Goal: Information Seeking & Learning: Check status

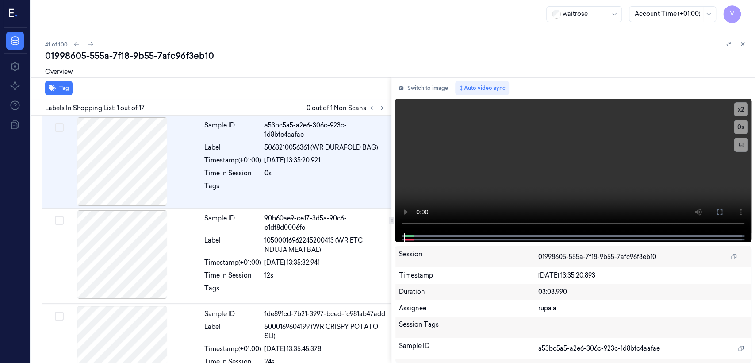
click at [135, 52] on div "01998605-555a-7f18-9b55-7afc96f3eb10" at bounding box center [396, 56] width 703 height 12
copy div "9b55"
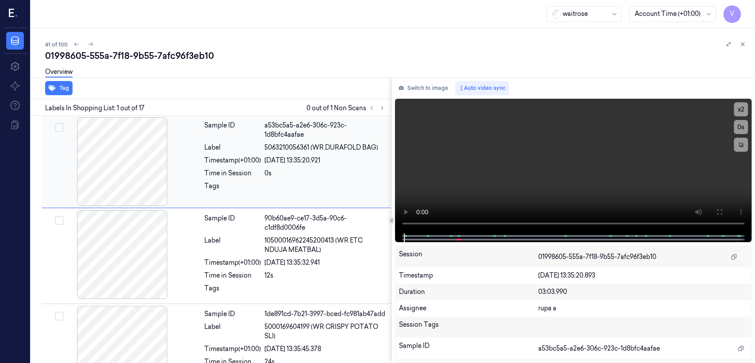
click at [372, 116] on div "Sample ID a53bc5a5-a2e6-306c-923c-1d8bfc4aafae Label 5063210056361 (WR DURAFOLD…" at bounding box center [217, 162] width 350 height 92
click at [381, 107] on icon at bounding box center [382, 108] width 6 height 6
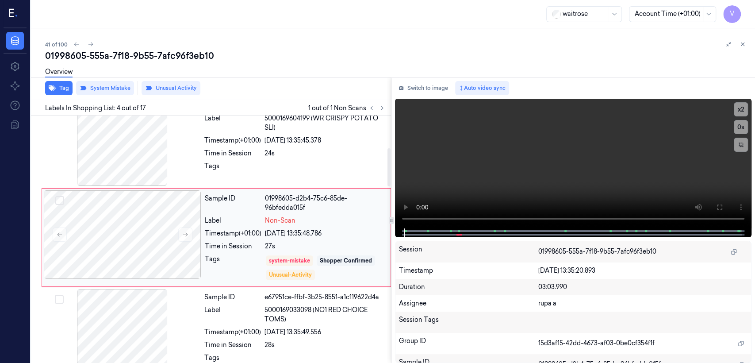
scroll to position [209, 0]
click at [293, 246] on div "27s" at bounding box center [325, 245] width 120 height 9
click at [212, 158] on div "Time in Session" at bounding box center [232, 152] width 57 height 9
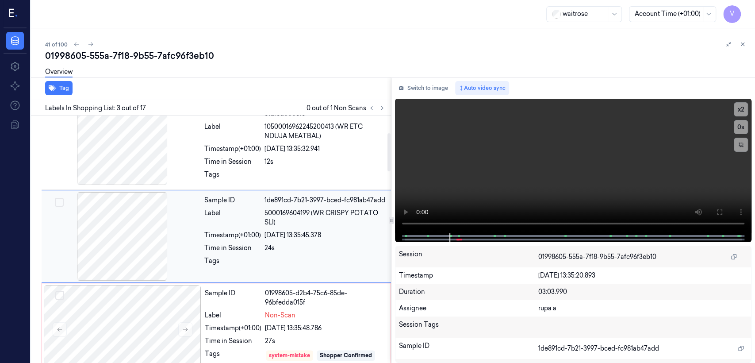
scroll to position [112, 0]
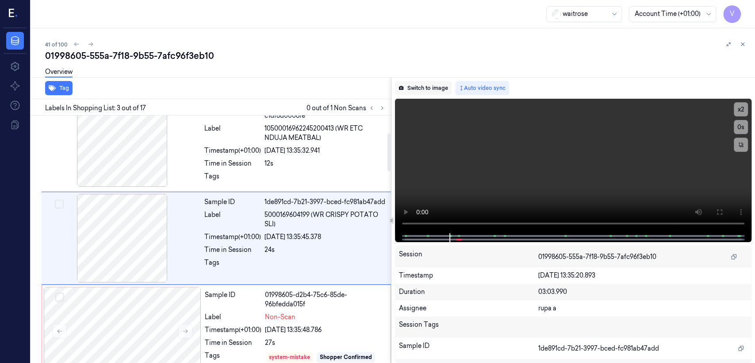
click at [435, 89] on button "Switch to image" at bounding box center [423, 88] width 57 height 14
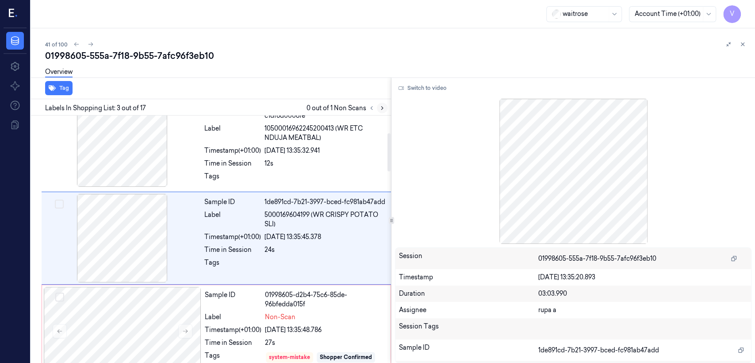
click at [383, 108] on icon at bounding box center [382, 108] width 6 height 6
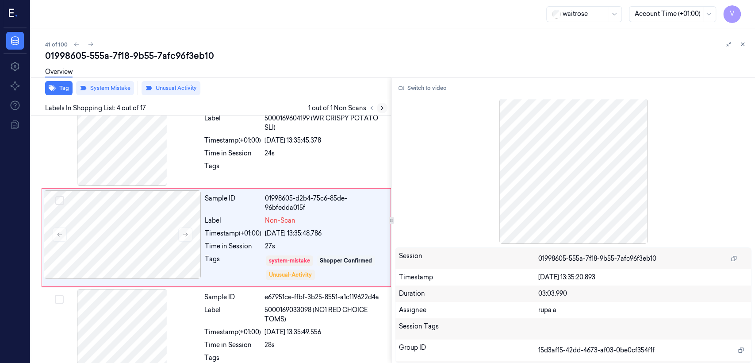
scroll to position [209, 0]
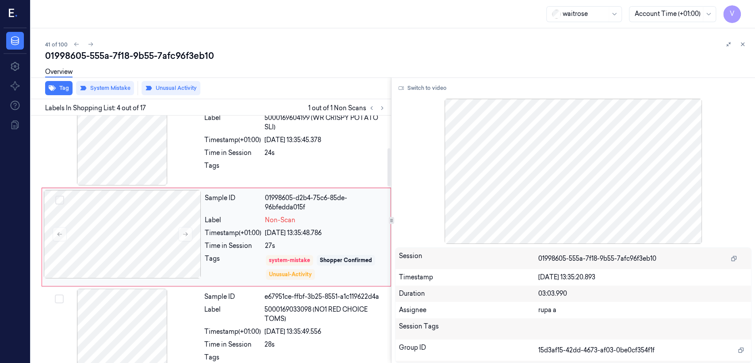
click at [203, 240] on div "Sample ID 01998605-d2b4-75c6-85de-96bfedda015f Label Non-Scan Timestamp (+01:00…" at bounding box center [295, 237] width 188 height 94
click at [226, 175] on div "Tags" at bounding box center [232, 168] width 57 height 14
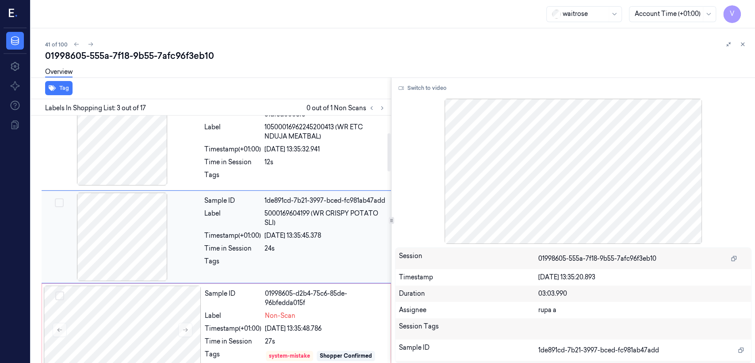
scroll to position [112, 0]
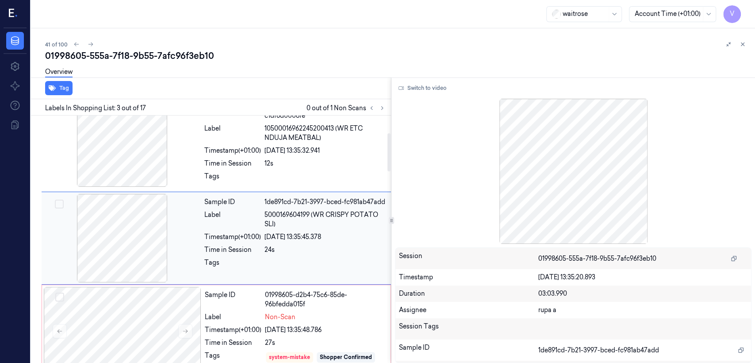
click at [216, 254] on div "Time in Session" at bounding box center [232, 249] width 57 height 9
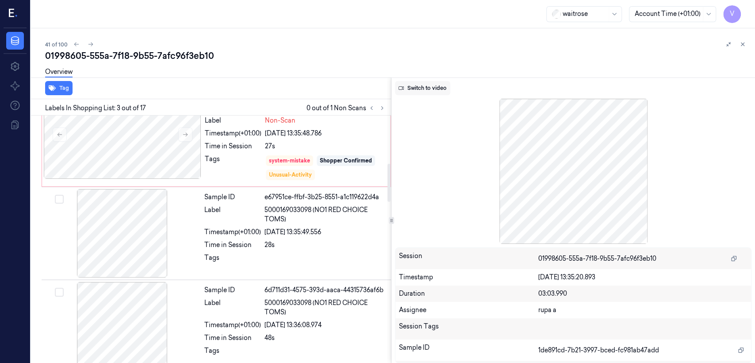
click at [422, 83] on button "Switch to video" at bounding box center [422, 88] width 55 height 14
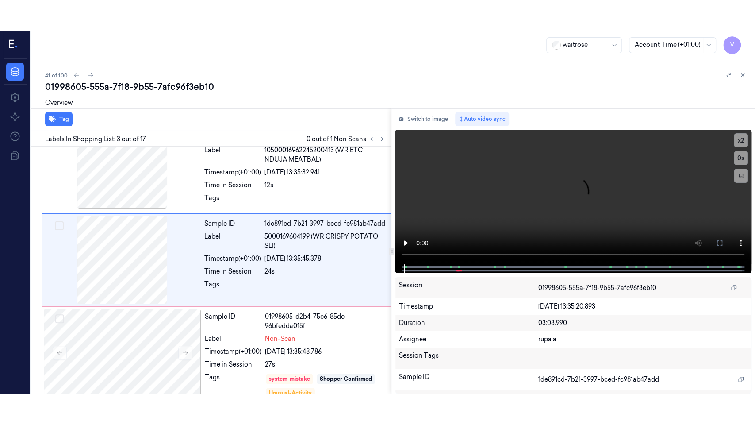
scroll to position [112, 0]
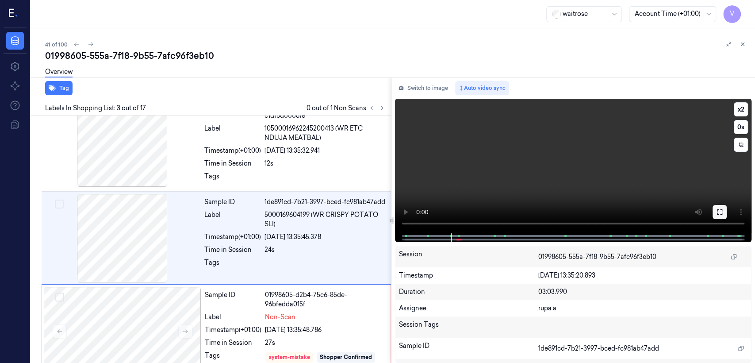
click at [722, 217] on button at bounding box center [720, 212] width 14 height 14
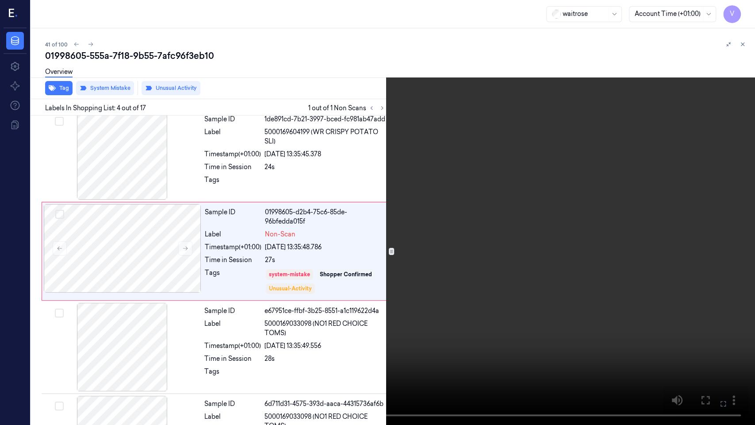
scroll to position [177, 0]
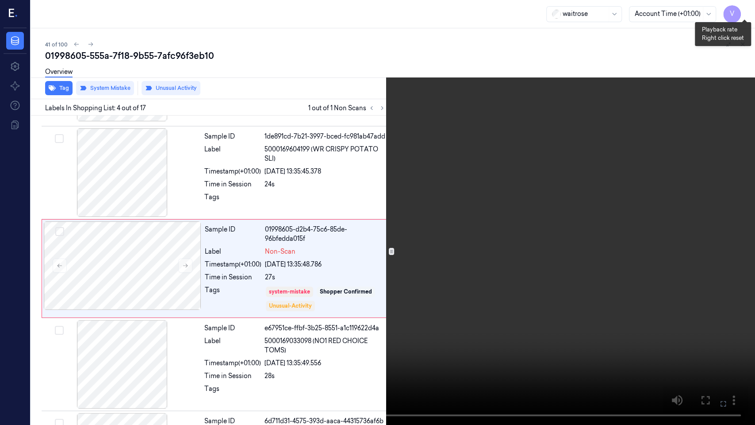
click at [746, 14] on button "x 2" at bounding box center [745, 11] width 14 height 14
click at [746, 14] on button "x 4" at bounding box center [745, 11] width 14 height 14
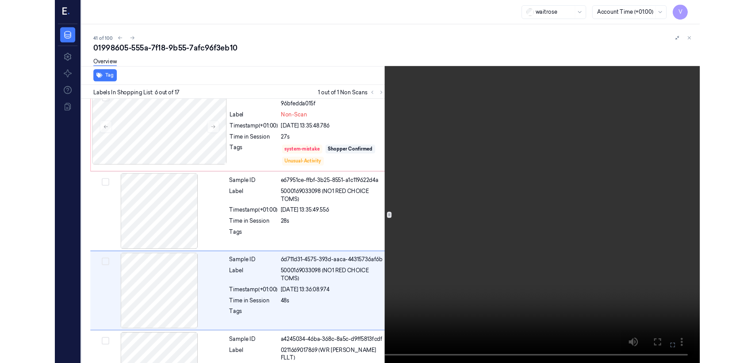
scroll to position [366, 0]
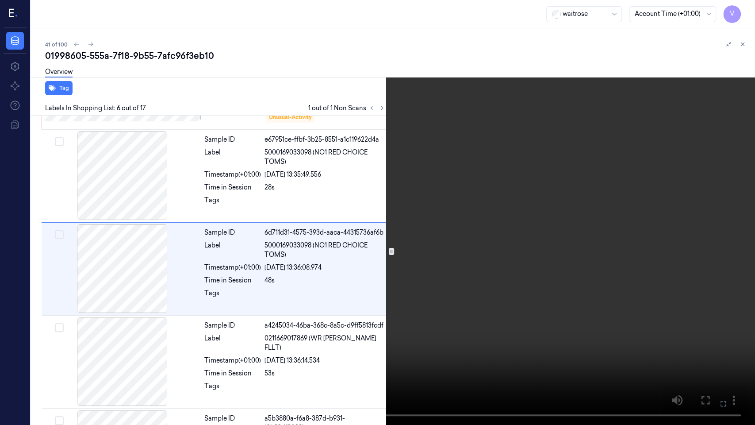
click at [0, 0] on icon at bounding box center [0, 0] width 0 height 0
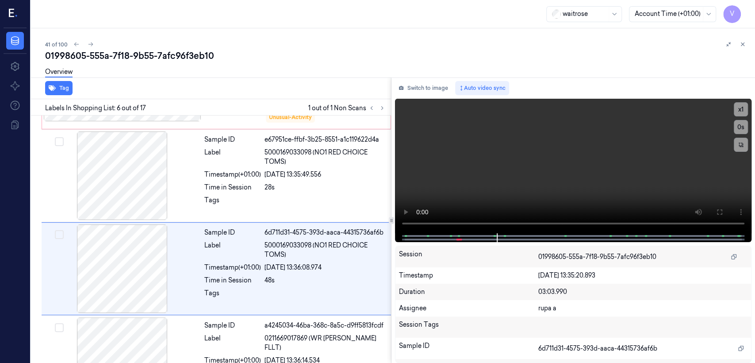
click at [453, 80] on div "Switch to image Auto video sync x 1 0 s Session 01998605-555a-7f18-9b55-7afc96f…" at bounding box center [574, 219] width 364 height 285
click at [439, 85] on button "Switch to image" at bounding box center [423, 88] width 57 height 14
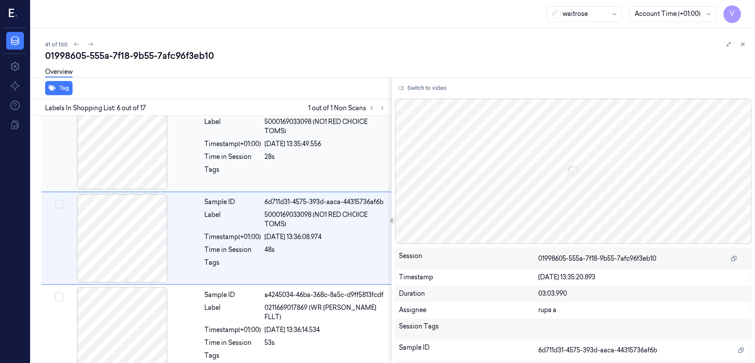
scroll to position [397, 0]
click at [267, 236] on div "26/09/2025 13:36:08.974" at bounding box center [325, 236] width 121 height 9
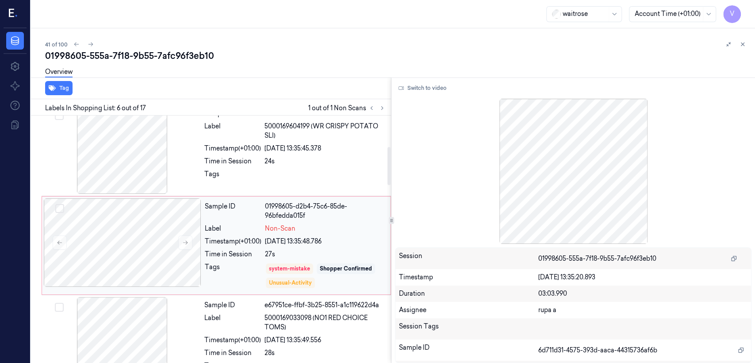
click at [257, 223] on div "Sample ID 01998605-d2b4-75c6-85de-96bfedda015f Label Non-Scan Timestamp (+01:00…" at bounding box center [295, 245] width 188 height 94
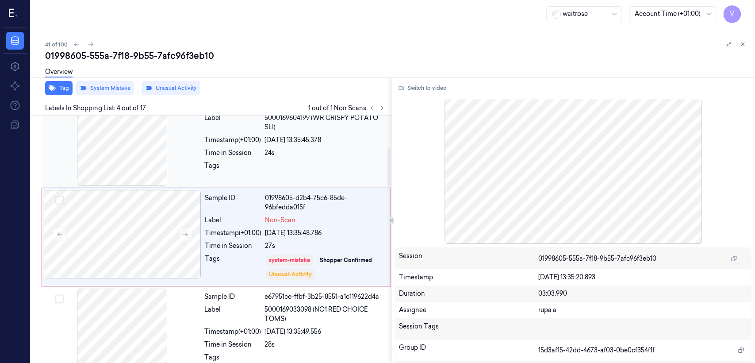
click at [265, 155] on div "Sample ID 1de891cd-7b21-3997-bced-fc981ab47add Label 5000169604199 (WR CRISPY P…" at bounding box center [295, 141] width 189 height 89
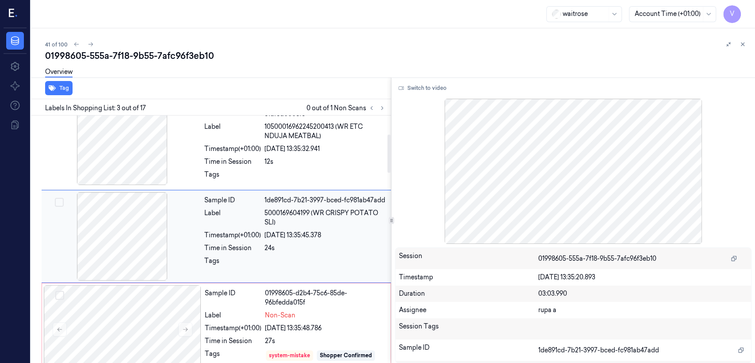
scroll to position [112, 0]
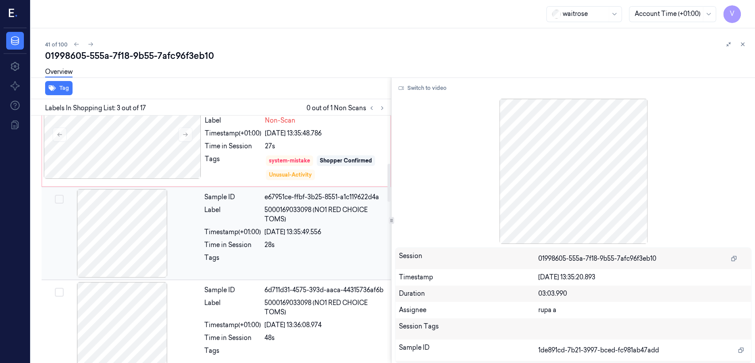
click at [268, 231] on div "26/09/2025 13:35:49.556" at bounding box center [325, 231] width 121 height 9
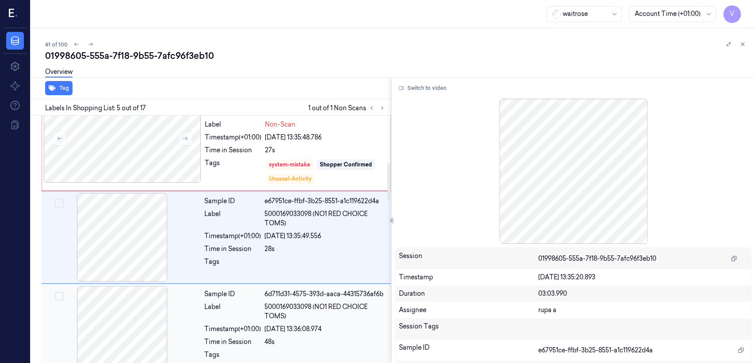
click at [254, 298] on div "Sample ID" at bounding box center [232, 293] width 57 height 9
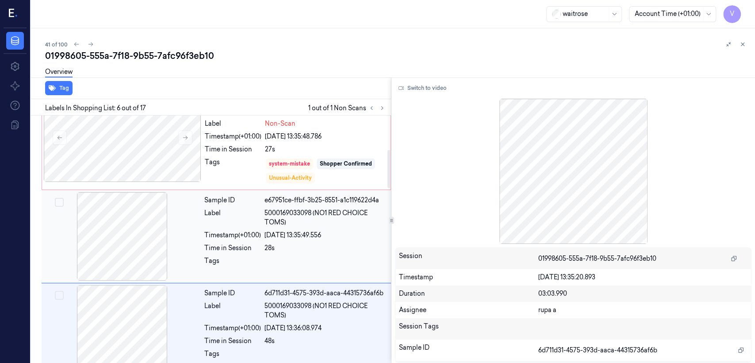
scroll to position [200, 0]
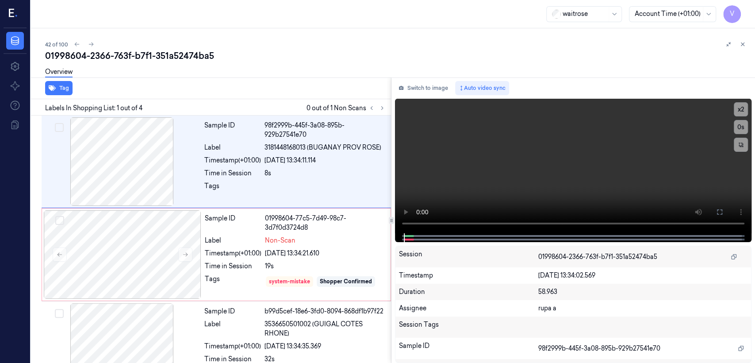
click at [127, 54] on div "01998604-2366-763f-b7f1-351a52474ba5" at bounding box center [396, 56] width 703 height 12
copy div "763f"
click at [386, 108] on button at bounding box center [382, 108] width 11 height 11
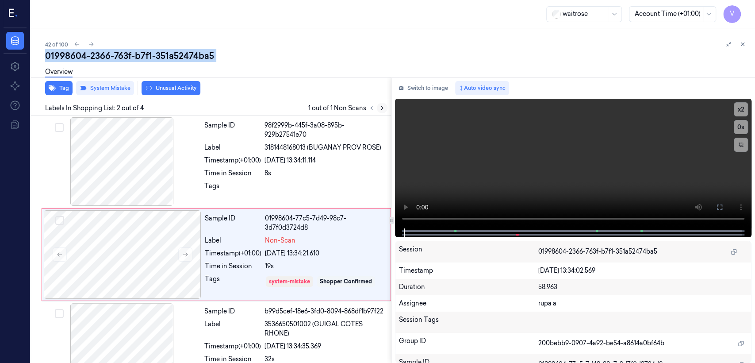
scroll to position [15, 0]
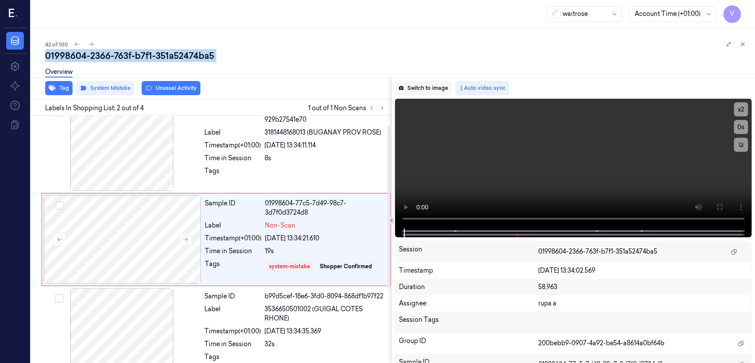
click at [443, 92] on button "Switch to image" at bounding box center [423, 88] width 57 height 14
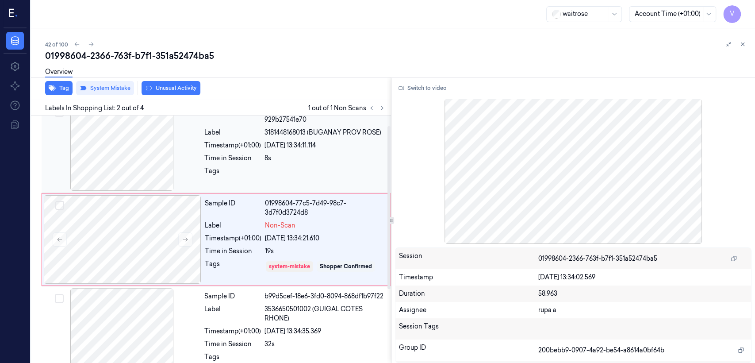
click at [279, 148] on div "26/09/2025 13:34:11.114" at bounding box center [325, 145] width 121 height 9
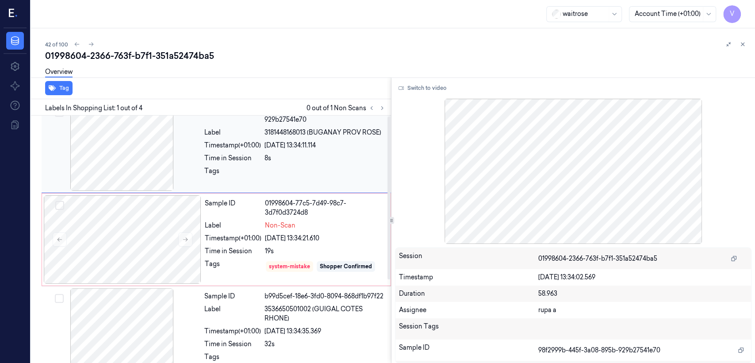
scroll to position [0, 0]
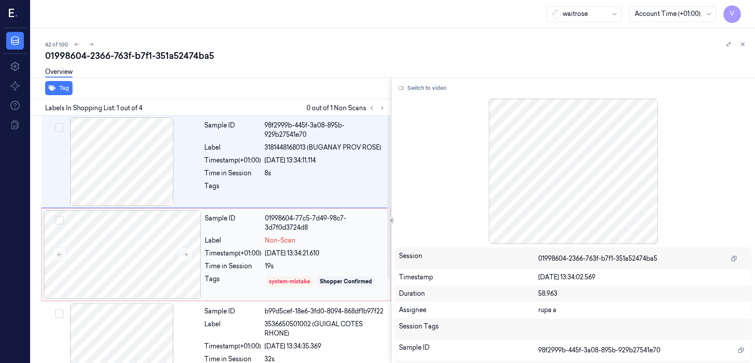
click at [245, 228] on div "Sample ID" at bounding box center [233, 223] width 57 height 19
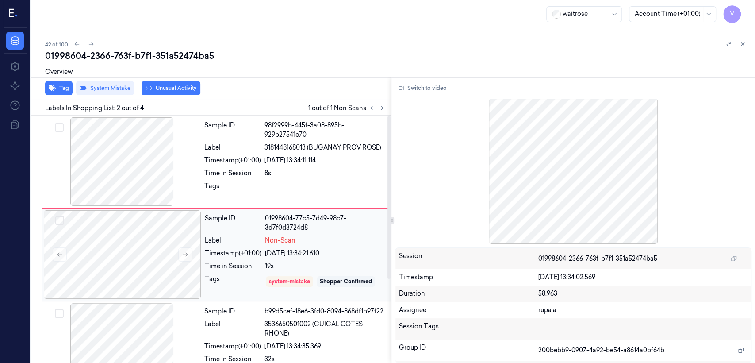
scroll to position [15, 0]
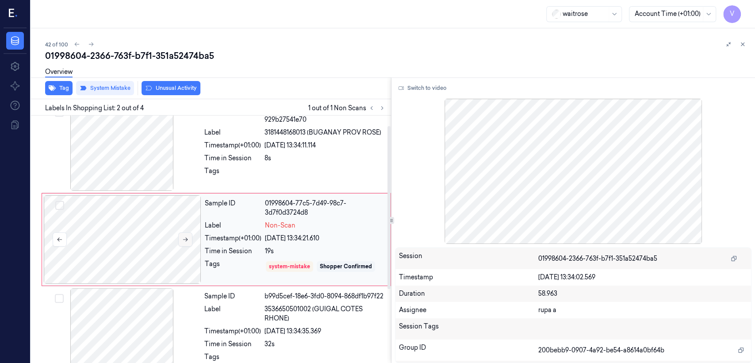
click at [190, 237] on button at bounding box center [185, 239] width 14 height 14
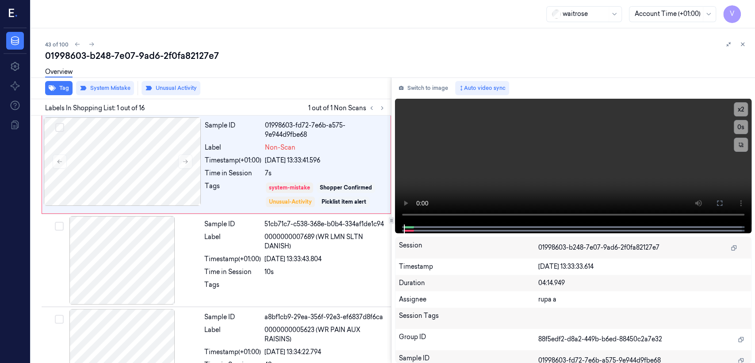
click at [155, 55] on div "01998603-b248-7e07-9ad6-2f0fa82127e7" at bounding box center [396, 56] width 703 height 12
copy div "9ad6"
click at [419, 89] on button "Switch to image" at bounding box center [423, 88] width 57 height 14
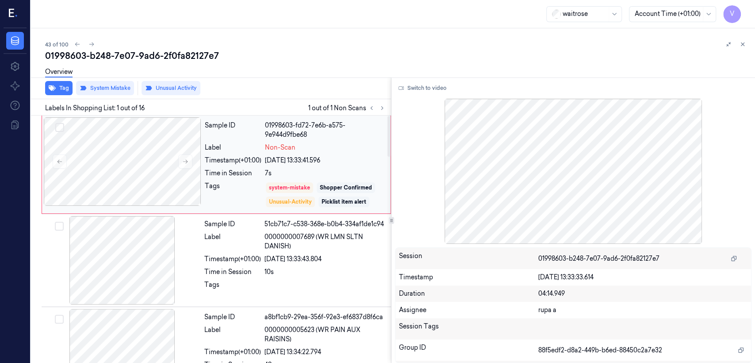
click at [250, 146] on div "Label" at bounding box center [233, 147] width 57 height 9
click at [307, 262] on div "26/09/2025 13:33:43.804" at bounding box center [325, 258] width 121 height 9
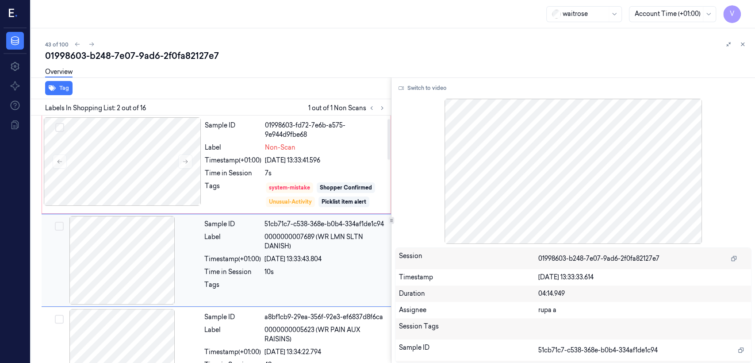
scroll to position [21, 0]
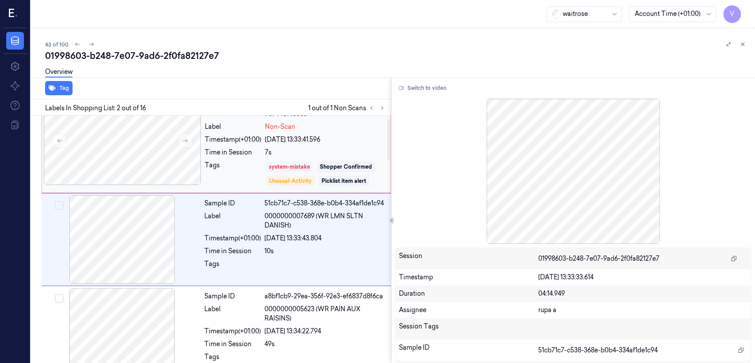
click at [293, 162] on div "system-mistake" at bounding box center [289, 167] width 47 height 11
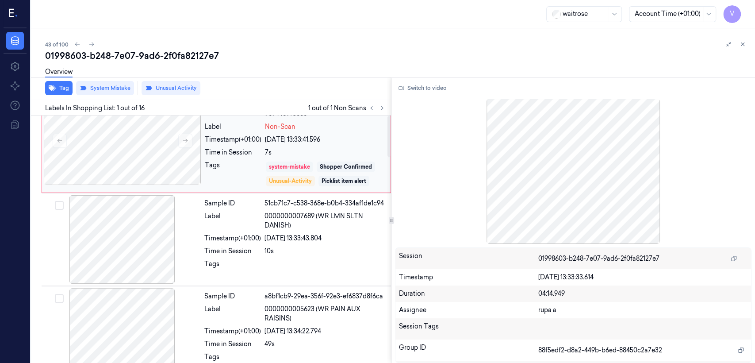
scroll to position [0, 0]
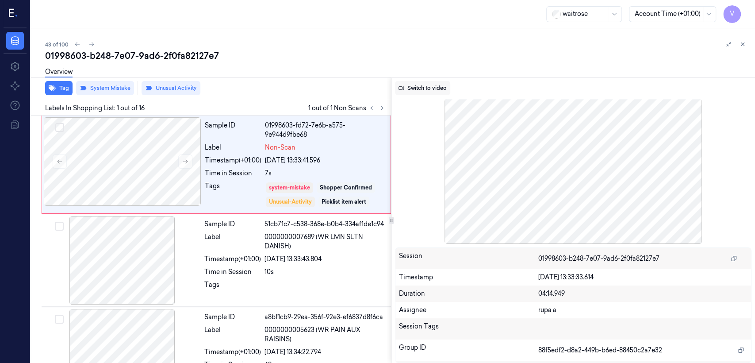
click at [419, 83] on button "Switch to video" at bounding box center [422, 88] width 55 height 14
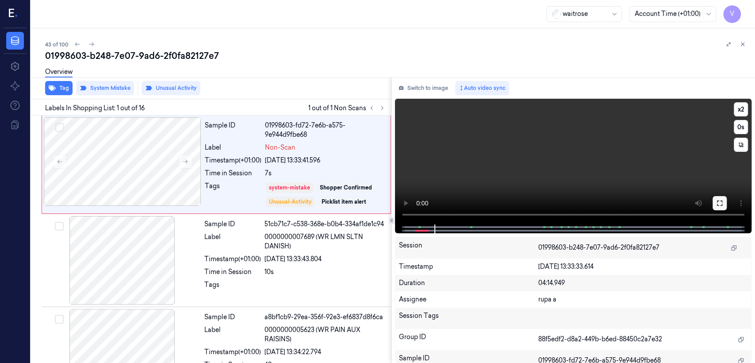
click at [717, 201] on icon at bounding box center [719, 202] width 5 height 5
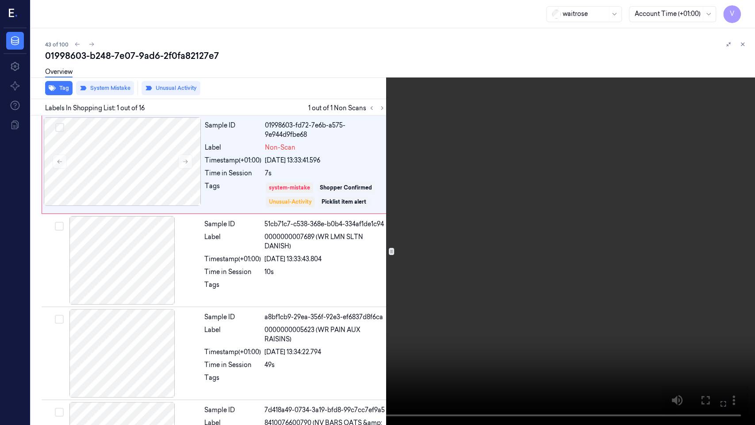
drag, startPoint x: 720, startPoint y: 401, endPoint x: 720, endPoint y: 358, distance: 42.9
click at [0, 0] on icon at bounding box center [0, 0] width 0 height 0
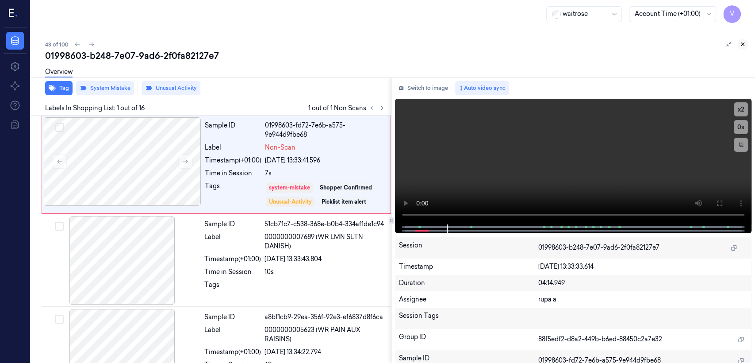
click at [743, 40] on button at bounding box center [743, 44] width 11 height 11
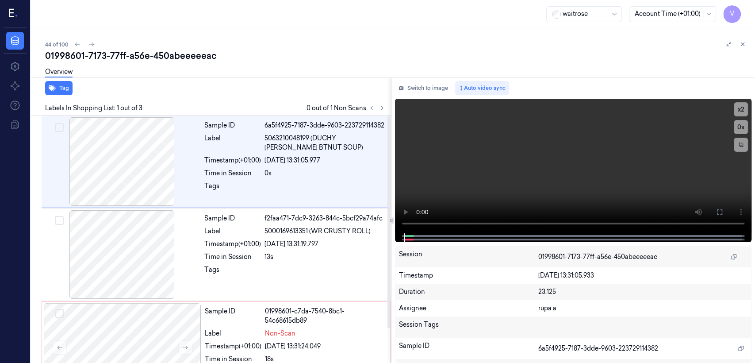
click at [117, 62] on div "Overview" at bounding box center [396, 73] width 703 height 23
click at [119, 54] on div "01998601-7173-77ff-a56e-450abeeeeeac" at bounding box center [396, 56] width 703 height 12
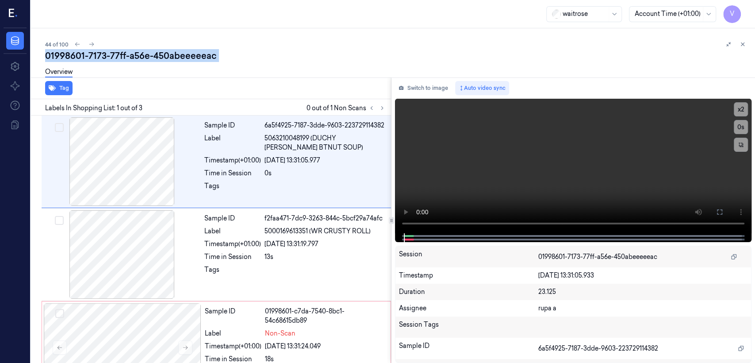
click at [119, 54] on div "01998601-7173-77ff-a56e-450abeeeeeac" at bounding box center [396, 56] width 703 height 12
copy div "77ff"
click at [379, 112] on button at bounding box center [382, 108] width 11 height 11
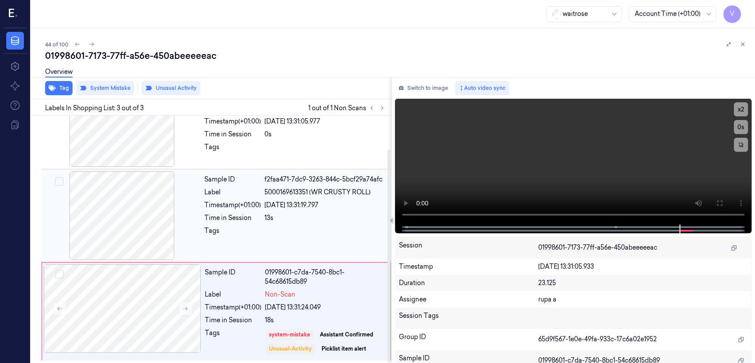
click at [279, 208] on div "26/09/2025 13:31:19.797" at bounding box center [325, 204] width 121 height 9
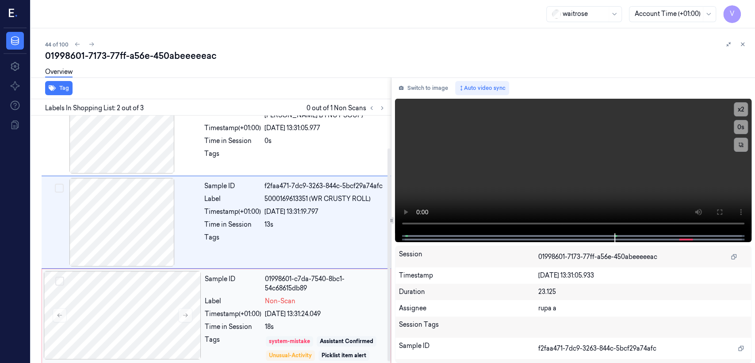
scroll to position [39, 0]
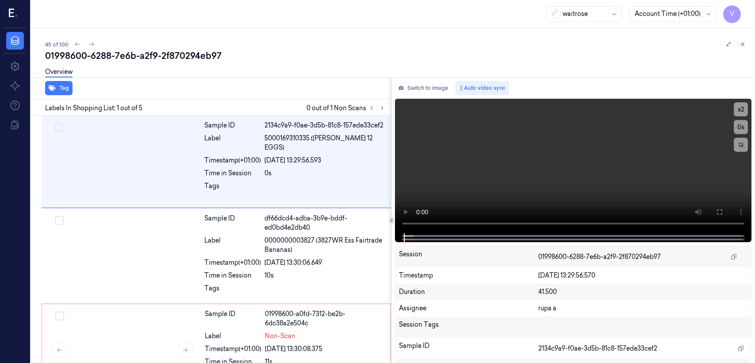
click at [125, 53] on div "01998600-6288-7e6b-a2f9-2f870294eb97" at bounding box center [396, 56] width 703 height 12
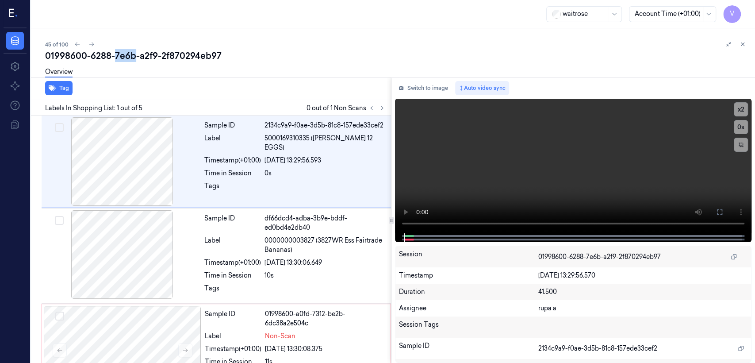
click at [125, 53] on div "01998600-6288-7e6b-a2f9-2f870294eb97" at bounding box center [396, 56] width 703 height 12
copy div "7e6b"
click at [430, 92] on button "Switch to image" at bounding box center [423, 88] width 57 height 14
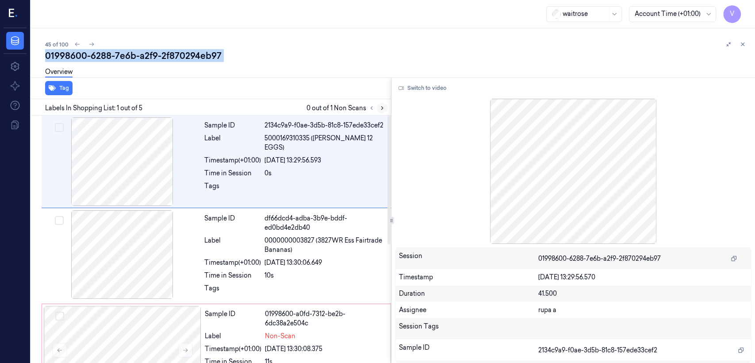
click at [385, 105] on icon at bounding box center [382, 108] width 6 height 6
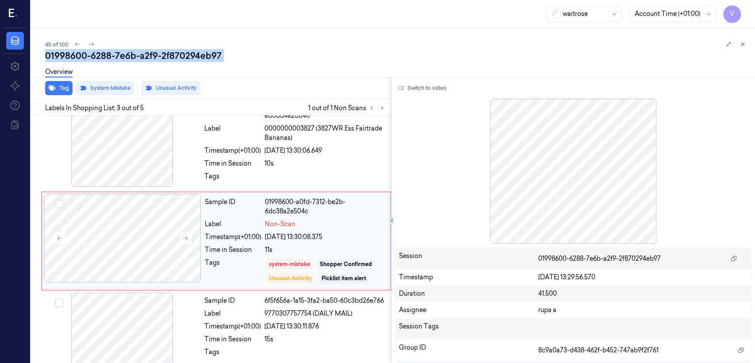
scroll to position [113, 0]
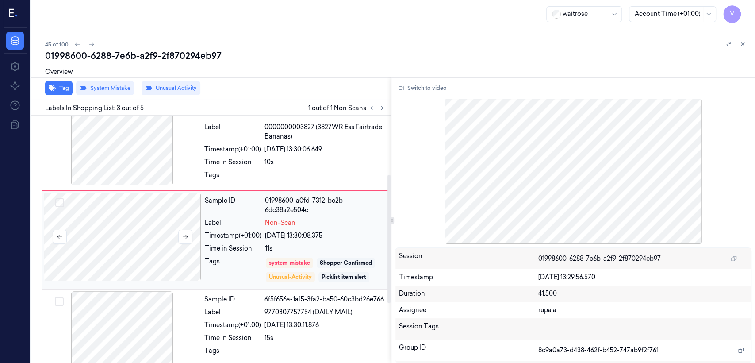
click at [153, 247] on div at bounding box center [123, 237] width 158 height 89
click at [273, 177] on div at bounding box center [325, 177] width 121 height 14
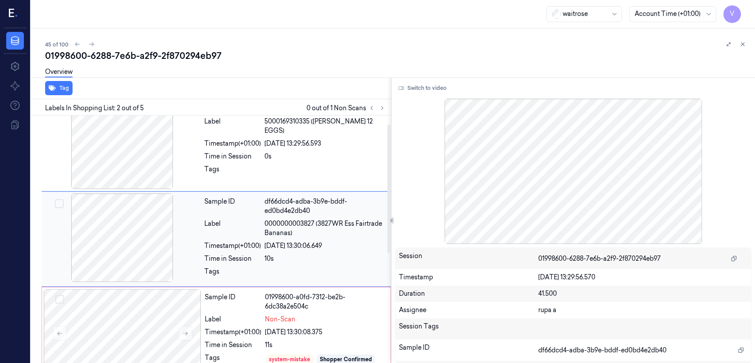
scroll to position [16, 0]
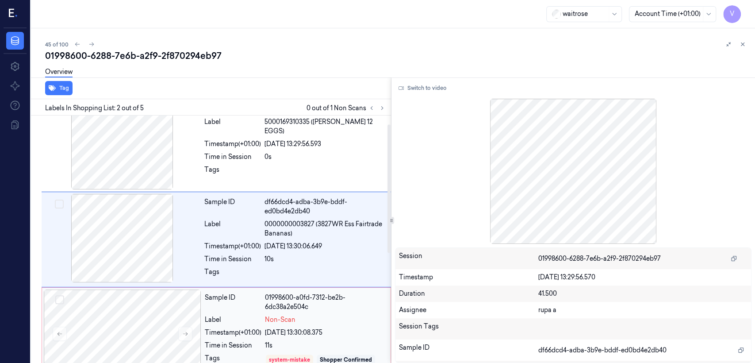
click at [294, 322] on span "Non-Scan" at bounding box center [280, 319] width 31 height 9
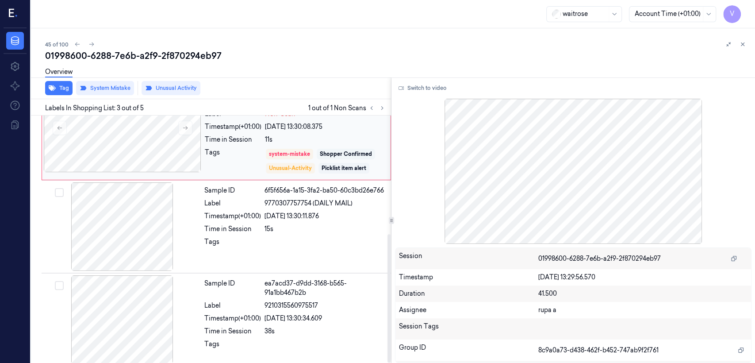
scroll to position [227, 0]
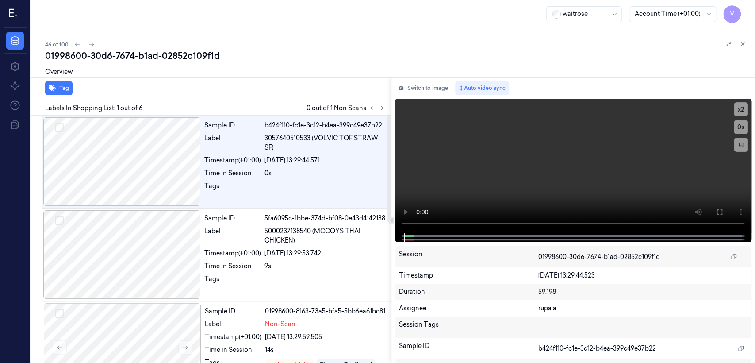
click at [190, 65] on div "Overview" at bounding box center [396, 73] width 703 height 23
click at [190, 56] on div "01998600-30d6-7674-b1ad-02852c109f1d" at bounding box center [396, 56] width 703 height 12
copy div "02852c109f1d"
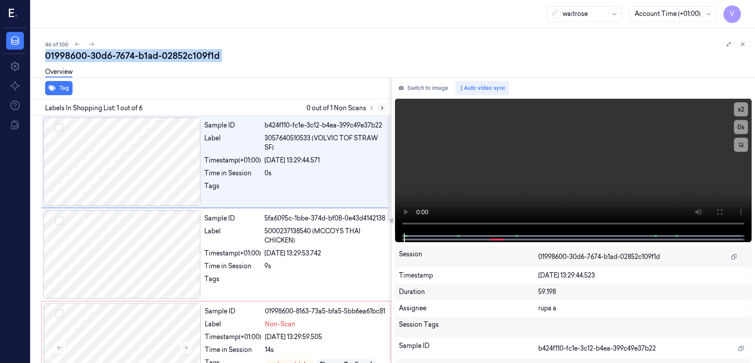
click at [382, 111] on icon at bounding box center [382, 108] width 6 height 6
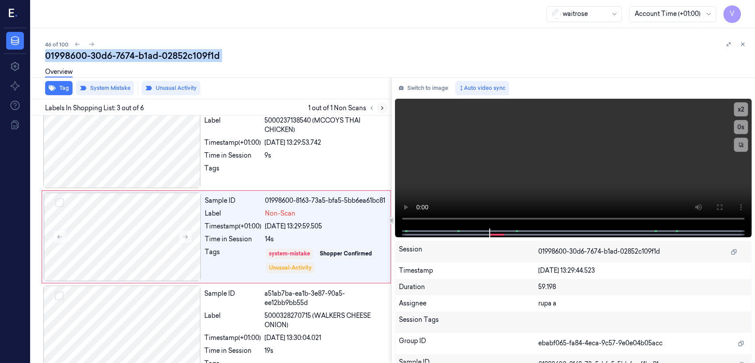
scroll to position [113, 0]
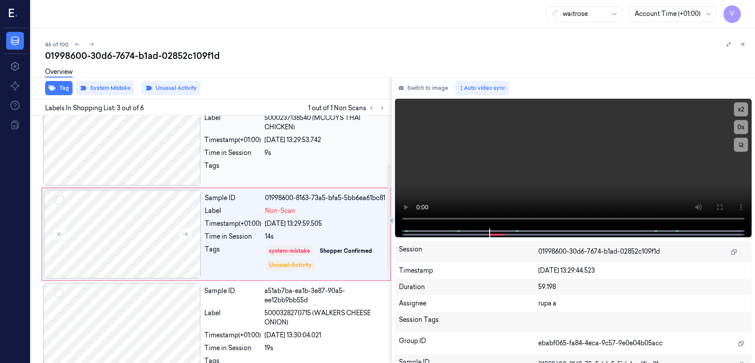
click at [216, 132] on div "Label" at bounding box center [232, 122] width 57 height 19
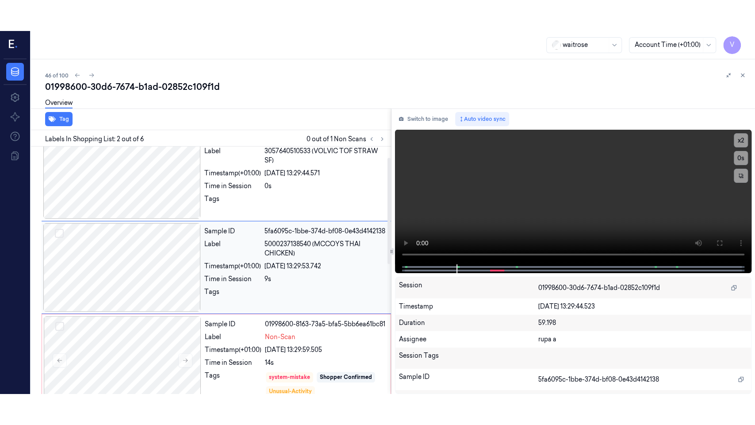
scroll to position [16, 0]
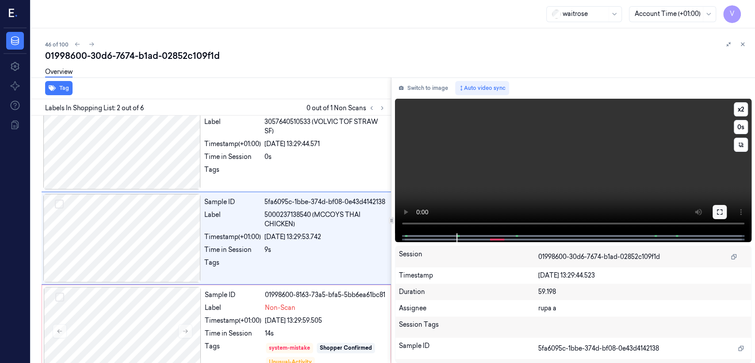
click at [723, 211] on icon at bounding box center [720, 211] width 7 height 7
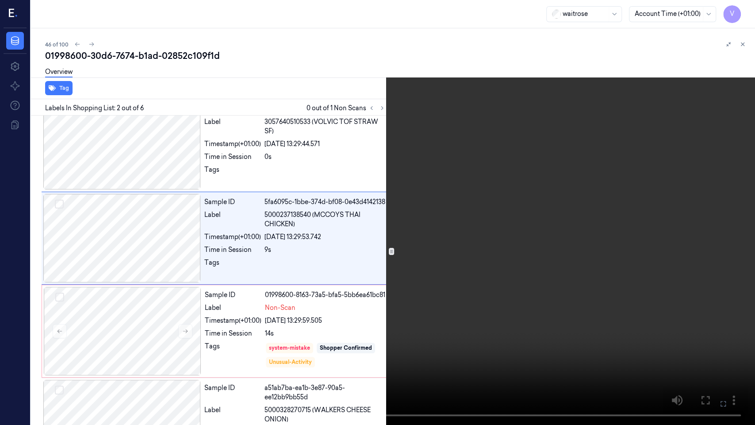
click at [514, 193] on video at bounding box center [377, 212] width 755 height 425
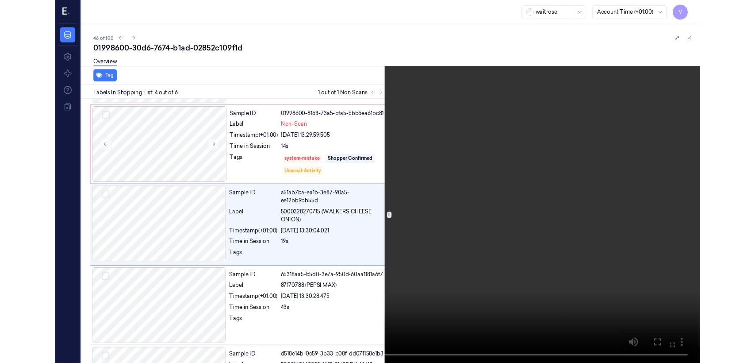
scroll to position [179, 0]
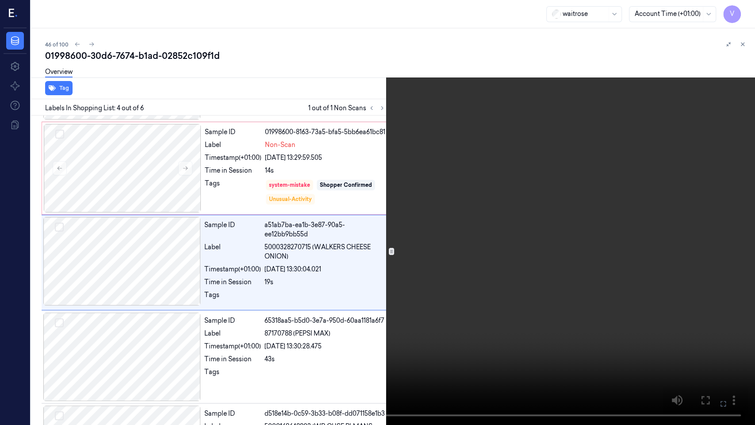
click at [0, 0] on button at bounding box center [0, 0] width 0 height 0
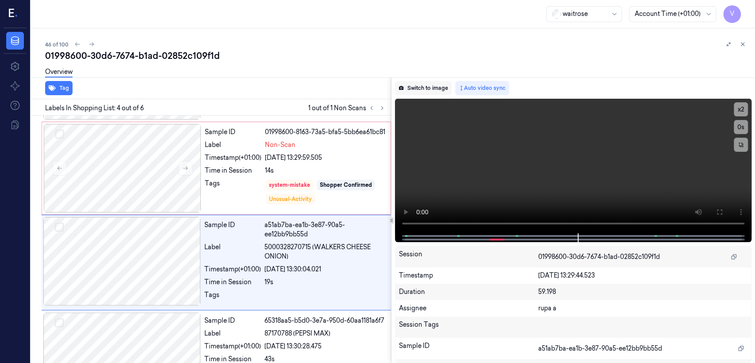
click at [422, 86] on button "Switch to image" at bounding box center [423, 88] width 57 height 14
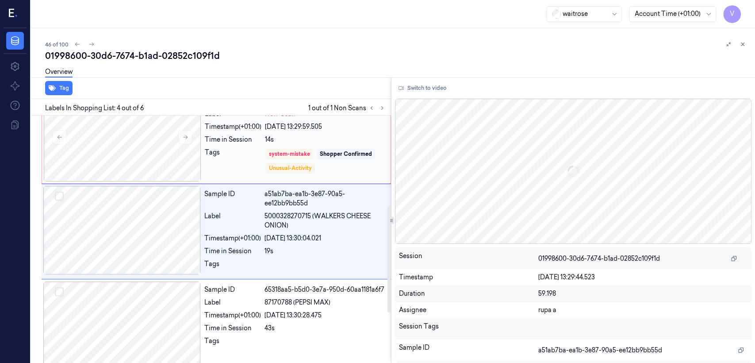
click at [298, 156] on div "Sample ID 01998600-8163-73a5-bfa5-5bb6ea61bc81 Label Non-Scan Timestamp (+01:00…" at bounding box center [295, 137] width 188 height 89
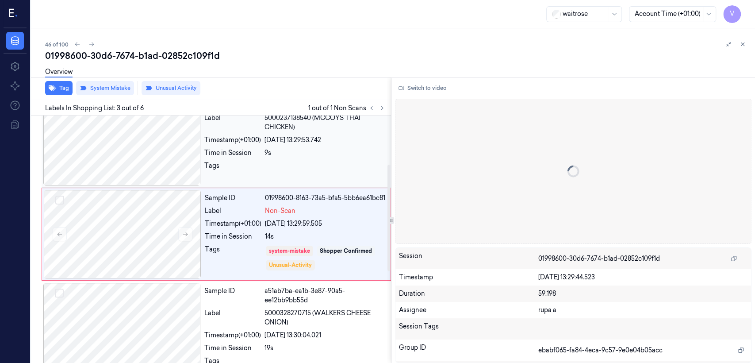
scroll to position [113, 0]
click at [185, 235] on icon at bounding box center [185, 234] width 6 height 6
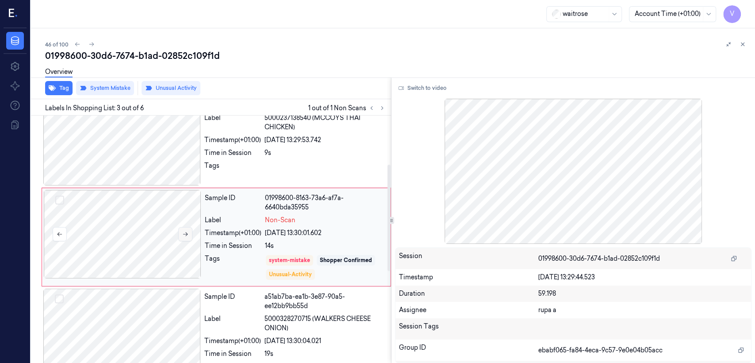
click at [185, 235] on icon at bounding box center [185, 234] width 6 height 6
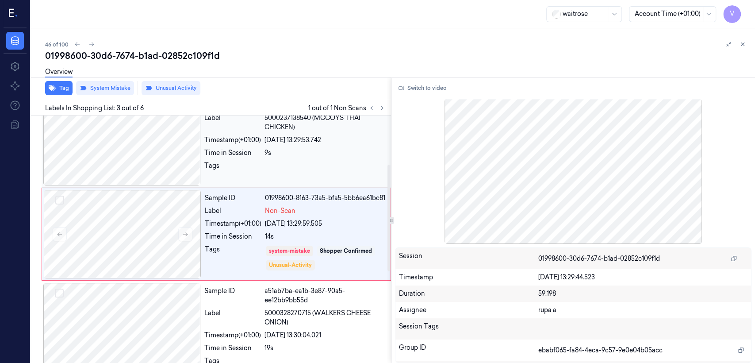
click at [204, 188] on div "Sample ID 5fa6095c-1bbe-374d-bf08-0e43d4142138 Label 5000237138540 (MCCOYS THAI…" at bounding box center [217, 141] width 350 height 93
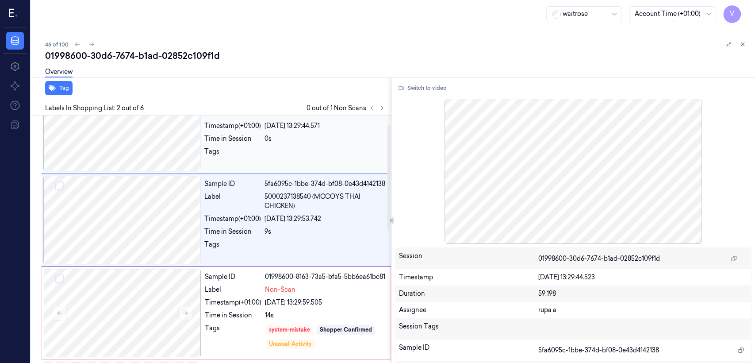
scroll to position [16, 0]
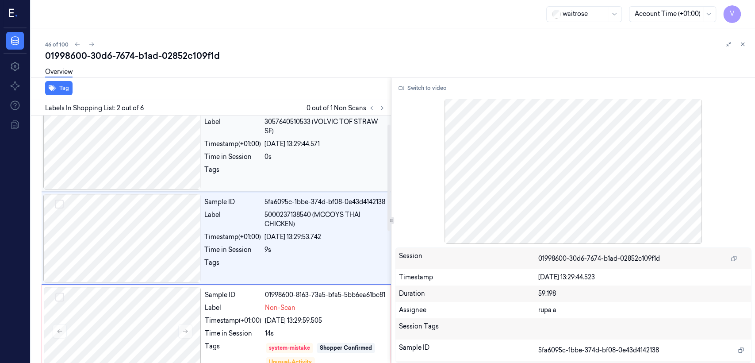
click at [231, 152] on div "Time in Session" at bounding box center [232, 156] width 57 height 9
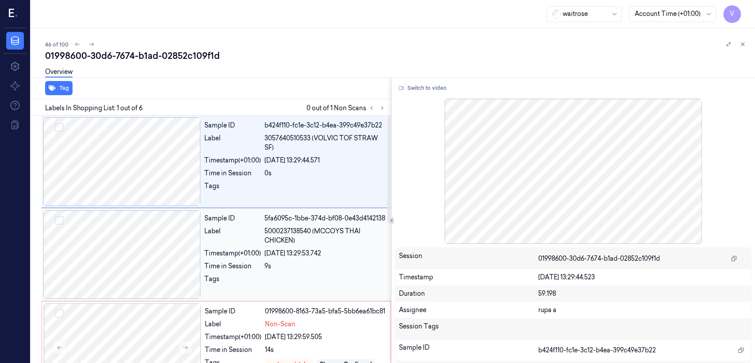
click at [217, 216] on div "Sample ID" at bounding box center [232, 218] width 57 height 9
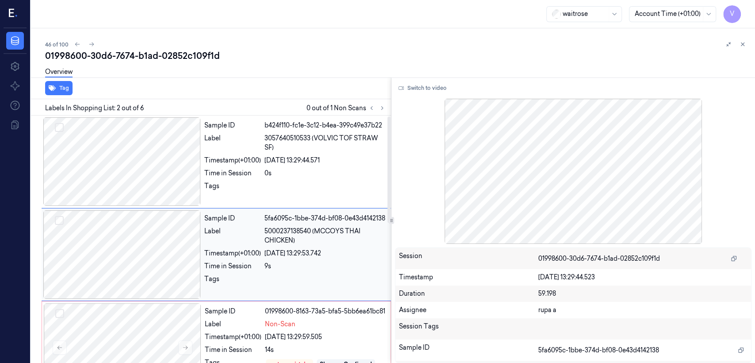
scroll to position [16, 0]
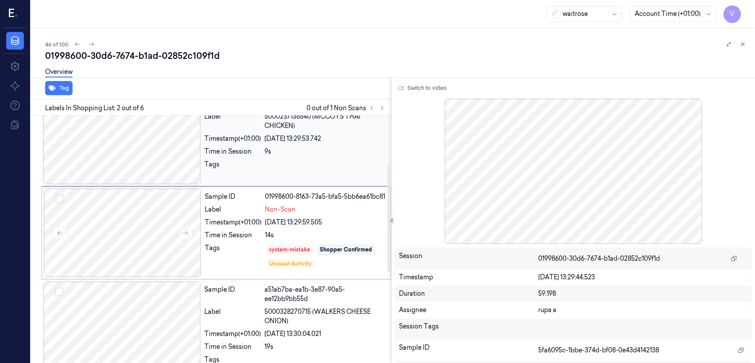
click at [254, 201] on div "Sample ID" at bounding box center [233, 196] width 57 height 9
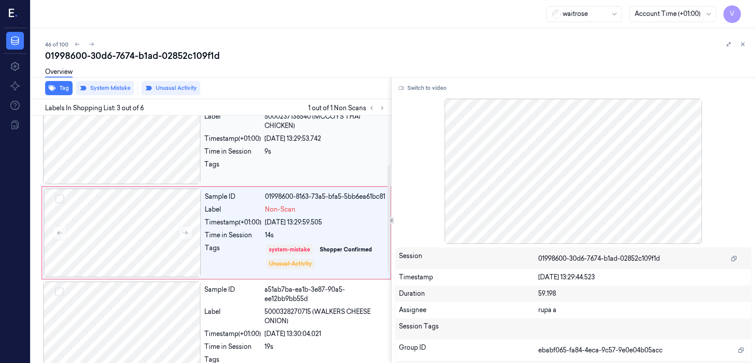
scroll to position [113, 0]
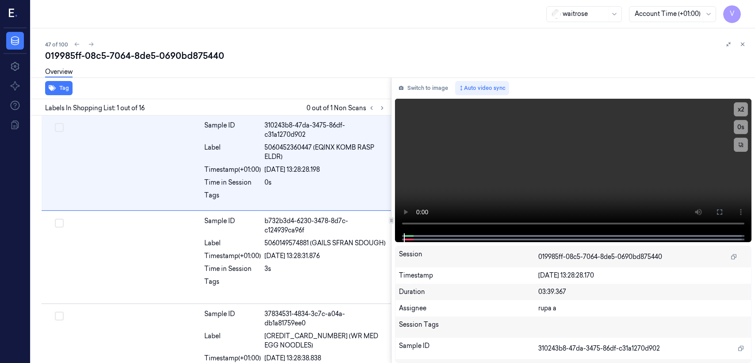
click at [154, 61] on div "019985ff-08c5-7064-8de5-0690bd875440" at bounding box center [396, 56] width 703 height 12
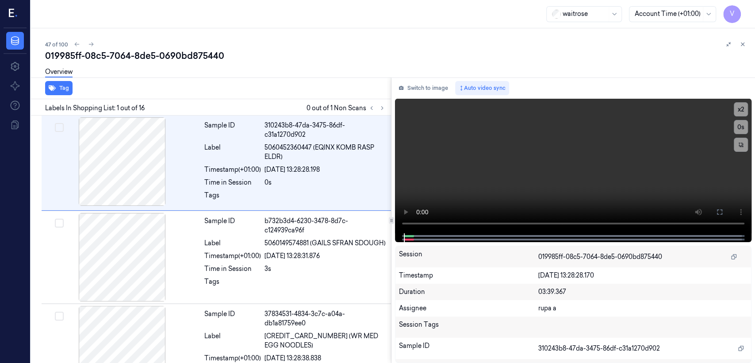
click at [154, 61] on div "019985ff-08c5-7064-8de5-0690bd875440" at bounding box center [396, 56] width 703 height 12
copy div "-"
click at [379, 102] on div "Labels In Shopping List: 1 out of 16 0 out of 1 Non Scans" at bounding box center [209, 107] width 364 height 16
click at [389, 108] on div "Tag Labels In Shopping List: 1 out of 16 0 out of 1 Non Scans Sample ID 310243b…" at bounding box center [391, 219] width 728 height 285
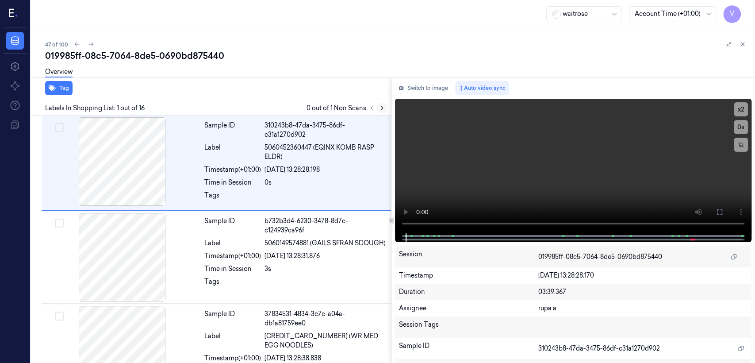
click at [385, 108] on button at bounding box center [382, 108] width 11 height 11
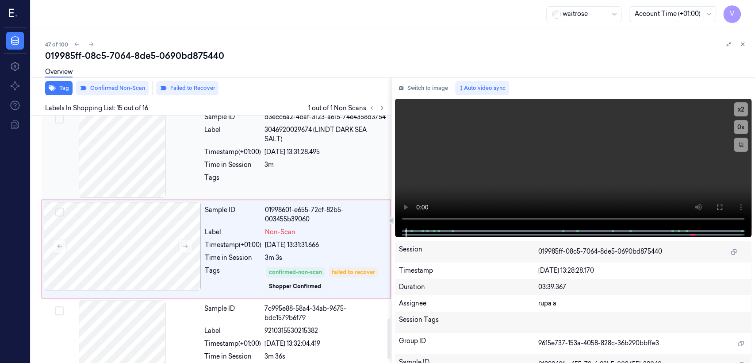
click at [265, 148] on div "Sample ID d3ecc6a2-4baf-3123-a615-74e4358d3754 Label 3046920029674 (LINDT DARK …" at bounding box center [295, 153] width 189 height 89
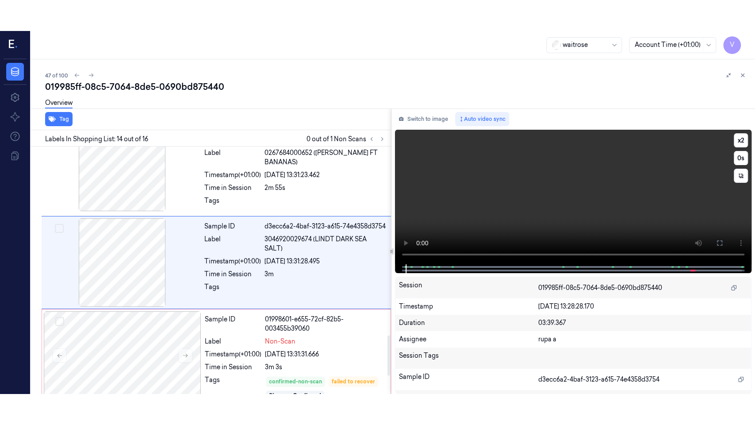
scroll to position [1142, 0]
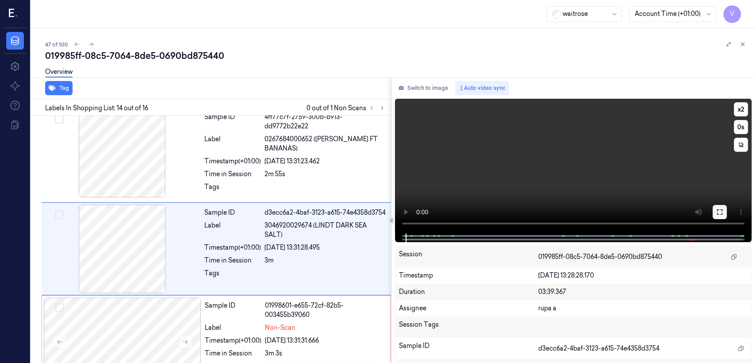
click at [721, 211] on icon at bounding box center [720, 211] width 7 height 7
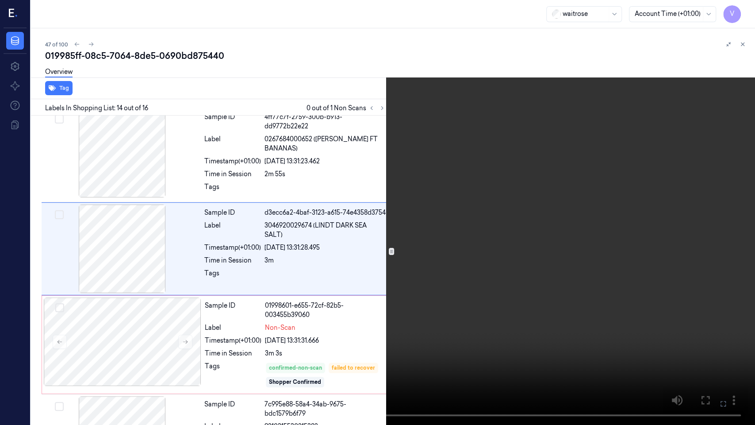
click at [451, 207] on video at bounding box center [377, 212] width 755 height 425
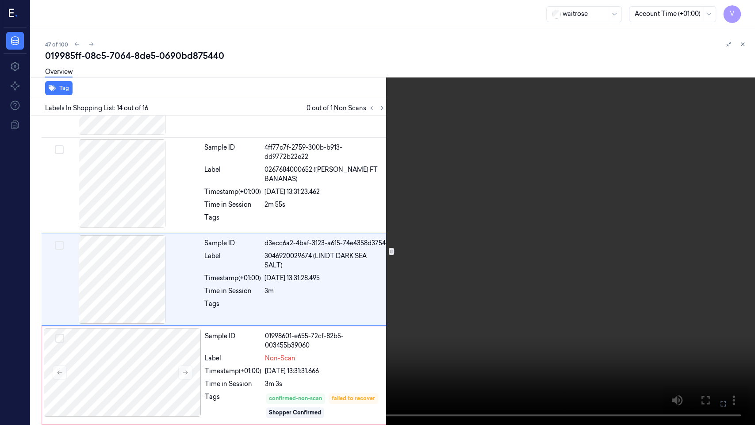
scroll to position [1111, 0]
click at [557, 244] on video at bounding box center [377, 212] width 755 height 425
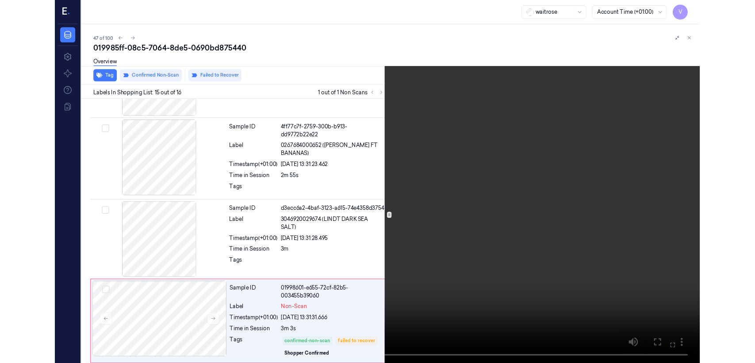
scroll to position [1197, 0]
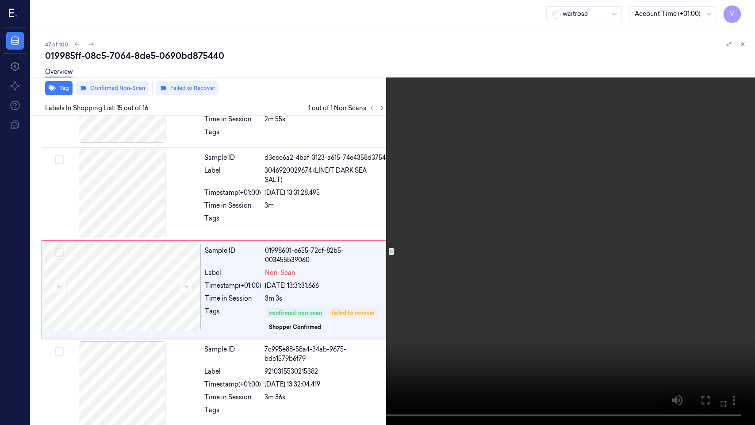
click at [0, 0] on icon at bounding box center [0, 0] width 0 height 0
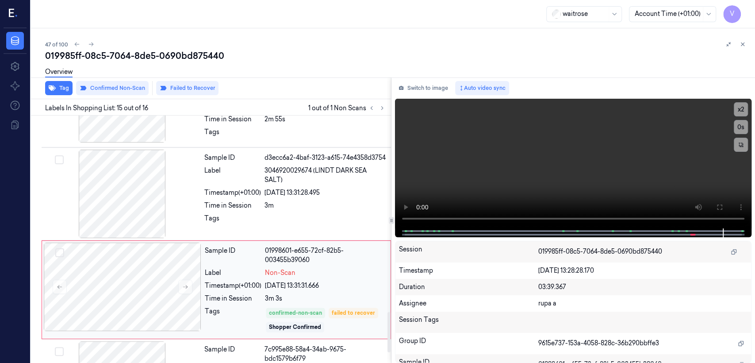
click at [303, 282] on div "Sample ID 01998601-e655-72cf-82b5-003455b39060 Label Non-Scan Timestamp (+01:00…" at bounding box center [295, 290] width 188 height 94
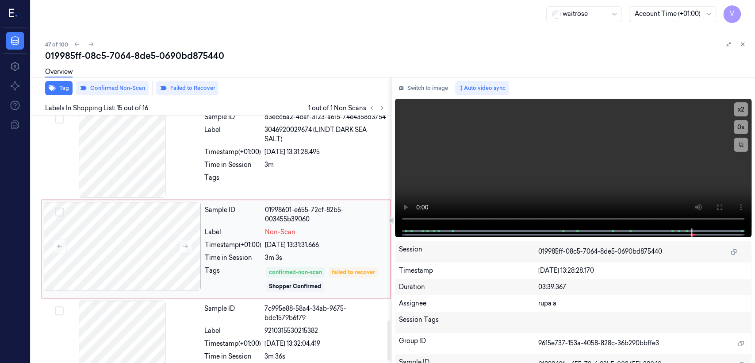
scroll to position [1260, 0]
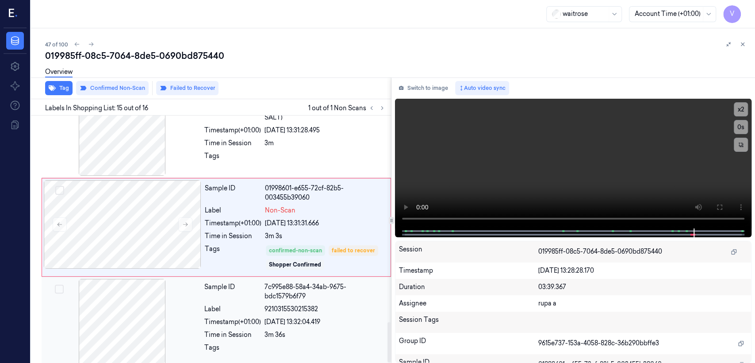
click at [297, 285] on div "7c995e88-58a4-34ab-9675-bdc1579b6f79" at bounding box center [325, 291] width 121 height 19
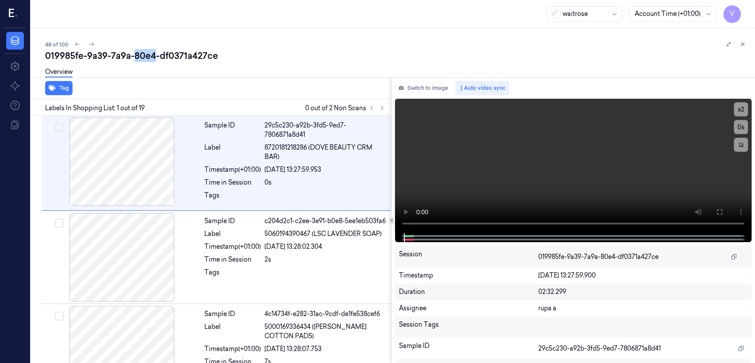
click at [145, 61] on div "019985fe-9a39-7a9a-80e4-df0371a427ce" at bounding box center [396, 56] width 703 height 12
copy div "80e4"
click at [389, 110] on div "Tag Labels In Shopping List: 1 out of 19 0 out of 2 Non Scans Sample ID 29c5c23…" at bounding box center [391, 219] width 728 height 285
click at [387, 110] on div at bounding box center [376, 108] width 21 height 11
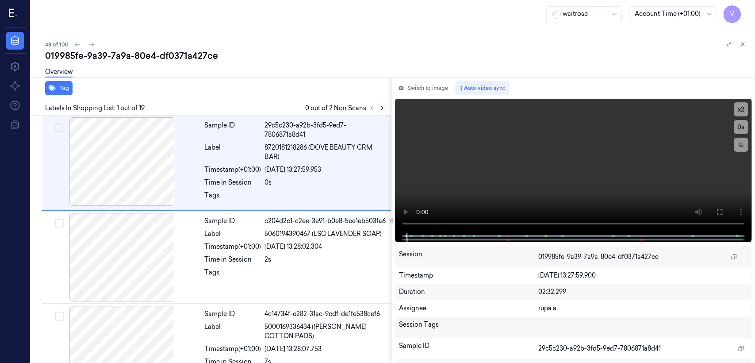
click at [386, 109] on button at bounding box center [382, 108] width 11 height 11
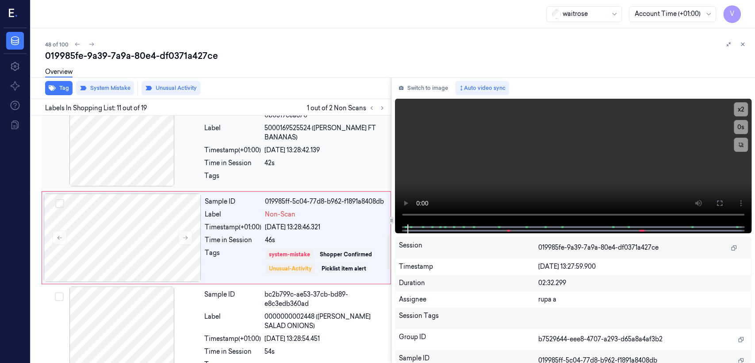
click at [249, 164] on div "Time in Session" at bounding box center [232, 162] width 57 height 9
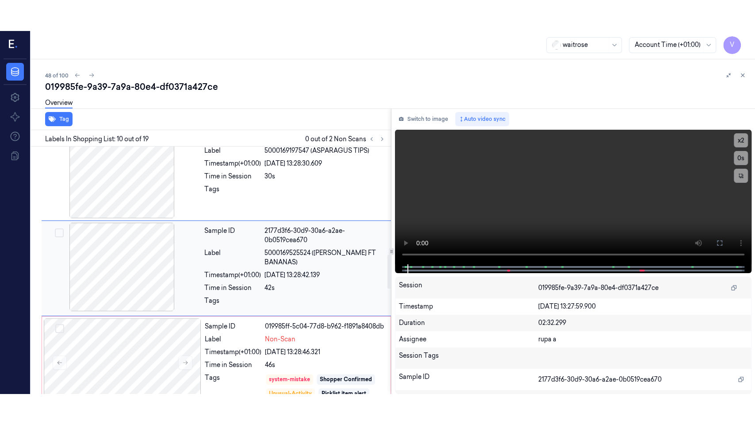
scroll to position [770, 0]
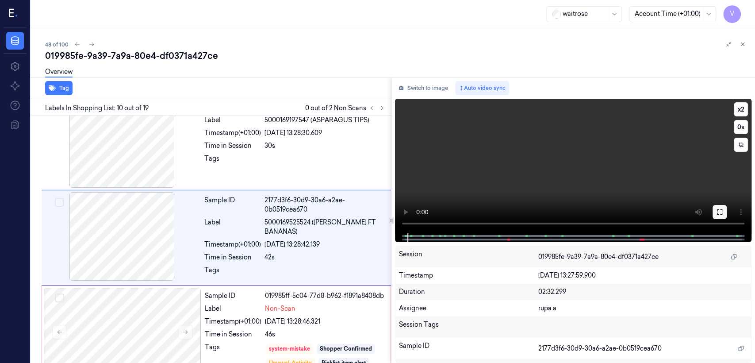
click at [722, 212] on icon at bounding box center [720, 211] width 7 height 7
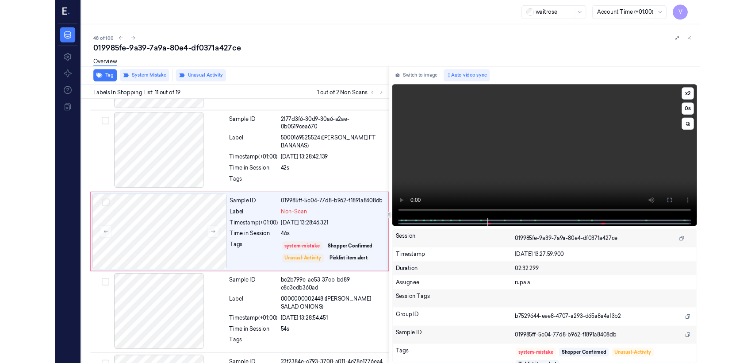
scroll to position [832, 0]
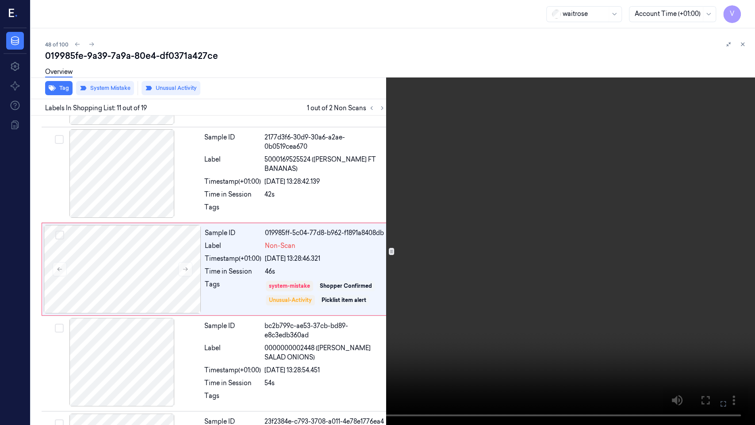
click at [0, 0] on icon at bounding box center [0, 0] width 0 height 0
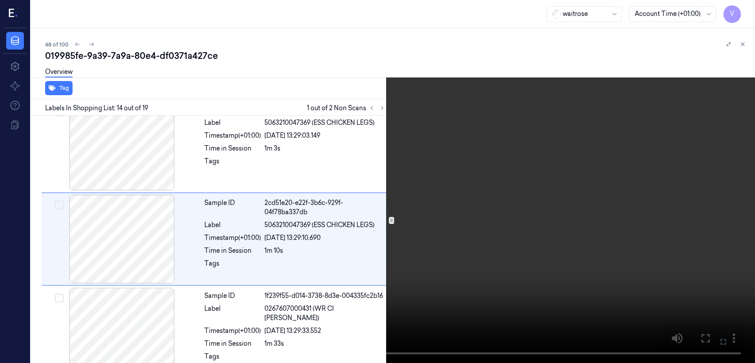
scroll to position [1145, 0]
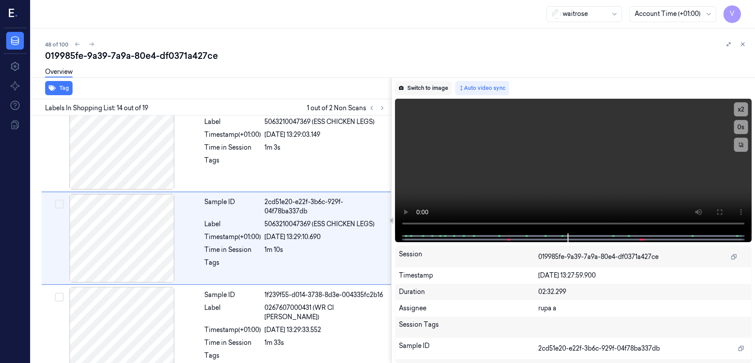
click at [418, 88] on button "Switch to image" at bounding box center [423, 88] width 57 height 14
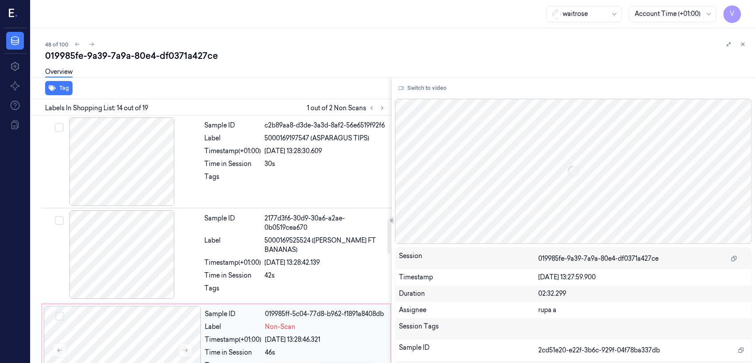
click at [283, 339] on div "26/09/2025 13:28:46.321" at bounding box center [325, 339] width 120 height 9
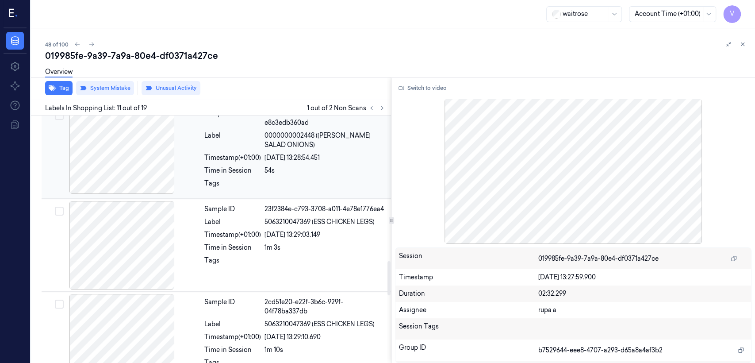
scroll to position [1054, 0]
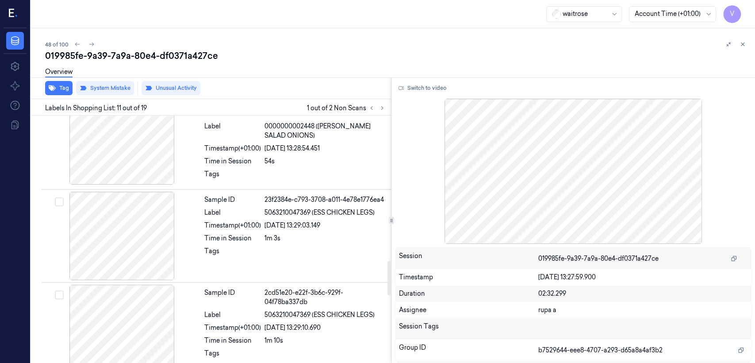
click at [386, 104] on div at bounding box center [376, 108] width 21 height 11
click at [385, 108] on icon at bounding box center [382, 108] width 6 height 6
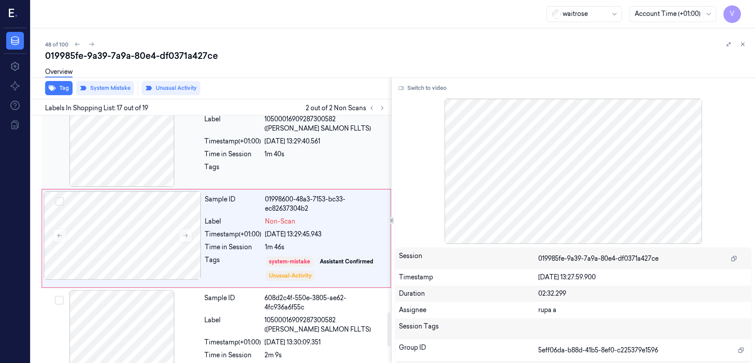
click at [315, 169] on div at bounding box center [325, 169] width 121 height 14
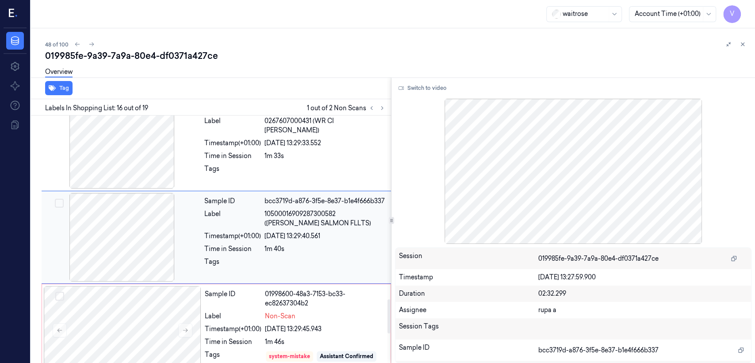
scroll to position [1331, 0]
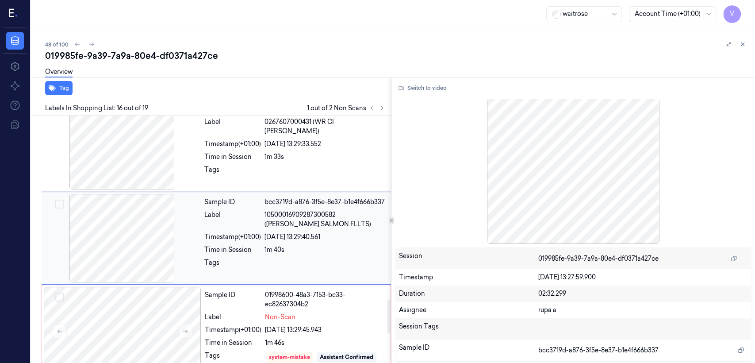
click at [297, 240] on div "26/09/2025 13:29:40.561" at bounding box center [325, 236] width 121 height 9
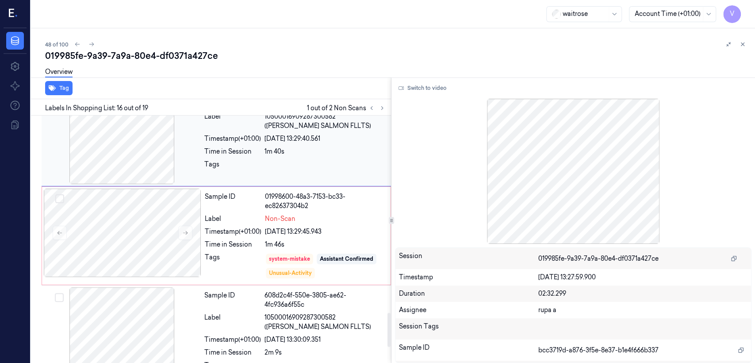
click at [301, 168] on div at bounding box center [325, 167] width 121 height 14
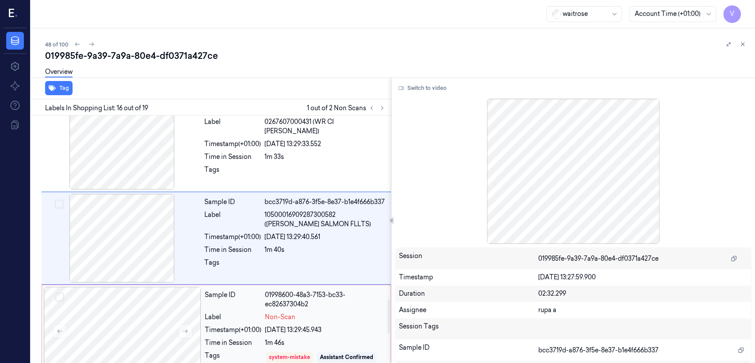
click at [277, 308] on div "01998600-48a3-7153-bc33-ec82637304b2" at bounding box center [325, 299] width 120 height 19
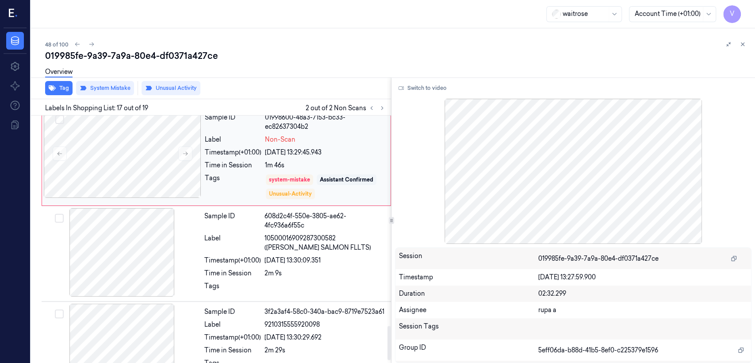
scroll to position [1525, 0]
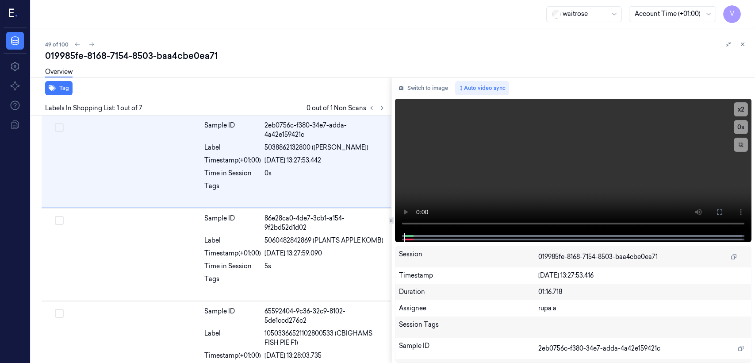
click at [155, 50] on div "019985fe-8168-7154-8503-baa4cbe0ea71" at bounding box center [396, 56] width 703 height 12
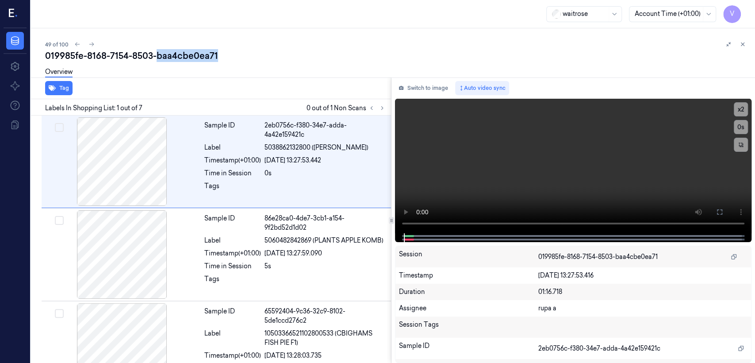
click at [155, 50] on div "019985fe-8168-7154-8503-baa4cbe0ea71" at bounding box center [396, 56] width 703 height 12
click at [382, 111] on icon at bounding box center [382, 108] width 6 height 6
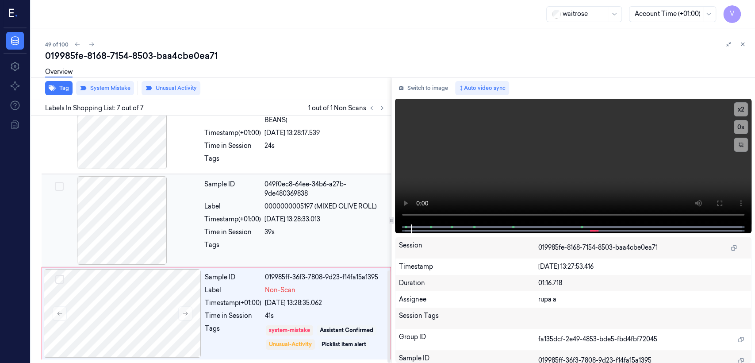
click at [265, 204] on span "0000000005197 (MIXED OLIVE ROLL)" at bounding box center [321, 206] width 112 height 9
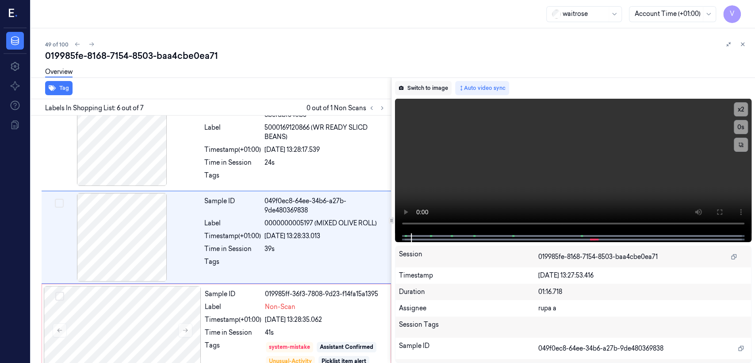
click at [414, 89] on button "Switch to image" at bounding box center [423, 88] width 57 height 14
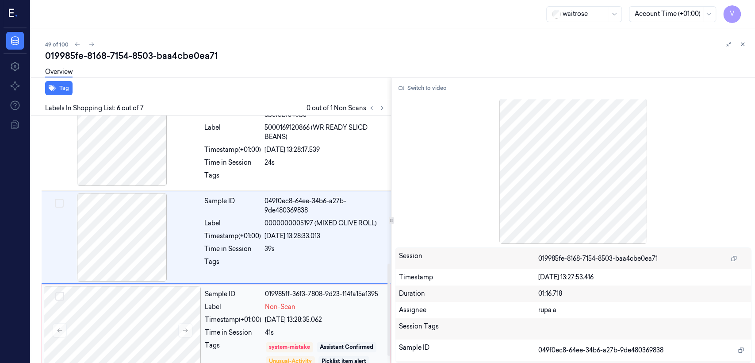
click at [302, 304] on div "Non-Scan" at bounding box center [325, 306] width 120 height 9
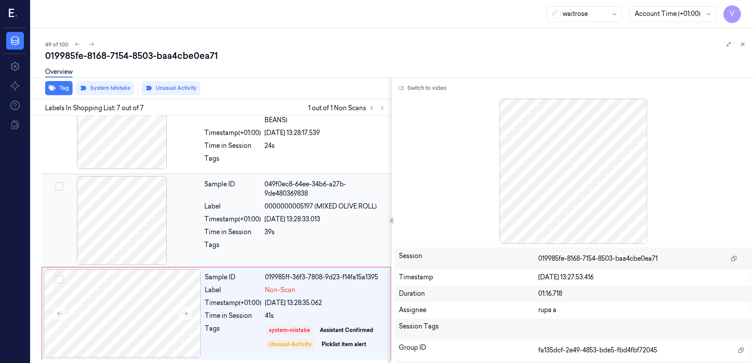
click at [313, 222] on div "[DATE] 13:28:33.013" at bounding box center [325, 219] width 121 height 9
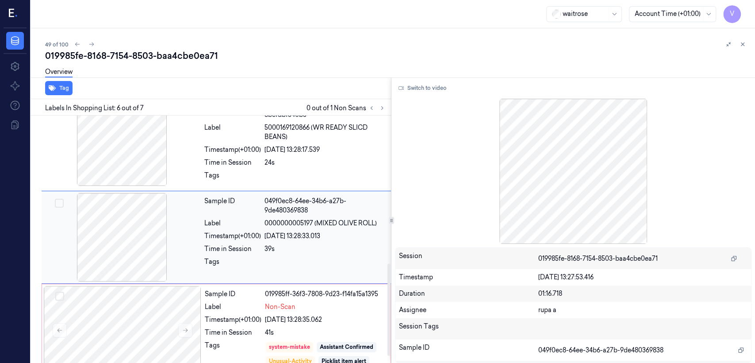
click at [313, 222] on span "0000000005197 (MIXED OLIVE ROLL)" at bounding box center [321, 223] width 112 height 9
click at [279, 305] on span "Non-Scan" at bounding box center [280, 306] width 31 height 9
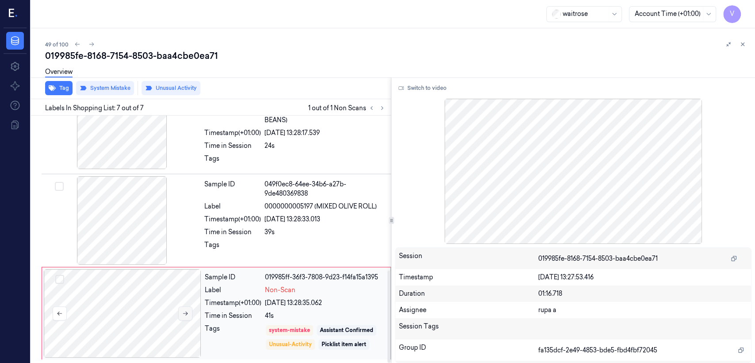
click at [188, 310] on icon at bounding box center [185, 313] width 6 height 6
click at [235, 241] on div "Tags" at bounding box center [232, 247] width 57 height 14
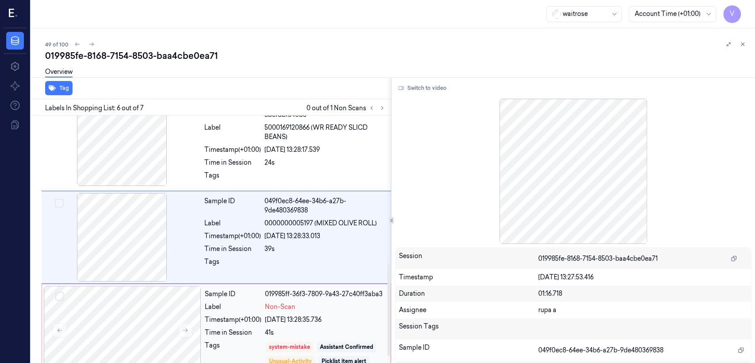
click at [332, 305] on div "Non-Scan" at bounding box center [325, 306] width 120 height 9
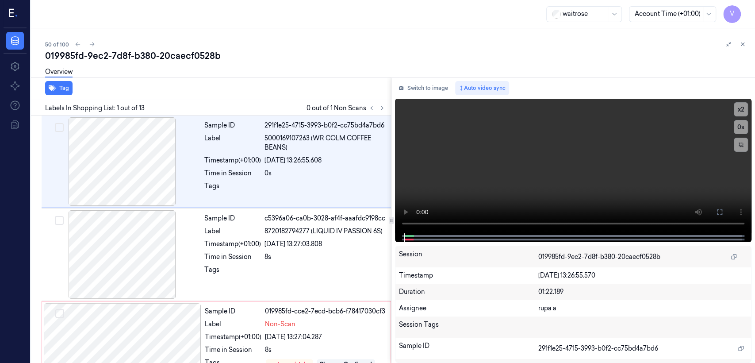
click at [139, 50] on div "019985fd-9ec2-7d8f-b380-20caecf0528b" at bounding box center [396, 56] width 703 height 12
copy div "b380"
click at [384, 104] on button at bounding box center [382, 108] width 11 height 11
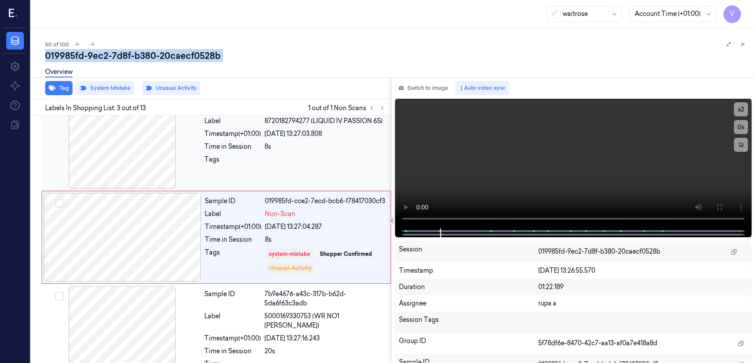
scroll to position [111, 0]
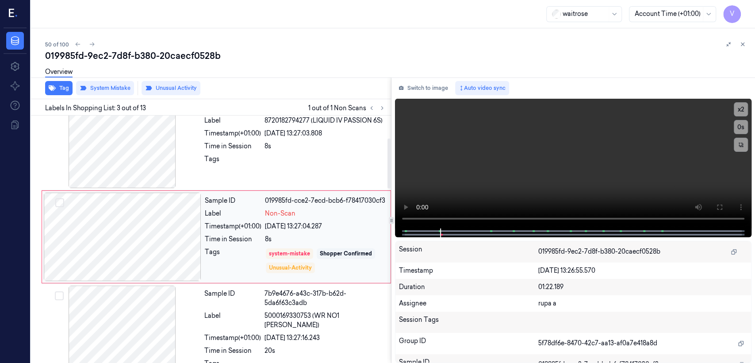
click at [195, 262] on div at bounding box center [123, 237] width 158 height 89
click at [243, 160] on div "Tags" at bounding box center [232, 161] width 57 height 14
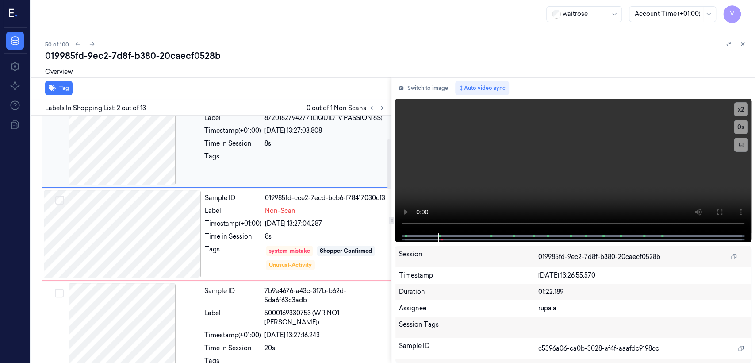
scroll to position [212, 0]
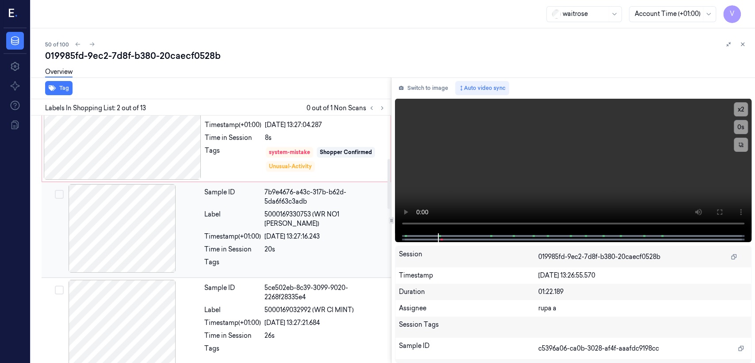
click at [242, 234] on div "Sample ID 7b9e4676-a43c-317b-b62d-5da6f63c3adb Label 5000169330753 (WR NO1 IPPO…" at bounding box center [295, 229] width 189 height 91
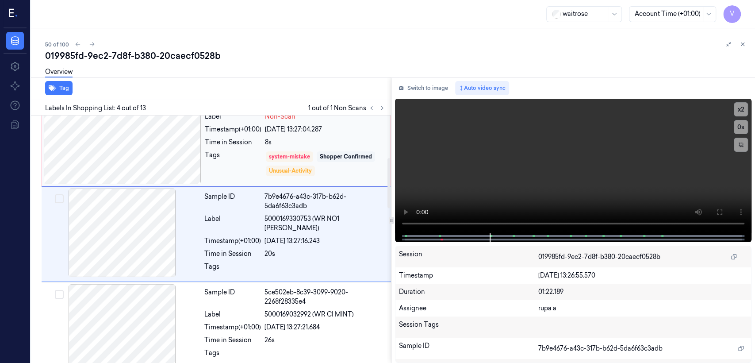
click at [250, 168] on div "Tags" at bounding box center [233, 163] width 57 height 27
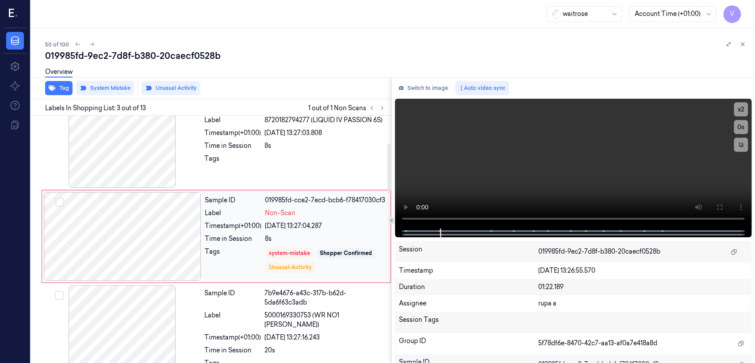
scroll to position [111, 0]
click at [162, 244] on div at bounding box center [123, 237] width 158 height 89
click at [242, 158] on div "Tags" at bounding box center [232, 161] width 57 height 14
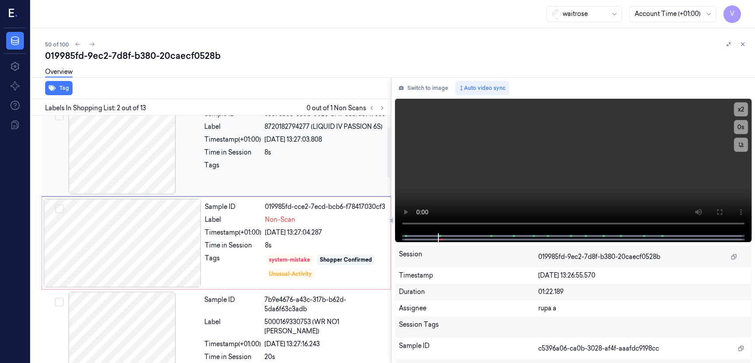
scroll to position [113, 0]
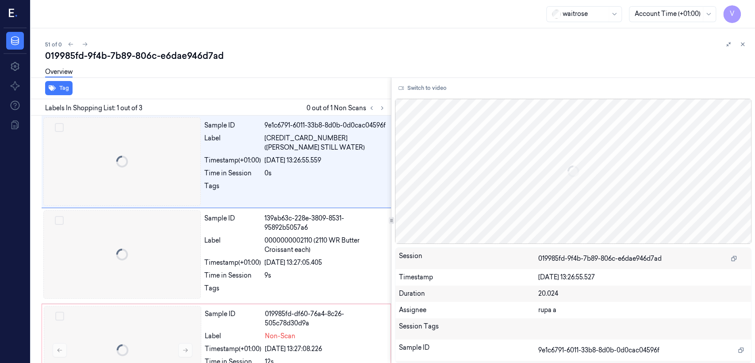
click at [146, 54] on div "019985fd-9f4b-7b89-806c-e6dae946d7ad" at bounding box center [396, 56] width 703 height 12
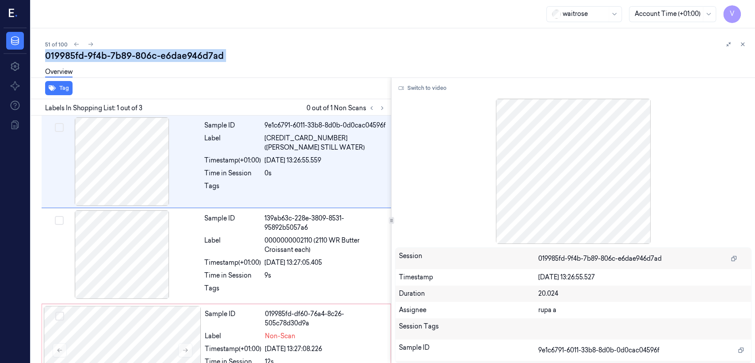
copy div "806c"
click at [382, 109] on icon at bounding box center [382, 108] width 6 height 6
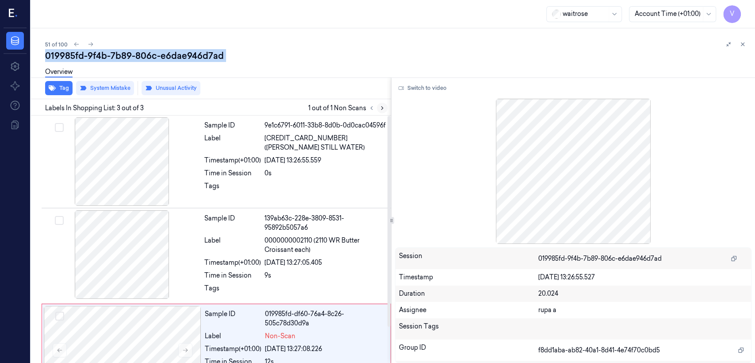
scroll to position [42, 0]
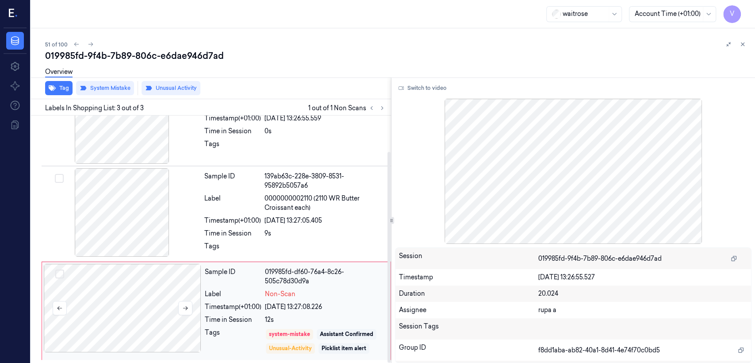
click at [173, 281] on div at bounding box center [123, 308] width 158 height 89
click at [212, 213] on div "Sample ID 139ab63c-228e-3809-8531-95892b5057a6 Label 0000000002110 (2110 WR But…" at bounding box center [295, 213] width 189 height 91
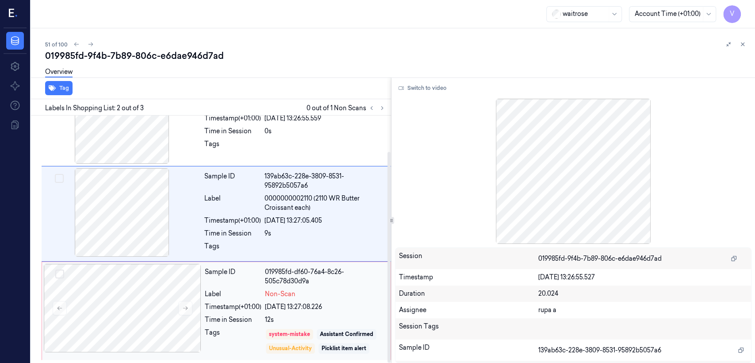
click at [252, 298] on div "Sample ID 019985fd-df60-76a4-8c26-505c78d30d9a Label Non-Scan Timestamp (+01:00…" at bounding box center [295, 311] width 188 height 94
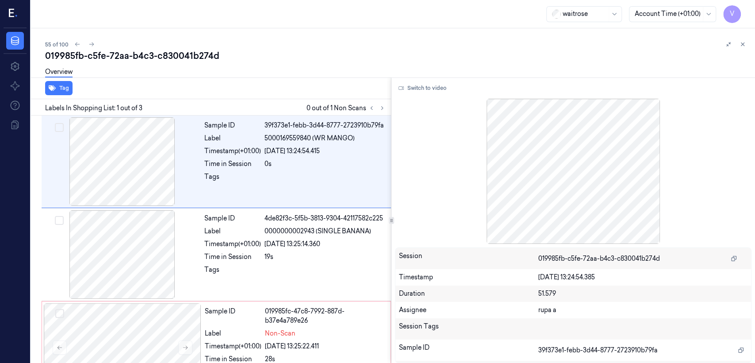
click at [149, 54] on div "019985fb-c5fe-72aa-b4c3-c830041b274d" at bounding box center [396, 56] width 703 height 12
copy div "b4c3"
click at [379, 107] on icon at bounding box center [382, 108] width 6 height 6
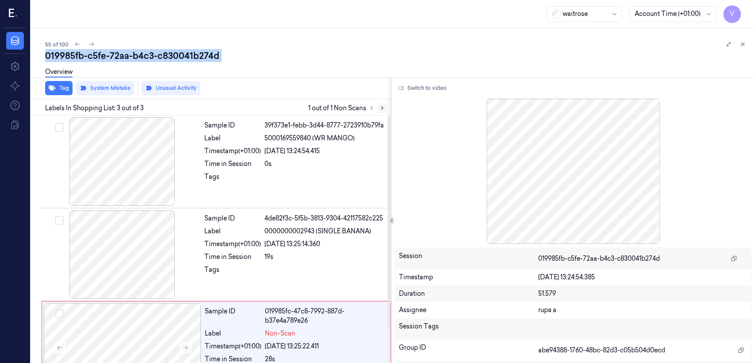
scroll to position [39, 0]
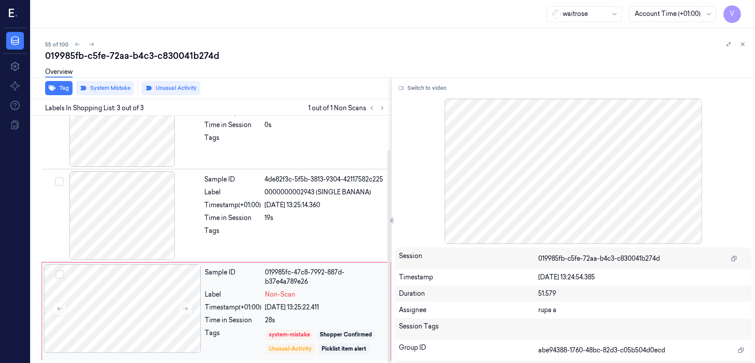
click at [304, 308] on div "26/09/2025 13:25:22.411" at bounding box center [325, 307] width 120 height 9
click at [340, 222] on div "Sample ID 4de82f3c-5f5b-3813-9304-42117582c225 Label 0000000002943 (SINGLE BANA…" at bounding box center [295, 215] width 189 height 89
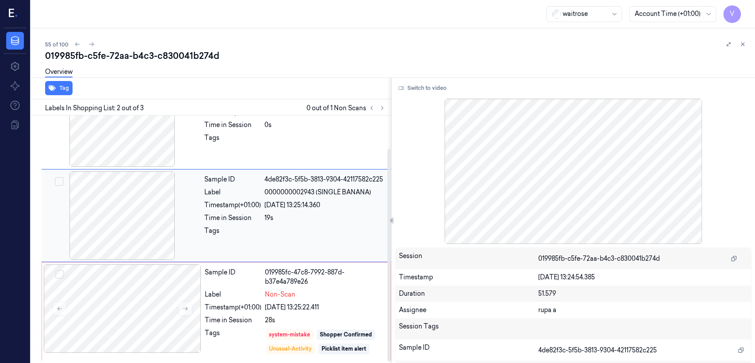
scroll to position [15, 0]
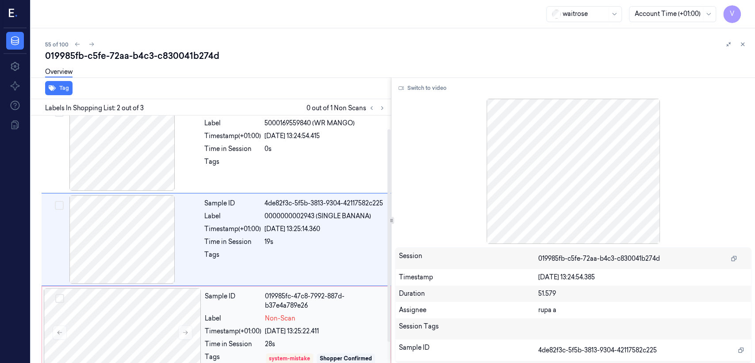
click at [322, 327] on div "26/09/2025 13:25:22.411" at bounding box center [325, 331] width 120 height 9
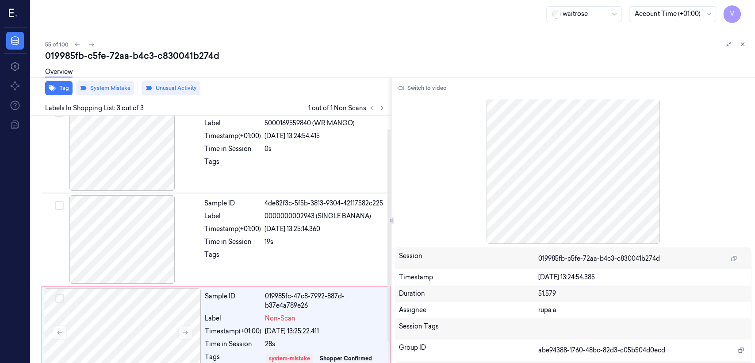
scroll to position [39, 0]
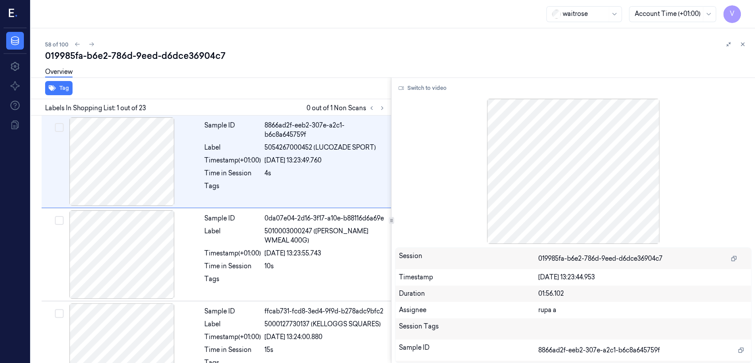
click at [171, 59] on div "019985fa-b6e2-786d-9eed-d6dce36904c7" at bounding box center [396, 56] width 703 height 12
copy div "d6dce36904c7"
click at [383, 104] on button at bounding box center [382, 108] width 11 height 11
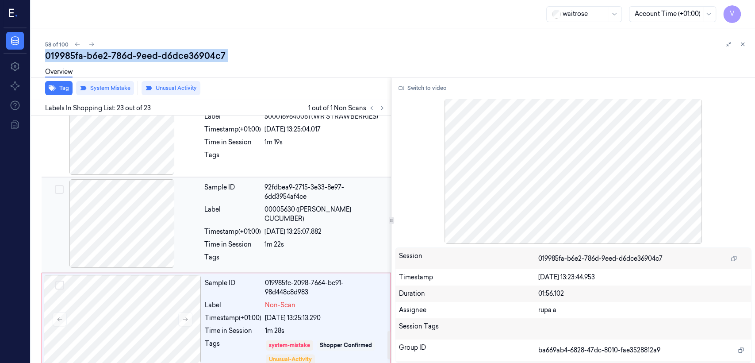
scroll to position [1904, 0]
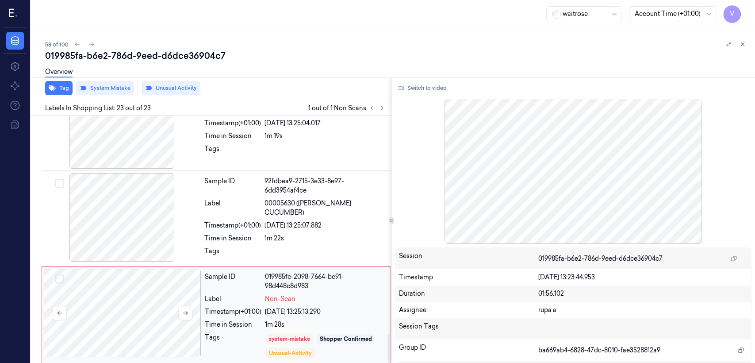
click at [149, 297] on div at bounding box center [123, 313] width 158 height 89
click at [221, 234] on div "Sample ID 92fdbea9-2715-3e33-8e97-6dd3954af4ce Label 00005630 (WR ESS CUCUMBER)…" at bounding box center [295, 218] width 189 height 91
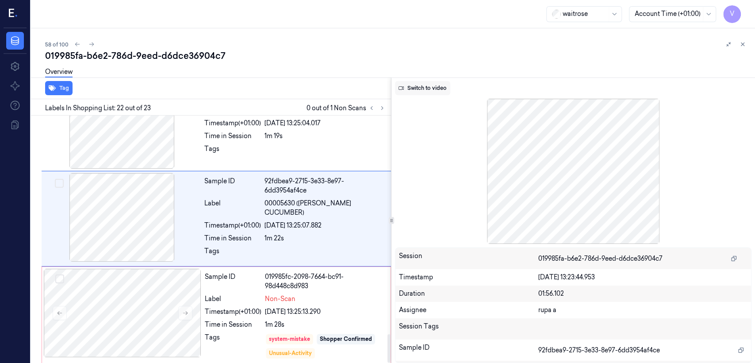
click at [404, 86] on icon at bounding box center [401, 88] width 5 height 4
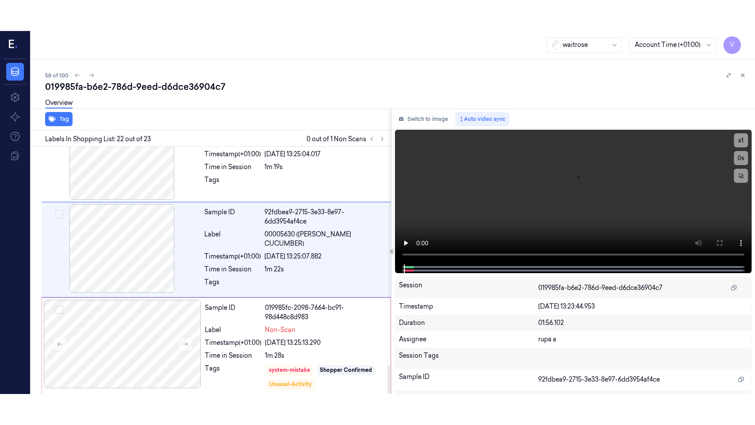
scroll to position [1880, 0]
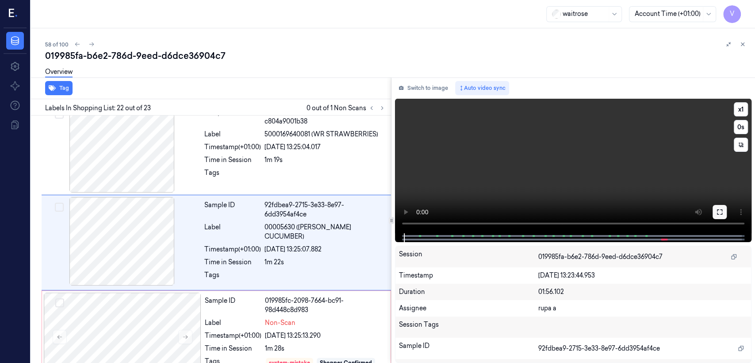
click at [716, 211] on button at bounding box center [720, 212] width 14 height 14
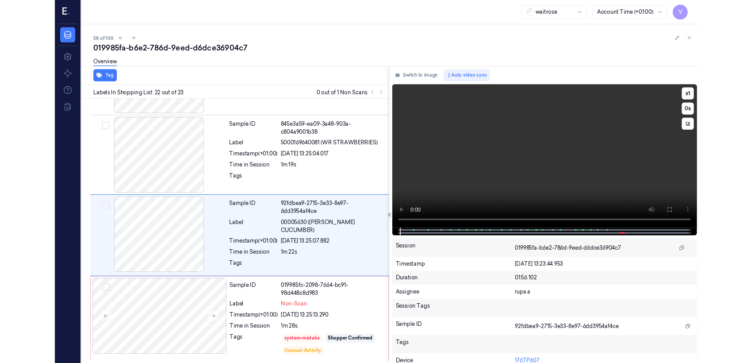
scroll to position [1841, 0]
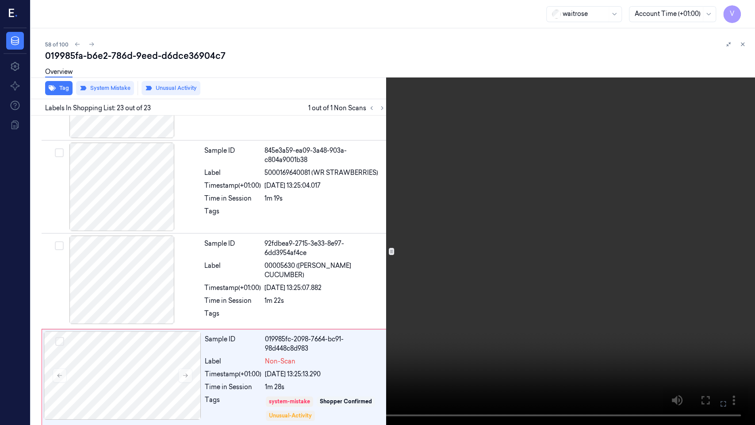
click at [0, 0] on icon at bounding box center [0, 0] width 0 height 0
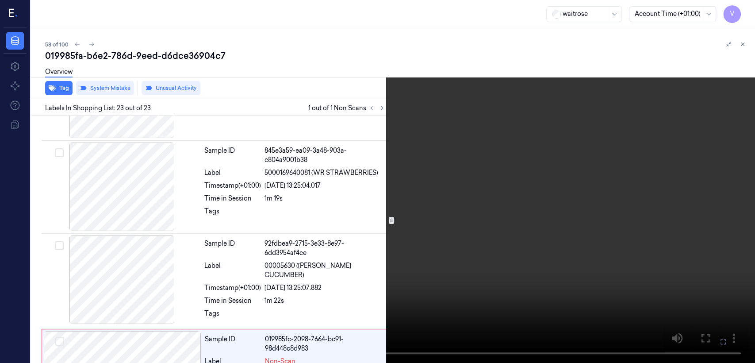
scroll to position [1880, 0]
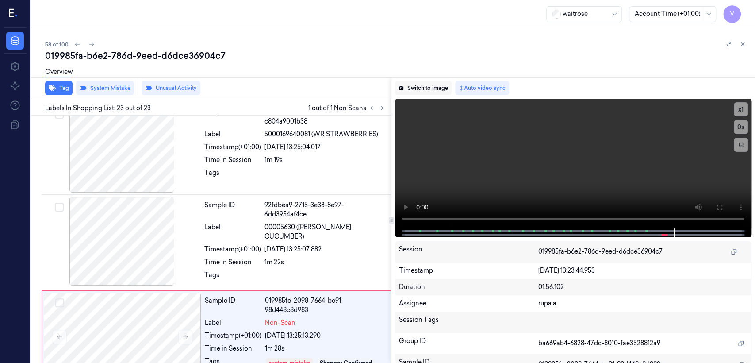
click at [414, 89] on button "Switch to image" at bounding box center [423, 88] width 57 height 14
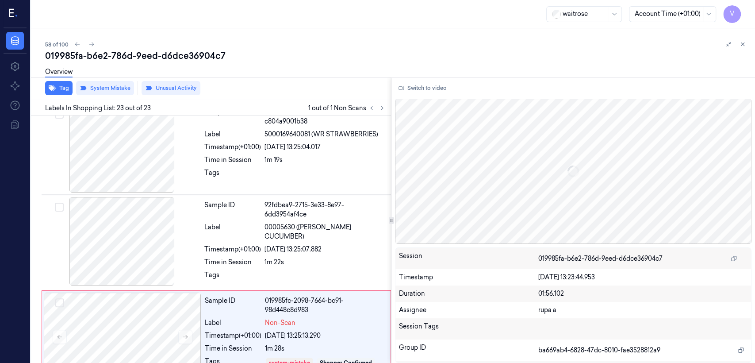
scroll to position [1904, 0]
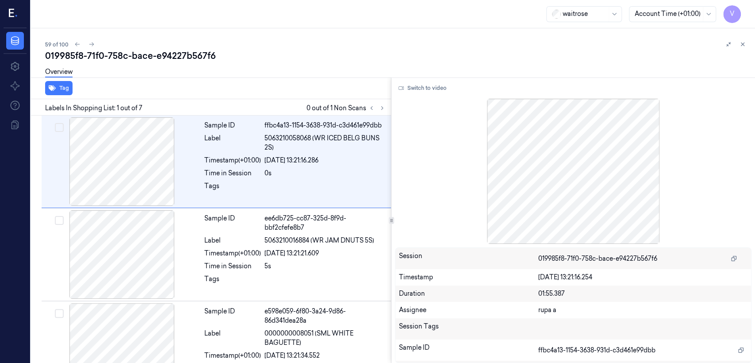
click at [175, 50] on div "019985f8-71f0-758c-bace-e94227b567f6" at bounding box center [396, 56] width 703 height 12
copy div "e94227b567f6"
click at [385, 108] on icon at bounding box center [382, 108] width 6 height 6
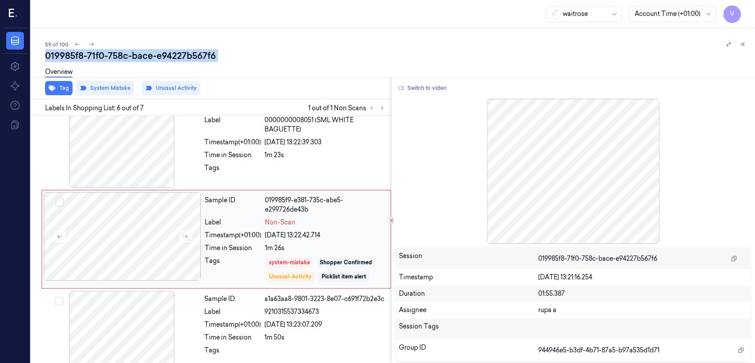
scroll to position [394, 0]
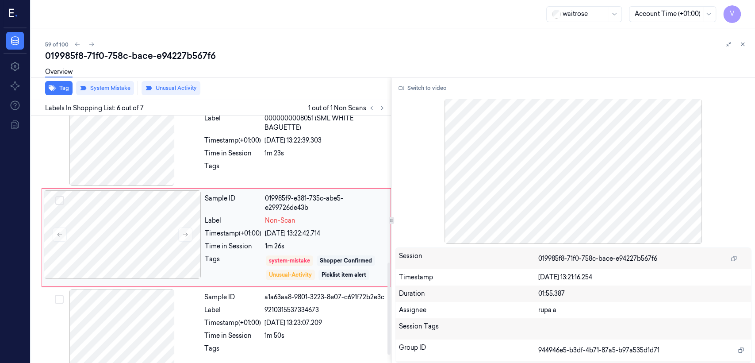
click at [325, 254] on div "Sample ID 019985f9-e381-735c-abe5-e299726de43b Label Non-Scan Timestamp (+01:00…" at bounding box center [295, 237] width 188 height 94
click at [232, 158] on div "Time in Session" at bounding box center [232, 153] width 57 height 9
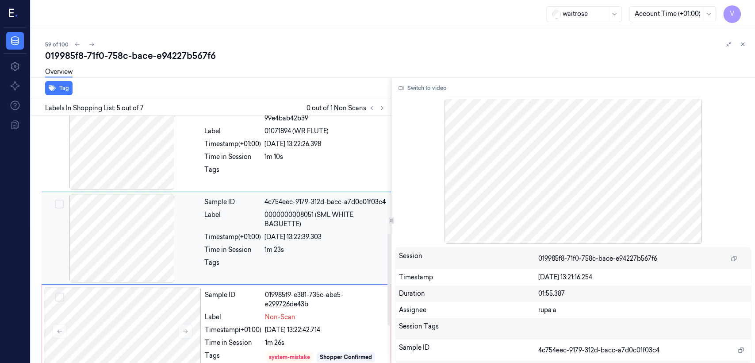
scroll to position [297, 0]
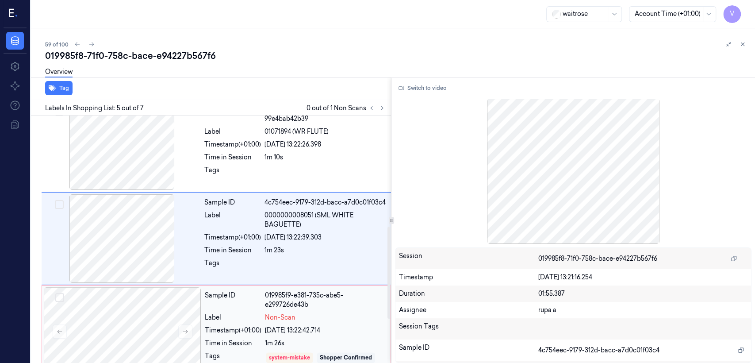
click at [303, 328] on div "26/09/2025 13:22:42.714" at bounding box center [325, 330] width 120 height 9
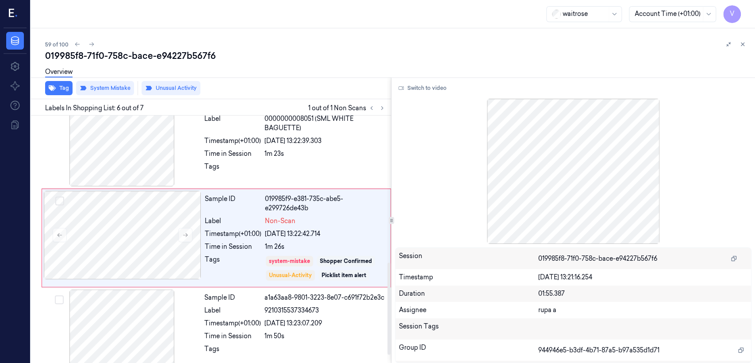
scroll to position [394, 0]
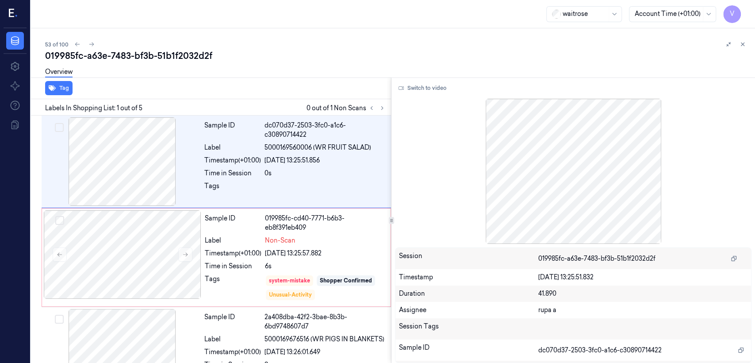
click at [124, 51] on div "019985fc-a63e-7483-bf3b-51b1f2032d2f" at bounding box center [396, 56] width 703 height 12
copy div "7483"
click at [381, 108] on icon at bounding box center [382, 108] width 6 height 6
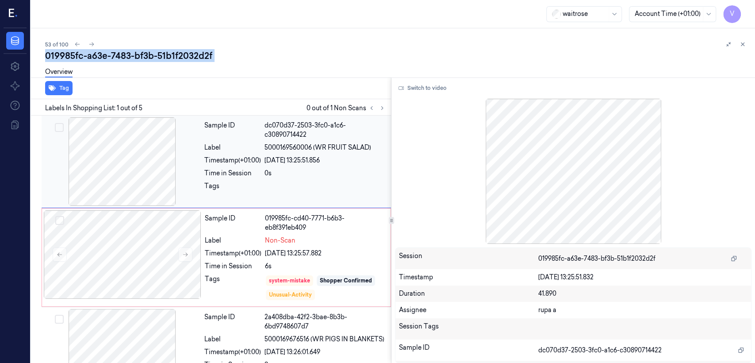
scroll to position [18, 0]
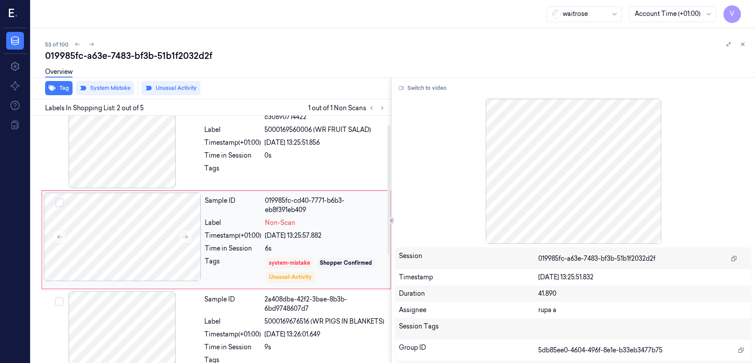
click at [241, 259] on div "Tags" at bounding box center [233, 270] width 57 height 27
click at [220, 176] on div "Tags" at bounding box center [232, 171] width 57 height 14
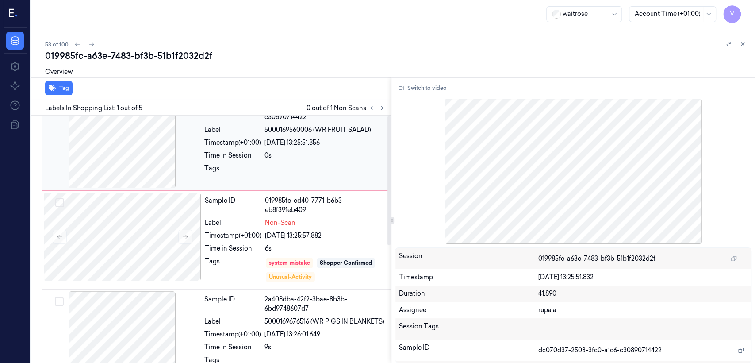
scroll to position [0, 0]
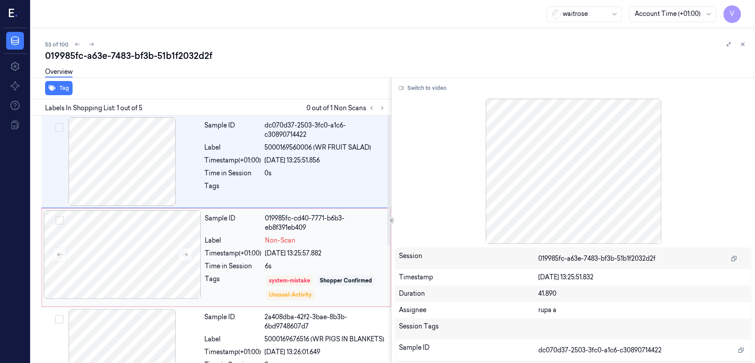
click at [235, 247] on div "Sample ID 019985fc-cd40-7771-b6b3-eb8f391eb409 Label Non-Scan Timestamp (+01:00…" at bounding box center [295, 257] width 188 height 94
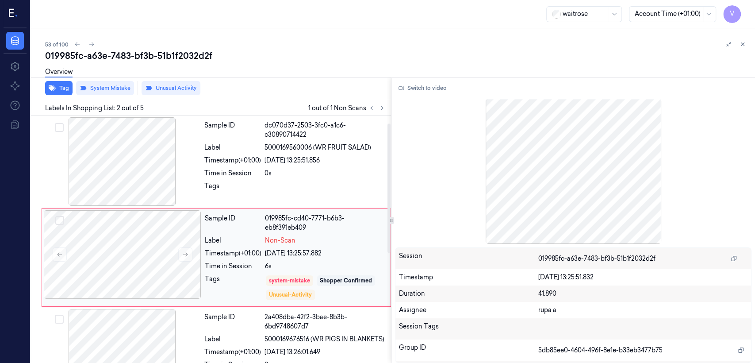
scroll to position [18, 0]
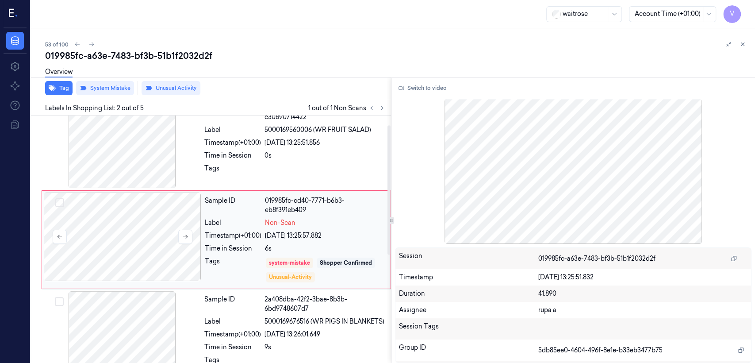
click at [193, 235] on div at bounding box center [123, 237] width 158 height 89
click at [183, 235] on icon at bounding box center [185, 237] width 6 height 6
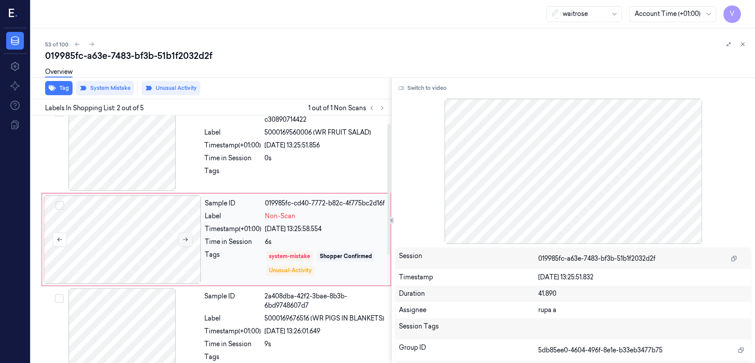
click at [183, 236] on icon at bounding box center [185, 239] width 6 height 6
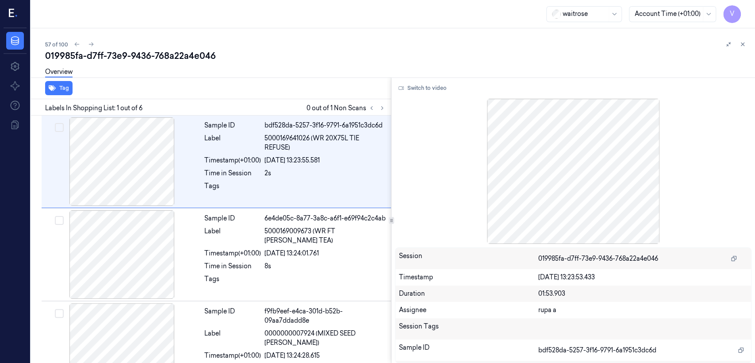
click at [121, 54] on div "019985fa-d7ff-73e9-9436-768a22a4e046" at bounding box center [396, 56] width 703 height 12
copy div "73e9"
click at [384, 111] on button at bounding box center [382, 108] width 11 height 11
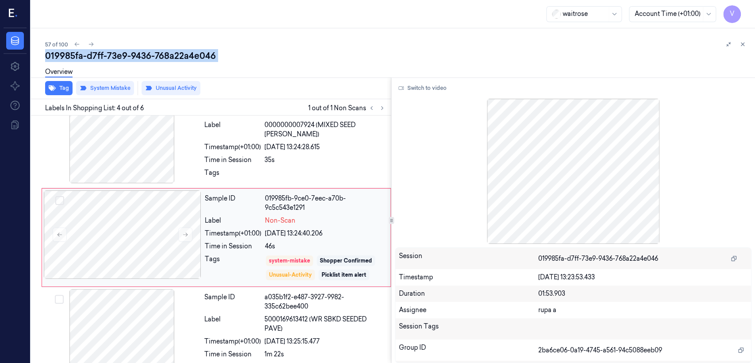
scroll to position [209, 0]
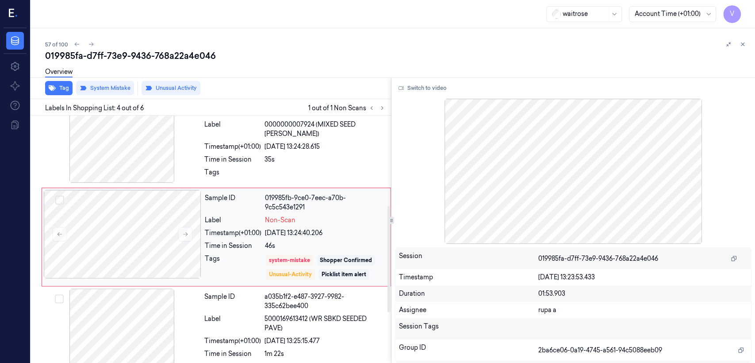
click at [206, 231] on div "Timestamp (+01:00)" at bounding box center [233, 232] width 57 height 9
click at [258, 167] on div "Sample ID f9fb9eef-e4ca-301d-b52b-09aa7ddadd8e Label 0000000007924 (MIXED SEED …" at bounding box center [295, 139] width 189 height 91
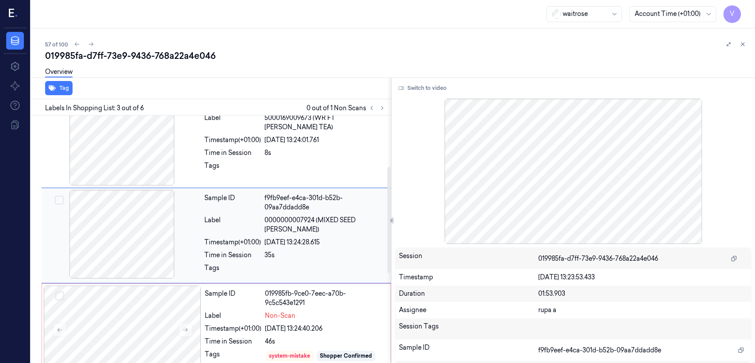
scroll to position [112, 0]
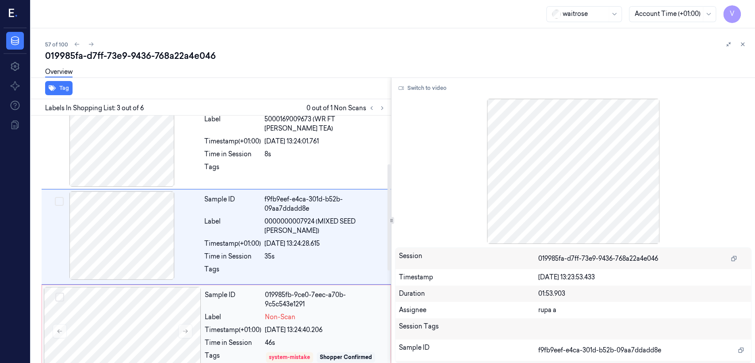
click at [304, 300] on div "019985fb-9ce0-7eec-a70b-9c5c543e1291" at bounding box center [325, 299] width 120 height 19
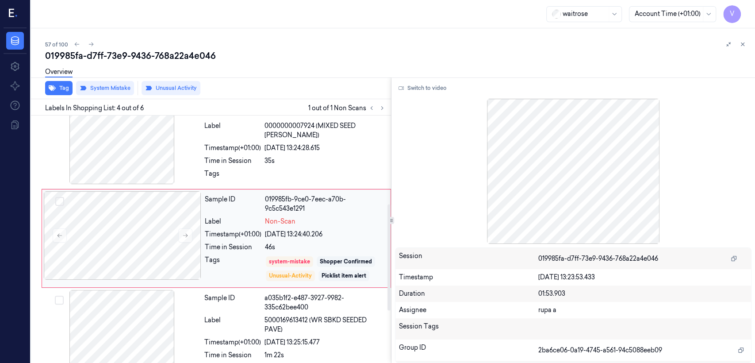
scroll to position [298, 0]
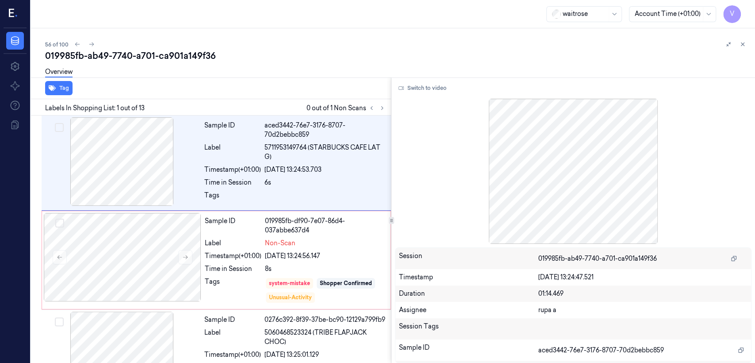
click at [156, 44] on div "56 of 100" at bounding box center [396, 44] width 703 height 11
click at [156, 58] on div "019985fb-ab49-7740-a701-ca901a149f36" at bounding box center [396, 56] width 703 height 12
copy div "ca901a149f36"
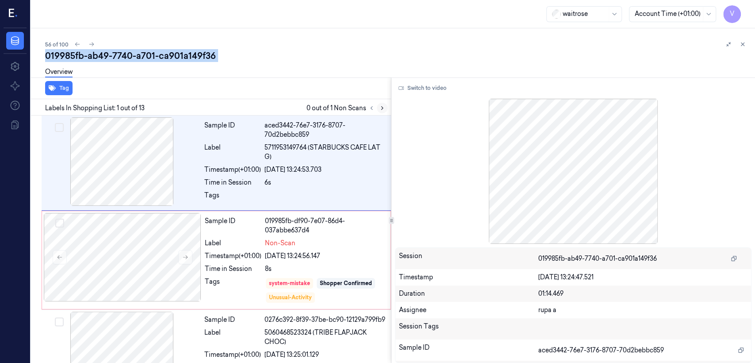
click at [384, 111] on icon at bounding box center [382, 108] width 6 height 6
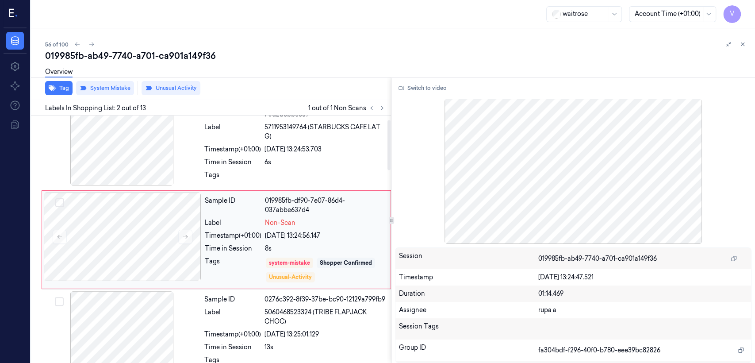
click at [239, 228] on div "Sample ID 019985fb-df90-7e07-86d4-037abbe637d4 Label Non-Scan Timestamp (+01:00…" at bounding box center [295, 240] width 188 height 94
click at [188, 238] on icon at bounding box center [185, 237] width 6 height 6
click at [224, 143] on div "Sample ID aced3442-76e7-3176-8707-70d2bebbc859 Label 5711953149764 (STARBUCKS C…" at bounding box center [295, 142] width 189 height 91
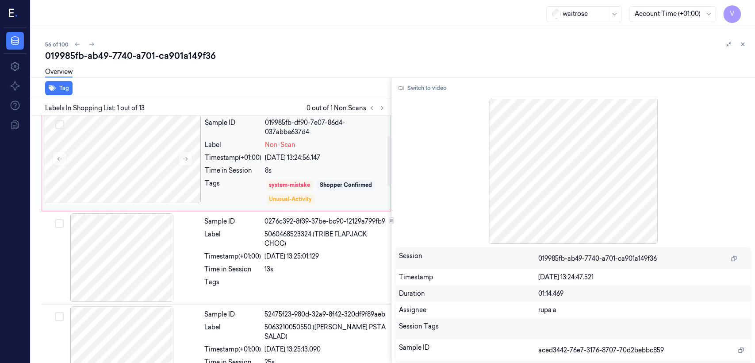
click at [247, 169] on div "Time in Session" at bounding box center [233, 170] width 57 height 9
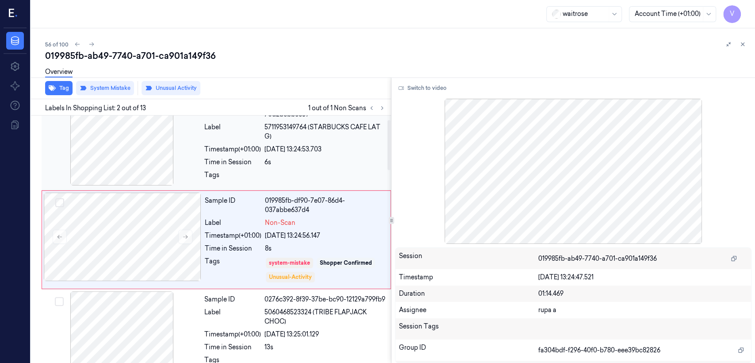
click at [322, 137] on span "5711953149764 (STARBUCKS CAFE LAT G)" at bounding box center [325, 132] width 121 height 19
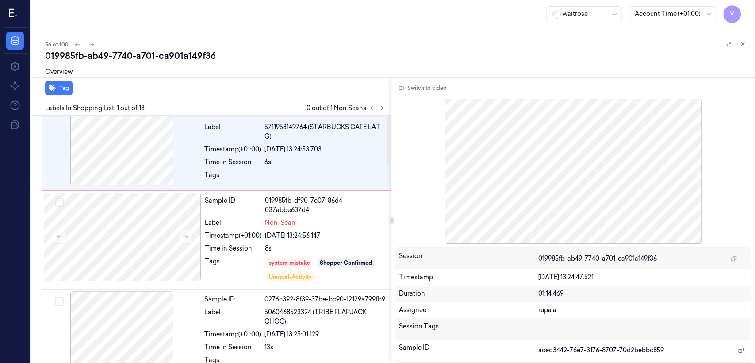
scroll to position [0, 0]
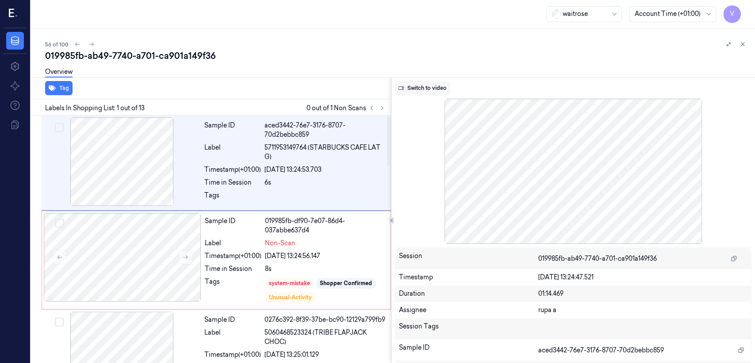
click at [418, 87] on button "Switch to video" at bounding box center [422, 88] width 55 height 14
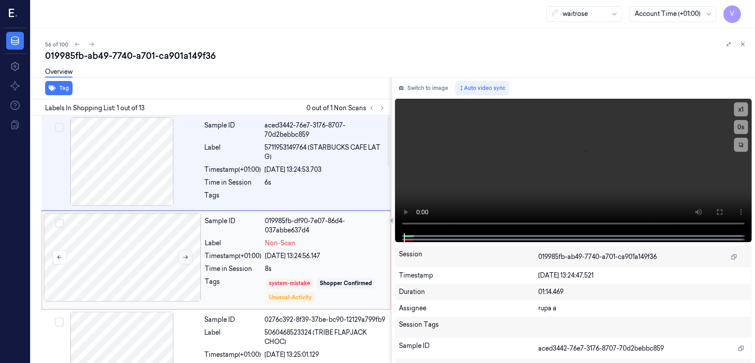
click at [182, 256] on icon at bounding box center [185, 257] width 6 height 6
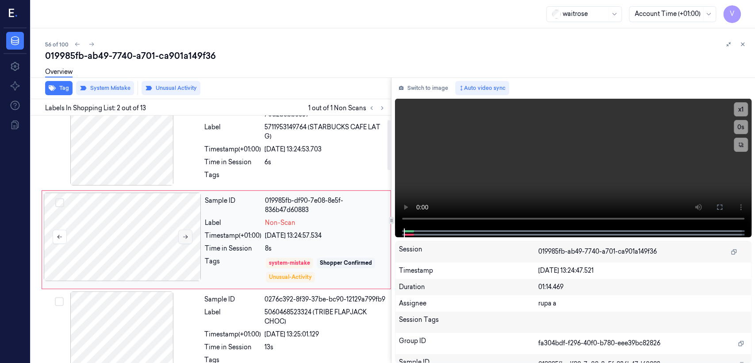
click at [184, 238] on icon at bounding box center [185, 237] width 6 height 6
click at [162, 146] on div at bounding box center [122, 141] width 158 height 89
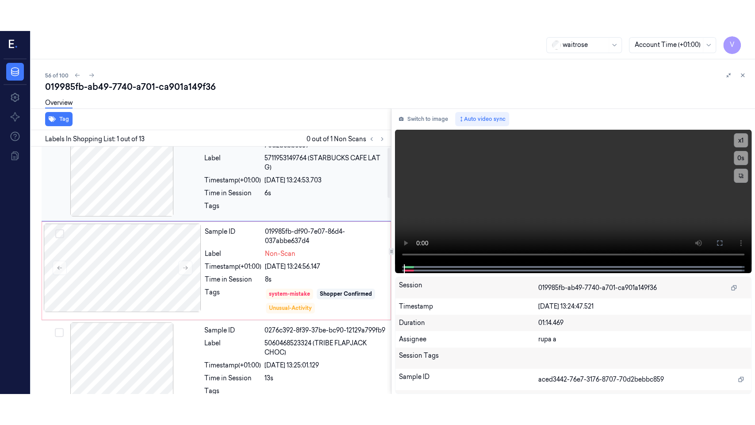
scroll to position [0, 0]
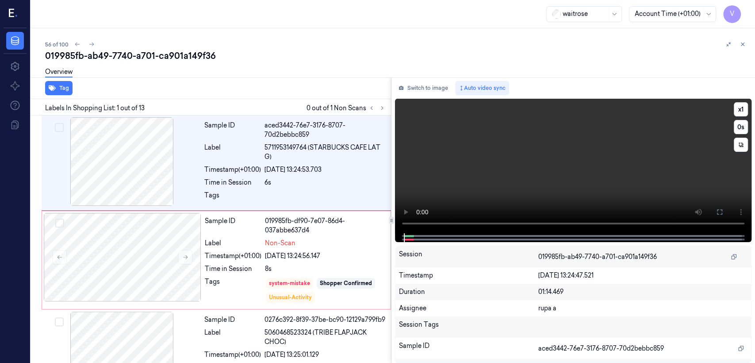
drag, startPoint x: 720, startPoint y: 210, endPoint x: 720, endPoint y: 253, distance: 42.9
click at [720, 210] on icon at bounding box center [720, 211] width 7 height 7
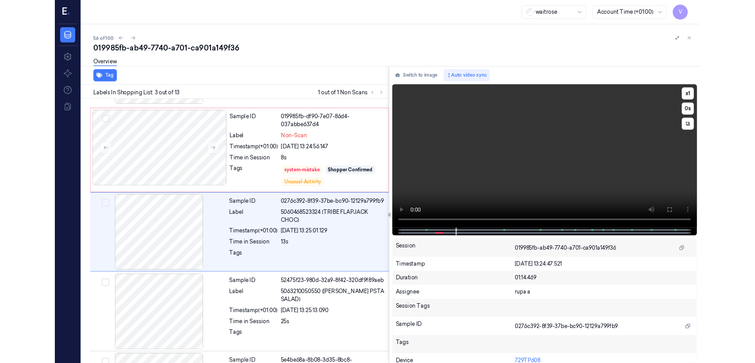
scroll to position [85, 0]
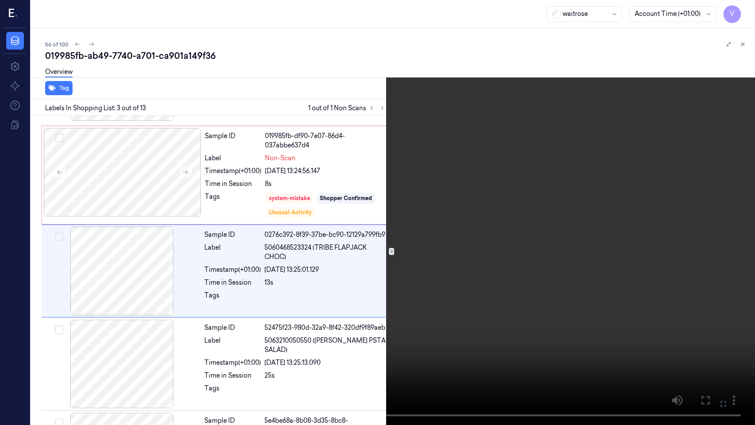
click at [0, 0] on icon at bounding box center [0, 0] width 0 height 0
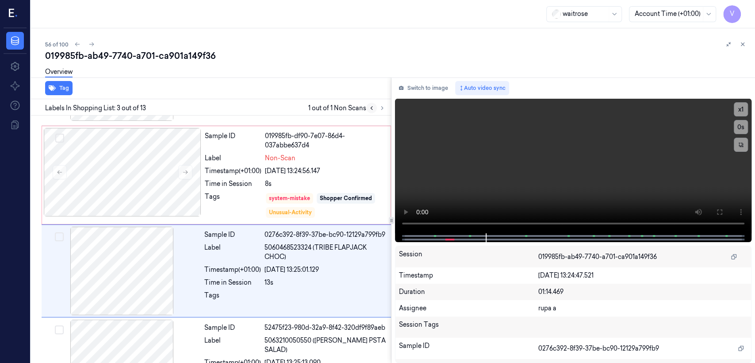
drag, startPoint x: 418, startPoint y: 82, endPoint x: 372, endPoint y: 112, distance: 54.8
click at [418, 82] on button "Switch to image" at bounding box center [423, 88] width 57 height 14
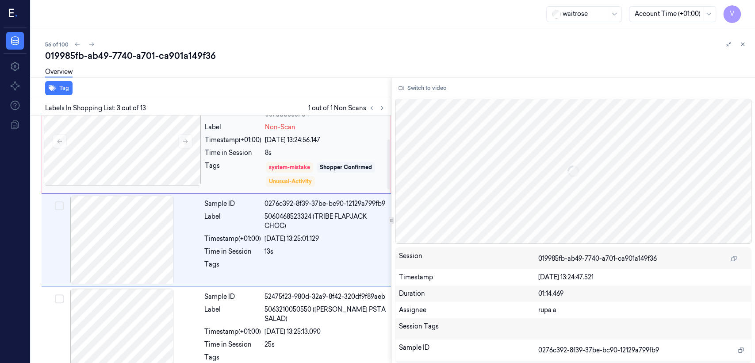
click at [308, 174] on div "system-mistake Shopper Confirmed Unusual-Activity" at bounding box center [325, 174] width 120 height 27
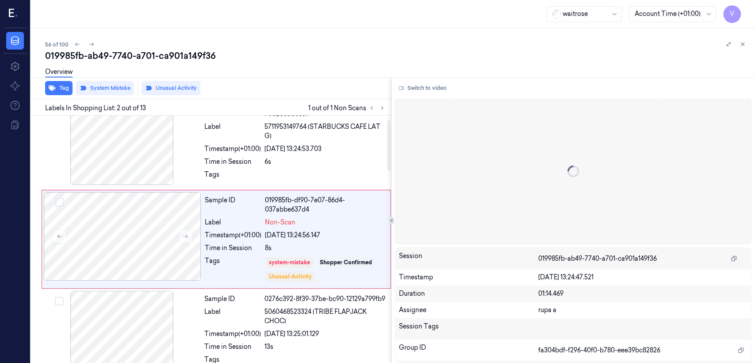
scroll to position [20, 0]
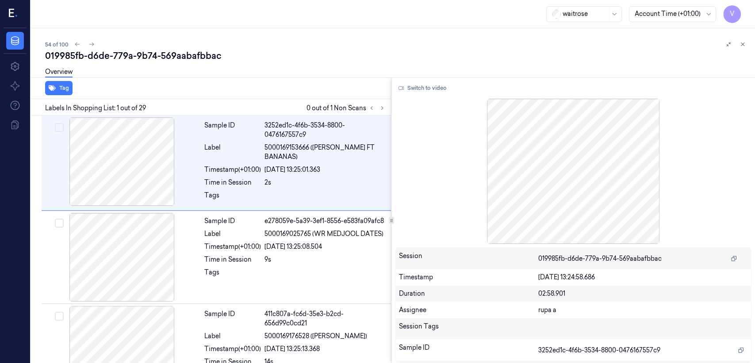
click at [133, 56] on div "019985fb-d6de-779a-9b74-569aabafbbac" at bounding box center [396, 56] width 703 height 12
copy div "-"
click at [378, 107] on button at bounding box center [382, 108] width 11 height 11
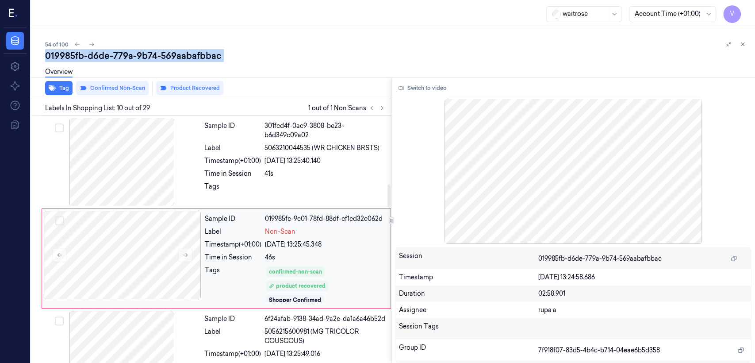
scroll to position [767, 0]
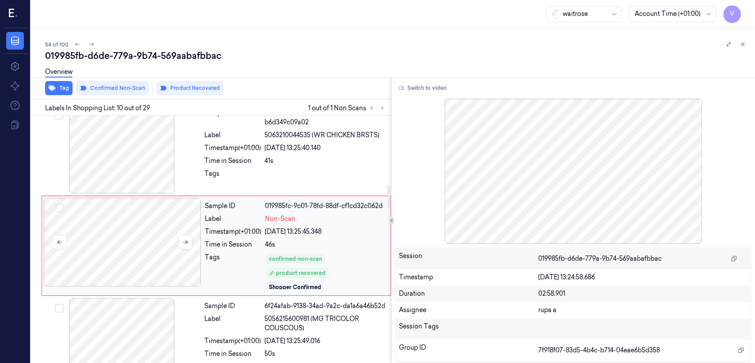
click at [190, 255] on div at bounding box center [123, 242] width 158 height 89
click at [185, 239] on icon at bounding box center [185, 242] width 6 height 6
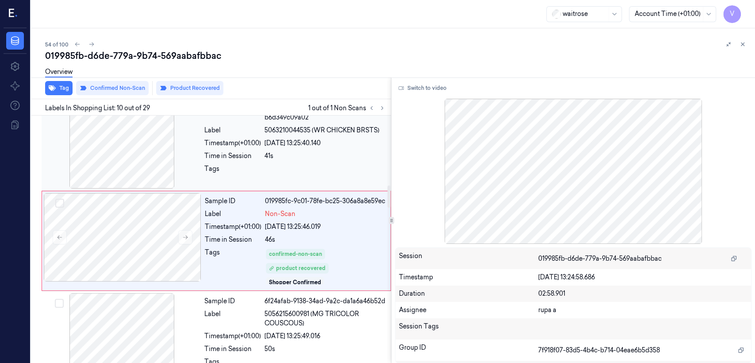
click at [209, 164] on div "Tags" at bounding box center [232, 171] width 57 height 14
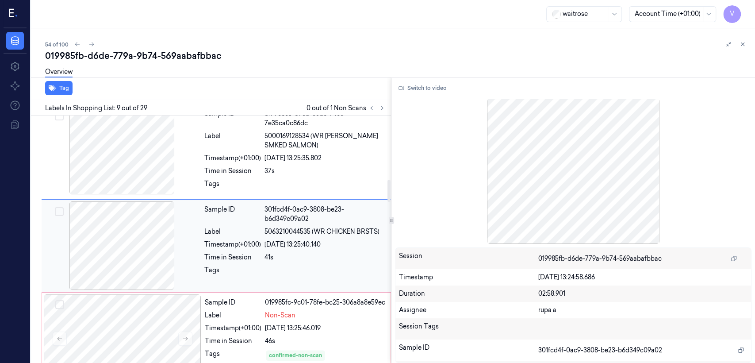
scroll to position [768, 0]
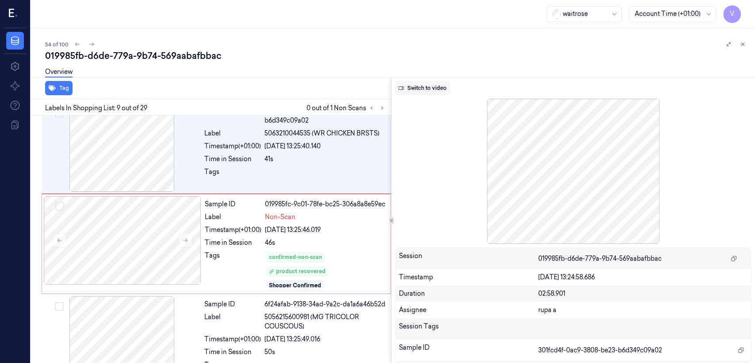
click at [435, 89] on button "Switch to video" at bounding box center [422, 88] width 55 height 14
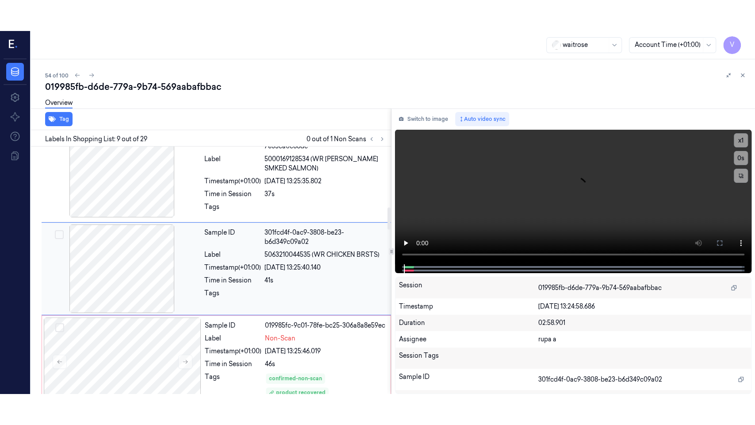
scroll to position [670, 0]
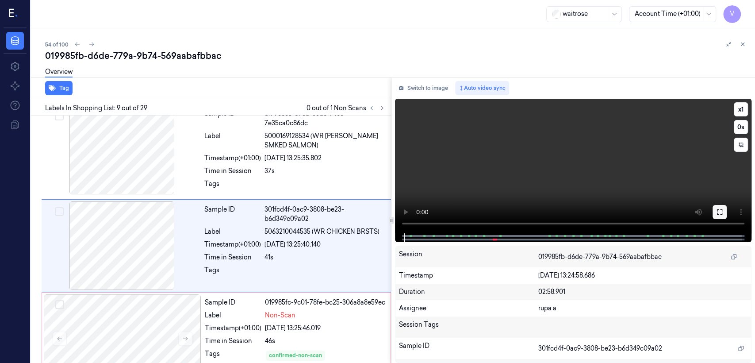
click at [715, 215] on button at bounding box center [720, 212] width 14 height 14
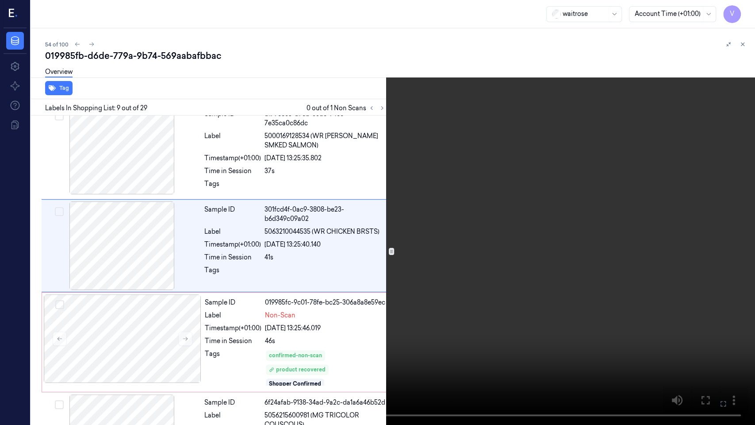
click at [450, 219] on video at bounding box center [377, 212] width 755 height 425
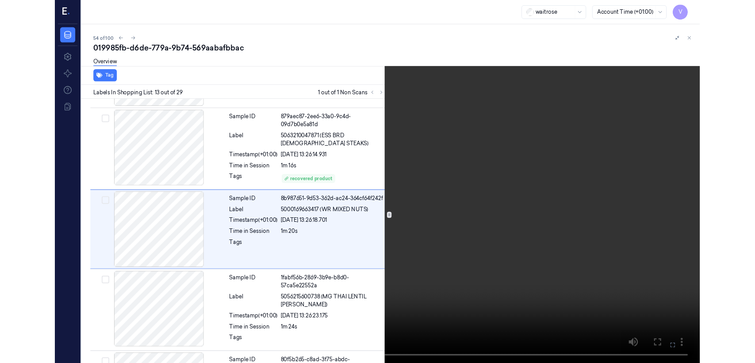
scroll to position [1029, 0]
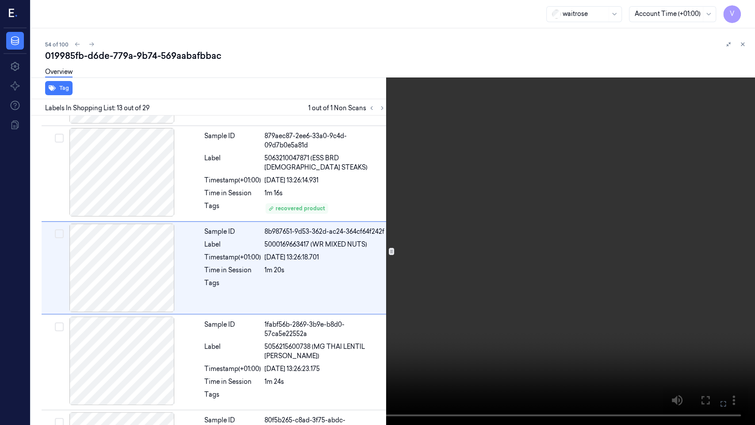
click at [0, 0] on icon at bounding box center [0, 0] width 0 height 0
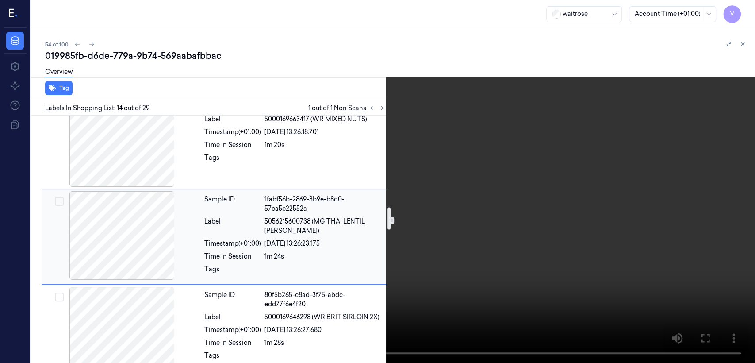
scroll to position [958, 0]
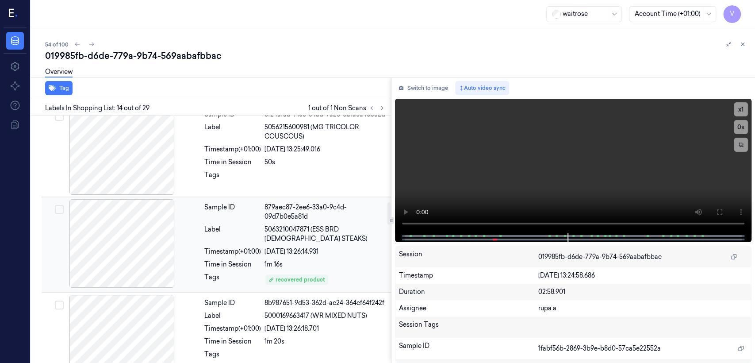
click at [327, 230] on span "5063210047871 (ESS BRD CHICK STEAKS)" at bounding box center [325, 234] width 121 height 19
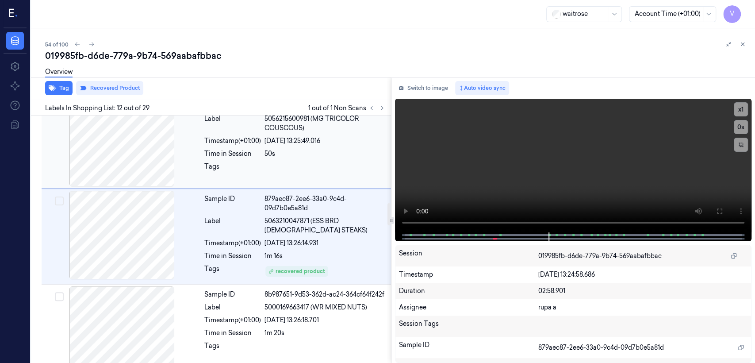
click at [332, 182] on div "Sample ID 6f24afab-9138-34ad-9a2c-da1a6a46b52d Label 5056215600981 (MG TRICOLOR…" at bounding box center [295, 142] width 189 height 89
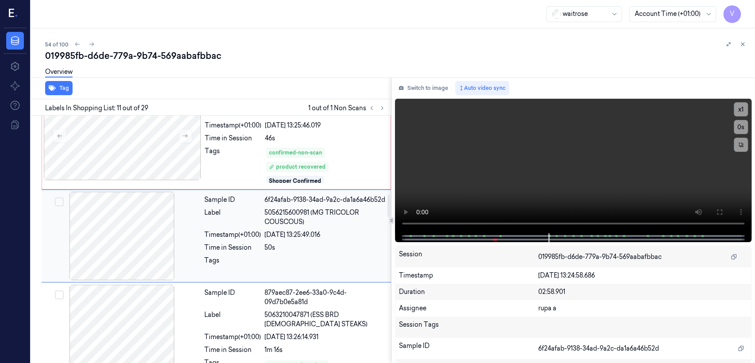
scroll to position [872, 0]
click at [435, 95] on button "Switch to image" at bounding box center [423, 88] width 57 height 14
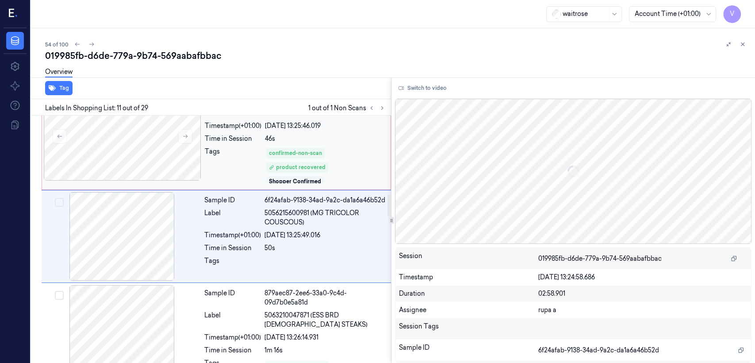
click at [320, 185] on div "Shopper Confirmed" at bounding box center [295, 181] width 52 height 8
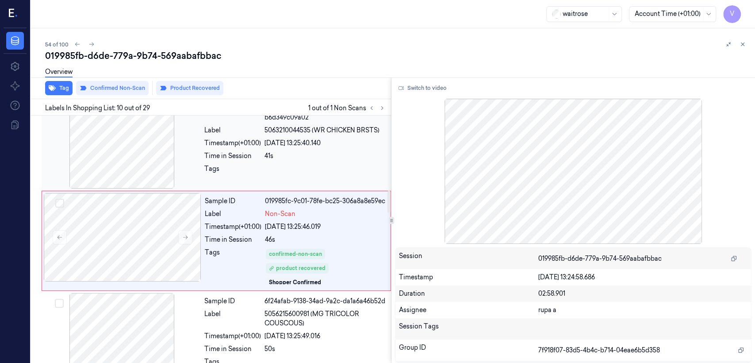
scroll to position [968, 0]
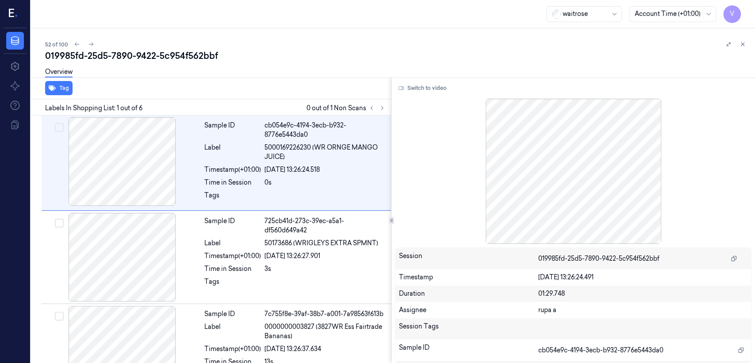
click at [120, 61] on div "019985fd-25d5-7890-9422-5c954f562bbf" at bounding box center [396, 56] width 703 height 12
copy div "7890"
click at [384, 109] on icon at bounding box center [382, 108] width 6 height 6
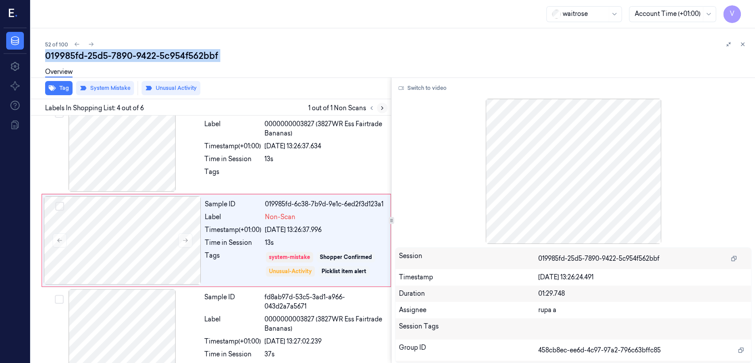
scroll to position [203, 0]
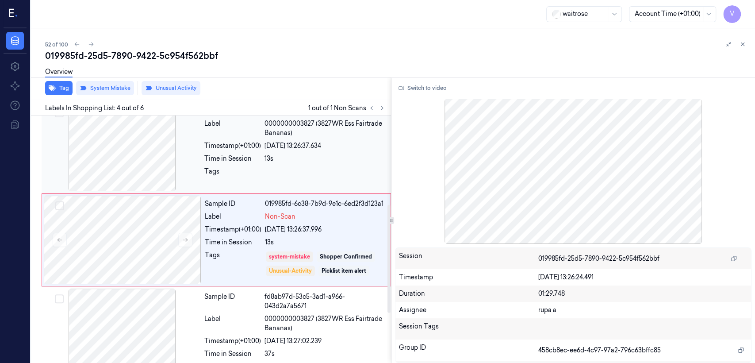
click at [224, 183] on div "Sample ID 7c755f8e-39af-38b7-a001-7a98563f613b Label 0000000003827 (3827WR Ess …" at bounding box center [295, 147] width 189 height 89
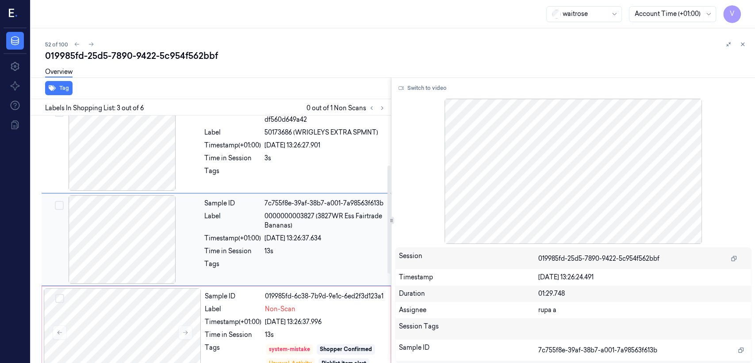
scroll to position [110, 0]
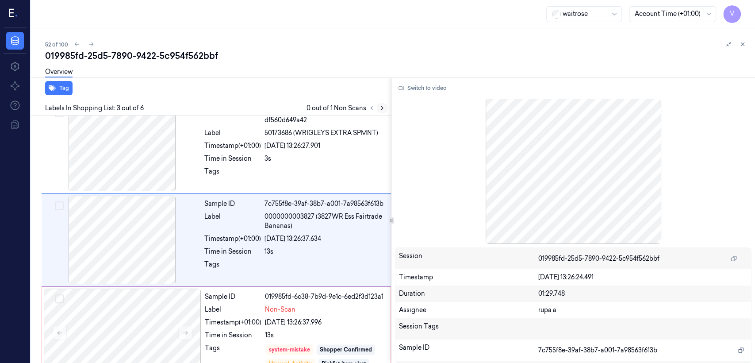
click at [385, 107] on icon at bounding box center [382, 108] width 6 height 6
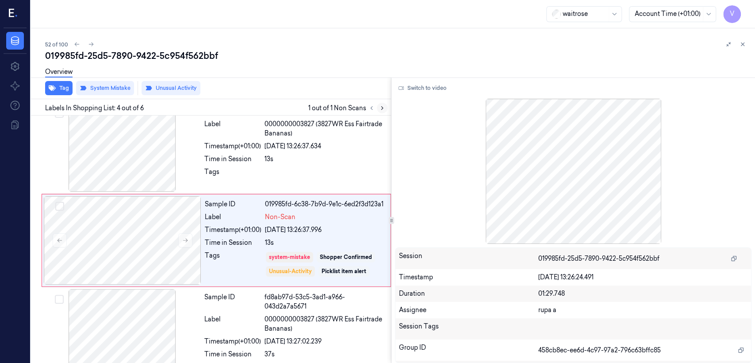
scroll to position [203, 0]
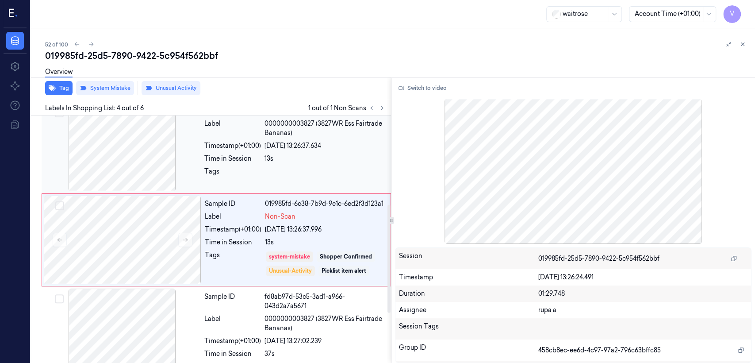
click at [223, 167] on div "Tags" at bounding box center [232, 174] width 57 height 14
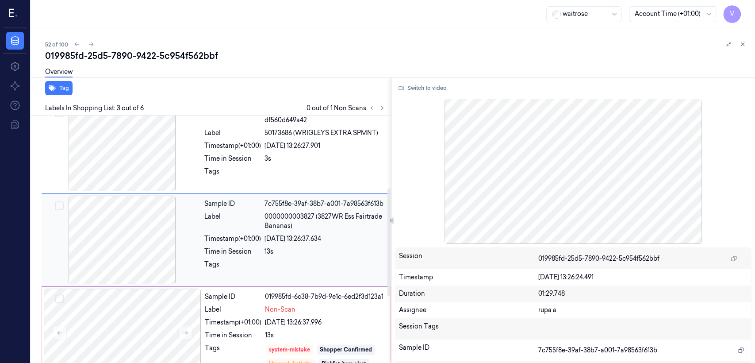
scroll to position [209, 0]
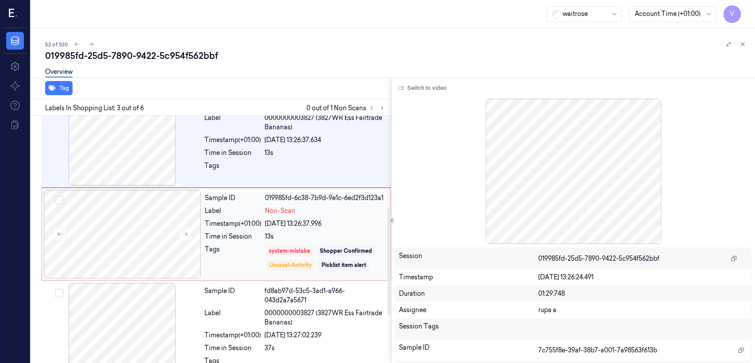
click at [285, 232] on div "13s" at bounding box center [325, 236] width 120 height 9
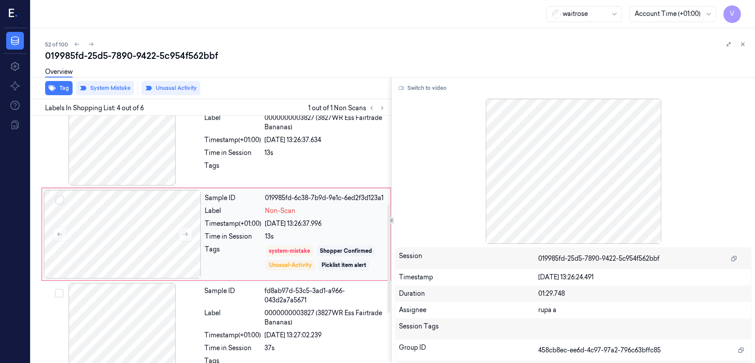
scroll to position [203, 0]
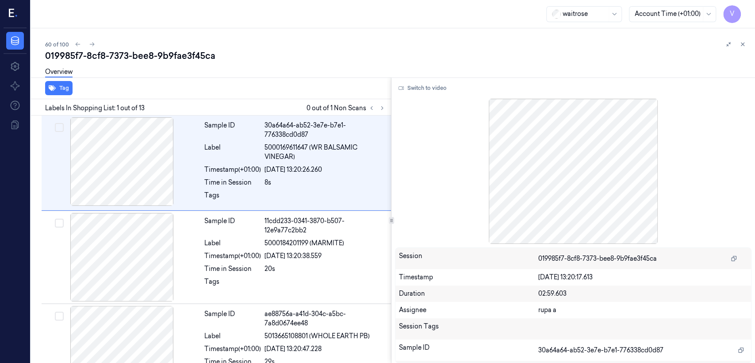
click at [124, 54] on div "019985f7-8cf8-7373-bee8-9b9fae3f45ca" at bounding box center [396, 56] width 703 height 12
copy div "7373"
click at [387, 111] on div at bounding box center [376, 108] width 21 height 11
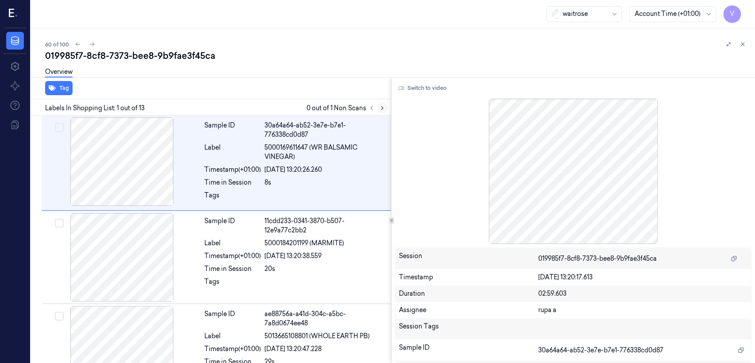
click at [386, 111] on button at bounding box center [382, 108] width 11 height 11
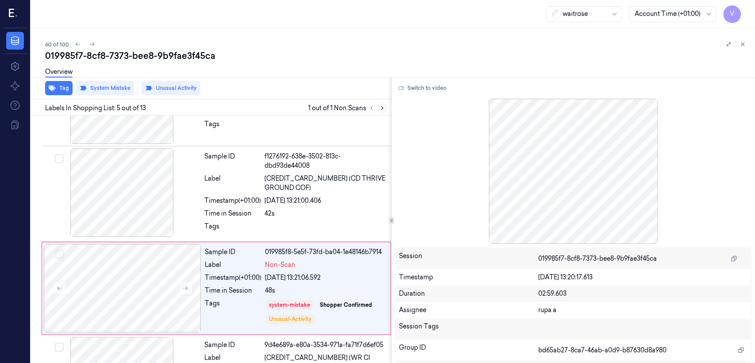
scroll to position [299, 0]
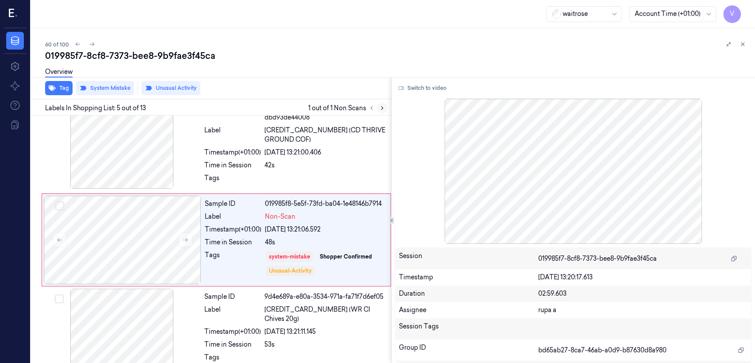
click at [385, 111] on button at bounding box center [382, 108] width 11 height 11
click at [334, 139] on span "[CREDIT_CARD_NUMBER] (CD THRIVE GROUND COF)" at bounding box center [325, 135] width 121 height 19
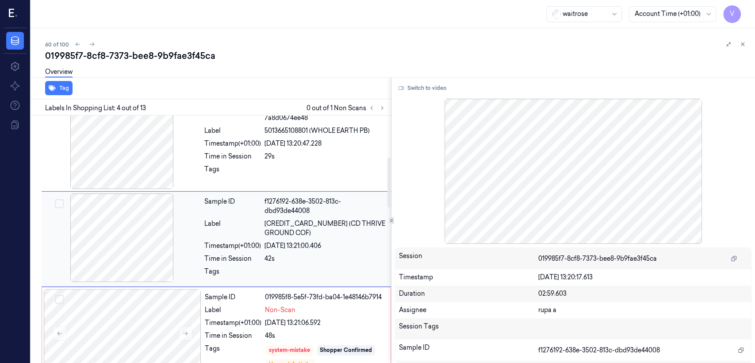
scroll to position [205, 0]
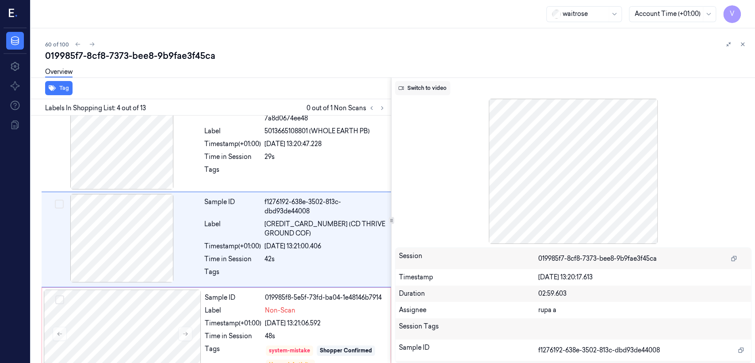
click at [425, 93] on button "Switch to video" at bounding box center [422, 88] width 55 height 14
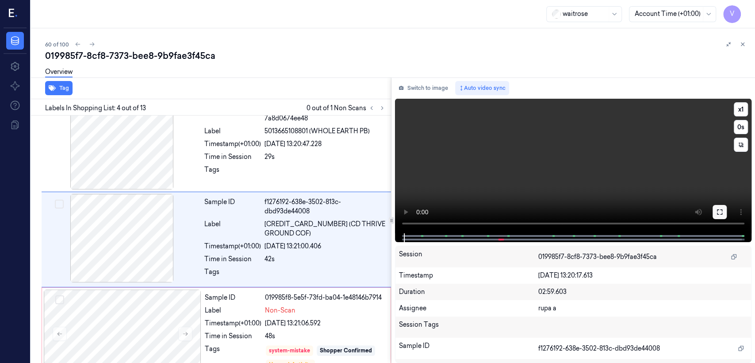
click at [722, 213] on icon at bounding box center [719, 211] width 5 height 5
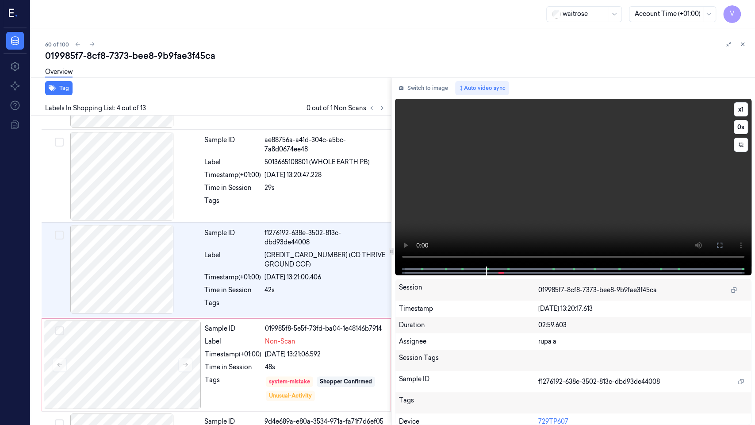
scroll to position [173, 0]
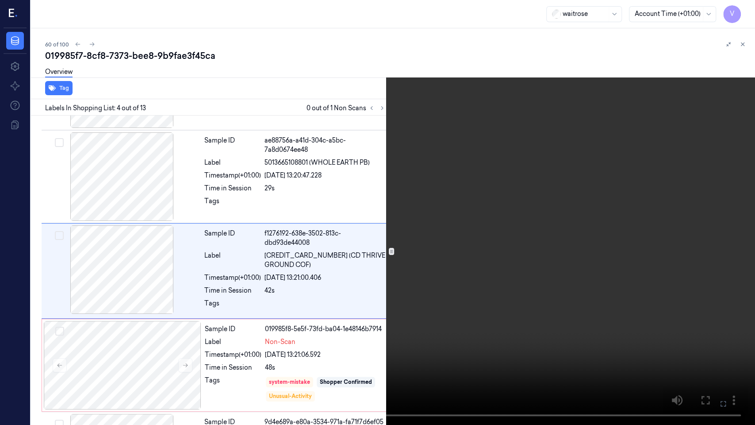
click at [366, 242] on video at bounding box center [377, 212] width 755 height 425
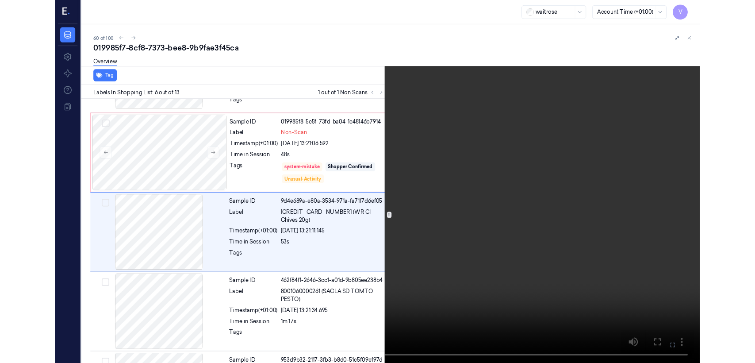
scroll to position [361, 0]
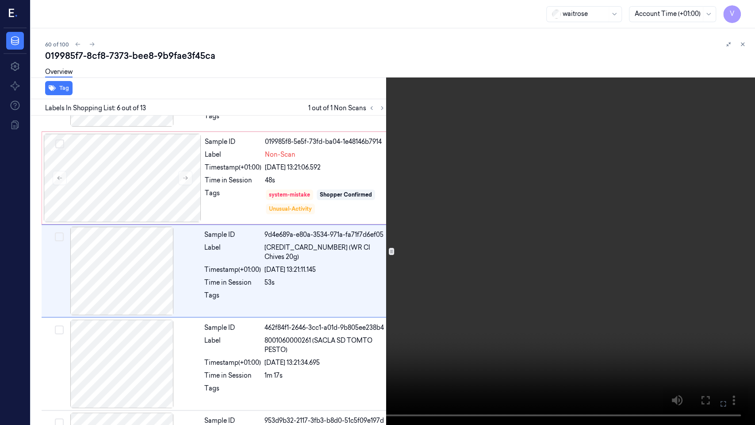
click at [711, 305] on video at bounding box center [377, 212] width 755 height 425
click at [0, 0] on icon at bounding box center [0, 0] width 0 height 0
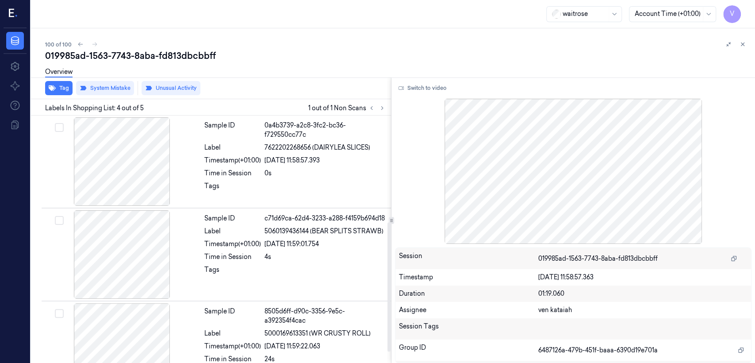
scroll to position [204, 0]
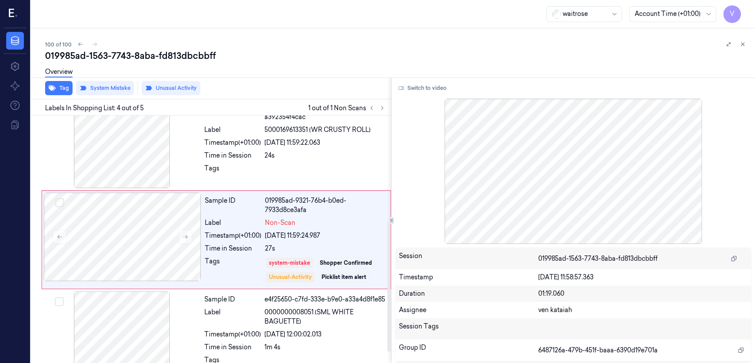
click at [382, 113] on div "Labels In Shopping List: 4 out of 5 1 out of 1 Non Scans" at bounding box center [209, 107] width 364 height 16
click at [382, 108] on icon at bounding box center [382, 108] width 2 height 3
click at [235, 228] on div "Sample ID 019985ad-9321-76b4-b0ed-7933d8ce3afa Label Non-Scan Timestamp (+01:00…" at bounding box center [295, 240] width 188 height 94
click at [286, 164] on div at bounding box center [325, 171] width 121 height 14
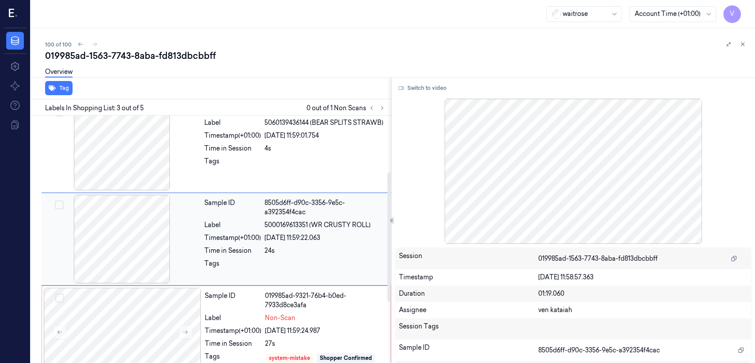
scroll to position [108, 0]
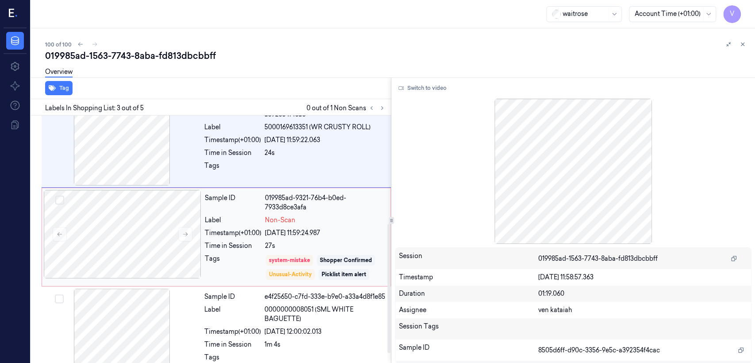
click at [313, 224] on div "Sample ID 019985ad-9321-76b4-b0ed-7933d8ce3afa Label Non-Scan Timestamp (+01:00…" at bounding box center [295, 237] width 188 height 94
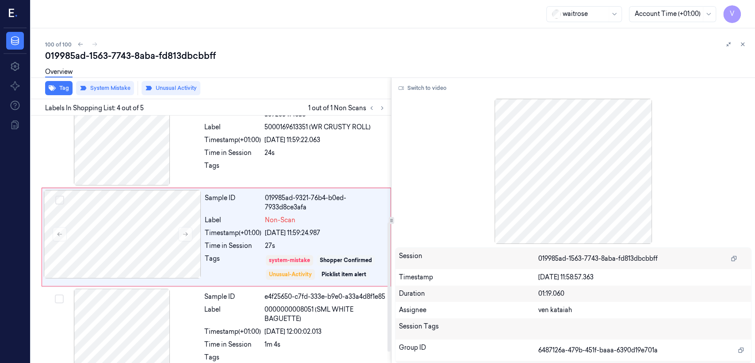
scroll to position [204, 0]
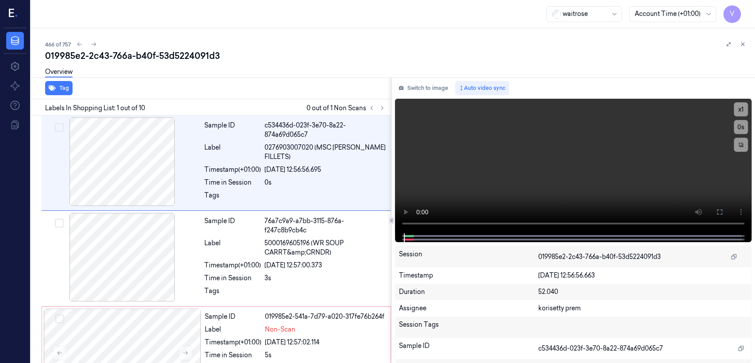
click at [166, 58] on div "019985e2-2c43-766a-b40f-53d5224091d3" at bounding box center [396, 56] width 703 height 12
copy div "53d5224091d3"
click at [379, 106] on icon at bounding box center [382, 108] width 6 height 6
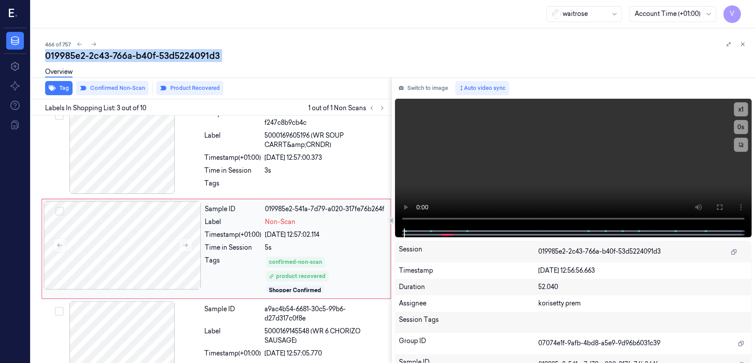
scroll to position [112, 0]
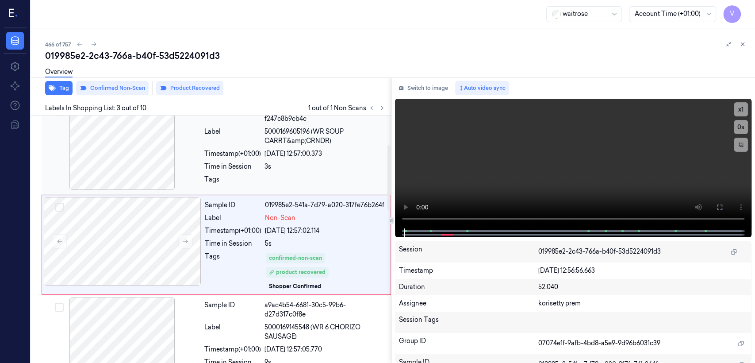
click at [273, 162] on div "3s" at bounding box center [325, 166] width 121 height 9
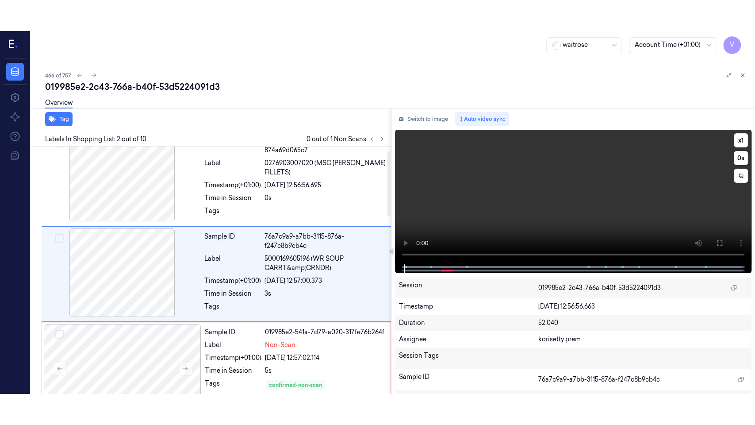
scroll to position [15, 0]
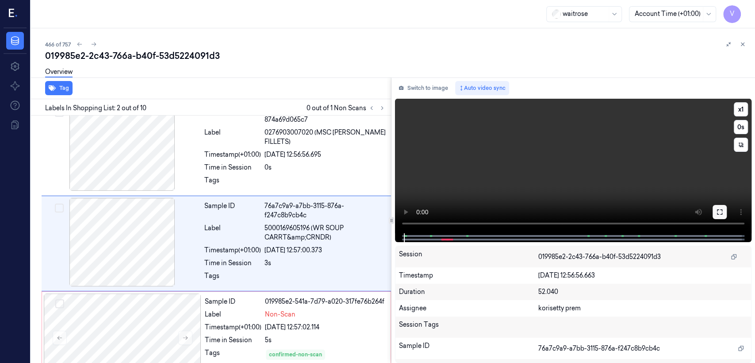
click at [726, 212] on button at bounding box center [720, 212] width 14 height 14
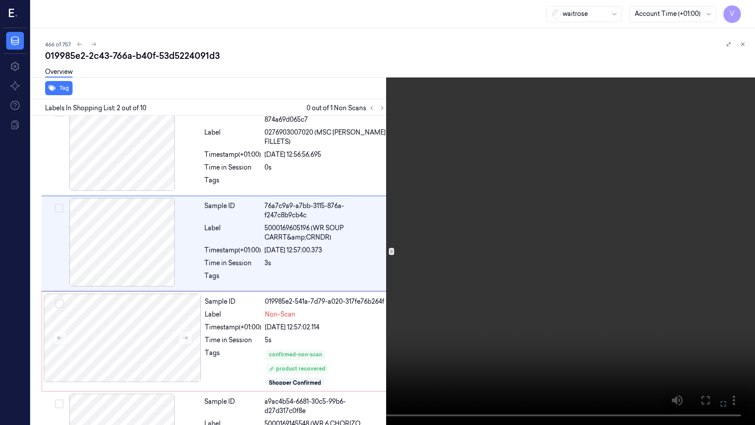
click at [500, 167] on video at bounding box center [377, 212] width 755 height 425
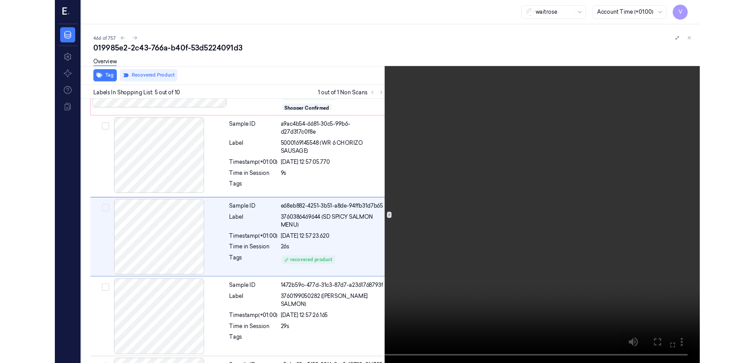
scroll to position [272, 0]
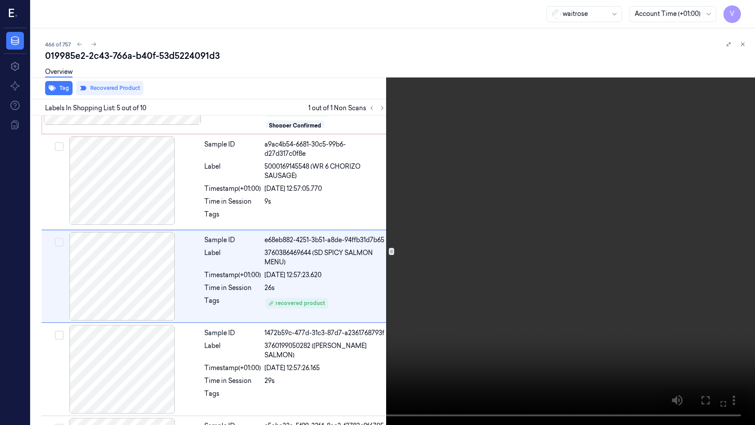
click at [0, 0] on button at bounding box center [0, 0] width 0 height 0
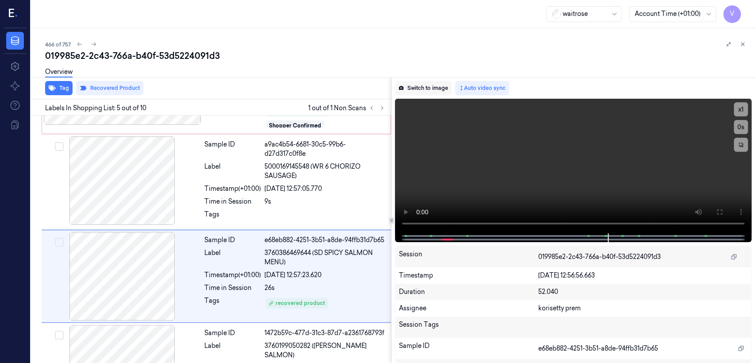
click at [420, 92] on button "Switch to image" at bounding box center [423, 88] width 57 height 14
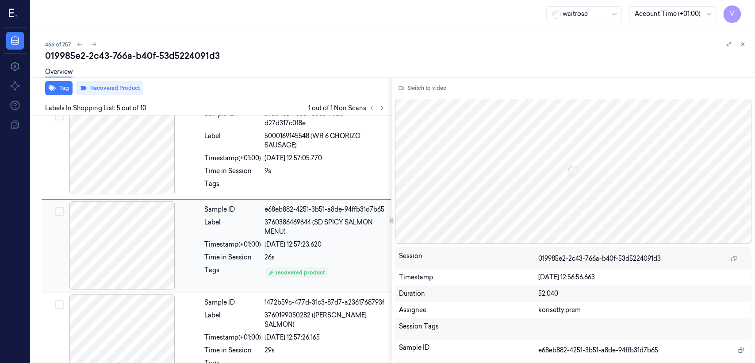
scroll to position [303, 0]
click at [312, 239] on div "26/09/2025 12:57:23.620" at bounding box center [325, 243] width 121 height 9
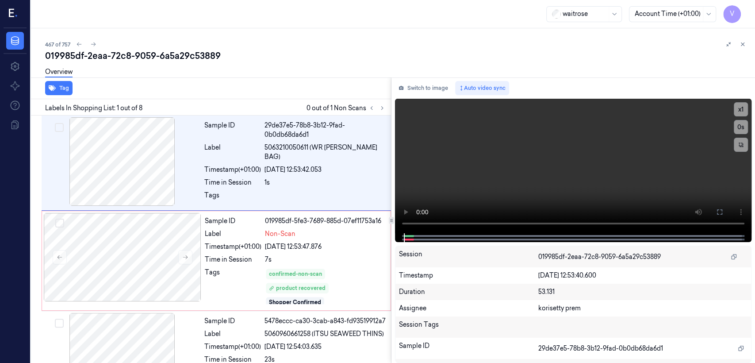
click at [142, 63] on div "Overview" at bounding box center [396, 73] width 703 height 23
click at [143, 58] on div "019985df-2eaa-72c8-9059-6a5a29c53889" at bounding box center [396, 56] width 703 height 12
copy div "9059"
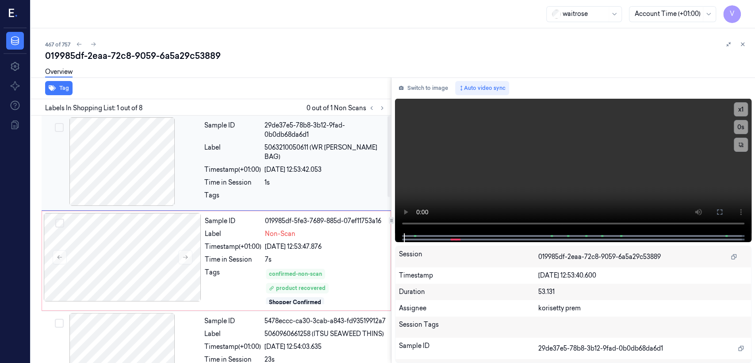
click at [304, 203] on div at bounding box center [325, 198] width 121 height 14
click at [276, 187] on div "Sample ID 29de37e5-78b8-3b12-9fad-0b0db68da6d1 Label 5063210050611 (WR LULU BOW…" at bounding box center [295, 162] width 189 height 91
click at [726, 217] on button at bounding box center [720, 212] width 14 height 14
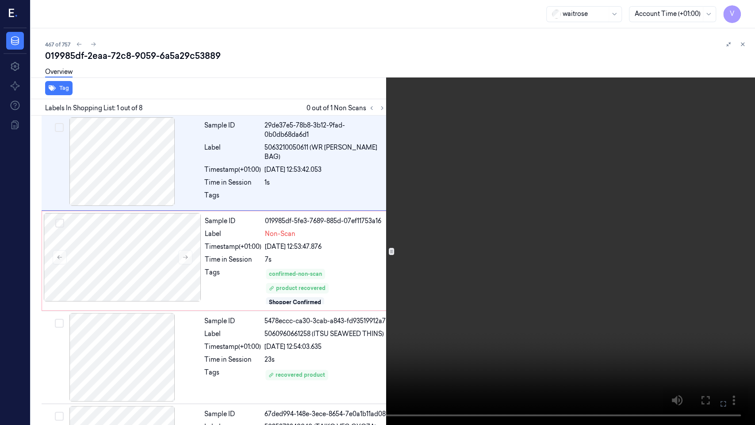
click at [289, 212] on video at bounding box center [377, 212] width 755 height 425
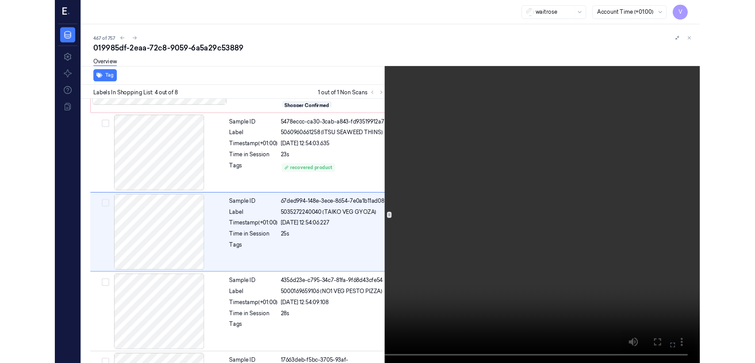
scroll to position [179, 0]
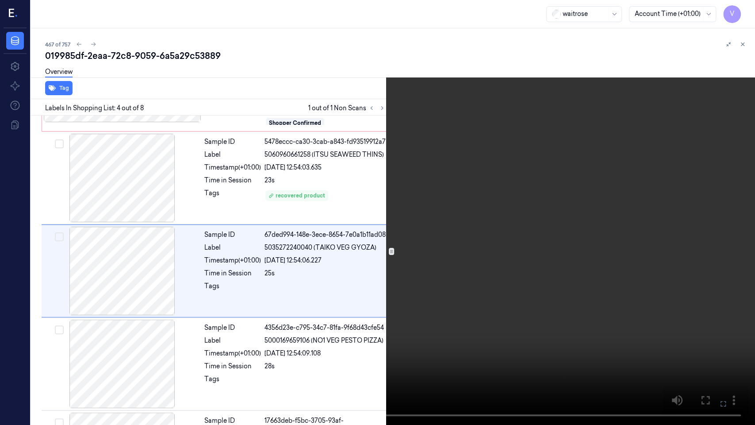
click at [0, 0] on icon at bounding box center [0, 0] width 0 height 0
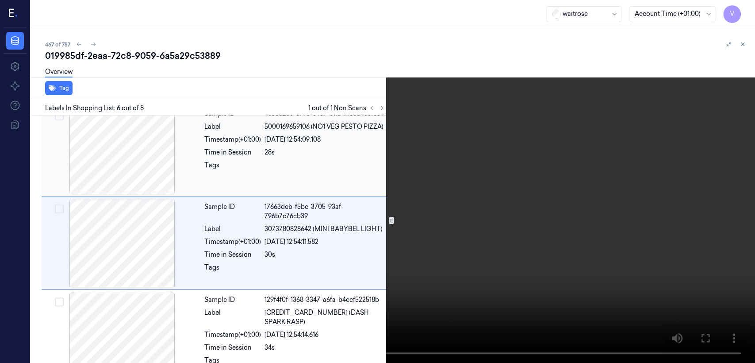
scroll to position [396, 0]
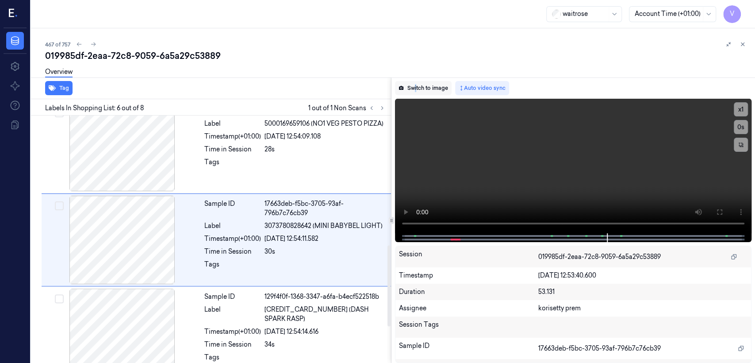
drag, startPoint x: 414, startPoint y: 96, endPoint x: 416, endPoint y: 89, distance: 7.7
click at [416, 95] on div "Switch to image Auto video sync x 1 0 s Session 019985df-2eaa-72c8-9059-6a5a29c…" at bounding box center [574, 219] width 364 height 285
click at [416, 86] on button "Switch to image" at bounding box center [423, 88] width 57 height 14
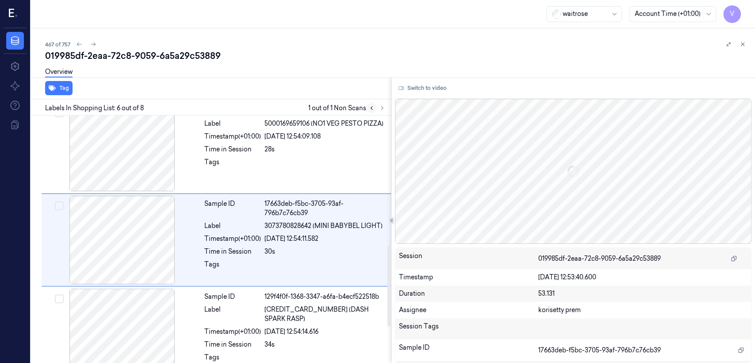
click at [373, 109] on icon at bounding box center [372, 108] width 6 height 6
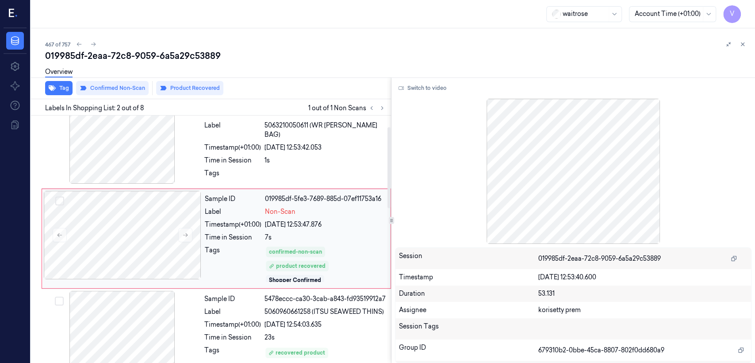
scroll to position [21, 0]
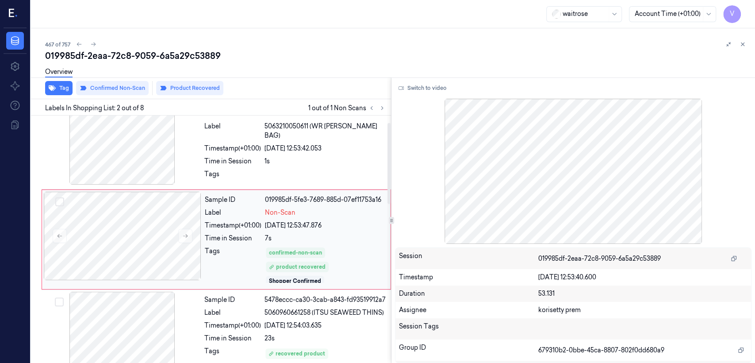
click at [277, 233] on div "Sample ID 019985df-5fe3-7689-885d-07ef11753a16 Label Non-Scan Timestamp (+01:00…" at bounding box center [295, 240] width 188 height 96
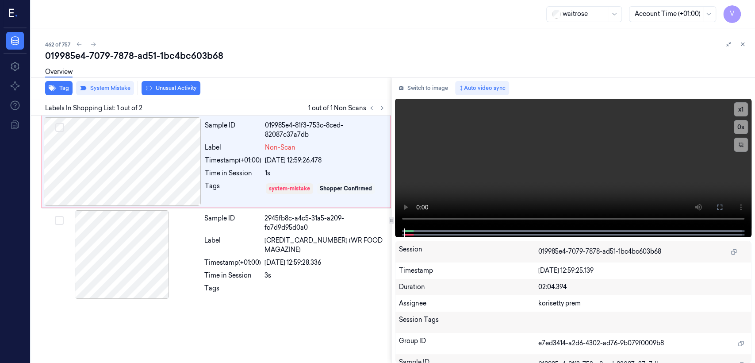
click at [154, 48] on div "462 of 757" at bounding box center [396, 44] width 703 height 11
copy div "019985e4"
click at [312, 178] on div "Sample ID 019985e4-81f3-753c-8ced-82087c37a7db Label Non-Scan Timestamp (+01:00…" at bounding box center [295, 161] width 188 height 89
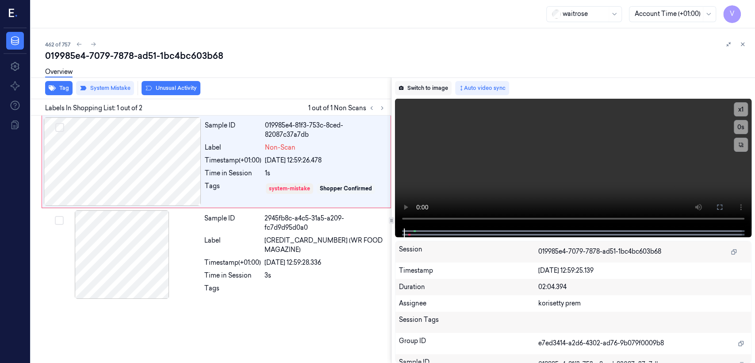
click at [415, 92] on button "Switch to image" at bounding box center [423, 88] width 57 height 14
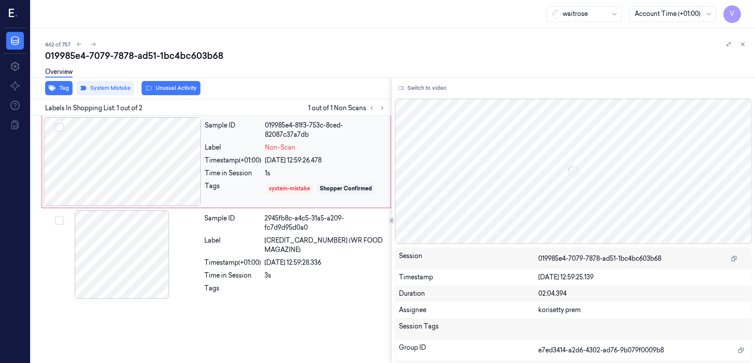
click at [320, 174] on div "1s" at bounding box center [325, 173] width 120 height 9
click at [411, 92] on button "Switch to video" at bounding box center [422, 88] width 55 height 14
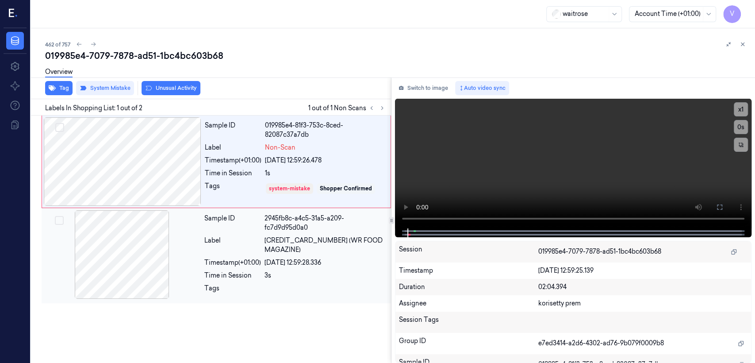
click at [288, 231] on div "2945fb8c-a4c5-31a5-a209-fc7d9d95d0a0" at bounding box center [325, 223] width 121 height 19
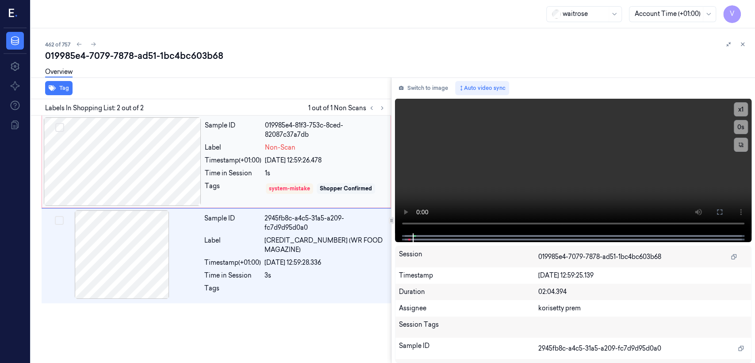
click at [300, 180] on div "Sample ID 019985e4-81f3-753c-8ced-82087c37a7db Label Non-Scan Timestamp (+01:00…" at bounding box center [295, 161] width 188 height 89
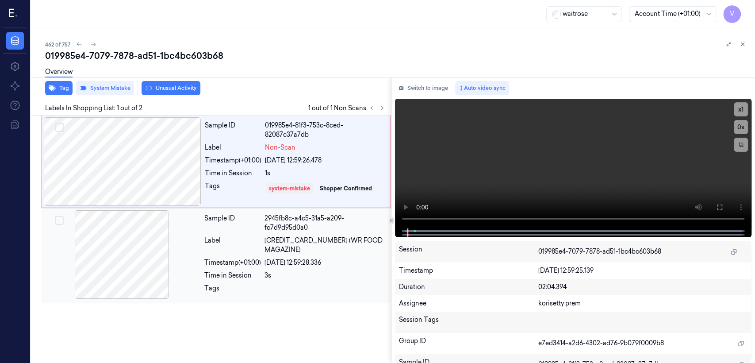
click at [299, 233] on div "Sample ID 2945fb8c-a4c5-31a5-a209-fc7d9d95d0a0 Label [CREDIT_CARD_NUMBER] (WR F…" at bounding box center [295, 255] width 189 height 91
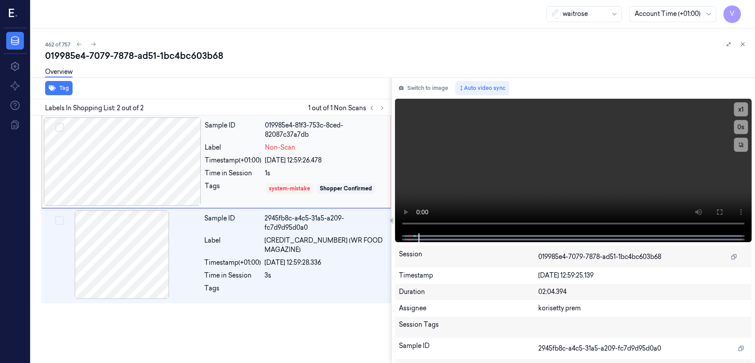
click at [336, 170] on div "1s" at bounding box center [325, 173] width 120 height 9
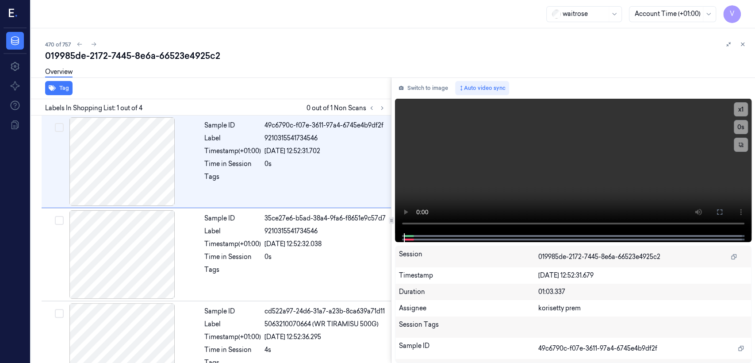
click at [142, 44] on div "470 of 757" at bounding box center [396, 44] width 703 height 11
click at [141, 50] on div "019985de-2172-7445-8e6a-66523e4925c2" at bounding box center [396, 56] width 703 height 12
copy div "8e6a"
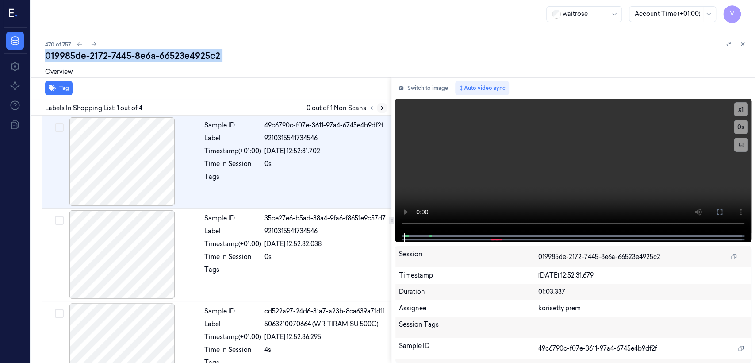
click at [381, 111] on icon at bounding box center [382, 108] width 6 height 6
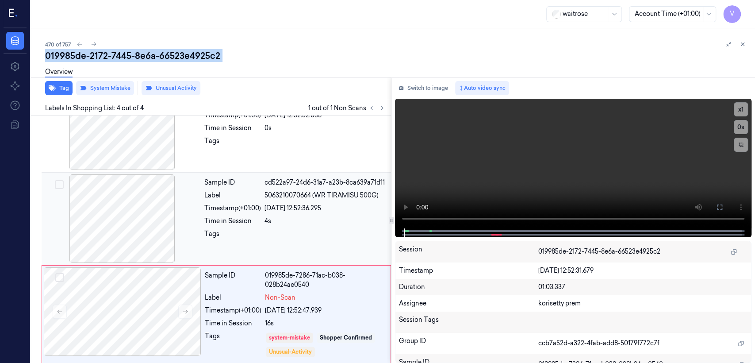
scroll to position [132, 0]
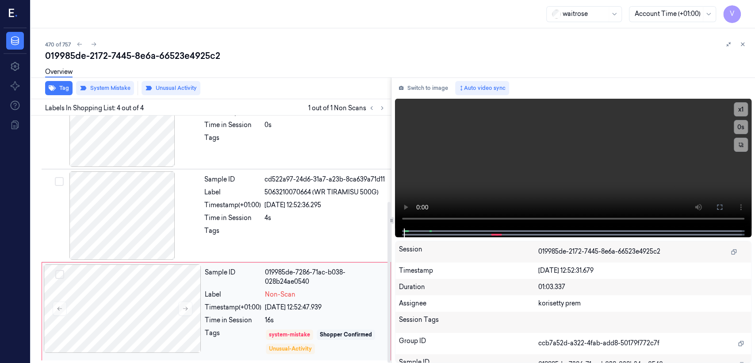
click at [262, 333] on div "Tags system-mistake Shopper Confirmed Unusual-Activity" at bounding box center [295, 341] width 181 height 27
click at [260, 208] on div "Timestamp (+01:00)" at bounding box center [232, 204] width 57 height 9
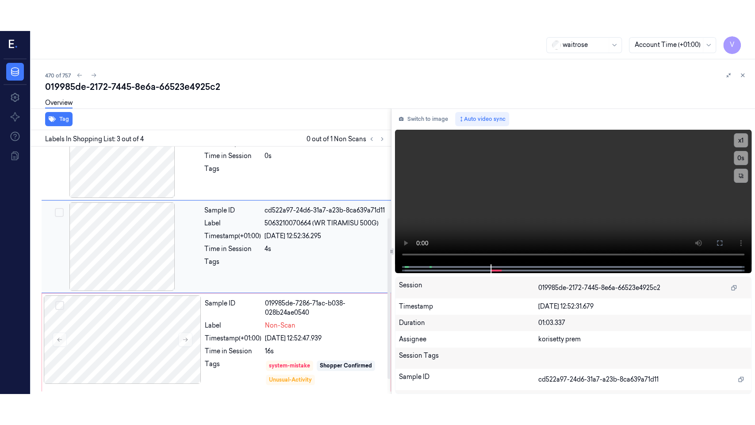
scroll to position [108, 0]
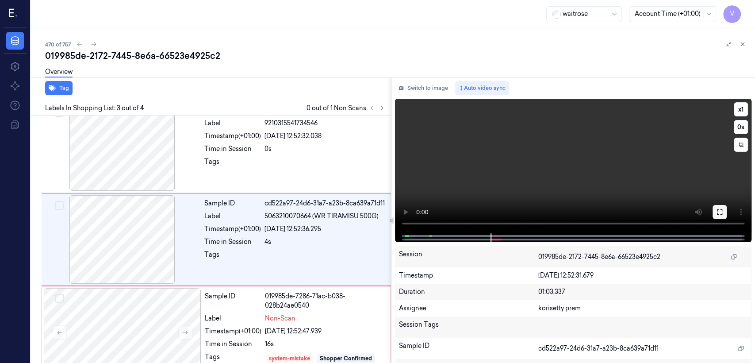
click at [719, 209] on icon at bounding box center [720, 211] width 7 height 7
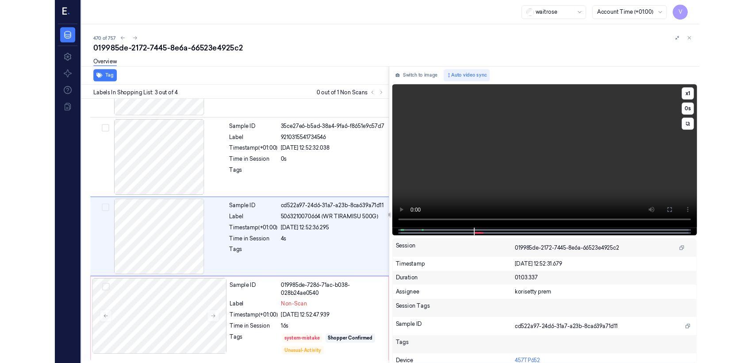
scroll to position [70, 0]
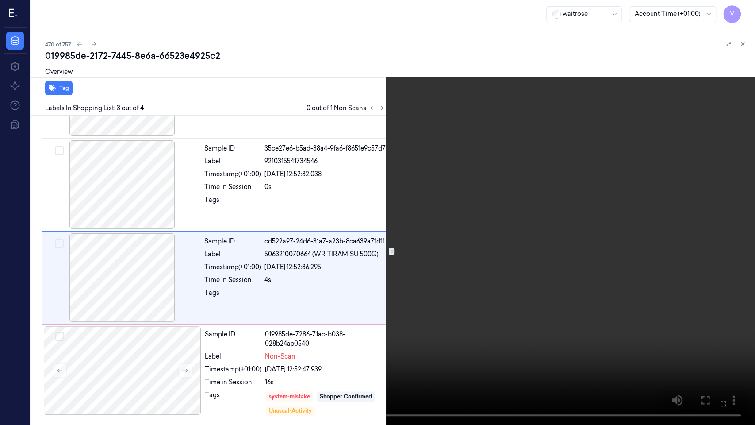
click at [283, 202] on video at bounding box center [377, 212] width 755 height 425
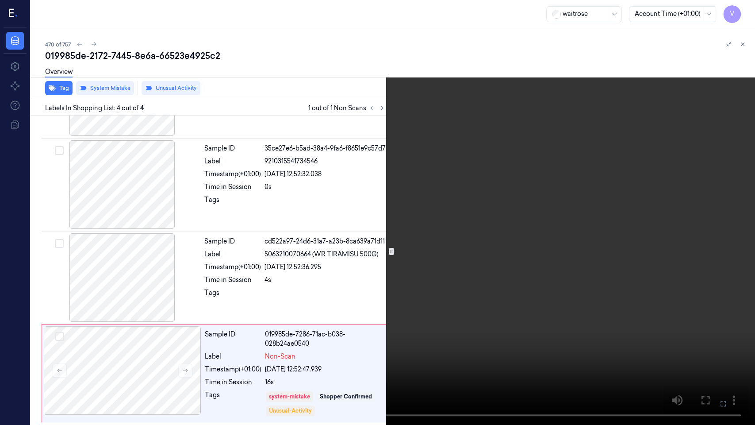
click at [0, 0] on button at bounding box center [0, 0] width 0 height 0
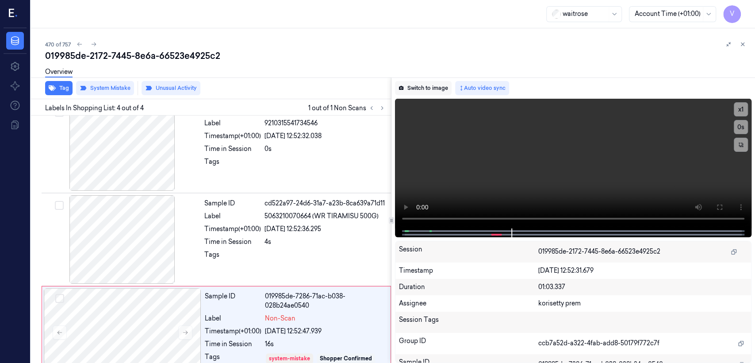
click at [401, 89] on icon at bounding box center [401, 88] width 4 height 4
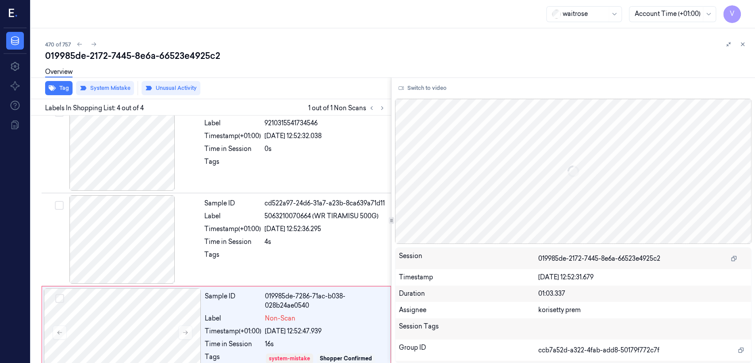
scroll to position [132, 0]
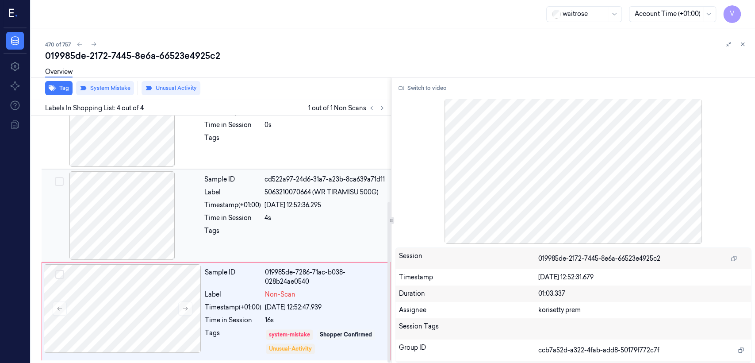
click at [185, 203] on div at bounding box center [122, 215] width 158 height 89
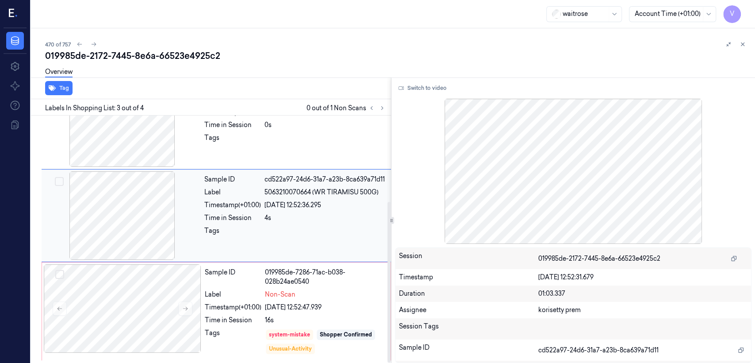
scroll to position [108, 0]
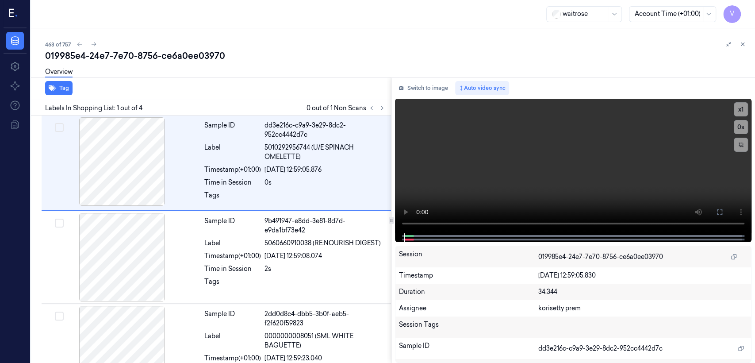
click at [190, 62] on div "Overview" at bounding box center [396, 73] width 703 height 23
click at [187, 55] on div "019985e4-24e7-7e70-8756-ce6a0ee03970" at bounding box center [396, 56] width 703 height 12
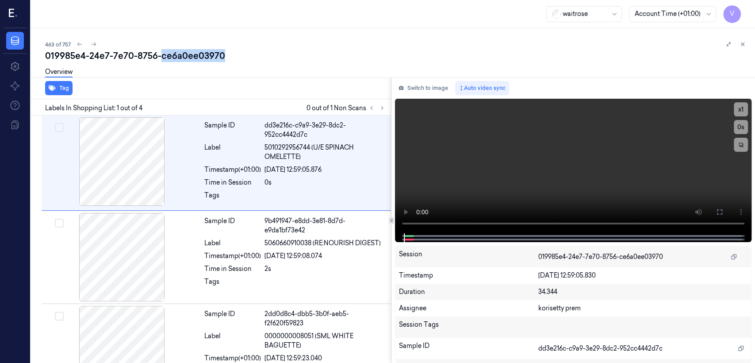
click at [187, 55] on div "019985e4-24e7-7e70-8756-ce6a0ee03970" at bounding box center [396, 56] width 703 height 12
copy div "ce6a0ee03970"
click at [381, 104] on button at bounding box center [382, 108] width 11 height 11
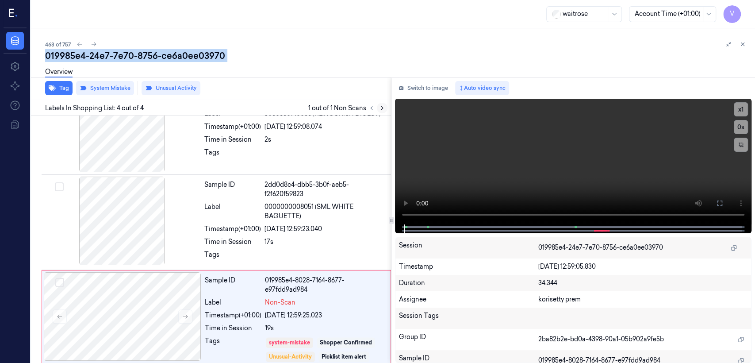
scroll to position [138, 0]
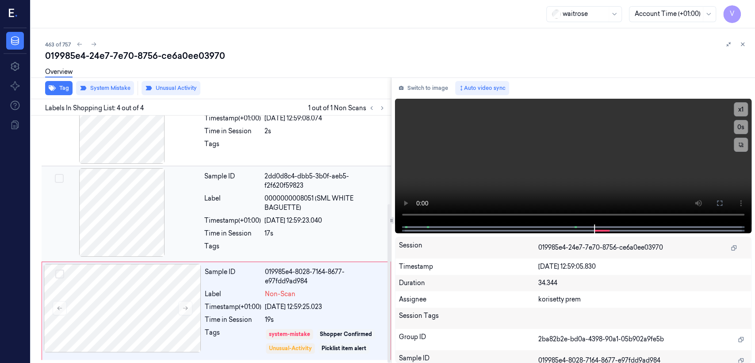
click at [308, 196] on span "0000000008051 (SML WHITE BAGUETTE)" at bounding box center [325, 203] width 121 height 19
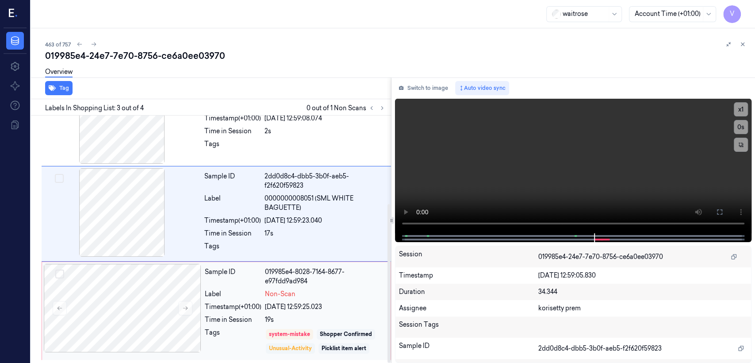
click at [304, 343] on div "Unusual-Activity" at bounding box center [290, 348] width 49 height 11
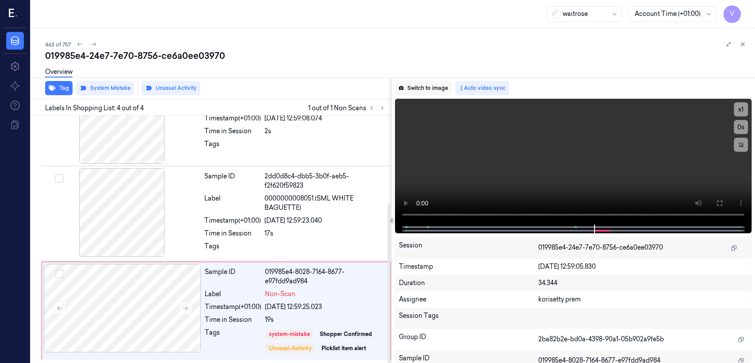
click at [404, 85] on button "Switch to image" at bounding box center [423, 88] width 57 height 14
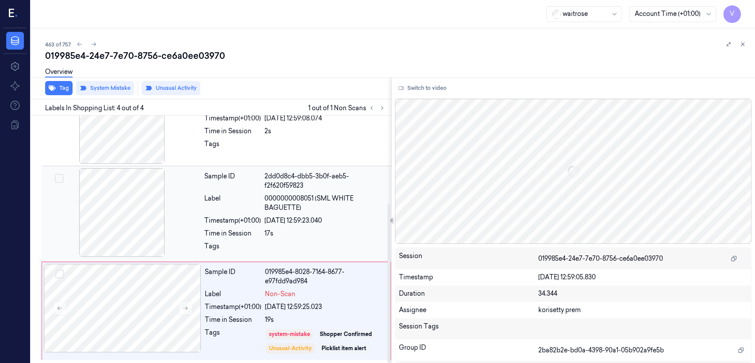
click at [300, 206] on span "0000000008051 (SML WHITE BAGUETTE)" at bounding box center [325, 203] width 121 height 19
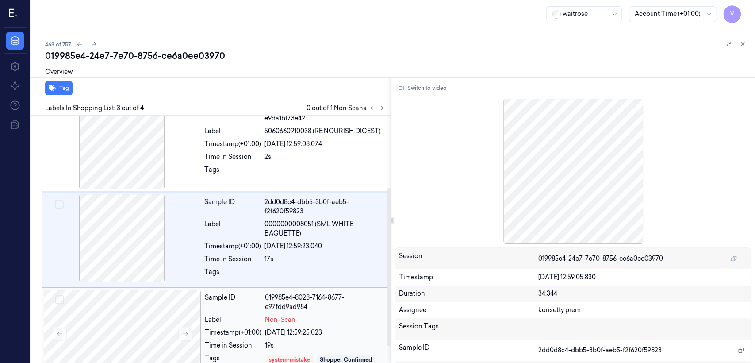
click at [351, 349] on div "19s" at bounding box center [325, 345] width 120 height 9
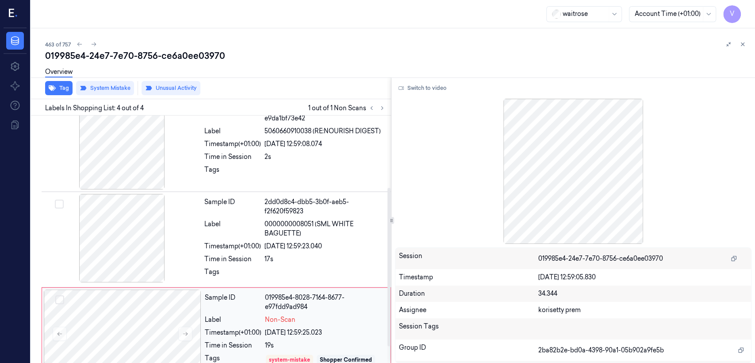
scroll to position [138, 0]
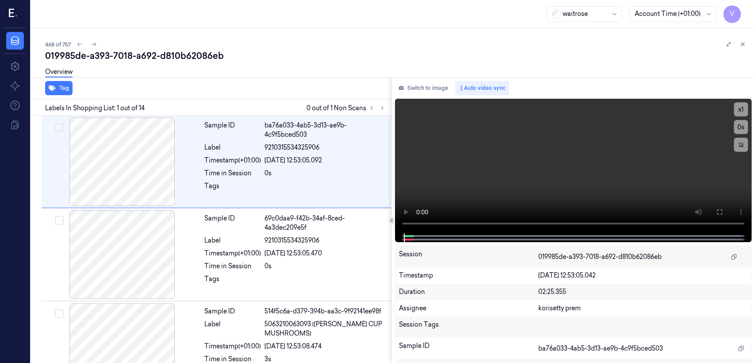
click at [175, 65] on div "Overview" at bounding box center [396, 73] width 703 height 23
click at [175, 54] on div "019985de-a393-7018-a692-d810b62086eb" at bounding box center [396, 56] width 703 height 12
copy div "d810b62086eb"
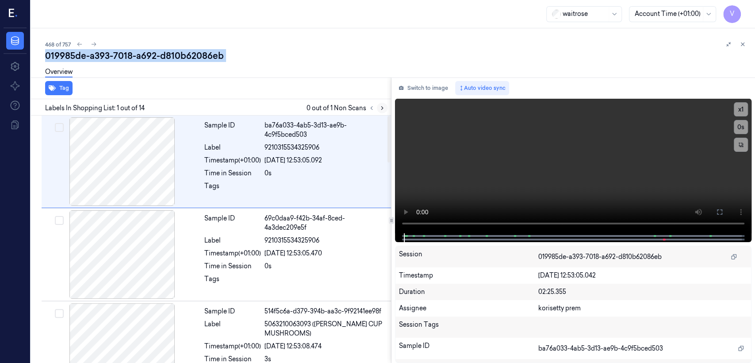
click at [381, 107] on icon at bounding box center [382, 108] width 6 height 6
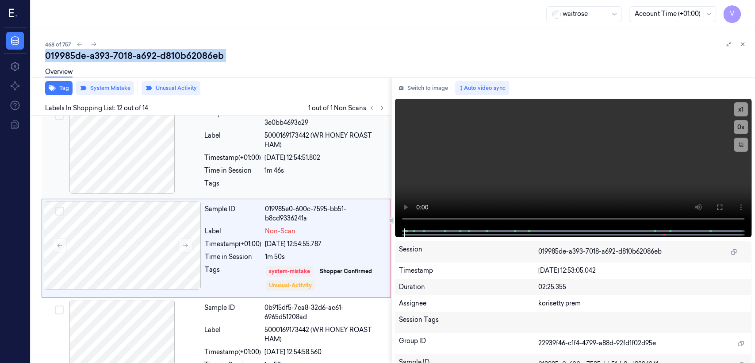
scroll to position [952, 0]
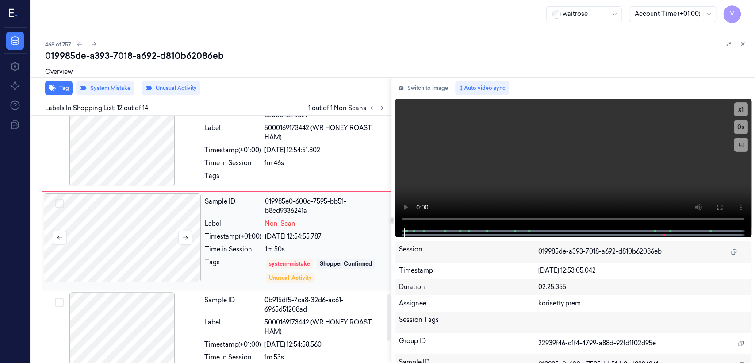
click at [136, 226] on div at bounding box center [123, 237] width 158 height 89
click at [450, 88] on button "Switch to image" at bounding box center [423, 88] width 57 height 14
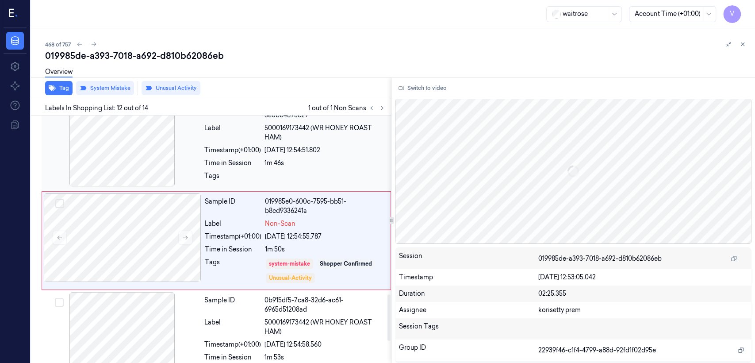
click at [312, 180] on div at bounding box center [325, 178] width 121 height 14
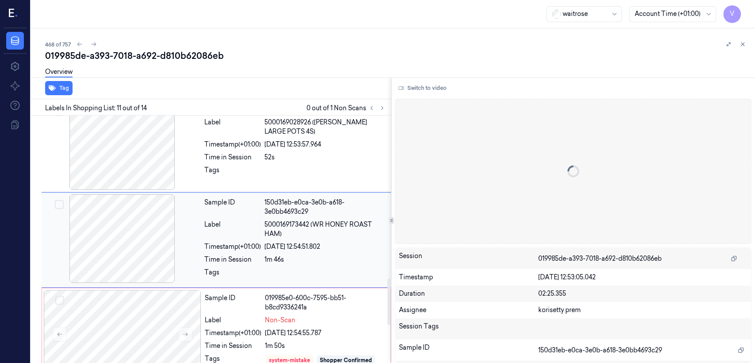
scroll to position [855, 0]
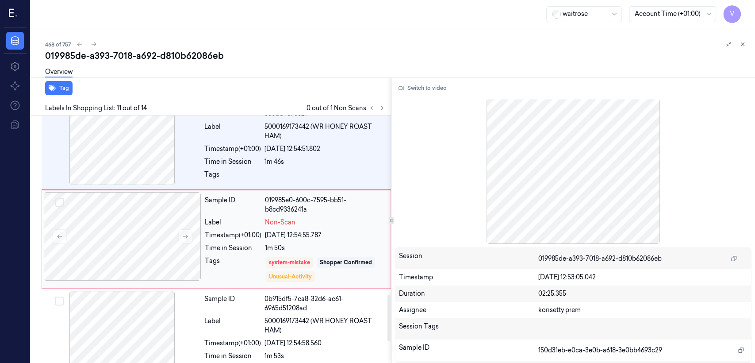
click at [286, 211] on div "019985e0-600c-7595-bb51-b8cd9336241a" at bounding box center [325, 205] width 120 height 19
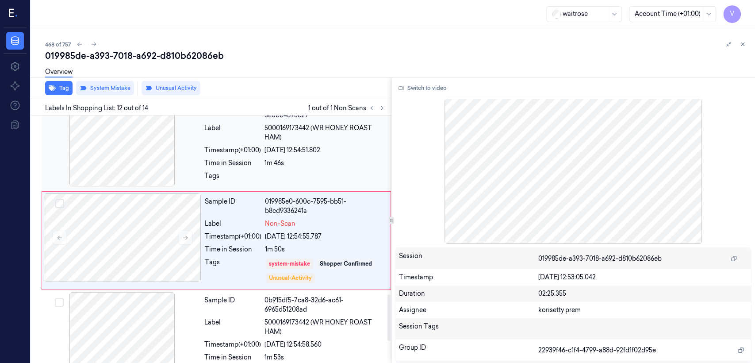
click at [315, 154] on div "Sample ID 150d31eb-e0ca-3e0b-a618-3e0bb4693c29 Label 5000169173442 (WR HONEY RO…" at bounding box center [295, 143] width 189 height 91
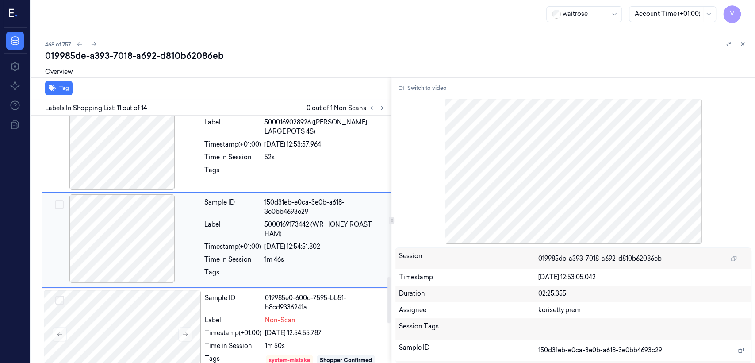
scroll to position [855, 0]
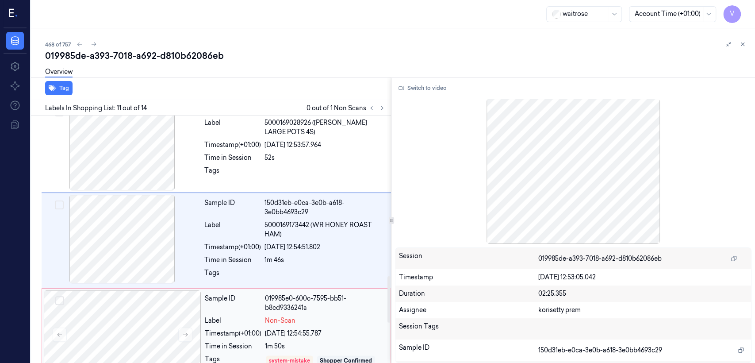
click at [329, 297] on div "019985e0-600c-7595-bb51-b8cd9336241a" at bounding box center [325, 303] width 120 height 19
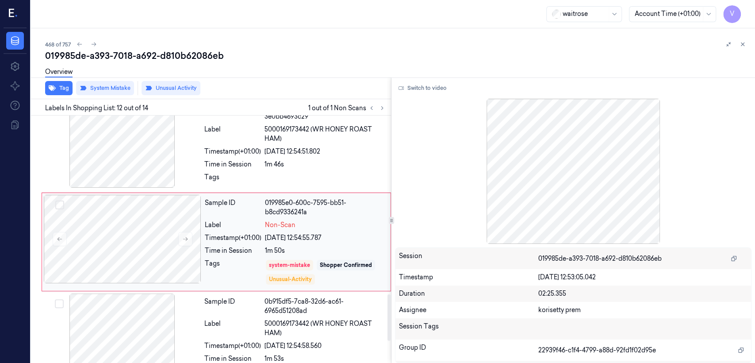
scroll to position [952, 0]
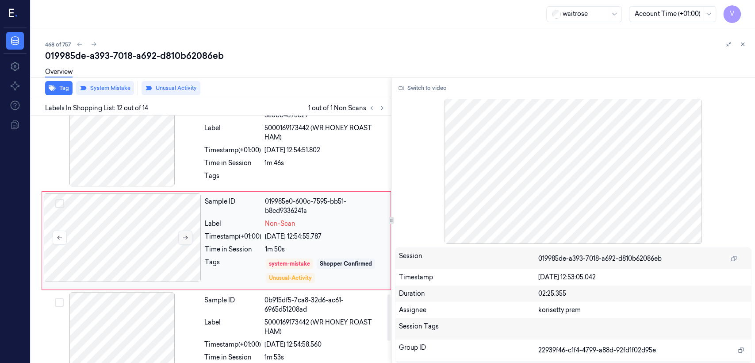
click at [188, 238] on icon at bounding box center [185, 238] width 6 height 6
click at [225, 164] on div "Time in Session" at bounding box center [232, 162] width 57 height 9
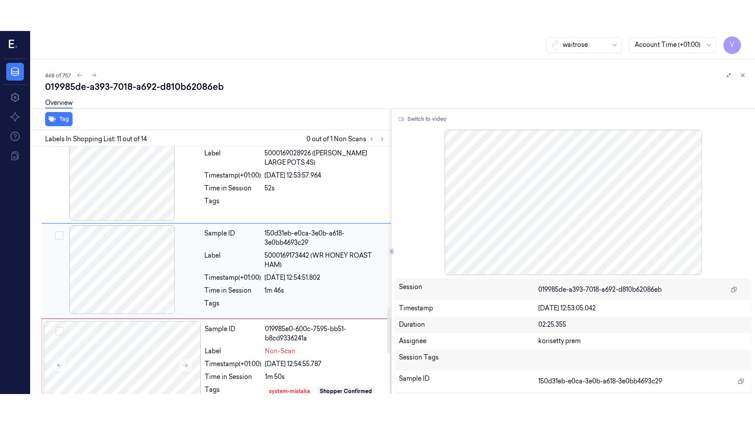
scroll to position [855, 0]
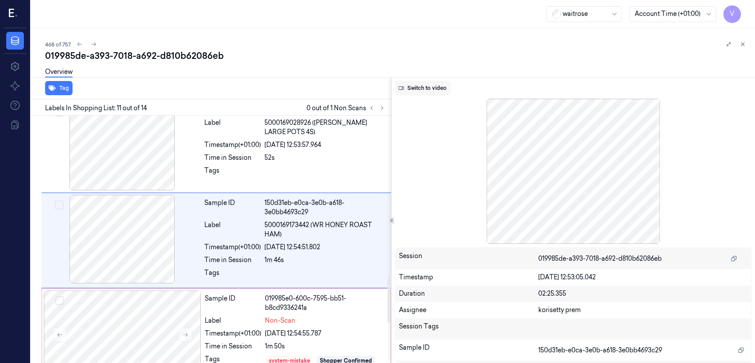
click at [411, 88] on button "Switch to video" at bounding box center [422, 88] width 55 height 14
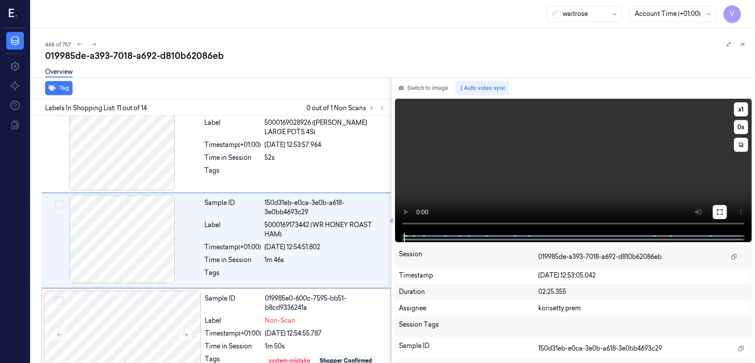
click at [720, 216] on button at bounding box center [720, 212] width 14 height 14
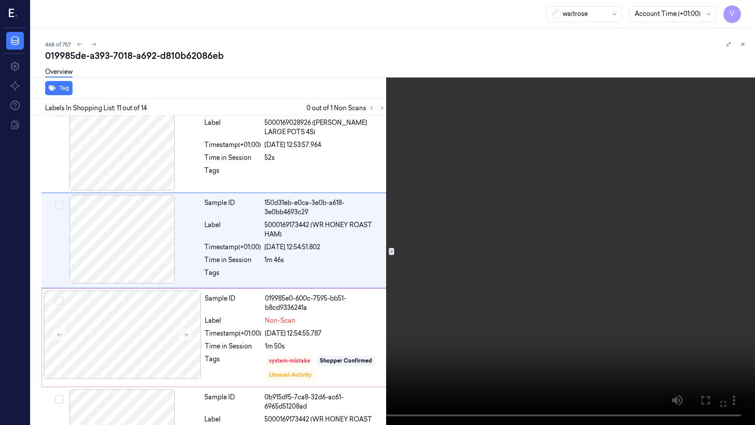
click at [570, 200] on video at bounding box center [377, 212] width 755 height 425
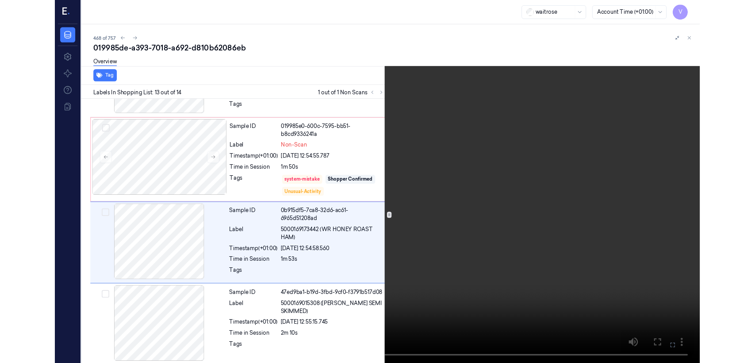
scroll to position [1006, 0]
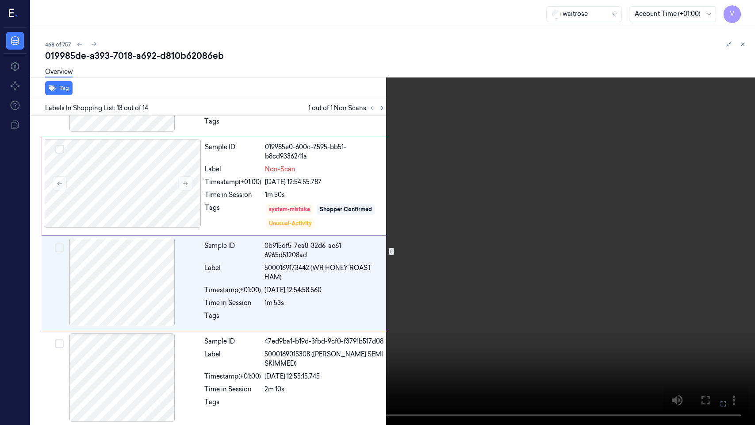
click at [0, 0] on icon at bounding box center [0, 0] width 0 height 0
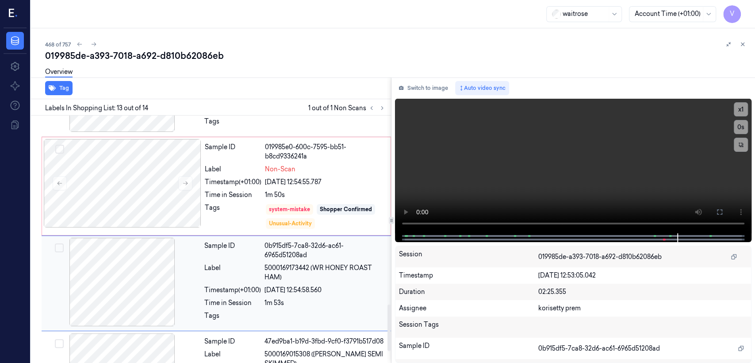
click at [261, 293] on div "Timestamp (+01:00)" at bounding box center [232, 289] width 57 height 9
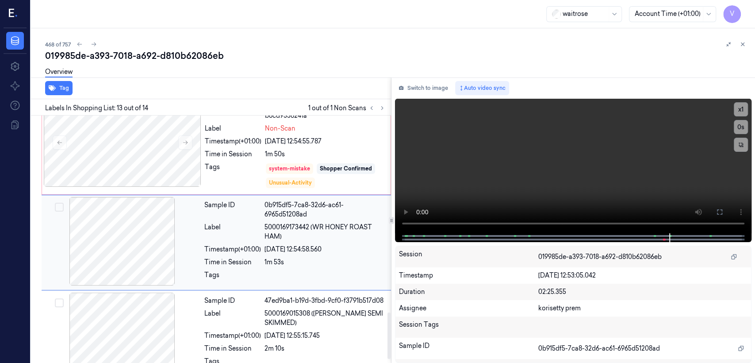
scroll to position [1048, 0]
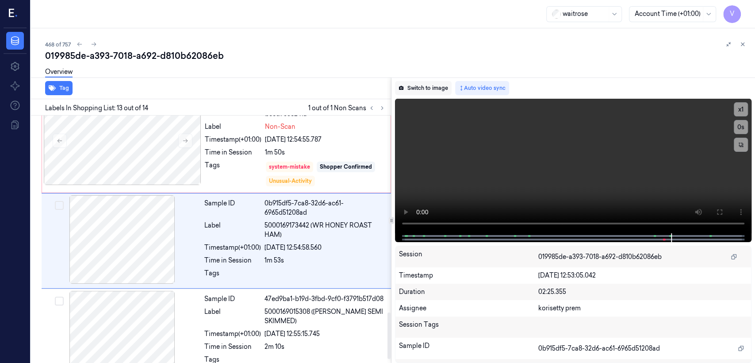
click at [407, 86] on button "Switch to image" at bounding box center [423, 88] width 57 height 14
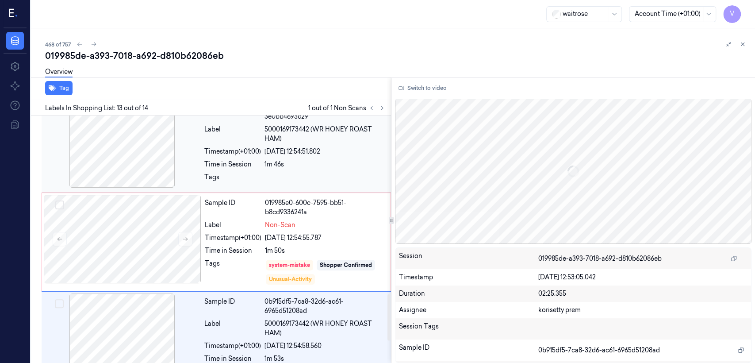
click at [202, 158] on div "Sample ID 150d31eb-e0ca-3e0b-a618-3e0bb4693c29 Label 5000169173442 (WR HONEY RO…" at bounding box center [295, 144] width 189 height 91
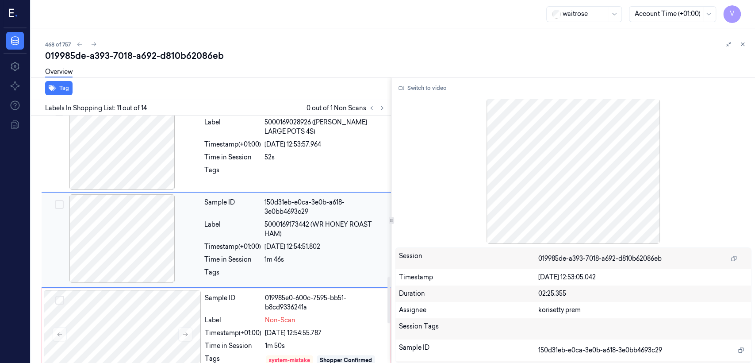
scroll to position [855, 0]
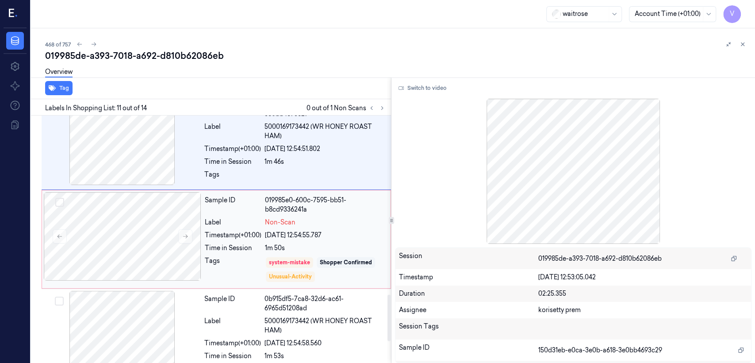
click at [231, 245] on div "Time in Session" at bounding box center [233, 247] width 57 height 9
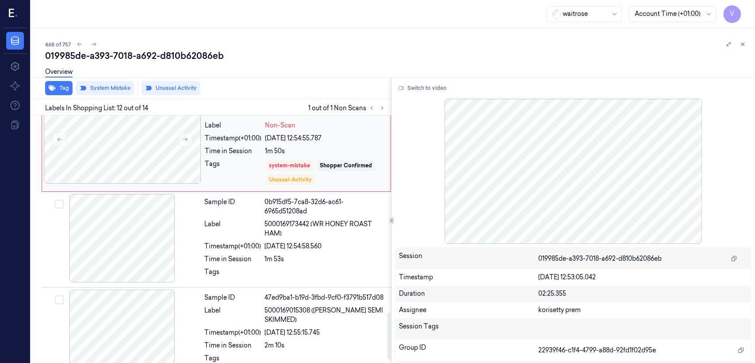
click at [231, 245] on div "Timestamp (+01:00)" at bounding box center [232, 246] width 57 height 9
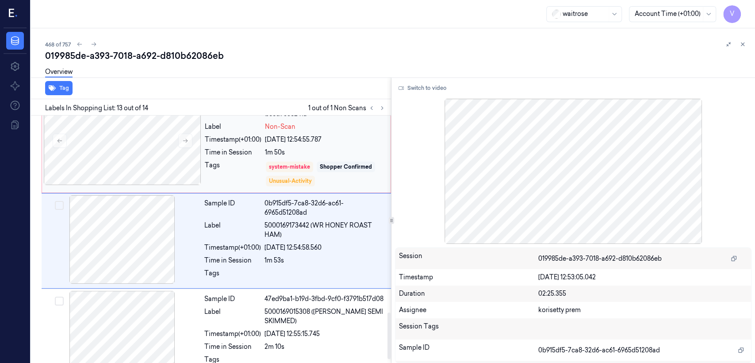
scroll to position [1068, 0]
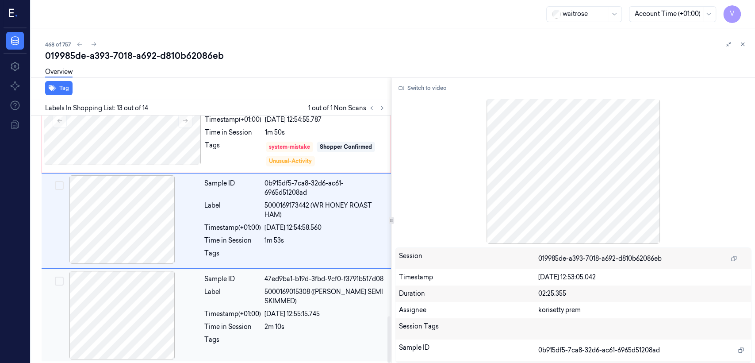
click at [273, 283] on div "Sample ID 47ed9ba1-b19d-3fbd-9cf0-f3791b517d08 Label 5000169015308 (WR ESS SEMI…" at bounding box center [295, 315] width 189 height 89
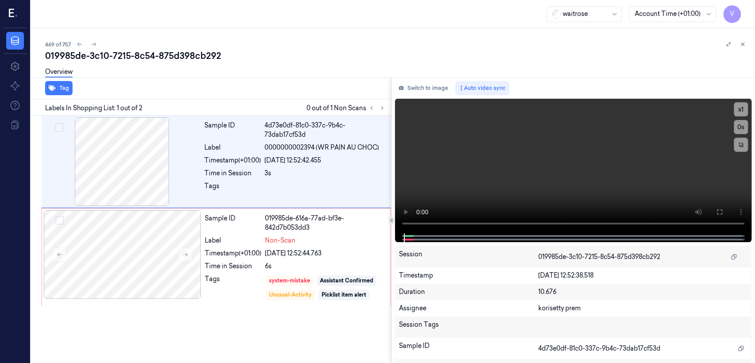
click at [148, 65] on div "Overview" at bounding box center [396, 73] width 703 height 23
click at [144, 55] on div "019985de-3c10-7215-8c54-875d398cb292" at bounding box center [396, 56] width 703 height 12
copy div "8c54"
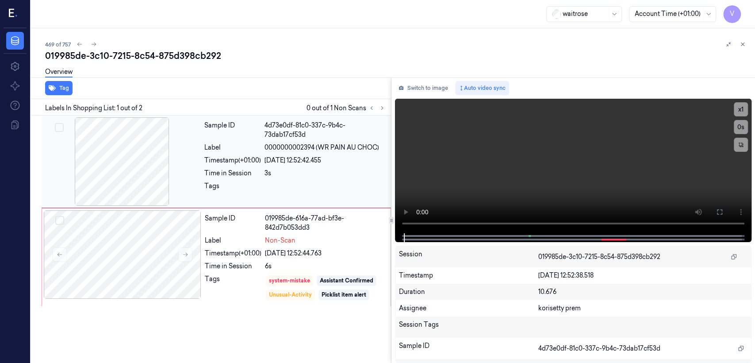
click at [311, 124] on div "4d73e0df-81c0-337c-9b4c-73dab17cf53d" at bounding box center [325, 130] width 121 height 19
click at [413, 89] on button "Switch to image" at bounding box center [423, 88] width 57 height 14
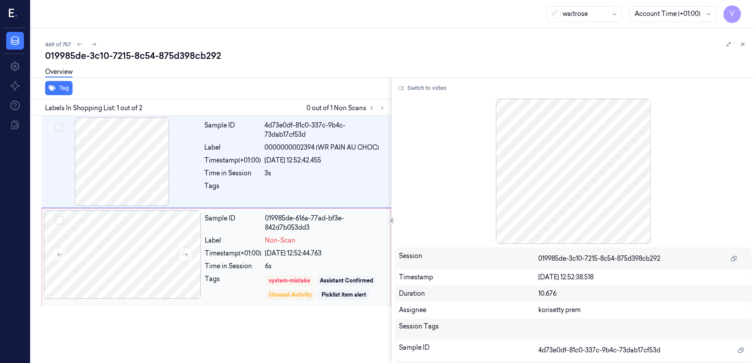
click at [247, 283] on div "Tags" at bounding box center [233, 287] width 57 height 27
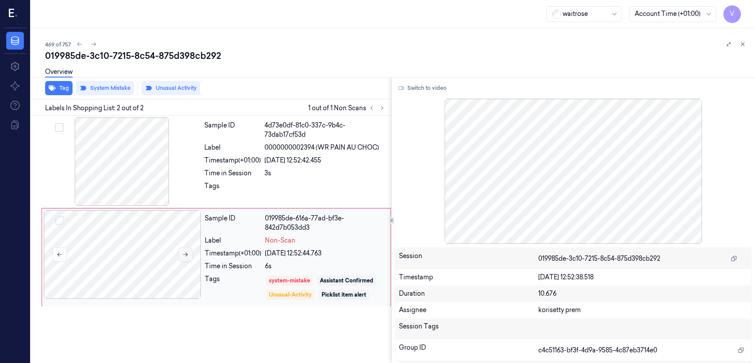
click at [185, 251] on button at bounding box center [185, 254] width 14 height 14
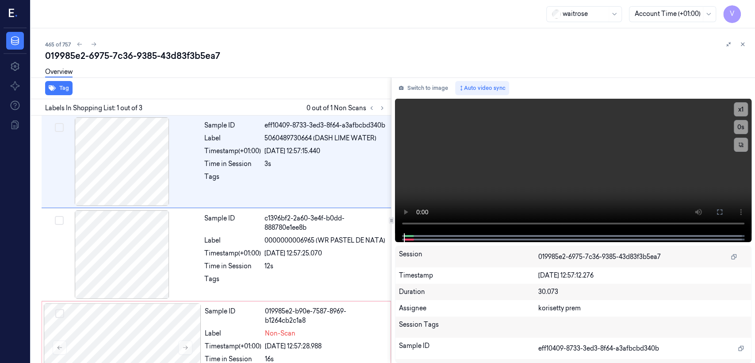
click at [140, 59] on div "019985e2-6975-7c36-9385-43d83f3b5ea7" at bounding box center [396, 56] width 703 height 12
copy div "9385"
click at [381, 103] on button at bounding box center [382, 108] width 11 height 11
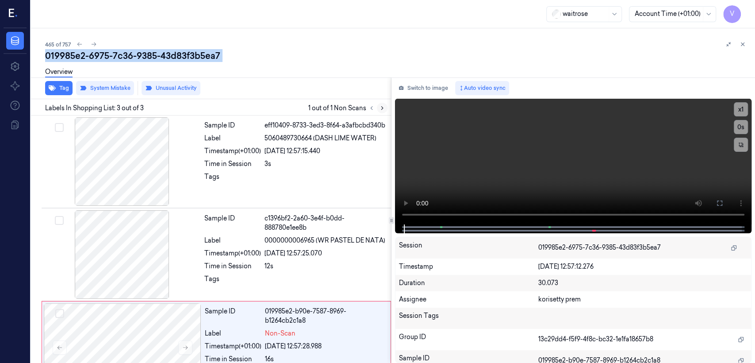
scroll to position [42, 0]
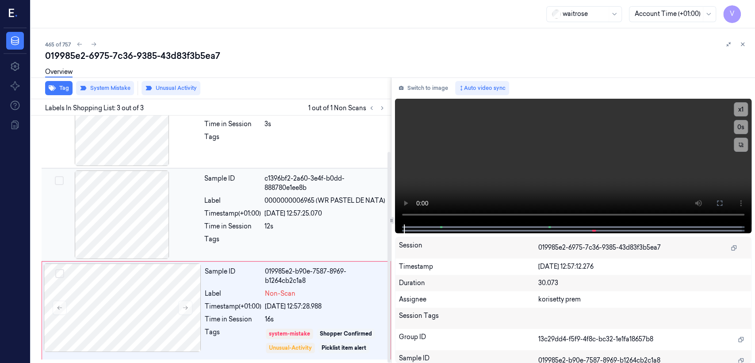
click at [308, 229] on div "12s" at bounding box center [325, 226] width 121 height 9
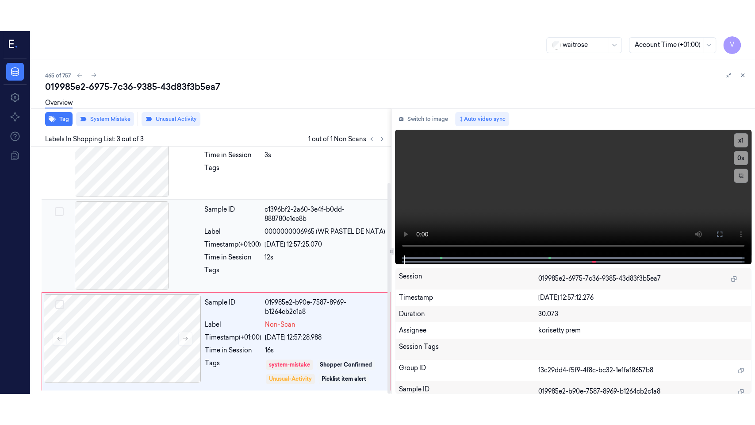
scroll to position [16, 0]
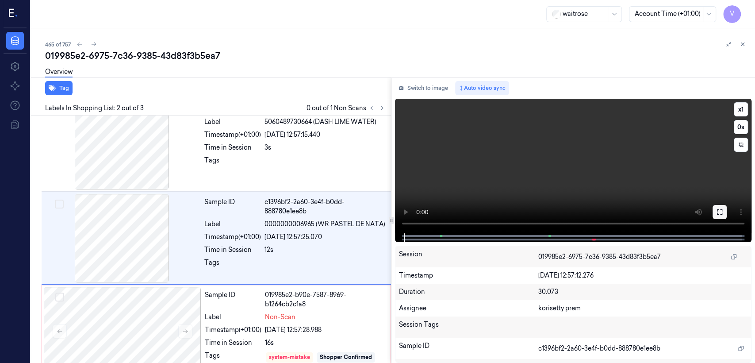
click at [713, 213] on button at bounding box center [720, 212] width 14 height 14
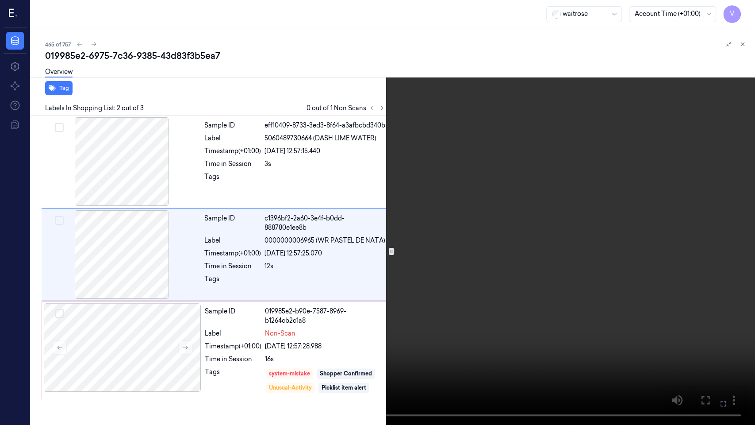
click at [310, 271] on video at bounding box center [377, 212] width 755 height 425
click at [0, 0] on icon at bounding box center [0, 0] width 0 height 0
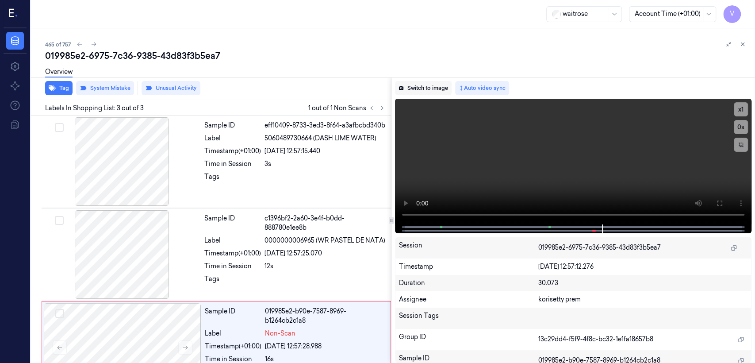
click at [430, 90] on button "Switch to image" at bounding box center [423, 88] width 57 height 14
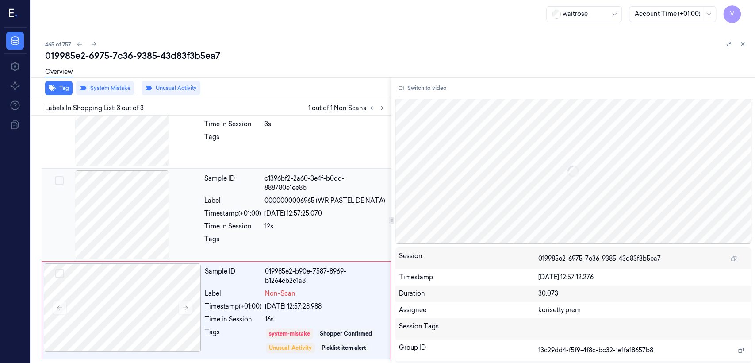
scroll to position [42, 0]
click at [274, 279] on div "019985e2-b90e-7587-8969-b1264cb2c1a8" at bounding box center [325, 276] width 120 height 19
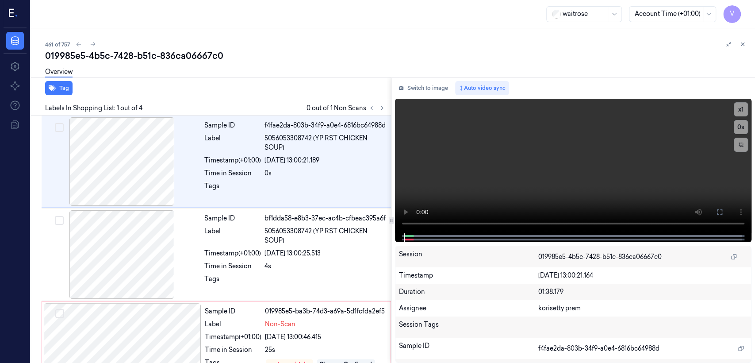
click at [150, 57] on div "019985e5-4b5c-7428-b51c-836ca06667c0" at bounding box center [396, 56] width 703 height 12
copy div "b51c"
click at [378, 108] on button at bounding box center [382, 108] width 11 height 11
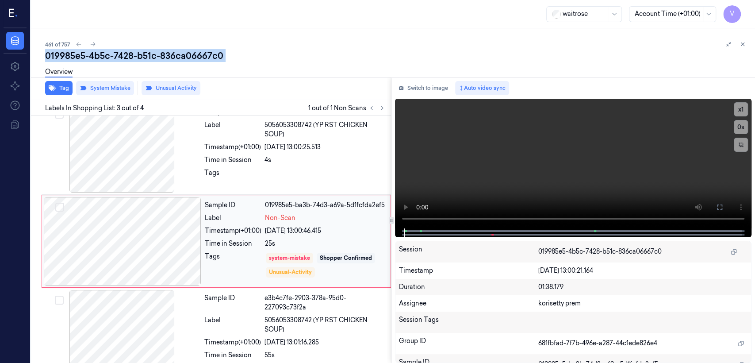
scroll to position [110, 0]
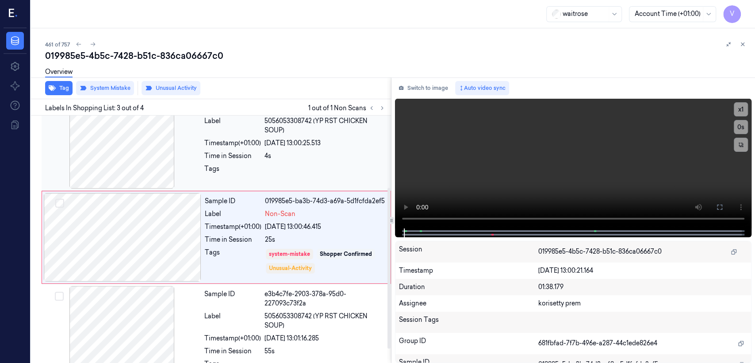
click at [293, 153] on div "4s" at bounding box center [325, 155] width 121 height 9
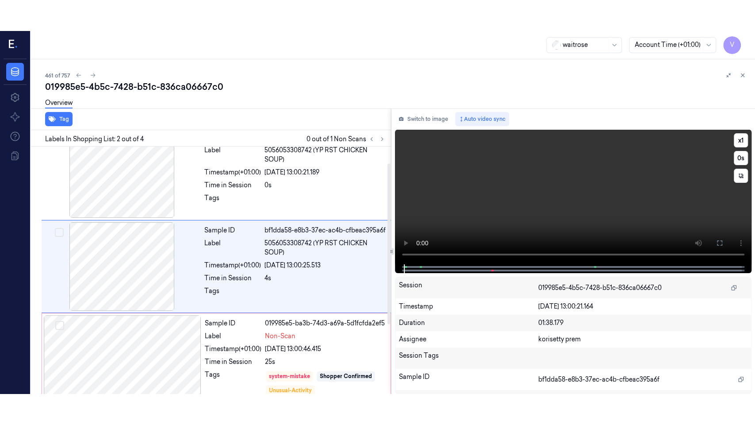
scroll to position [18, 0]
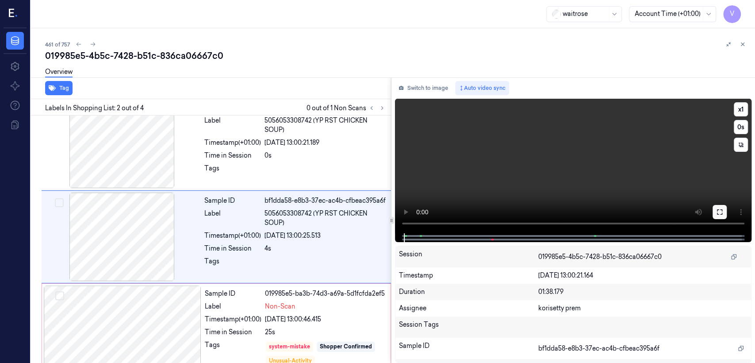
click at [720, 214] on icon at bounding box center [719, 211] width 5 height 5
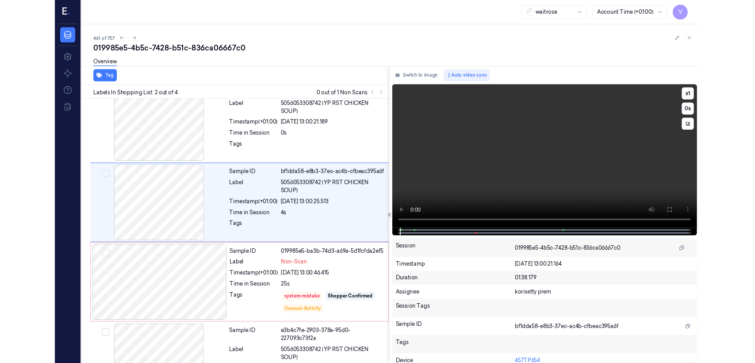
scroll to position [0, 0]
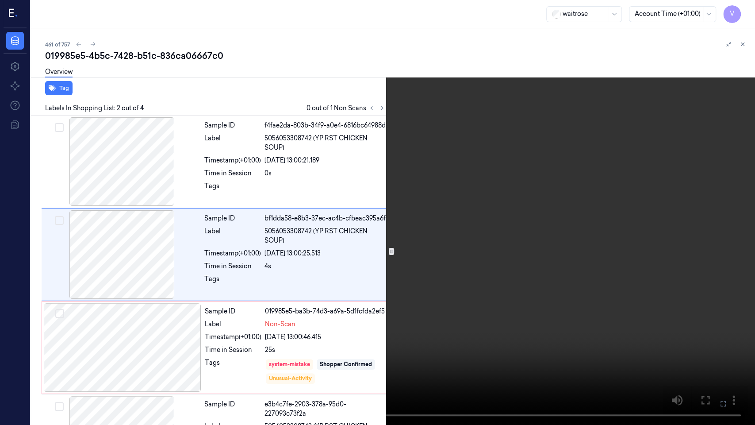
click at [470, 268] on video at bounding box center [377, 212] width 755 height 425
click at [0, 0] on icon at bounding box center [0, 0] width 0 height 0
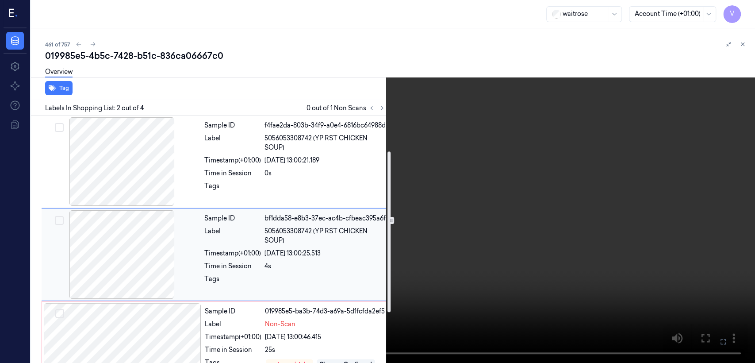
scroll to position [98, 0]
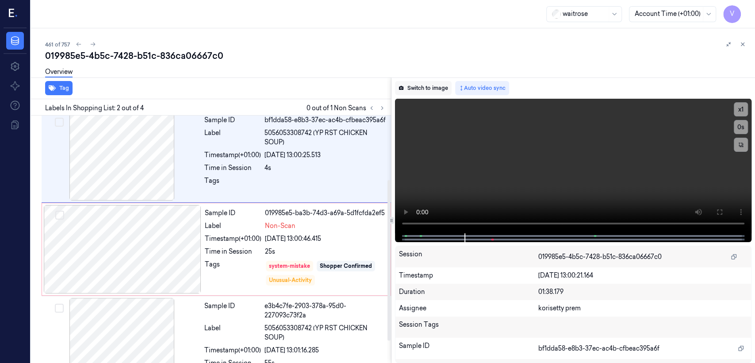
click at [437, 85] on button "Switch to image" at bounding box center [423, 88] width 57 height 14
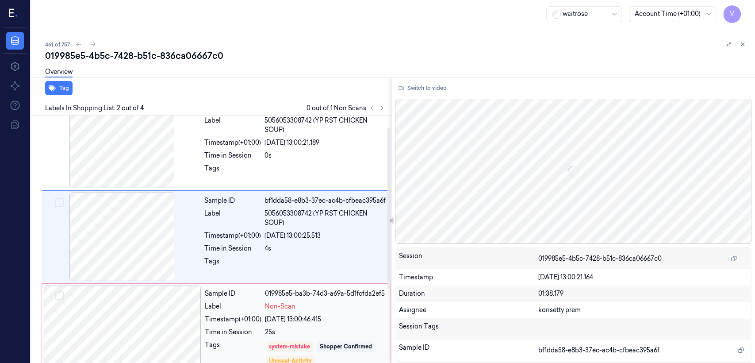
click at [310, 316] on div "Sample ID 019985e5-ba3b-74d3-a69a-5d1fcfda2ef5 Label Non-Scan Timestamp (+01:00…" at bounding box center [295, 329] width 188 height 89
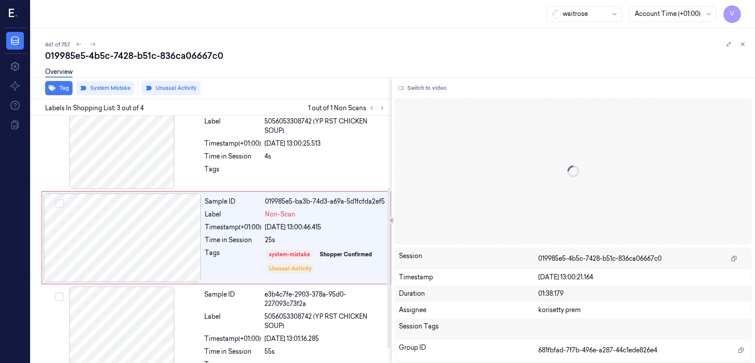
scroll to position [110, 0]
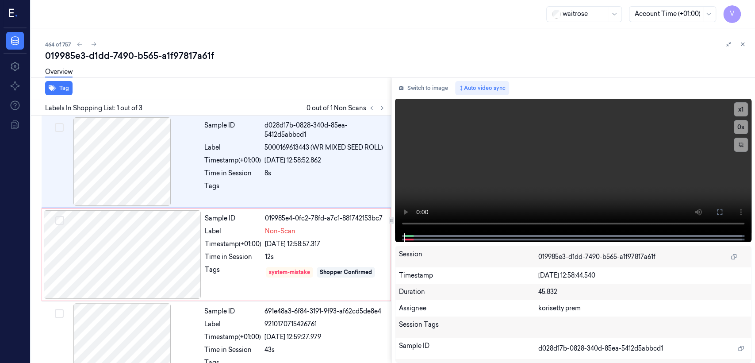
click at [119, 56] on div "019985e3-d1dd-7490-b565-a1f97817a61f" at bounding box center [396, 56] width 703 height 12
copy div "7490"
click at [437, 93] on button "Switch to image" at bounding box center [423, 88] width 57 height 14
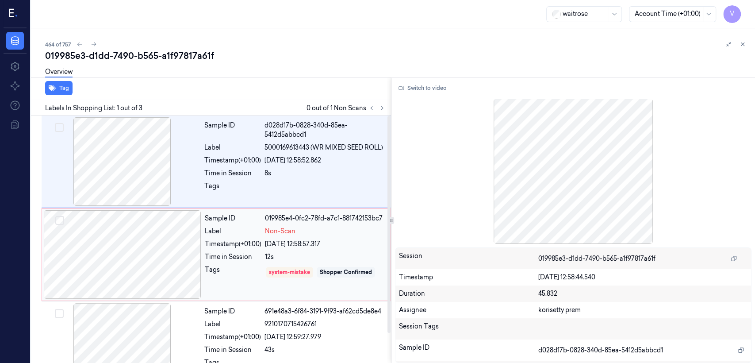
click at [214, 246] on div "Timestamp (+01:00)" at bounding box center [233, 243] width 57 height 9
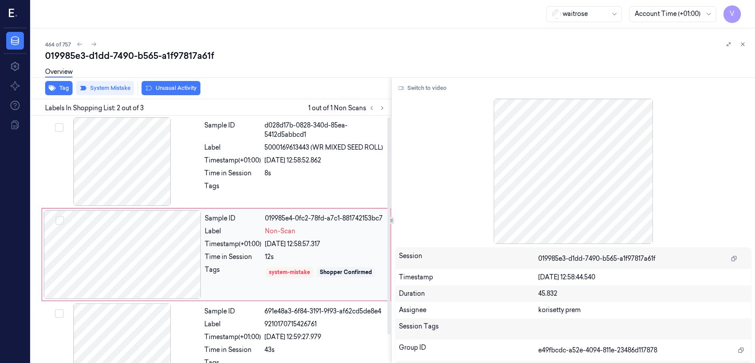
scroll to position [15, 0]
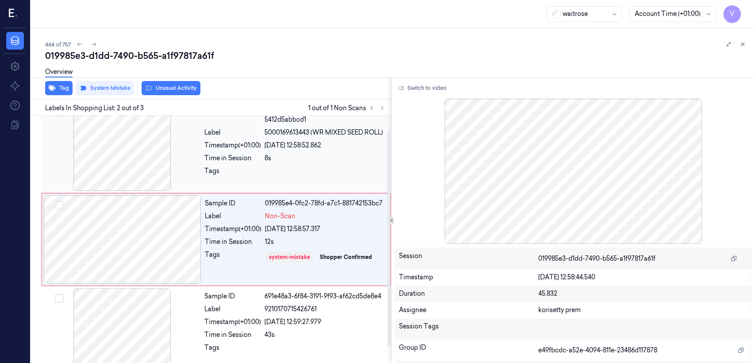
click at [273, 171] on div at bounding box center [325, 173] width 121 height 14
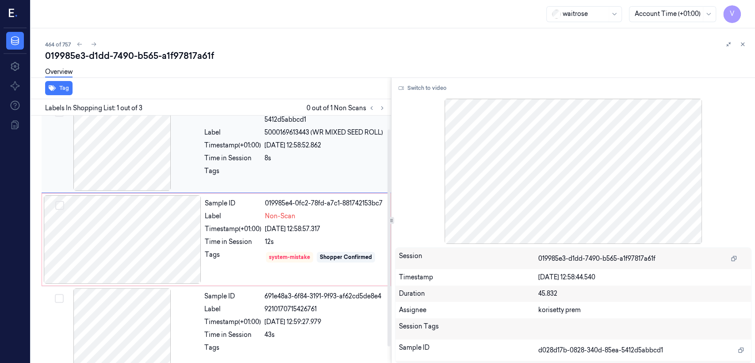
scroll to position [0, 0]
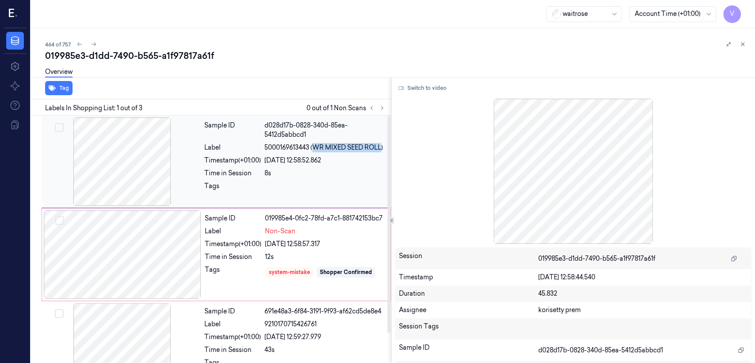
drag, startPoint x: 315, startPoint y: 147, endPoint x: 382, endPoint y: 150, distance: 67.3
click at [382, 150] on span "5000169613443 (WR MIXED SEED ROLL)" at bounding box center [324, 147] width 119 height 9
copy span "WR MIXED SEED ROLL"
click at [287, 193] on div at bounding box center [325, 188] width 121 height 14
click at [415, 94] on button "Switch to video" at bounding box center [422, 88] width 55 height 14
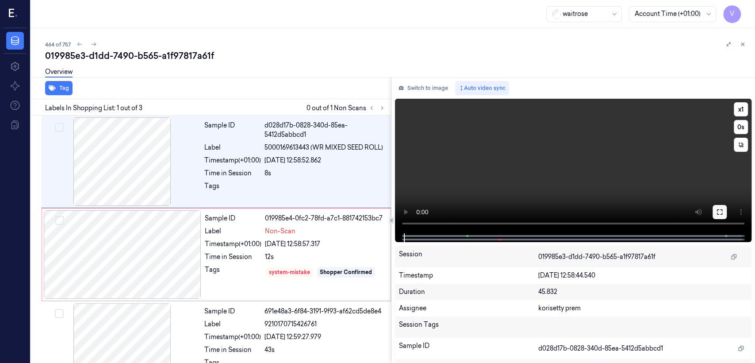
click at [719, 210] on icon at bounding box center [720, 211] width 7 height 7
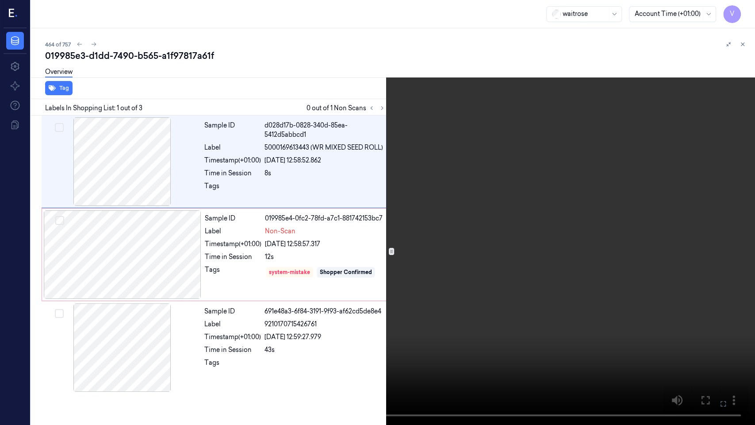
click at [0, 0] on button at bounding box center [0, 0] width 0 height 0
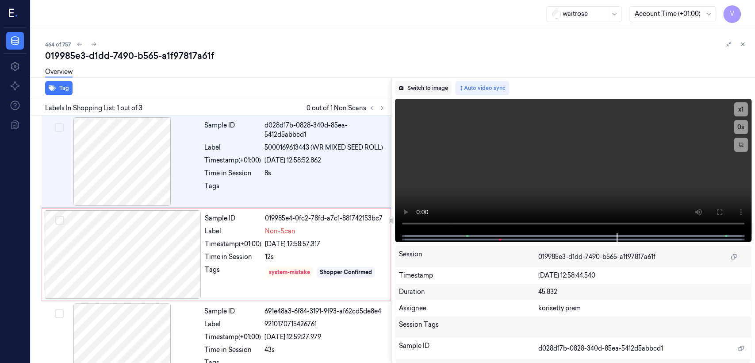
click at [416, 86] on button "Switch to image" at bounding box center [423, 88] width 57 height 14
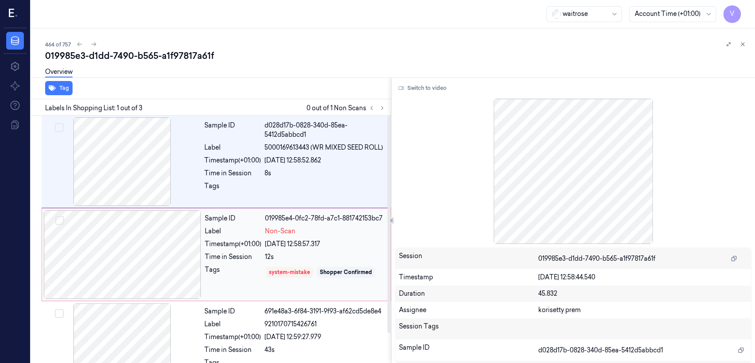
click at [296, 248] on div "26/09/2025 12:58:57.317" at bounding box center [325, 243] width 120 height 9
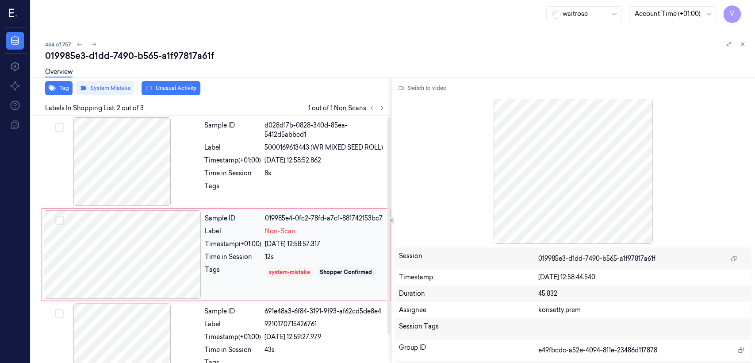
scroll to position [15, 0]
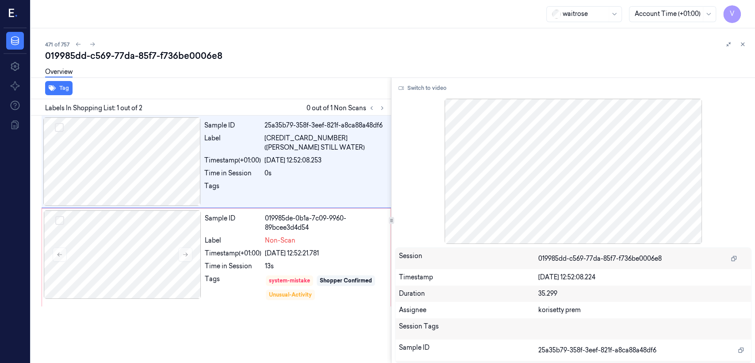
click at [136, 55] on div "019985dd-c569-77da-85f7-f736be0006e8" at bounding box center [396, 56] width 703 height 12
copy div "85f7"
click at [378, 107] on button at bounding box center [382, 108] width 11 height 11
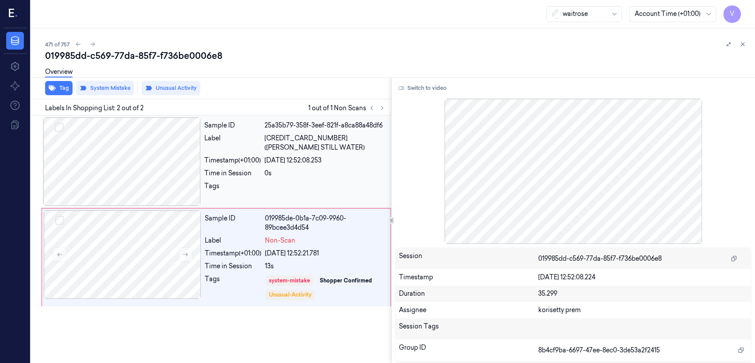
click at [223, 158] on div "Sample ID 25a35b79-358f-3eef-821f-a8ca88a48df6 Label 5000169009383 (WR ESS STIL…" at bounding box center [295, 161] width 189 height 89
click at [248, 209] on div "Sample ID 019985de-0b1a-7c09-9960-89bcee3d4d54 Label Non-Scan Timestamp (+01:00…" at bounding box center [217, 257] width 350 height 98
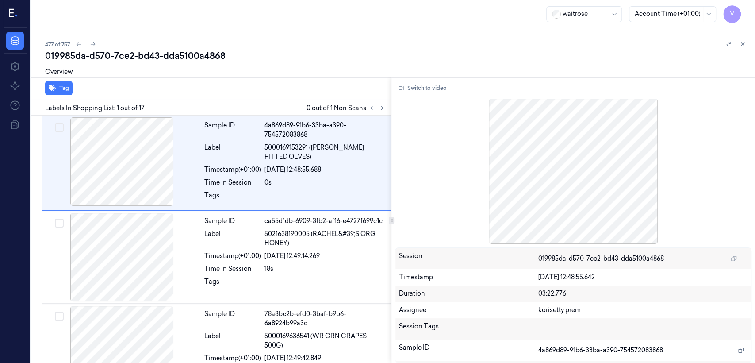
click at [156, 57] on div "019985da-d570-7ce2-bd43-dda5100a4868" at bounding box center [396, 56] width 703 height 12
copy div "-"
click at [385, 106] on icon at bounding box center [382, 108] width 6 height 6
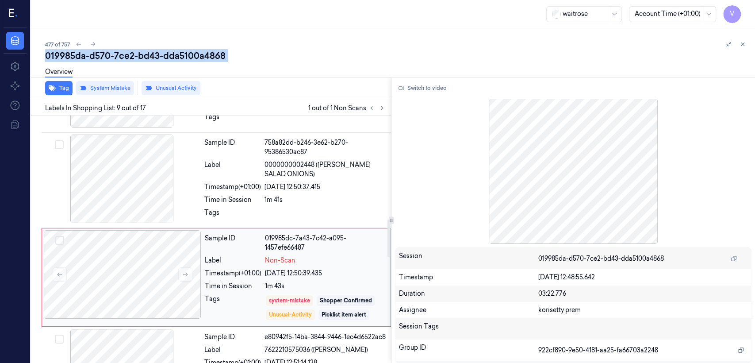
scroll to position [678, 0]
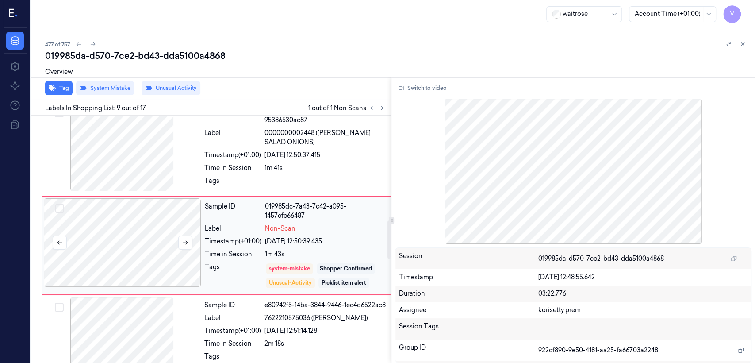
click at [175, 244] on div at bounding box center [123, 242] width 158 height 89
click at [336, 176] on div at bounding box center [325, 183] width 121 height 14
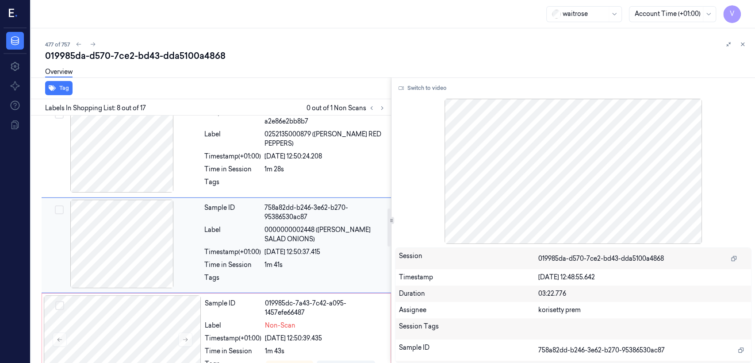
scroll to position [581, 0]
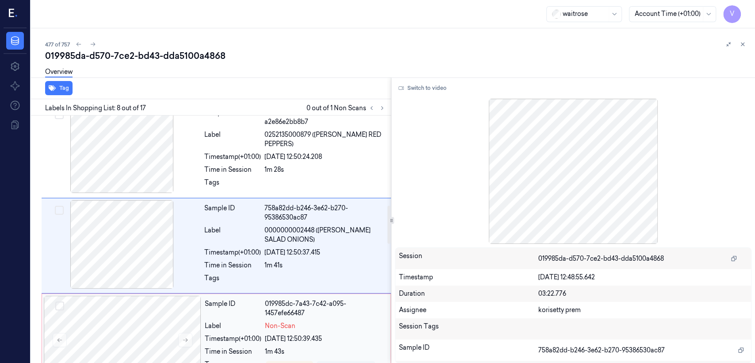
click at [298, 299] on div "019985dc-7a43-7c42-a095-1457efe66487" at bounding box center [325, 308] width 120 height 19
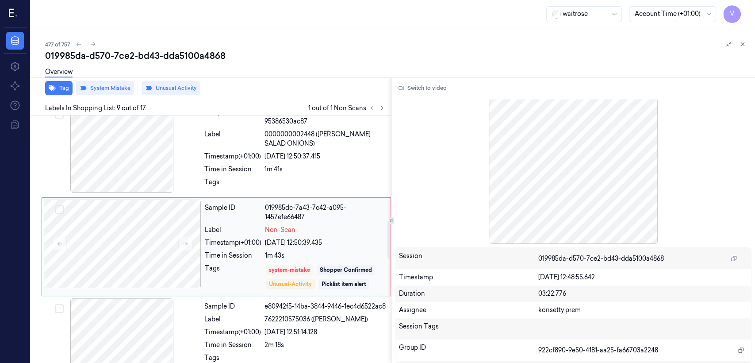
scroll to position [678, 0]
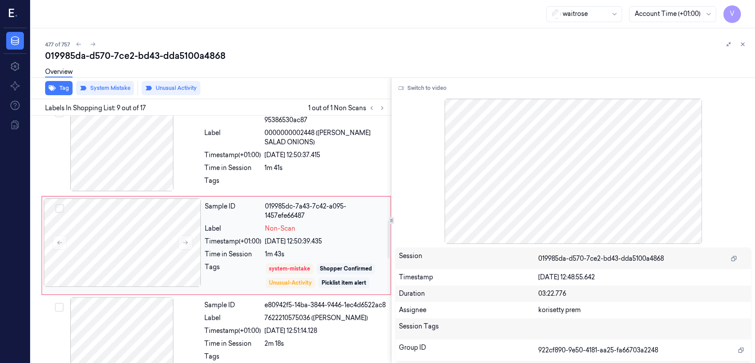
click at [351, 250] on div "1m 43s" at bounding box center [325, 254] width 120 height 9
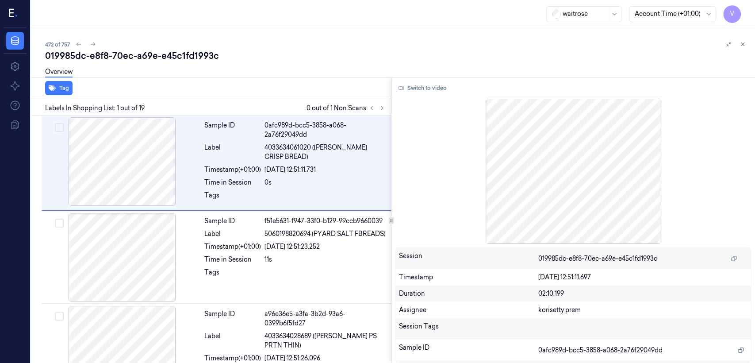
click at [113, 58] on div "019985dc-e8f8-70ec-a69e-e45c1fd1993c" at bounding box center [396, 56] width 703 height 12
copy div "70ec"
click at [386, 107] on button at bounding box center [382, 108] width 11 height 11
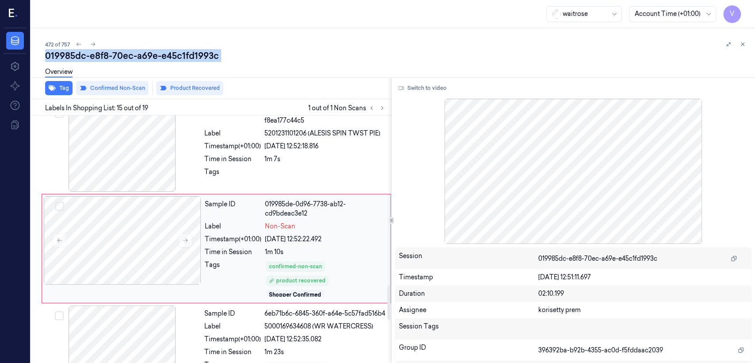
scroll to position [1240, 0]
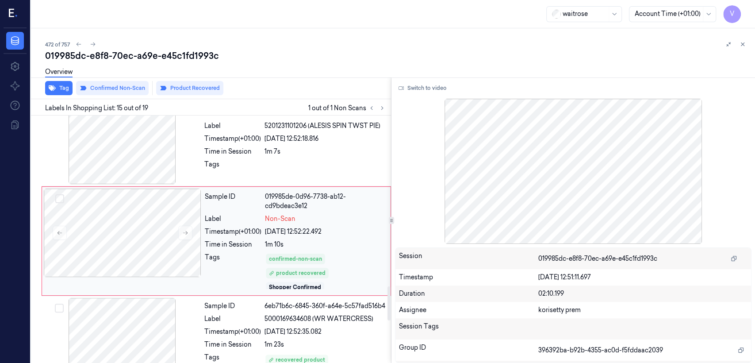
click at [220, 267] on div "Tags" at bounding box center [233, 271] width 57 height 37
click at [328, 139] on div "26/09/2025 12:52:18.816" at bounding box center [325, 138] width 121 height 9
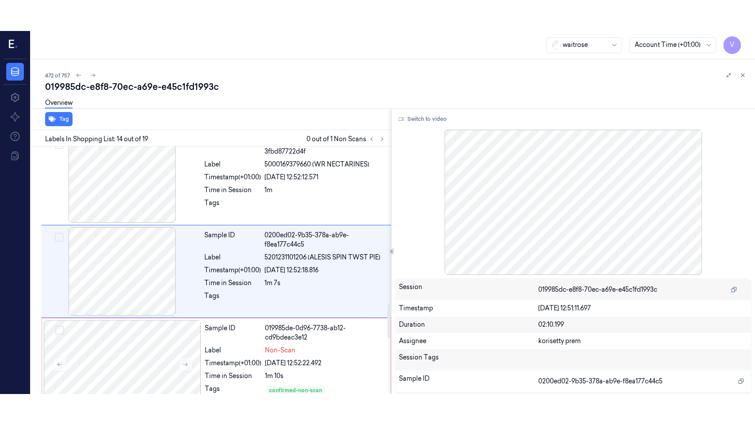
scroll to position [1140, 0]
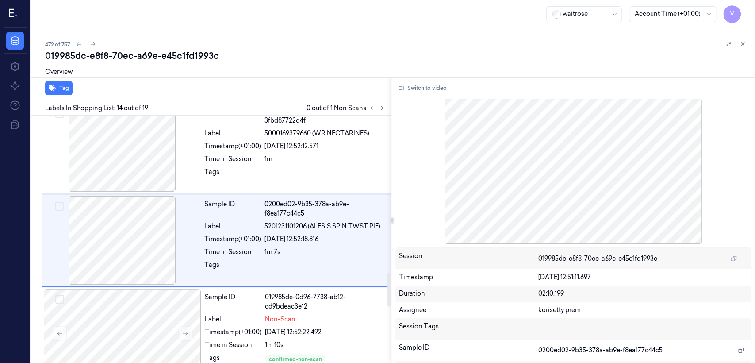
click at [451, 92] on div "Switch to video" at bounding box center [573, 88] width 357 height 14
click at [430, 88] on button "Switch to video" at bounding box center [422, 88] width 55 height 14
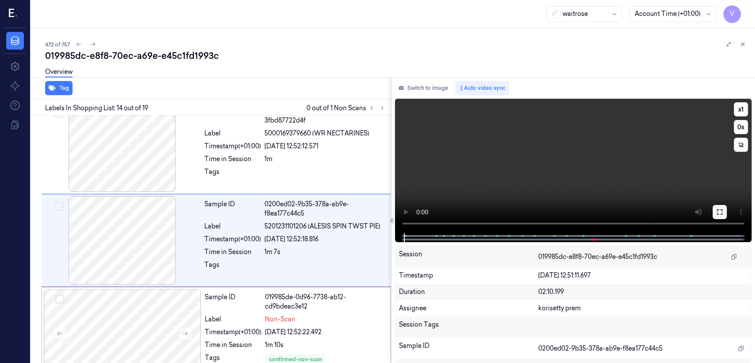
click at [719, 212] on icon at bounding box center [720, 211] width 7 height 7
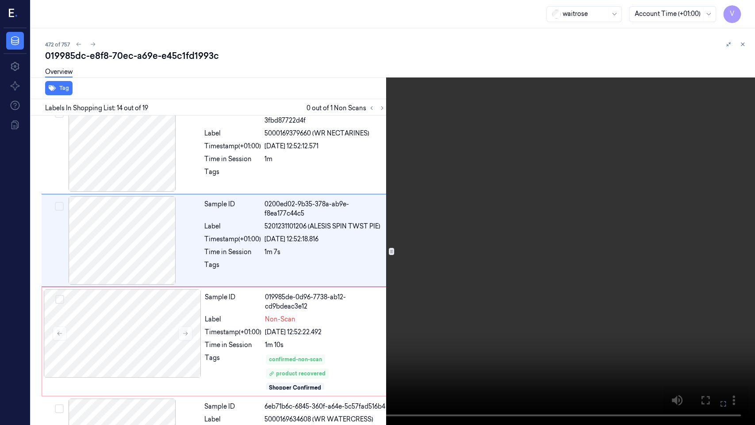
click at [386, 262] on video at bounding box center [377, 212] width 755 height 425
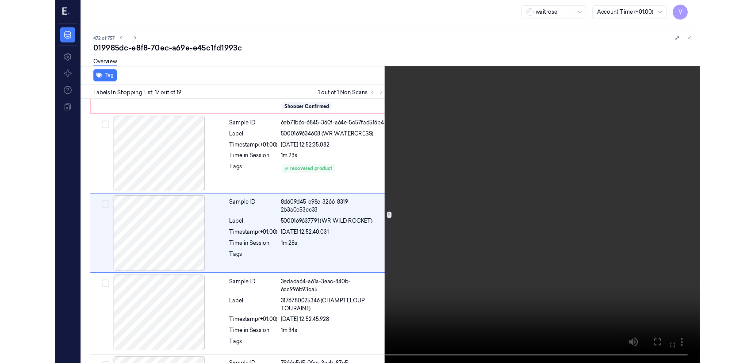
scroll to position [1403, 0]
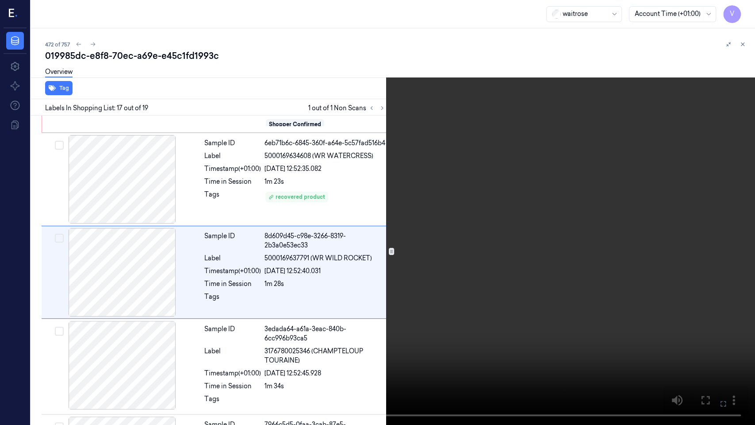
click at [0, 0] on icon at bounding box center [0, 0] width 0 height 0
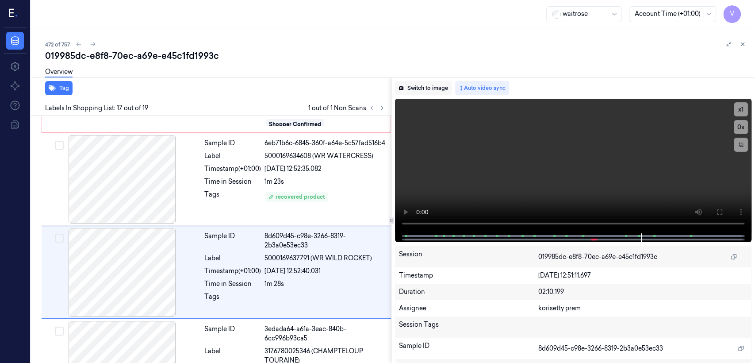
click at [441, 91] on button "Switch to image" at bounding box center [423, 88] width 57 height 14
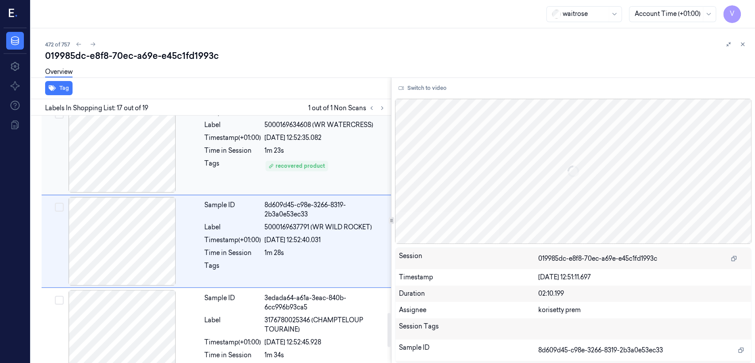
click at [281, 155] on div "1m 23s" at bounding box center [325, 150] width 121 height 9
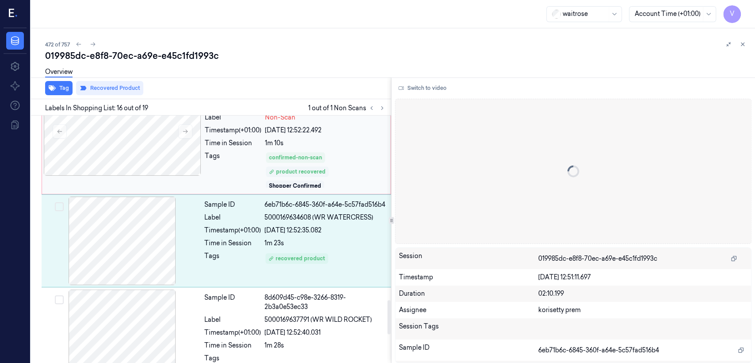
click at [282, 170] on div "product recovered" at bounding box center [297, 172] width 57 height 8
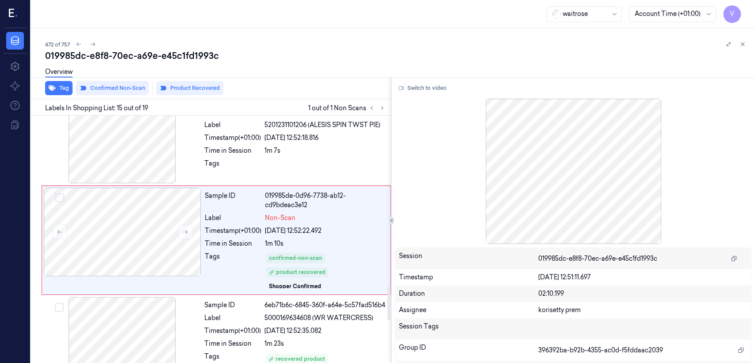
scroll to position [1240, 0]
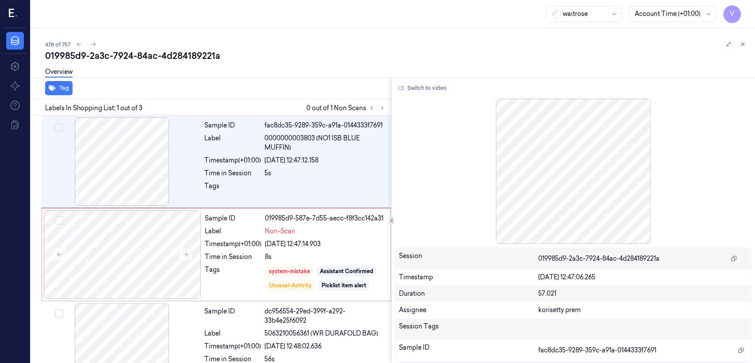
click at [165, 47] on div "478 of 757" at bounding box center [396, 44] width 703 height 11
copy div "019985d9"
click at [376, 108] on button at bounding box center [371, 108] width 11 height 11
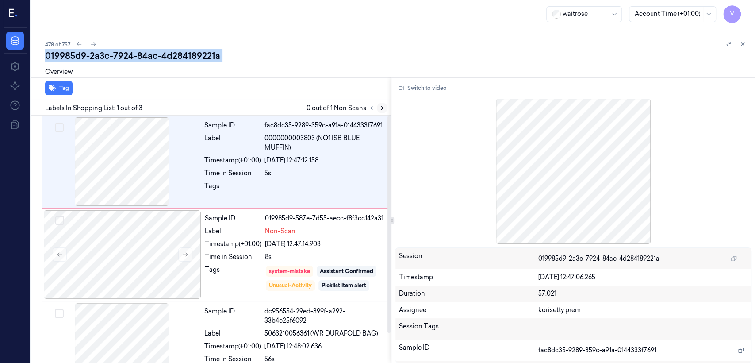
click at [382, 109] on icon at bounding box center [382, 108] width 6 height 6
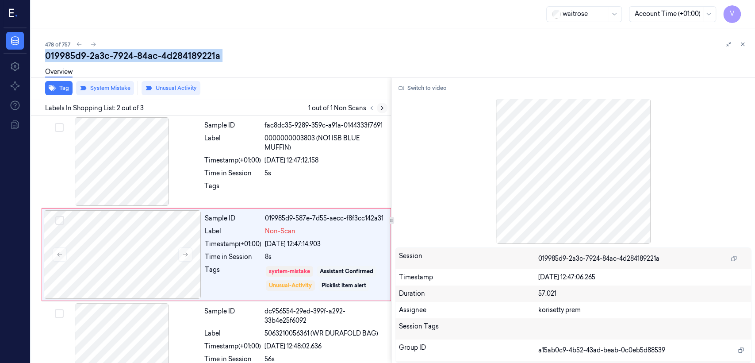
scroll to position [15, 0]
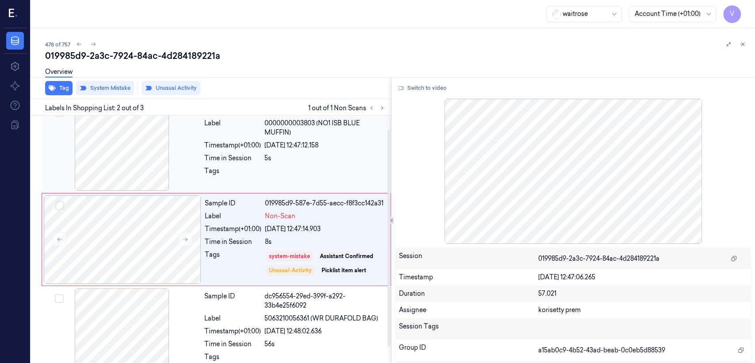
click at [320, 172] on div at bounding box center [325, 173] width 121 height 14
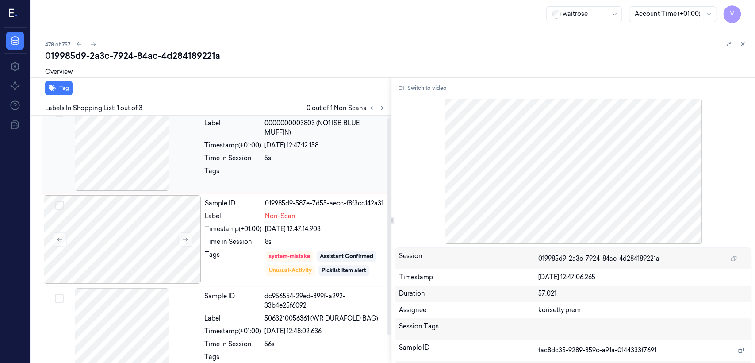
scroll to position [0, 0]
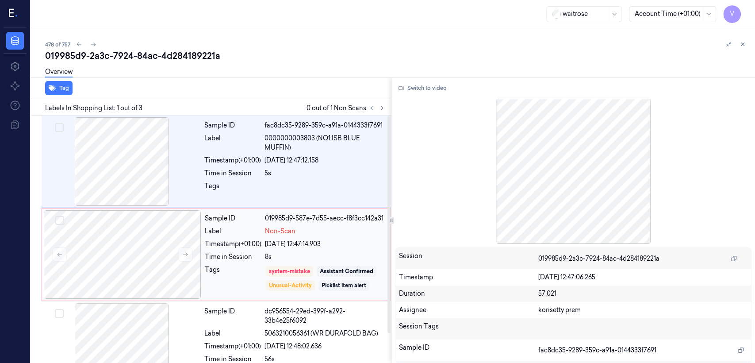
click at [305, 252] on div "8s" at bounding box center [325, 256] width 120 height 9
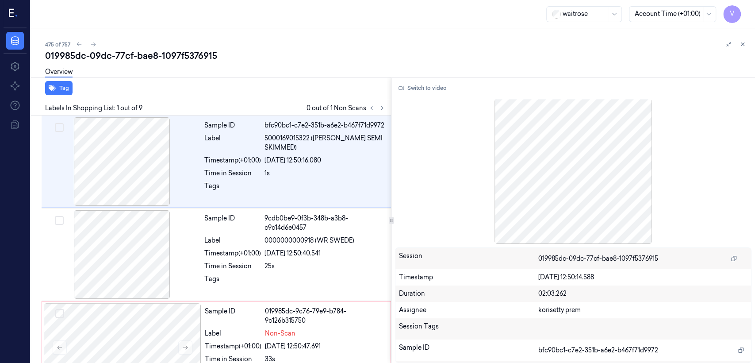
click at [124, 51] on div "019985dc-09dc-77cf-bae8-1097f5376915" at bounding box center [396, 56] width 703 height 12
copy div "77cf"
click at [384, 110] on icon at bounding box center [382, 108] width 6 height 6
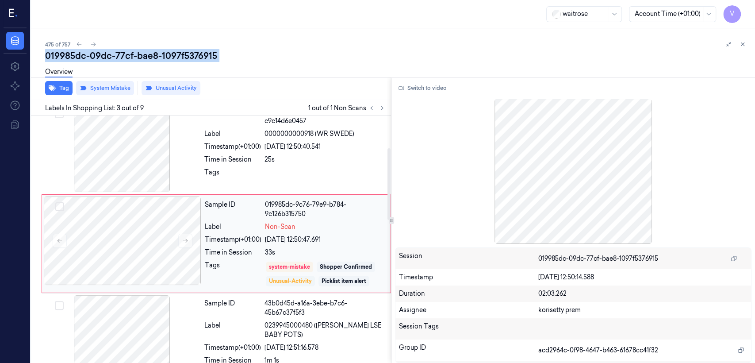
scroll to position [111, 0]
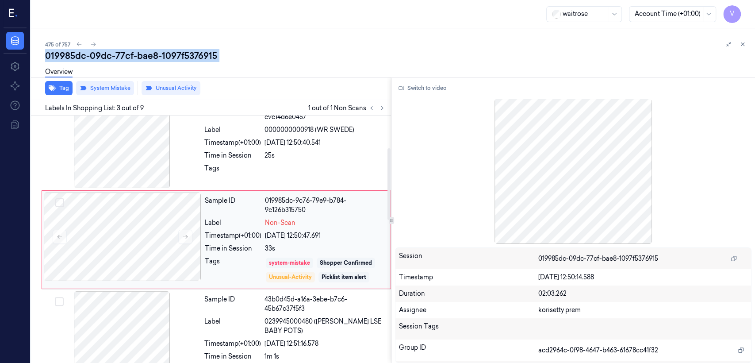
click at [278, 258] on div "system-mistake" at bounding box center [289, 263] width 47 height 11
click at [259, 171] on div "Tags" at bounding box center [232, 171] width 57 height 14
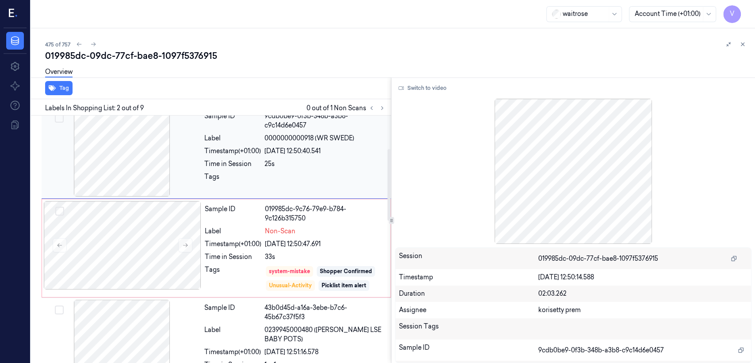
scroll to position [113, 0]
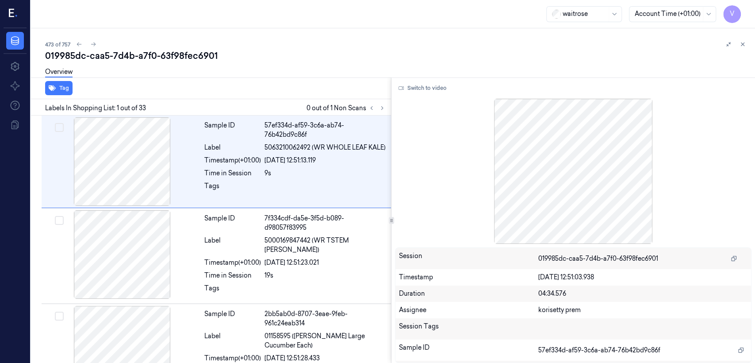
click at [155, 57] on div "019985dc-caa5-7d4b-a7f0-63f98fec6901" at bounding box center [396, 56] width 703 height 12
copy div "-"
click at [380, 106] on icon at bounding box center [382, 108] width 6 height 6
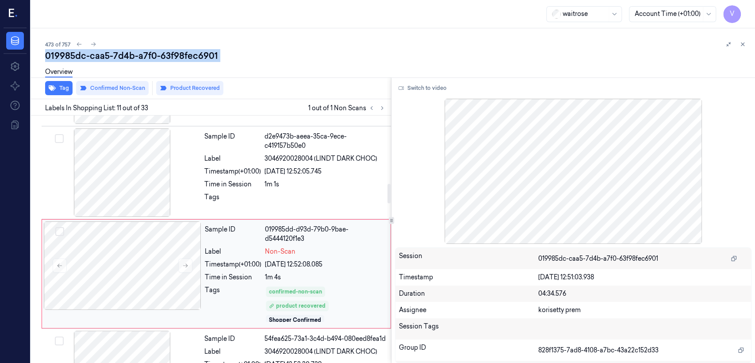
scroll to position [872, 0]
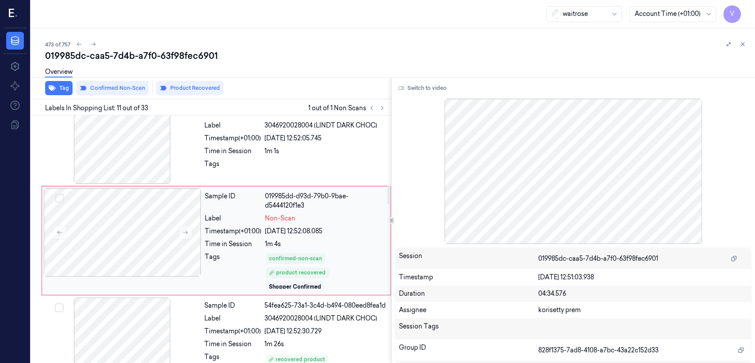
click at [293, 249] on div "Sample ID 019985dd-d93d-79b0-9bae-d5444120f1e3 Label Non-Scan Timestamp (+01:00…" at bounding box center [295, 240] width 188 height 105
click at [316, 139] on div "26/09/2025 12:52:05.745" at bounding box center [325, 138] width 121 height 9
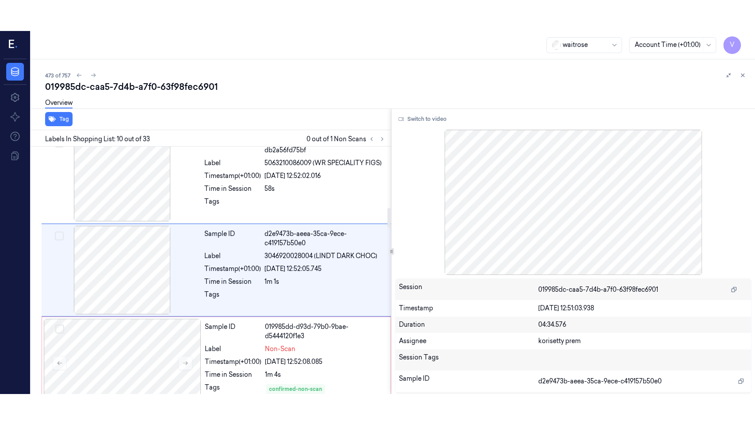
scroll to position [771, 0]
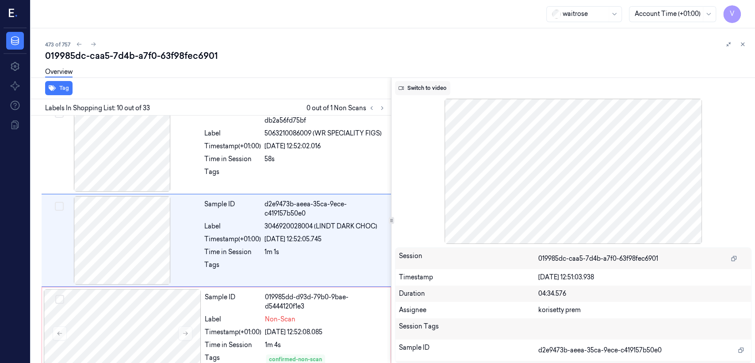
click at [417, 89] on button "Switch to video" at bounding box center [422, 88] width 55 height 14
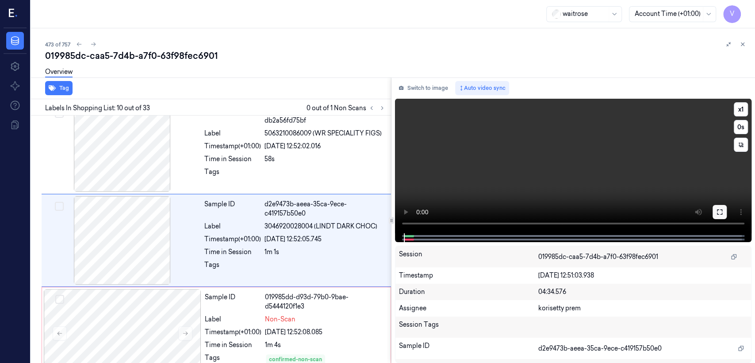
click at [720, 211] on icon at bounding box center [720, 211] width 7 height 7
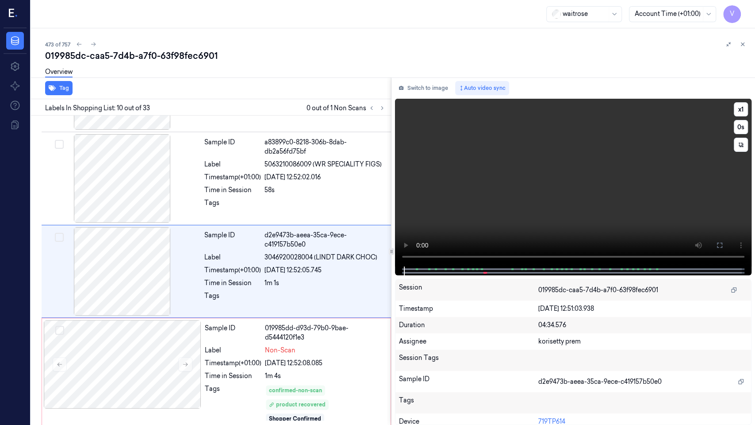
scroll to position [740, 0]
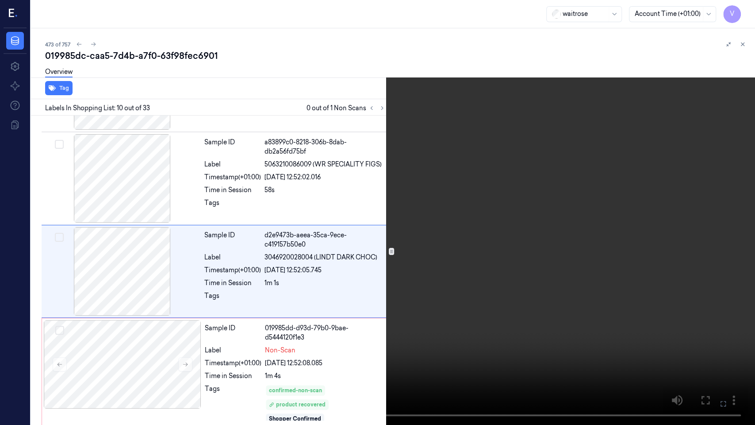
click at [627, 300] on video at bounding box center [377, 212] width 755 height 425
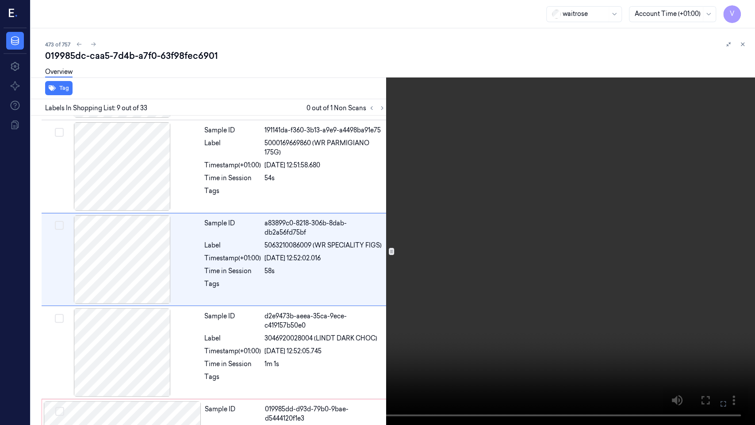
scroll to position [647, 0]
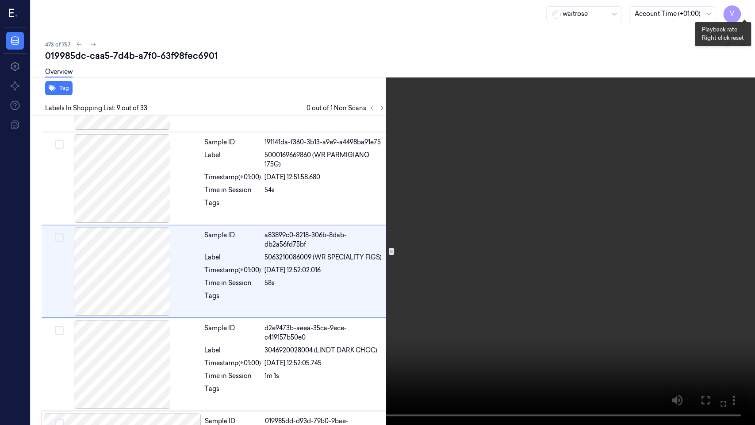
click at [739, 13] on button "x 1" at bounding box center [745, 11] width 14 height 14
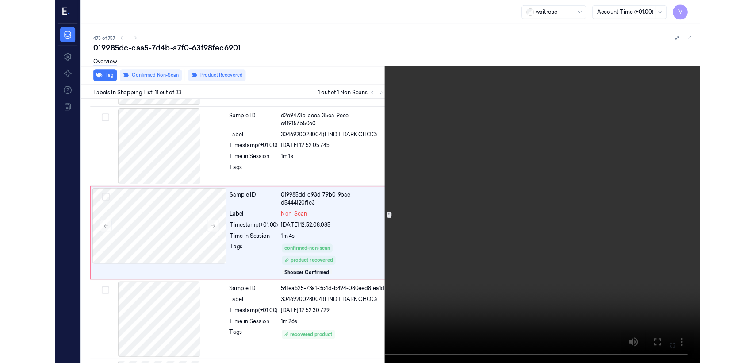
scroll to position [841, 0]
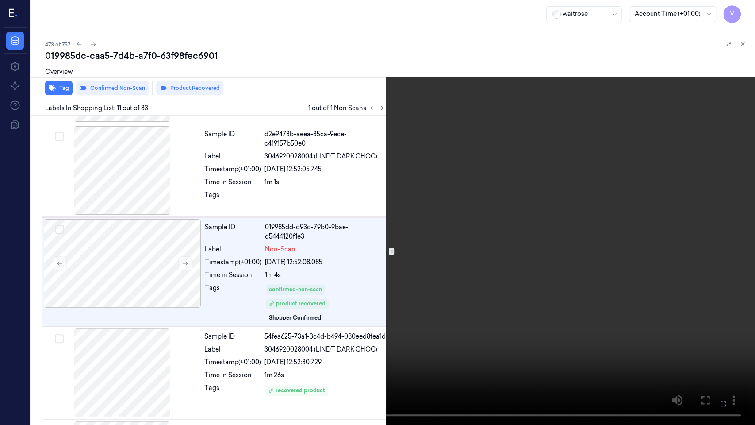
click at [697, 327] on video at bounding box center [377, 212] width 755 height 425
click at [0, 0] on icon at bounding box center [0, 0] width 0 height 0
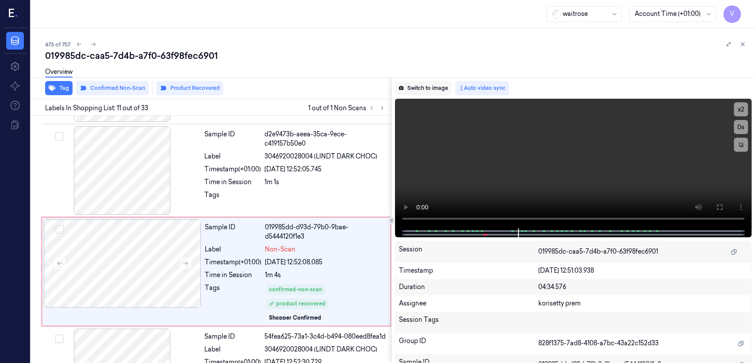
click at [440, 86] on button "Switch to image" at bounding box center [423, 88] width 57 height 14
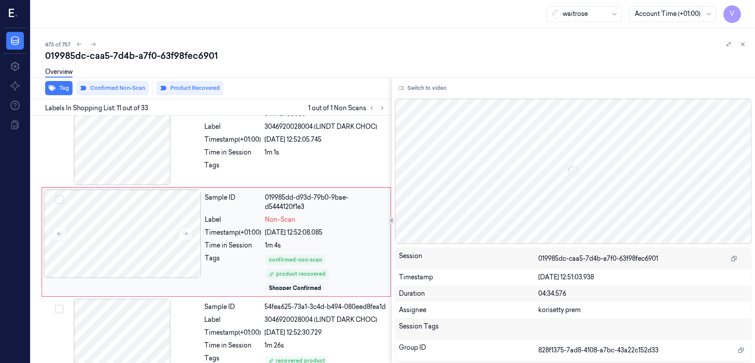
scroll to position [872, 0]
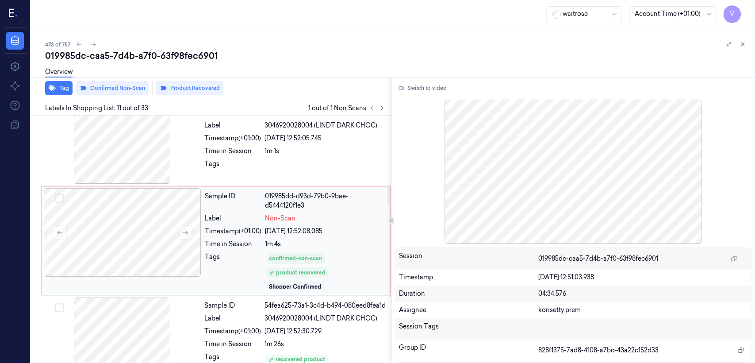
click at [302, 203] on div "019985dd-d93d-79b0-9bae-d5444120f1e3" at bounding box center [325, 201] width 120 height 19
click at [259, 291] on div "Sample ID 019985dd-d93d-79b0-9bae-d5444120f1e3 Label Non-Scan Timestamp (+01:00…" at bounding box center [217, 240] width 350 height 109
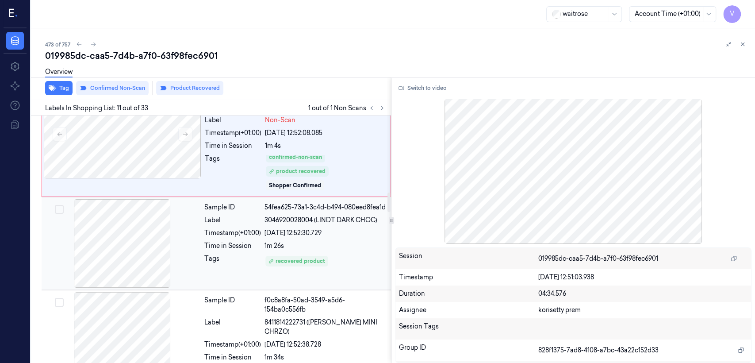
click at [258, 268] on div "Tags" at bounding box center [232, 261] width 57 height 14
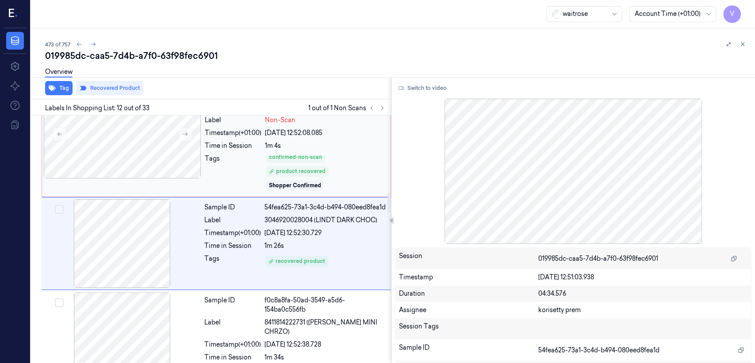
scroll to position [973, 0]
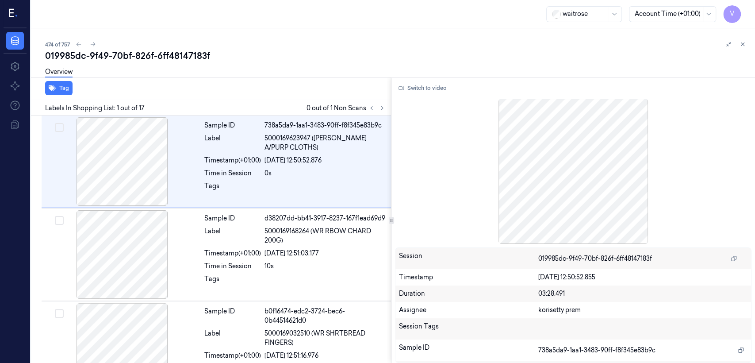
click at [156, 61] on div "019985dc-9f49-70bf-826f-6ff48147183f" at bounding box center [396, 56] width 703 height 12
copy div "6ff48147183f"
click at [382, 113] on div "Labels In Shopping List: 1 out of 17 0 out of 1 Non Scans" at bounding box center [209, 107] width 364 height 16
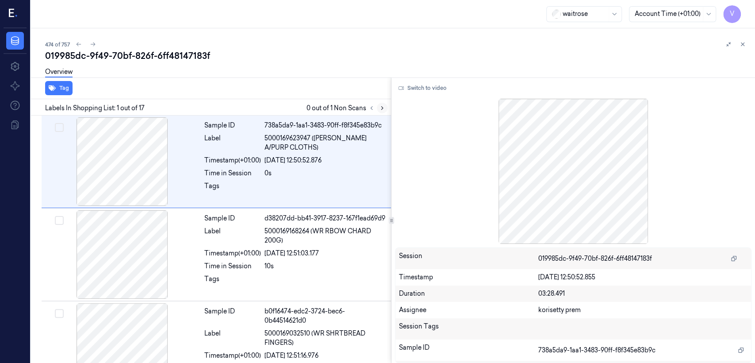
click at [382, 106] on icon at bounding box center [382, 108] width 6 height 6
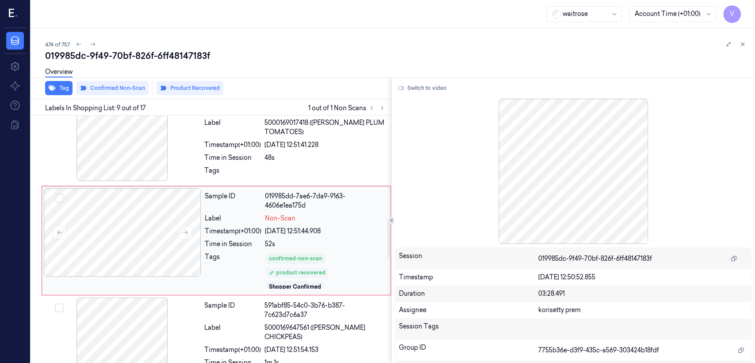
scroll to position [678, 0]
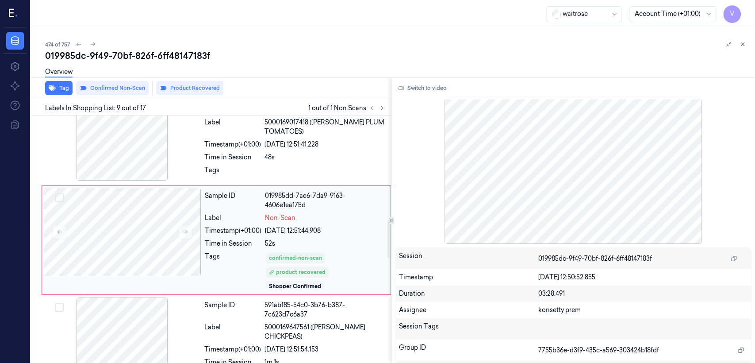
click at [254, 245] on div "Time in Session" at bounding box center [233, 243] width 57 height 9
click at [328, 163] on div "Sample ID 9eaa6b6e-dedf-3529-afb6-b559bd06c8f0 Label 5000169017418 (WR ESS PLUM…" at bounding box center [295, 137] width 189 height 91
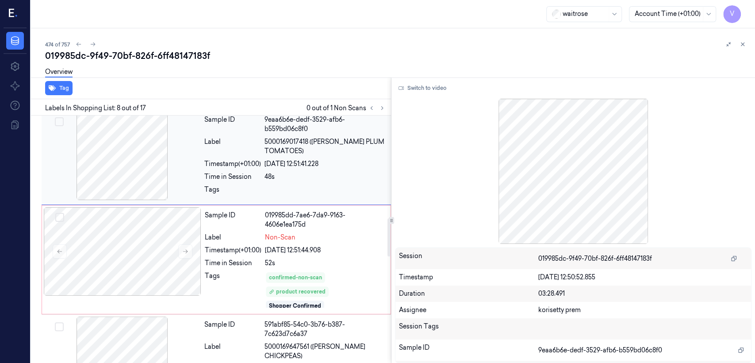
scroll to position [674, 0]
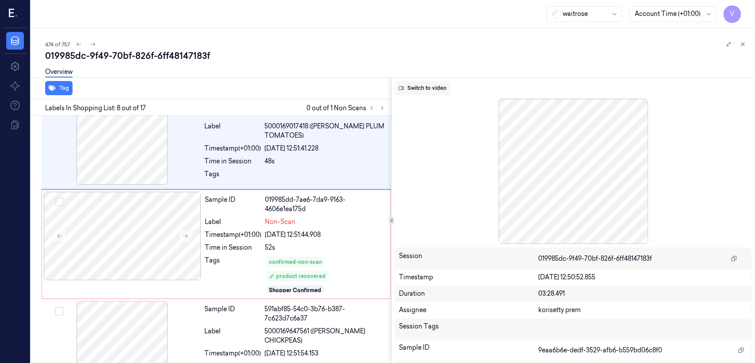
click at [421, 92] on button "Switch to video" at bounding box center [422, 88] width 55 height 14
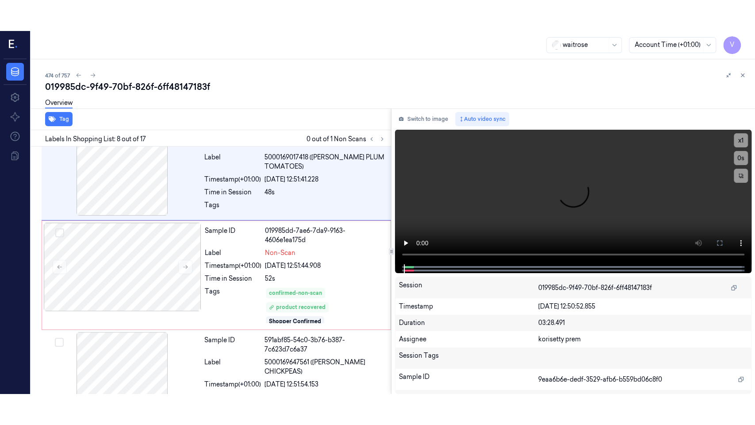
scroll to position [576, 0]
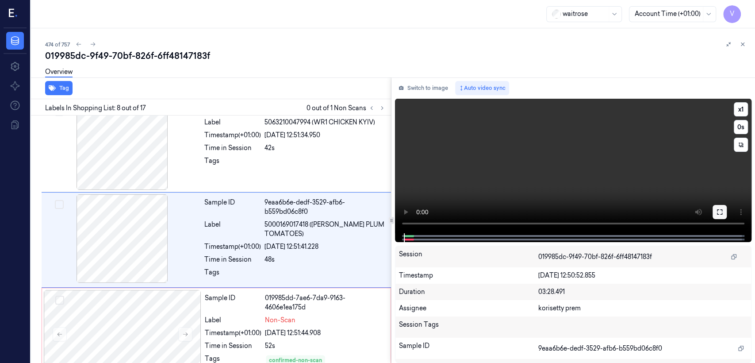
click at [724, 214] on button at bounding box center [720, 212] width 14 height 14
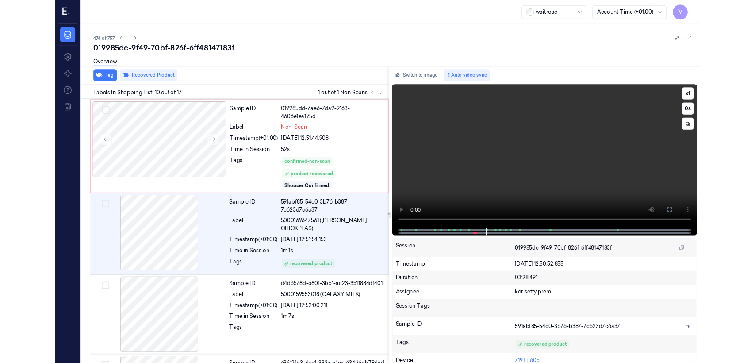
scroll to position [748, 0]
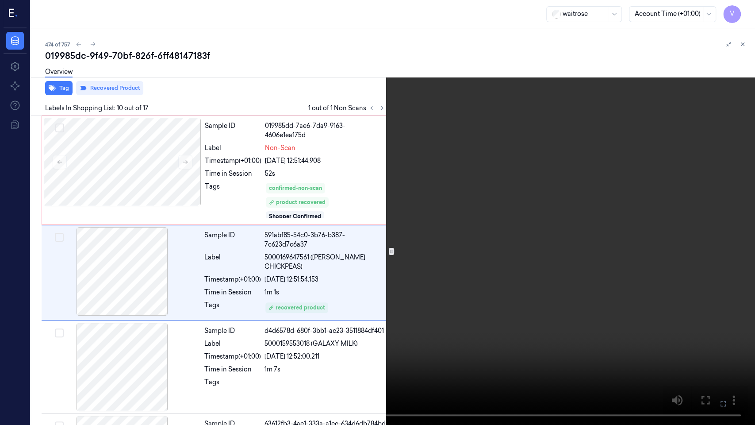
click at [0, 0] on icon at bounding box center [0, 0] width 0 height 0
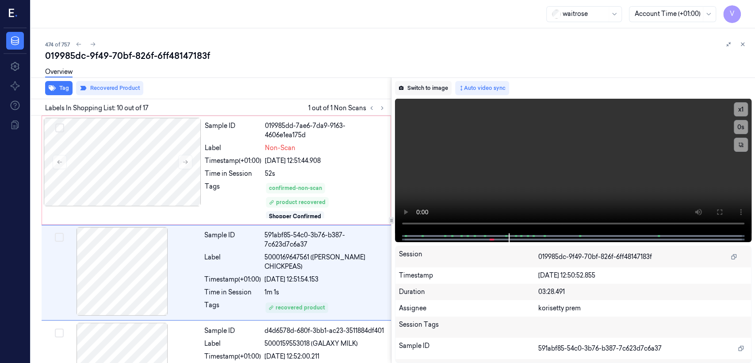
click at [434, 89] on button "Switch to image" at bounding box center [423, 88] width 57 height 14
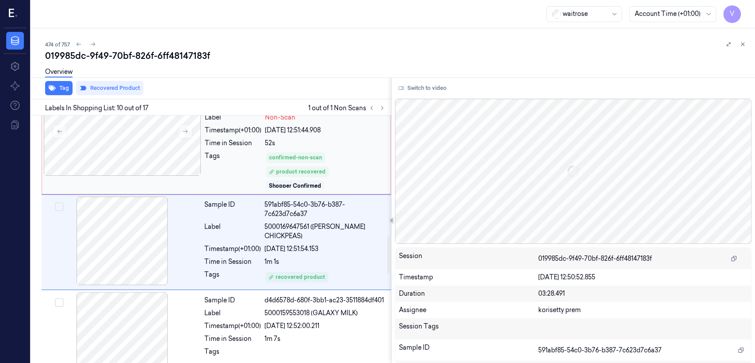
scroll to position [779, 0]
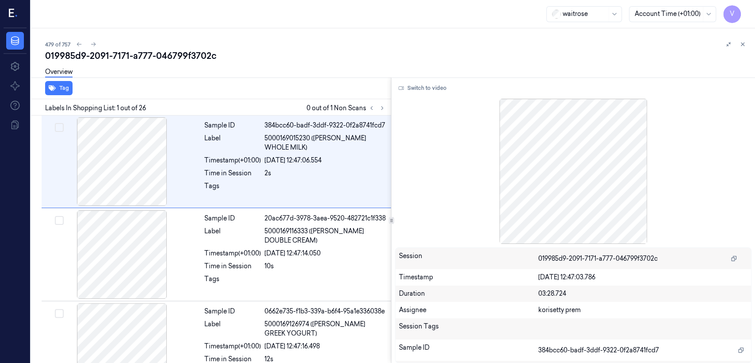
click at [178, 61] on div "019985d9-2091-7171-a777-046799f3702c" at bounding box center [396, 56] width 703 height 12
copy div "046799f3702c"
click at [379, 107] on icon at bounding box center [382, 108] width 6 height 6
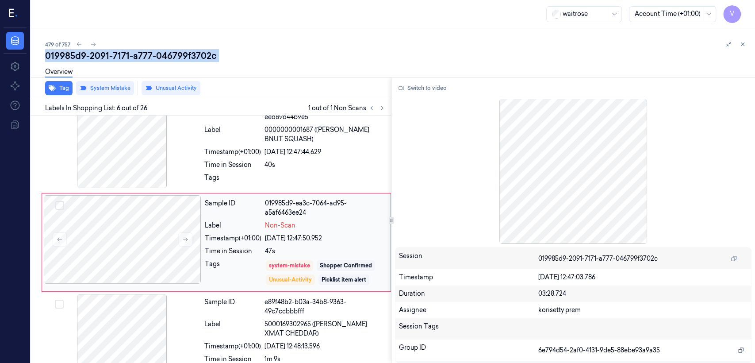
scroll to position [392, 0]
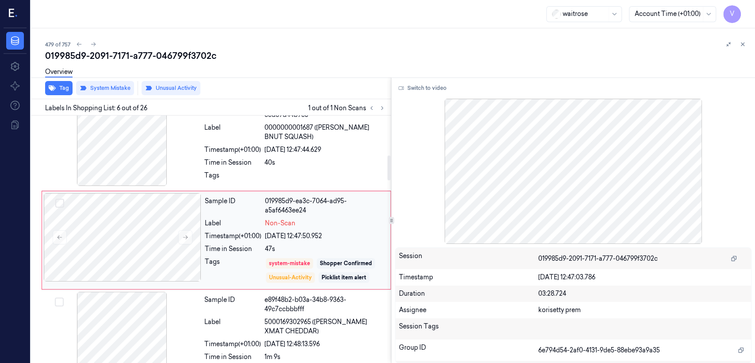
click at [241, 238] on div "Timestamp (+01:00)" at bounding box center [233, 235] width 57 height 9
click at [267, 145] on div "26/09/2025 12:47:44.629" at bounding box center [325, 149] width 121 height 9
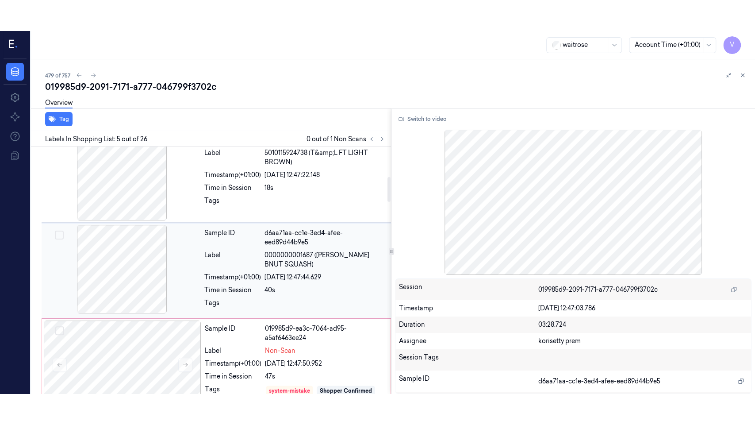
scroll to position [295, 0]
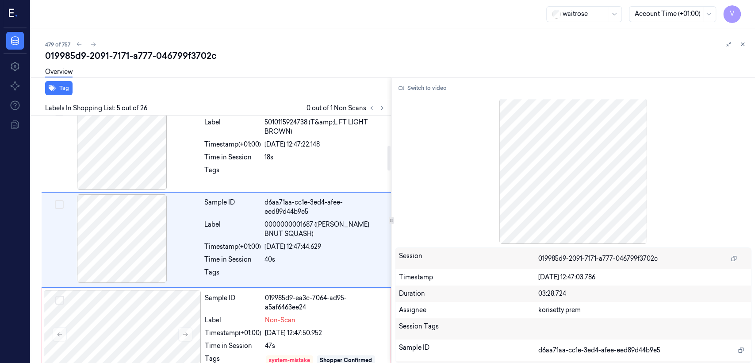
click at [442, 77] on div "Overview" at bounding box center [396, 73] width 703 height 23
click at [439, 84] on button "Switch to video" at bounding box center [422, 88] width 55 height 14
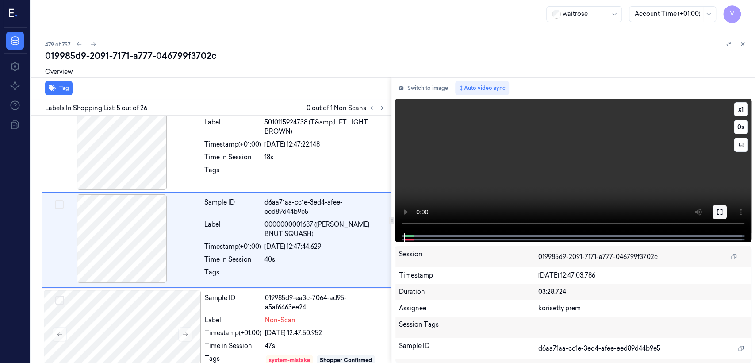
click at [719, 205] on button at bounding box center [720, 212] width 14 height 14
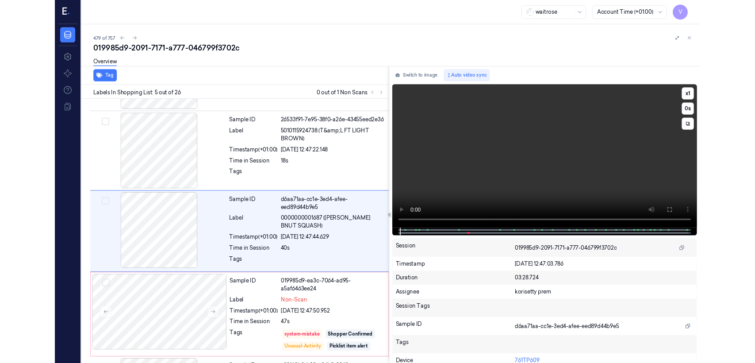
scroll to position [264, 0]
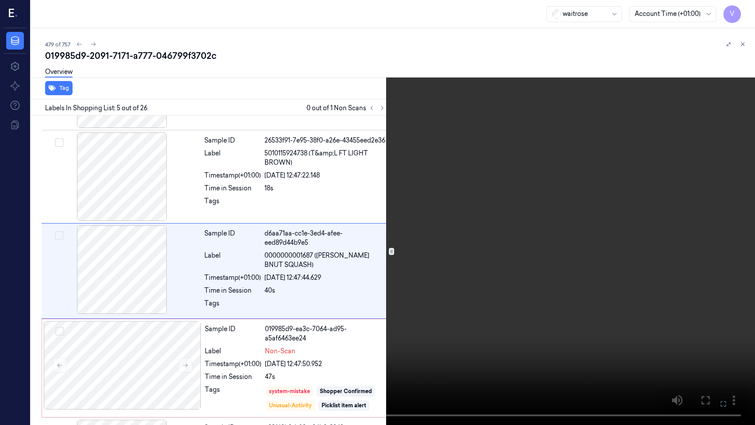
click at [0, 0] on icon at bounding box center [0, 0] width 0 height 0
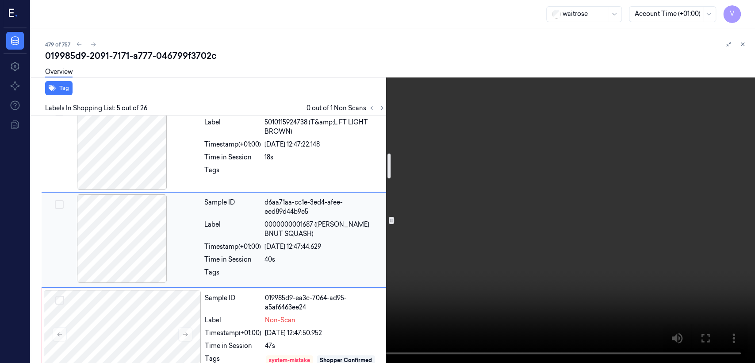
scroll to position [393, 0]
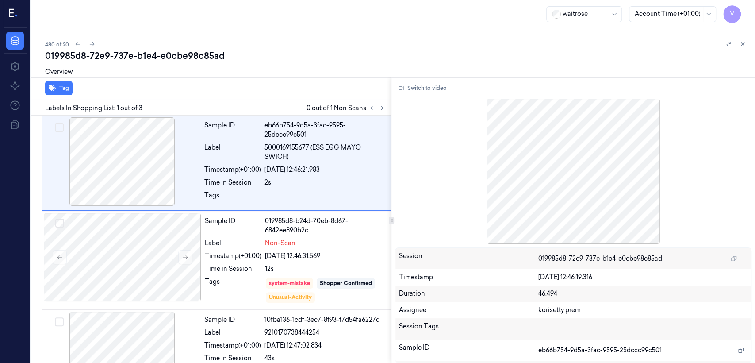
click at [161, 57] on div "019985d8-72e9-737e-b1e4-e0cbe98c85ad" at bounding box center [396, 56] width 703 height 12
copy div "e0cbe98c85ad"
click at [385, 109] on button at bounding box center [382, 108] width 11 height 11
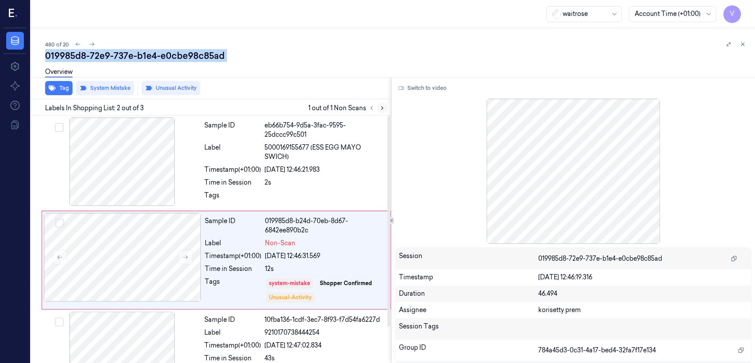
scroll to position [20, 0]
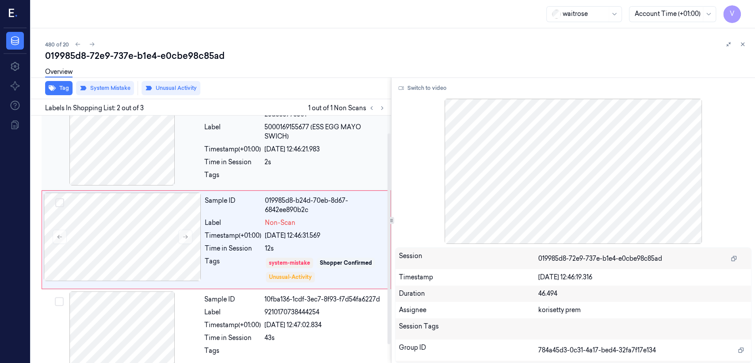
click at [223, 164] on div "Time in Session" at bounding box center [232, 162] width 57 height 9
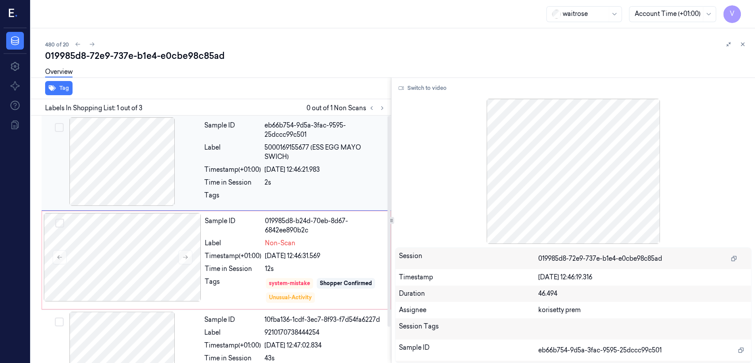
click at [299, 176] on div "Sample ID eb66b754-9d5a-3fac-9595-25dccc99c501 Label 5000169155677 (ESS EGG MAY…" at bounding box center [295, 162] width 189 height 91
click at [422, 94] on button "Switch to video" at bounding box center [422, 88] width 55 height 14
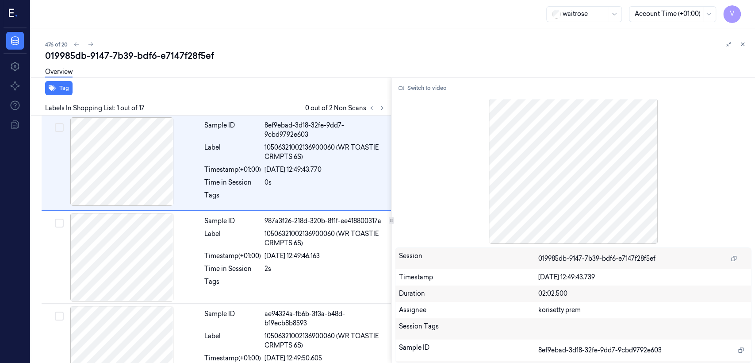
click at [126, 58] on div "019985db-9147-7b39-bdf6-e7147f28f5ef" at bounding box center [396, 56] width 703 height 12
copy div "7b39"
click at [381, 108] on icon at bounding box center [382, 108] width 6 height 6
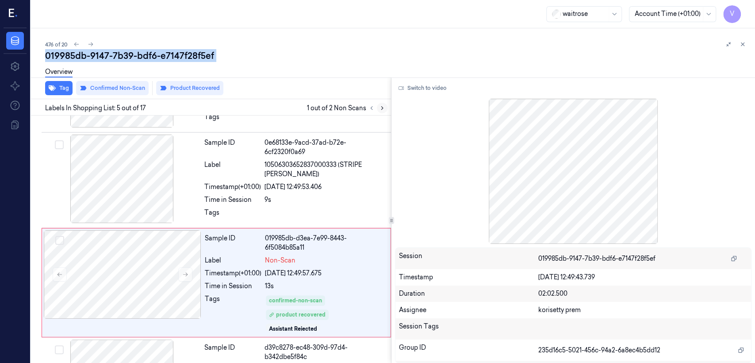
scroll to position [310, 0]
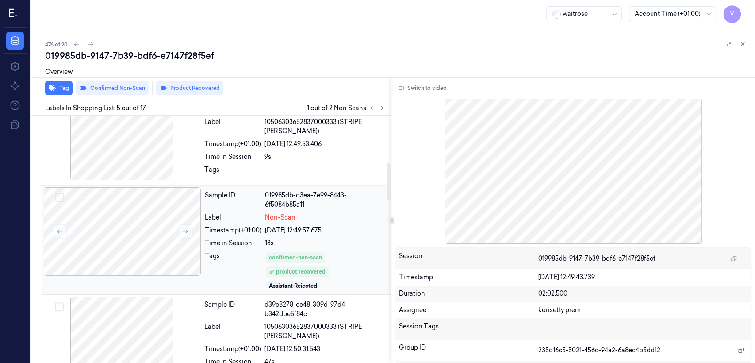
click at [248, 242] on div "Time in Session" at bounding box center [233, 243] width 57 height 9
click at [318, 146] on div "26/09/2025 12:49:53.406" at bounding box center [325, 143] width 121 height 9
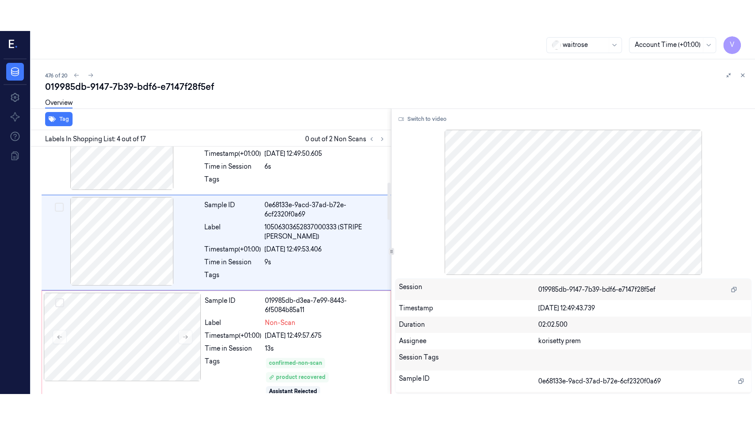
scroll to position [207, 0]
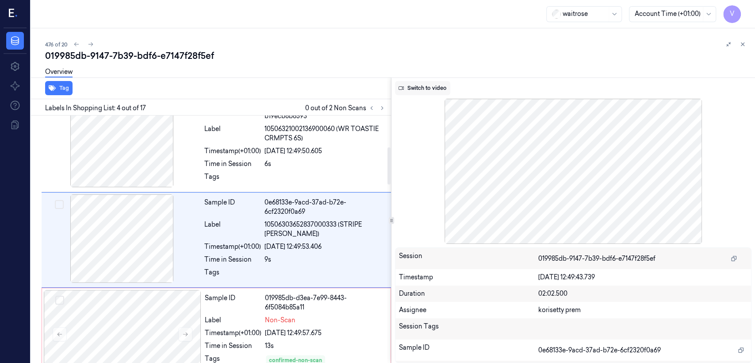
click at [408, 91] on button "Switch to video" at bounding box center [422, 88] width 55 height 14
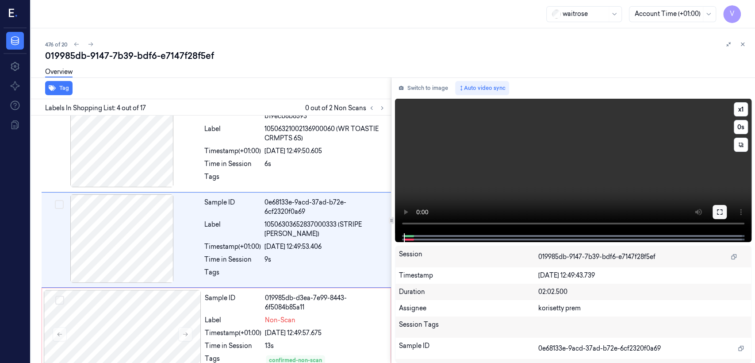
click at [725, 211] on button at bounding box center [720, 212] width 14 height 14
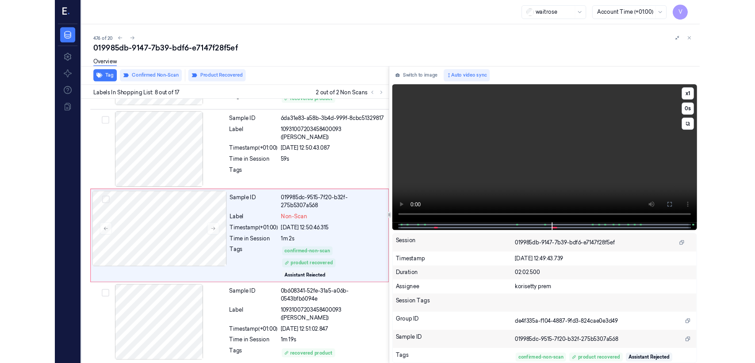
scroll to position [574, 0]
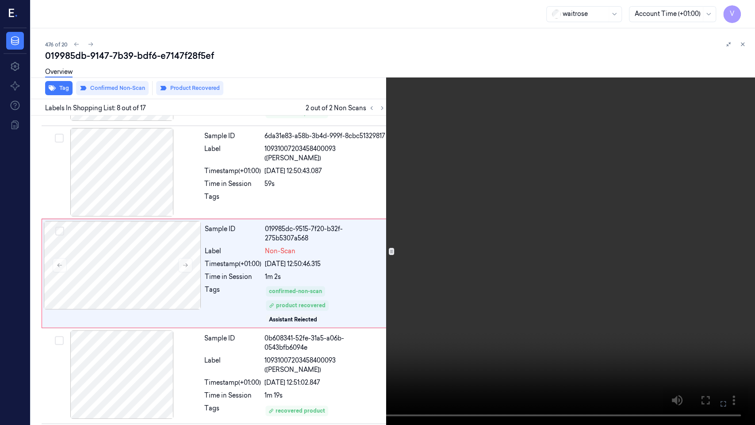
click at [0, 0] on icon at bounding box center [0, 0] width 0 height 0
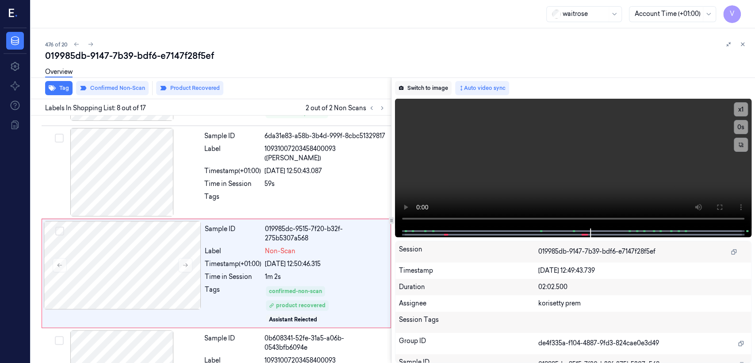
click at [428, 83] on button "Switch to image" at bounding box center [423, 88] width 57 height 14
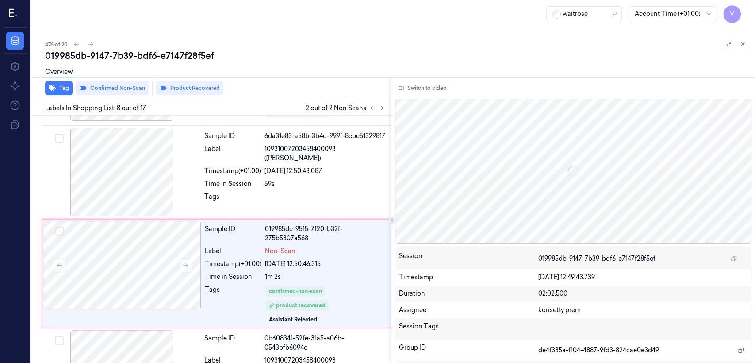
scroll to position [605, 0]
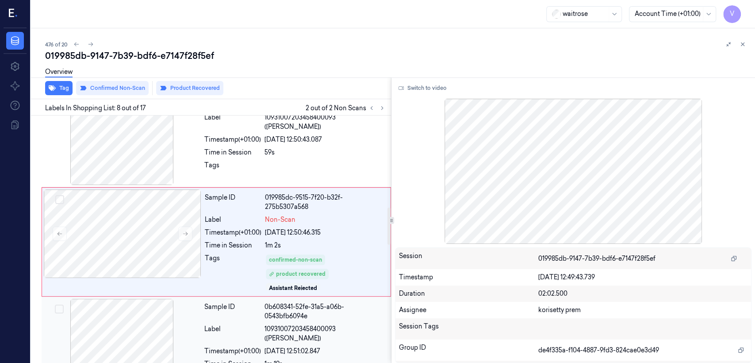
click at [226, 302] on div "Sample ID" at bounding box center [232, 311] width 57 height 19
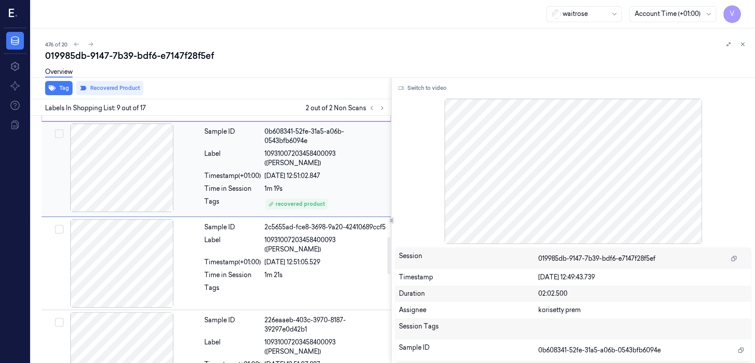
scroll to position [801, 0]
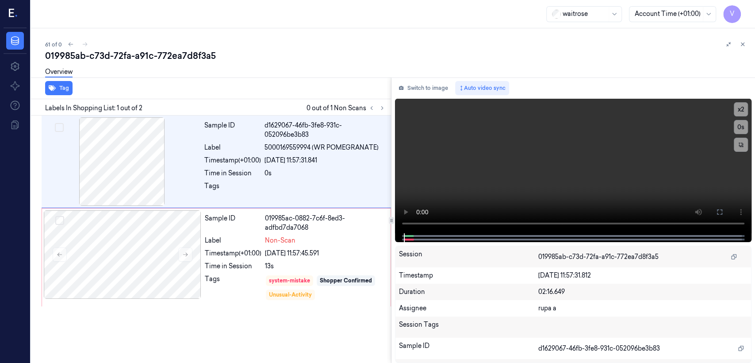
click at [112, 54] on div "019985ab-c73d-72fa-a91c-772ea7d8f3a5" at bounding box center [396, 56] width 703 height 12
copy div "72fa"
click at [380, 108] on icon at bounding box center [382, 108] width 6 height 6
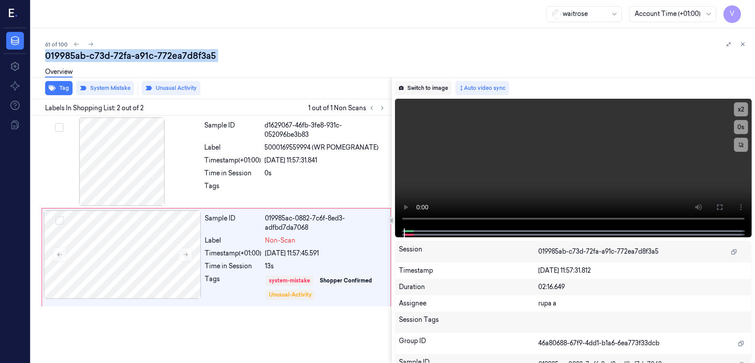
click at [439, 93] on button "Switch to image" at bounding box center [423, 88] width 57 height 14
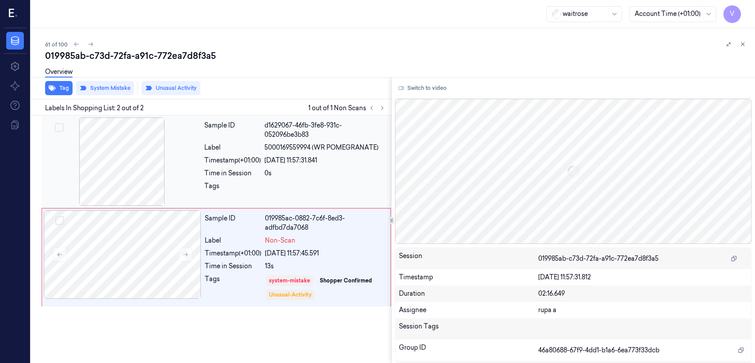
click at [323, 157] on div "26/09/2025 11:57:31.841" at bounding box center [325, 160] width 121 height 9
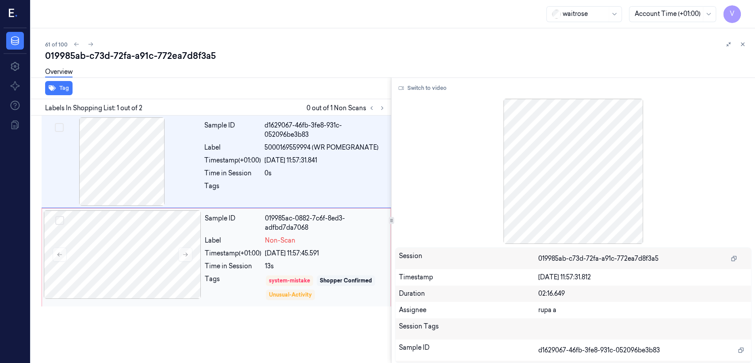
click at [277, 268] on div "13s" at bounding box center [325, 266] width 120 height 9
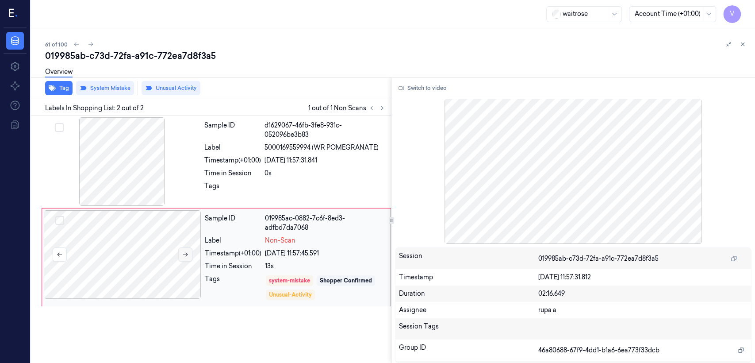
click at [188, 256] on icon at bounding box center [185, 254] width 6 height 6
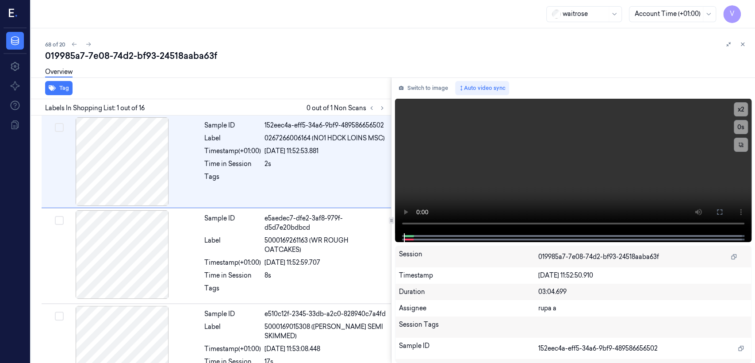
click at [142, 59] on div "019985a7-7e08-74d2-bf93-24518aaba63f" at bounding box center [396, 56] width 703 height 12
copy div "bf93"
click at [384, 104] on button at bounding box center [382, 108] width 11 height 11
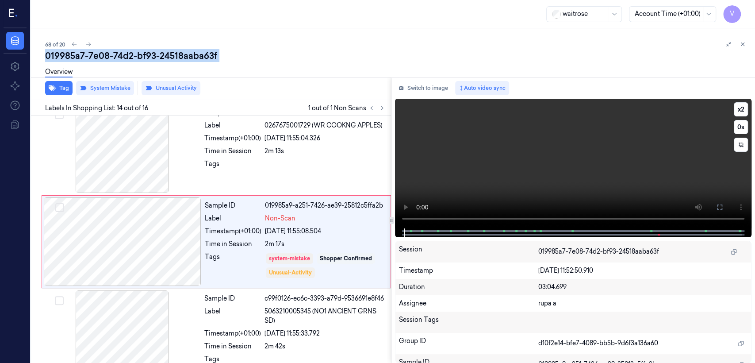
scroll to position [1142, 0]
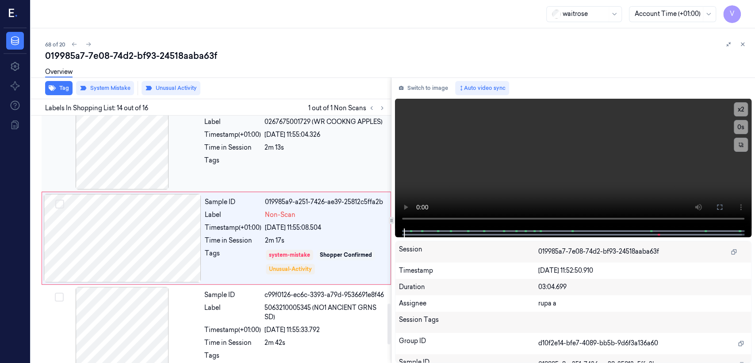
click at [287, 173] on div "Sample ID 6137ffbb-ee41-3625-b6db-a8ece9c11904 Label 0267675001729 (WR COOKNG A…" at bounding box center [295, 145] width 189 height 89
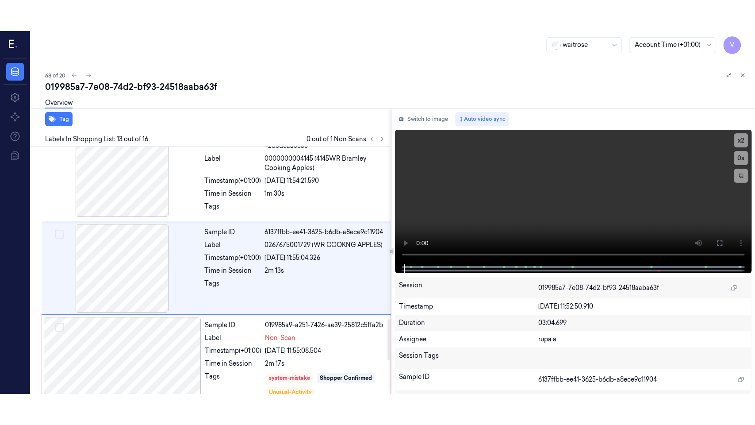
scroll to position [1049, 0]
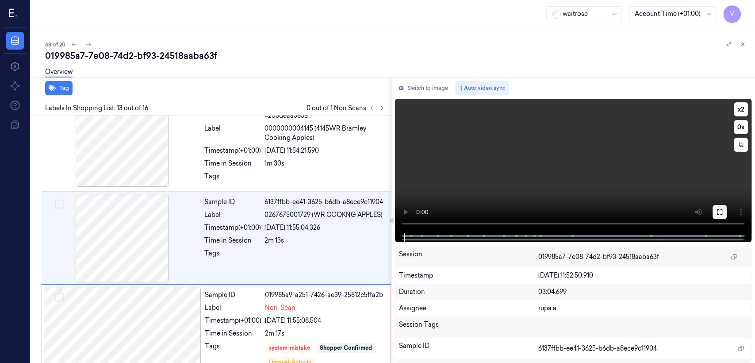
click at [726, 213] on button at bounding box center [720, 212] width 14 height 14
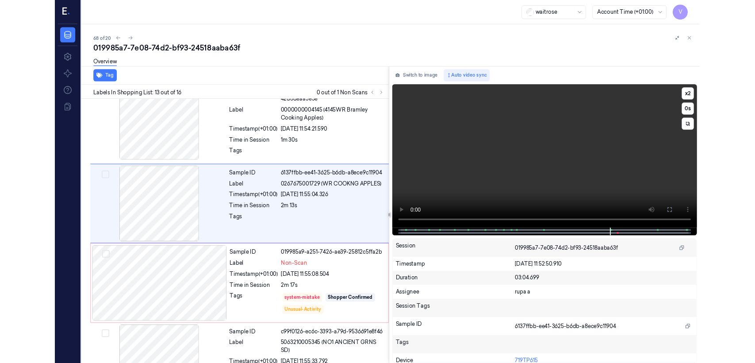
scroll to position [1018, 0]
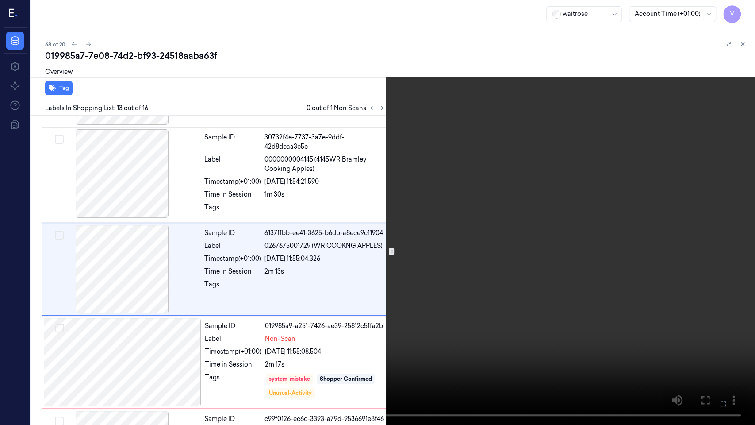
click at [291, 263] on video at bounding box center [377, 212] width 755 height 425
click at [0, 0] on icon at bounding box center [0, 0] width 0 height 0
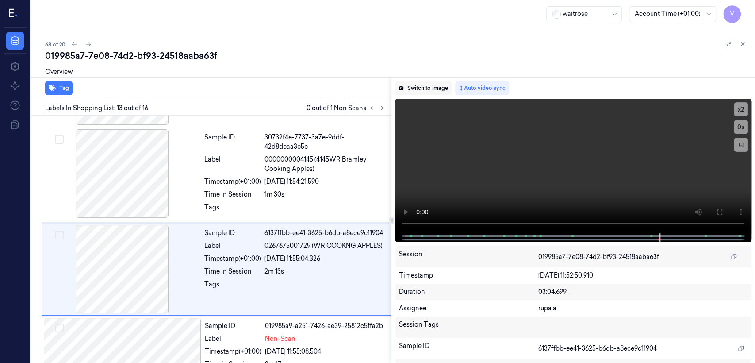
click at [421, 89] on button "Switch to image" at bounding box center [423, 88] width 57 height 14
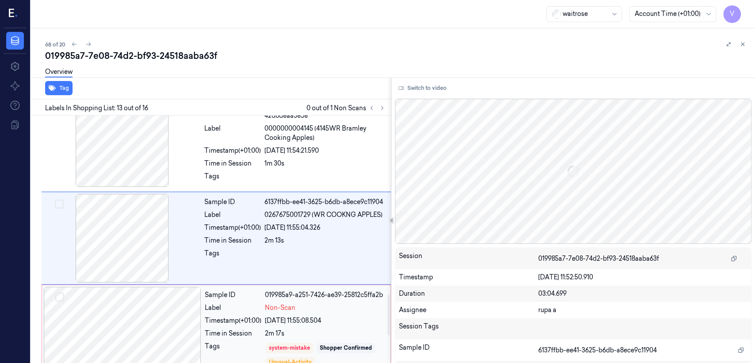
scroll to position [1148, 0]
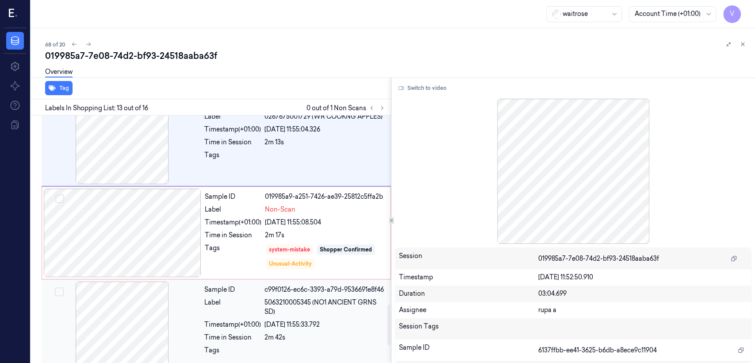
click at [327, 302] on span "5063210005345 (NO1 ANCIENT GRNS SD)" at bounding box center [325, 307] width 121 height 19
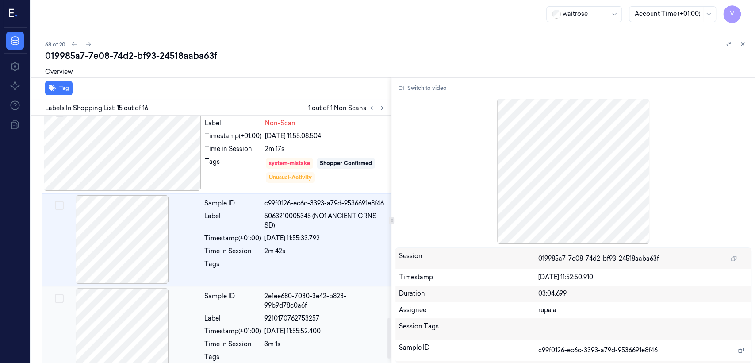
scroll to position [1235, 0]
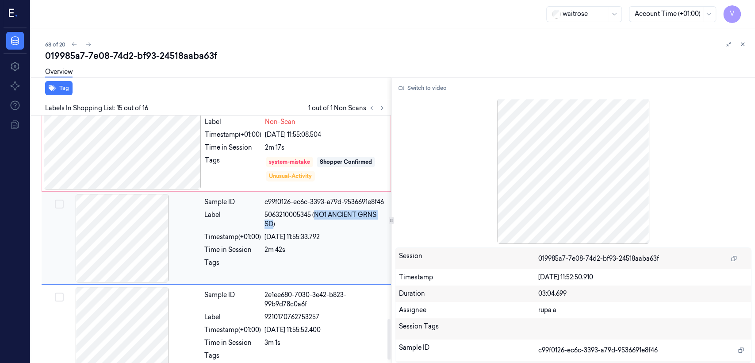
drag, startPoint x: 315, startPoint y: 216, endPoint x: 273, endPoint y: 228, distance: 43.8
click at [273, 228] on span "5063210005345 (NO1 ANCIENT GRNS SD)" at bounding box center [325, 219] width 121 height 19
copy span "NO1 ANCIENT GRNS SD"
click at [272, 175] on div "Unusual-Activity" at bounding box center [290, 176] width 43 height 8
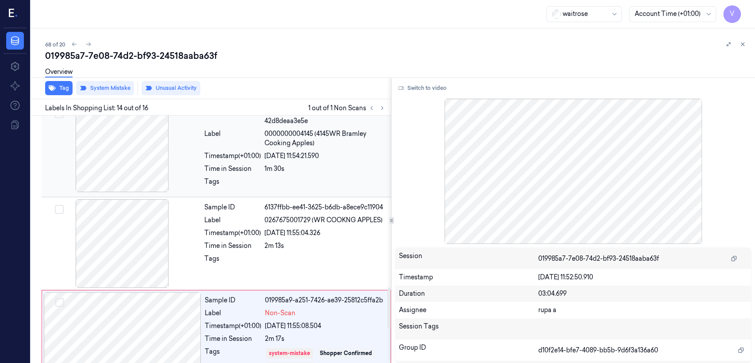
click at [270, 195] on div "Sample ID 30732f4e-7737-3a7e-9ddf-42d8deaa3e5e Label 0000000004145 (4145WR Bram…" at bounding box center [295, 149] width 189 height 91
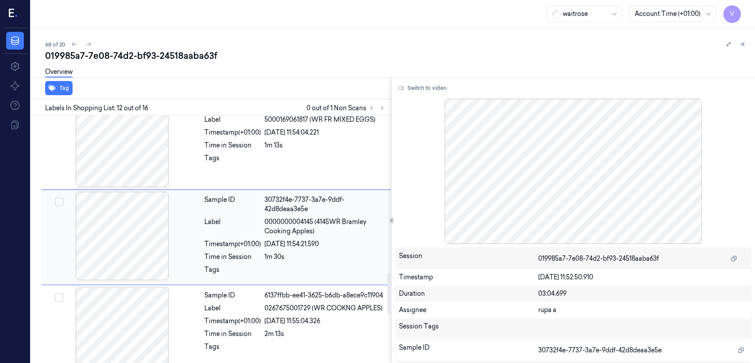
scroll to position [955, 0]
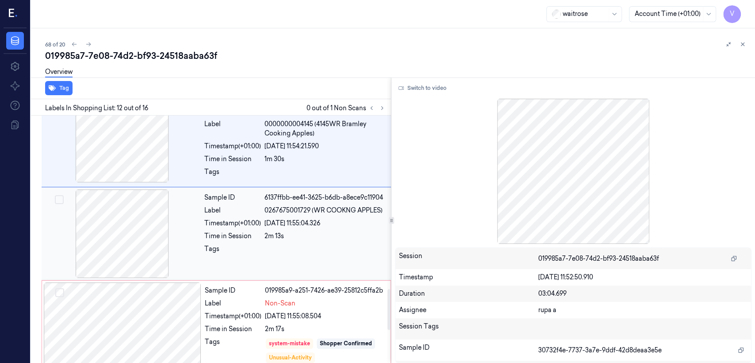
click at [274, 231] on div "Sample ID 6137ffbb-ee41-3625-b6db-a8ece9c11904 Label 0267675001729 (WR COOKNG A…" at bounding box center [295, 233] width 189 height 89
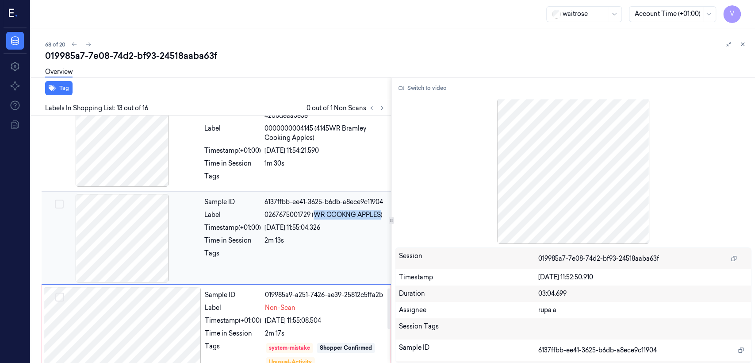
drag, startPoint x: 312, startPoint y: 217, endPoint x: 381, endPoint y: 218, distance: 68.2
click at [381, 218] on span "0267675001729 (WR COOKNG APPLES)" at bounding box center [324, 214] width 118 height 9
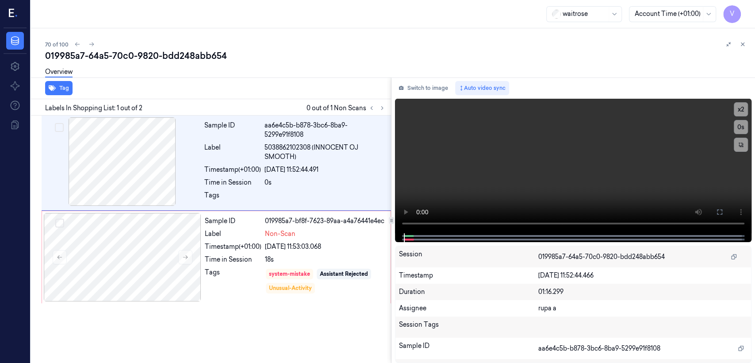
click at [188, 58] on div "019985a7-64a5-70c0-9820-bdd248abb654" at bounding box center [396, 56] width 703 height 12
copy div "bdd248abb654"
click at [320, 179] on div "0s" at bounding box center [325, 182] width 121 height 9
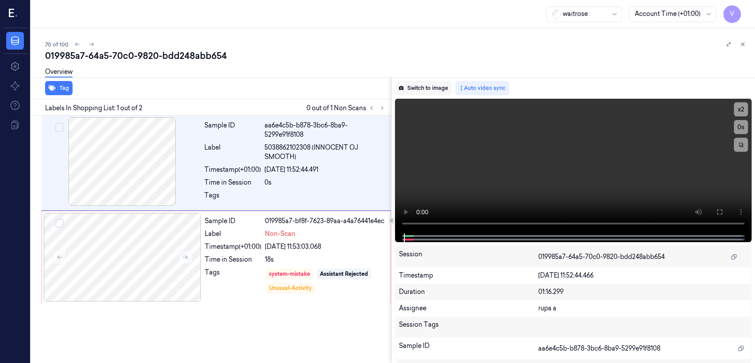
click at [426, 89] on button "Switch to image" at bounding box center [423, 88] width 57 height 14
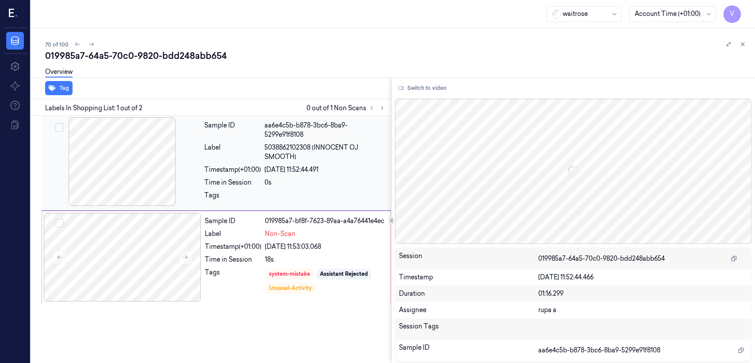
click at [292, 160] on span "5038862102308 (INNOCENT OJ SMOOTH)" at bounding box center [325, 152] width 121 height 19
click at [221, 253] on div "Sample ID 019985a7-bf8f-7623-89aa-a4a76441e4ec Label Non-Scan Timestamp (+01:00…" at bounding box center [295, 257] width 188 height 89
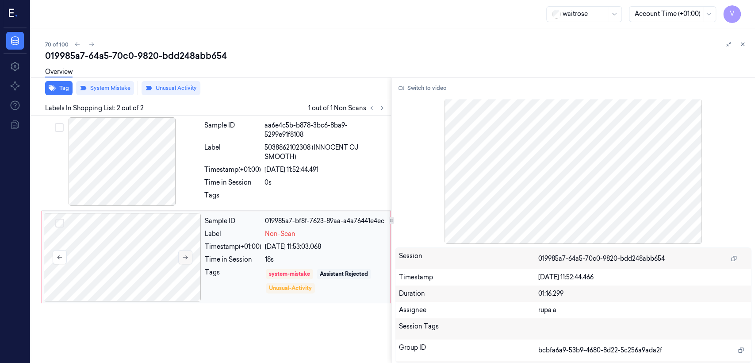
click at [188, 254] on icon at bounding box center [185, 257] width 6 height 6
click at [181, 252] on button at bounding box center [185, 257] width 14 height 14
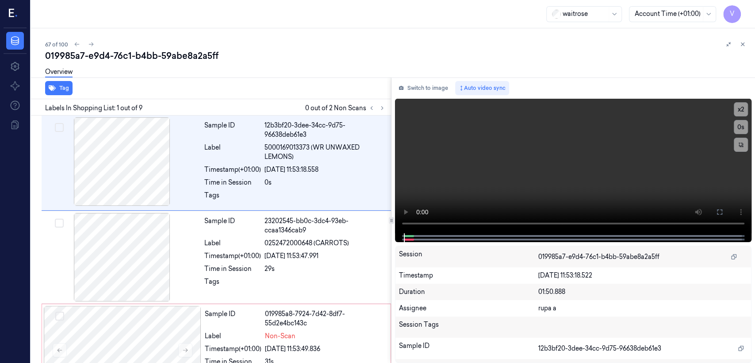
click at [121, 58] on div "019985a7-e9d4-76c1-b4bb-59abe8a2a5ff" at bounding box center [396, 56] width 703 height 12
copy div "76c1"
click at [380, 108] on icon at bounding box center [382, 108] width 6 height 6
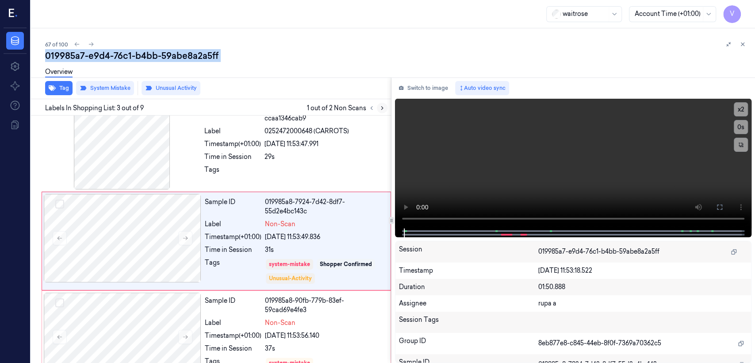
scroll to position [113, 0]
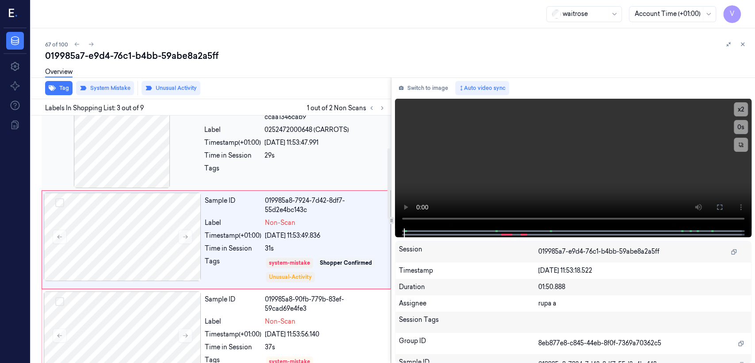
click at [317, 156] on div "29s" at bounding box center [325, 155] width 121 height 9
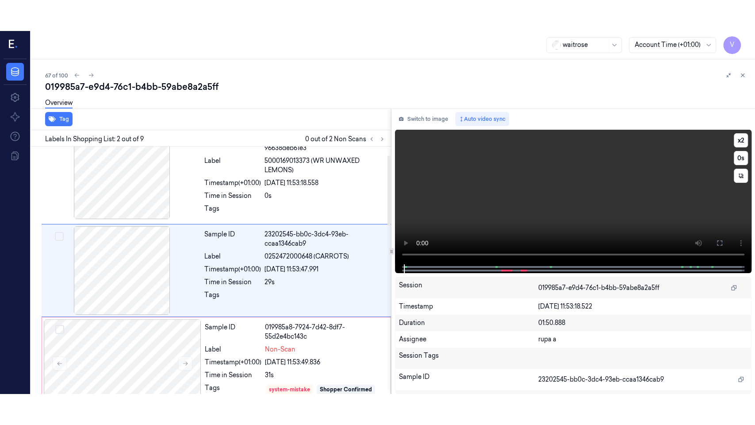
scroll to position [18, 0]
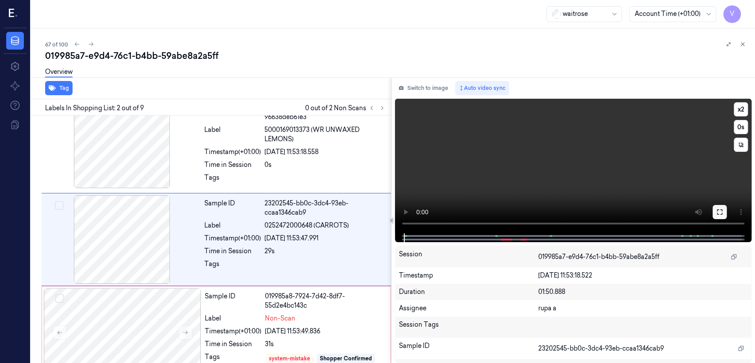
click at [722, 215] on icon at bounding box center [720, 211] width 7 height 7
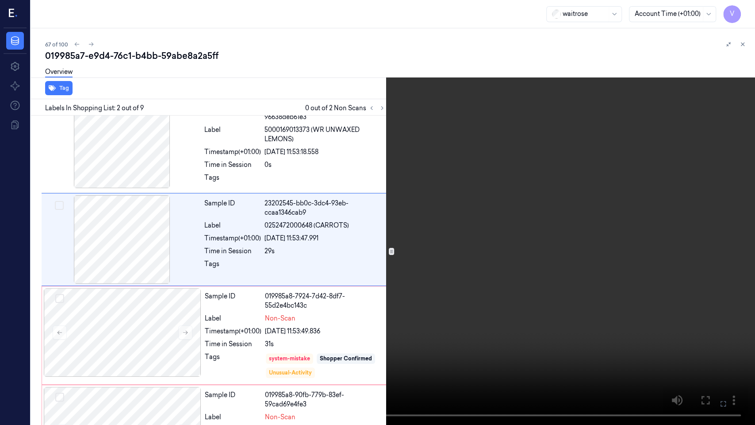
click at [322, 258] on video at bounding box center [377, 212] width 755 height 425
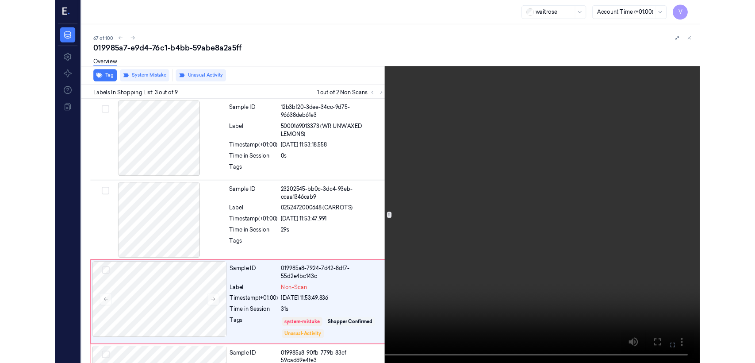
scroll to position [82, 0]
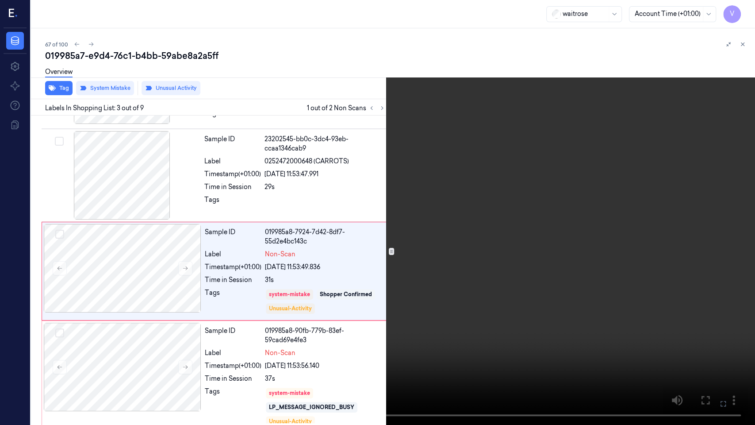
click at [0, 0] on icon at bounding box center [0, 0] width 0 height 0
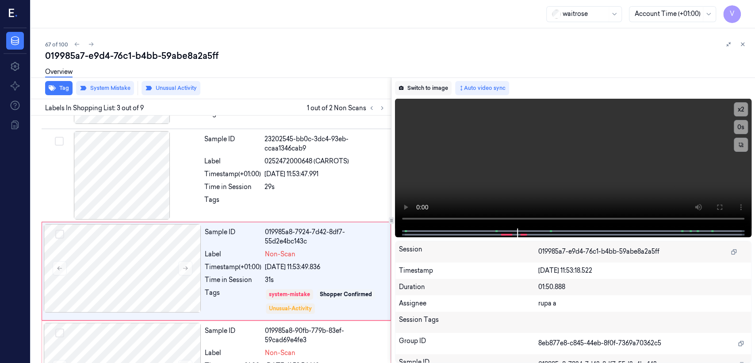
click at [409, 88] on button "Switch to image" at bounding box center [423, 88] width 57 height 14
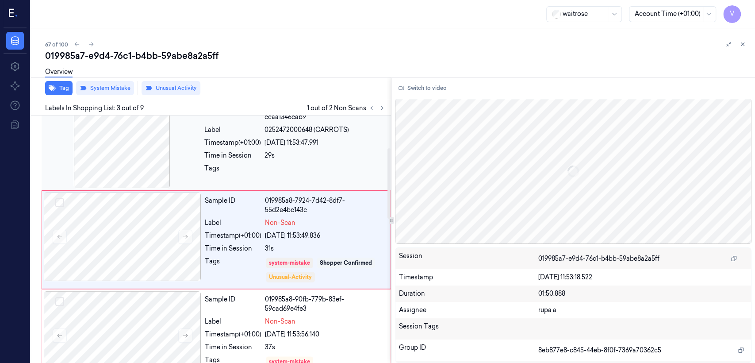
click at [302, 153] on div "29s" at bounding box center [325, 155] width 121 height 9
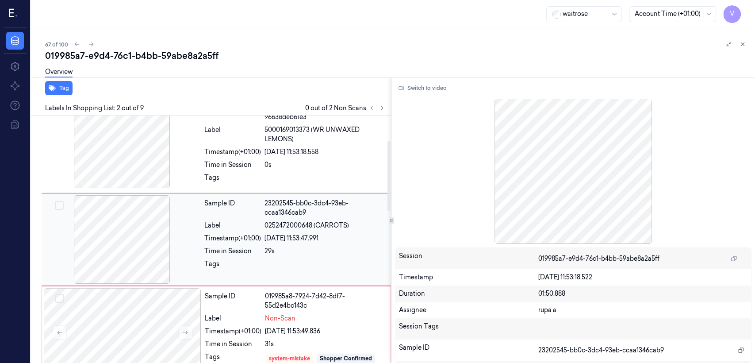
scroll to position [116, 0]
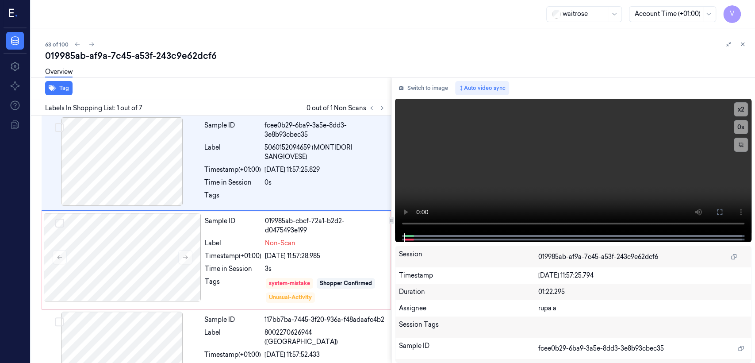
click at [163, 55] on div "019985ab-af9a-7c45-a53f-243c9e62dcf6" at bounding box center [396, 56] width 703 height 12
copy div "243c9e62dcf6"
click at [253, 188] on div "Sample ID fcee0b29-6ba9-3a5e-8dd3-3e8b93cbec35 Label 5060152094659 (MONTIDORI S…" at bounding box center [295, 162] width 189 height 91
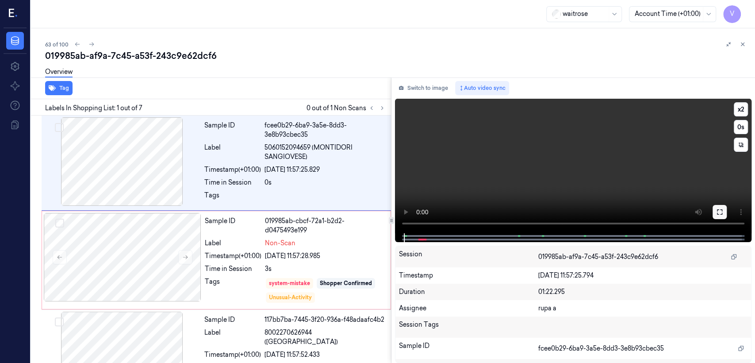
click at [719, 213] on icon at bounding box center [720, 211] width 7 height 7
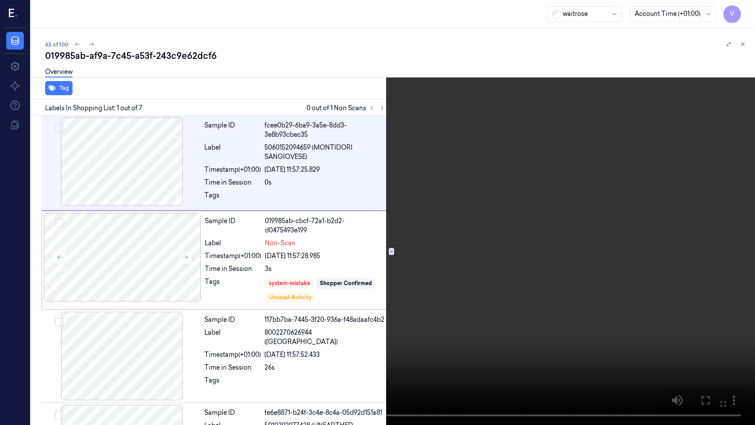
click at [516, 178] on video at bounding box center [377, 212] width 755 height 425
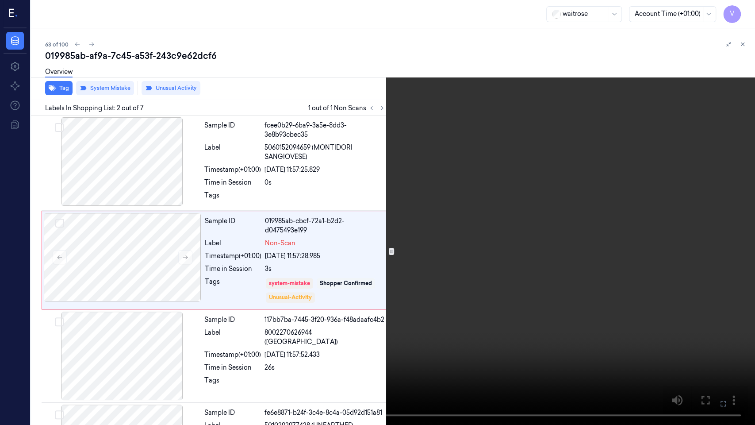
click at [0, 0] on button at bounding box center [0, 0] width 0 height 0
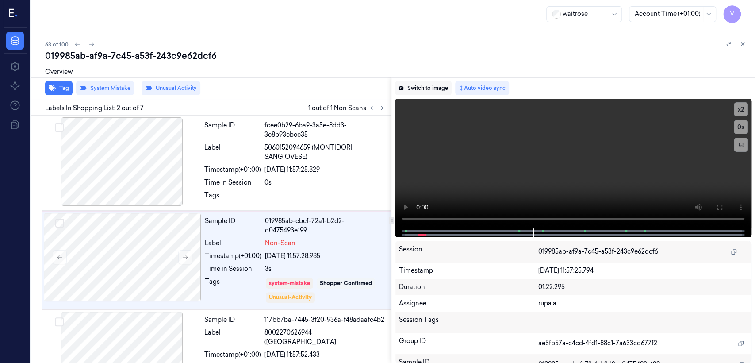
click at [428, 90] on button "Switch to image" at bounding box center [423, 88] width 57 height 14
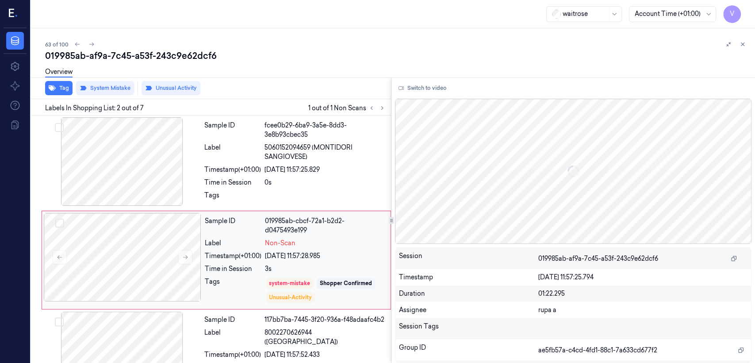
scroll to position [20, 0]
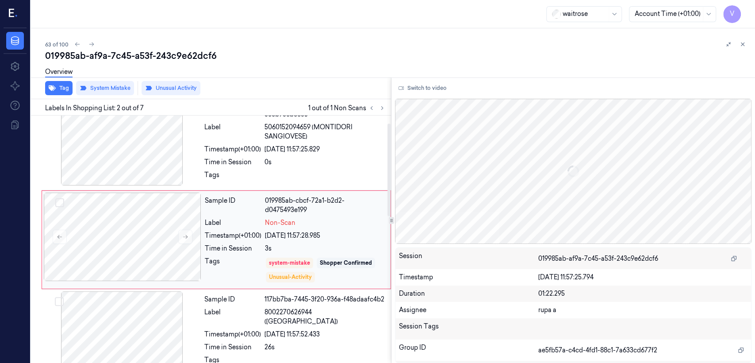
click at [329, 249] on div "3s" at bounding box center [325, 248] width 120 height 9
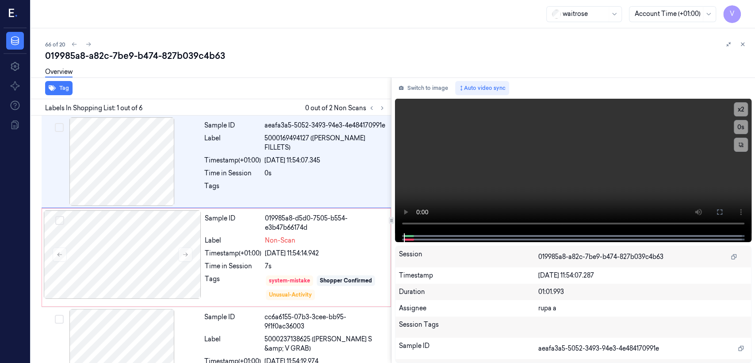
click at [134, 51] on div "019985a8-a82c-7be9-b474-827b039c4b63" at bounding box center [396, 56] width 703 height 12
copy div "-"
click at [384, 106] on icon at bounding box center [382, 108] width 6 height 6
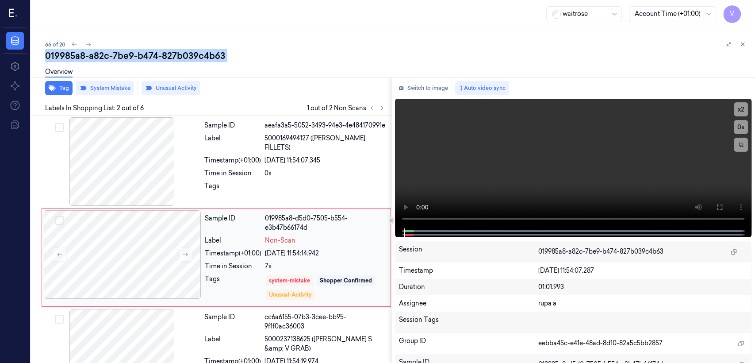
scroll to position [18, 0]
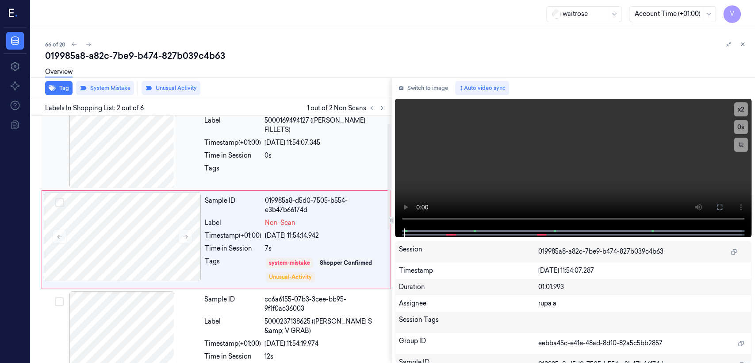
click at [328, 151] on div "0s" at bounding box center [325, 155] width 121 height 9
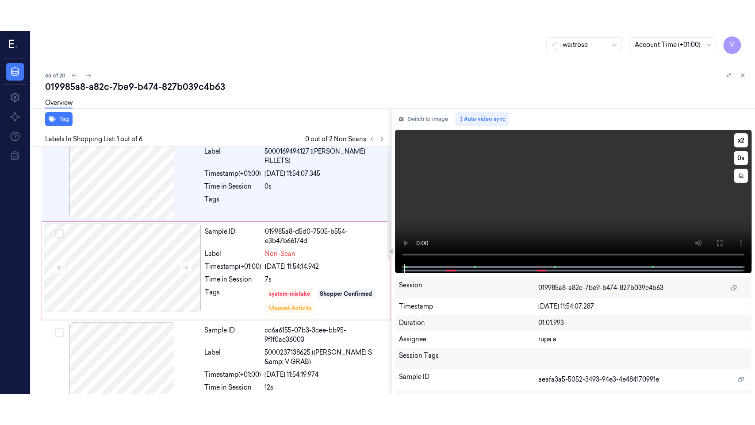
scroll to position [0, 0]
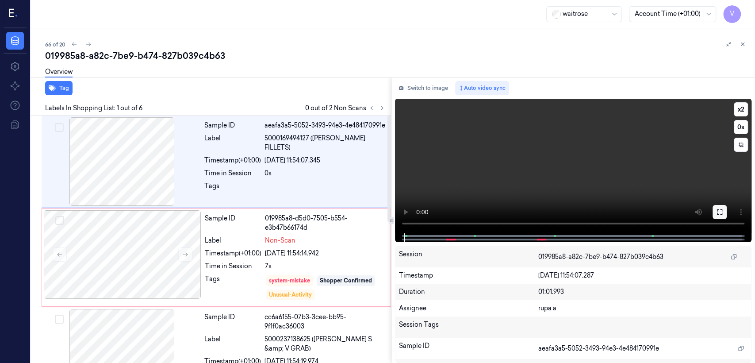
click at [713, 210] on button at bounding box center [720, 212] width 14 height 14
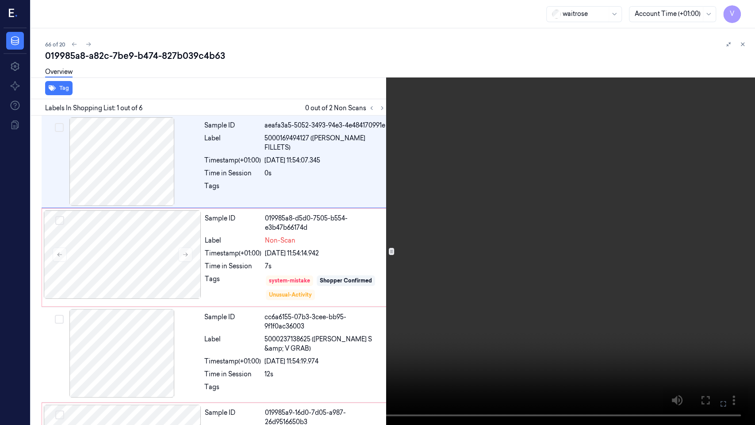
click at [464, 227] on video at bounding box center [377, 212] width 755 height 425
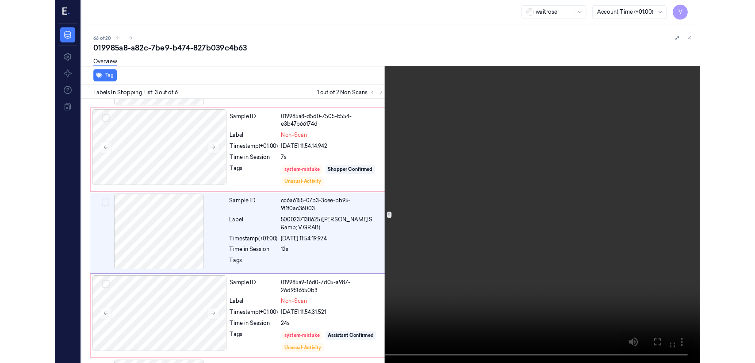
scroll to position [84, 0]
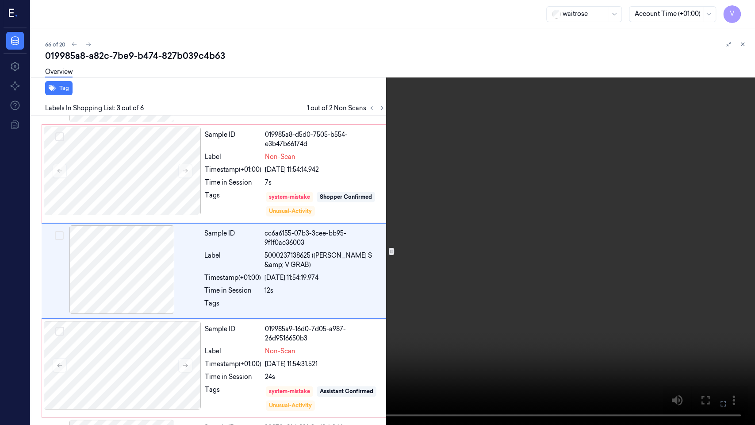
click at [0, 0] on button at bounding box center [0, 0] width 0 height 0
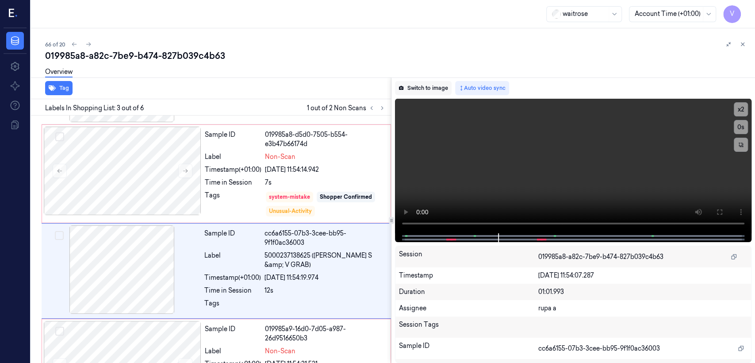
click at [427, 89] on button "Switch to image" at bounding box center [423, 88] width 57 height 14
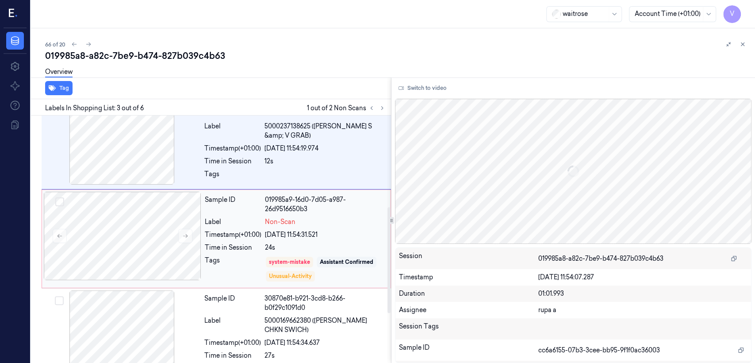
click at [273, 284] on div "Sample ID 019985a9-16d0-7d05-a987-26d9516650b3 Label Non-Scan Timestamp (+01:00…" at bounding box center [295, 239] width 188 height 94
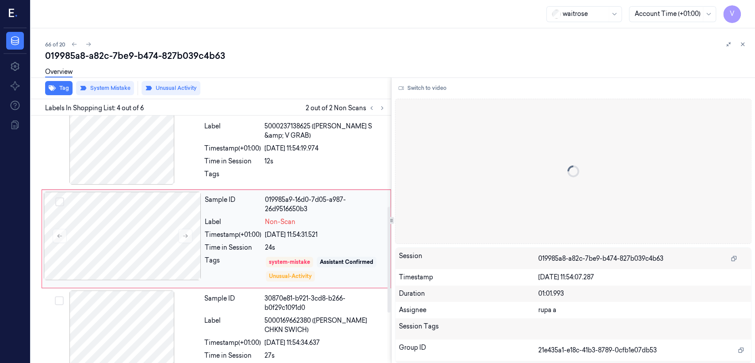
scroll to position [212, 0]
click at [263, 267] on div "Tags system-mistake Assistant Confirmed Unusual-Activity" at bounding box center [295, 270] width 181 height 27
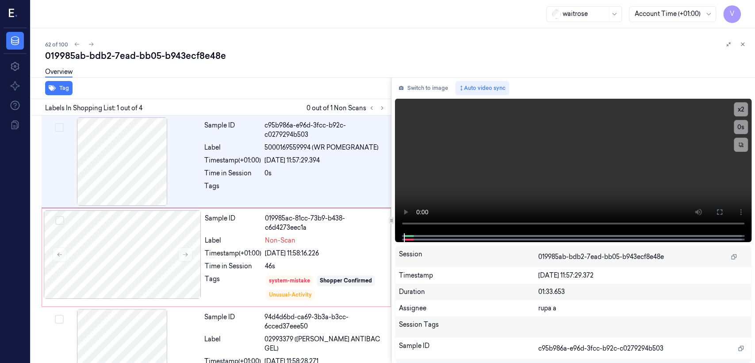
click at [140, 50] on div "019985ab-bdb2-7ead-bb05-b943ecf8e48e" at bounding box center [396, 56] width 703 height 12
copy div "bb05"
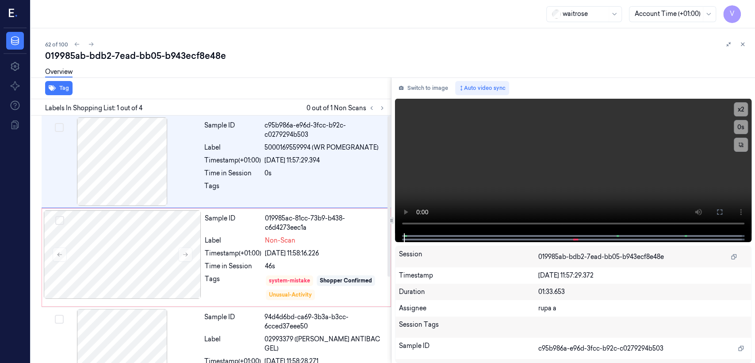
click at [380, 102] on div "Labels In Shopping List: 1 out of 4 0 out of 1 Non Scans" at bounding box center [209, 107] width 364 height 16
click at [381, 108] on icon at bounding box center [382, 108] width 6 height 6
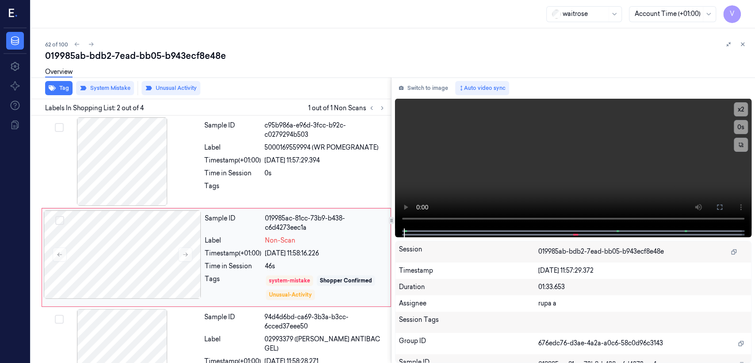
scroll to position [18, 0]
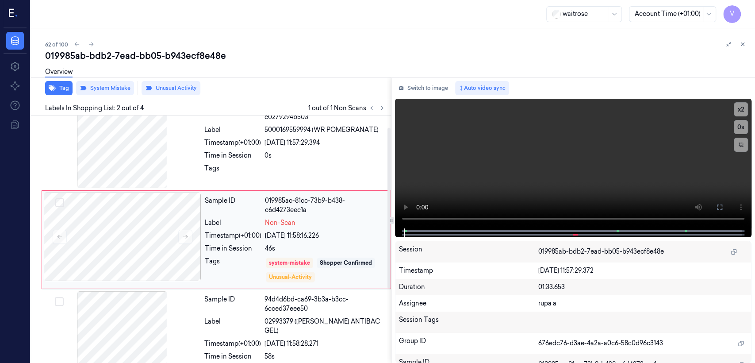
click at [255, 238] on div "Timestamp (+01:00)" at bounding box center [233, 235] width 57 height 9
click at [246, 170] on div "Tags" at bounding box center [232, 171] width 57 height 14
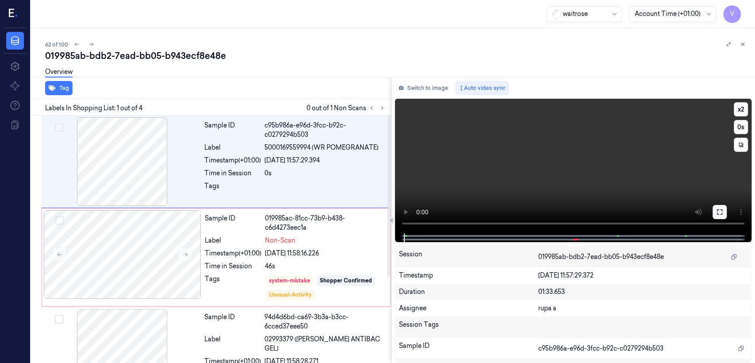
click at [723, 209] on button at bounding box center [720, 212] width 14 height 14
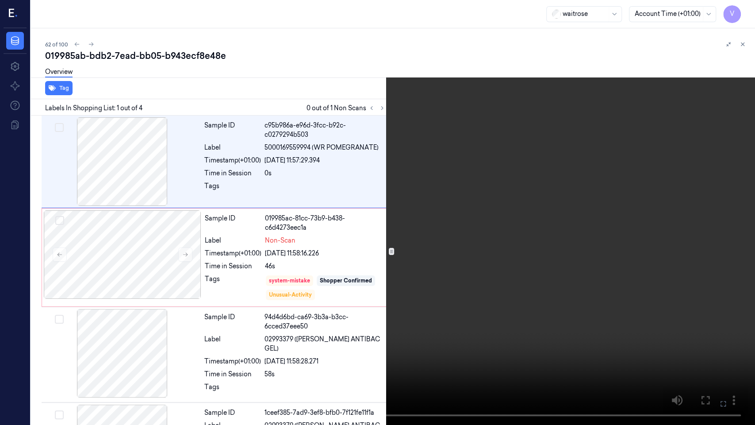
click at [405, 209] on video at bounding box center [377, 212] width 755 height 425
click at [0, 0] on icon at bounding box center [0, 0] width 0 height 0
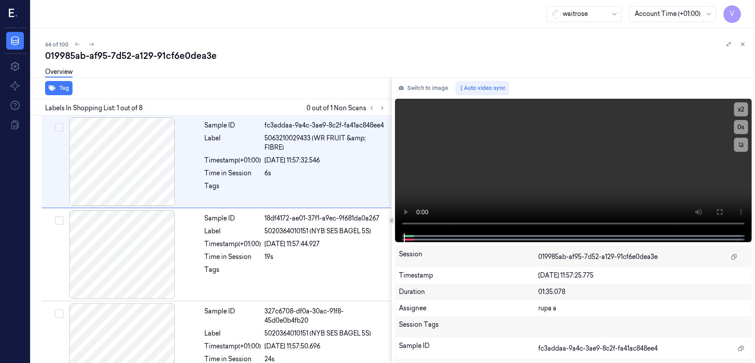
click at [129, 50] on div "019985ab-af95-7d52-a129-91cf6e0dea3e" at bounding box center [396, 56] width 703 height 12
copy div "-"
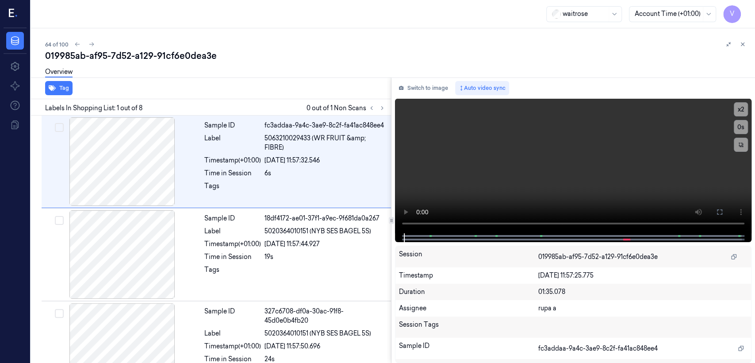
click at [388, 108] on div "Labels In Shopping List: 1 out of 8 0 out of 1 Non Scans" at bounding box center [209, 107] width 364 height 16
click at [375, 108] on button at bounding box center [371, 108] width 11 height 11
click at [379, 109] on icon at bounding box center [382, 108] width 6 height 6
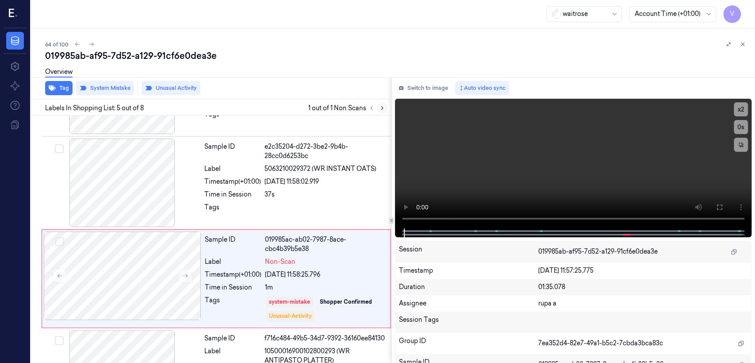
scroll to position [297, 0]
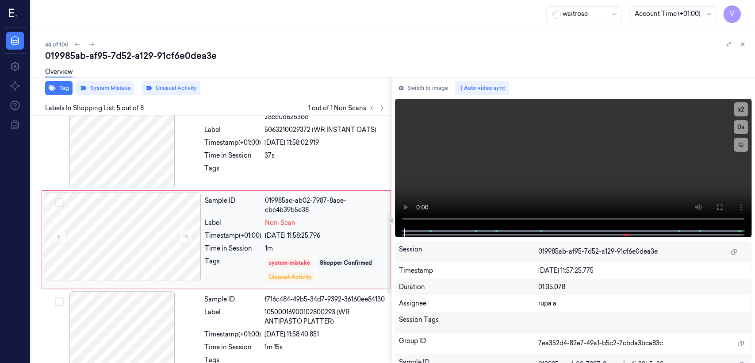
click at [251, 242] on div "Sample ID 019985ac-ab02-7987-8ace-cbc4b39b5e38 Label Non-Scan Timestamp (+01:00…" at bounding box center [295, 240] width 188 height 94
click at [326, 174] on div at bounding box center [325, 171] width 121 height 14
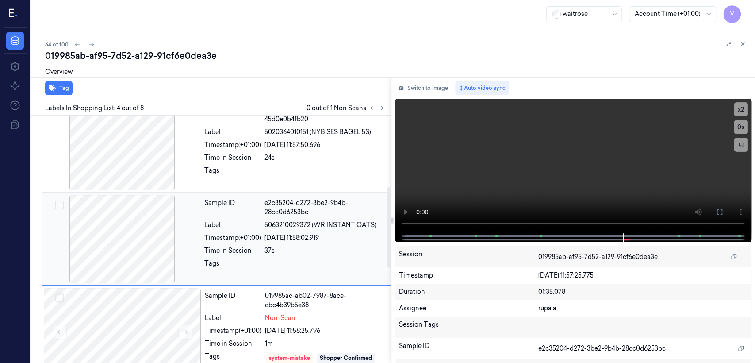
scroll to position [201, 0]
click at [335, 303] on div "019985ac-ab02-7987-8ace-cbc4b39b5e38" at bounding box center [325, 301] width 120 height 19
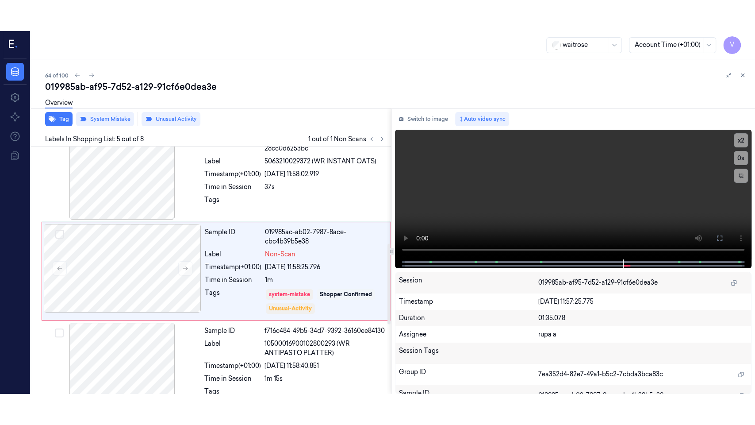
scroll to position [297, 0]
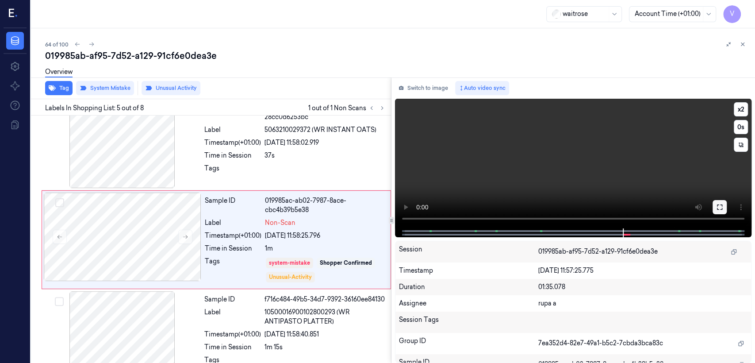
click at [723, 213] on button at bounding box center [720, 207] width 14 height 14
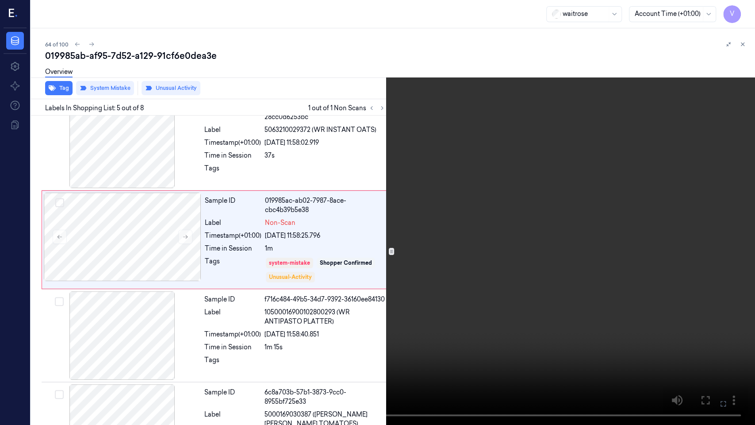
click at [472, 197] on video at bounding box center [377, 212] width 755 height 425
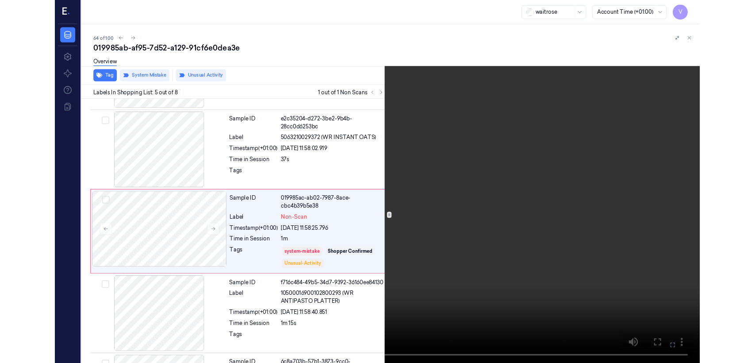
scroll to position [266, 0]
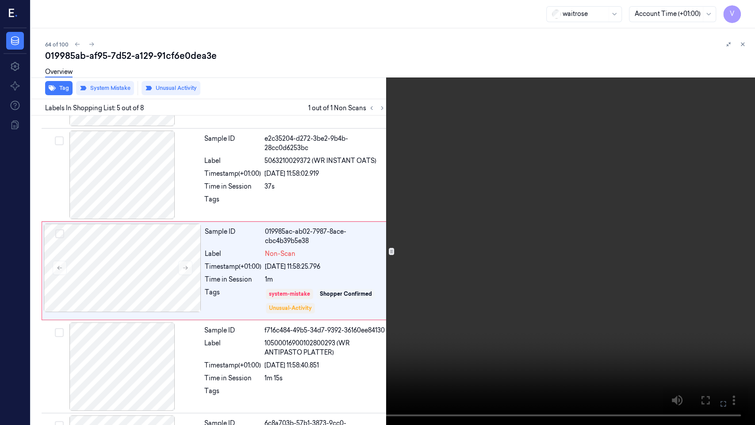
click at [0, 0] on icon at bounding box center [0, 0] width 0 height 0
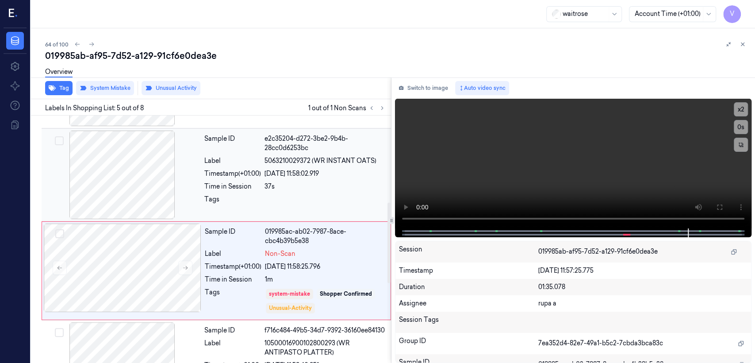
click at [324, 185] on div "37s" at bounding box center [325, 186] width 121 height 9
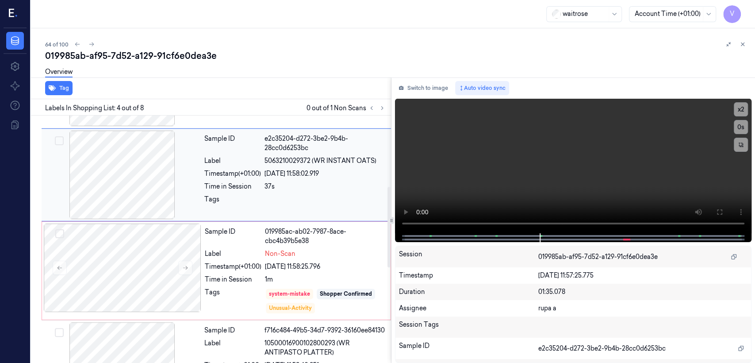
scroll to position [201, 0]
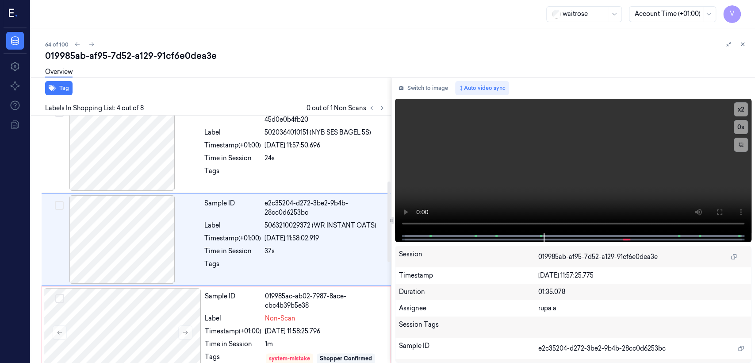
click at [426, 95] on div "Switch to image Auto video sync x 2 0 s Session 019985ab-af95-7d52-a129-91cf6e0…" at bounding box center [574, 219] width 364 height 285
click at [425, 83] on button "Switch to image" at bounding box center [423, 88] width 57 height 14
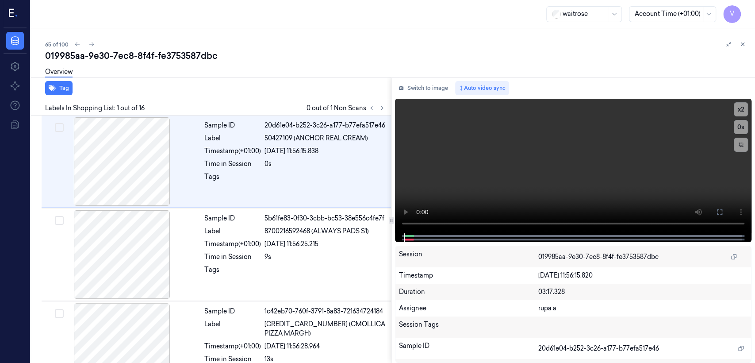
click at [154, 50] on div "019985aa-9e30-7ec8-8f4f-fe3753587dbc" at bounding box center [396, 56] width 703 height 12
copy div "-"
click at [380, 104] on button at bounding box center [382, 108] width 11 height 11
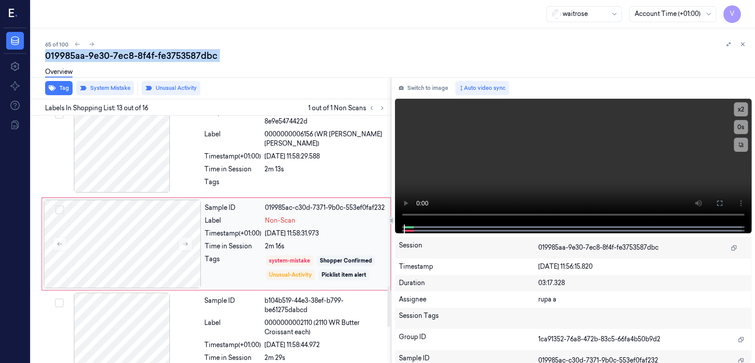
scroll to position [1047, 0]
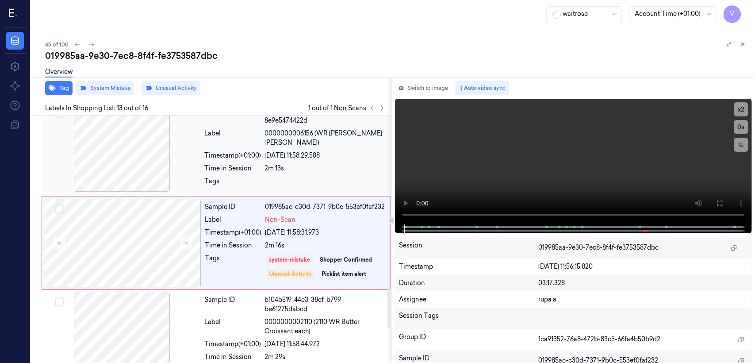
click at [310, 164] on div "2m 13s" at bounding box center [325, 168] width 121 height 9
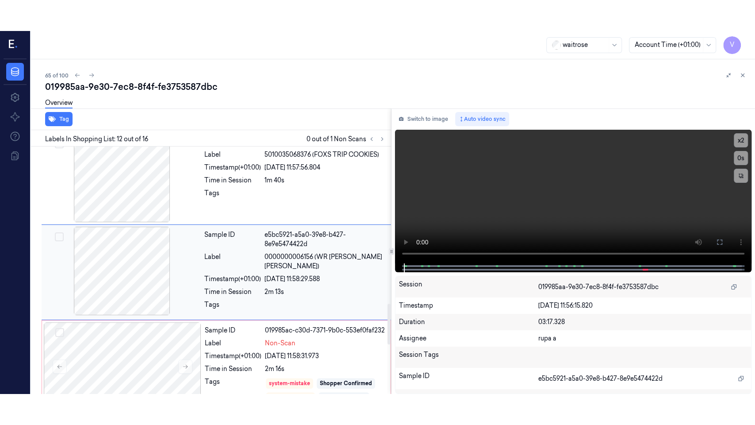
scroll to position [954, 0]
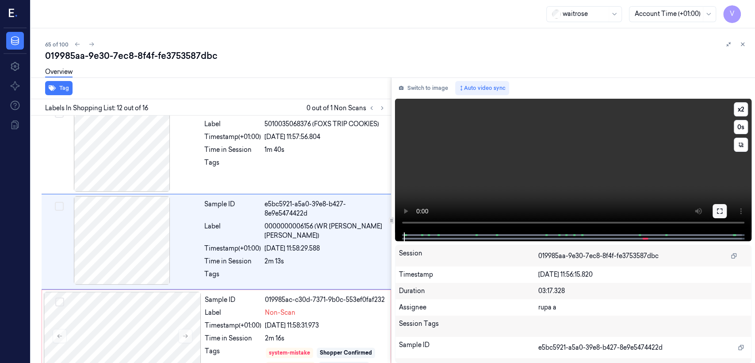
click at [718, 211] on icon at bounding box center [720, 211] width 7 height 7
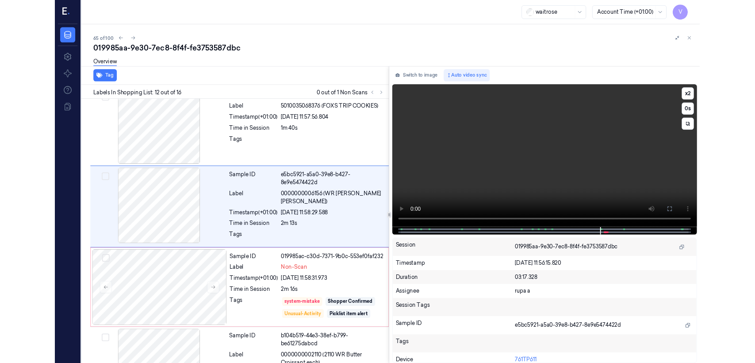
scroll to position [923, 0]
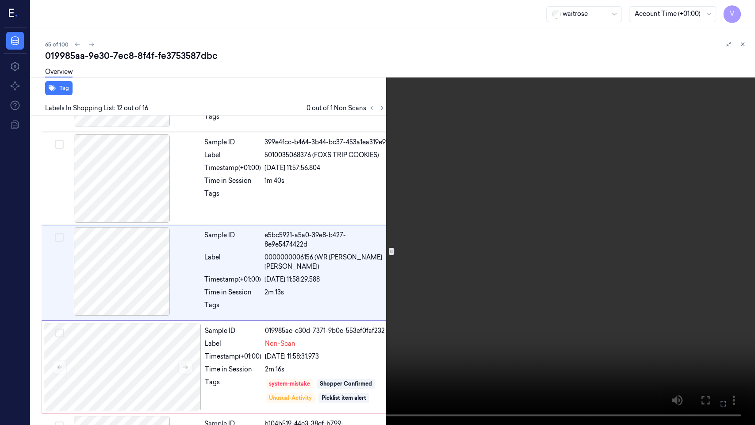
click at [443, 297] on video at bounding box center [377, 212] width 755 height 425
click at [0, 0] on button at bounding box center [0, 0] width 0 height 0
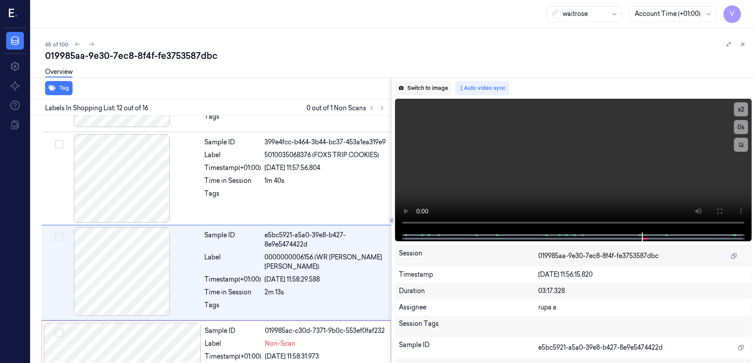
click at [442, 95] on button "Switch to image" at bounding box center [423, 88] width 57 height 14
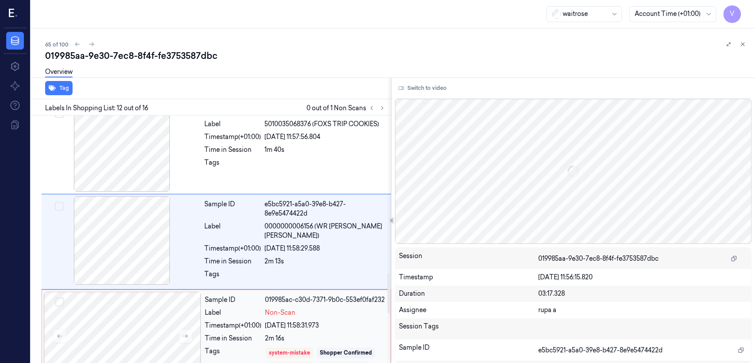
click at [316, 289] on div "Sample ID 019985ac-c30d-7371-9b0c-553ef0faf232 Label Non-Scan Timestamp (+01:00…" at bounding box center [217, 335] width 350 height 93
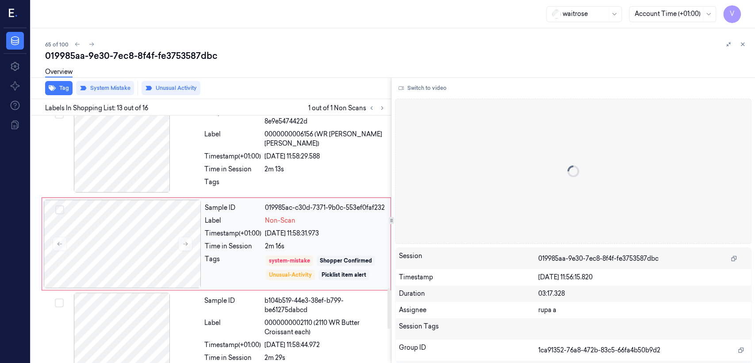
scroll to position [1047, 0]
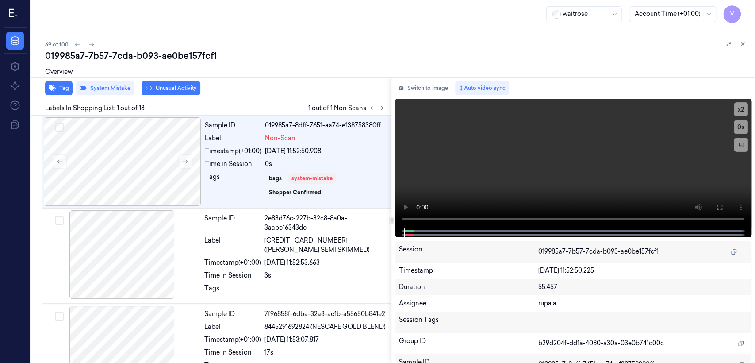
click at [147, 47] on div "69 of 100" at bounding box center [396, 44] width 703 height 11
copy div "019985a7"
click at [379, 111] on icon at bounding box center [382, 108] width 6 height 6
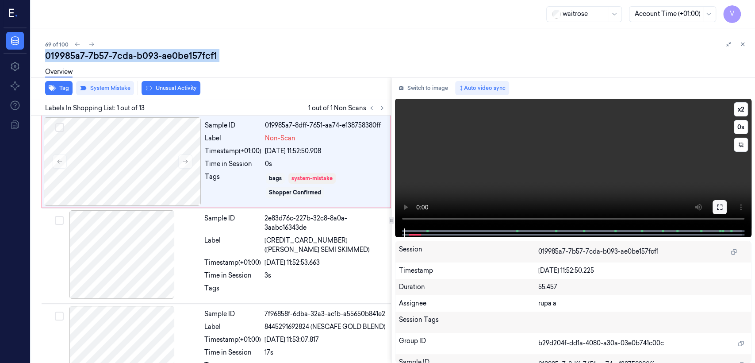
click at [721, 210] on icon at bounding box center [720, 207] width 7 height 7
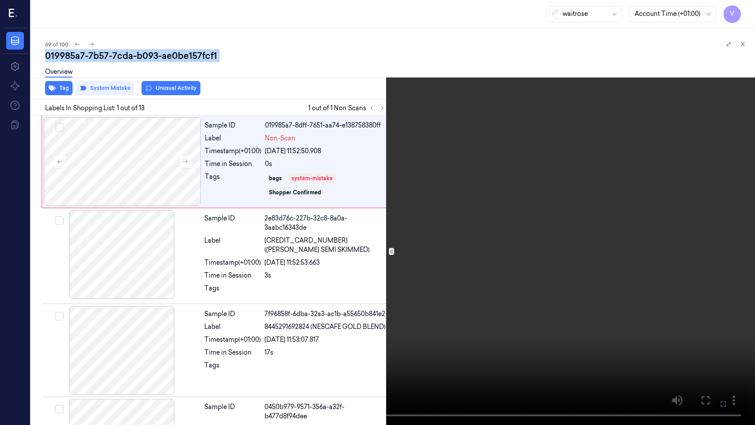
click at [227, 302] on video at bounding box center [377, 212] width 755 height 425
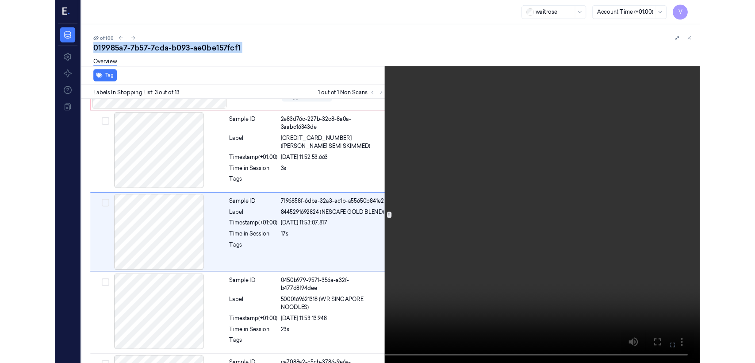
scroll to position [79, 0]
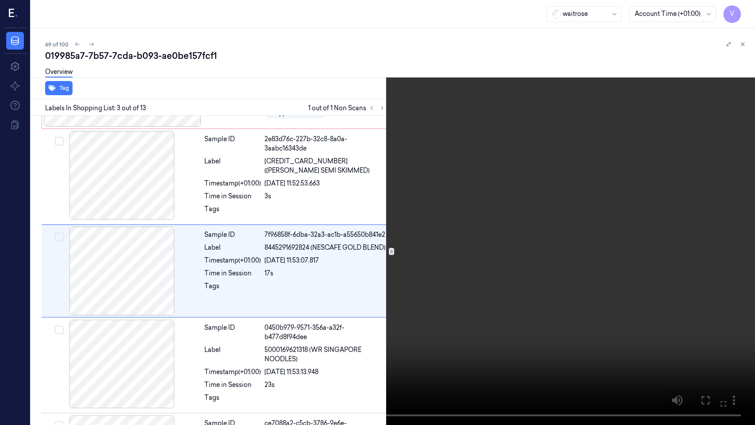
click at [0, 0] on icon at bounding box center [0, 0] width 0 height 0
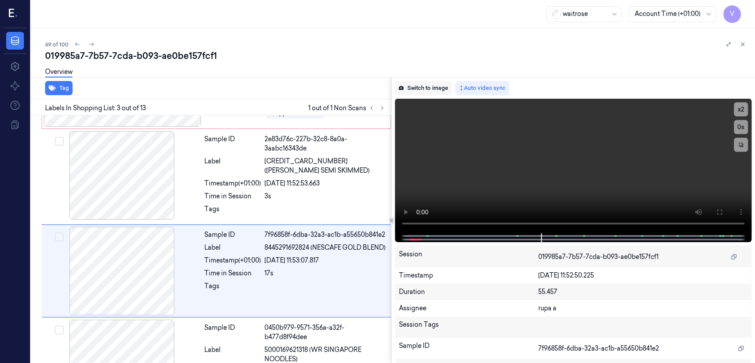
click at [425, 92] on button "Switch to image" at bounding box center [423, 88] width 57 height 14
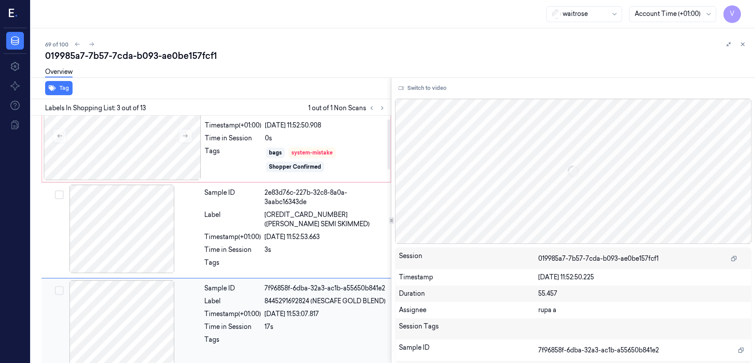
scroll to position [12, 0]
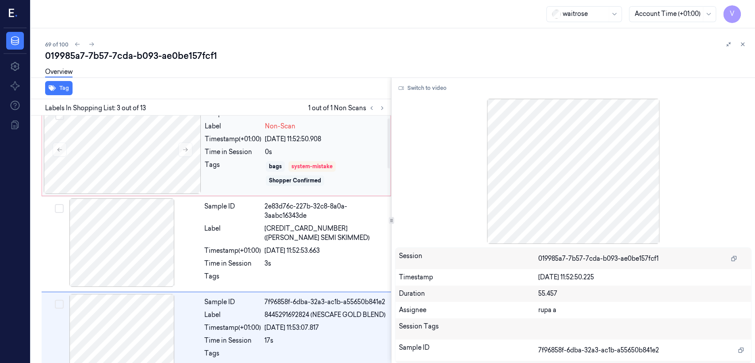
click at [273, 175] on div "Shopper Confirmed" at bounding box center [295, 180] width 58 height 11
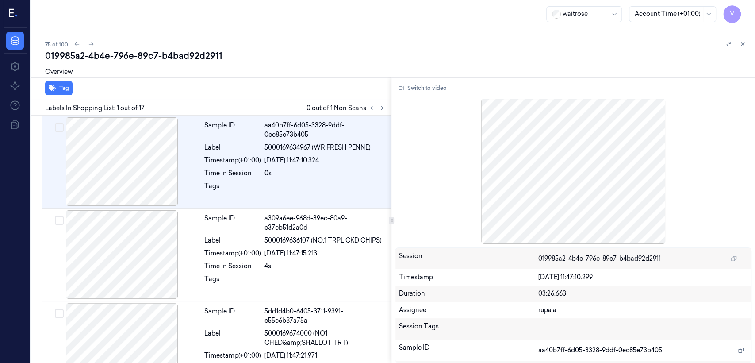
click at [120, 62] on div "Overview" at bounding box center [396, 73] width 703 height 23
click at [121, 50] on div "019985a2-4b4e-796e-89c7-b4bad92d2911" at bounding box center [396, 56] width 703 height 12
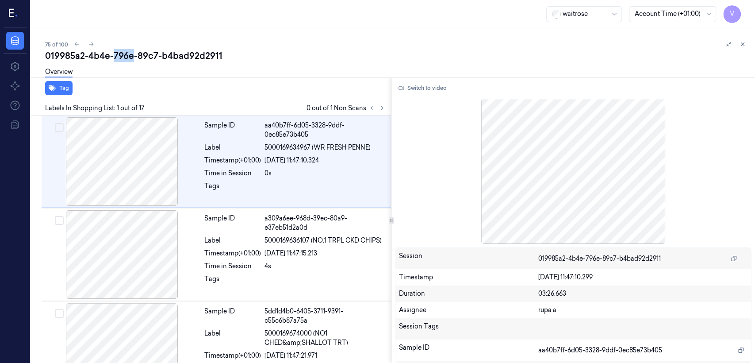
click at [121, 50] on div "019985a2-4b4e-796e-89c7-b4bad92d2911" at bounding box center [396, 56] width 703 height 12
copy div "796e"
click at [374, 106] on icon at bounding box center [372, 108] width 6 height 6
click at [380, 109] on icon at bounding box center [382, 108] width 6 height 6
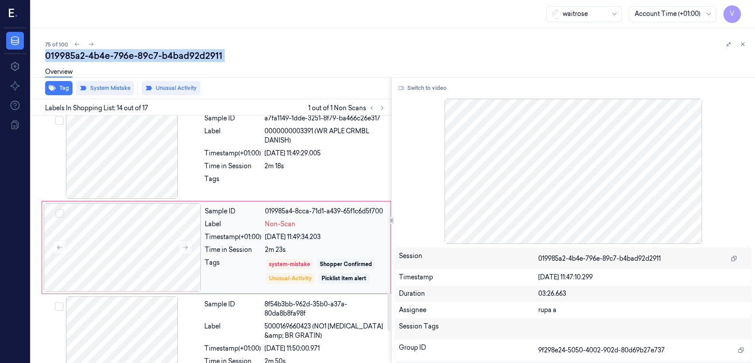
scroll to position [1137, 0]
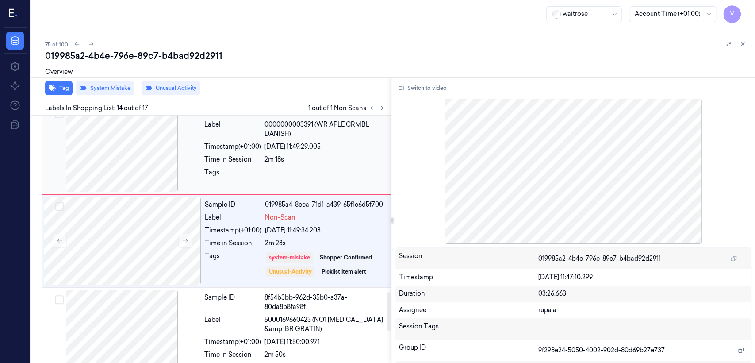
click at [321, 142] on div "26/09/2025 11:49:29.005" at bounding box center [325, 146] width 121 height 9
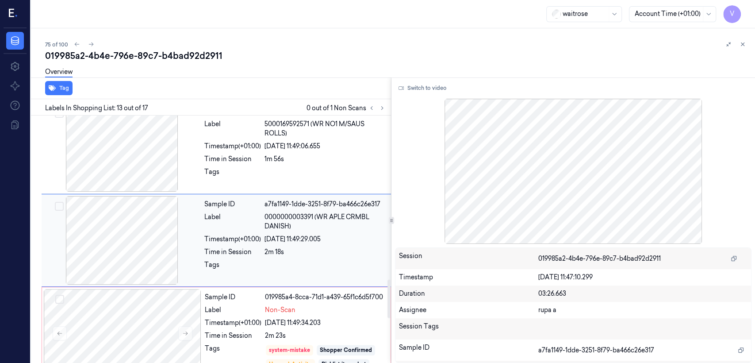
scroll to position [1044, 0]
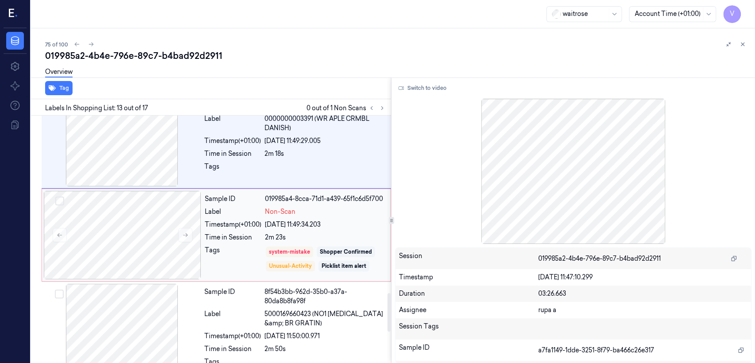
click at [274, 237] on div "2m 23s" at bounding box center [325, 237] width 120 height 9
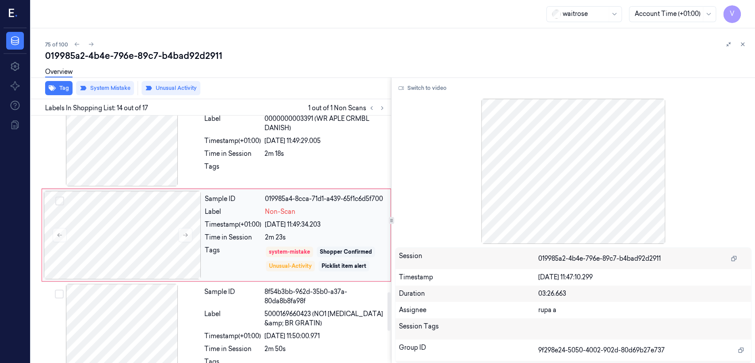
scroll to position [1137, 0]
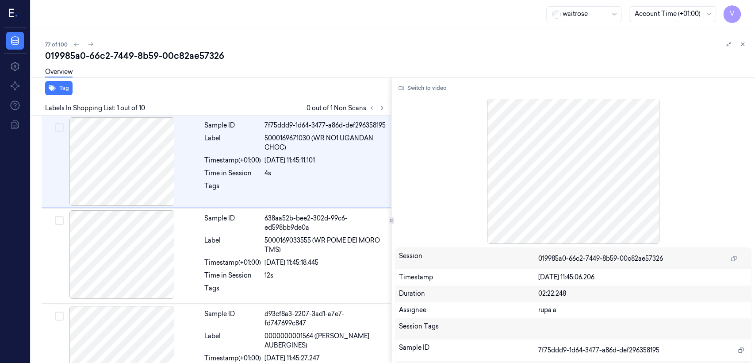
click at [143, 58] on div "019985a0-66c2-7449-8b59-00c82ae57326" at bounding box center [396, 56] width 703 height 12
click at [143, 52] on div "019985a0-66c2-7449-8b59-00c82ae57326" at bounding box center [396, 56] width 703 height 12
copy div "8b59"
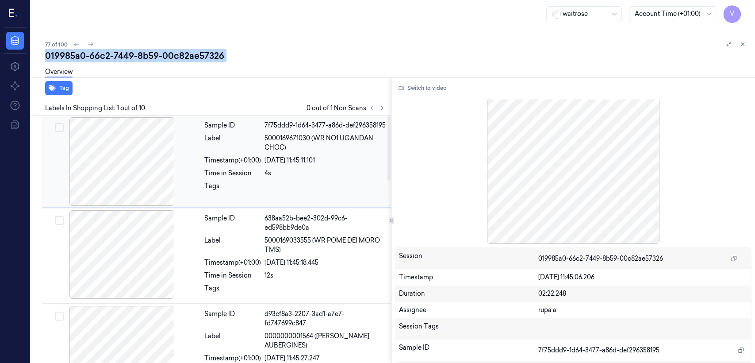
copy div "8b59"
click at [379, 109] on icon at bounding box center [382, 108] width 6 height 6
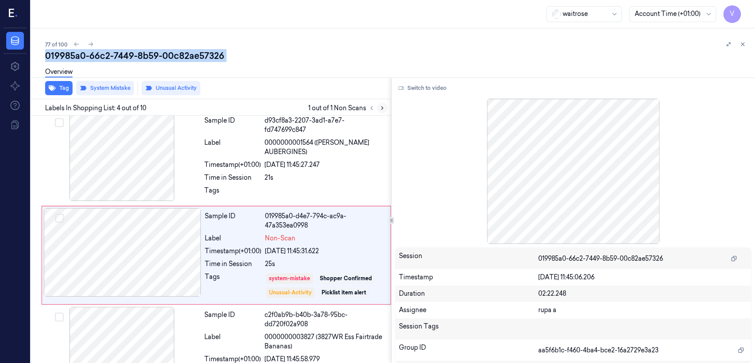
scroll to position [209, 0]
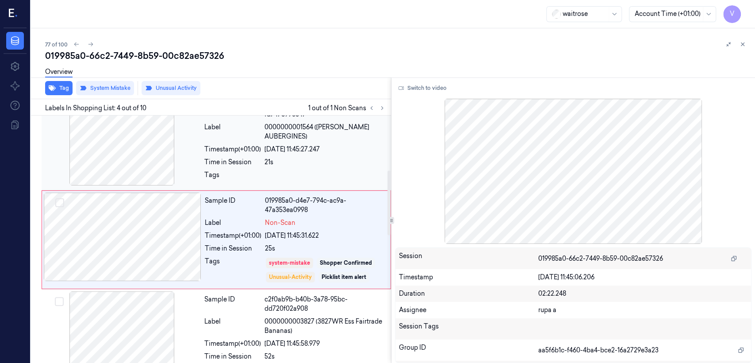
click at [213, 170] on div "Tags" at bounding box center [232, 177] width 57 height 14
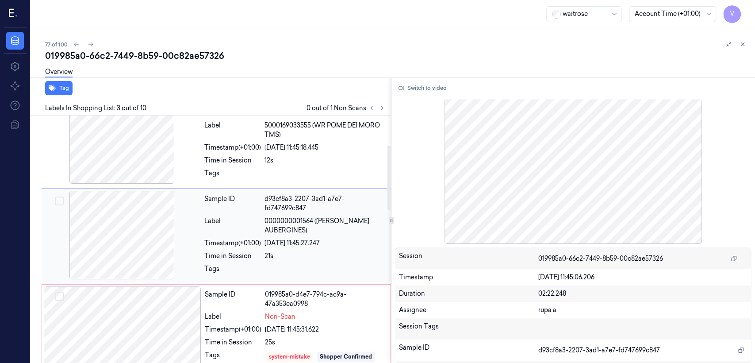
scroll to position [113, 0]
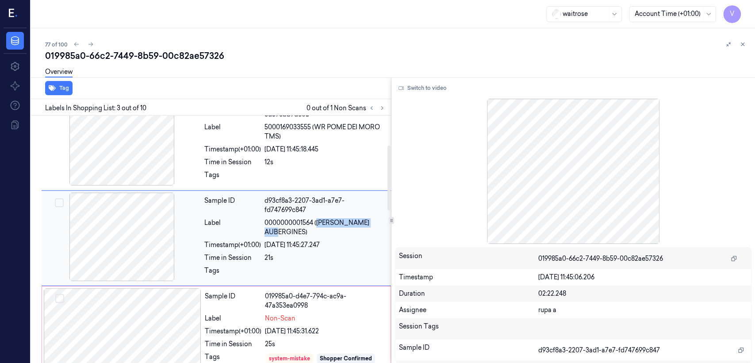
drag, startPoint x: 318, startPoint y: 216, endPoint x: 382, endPoint y: 216, distance: 64.2
click at [382, 218] on span "0000000001564 (WR ESS AUBERGINES)" at bounding box center [325, 227] width 121 height 19
copy span "WR ESS AUBERGINES"
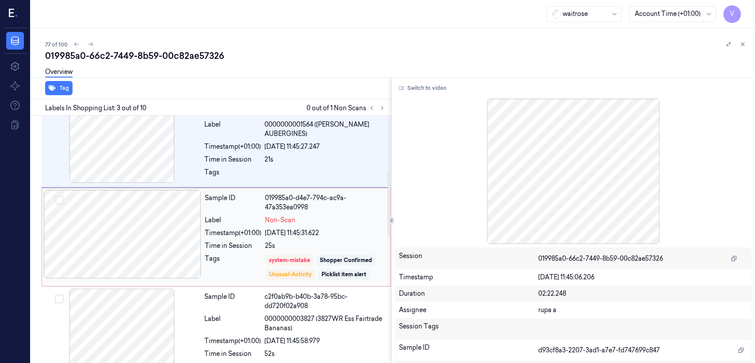
click at [215, 242] on div "Time in Session" at bounding box center [233, 245] width 57 height 9
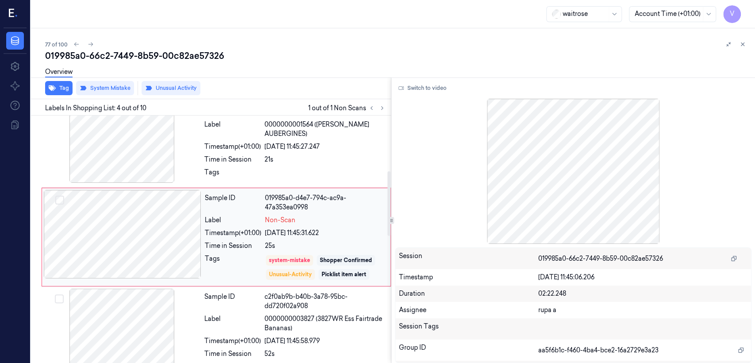
scroll to position [209, 0]
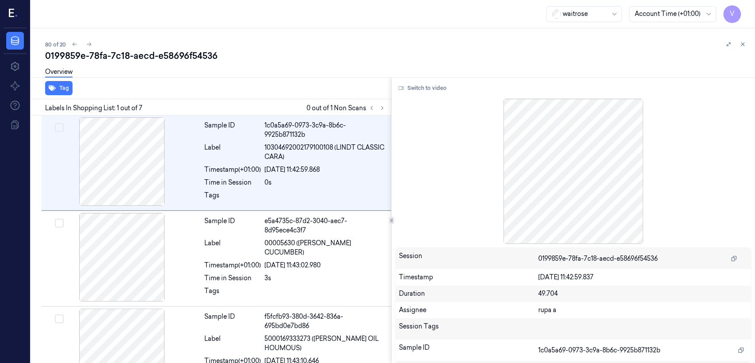
click at [137, 64] on div "Overview" at bounding box center [396, 73] width 703 height 23
click at [136, 61] on div "0199859e-78fa-7c18-aecd-e58696f54536" at bounding box center [396, 56] width 703 height 12
copy div "aecd"
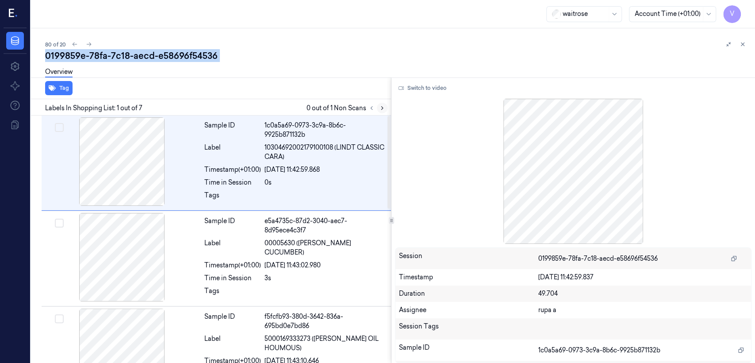
click at [384, 106] on icon at bounding box center [382, 108] width 6 height 6
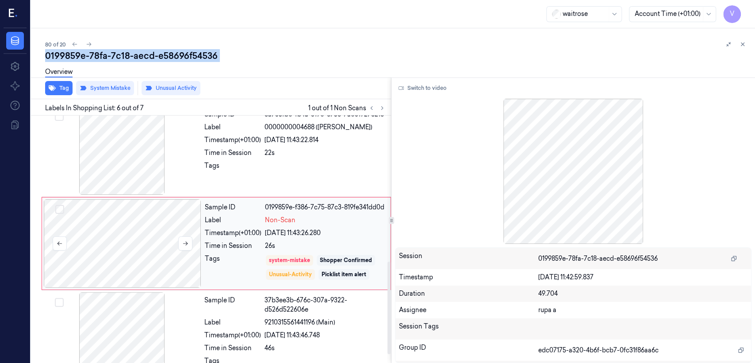
scroll to position [392, 0]
click at [180, 241] on button at bounding box center [185, 242] width 14 height 14
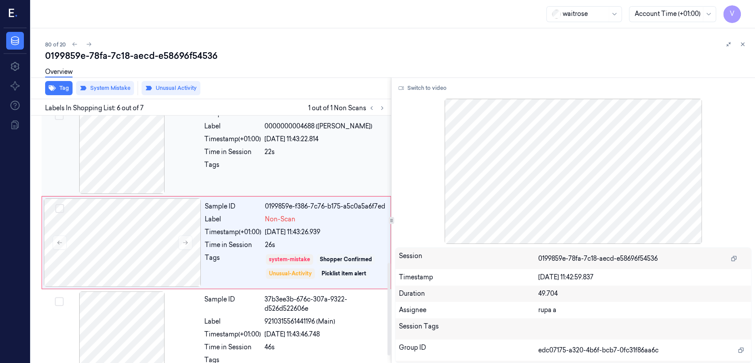
click at [250, 162] on div "Tags" at bounding box center [232, 167] width 57 height 14
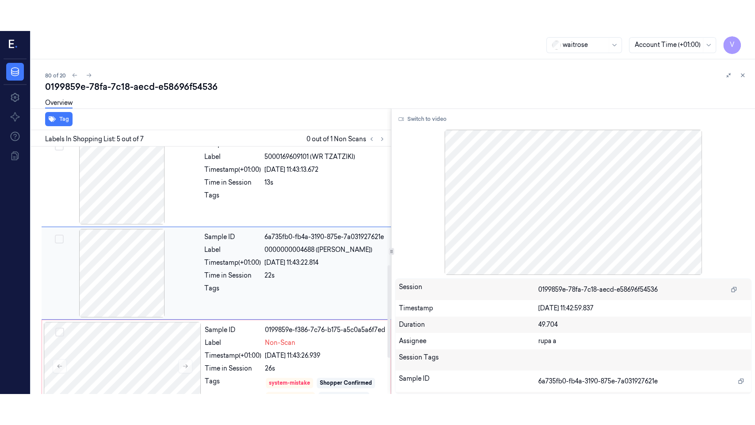
scroll to position [299, 0]
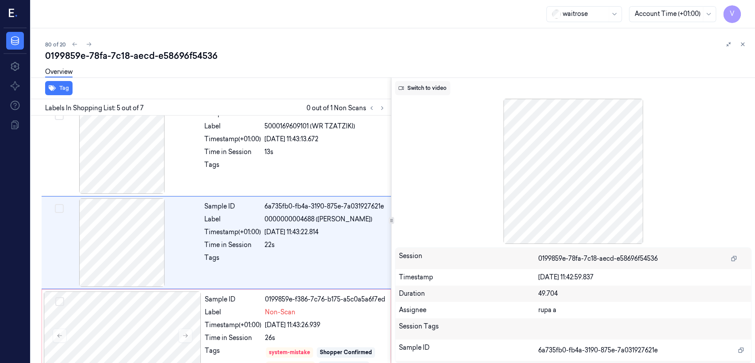
click at [432, 95] on button "Switch to video" at bounding box center [422, 88] width 55 height 14
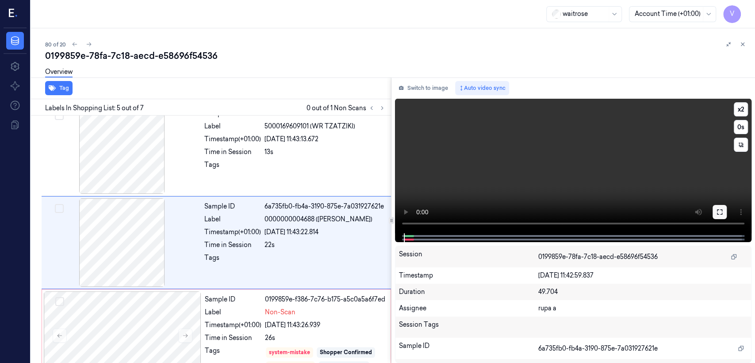
click at [720, 213] on icon at bounding box center [720, 211] width 7 height 7
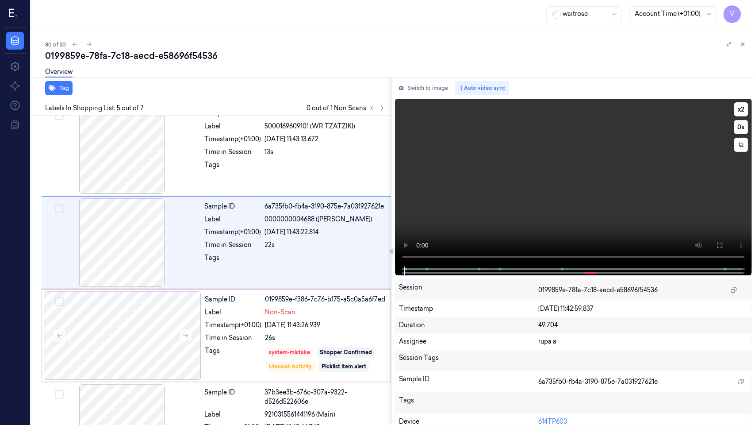
scroll to position [268, 0]
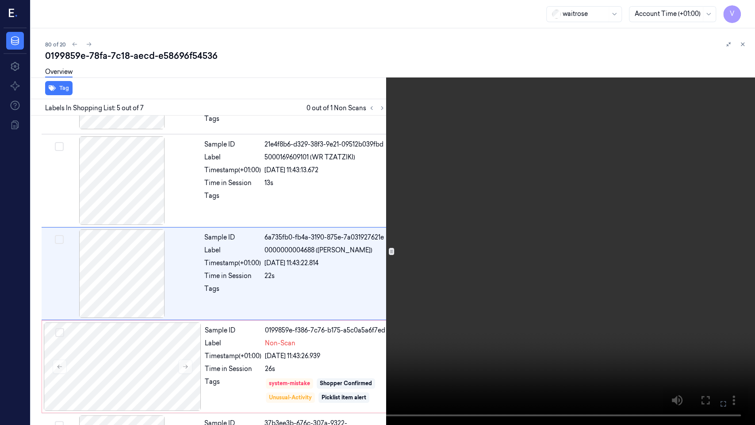
click at [372, 312] on video at bounding box center [377, 212] width 755 height 425
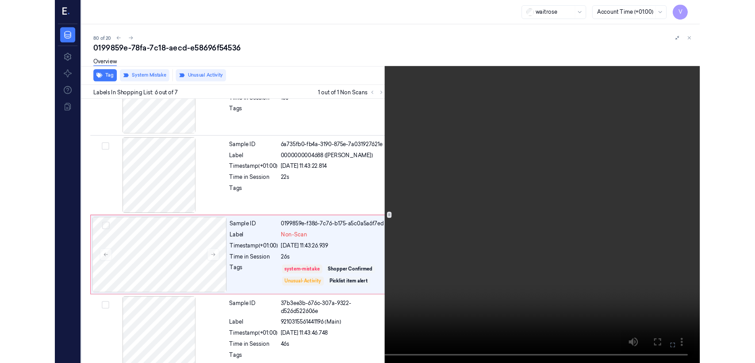
scroll to position [348, 0]
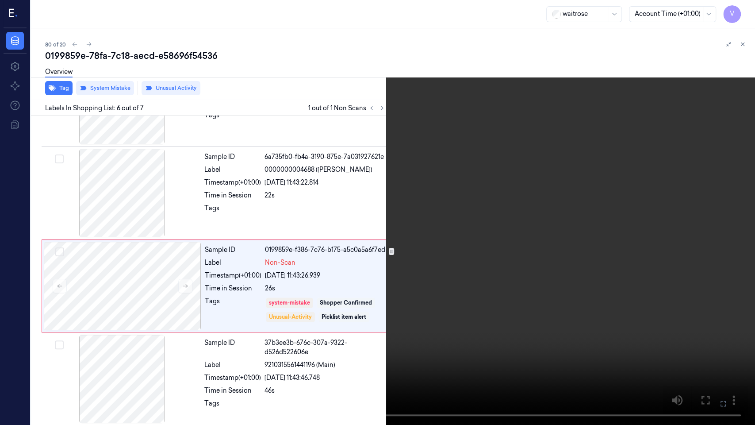
click at [0, 0] on icon at bounding box center [0, 0] width 0 height 0
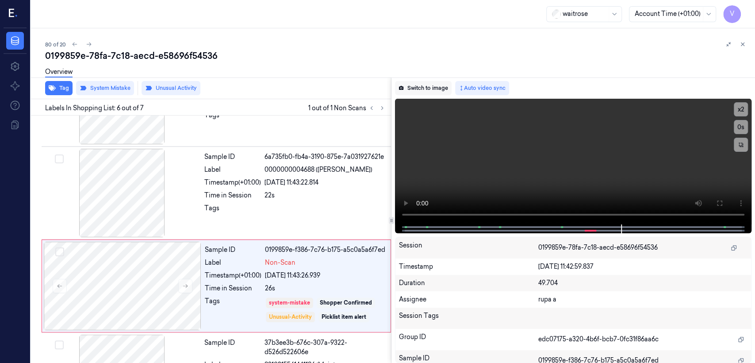
click at [435, 90] on button "Switch to image" at bounding box center [423, 88] width 57 height 14
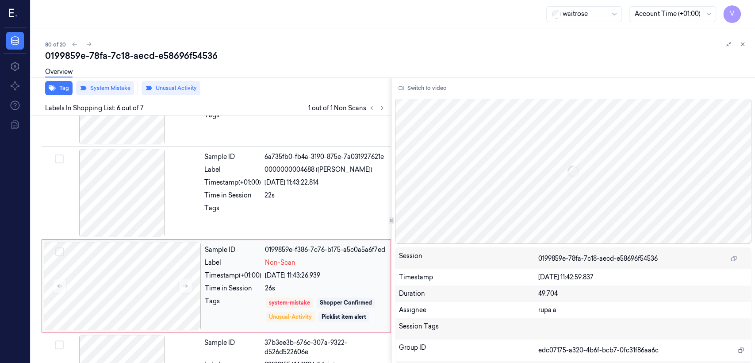
scroll to position [392, 0]
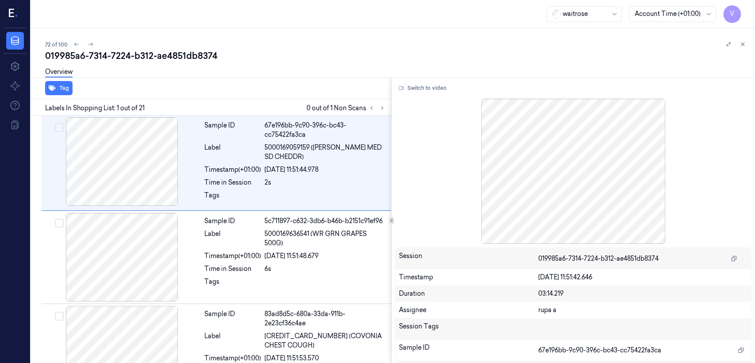
click at [123, 58] on div "019985a6-7314-7224-b312-ae4851db8374" at bounding box center [396, 56] width 703 height 12
copy div "7224"
click at [386, 109] on button at bounding box center [382, 108] width 11 height 11
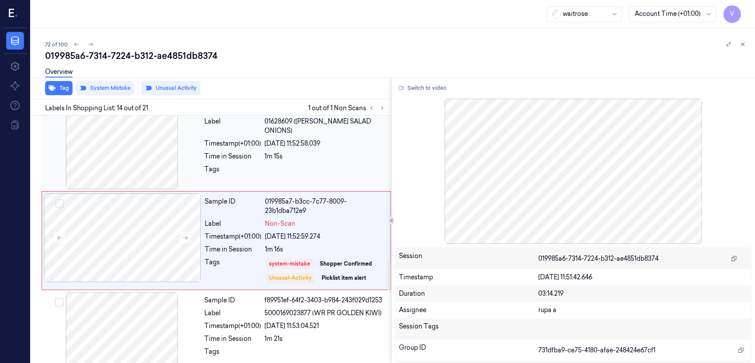
click at [166, 153] on div at bounding box center [122, 144] width 158 height 89
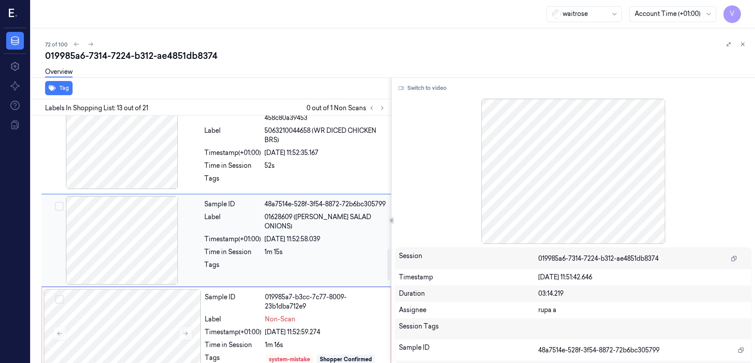
scroll to position [1153, 0]
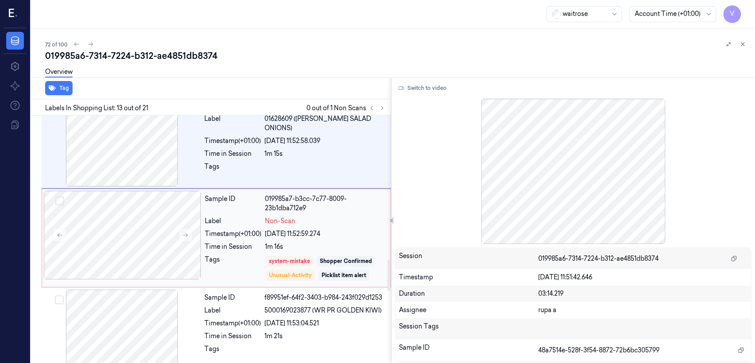
click at [285, 251] on div "Sample ID 019985a7-b3cc-7c77-8009-23b1dba712e9 Label Non-Scan Timestamp (+01:00…" at bounding box center [295, 238] width 188 height 94
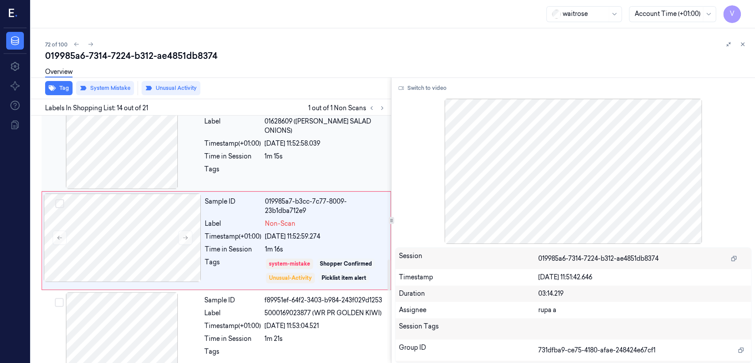
click at [306, 167] on div at bounding box center [325, 172] width 121 height 14
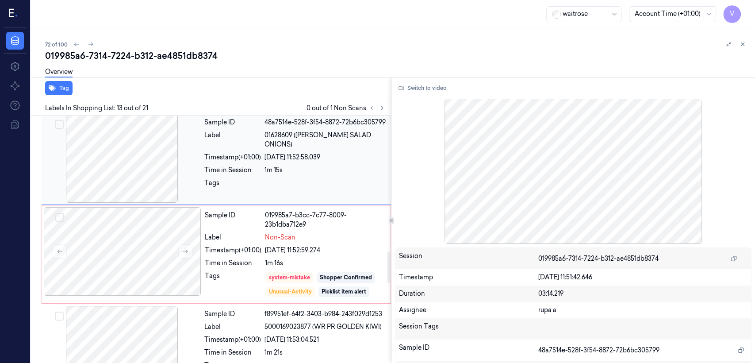
scroll to position [1153, 0]
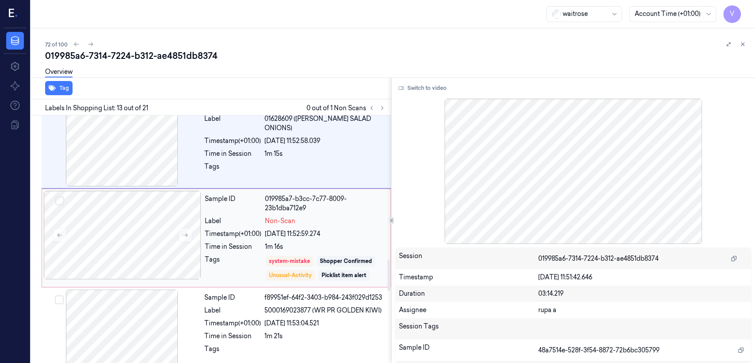
click at [292, 234] on div "26/09/2025 11:52:59.274" at bounding box center [325, 233] width 120 height 9
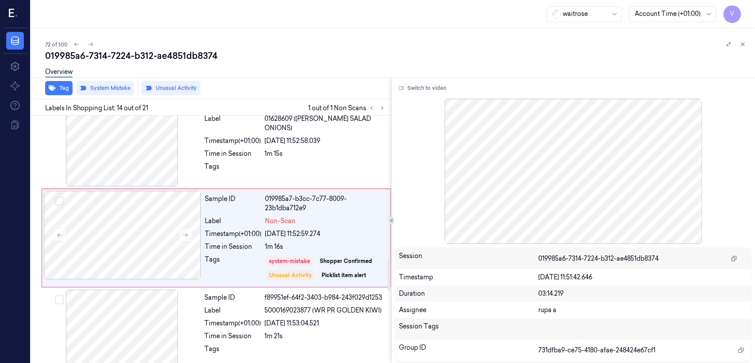
scroll to position [1151, 0]
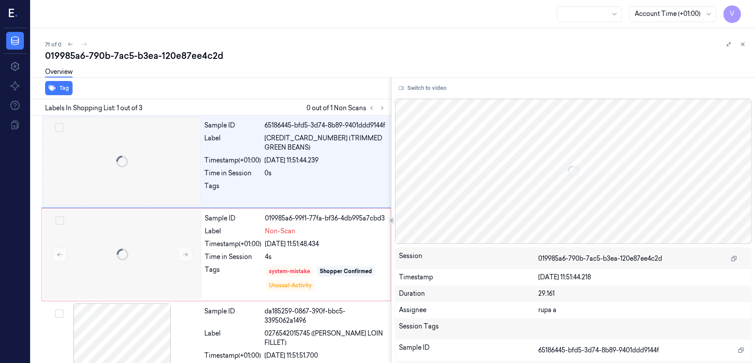
click at [184, 56] on div "019985a6-790b-7ac5-b3ea-120e87ee4c2d" at bounding box center [396, 56] width 703 height 12
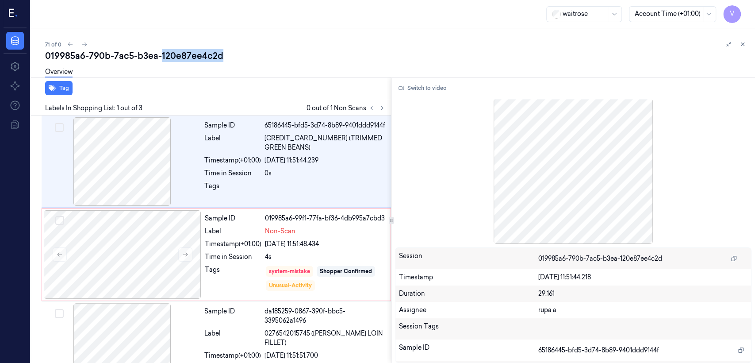
click at [184, 56] on div "019985a6-790b-7ac5-b3ea-120e87ee4c2d" at bounding box center [396, 56] width 703 height 12
copy div "120e87ee4c2d"
click at [375, 108] on button at bounding box center [371, 108] width 11 height 11
click at [378, 108] on button at bounding box center [382, 108] width 11 height 11
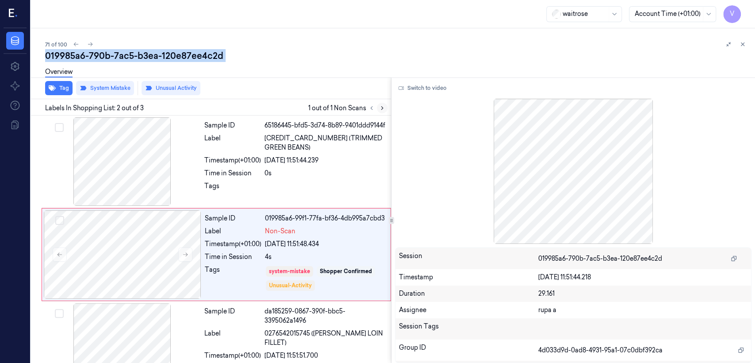
scroll to position [18, 0]
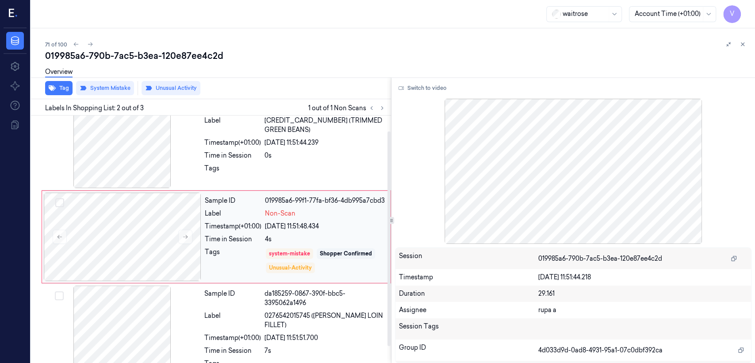
click at [283, 227] on div "26/09/2025 11:51:48.434" at bounding box center [325, 226] width 120 height 9
click at [308, 178] on div at bounding box center [325, 171] width 121 height 14
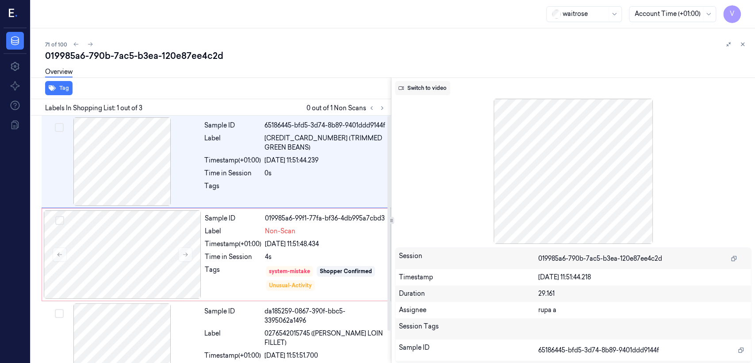
click at [419, 83] on button "Switch to video" at bounding box center [422, 88] width 55 height 14
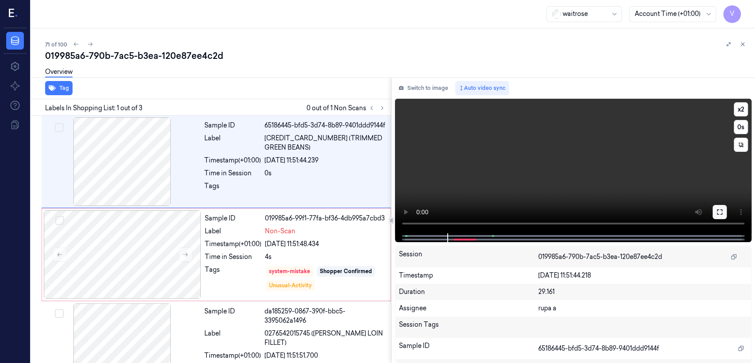
click at [720, 210] on button at bounding box center [720, 212] width 14 height 14
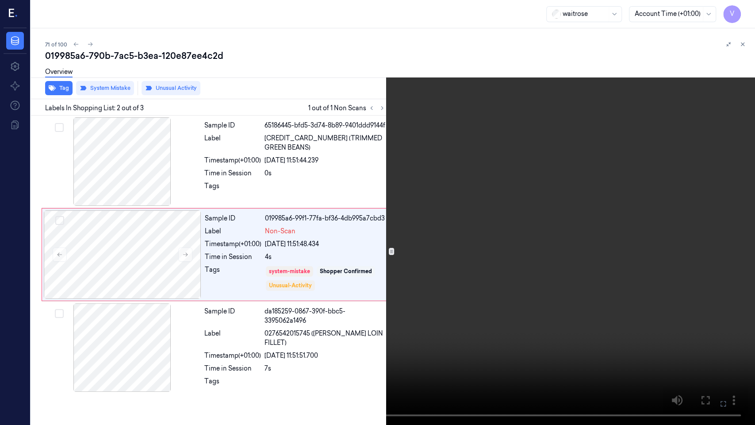
click at [0, 0] on button at bounding box center [0, 0] width 0 height 0
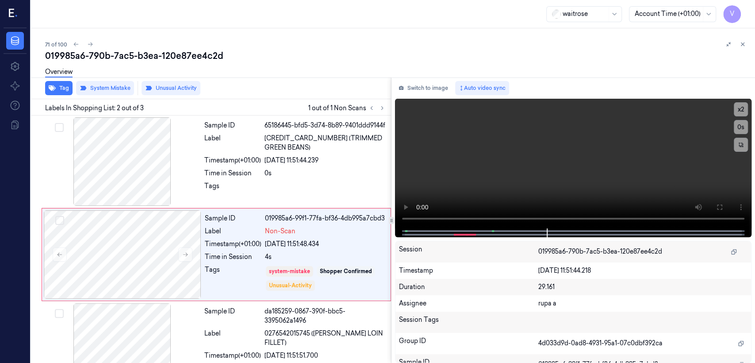
click at [435, 96] on div "Switch to image Auto video sync x 2 0 s Session 019985a6-790b-7ac5-b3ea-120e87e…" at bounding box center [574, 219] width 364 height 285
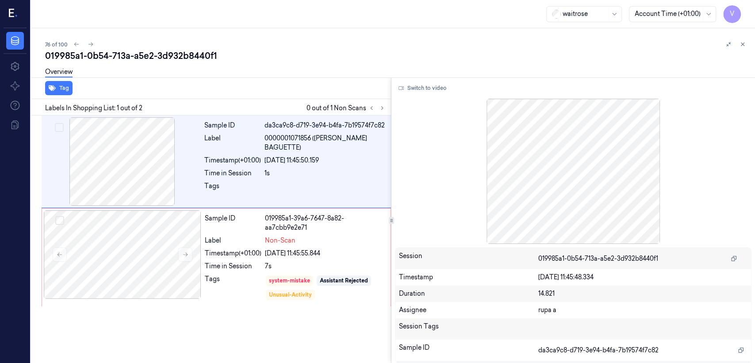
click at [131, 56] on div "019985a1-0b54-713a-a5e2-3d932b8440f1" at bounding box center [396, 56] width 703 height 12
copy div "a5e2"
click at [384, 112] on button at bounding box center [382, 108] width 11 height 11
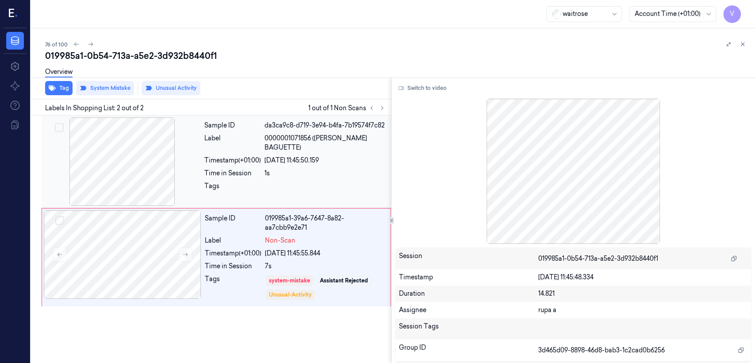
click at [249, 200] on div "Sample ID da3ca9c8-d719-3e94-b4fa-7b19574f7c82 Label 0000001071856 ([PERSON_NAM…" at bounding box center [295, 161] width 189 height 89
click at [131, 234] on div at bounding box center [123, 254] width 158 height 89
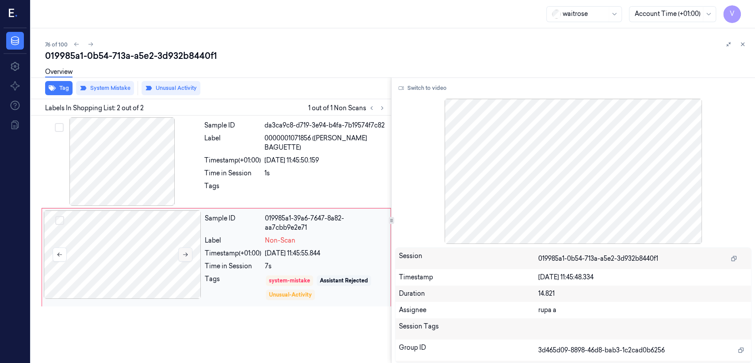
click at [182, 249] on button at bounding box center [185, 254] width 14 height 14
click at [170, 167] on div at bounding box center [122, 161] width 158 height 89
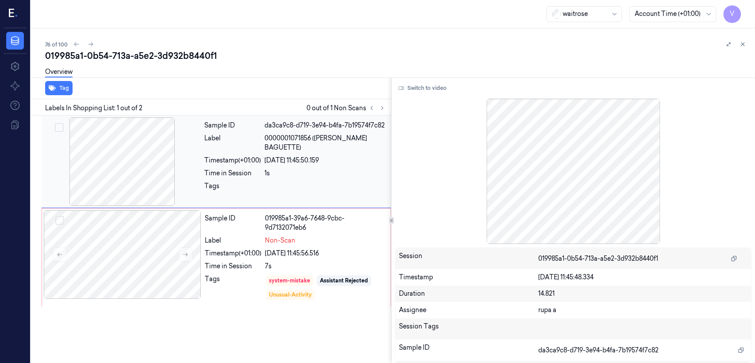
click at [156, 161] on div at bounding box center [122, 161] width 158 height 89
click at [150, 223] on div at bounding box center [123, 254] width 158 height 89
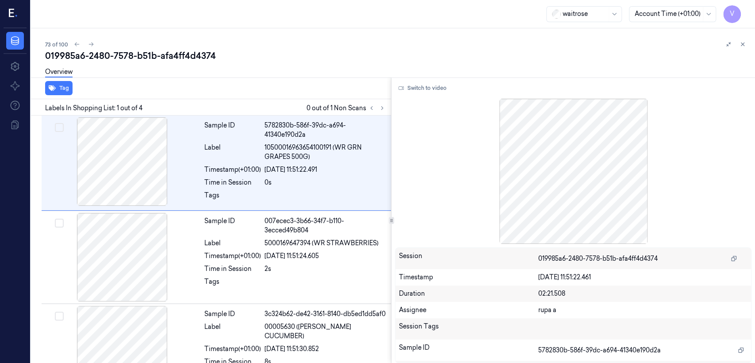
click at [144, 57] on div "019985a6-2480-7578-b51b-afa4ff4d4374" at bounding box center [396, 56] width 703 height 12
copy div "b51b"
click at [385, 107] on icon at bounding box center [382, 108] width 6 height 6
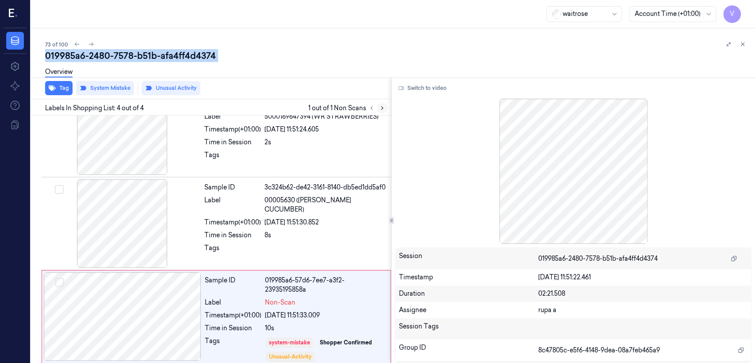
scroll to position [129, 0]
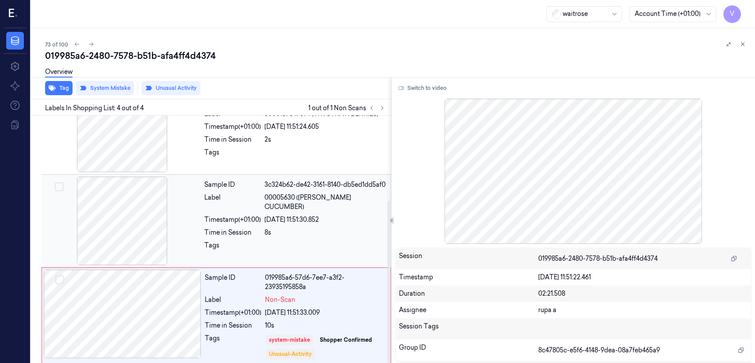
click at [302, 201] on span "00005630 (WR ESS CUCUMBER)" at bounding box center [325, 202] width 121 height 19
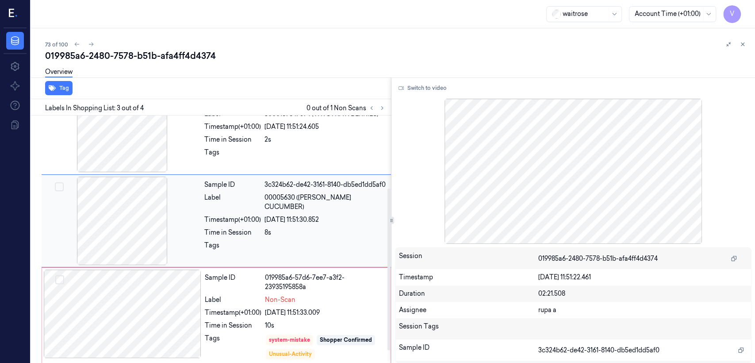
scroll to position [110, 0]
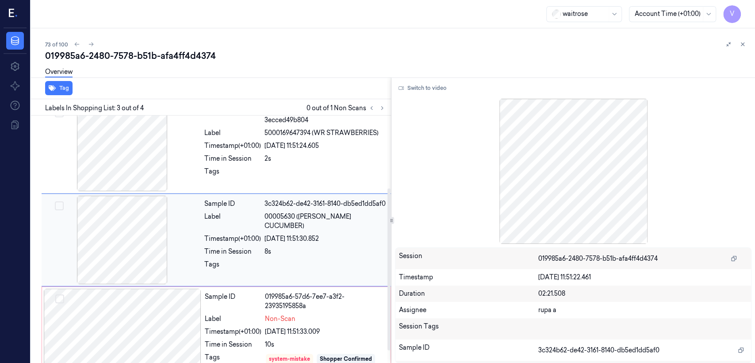
click at [308, 283] on div "Sample ID 3c324b62-de42-3161-8140-db5ed1dd5af0 Label 00005630 (WR ESS CUCUMBER)…" at bounding box center [295, 240] width 189 height 89
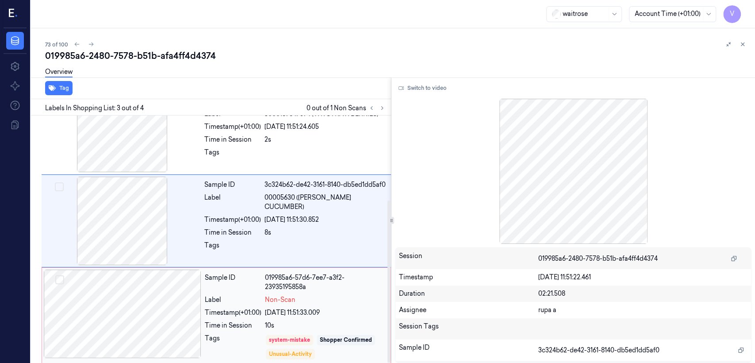
click at [308, 308] on div "26/09/2025 11:51:33.009" at bounding box center [325, 312] width 120 height 9
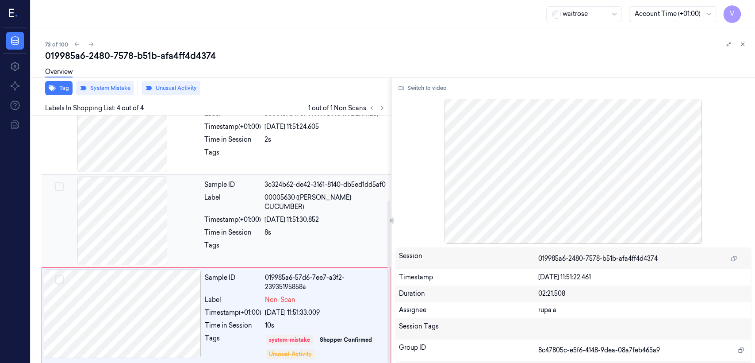
click at [321, 244] on div at bounding box center [325, 248] width 121 height 14
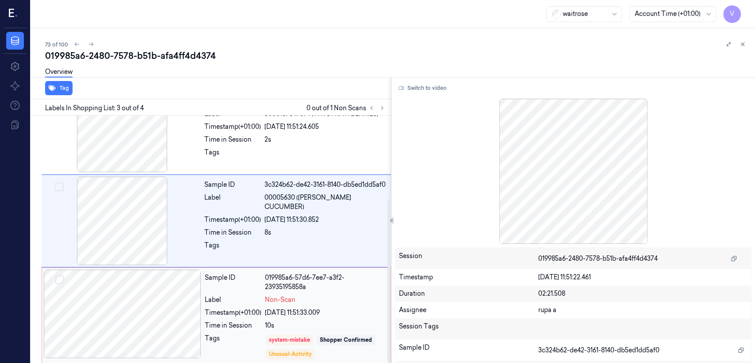
click at [285, 284] on div "Sample ID 019985a6-57d6-7ee7-a3f2-23935195858a Label Non-Scan Timestamp (+01:00…" at bounding box center [295, 317] width 188 height 94
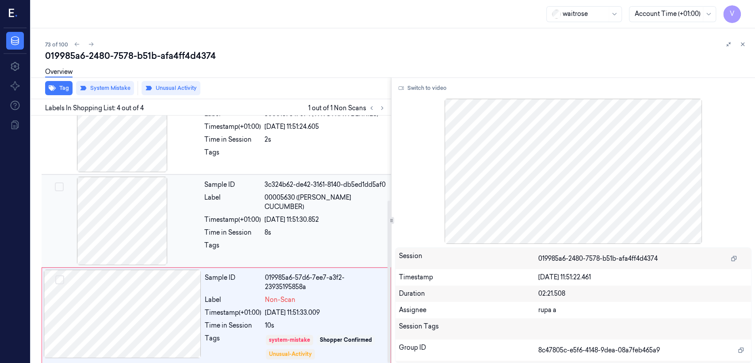
click at [296, 247] on div at bounding box center [325, 248] width 121 height 14
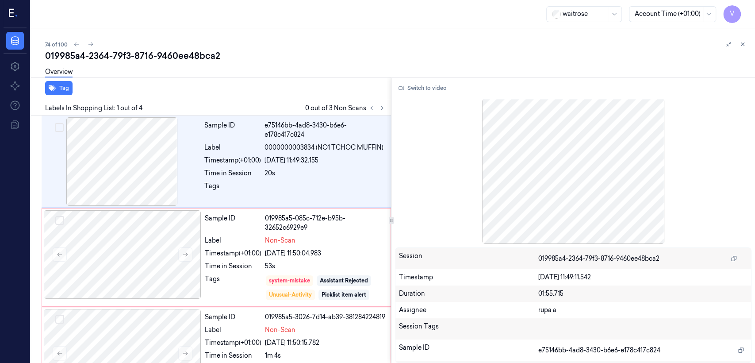
click at [143, 53] on div "019985a4-2364-79f3-8716-9460ee48bca2" at bounding box center [396, 56] width 703 height 12
copy div "8716"
click at [381, 103] on button at bounding box center [382, 108] width 11 height 11
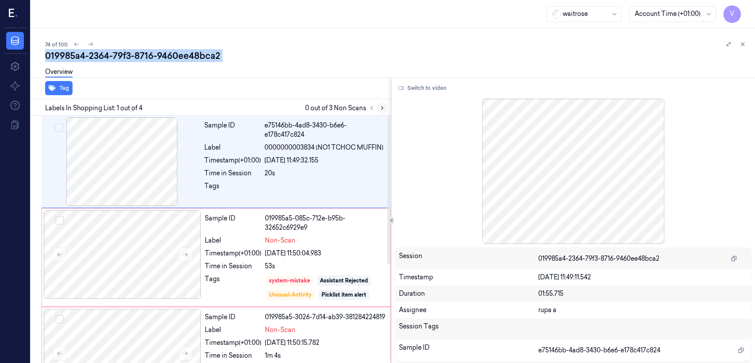
scroll to position [18, 0]
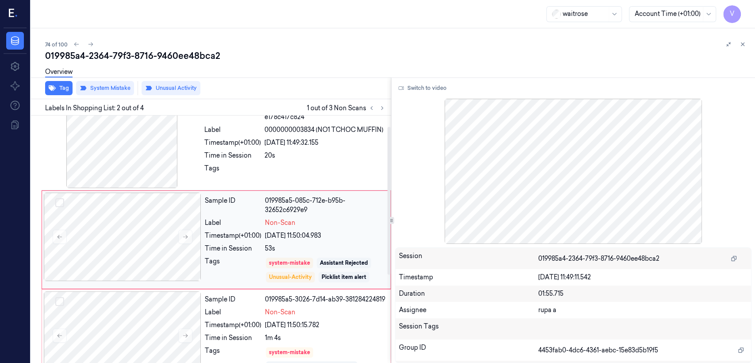
click at [249, 244] on div "Time in Session" at bounding box center [233, 248] width 57 height 9
click at [180, 175] on div at bounding box center [122, 144] width 158 height 89
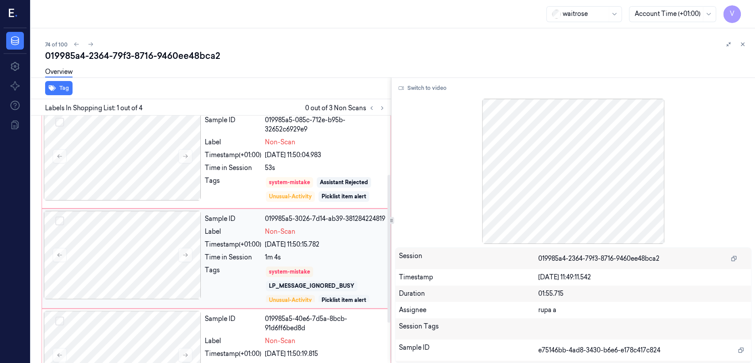
click at [309, 258] on div "Sample ID 019985a5-3026-7d14-ab39-381284224819 Label Non-Scan Timestamp (+01:00…" at bounding box center [295, 259] width 188 height 96
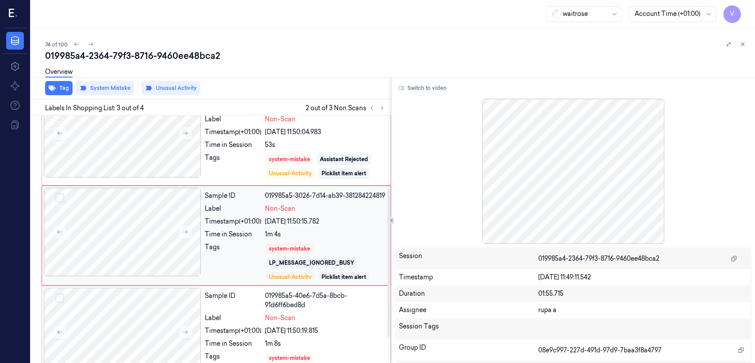
scroll to position [122, 0]
click at [192, 234] on button at bounding box center [185, 231] width 14 height 14
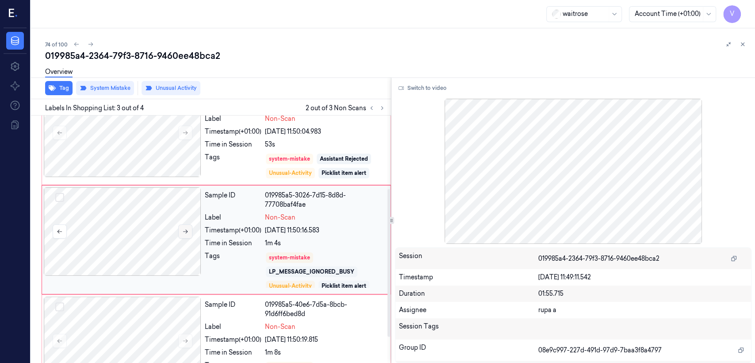
click at [192, 233] on button at bounding box center [185, 231] width 14 height 14
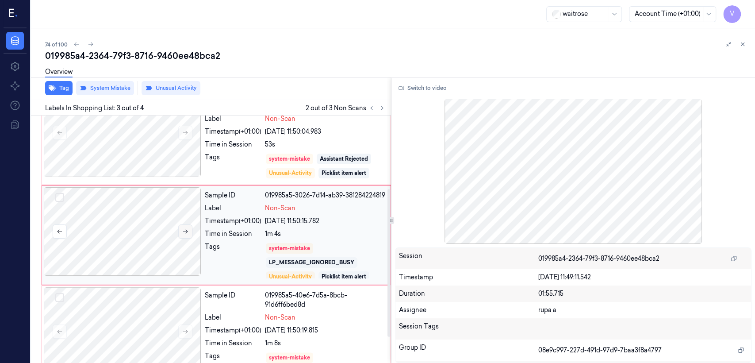
click at [192, 233] on button at bounding box center [185, 231] width 14 height 14
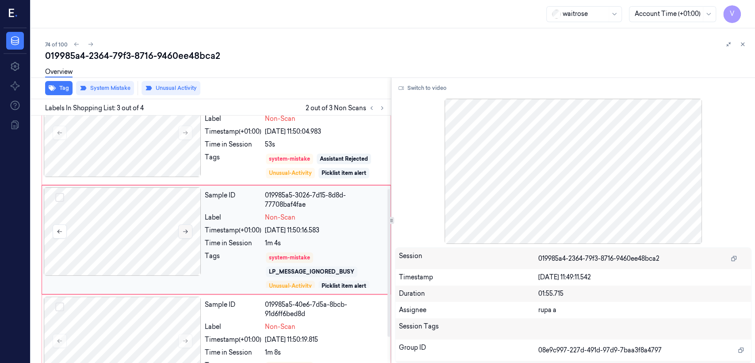
click at [192, 233] on button at bounding box center [185, 231] width 14 height 14
click at [237, 311] on div "Sample ID" at bounding box center [233, 309] width 57 height 19
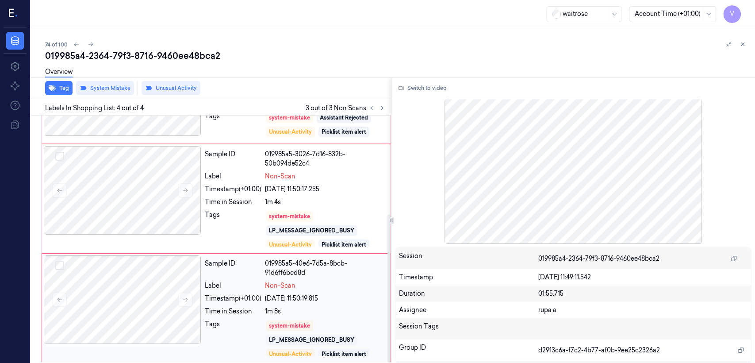
scroll to position [165, 0]
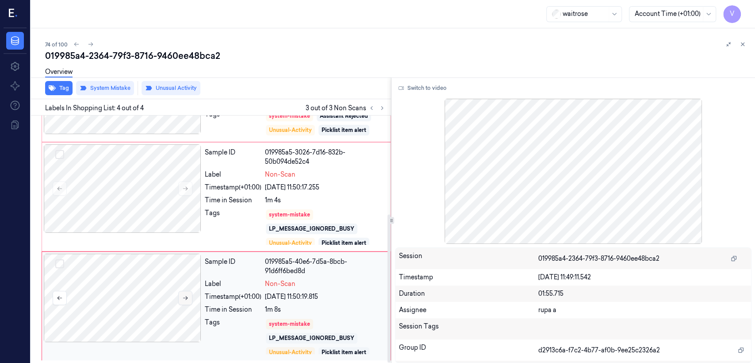
click at [184, 293] on button at bounding box center [185, 298] width 14 height 14
click at [258, 194] on div "Sample ID 019985a5-3026-7d16-832b-50b094de52c4 Label Non-Scan Timestamp (+01:00…" at bounding box center [295, 196] width 188 height 105
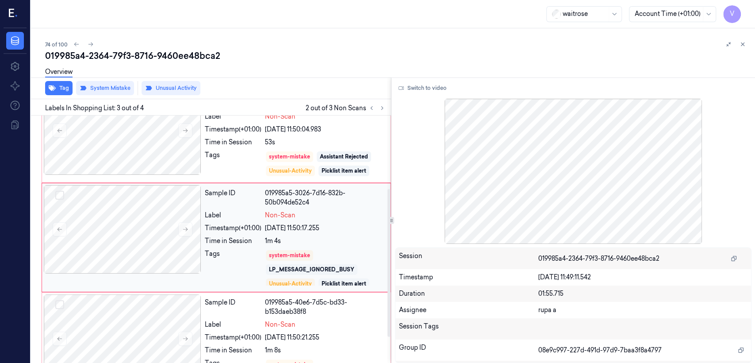
scroll to position [122, 0]
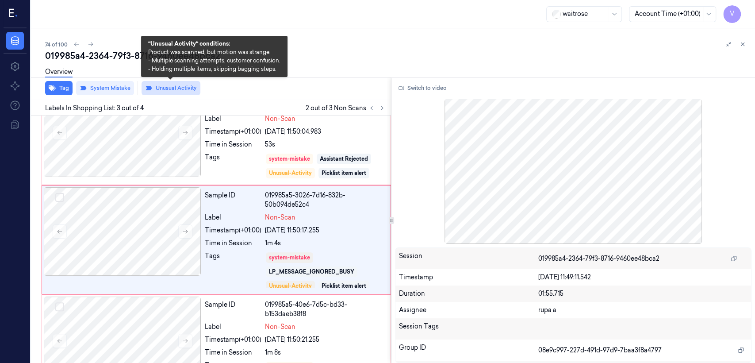
click at [183, 89] on button "Unusual Activity" at bounding box center [171, 88] width 59 height 14
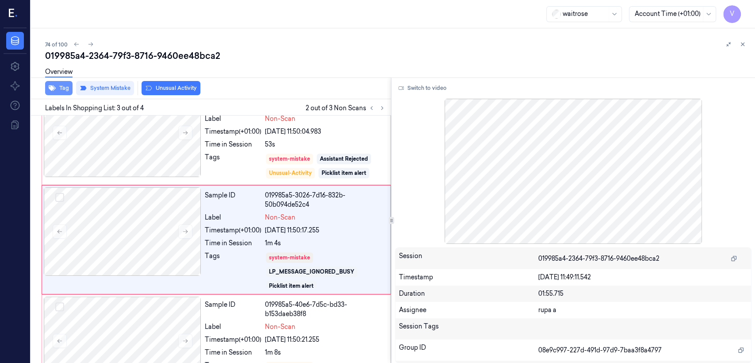
click at [69, 89] on button "Tag" at bounding box center [58, 88] width 27 height 14
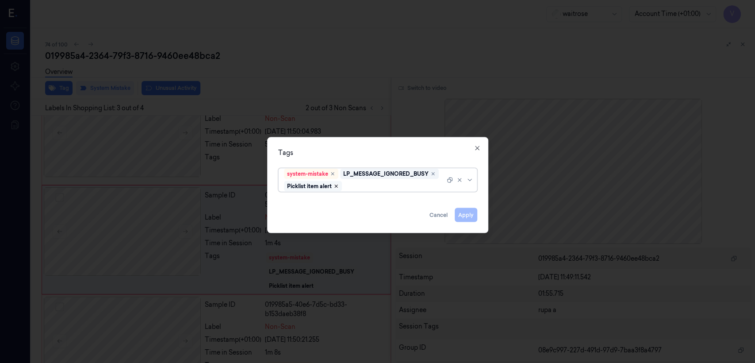
click at [334, 186] on icon "Remove ,Picklist item alert" at bounding box center [336, 186] width 5 height 5
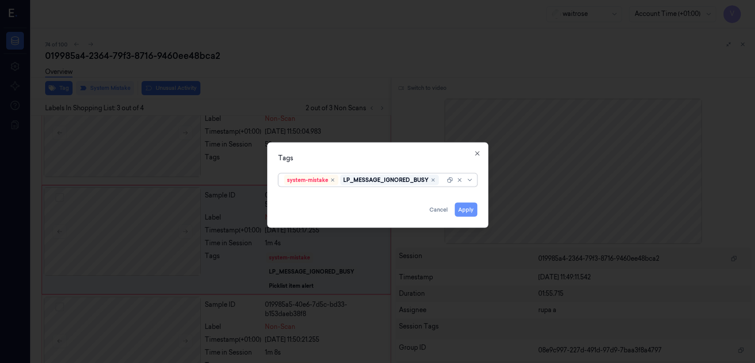
click at [464, 210] on button "Apply" at bounding box center [466, 210] width 23 height 14
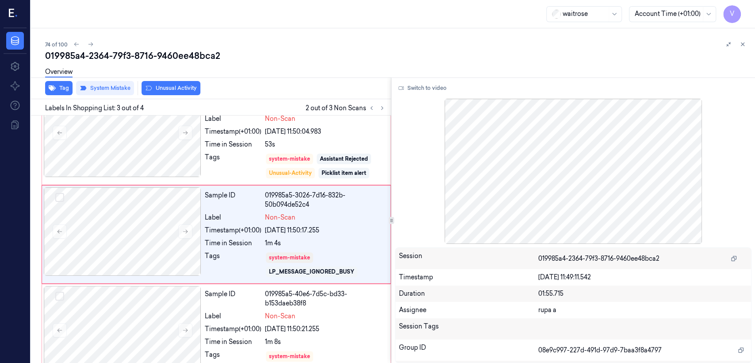
scroll to position [116, 0]
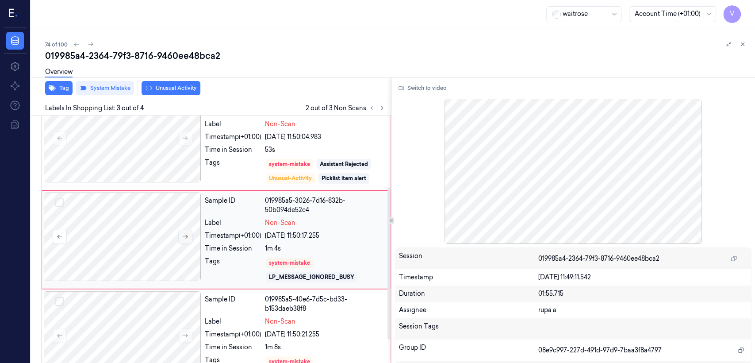
click at [188, 240] on button at bounding box center [185, 237] width 14 height 14
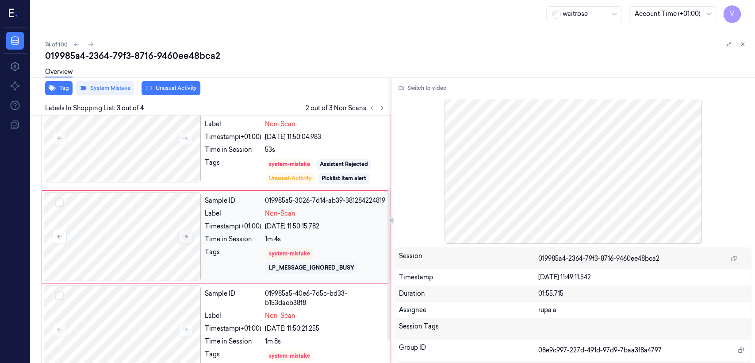
click at [188, 240] on button at bounding box center [185, 237] width 14 height 14
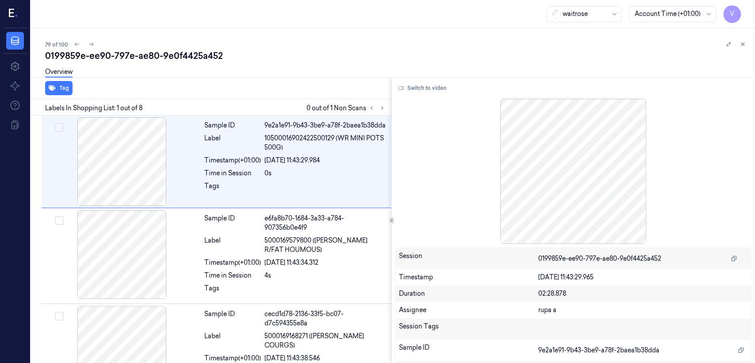
click at [122, 60] on div "0199859e-ee90-797e-ae80-9e0f4425a452" at bounding box center [396, 56] width 703 height 12
copy div "797e"
click at [382, 104] on button at bounding box center [382, 108] width 11 height 11
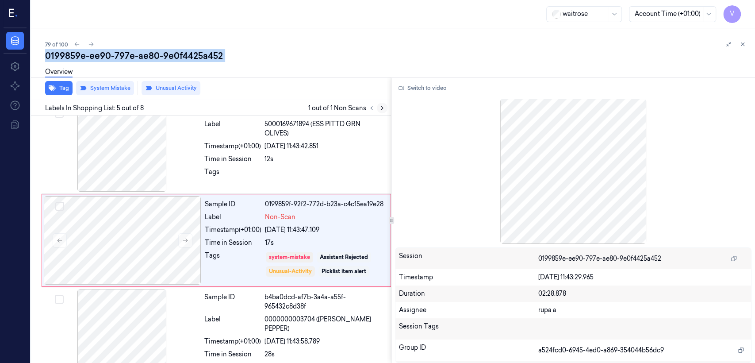
scroll to position [299, 0]
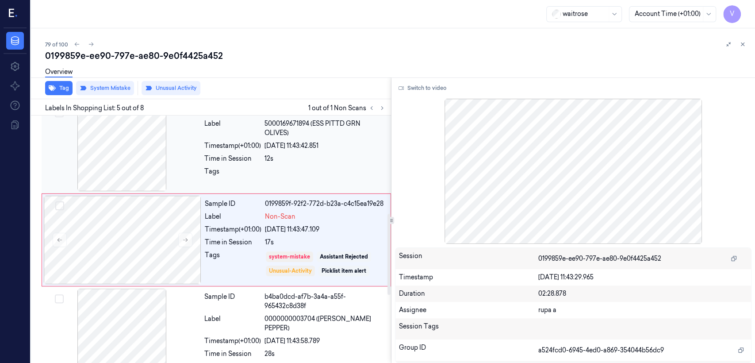
click at [269, 189] on div "Sample ID 45757d8c-3f4d-35fe-a184-f86f402638e5 Label 5000169671894 (ESS PITTD G…" at bounding box center [295, 147] width 189 height 89
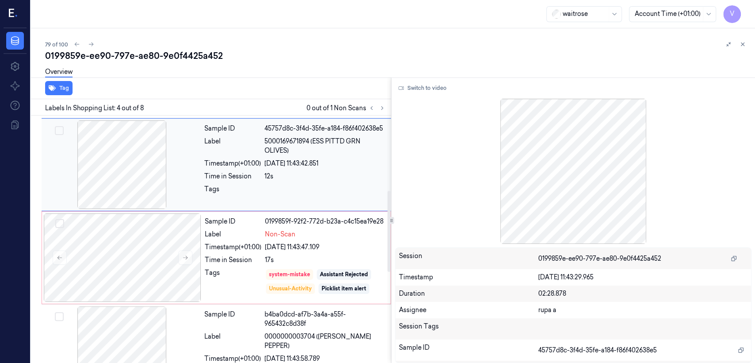
scroll to position [304, 0]
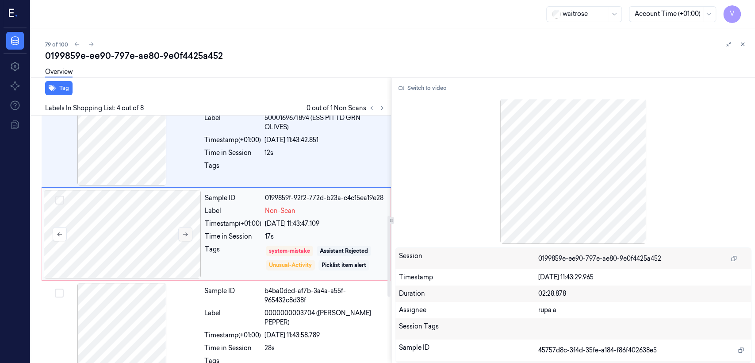
click at [192, 232] on button at bounding box center [185, 234] width 14 height 14
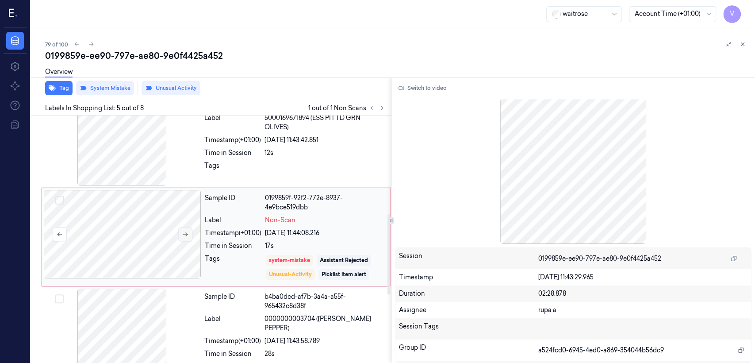
scroll to position [301, 0]
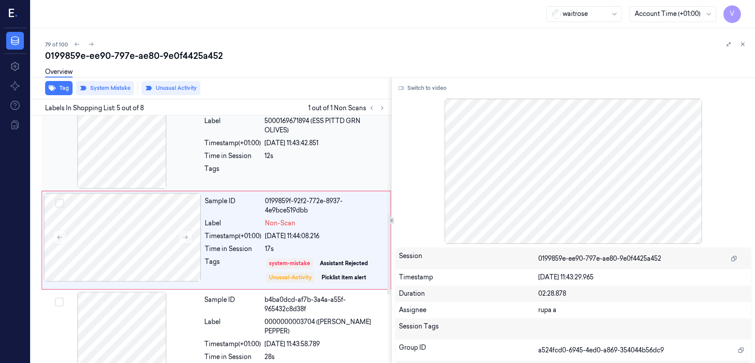
click at [198, 172] on div at bounding box center [122, 144] width 158 height 89
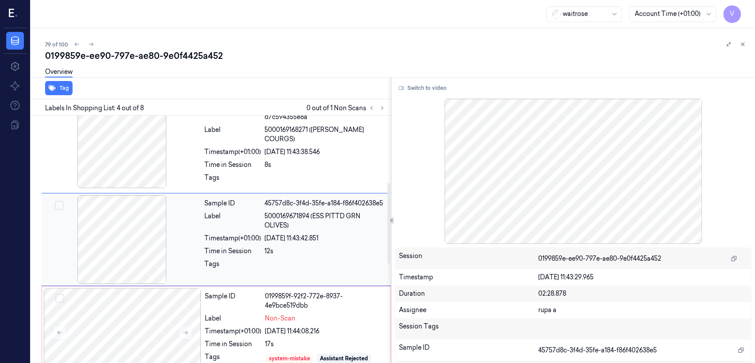
scroll to position [206, 0]
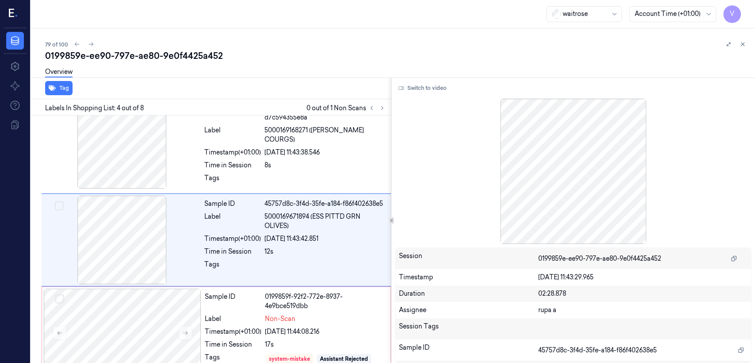
click at [377, 105] on div at bounding box center [376, 108] width 21 height 11
click at [379, 109] on icon at bounding box center [382, 108] width 6 height 6
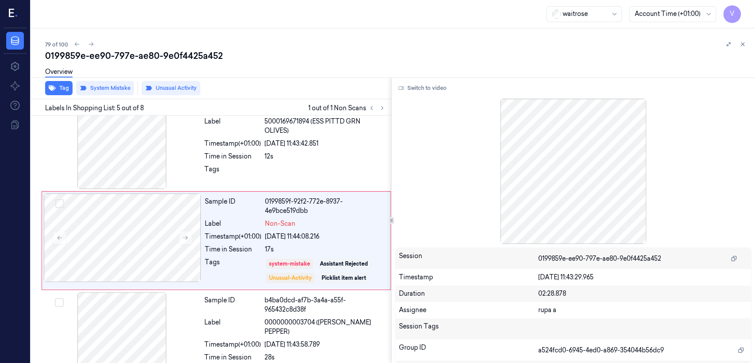
scroll to position [301, 0]
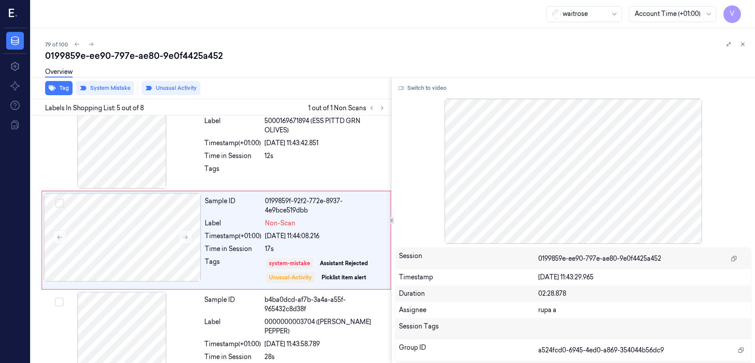
click at [187, 53] on div "0199859e-ee90-797e-ae80-9e0f4425a452" at bounding box center [396, 56] width 703 height 12
copy div "9e0f4425a452"
click at [393, 106] on div "Tag System Mistake Unusual Activity Labels In Shopping List: 5 out of 8 1 out o…" at bounding box center [391, 219] width 728 height 285
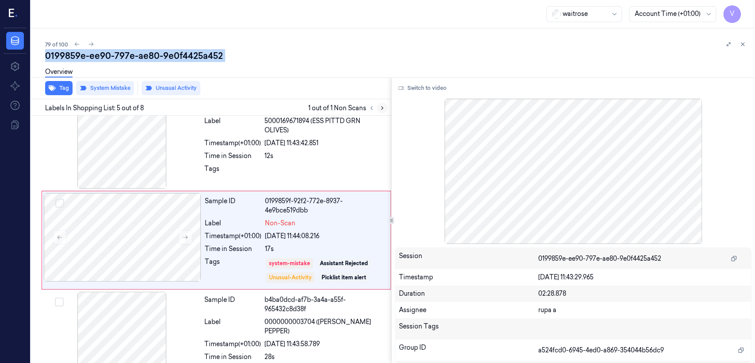
click at [382, 105] on icon at bounding box center [382, 108] width 6 height 6
click at [265, 147] on div "Sample ID 45757d8c-3f4d-35fe-a184-f86f402638e5 Label 5000169671894 (ESS PITTD G…" at bounding box center [295, 144] width 189 height 89
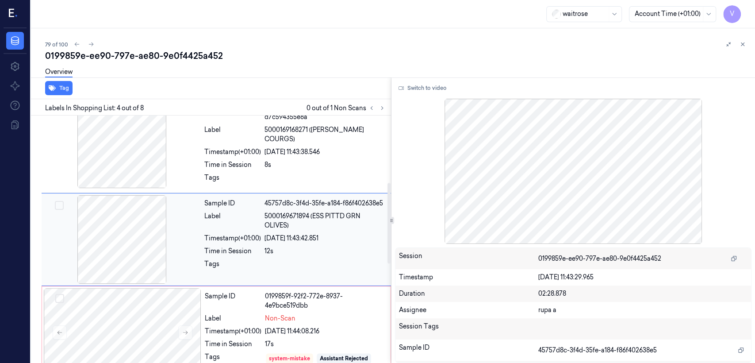
scroll to position [206, 0]
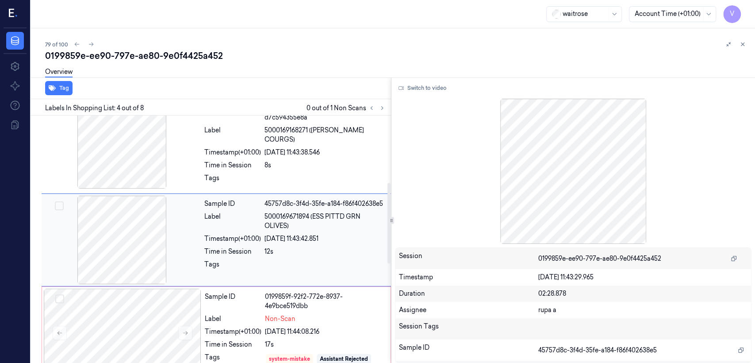
click at [257, 230] on div "Sample ID 45757d8c-3f4d-35fe-a184-f86f402638e5 Label 5000169671894 (ESS PITTD G…" at bounding box center [295, 240] width 189 height 89
drag, startPoint x: 315, startPoint y: 216, endPoint x: 287, endPoint y: 227, distance: 30.3
click at [287, 227] on span "5000169671894 (ESS PITTD GRN OLIVES)" at bounding box center [325, 221] width 121 height 19
copy span "ESS PITTD GRN OLIVES"
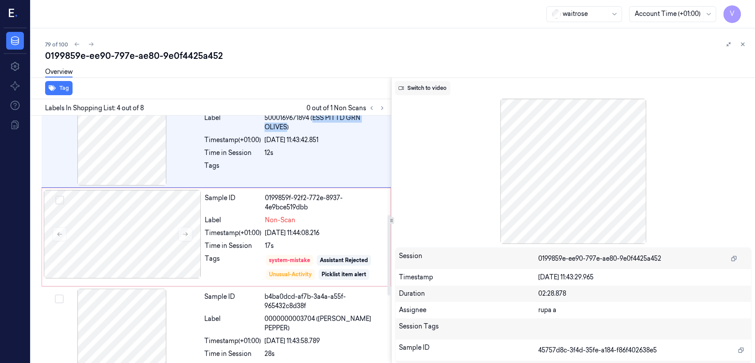
click at [424, 89] on button "Switch to video" at bounding box center [422, 88] width 55 height 14
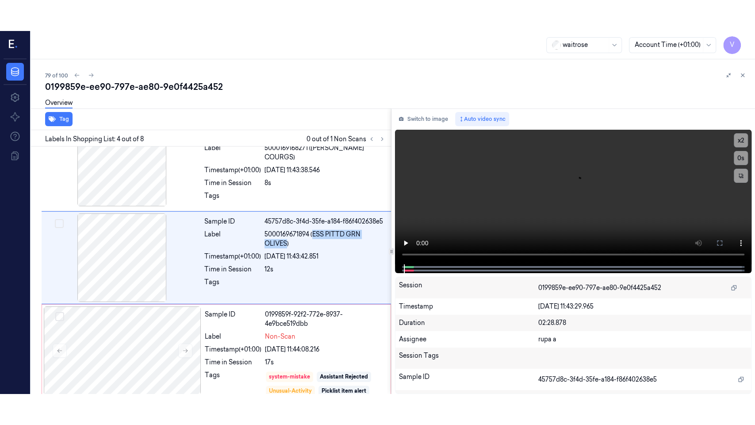
scroll to position [206, 0]
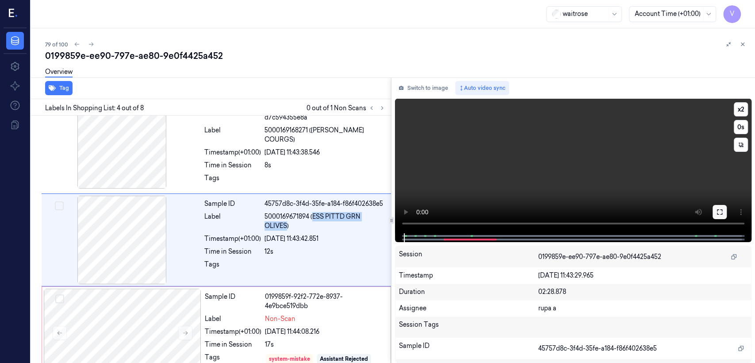
click at [718, 214] on icon at bounding box center [719, 211] width 5 height 5
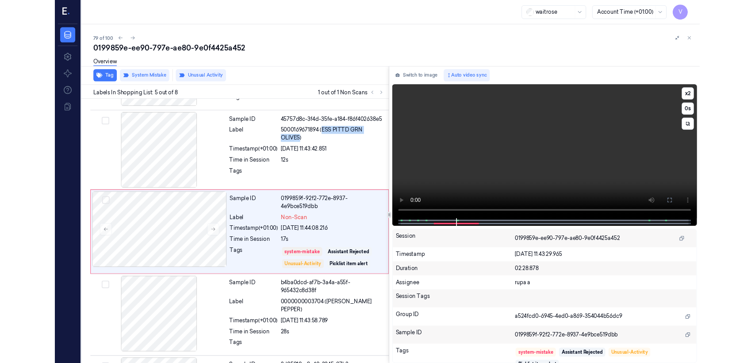
scroll to position [272, 0]
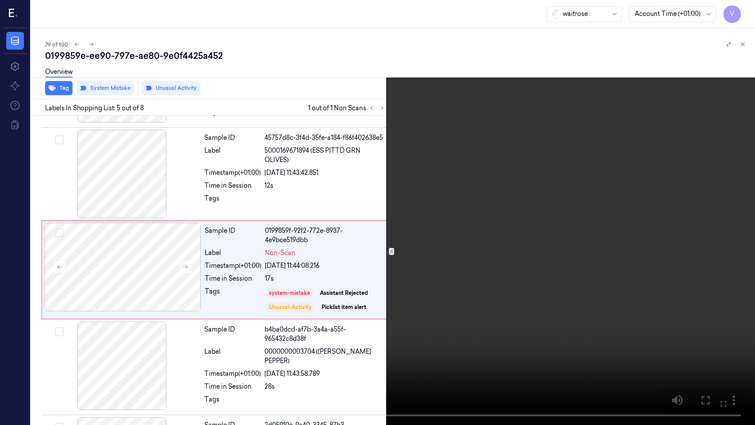
drag, startPoint x: 722, startPoint y: 401, endPoint x: 722, endPoint y: 358, distance: 42.5
click at [0, 0] on icon at bounding box center [0, 0] width 0 height 0
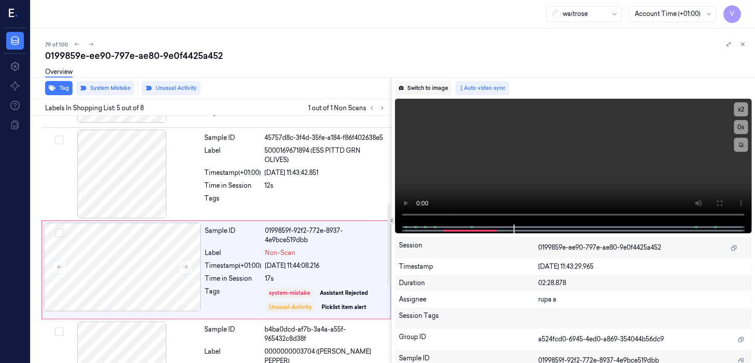
click at [418, 89] on button "Switch to image" at bounding box center [423, 88] width 57 height 14
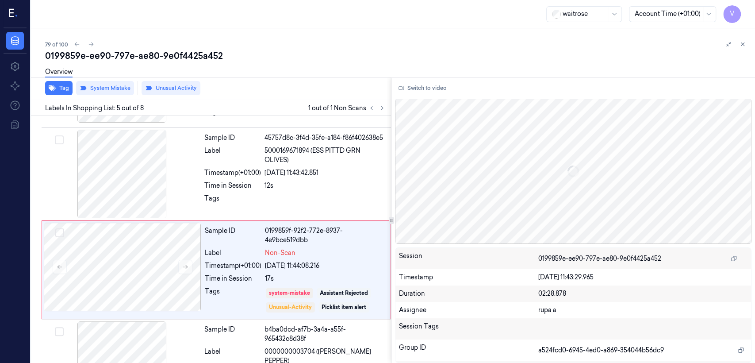
scroll to position [301, 0]
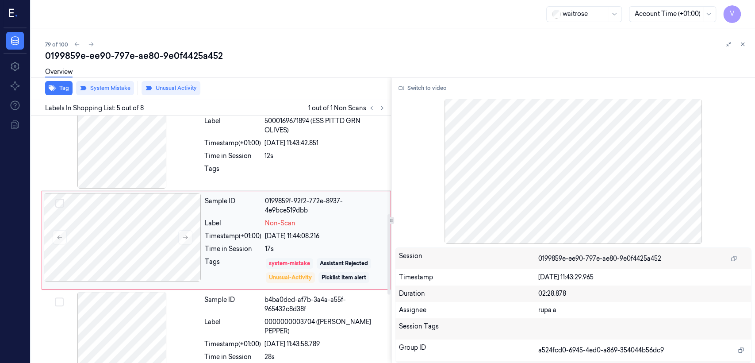
click at [295, 260] on div "system-mistake" at bounding box center [289, 263] width 41 height 8
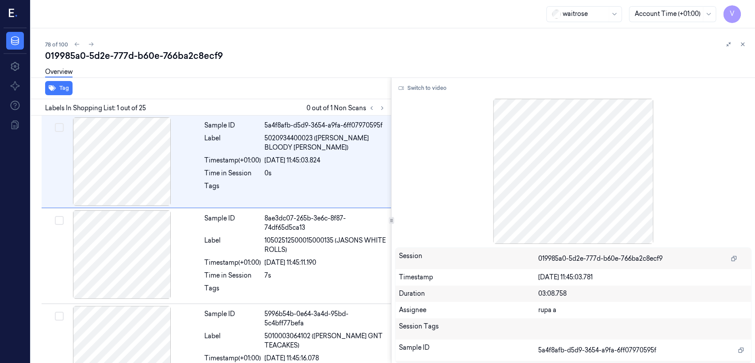
click at [159, 51] on div "019985a0-5d2e-777d-b60e-766ba2c8ecf9" at bounding box center [396, 56] width 703 height 12
click at [158, 51] on div "019985a0-5d2e-777d-b60e-766ba2c8ecf9" at bounding box center [396, 56] width 703 height 12
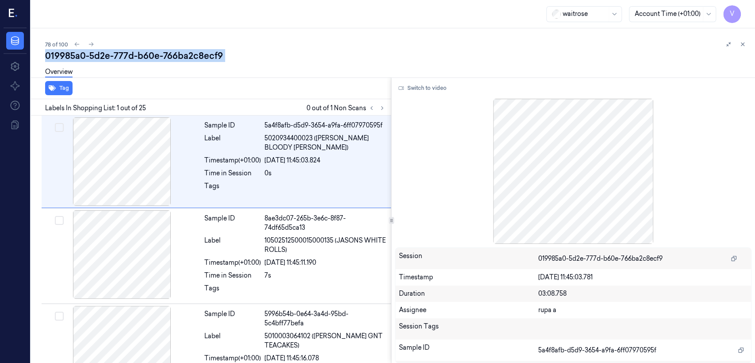
click at [158, 51] on div "019985a0-5d2e-777d-b60e-766ba2c8ecf9" at bounding box center [396, 56] width 703 height 12
click at [385, 108] on icon at bounding box center [382, 108] width 6 height 6
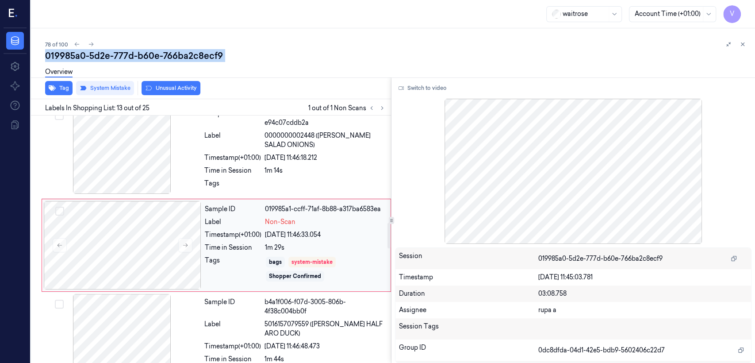
scroll to position [1049, 0]
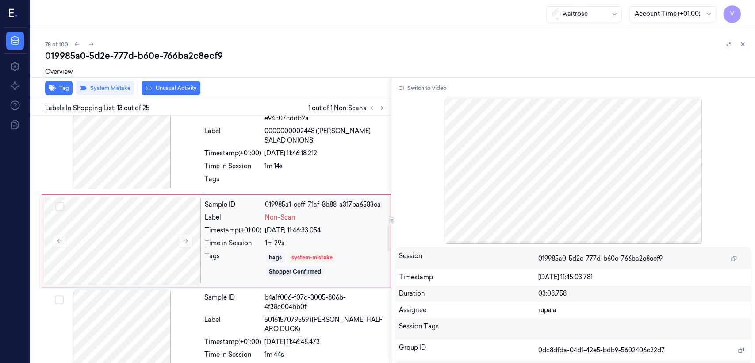
click at [202, 243] on div "Sample ID 019985a1-ccff-71af-8b88-a317ba6583ea Label Non-Scan Timestamp (+01:00…" at bounding box center [295, 240] width 188 height 89
click at [184, 238] on icon at bounding box center [185, 241] width 6 height 6
click at [290, 320] on span "5016157079559 (GRESS HALF ARO DUCK)" at bounding box center [325, 324] width 121 height 19
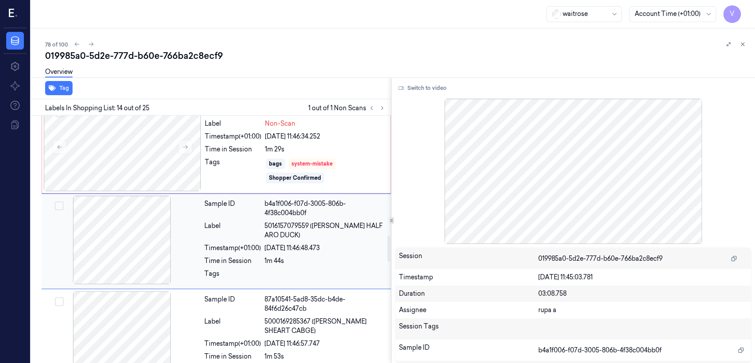
scroll to position [1144, 0]
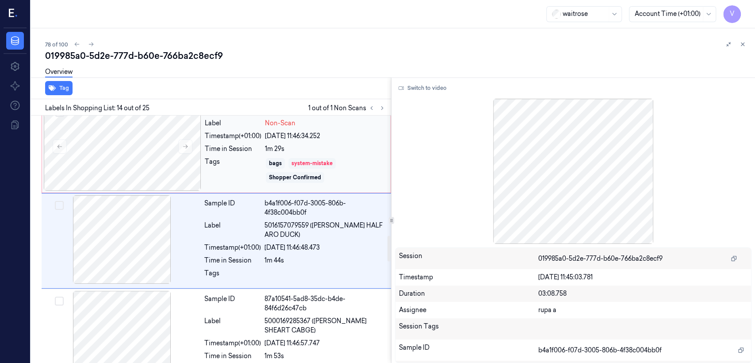
click at [307, 158] on div "system-mistake" at bounding box center [312, 163] width 47 height 11
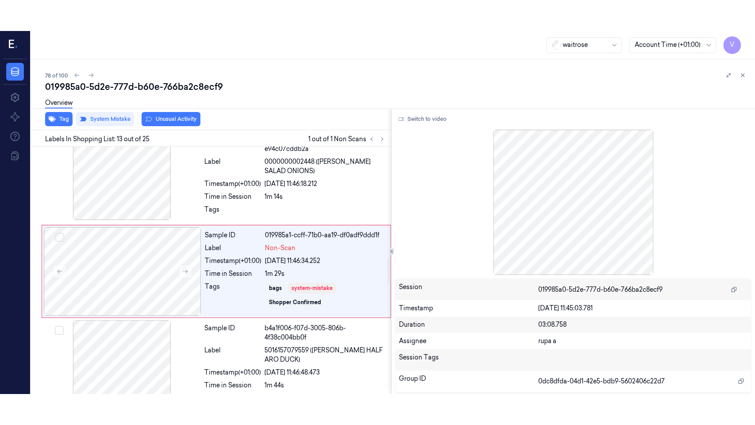
scroll to position [1049, 0]
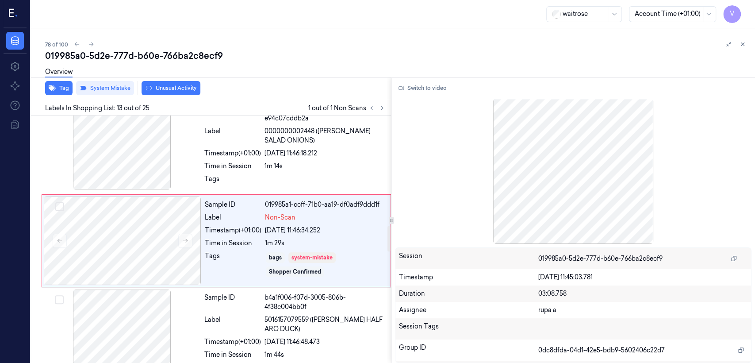
click at [431, 96] on div "Switch to video Session 019985a0-5d2e-777d-b60e-766ba2c8ecf9 Timestamp 26/09/20…" at bounding box center [574, 219] width 364 height 285
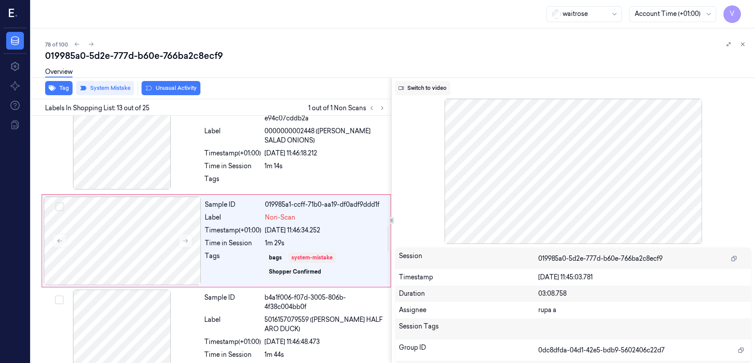
click at [426, 87] on button "Switch to video" at bounding box center [422, 88] width 55 height 14
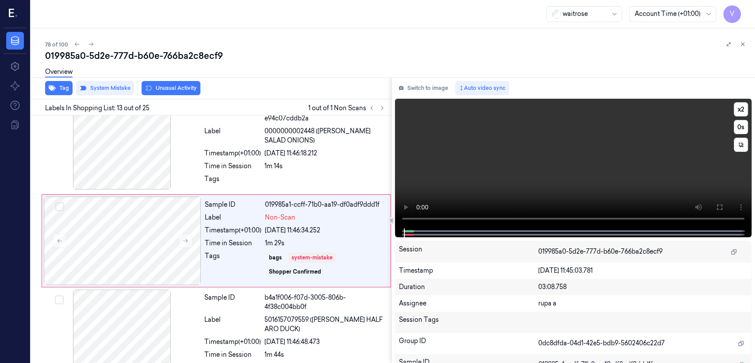
click at [726, 206] on button at bounding box center [720, 207] width 14 height 14
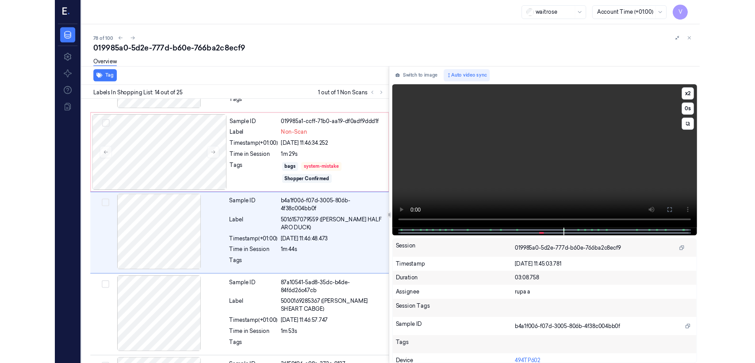
scroll to position [1113, 0]
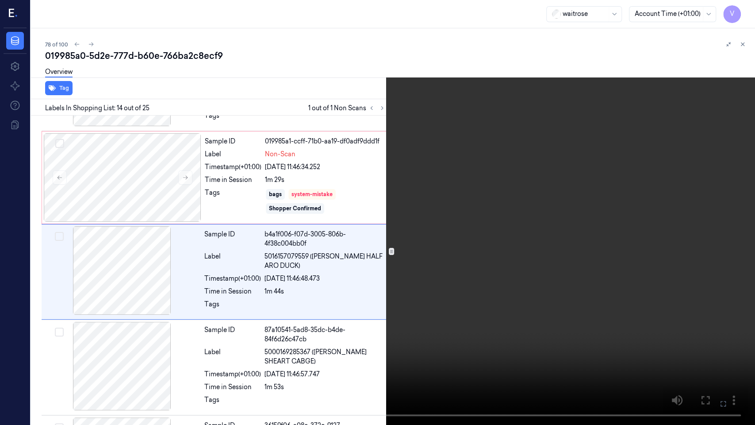
click at [0, 0] on icon at bounding box center [0, 0] width 0 height 0
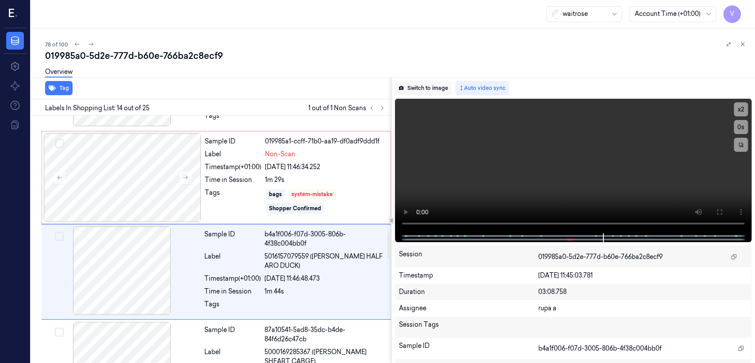
click at [403, 90] on icon at bounding box center [401, 87] width 5 height 5
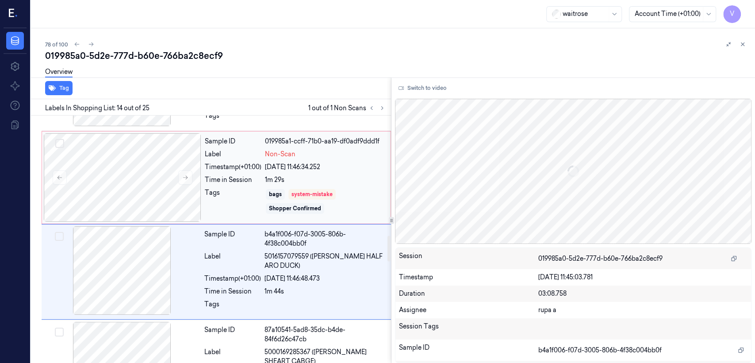
scroll to position [1144, 0]
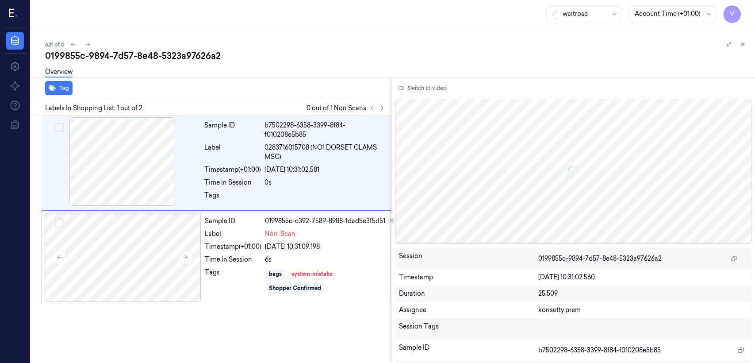
click at [148, 61] on div "0199855c-9894-7d57-8e48-5323a97626a2" at bounding box center [396, 56] width 703 height 12
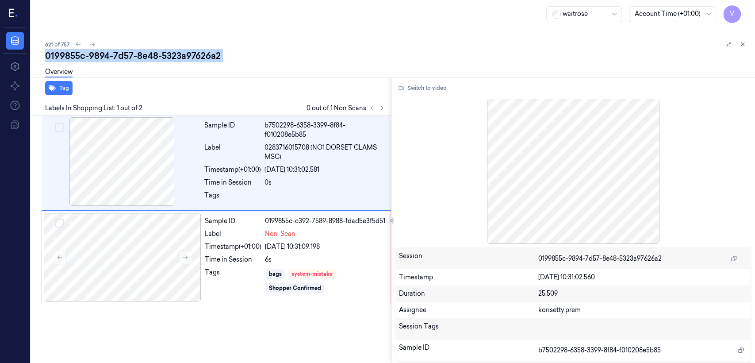
copy div "8e48"
click at [389, 110] on div "Tag Labels In Shopping List: 1 out of 2 0 out of 1 Non Scans Sample ID b7502298…" at bounding box center [391, 219] width 728 height 285
click at [384, 106] on icon at bounding box center [382, 108] width 6 height 6
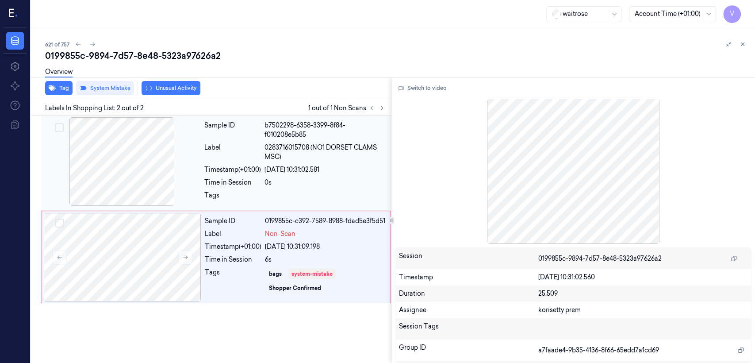
click at [269, 159] on span "0283716015708 (NO1 DORSET CLAMS MSC)" at bounding box center [325, 152] width 121 height 19
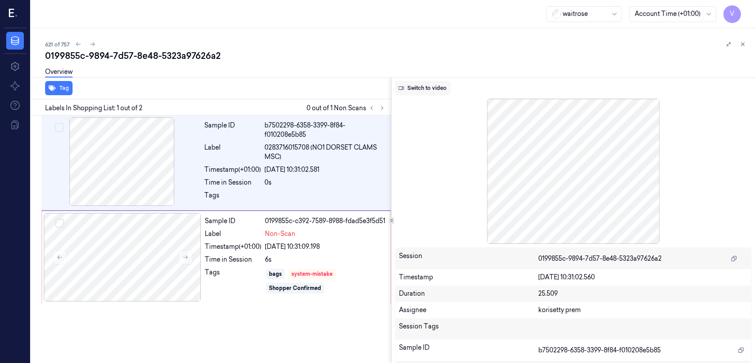
click at [409, 90] on button "Switch to video" at bounding box center [422, 88] width 55 height 14
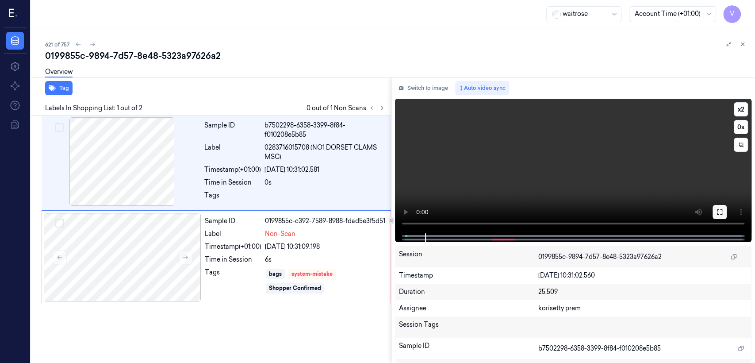
click at [723, 207] on button at bounding box center [720, 212] width 14 height 14
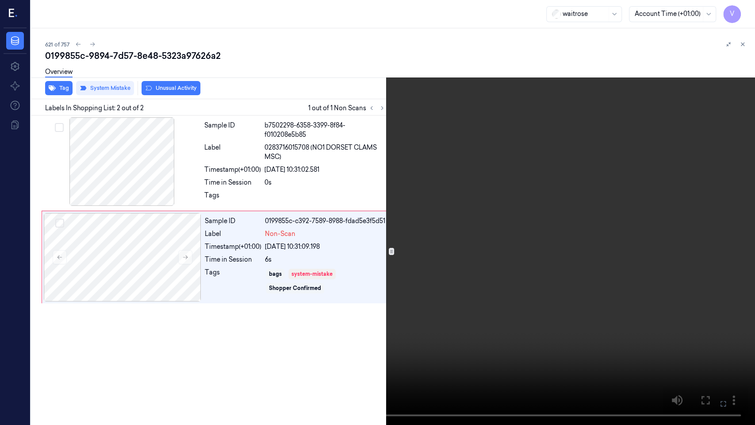
click at [0, 0] on button at bounding box center [0, 0] width 0 height 0
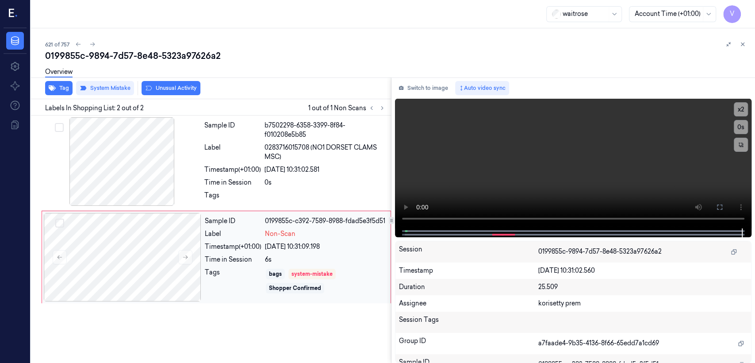
click at [320, 239] on div "Non-Scan" at bounding box center [325, 233] width 120 height 9
click at [177, 255] on div at bounding box center [123, 257] width 158 height 89
click at [180, 258] on button at bounding box center [185, 257] width 14 height 14
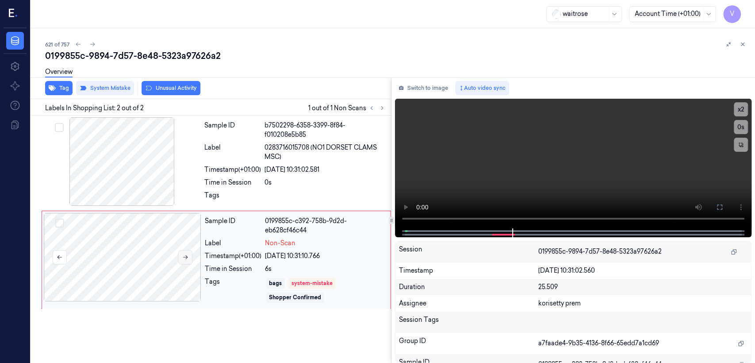
click at [180, 258] on button at bounding box center [185, 257] width 14 height 14
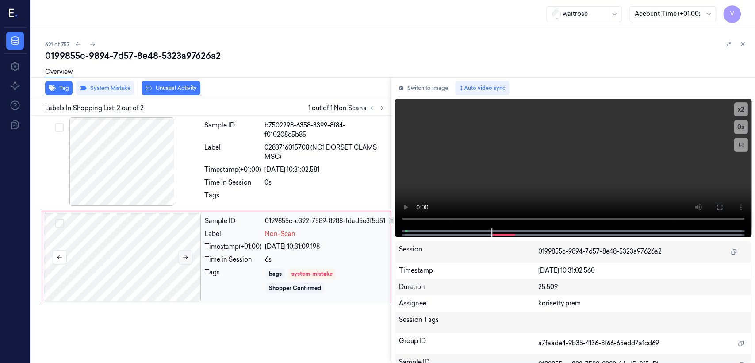
click at [180, 258] on button at bounding box center [185, 257] width 14 height 14
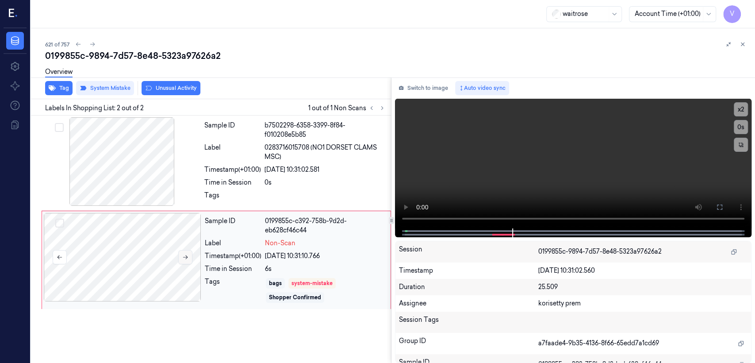
click at [180, 258] on button at bounding box center [185, 257] width 14 height 14
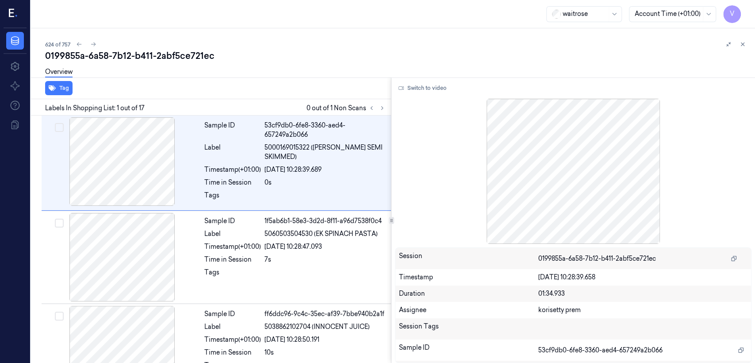
click at [96, 53] on div "0199855a-6a58-7b12-b411-2abf5ce721ec" at bounding box center [396, 56] width 703 height 12
copy div "6a58"
click at [385, 107] on icon at bounding box center [382, 108] width 6 height 6
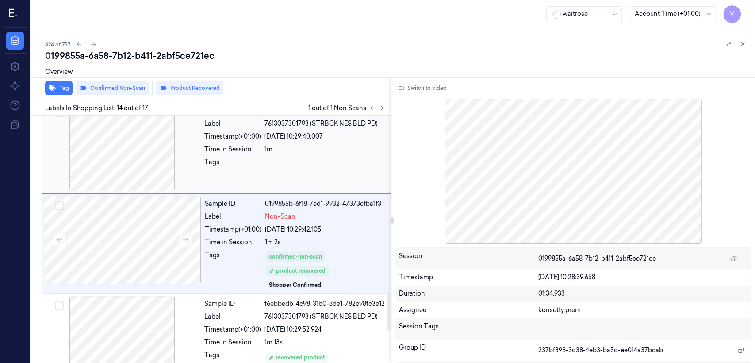
click at [259, 171] on div "Sample ID 0a918f45-cd98-36ed-ba0a-2765e3f7ff89 Label 7613037301793 (STRBCK NES …" at bounding box center [295, 147] width 189 height 89
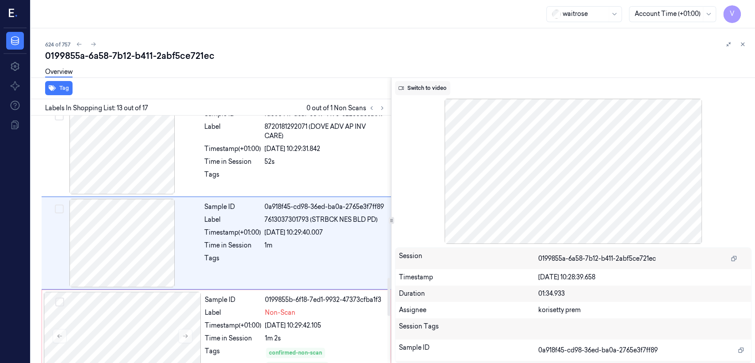
scroll to position [1049, 0]
click at [445, 88] on button "Switch to video" at bounding box center [422, 88] width 55 height 14
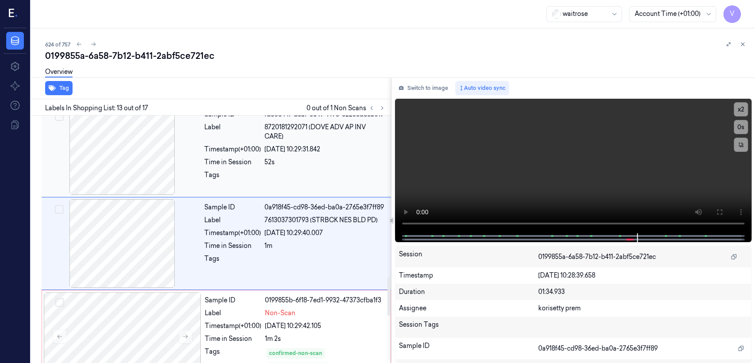
click at [356, 170] on div at bounding box center [325, 177] width 121 height 14
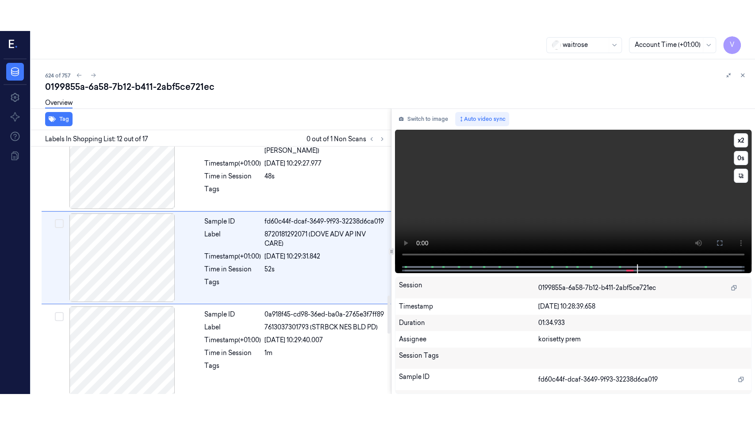
scroll to position [956, 0]
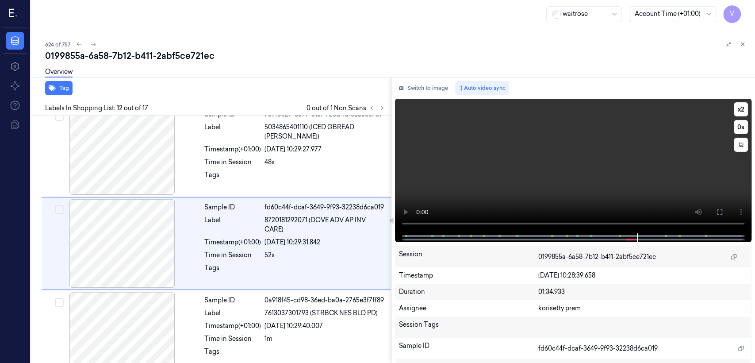
click at [611, 184] on video at bounding box center [573, 166] width 357 height 135
click at [722, 206] on button at bounding box center [720, 212] width 14 height 14
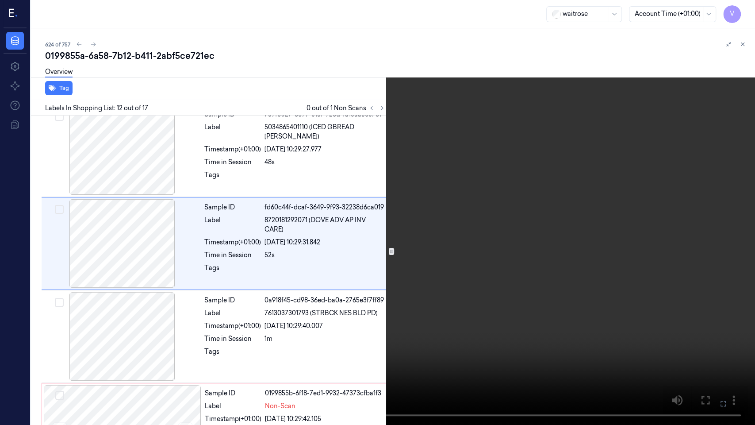
click at [534, 202] on video at bounding box center [377, 212] width 755 height 425
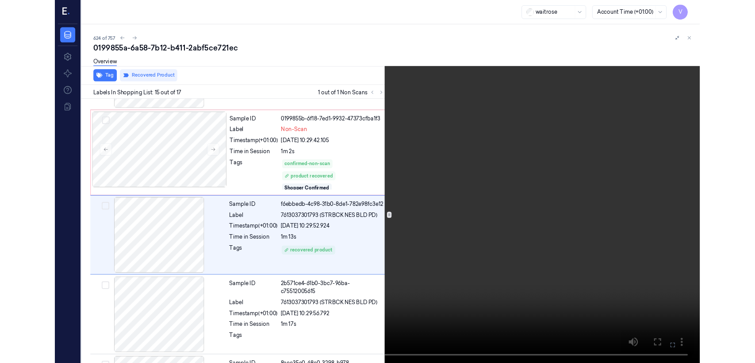
scroll to position [1211, 0]
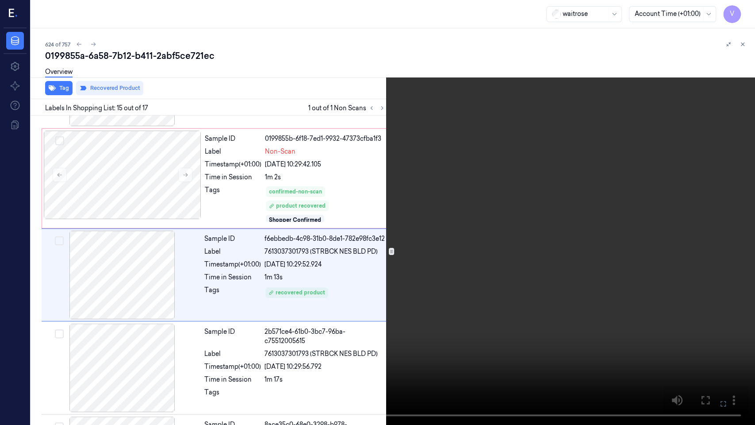
click at [0, 0] on icon at bounding box center [0, 0] width 0 height 0
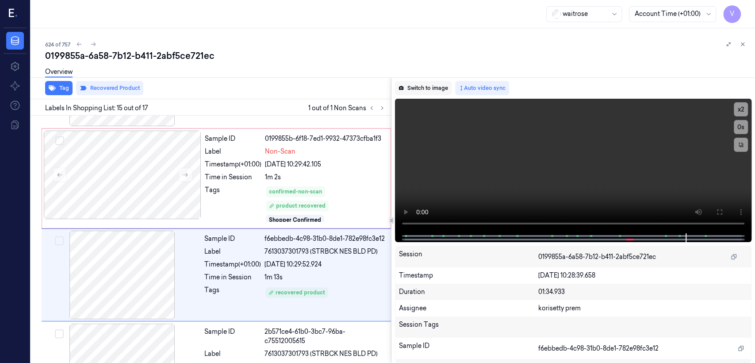
click at [439, 89] on button "Switch to image" at bounding box center [423, 88] width 57 height 14
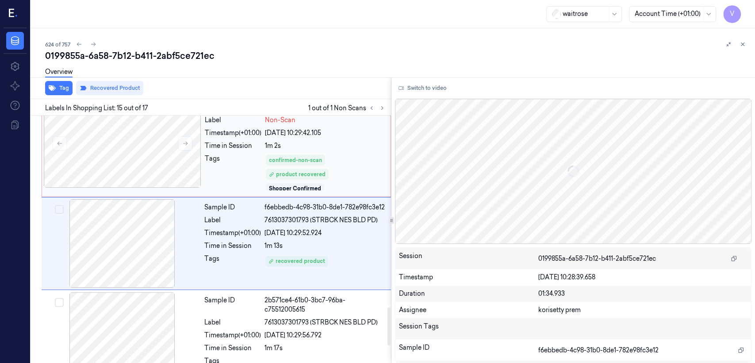
click at [204, 171] on div "Sample ID 0199855b-6f18-7ed1-9932-47373cfba1f3 Label Non-Scan Timestamp (+01:00…" at bounding box center [295, 147] width 188 height 96
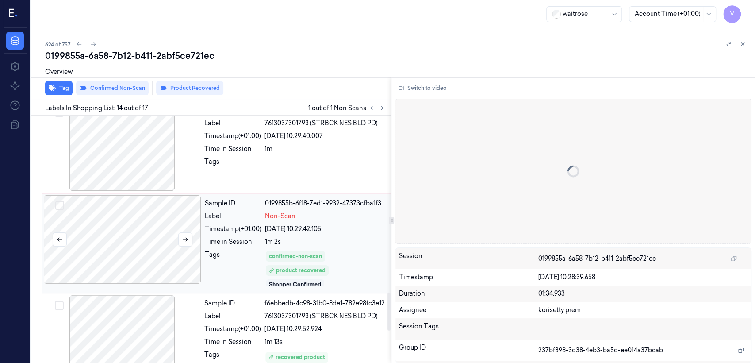
scroll to position [1146, 0]
click at [209, 308] on div "Sample ID" at bounding box center [232, 303] width 57 height 9
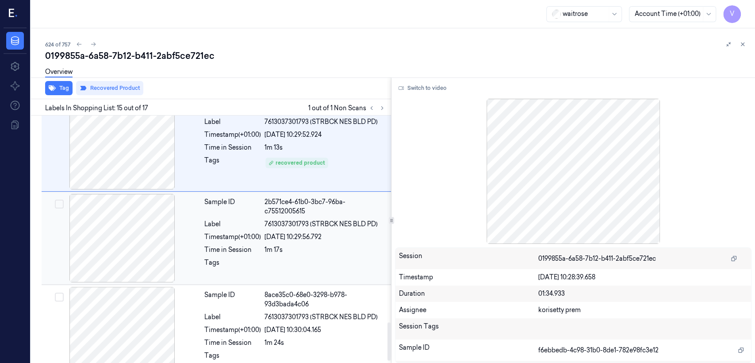
click at [207, 232] on div "Timestamp (+01:00)" at bounding box center [232, 236] width 57 height 9
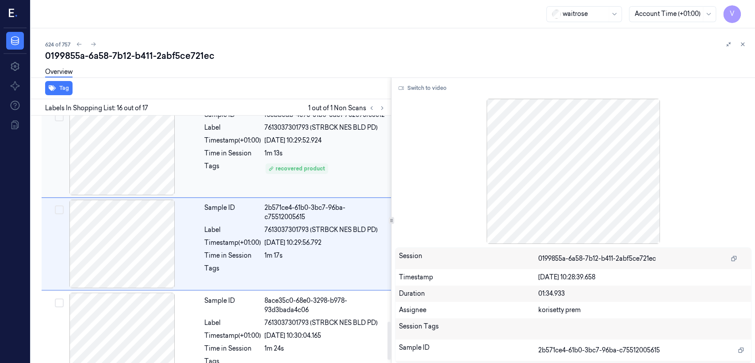
click at [212, 156] on div "Time in Session" at bounding box center [232, 153] width 57 height 9
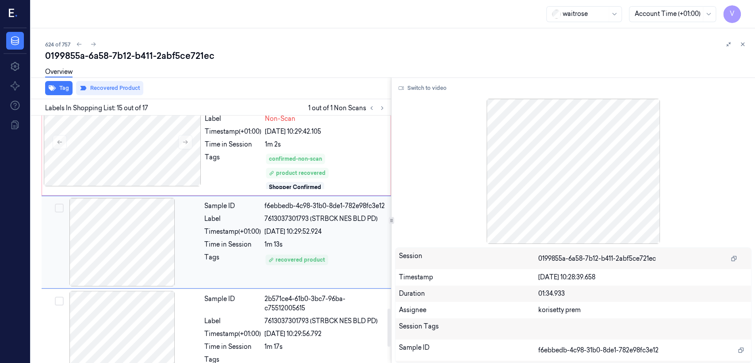
scroll to position [1242, 0]
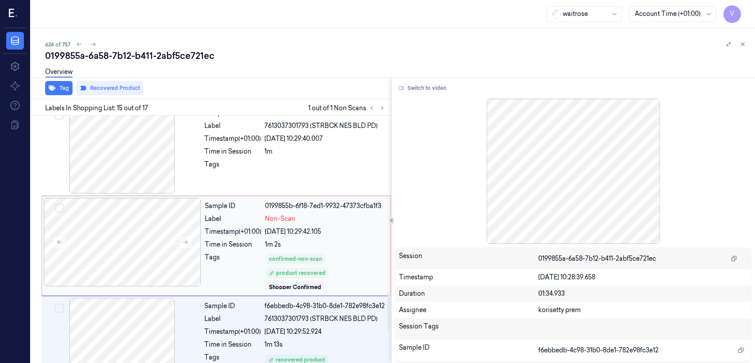
click at [216, 170] on div "Sample ID 0a918f45-cd98-36ed-ba0a-2765e3f7ff89 Label 7613037301793 (STRBCK NES …" at bounding box center [295, 149] width 189 height 89
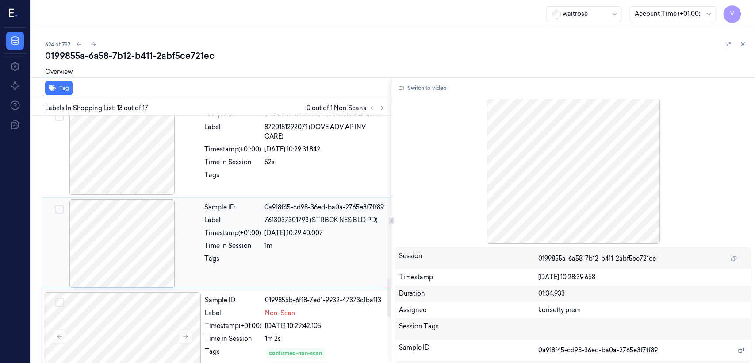
click at [240, 266] on div "Sample ID 0a918f45-cd98-36ed-ba0a-2765e3f7ff89 Label 7613037301793 (STRBCK NES …" at bounding box center [295, 243] width 189 height 89
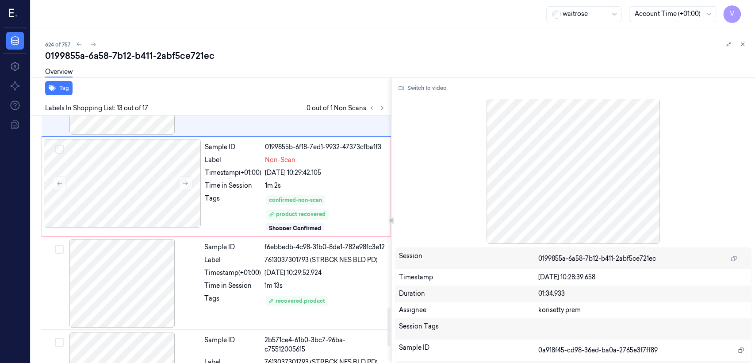
scroll to position [1246, 0]
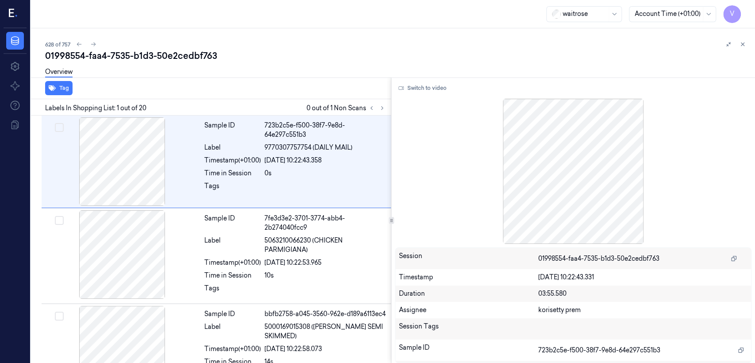
click at [143, 58] on div "01998554-faa4-7535-b1d3-50e2cedbf763" at bounding box center [396, 56] width 703 height 12
copy div "b1d3"
click at [380, 107] on icon at bounding box center [382, 108] width 6 height 6
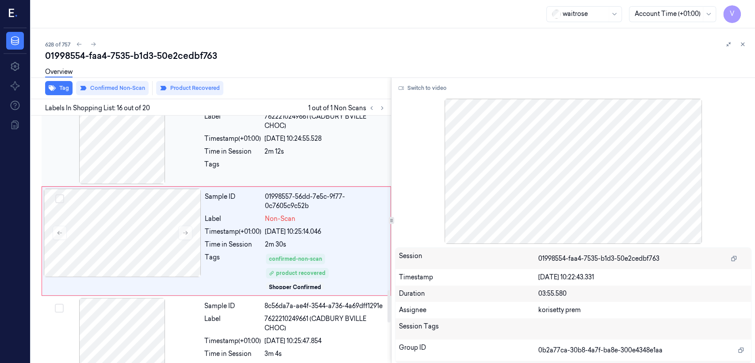
click at [272, 163] on div at bounding box center [325, 167] width 121 height 14
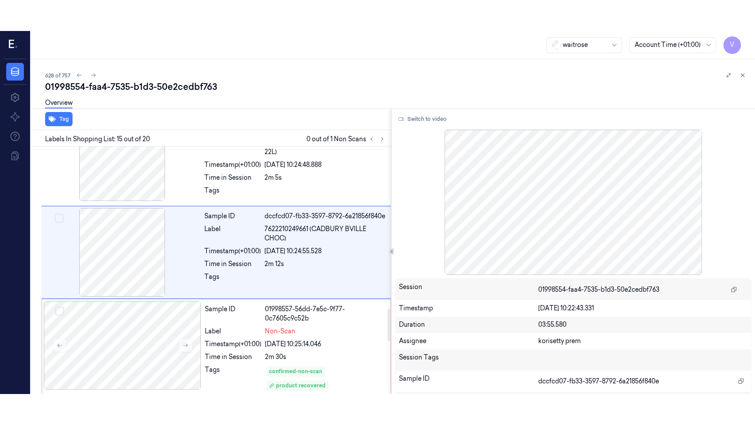
scroll to position [1233, 0]
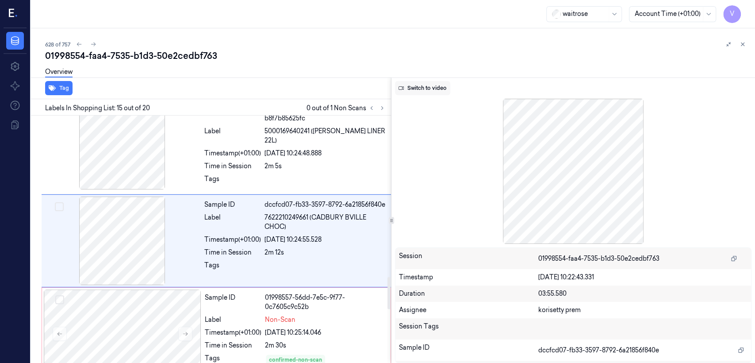
click at [432, 88] on button "Switch to video" at bounding box center [422, 88] width 55 height 14
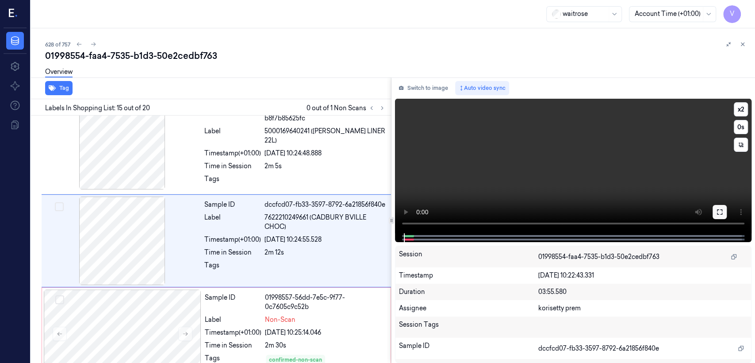
click at [721, 211] on icon at bounding box center [720, 211] width 7 height 7
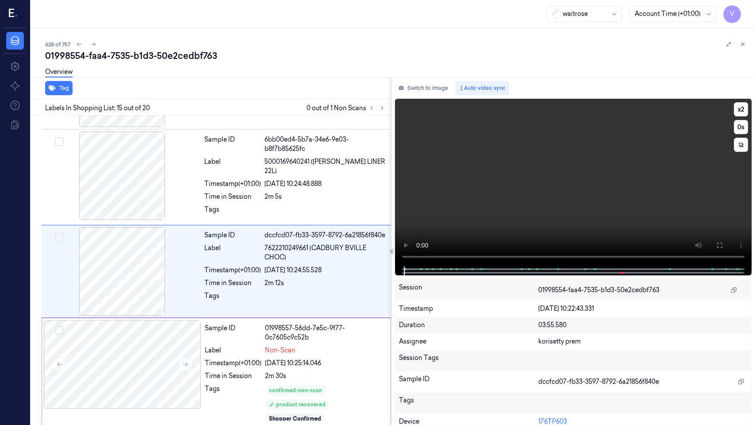
scroll to position [1202, 0]
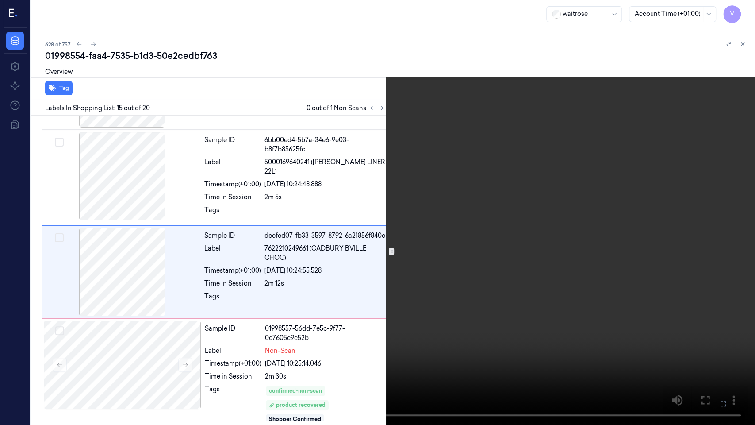
click at [386, 305] on video at bounding box center [377, 212] width 755 height 425
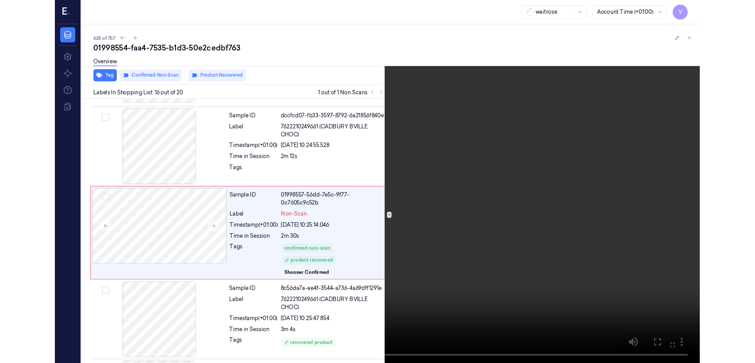
scroll to position [1302, 0]
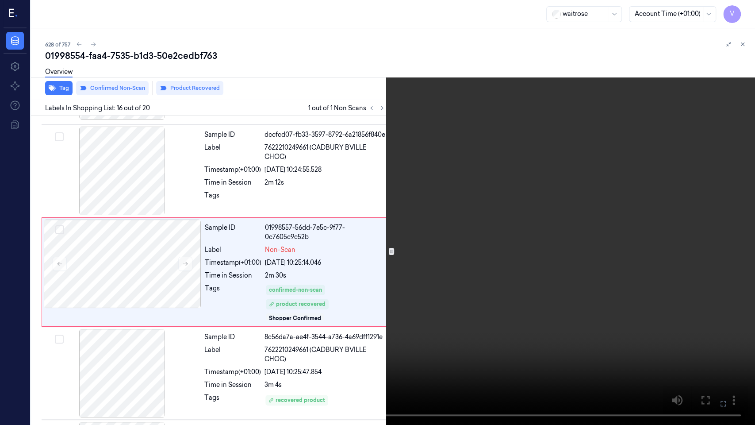
click at [0, 0] on icon at bounding box center [0, 0] width 0 height 0
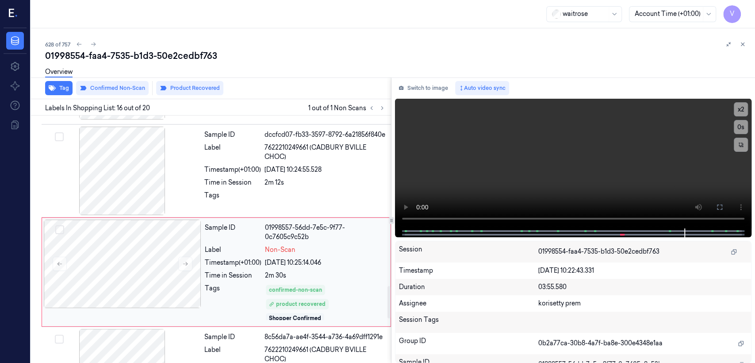
click at [311, 250] on div "Non-Scan" at bounding box center [325, 249] width 120 height 9
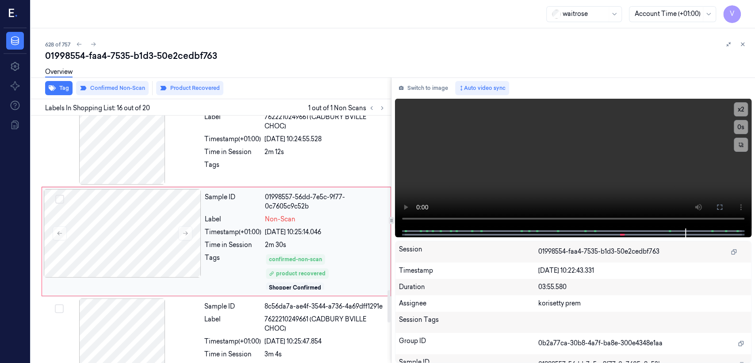
scroll to position [1333, 0]
click at [330, 162] on div at bounding box center [325, 167] width 121 height 14
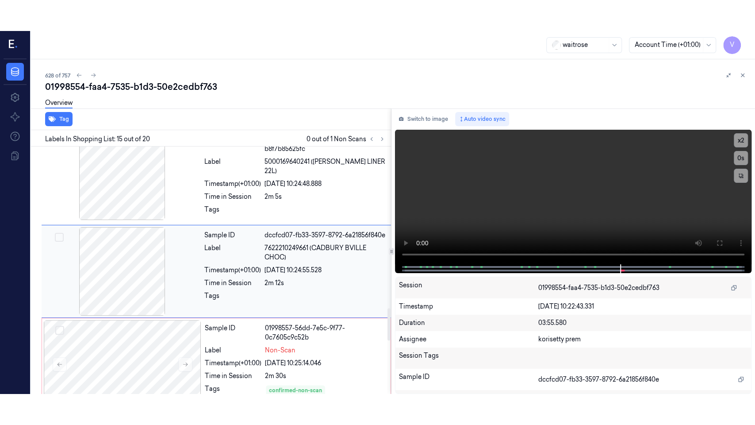
scroll to position [1233, 0]
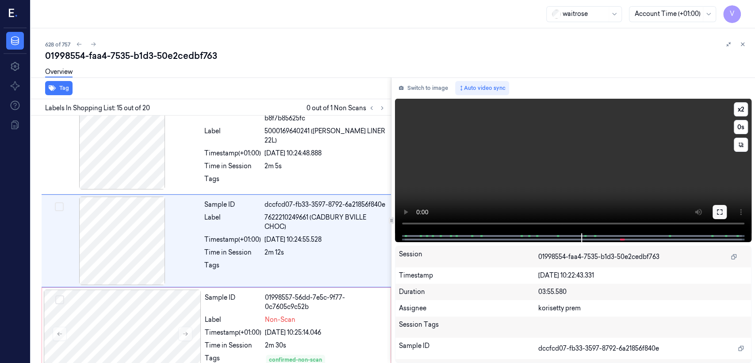
click at [719, 213] on icon at bounding box center [720, 211] width 7 height 7
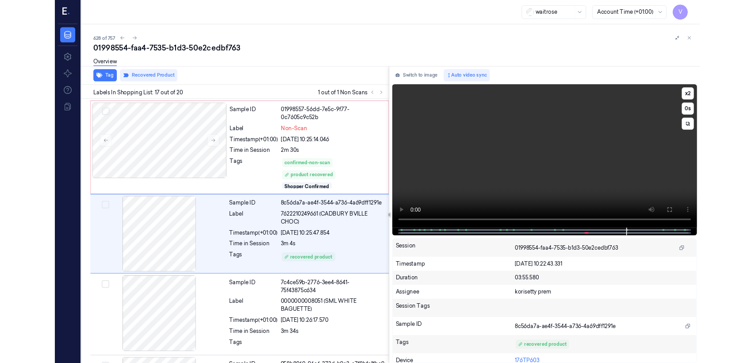
scroll to position [1403, 0]
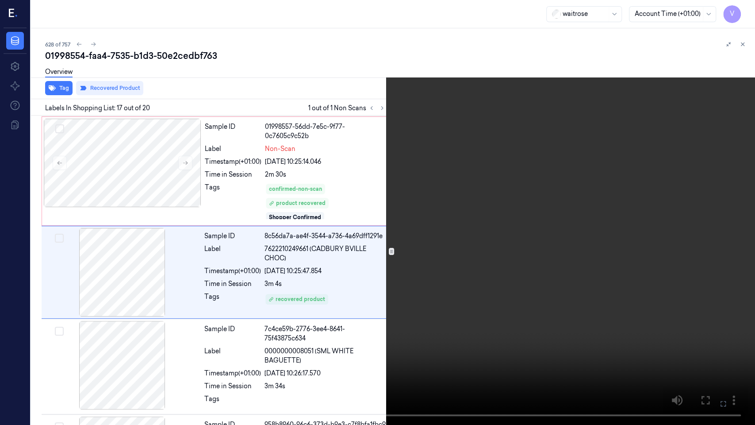
drag, startPoint x: 722, startPoint y: 404, endPoint x: 722, endPoint y: 362, distance: 42.5
click at [0, 0] on icon at bounding box center [0, 0] width 0 height 0
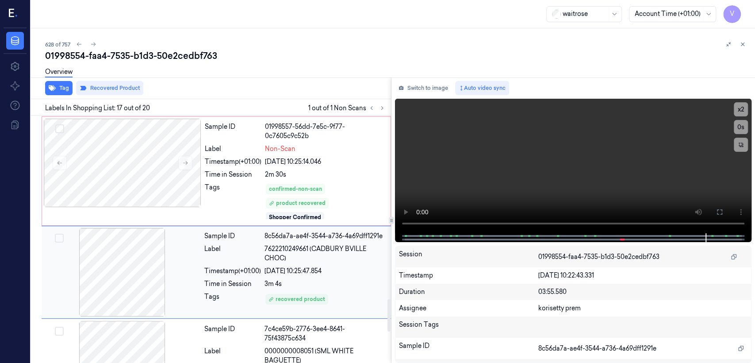
click at [316, 260] on span "7622210249661 (CADBURY BVILLE CHOC)" at bounding box center [325, 253] width 121 height 19
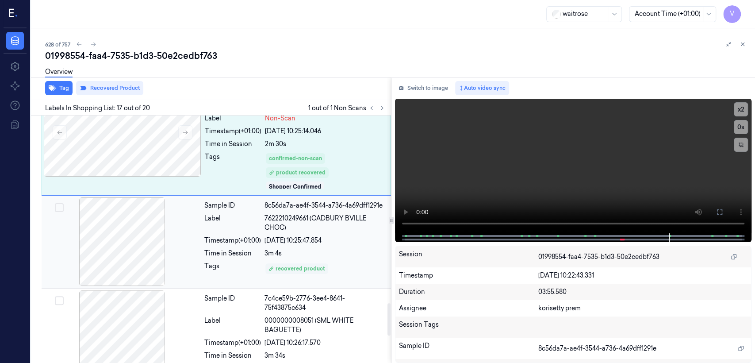
scroll to position [1434, 0]
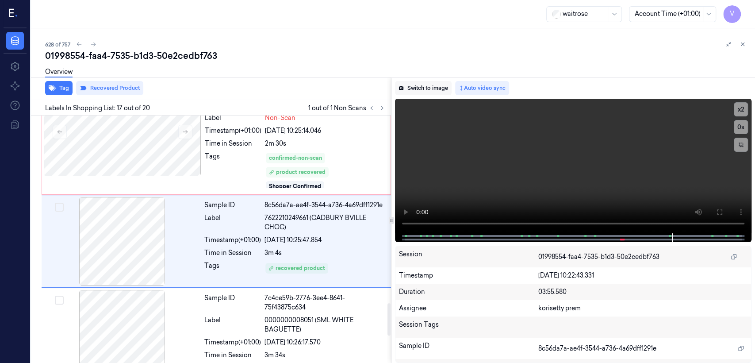
click at [425, 92] on button "Switch to image" at bounding box center [423, 88] width 57 height 14
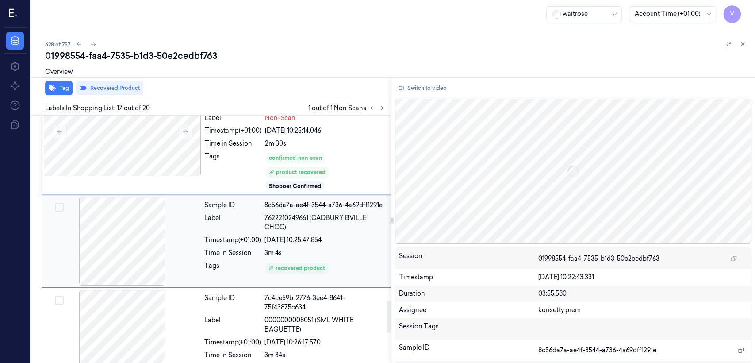
scroll to position [1336, 0]
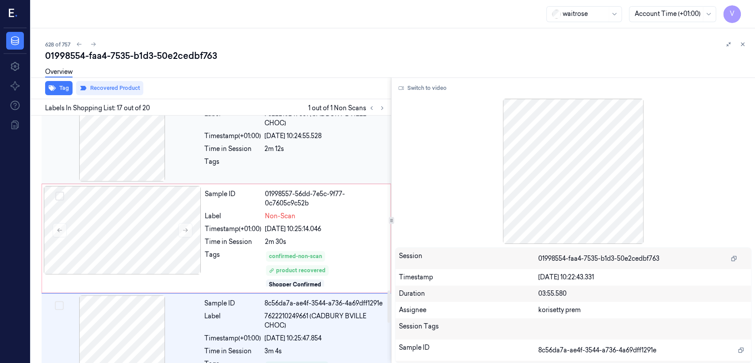
click at [277, 171] on div "Sample ID dccfcd07-fb33-3597-8792-6a21856f840e Label 7622210249661 (CADBURY BVI…" at bounding box center [295, 137] width 189 height 89
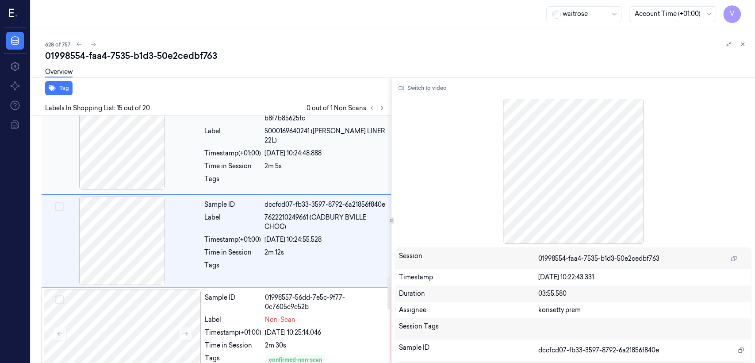
scroll to position [1331, 0]
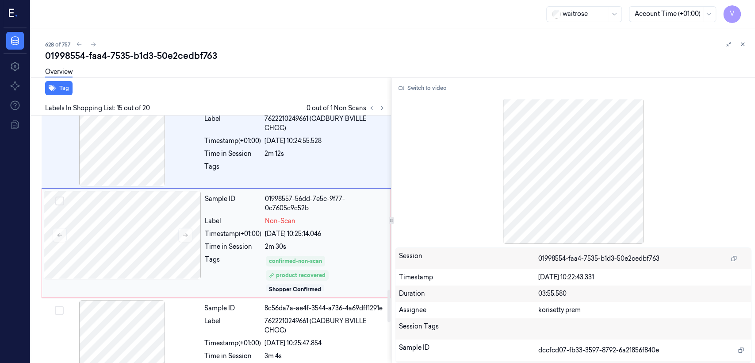
click at [262, 230] on div "Timestamp (+01:00) 26/09/2025 10:25:14.046" at bounding box center [295, 233] width 181 height 9
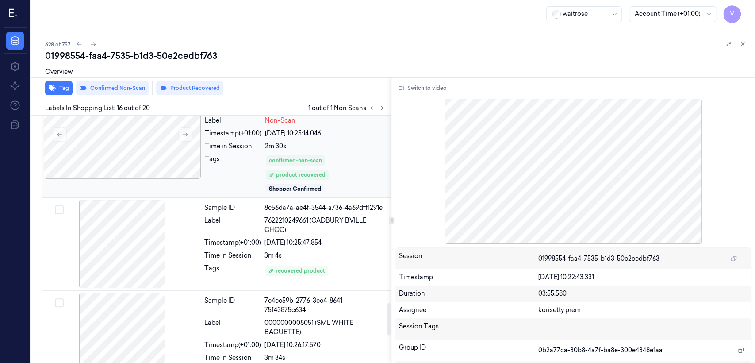
click at [262, 230] on div "Label 7622210249661 (CADBURY BVILLE CHOC)" at bounding box center [294, 225] width 181 height 19
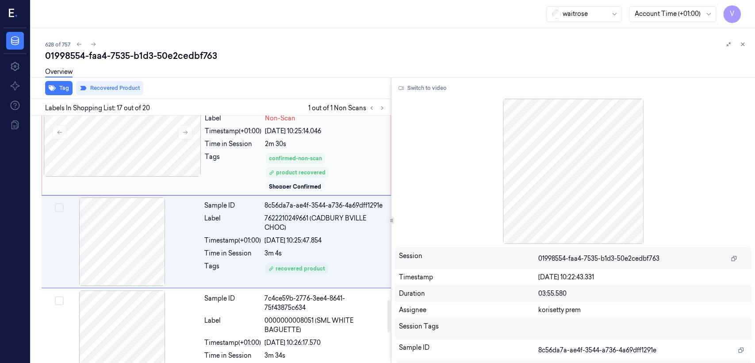
click at [327, 217] on span "7622210249661 (CADBURY BVILLE CHOC)" at bounding box center [325, 223] width 121 height 19
click at [343, 167] on div "confirmed-non-scan product recovered Shopper Confirmed" at bounding box center [325, 170] width 120 height 37
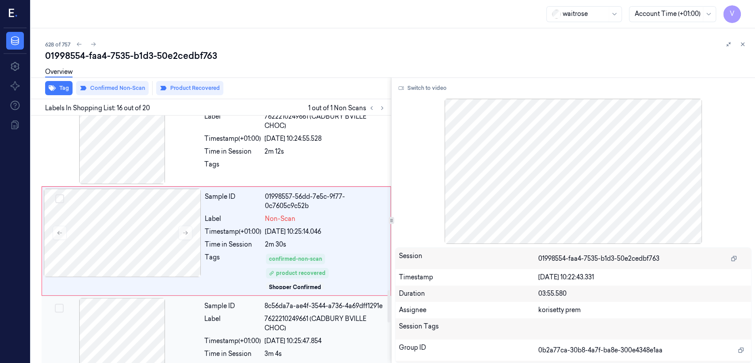
click at [332, 307] on div "8c56da7a-ae4f-3544-a736-4a69dff1291e" at bounding box center [325, 305] width 121 height 9
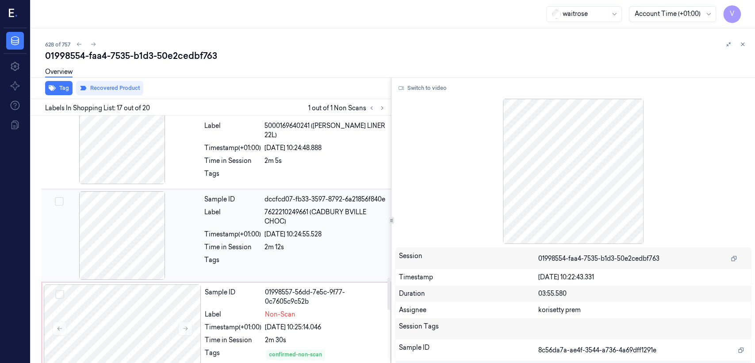
click at [280, 222] on span "7622210249661 (CADBURY BVILLE CHOC)" at bounding box center [325, 217] width 121 height 19
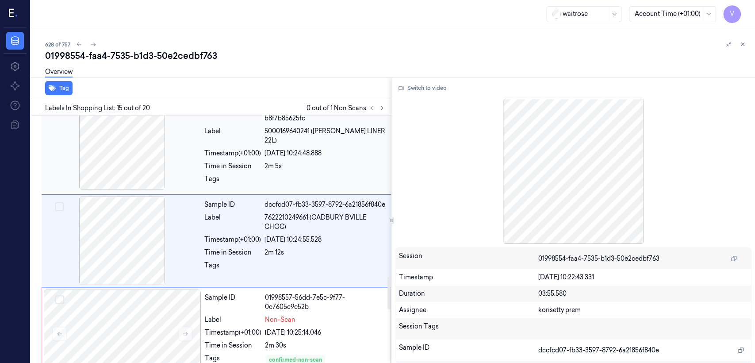
click at [257, 164] on div "Sample ID 6bb00ed4-5b7a-34e6-9e03-b8f7b85625fc Label 5000169640241 (WR CADDY LI…" at bounding box center [295, 146] width 189 height 91
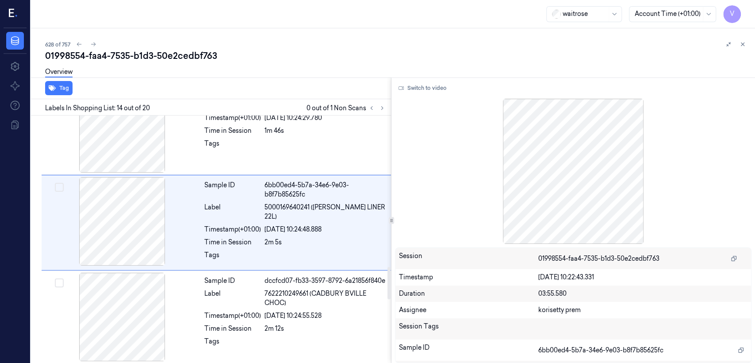
scroll to position [1140, 0]
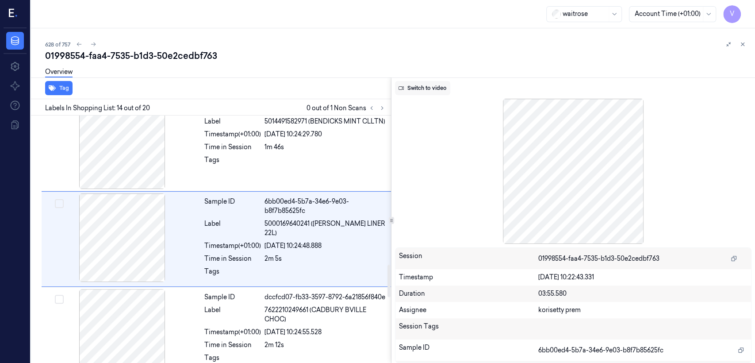
click at [424, 87] on button "Switch to video" at bounding box center [422, 88] width 55 height 14
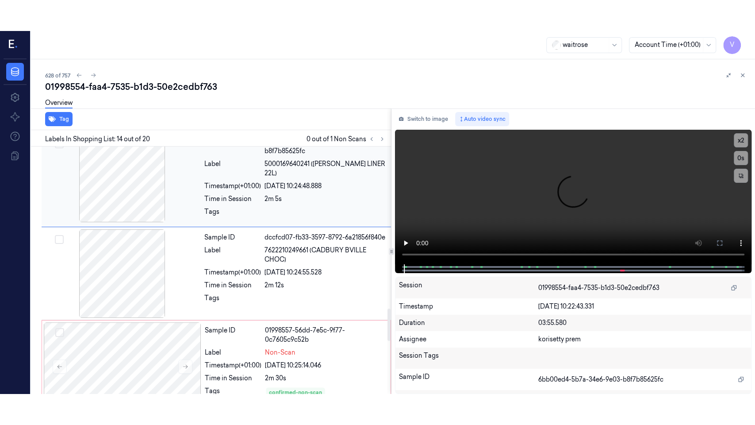
scroll to position [1238, 0]
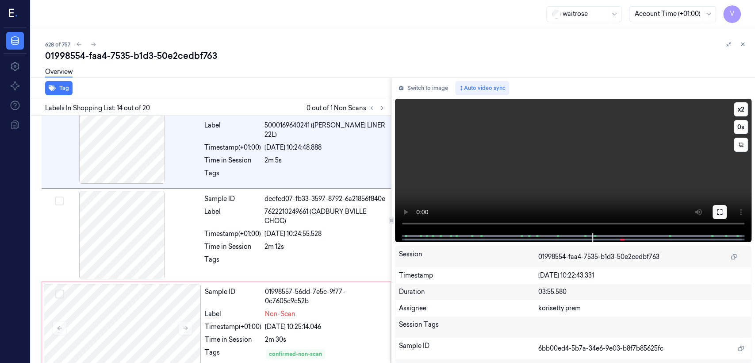
click at [721, 218] on button at bounding box center [720, 212] width 14 height 14
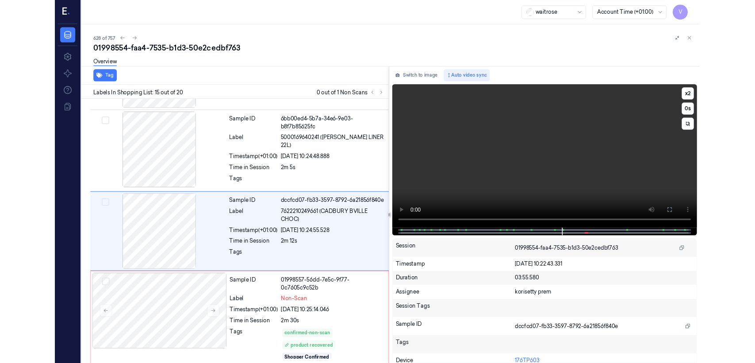
scroll to position [1202, 0]
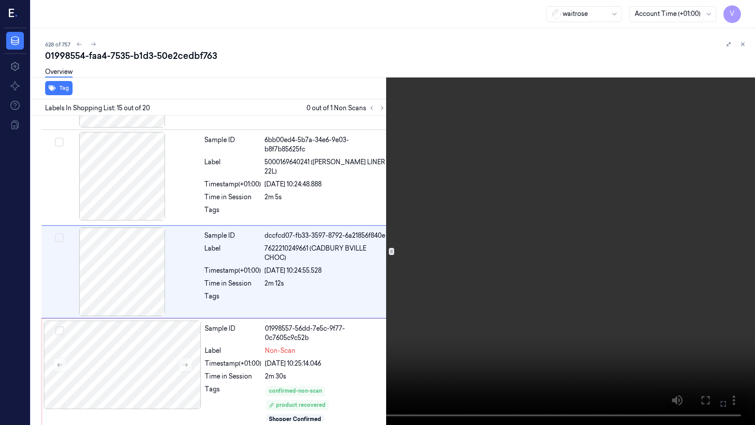
click at [0, 0] on icon at bounding box center [0, 0] width 0 height 0
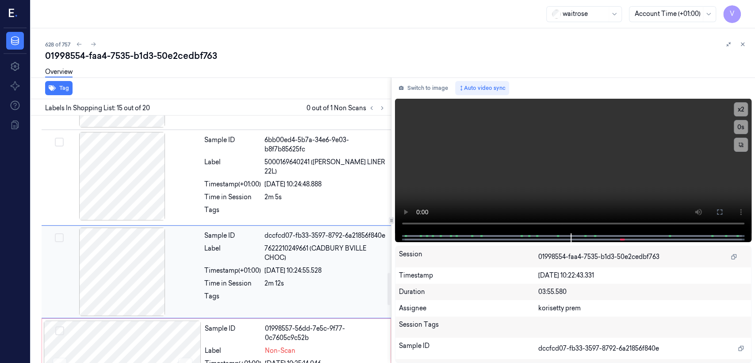
click at [284, 263] on div "Sample ID dccfcd07-fb33-3597-8792-6a21856f840e Label 7622210249661 (CADBURY BVI…" at bounding box center [295, 271] width 189 height 89
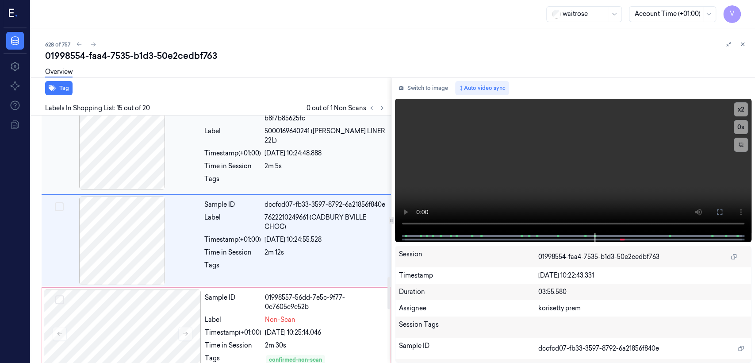
click at [277, 177] on div at bounding box center [325, 181] width 121 height 14
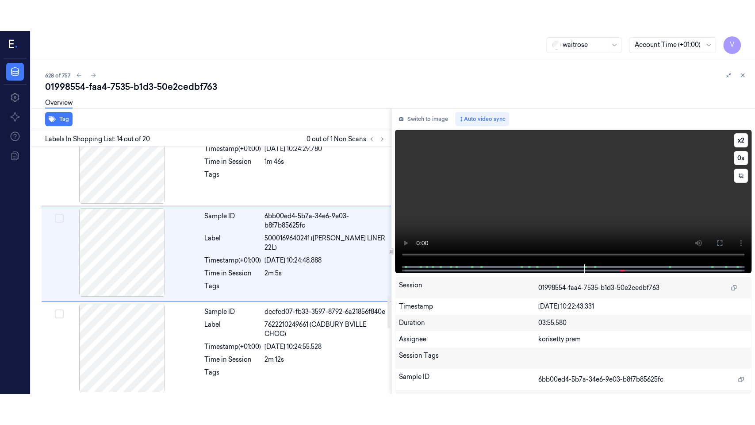
scroll to position [1140, 0]
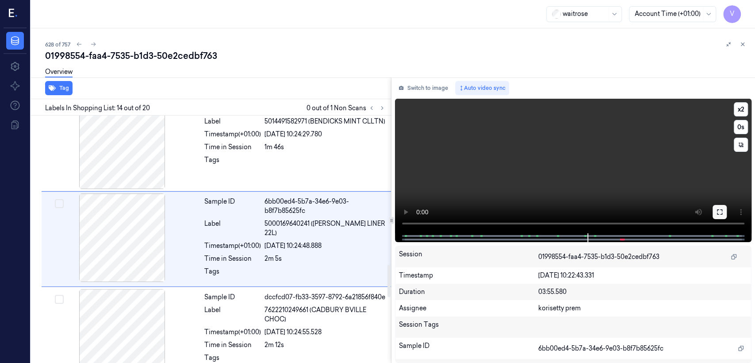
click at [720, 211] on icon at bounding box center [720, 211] width 7 height 7
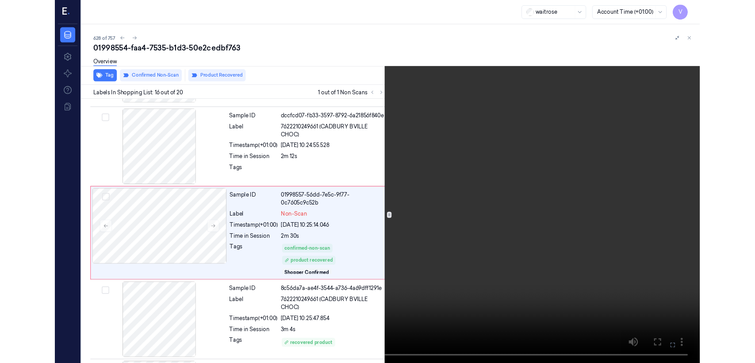
scroll to position [1302, 0]
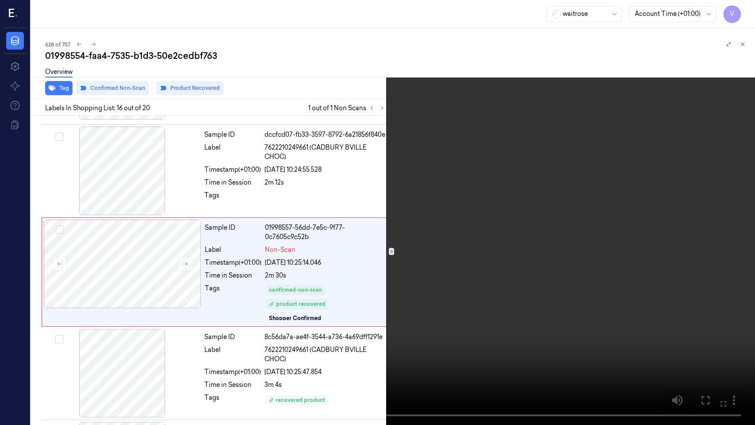
click at [0, 0] on icon at bounding box center [0, 0] width 0 height 0
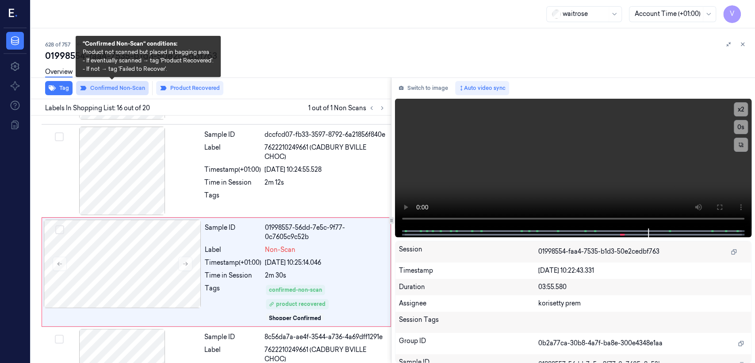
click at [113, 90] on button "Confirmed Non-Scan" at bounding box center [112, 88] width 73 height 14
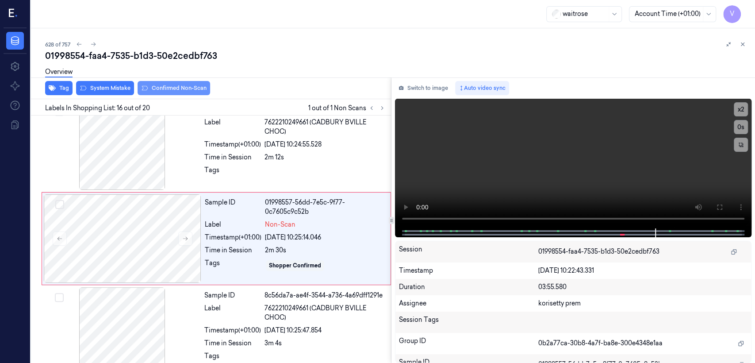
scroll to position [1325, 0]
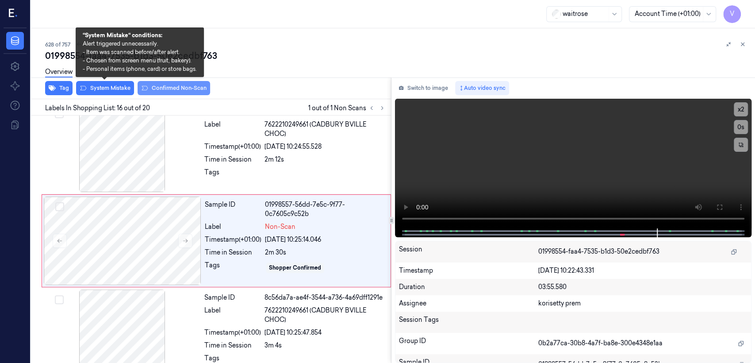
click at [116, 89] on button "System Mistake" at bounding box center [105, 88] width 58 height 14
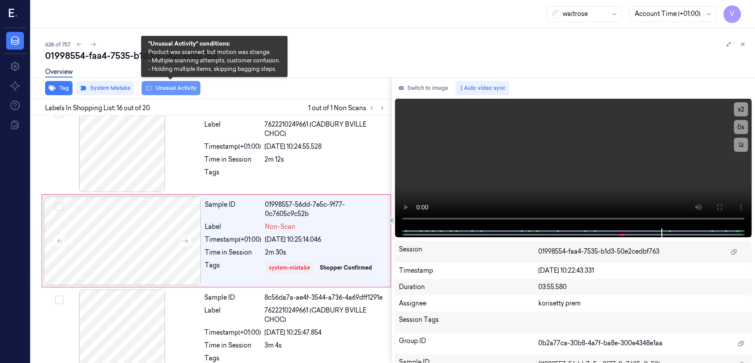
click at [170, 86] on button "Unusual Activity" at bounding box center [171, 88] width 59 height 14
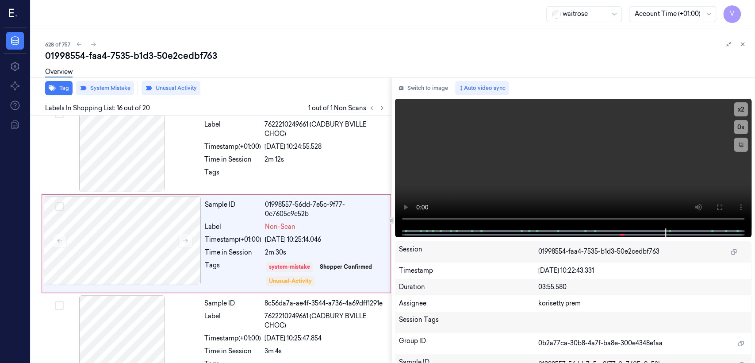
scroll to position [1328, 0]
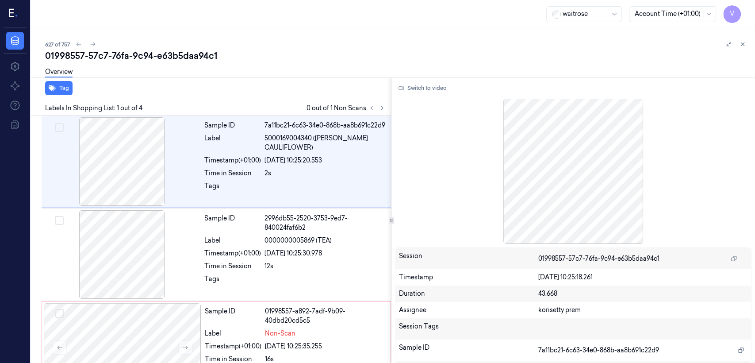
click at [149, 50] on div "01998557-57c7-76fa-9c94-e63b5daa94c1" at bounding box center [396, 56] width 703 height 12
copy div "-"
click at [378, 107] on button at bounding box center [382, 108] width 11 height 11
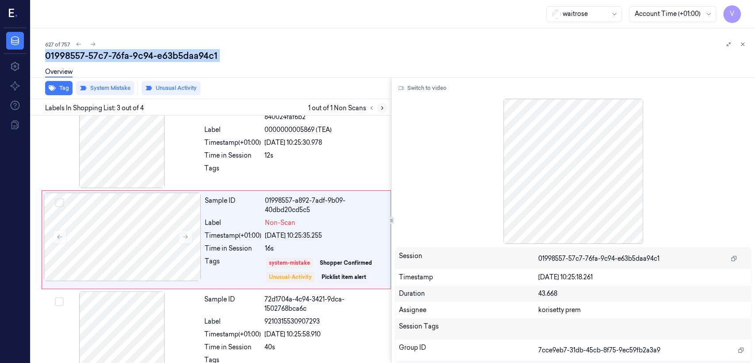
scroll to position [113, 0]
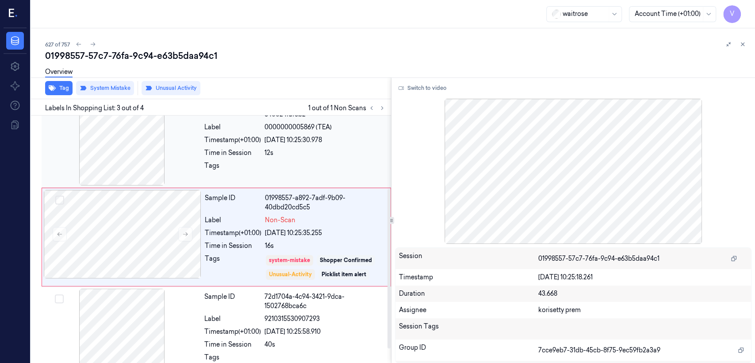
click at [237, 144] on div "Timestamp (+01:00)" at bounding box center [232, 139] width 57 height 9
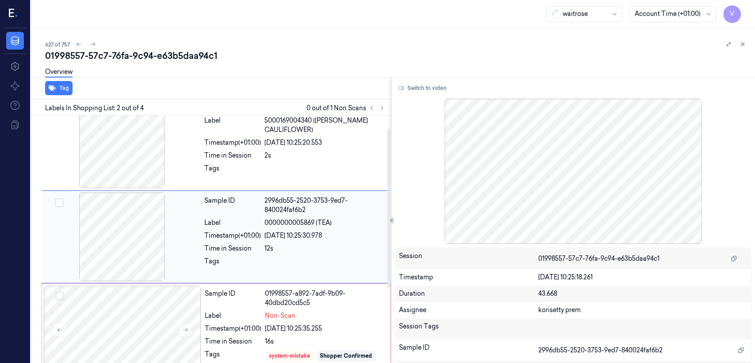
scroll to position [18, 0]
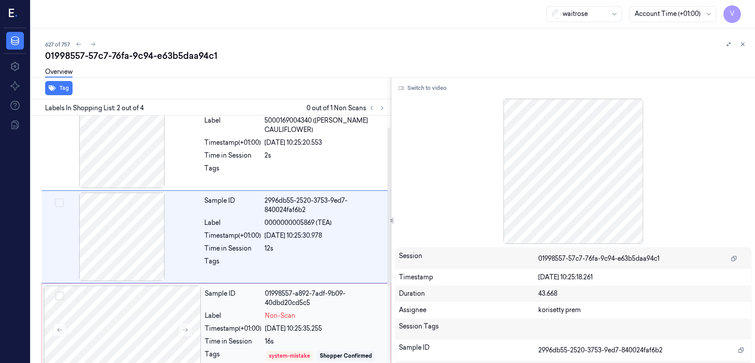
click at [320, 326] on div "Sample ID 01998557-a892-7adf-9b09-40dbd20cd5c5 Label Non-Scan Timestamp (+01:00…" at bounding box center [295, 332] width 188 height 94
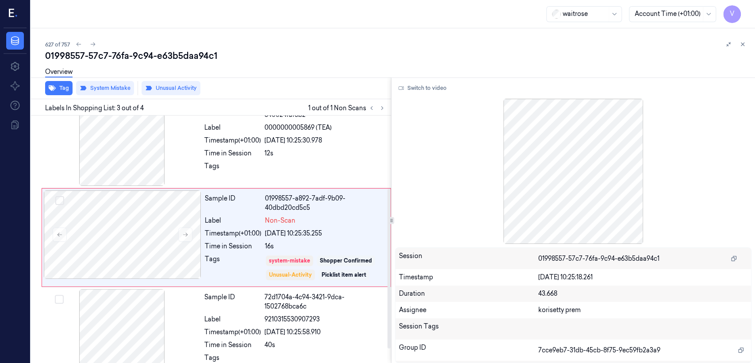
scroll to position [113, 0]
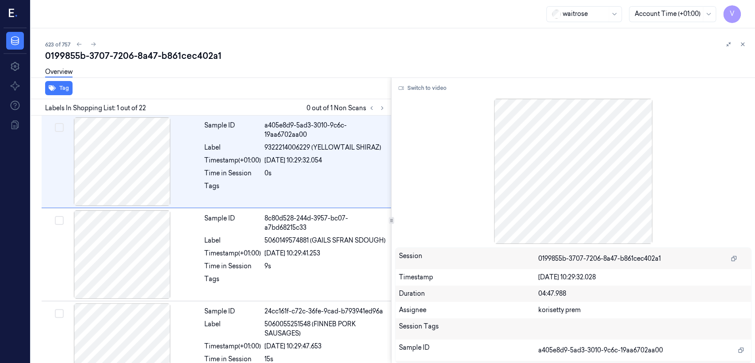
click at [117, 58] on div "0199855b-3707-7206-8a47-b861cec402a1" at bounding box center [396, 56] width 703 height 12
copy div "7206"
click at [383, 108] on icon at bounding box center [382, 108] width 6 height 6
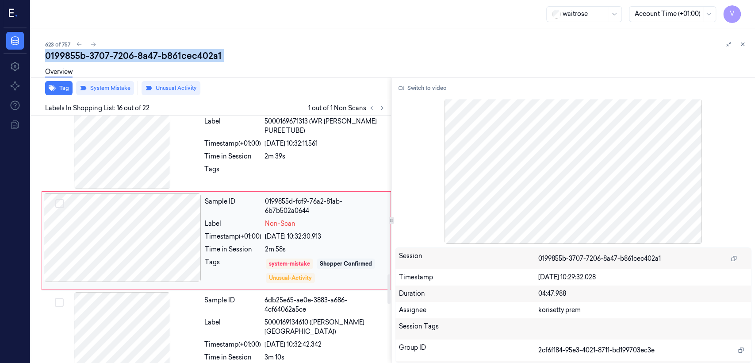
scroll to position [1328, 0]
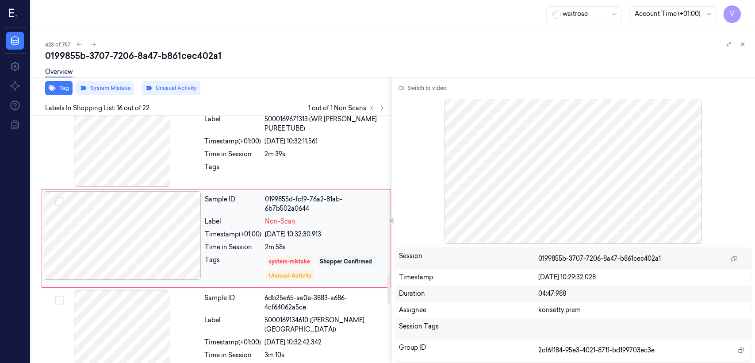
click at [139, 249] on div at bounding box center [123, 235] width 158 height 89
click at [242, 167] on div "Tags" at bounding box center [232, 169] width 57 height 14
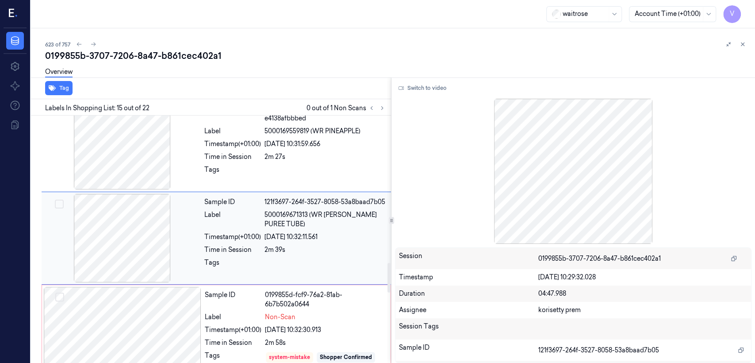
scroll to position [1331, 0]
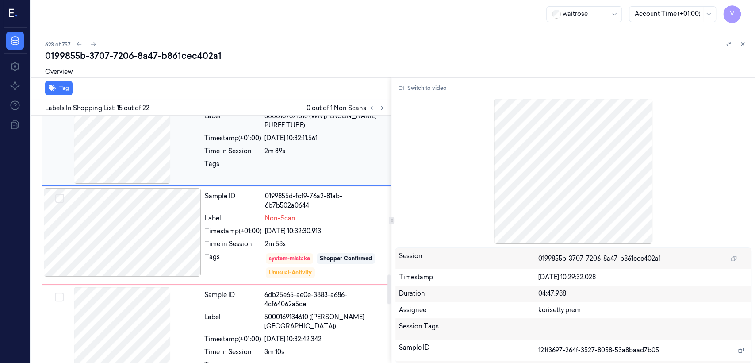
click at [273, 159] on div at bounding box center [325, 166] width 121 height 14
click at [280, 216] on span "Non-Scan" at bounding box center [280, 218] width 31 height 9
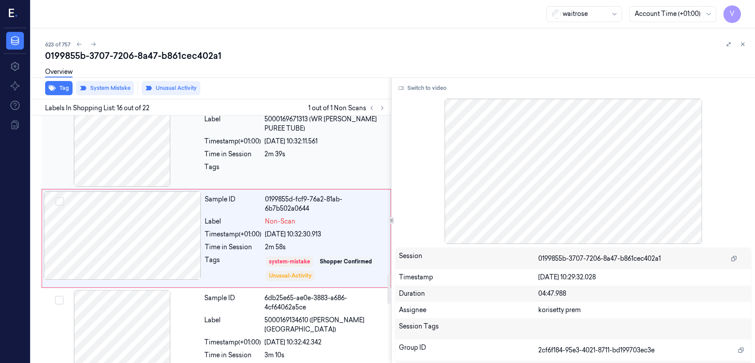
click at [301, 162] on div at bounding box center [325, 169] width 121 height 14
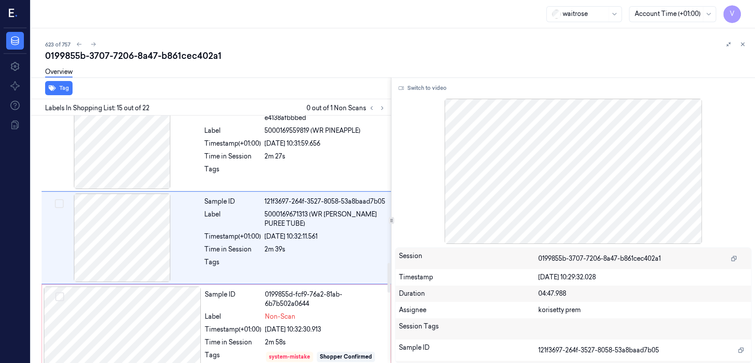
scroll to position [1233, 0]
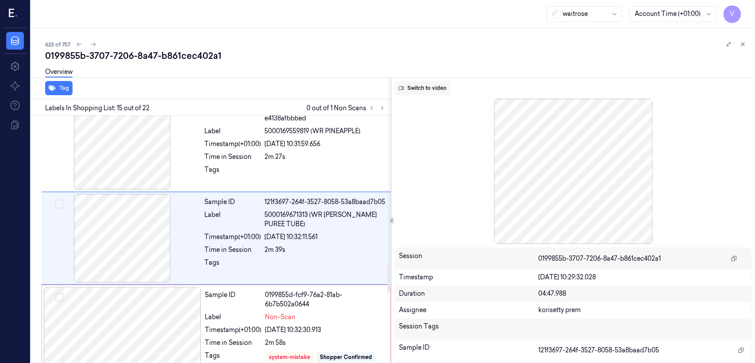
click at [412, 85] on button "Switch to video" at bounding box center [422, 88] width 55 height 14
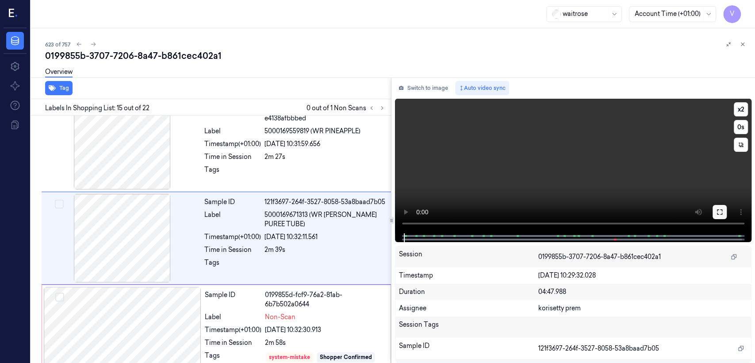
click at [716, 214] on button at bounding box center [720, 212] width 14 height 14
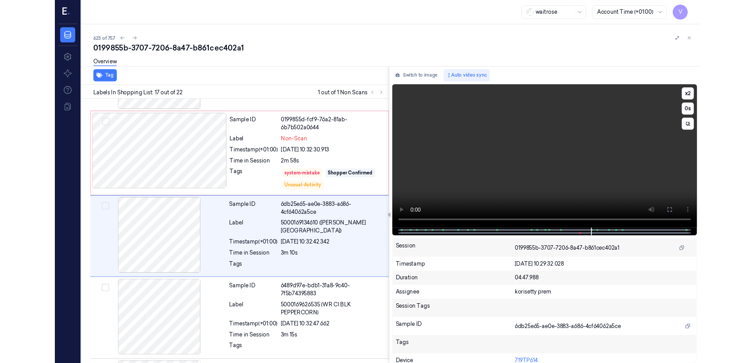
scroll to position [1394, 0]
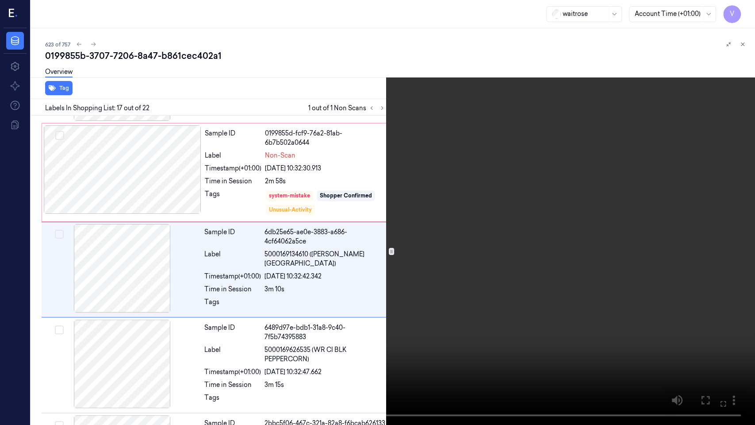
click at [0, 0] on icon at bounding box center [0, 0] width 0 height 0
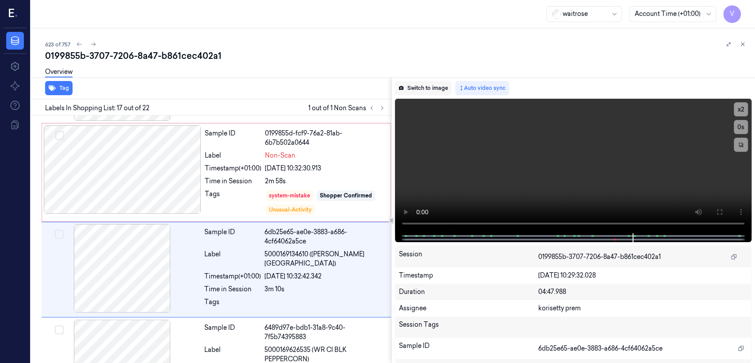
click at [447, 89] on button "Switch to image" at bounding box center [423, 88] width 57 height 14
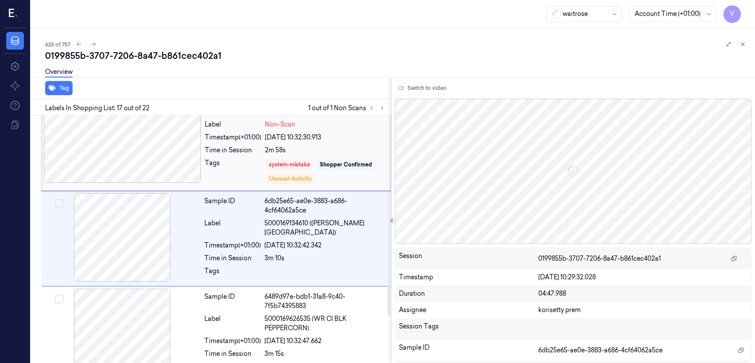
click at [299, 173] on div "system-mistake Shopper Confirmed Unusual-Activity" at bounding box center [325, 171] width 120 height 27
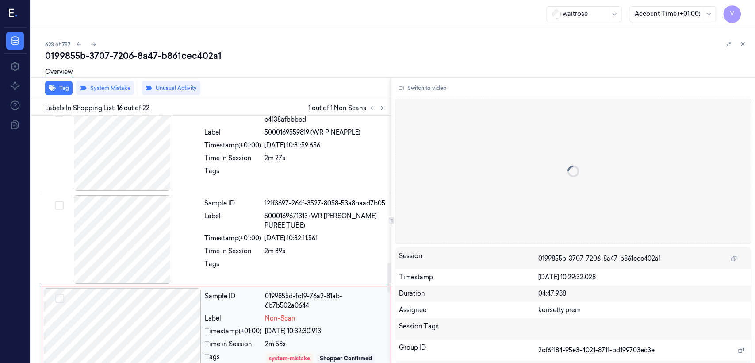
click at [274, 202] on div "121f3697-264f-3527-8058-53a8baad7b05" at bounding box center [325, 203] width 121 height 9
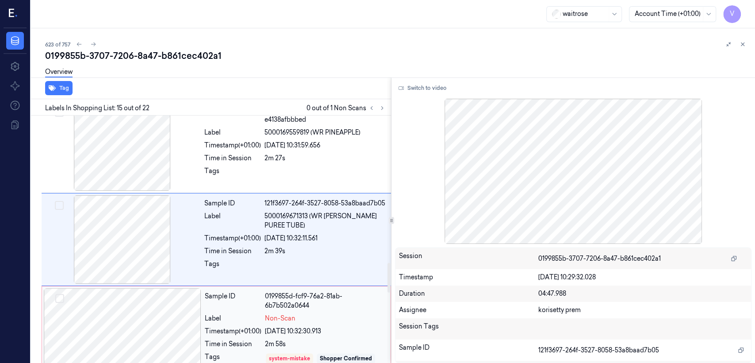
scroll to position [1233, 0]
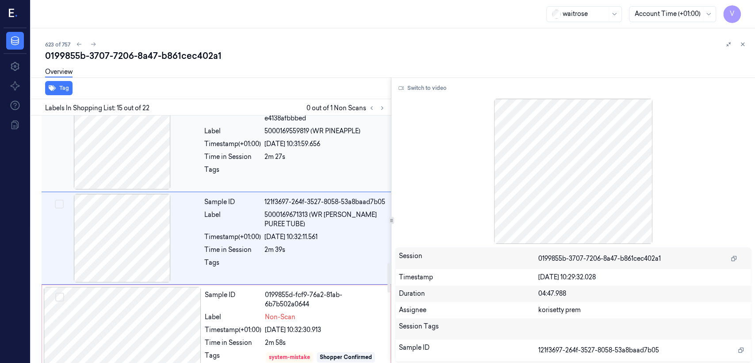
click at [269, 176] on div at bounding box center [325, 172] width 121 height 14
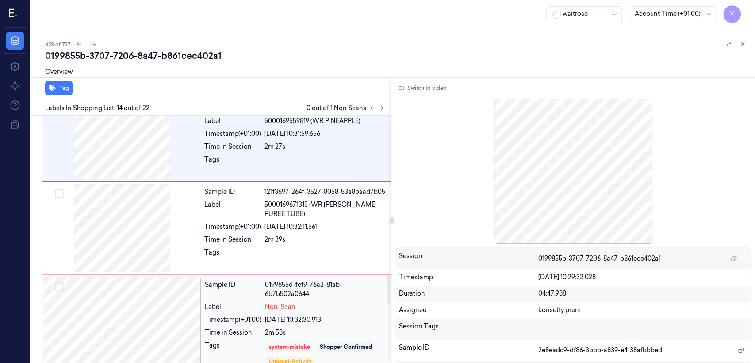
scroll to position [1337, 0]
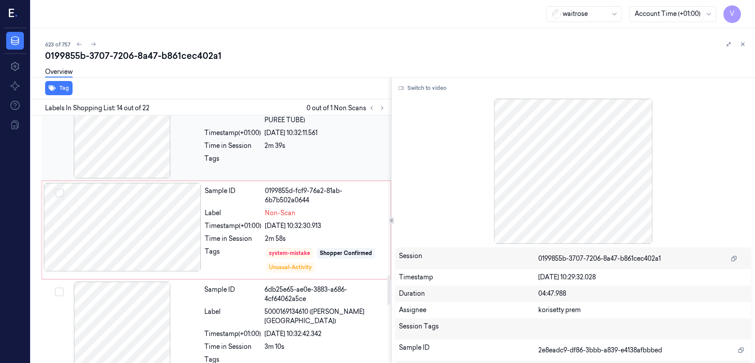
click at [213, 158] on div "Tags" at bounding box center [232, 161] width 57 height 14
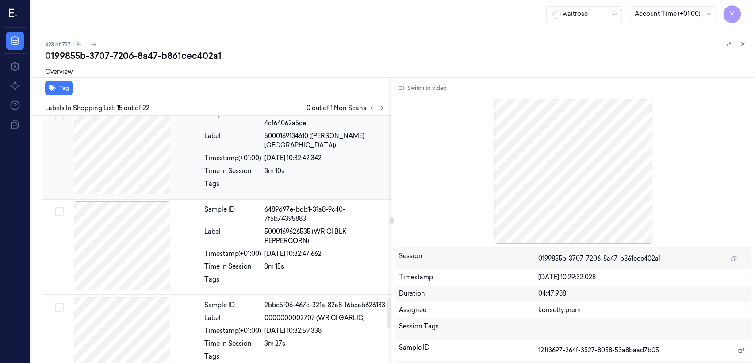
scroll to position [1528, 0]
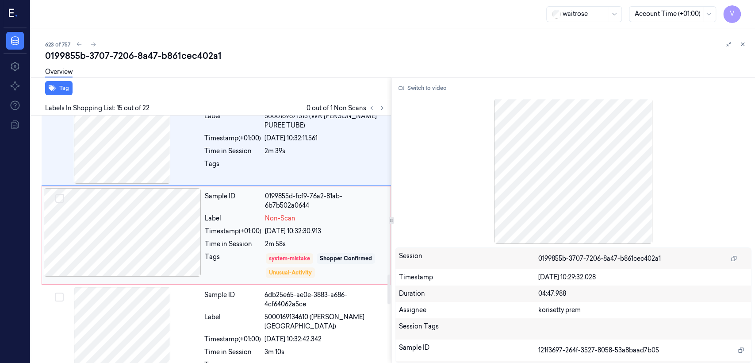
click at [272, 229] on div "26/09/2025 10:32:30.913" at bounding box center [325, 231] width 120 height 9
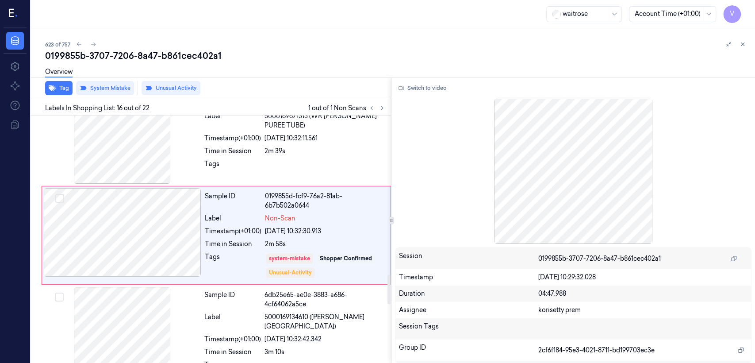
scroll to position [1328, 0]
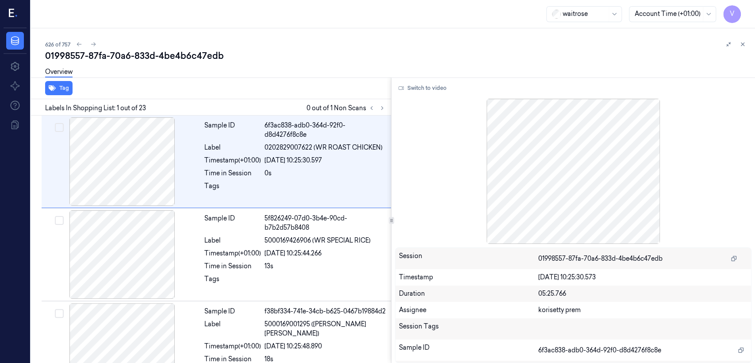
click at [143, 56] on div "01998557-87fa-70a6-833d-4be4b6c47edb" at bounding box center [396, 56] width 703 height 12
copy div "833d"
click at [380, 111] on button at bounding box center [382, 108] width 11 height 11
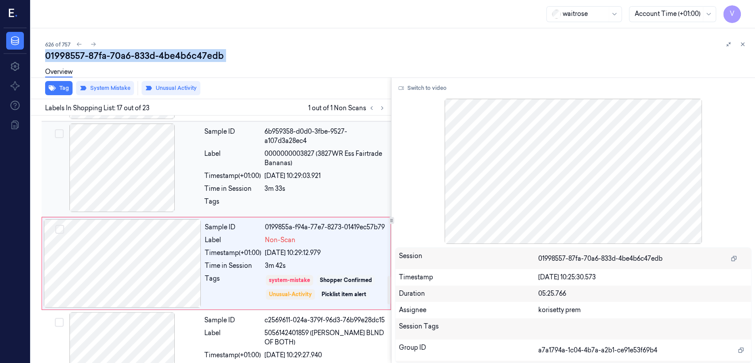
scroll to position [1426, 0]
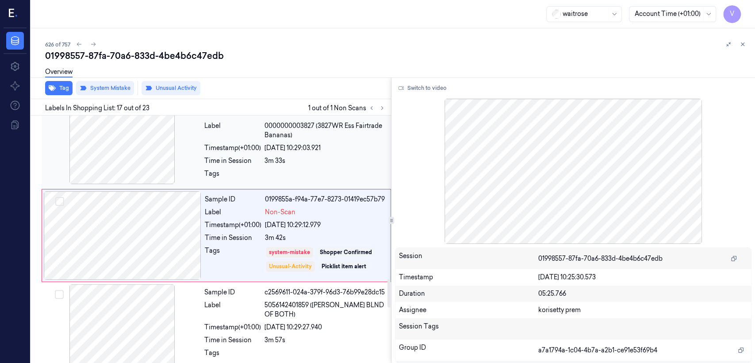
click at [225, 178] on div "Tags" at bounding box center [232, 176] width 57 height 14
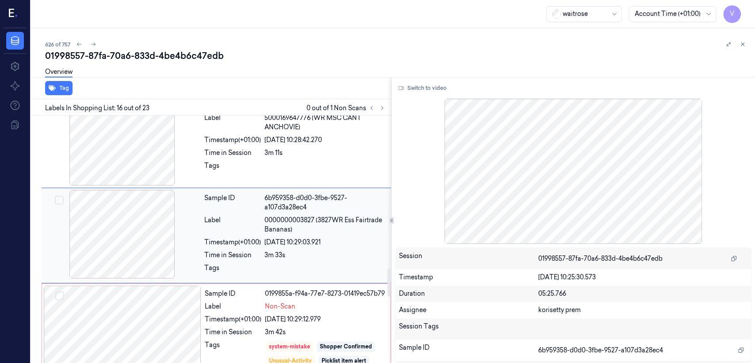
scroll to position [1332, 0]
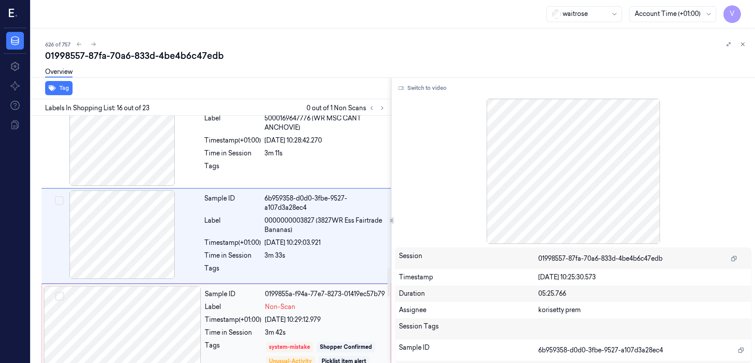
click at [266, 312] on span "Non-Scan" at bounding box center [280, 306] width 31 height 9
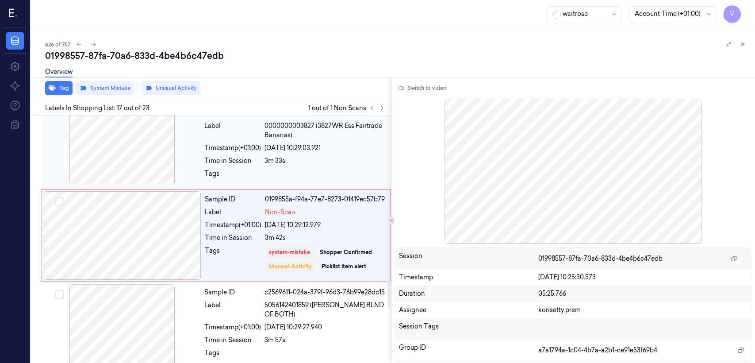
click at [287, 150] on div "26/09/2025 10:29:03.921" at bounding box center [325, 147] width 121 height 9
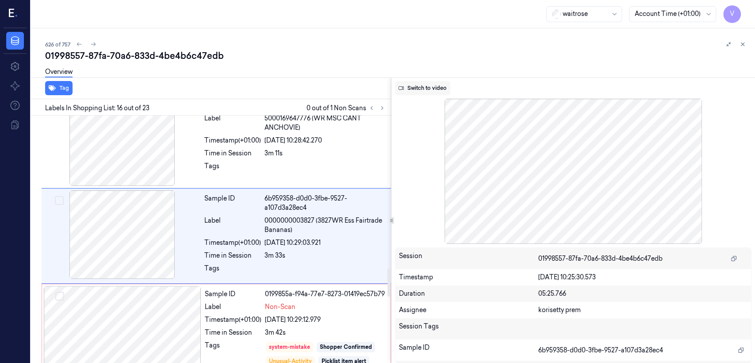
click at [432, 82] on button "Switch to video" at bounding box center [422, 88] width 55 height 14
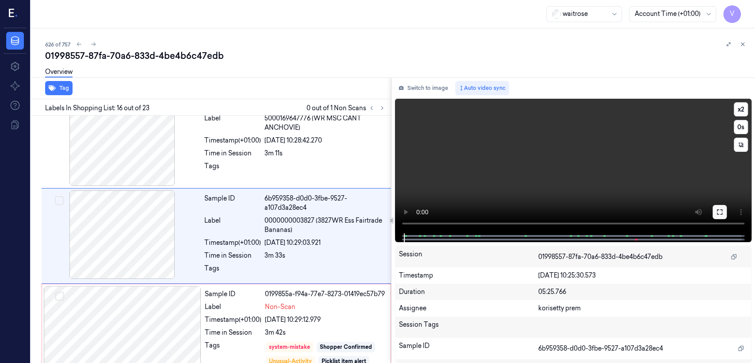
click at [715, 212] on button at bounding box center [720, 212] width 14 height 14
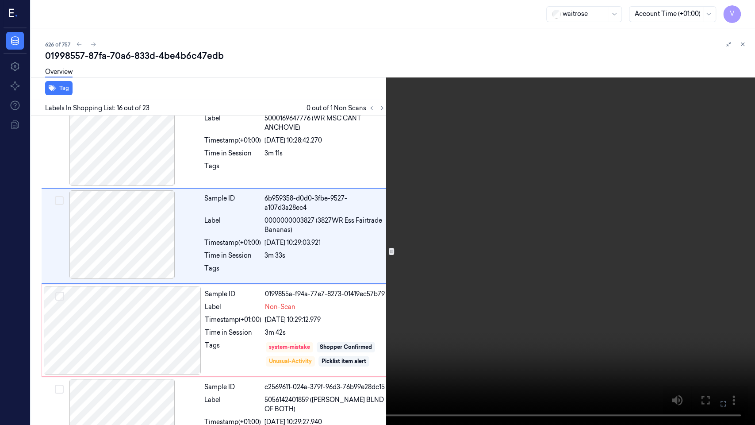
click at [448, 214] on video at bounding box center [377, 212] width 755 height 425
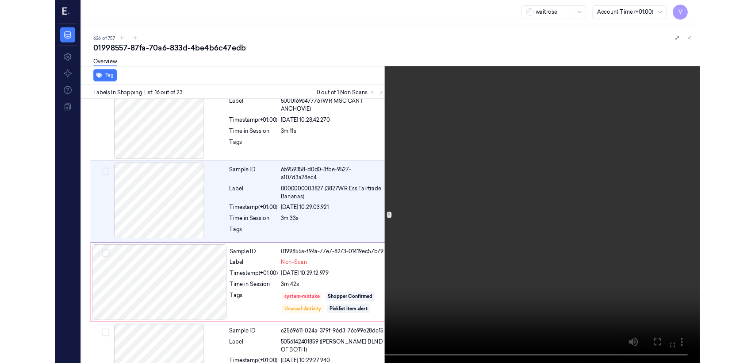
scroll to position [1301, 0]
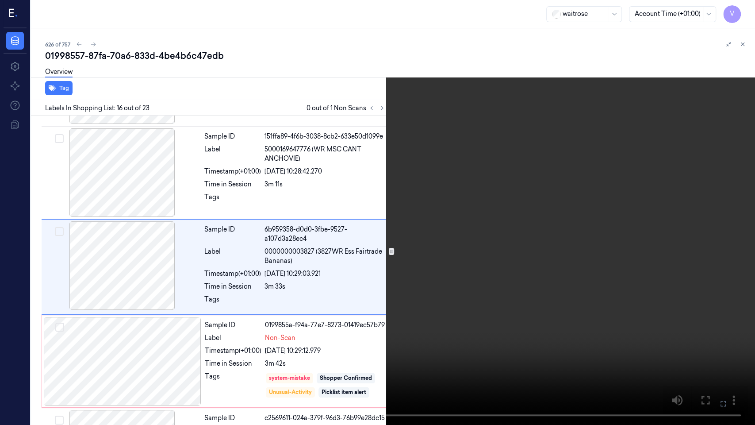
click at [0, 0] on button at bounding box center [0, 0] width 0 height 0
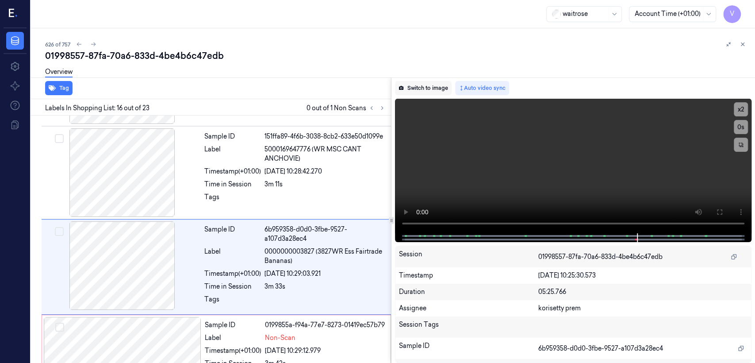
click at [426, 89] on button "Switch to image" at bounding box center [423, 88] width 57 height 14
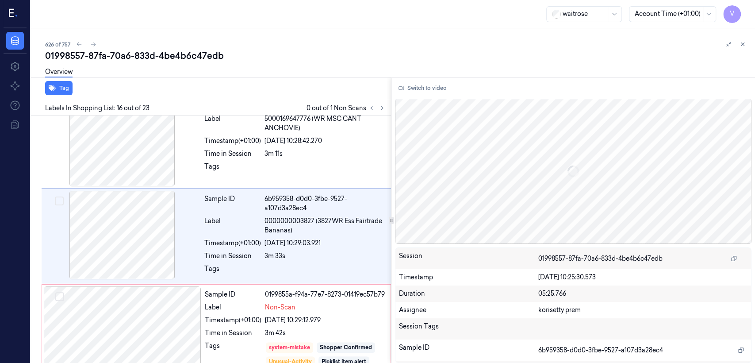
scroll to position [1332, 0]
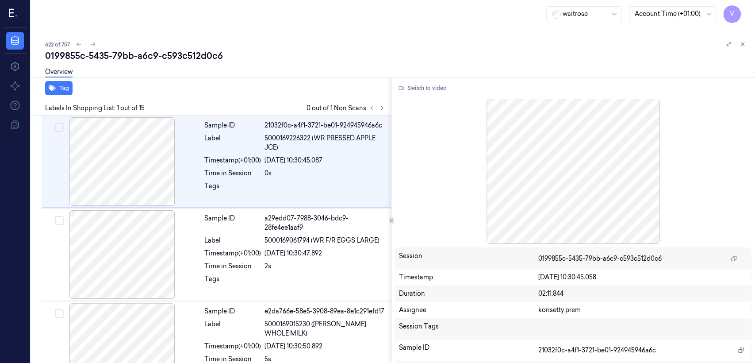
click at [133, 58] on div "0199855c-5435-79bb-a6c9-c593c512d0c6" at bounding box center [396, 56] width 703 height 12
copy div "-"
click at [384, 109] on icon at bounding box center [382, 108] width 6 height 6
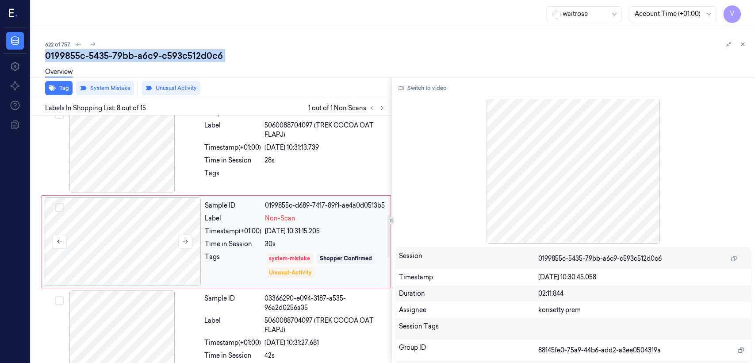
scroll to position [577, 0]
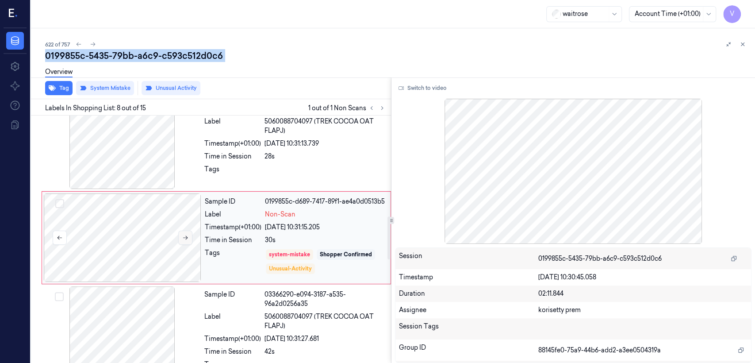
click at [183, 236] on icon at bounding box center [185, 238] width 6 height 6
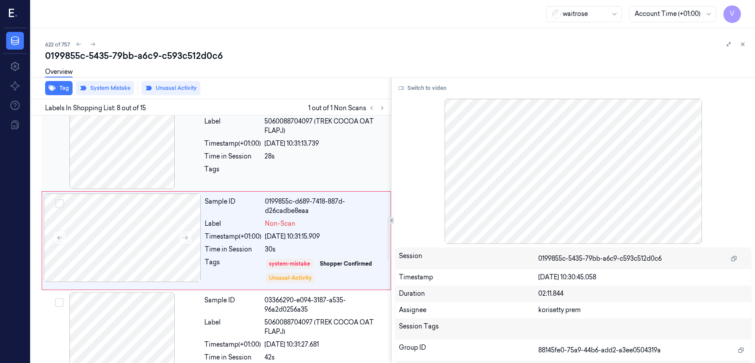
click at [225, 141] on div "Timestamp (+01:00)" at bounding box center [232, 143] width 57 height 9
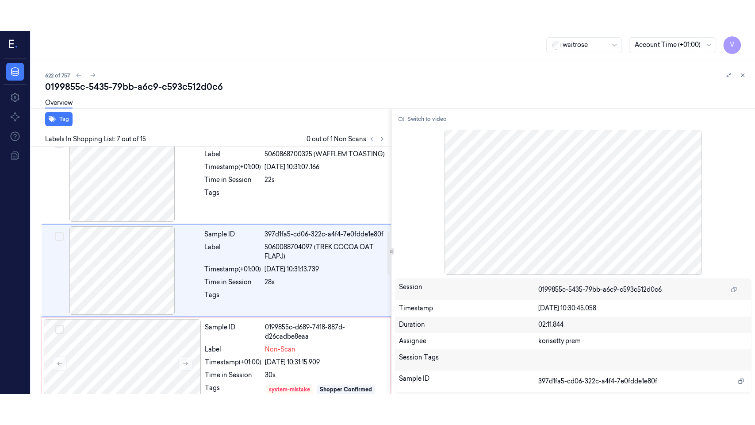
scroll to position [482, 0]
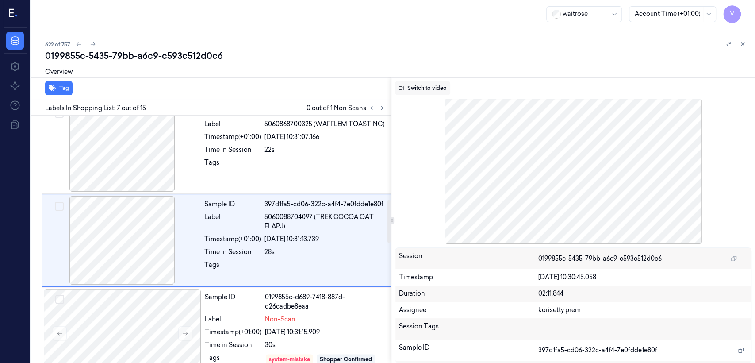
click at [439, 85] on button "Switch to video" at bounding box center [422, 88] width 55 height 14
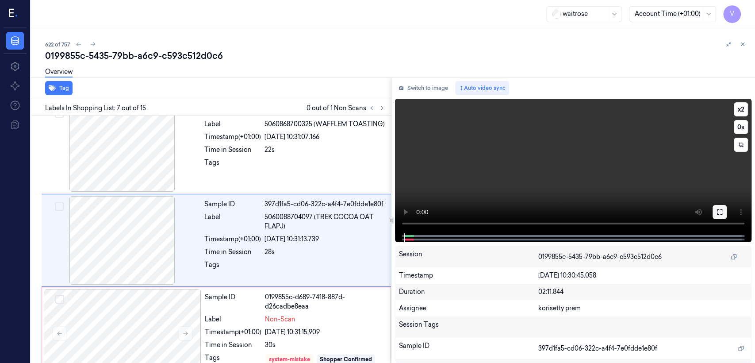
click at [722, 213] on icon at bounding box center [720, 211] width 7 height 7
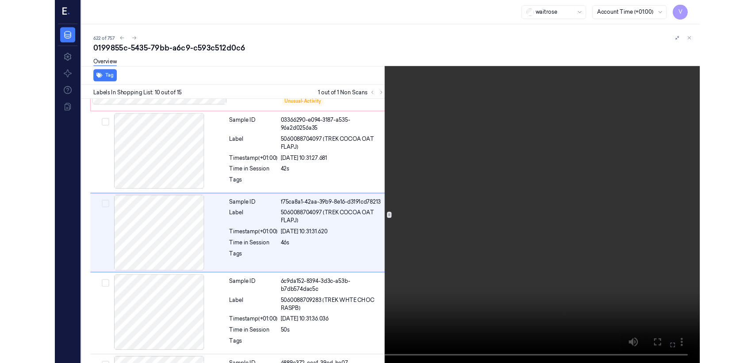
scroll to position [737, 0]
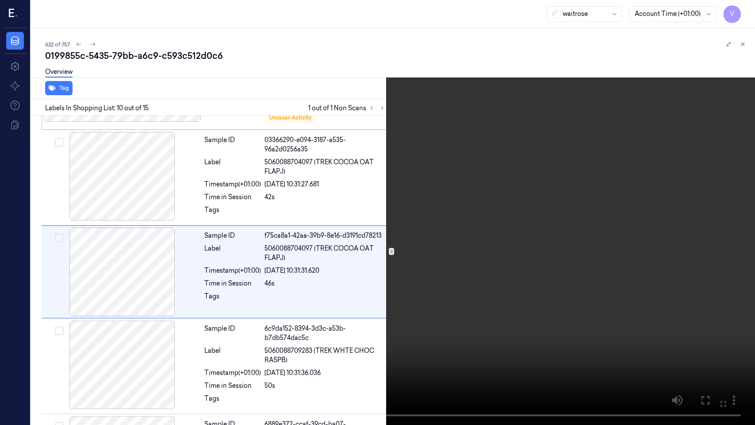
click at [0, 0] on icon at bounding box center [0, 0] width 0 height 0
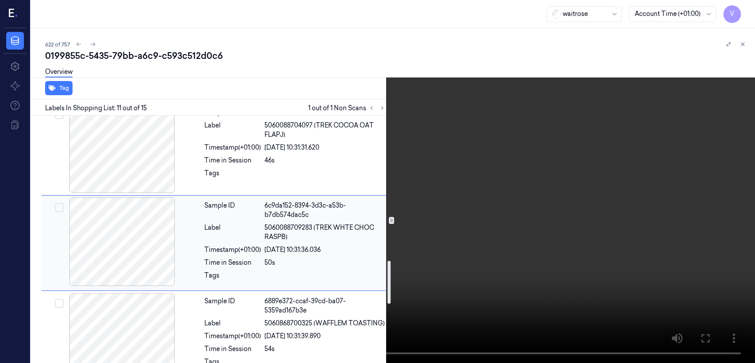
scroll to position [863, 0]
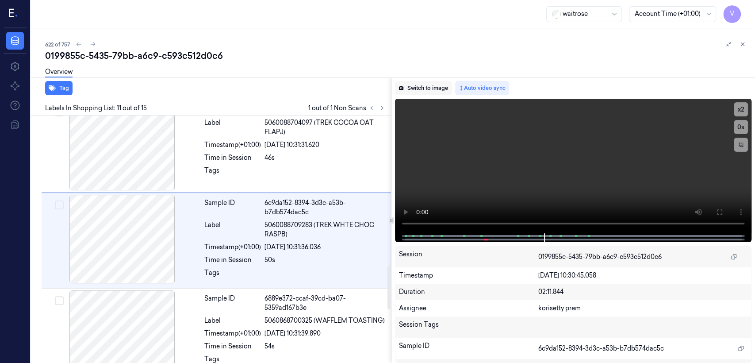
click at [423, 82] on button "Switch to image" at bounding box center [423, 88] width 57 height 14
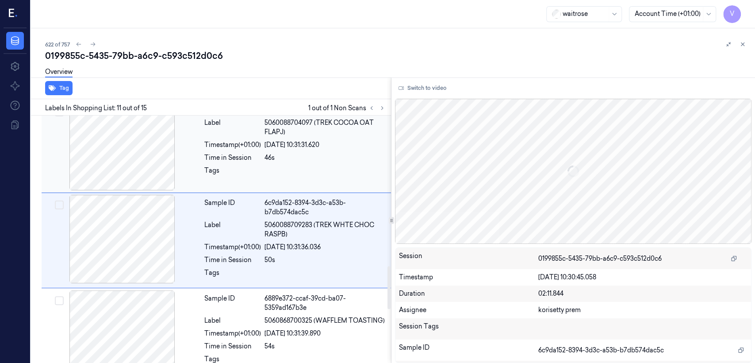
click at [283, 186] on div "Sample ID f75ca8a1-42aa-39b9-8e16-d3191cd78213 Label 5060088704097 (TREK COCOA …" at bounding box center [295, 146] width 189 height 89
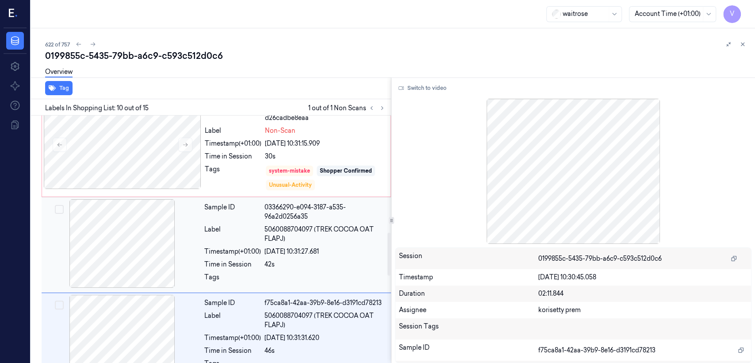
click at [266, 210] on div "03366290-e094-3187-a535-96a2d0256a35" at bounding box center [325, 212] width 121 height 19
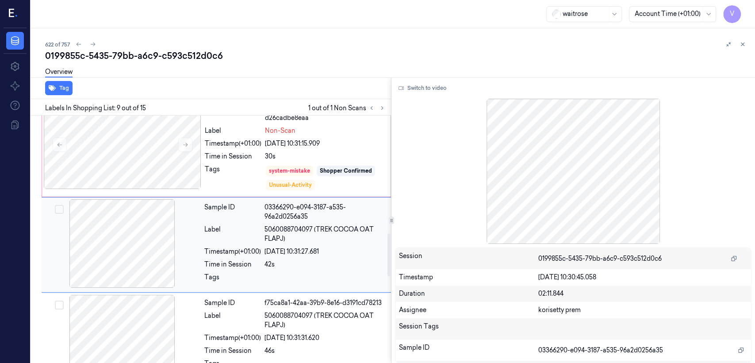
scroll to position [674, 0]
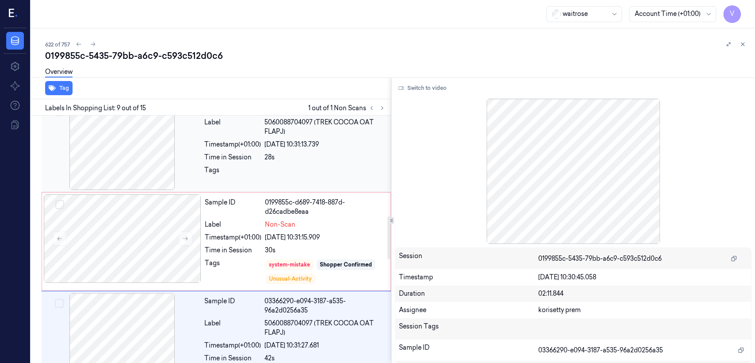
click at [233, 158] on div "Time in Session" at bounding box center [232, 157] width 57 height 9
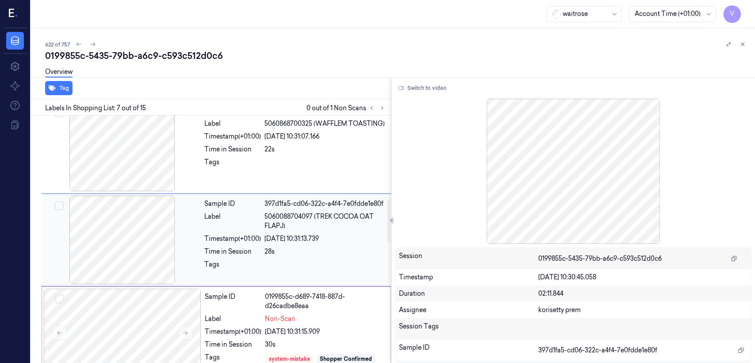
scroll to position [482, 0]
click at [205, 152] on div "Time in Session" at bounding box center [232, 149] width 57 height 9
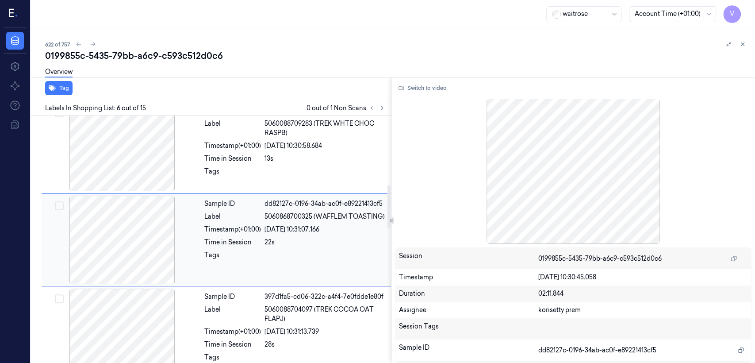
scroll to position [487, 0]
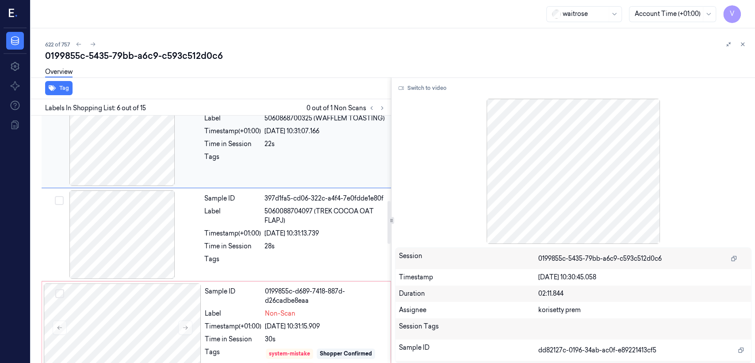
click at [200, 176] on div at bounding box center [122, 141] width 158 height 89
click at [203, 254] on div "Sample ID 397d1fa5-cd06-322c-a4f4-7e0fdde1e80f Label 5060088704097 (TREK COCOA …" at bounding box center [295, 234] width 189 height 89
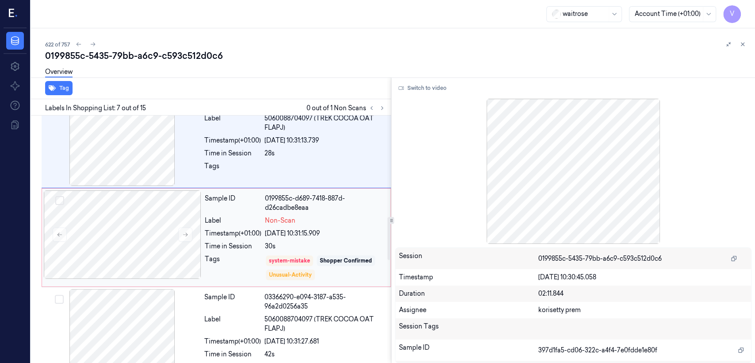
click at [274, 224] on div "Sample ID 0199855c-d689-7418-887d-d26cadbe8eaa Label Non-Scan Timestamp (+01:00…" at bounding box center [295, 237] width 188 height 94
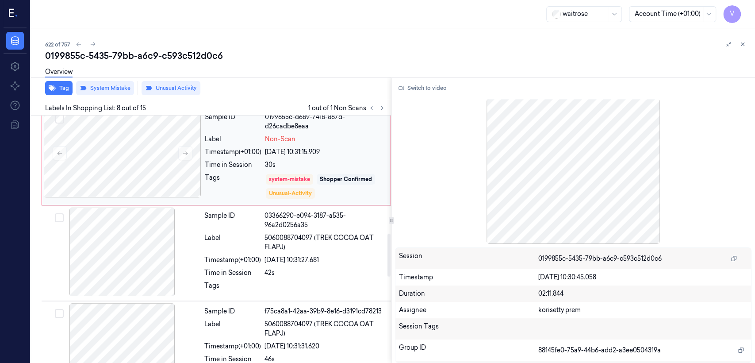
scroll to position [676, 0]
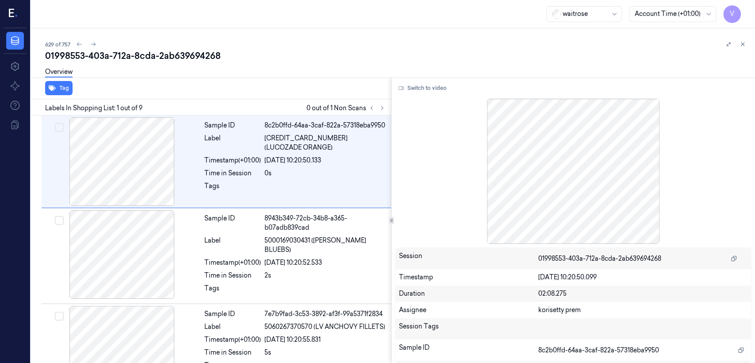
click at [148, 61] on div "01998553-403a-712a-8cda-2ab639694268" at bounding box center [396, 56] width 703 height 12
copy div "8cda"
click at [384, 108] on icon at bounding box center [382, 108] width 6 height 6
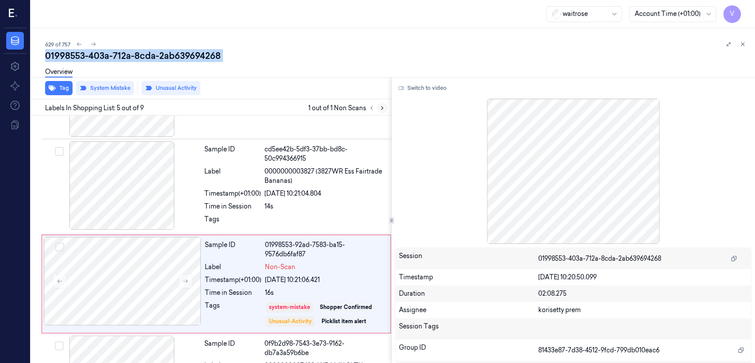
scroll to position [296, 0]
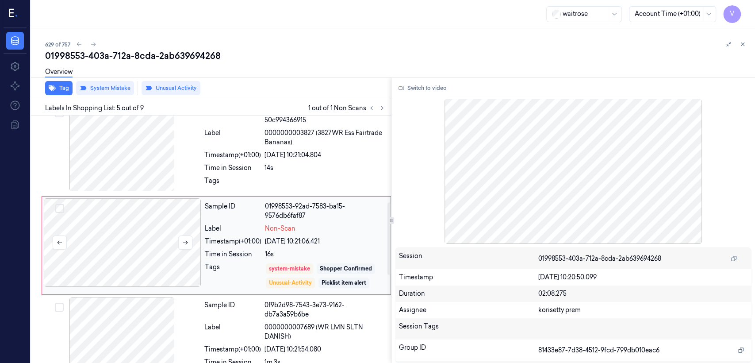
click at [158, 242] on div at bounding box center [123, 242] width 158 height 89
click at [189, 236] on button at bounding box center [185, 242] width 14 height 14
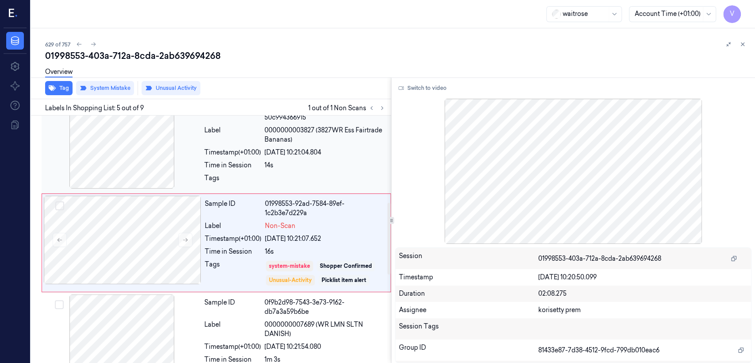
click at [241, 151] on div "Timestamp (+01:00)" at bounding box center [232, 152] width 57 height 9
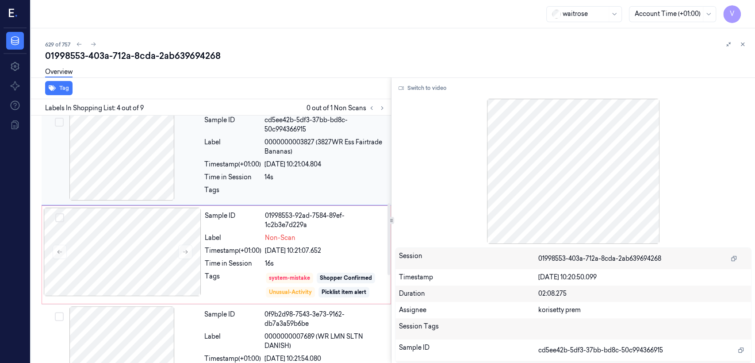
scroll to position [300, 0]
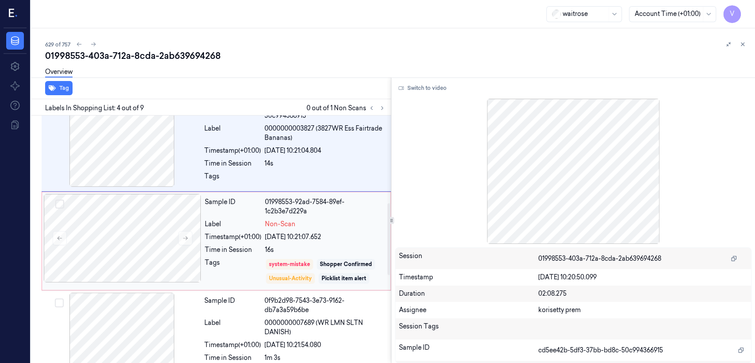
click at [270, 223] on span "Non-Scan" at bounding box center [280, 224] width 31 height 9
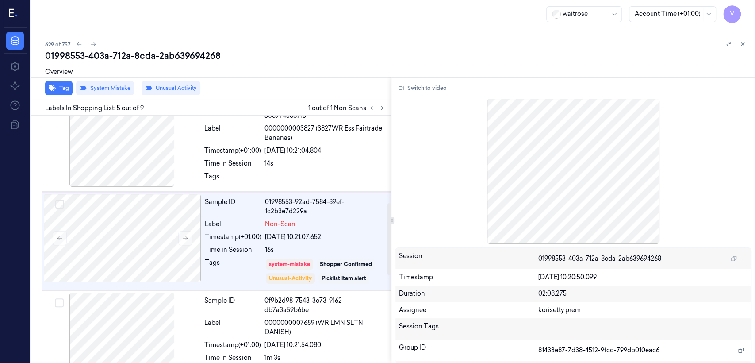
scroll to position [299, 0]
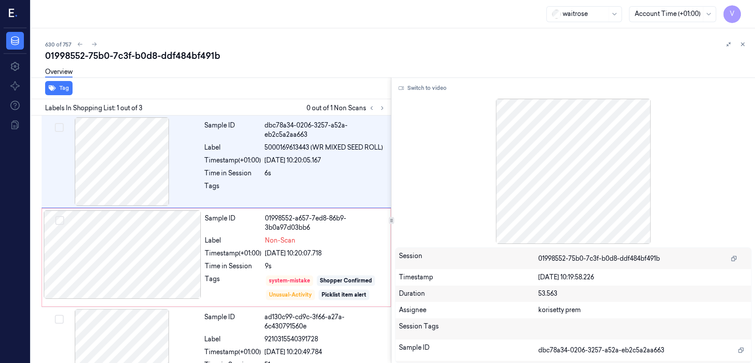
click at [146, 55] on div "01998552-75b0-7c3f-b0d8-ddf484bf491b" at bounding box center [396, 56] width 703 height 12
copy div "b0d8"
click at [208, 58] on div "01998552-75b0-7c3f-b0d8-ddf484bf491b" at bounding box center [396, 56] width 703 height 12
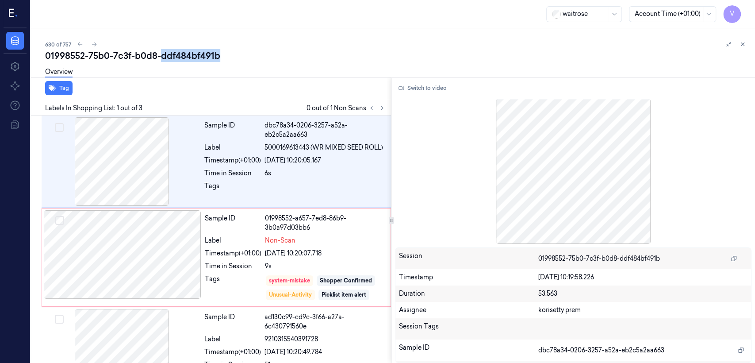
click at [208, 58] on div "01998552-75b0-7c3f-b0d8-ddf484bf491b" at bounding box center [396, 56] width 703 height 12
copy div "ddf484bf491b"
click at [378, 112] on div at bounding box center [376, 108] width 21 height 11
click at [382, 110] on icon at bounding box center [382, 108] width 6 height 6
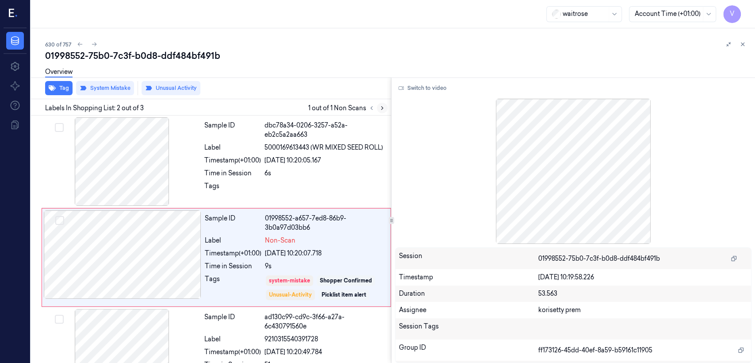
scroll to position [18, 0]
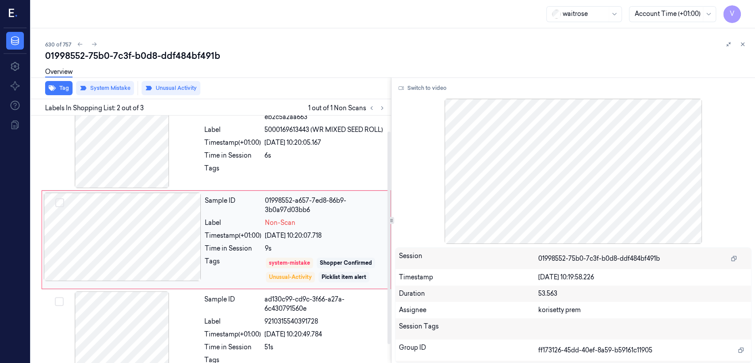
click at [308, 245] on div "9s" at bounding box center [325, 248] width 120 height 9
click at [302, 172] on div at bounding box center [325, 171] width 121 height 14
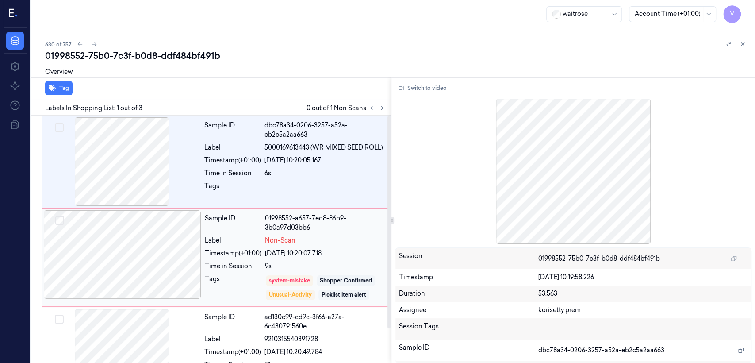
click at [329, 263] on div "9s" at bounding box center [325, 266] width 120 height 9
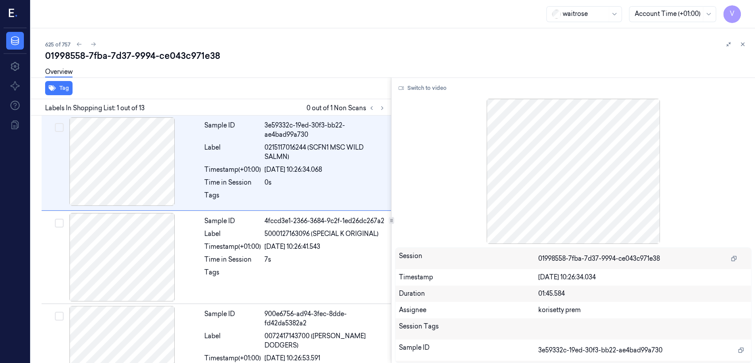
click at [133, 61] on div "01998558-7fba-7d37-9994-ce043c971e38" at bounding box center [396, 56] width 703 height 12
copy div "9994"
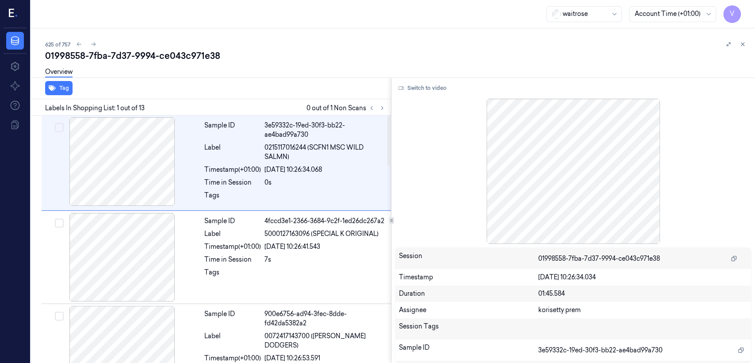
click at [387, 111] on div at bounding box center [376, 108] width 21 height 11
click at [377, 104] on div at bounding box center [376, 108] width 21 height 11
click at [378, 105] on button at bounding box center [382, 108] width 11 height 11
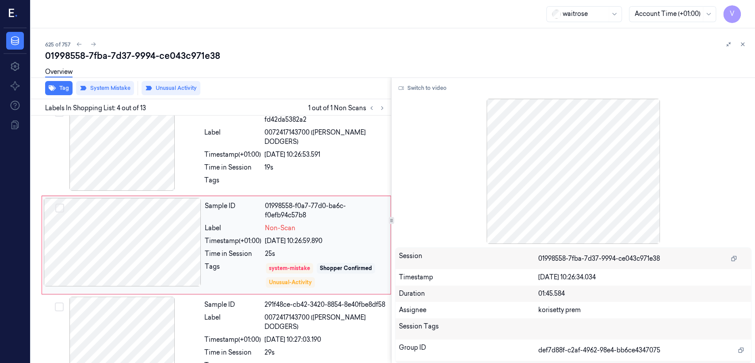
scroll to position [206, 0]
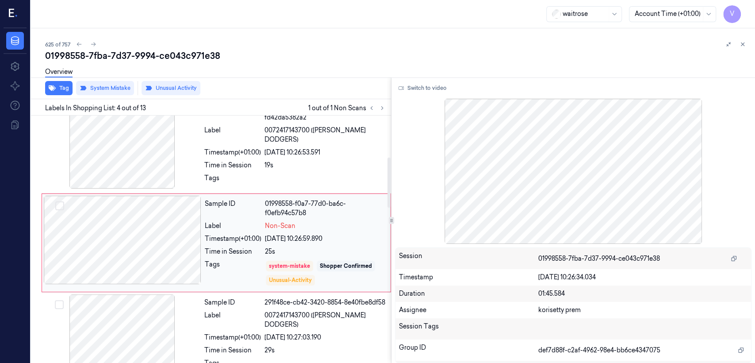
click at [158, 242] on div at bounding box center [123, 240] width 158 height 89
click at [216, 147] on div "Sample ID 900e6756-ad94-3fec-8dde-fd42da5382a2 Label 0072417143700 (JAMMIE DODG…" at bounding box center [295, 145] width 189 height 91
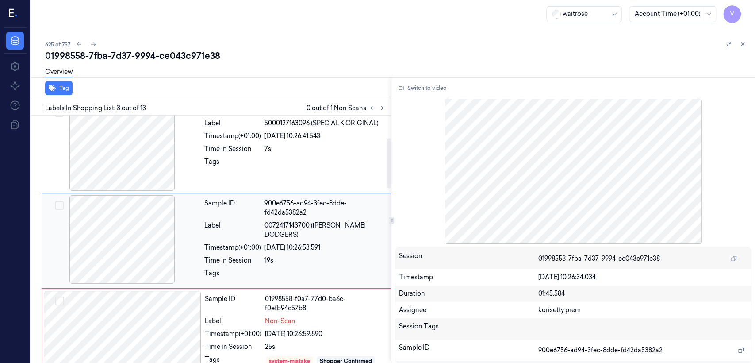
scroll to position [110, 0]
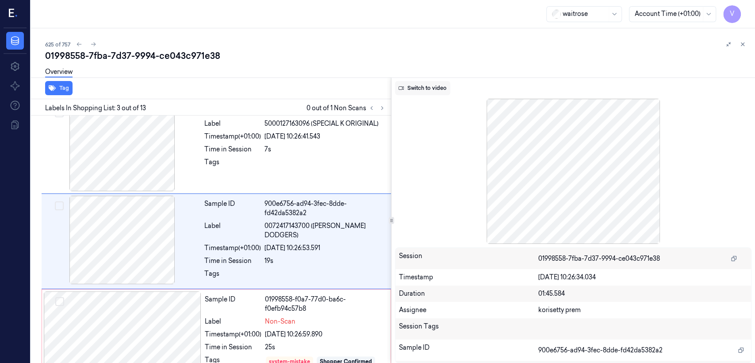
click at [436, 89] on button "Switch to video" at bounding box center [422, 88] width 55 height 14
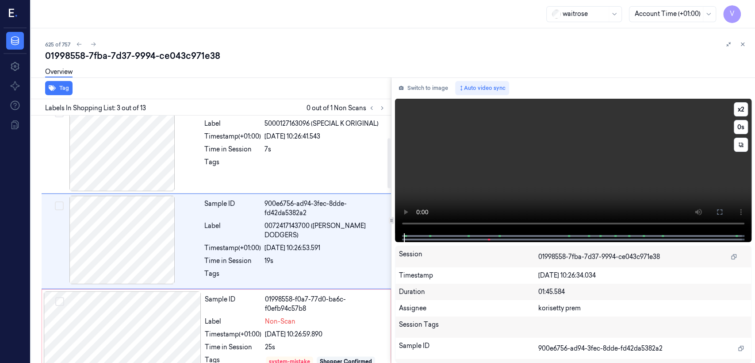
click at [641, 171] on video at bounding box center [573, 166] width 357 height 135
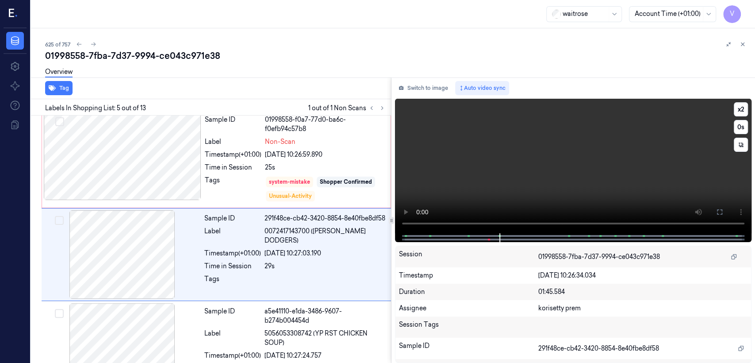
scroll to position [301, 0]
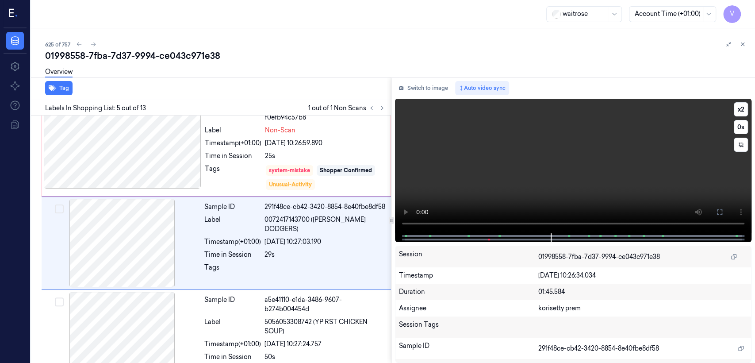
drag, startPoint x: 669, startPoint y: 98, endPoint x: 631, endPoint y: 119, distance: 43.0
click at [660, 106] on video at bounding box center [573, 166] width 357 height 135
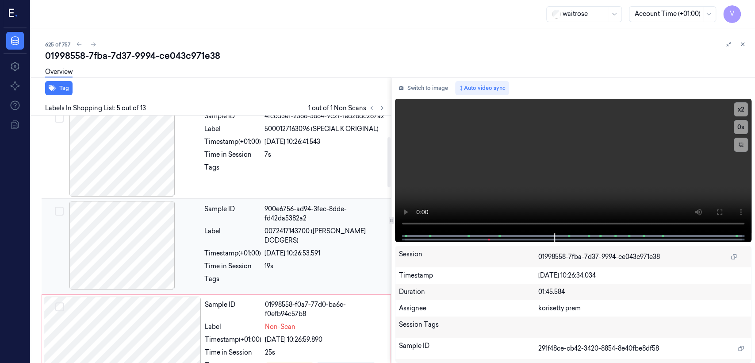
click at [269, 233] on span "0072417143700 (JAMMIE DODGERS)" at bounding box center [325, 236] width 121 height 19
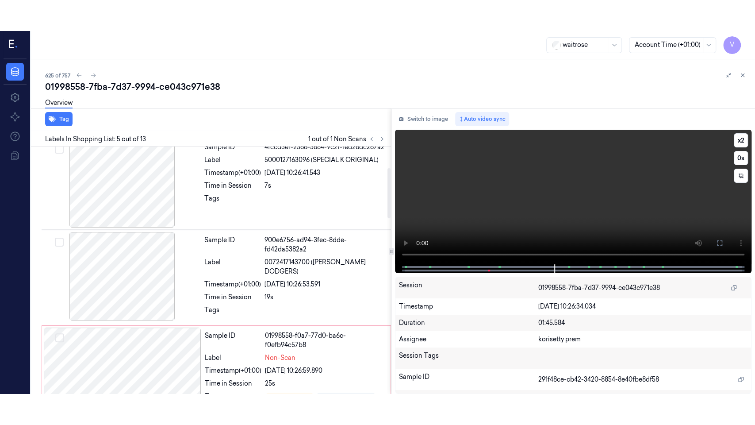
scroll to position [110, 0]
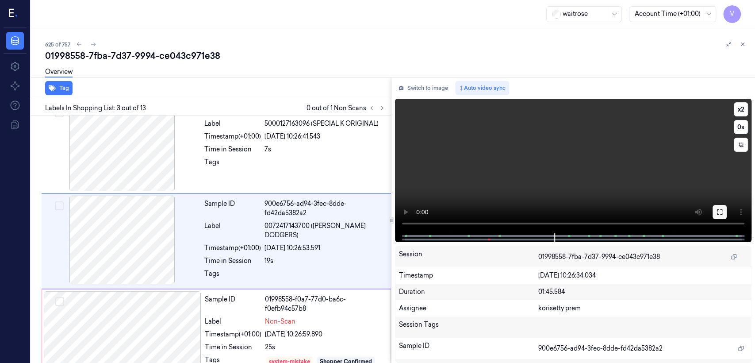
click at [720, 216] on button at bounding box center [720, 212] width 14 height 14
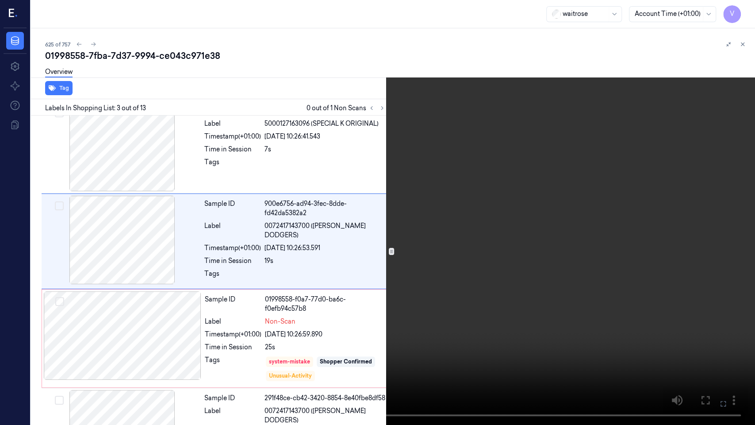
click at [479, 225] on video at bounding box center [377, 212] width 755 height 425
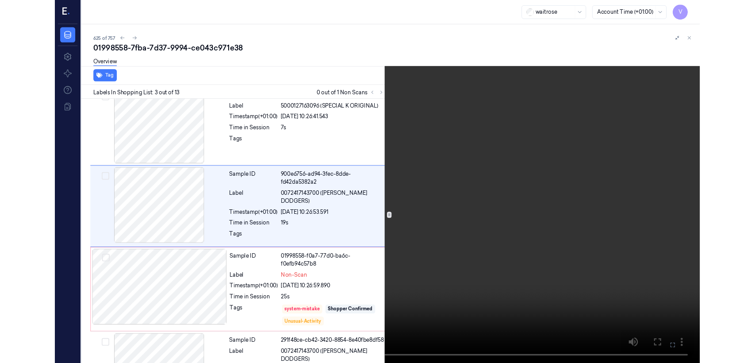
scroll to position [79, 0]
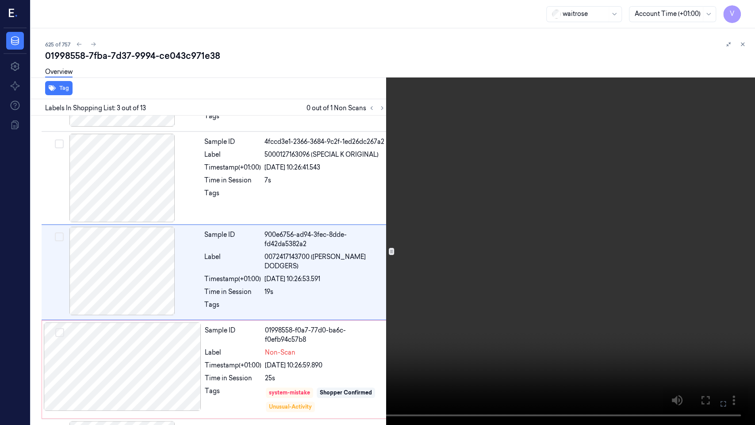
click at [0, 0] on icon at bounding box center [0, 0] width 0 height 0
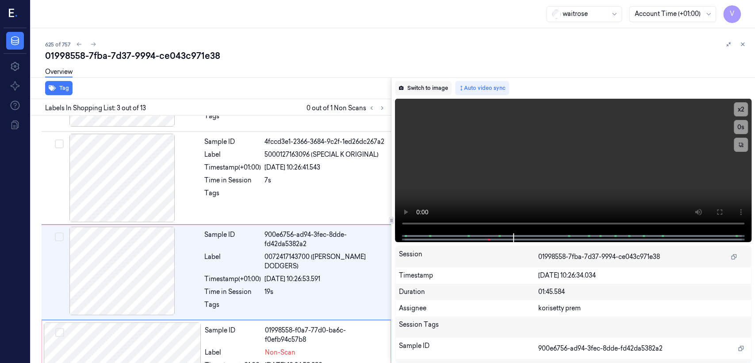
click at [411, 89] on button "Switch to image" at bounding box center [423, 88] width 57 height 14
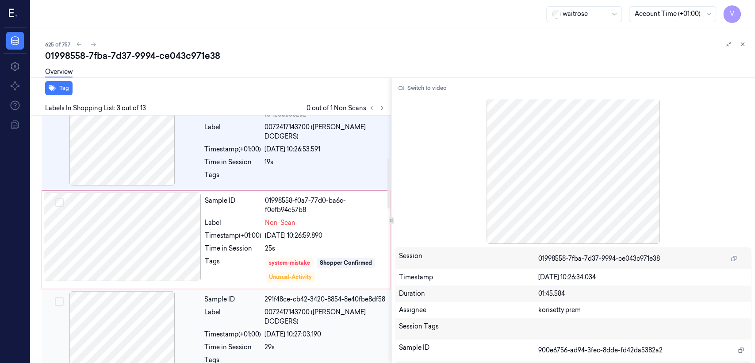
scroll to position [307, 0]
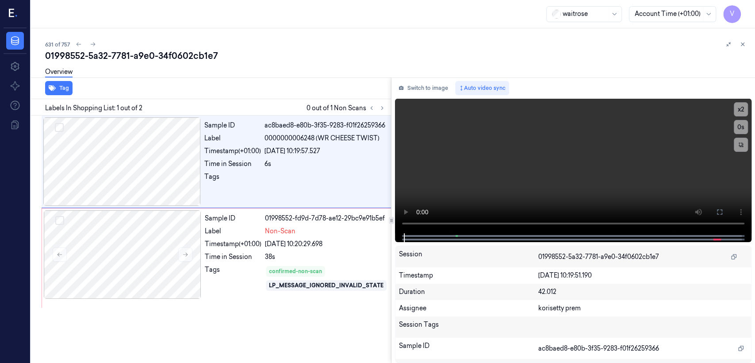
click at [157, 56] on div "01998552-5a32-7781-a9e0-34f0602cb1e7" at bounding box center [396, 56] width 703 height 12
copy div "34f0602cb1e7"
click at [381, 107] on icon at bounding box center [382, 108] width 2 height 3
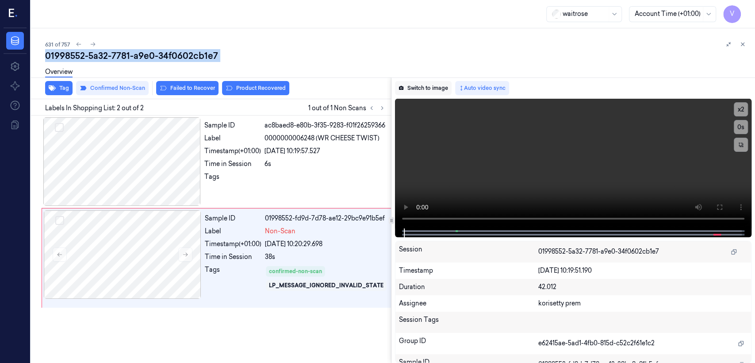
click at [433, 88] on button "Switch to image" at bounding box center [423, 88] width 57 height 14
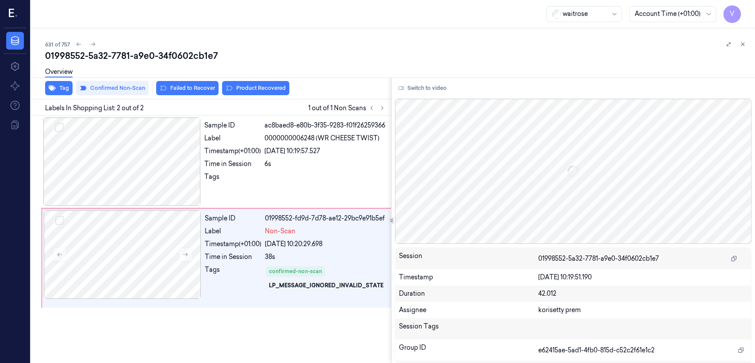
click at [433, 96] on div "Switch to video Session 01998552-5a32-7781-a9e0-34f0602cb1e7 Timestamp [DATE] 1…" at bounding box center [574, 219] width 364 height 285
click at [426, 93] on button "Switch to video" at bounding box center [422, 88] width 55 height 14
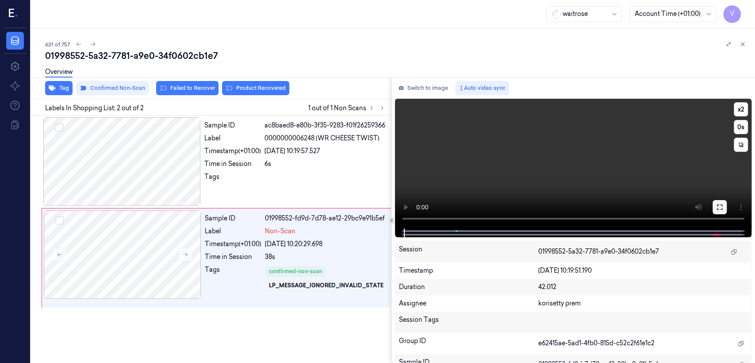
click at [717, 208] on icon at bounding box center [720, 207] width 7 height 7
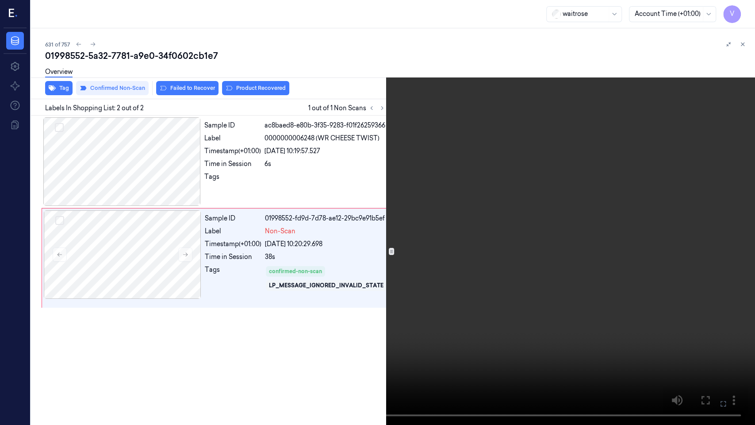
click at [289, 251] on video at bounding box center [377, 212] width 755 height 425
click at [0, 0] on icon at bounding box center [0, 0] width 0 height 0
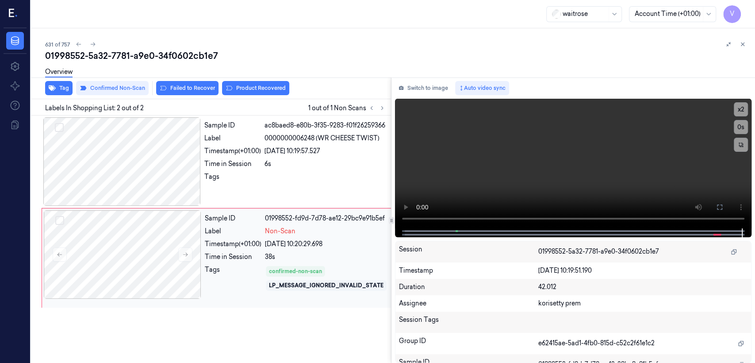
click at [243, 238] on div "Sample ID 01998552-fd9d-7d78-ae12-29bc9e91b5ef Label Non-Scan Timestamp (+01:00…" at bounding box center [297, 258] width 193 height 96
click at [128, 51] on div "01998552-5a32-7781-a9e0-34f0602cb1e7" at bounding box center [396, 56] width 703 height 12
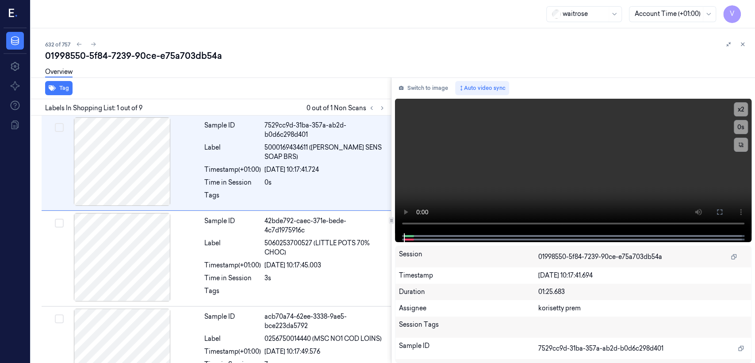
click at [89, 57] on div "01998550-5f84-7239-90ce-e75a703db54a" at bounding box center [396, 56] width 703 height 12
copy div "5f84"
click at [380, 104] on button at bounding box center [382, 108] width 11 height 11
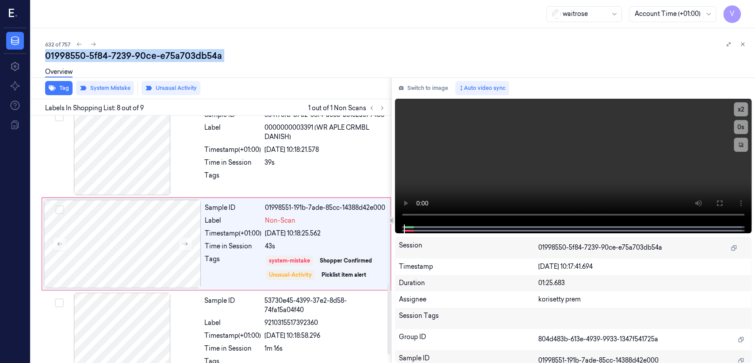
scroll to position [586, 0]
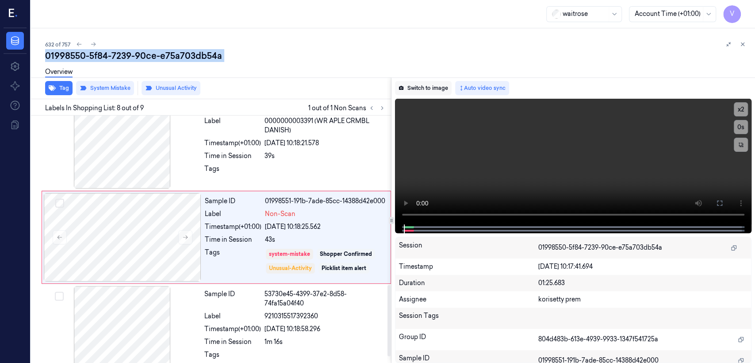
click at [433, 91] on button "Switch to image" at bounding box center [423, 88] width 57 height 14
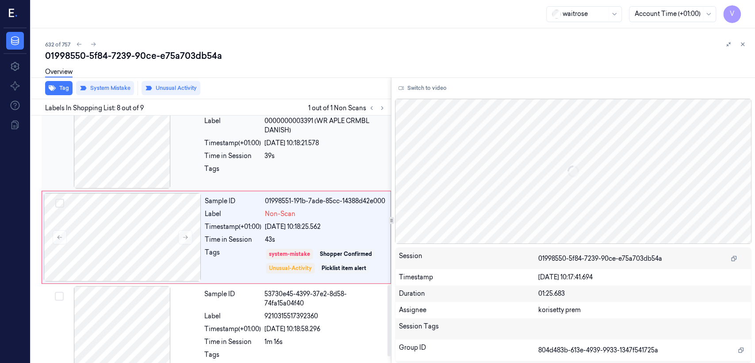
click at [241, 174] on div "Tags" at bounding box center [232, 171] width 57 height 14
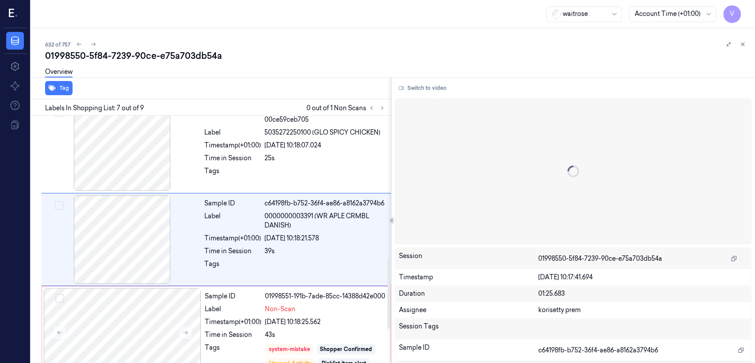
scroll to position [490, 0]
click at [340, 314] on div "Non-Scan" at bounding box center [325, 309] width 120 height 9
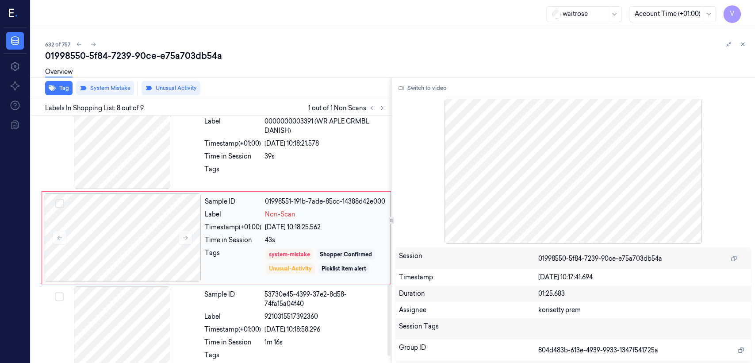
scroll to position [607, 0]
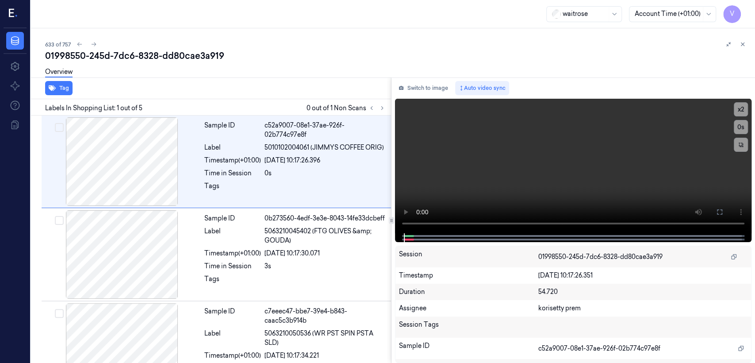
click at [92, 51] on div "01998550-245d-7dc6-8328-dd80cae3a919" at bounding box center [396, 56] width 703 height 12
copy div "245d"
click at [381, 108] on icon at bounding box center [382, 108] width 6 height 6
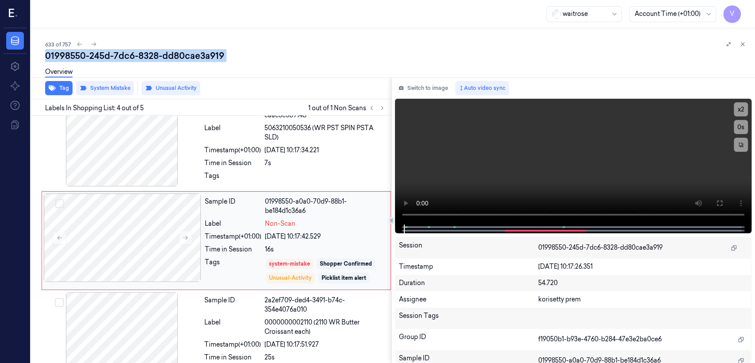
scroll to position [206, 0]
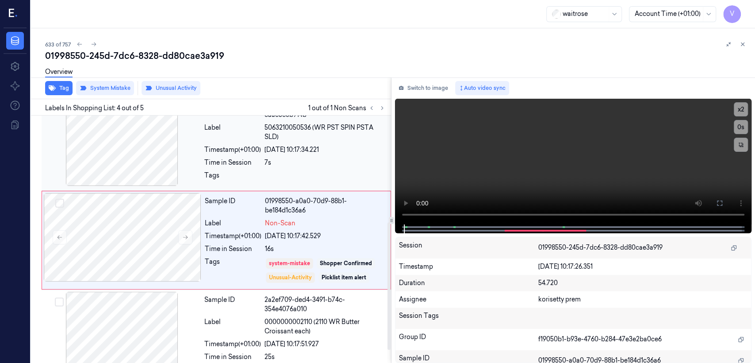
click at [289, 162] on div "7s" at bounding box center [325, 162] width 121 height 9
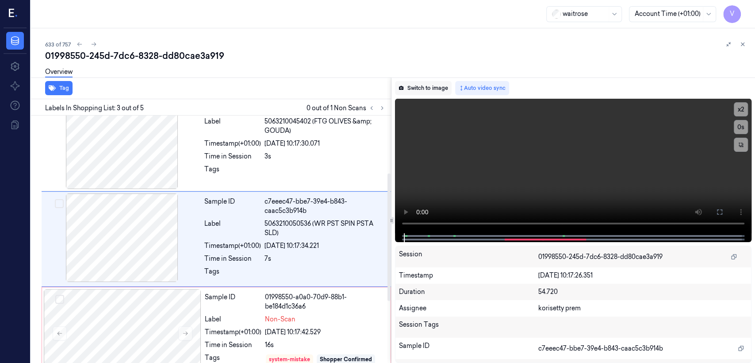
scroll to position [109, 0]
click at [417, 85] on button "Switch to image" at bounding box center [423, 88] width 57 height 14
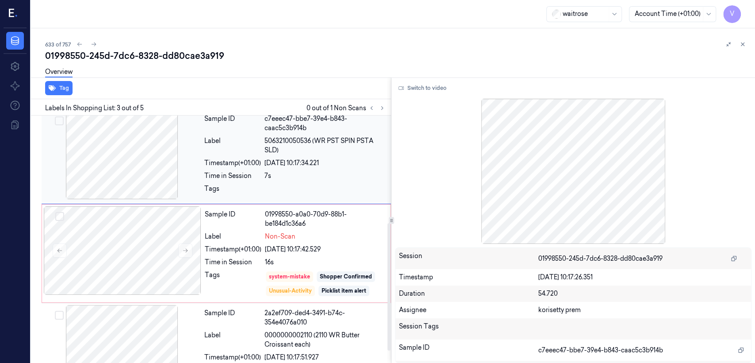
scroll to position [208, 0]
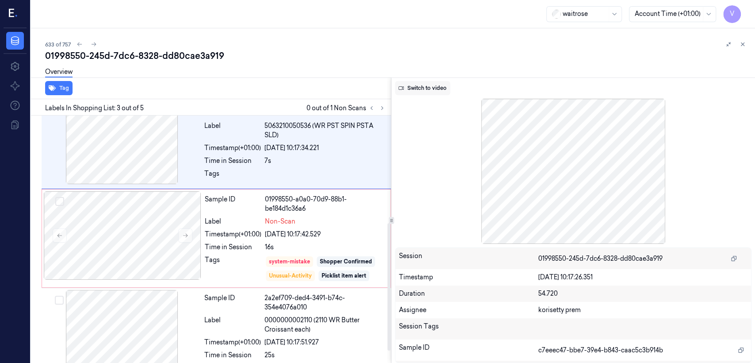
click at [416, 90] on button "Switch to video" at bounding box center [422, 88] width 55 height 14
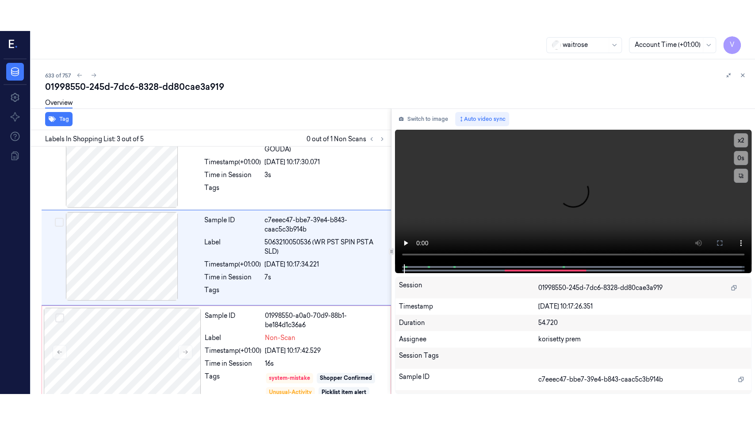
scroll to position [109, 0]
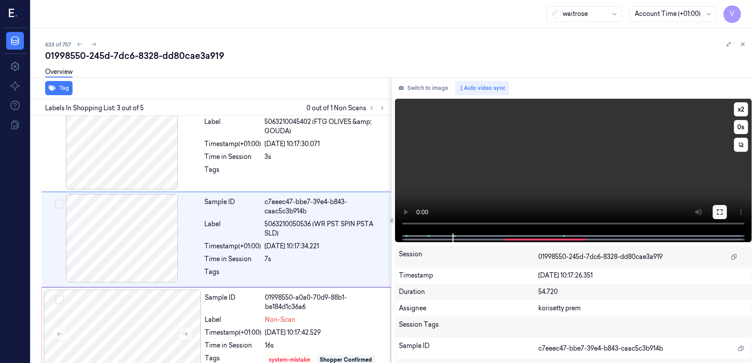
click at [722, 207] on button at bounding box center [720, 212] width 14 height 14
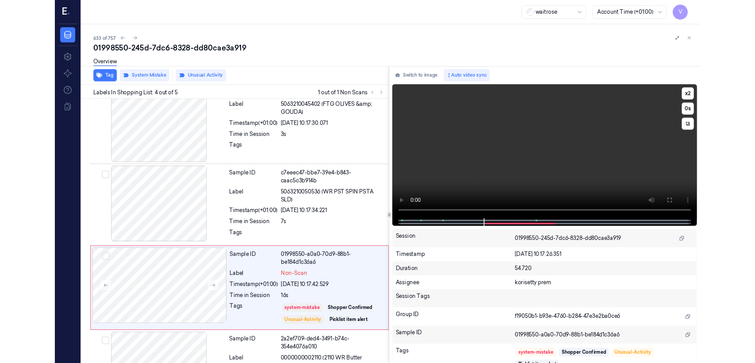
scroll to position [168, 0]
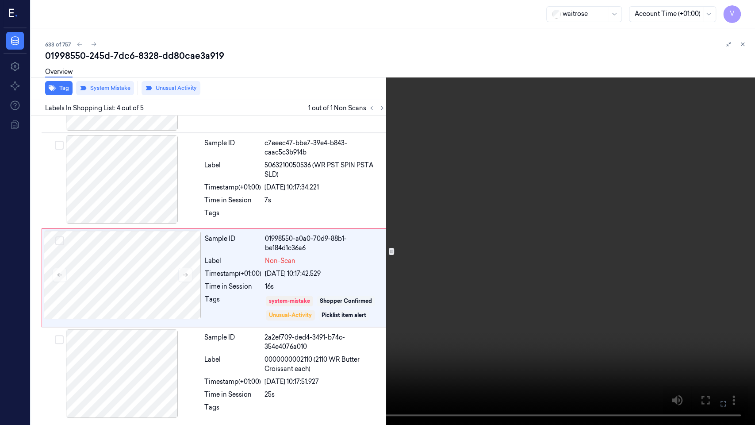
click at [0, 0] on button at bounding box center [0, 0] width 0 height 0
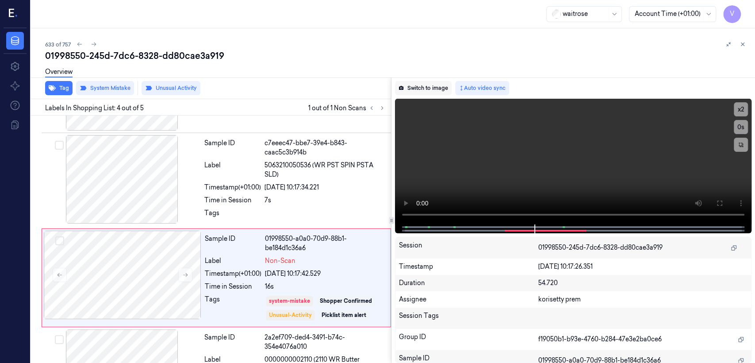
click at [432, 89] on button "Switch to image" at bounding box center [423, 88] width 57 height 14
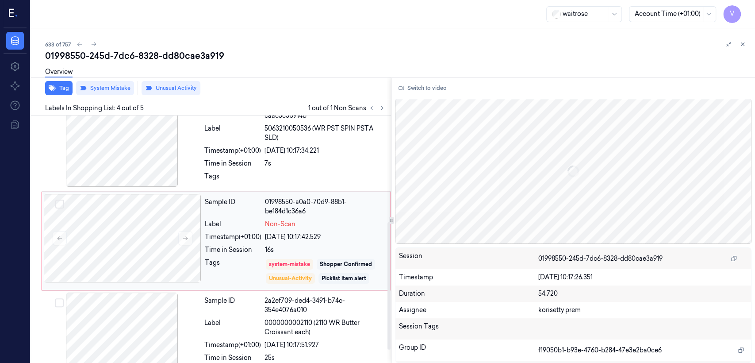
scroll to position [206, 0]
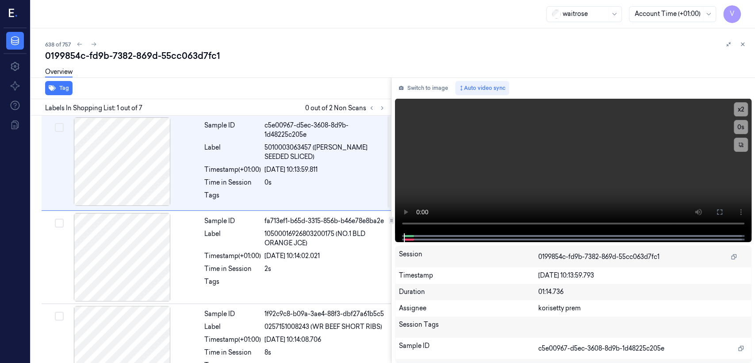
click at [177, 51] on div "0199854c-fd9b-7382-869d-55cc063d7fc1" at bounding box center [396, 56] width 703 height 12
copy div "55cc063d7fc1"
click at [393, 104] on div "Tag Labels In Shopping List: 1 out of 7 0 out of 2 Non Scans Sample ID c5e00967…" at bounding box center [391, 219] width 728 height 285
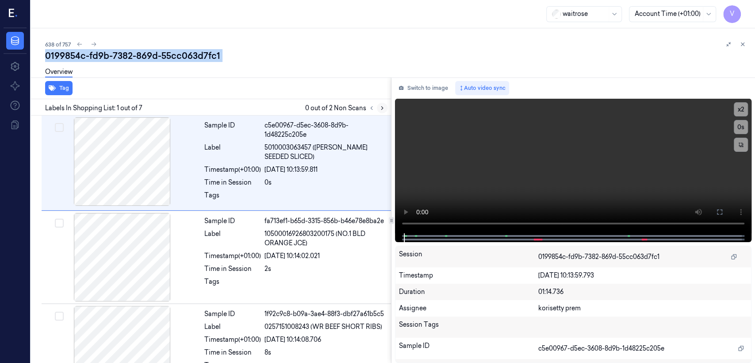
click at [382, 110] on icon at bounding box center [382, 108] width 6 height 6
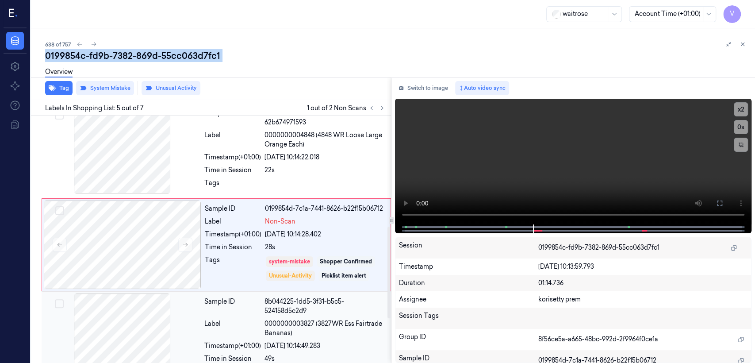
scroll to position [299, 0]
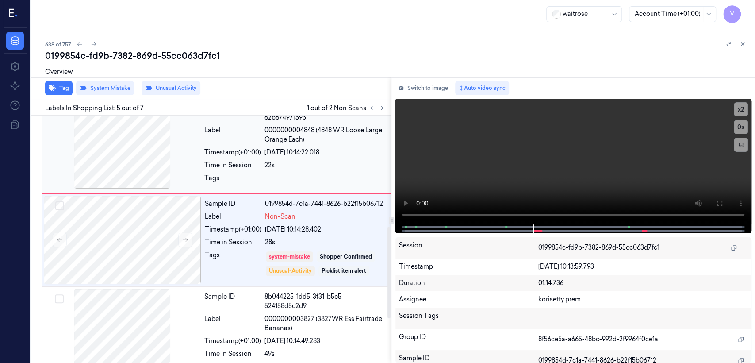
click at [257, 181] on div "Tags" at bounding box center [232, 180] width 57 height 14
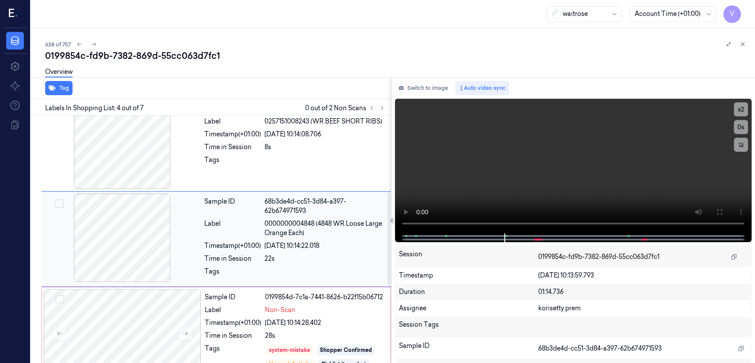
scroll to position [205, 0]
click at [425, 92] on button "Switch to image" at bounding box center [423, 88] width 57 height 14
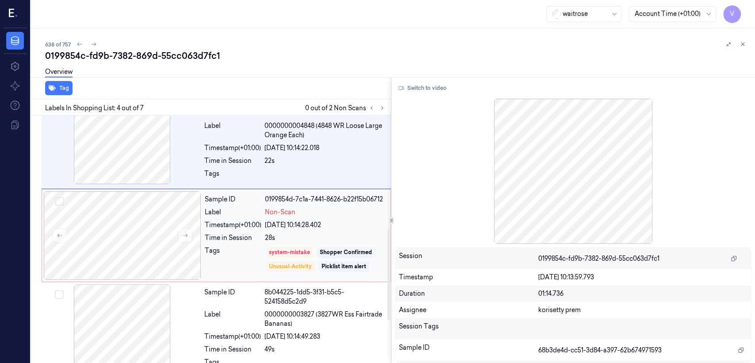
click at [282, 227] on div "26/09/2025 10:14:28.402" at bounding box center [325, 224] width 120 height 9
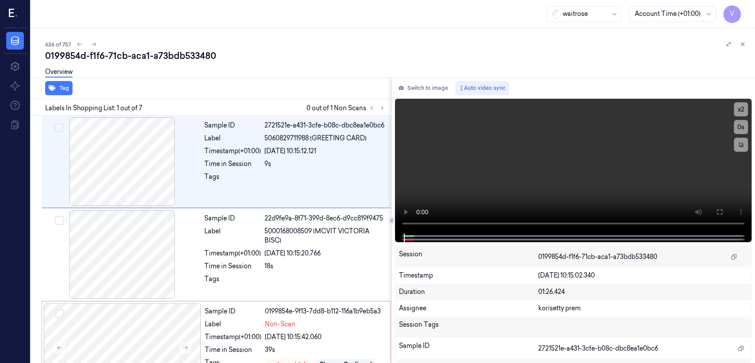
click at [153, 60] on div "0199854d-f1f6-71cb-aca1-a73bdb533480" at bounding box center [396, 56] width 703 height 12
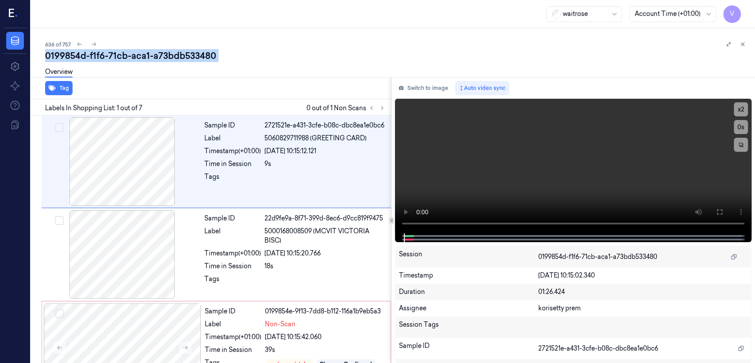
copy div "a73bdb533480"
click at [382, 106] on icon at bounding box center [382, 108] width 6 height 6
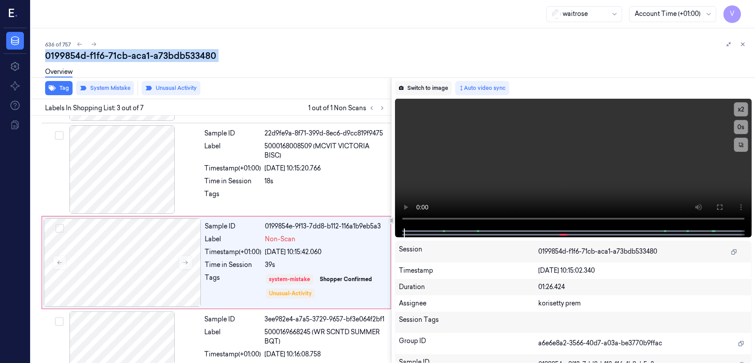
scroll to position [108, 0]
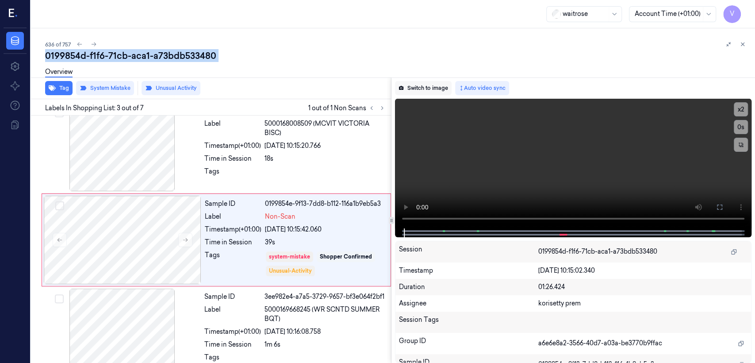
click at [405, 89] on button "Switch to image" at bounding box center [423, 88] width 57 height 14
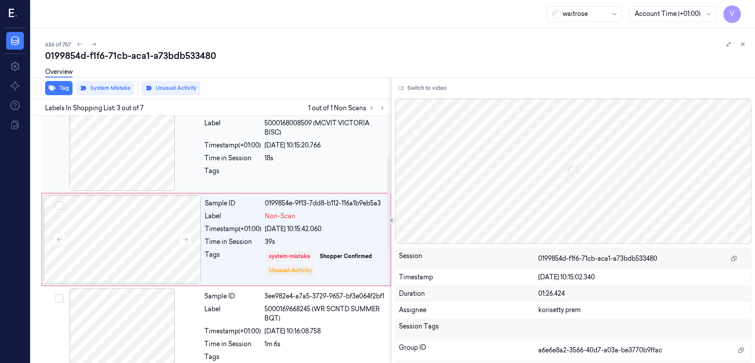
click at [289, 160] on div "18s" at bounding box center [325, 158] width 121 height 9
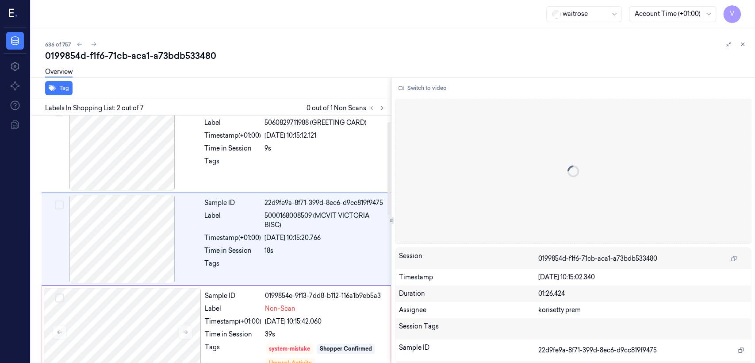
scroll to position [15, 0]
click at [269, 292] on div "0199854e-9f13-7dd8-b112-116a1b9eb5a3" at bounding box center [325, 296] width 120 height 9
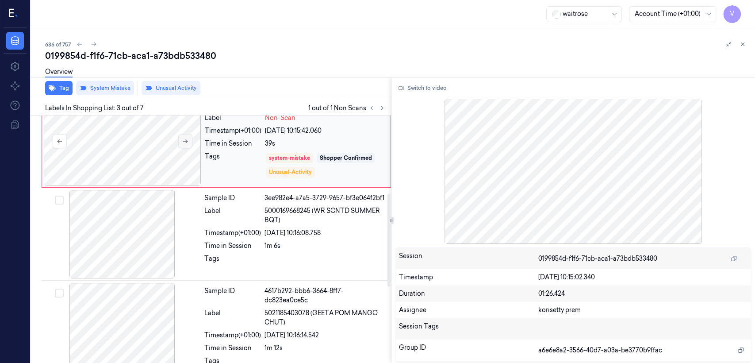
click at [188, 139] on icon at bounding box center [185, 141] width 6 height 6
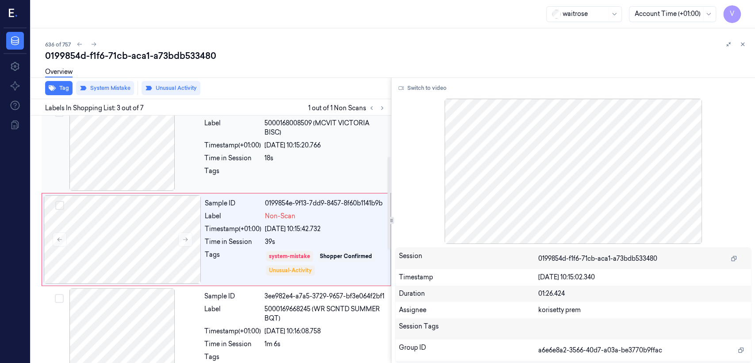
click at [187, 140] on div at bounding box center [122, 146] width 158 height 89
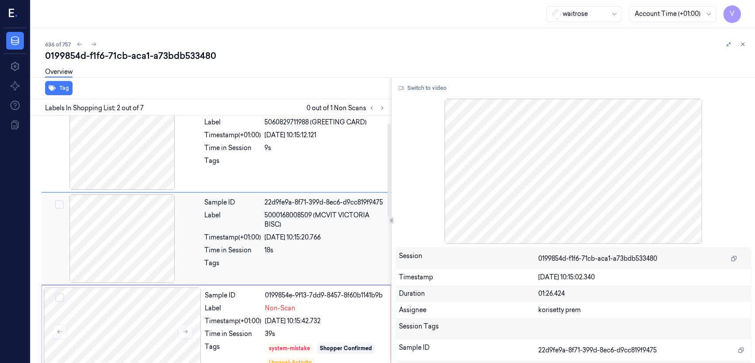
scroll to position [15, 0]
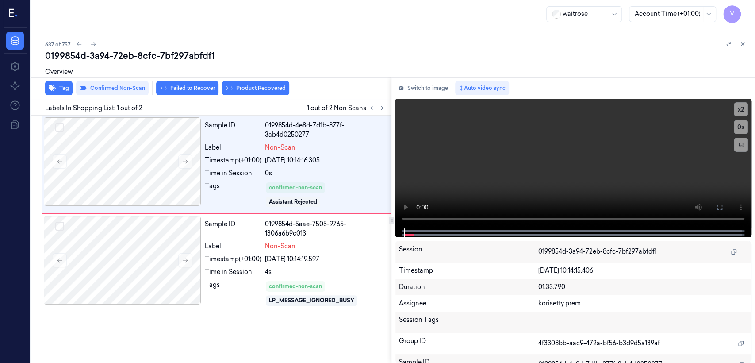
click at [121, 52] on div "0199854d-3a94-72eb-8cfc-7bf297abfdf1" at bounding box center [396, 56] width 703 height 12
copy div "72eb"
click at [431, 91] on button "Switch to image" at bounding box center [423, 88] width 57 height 14
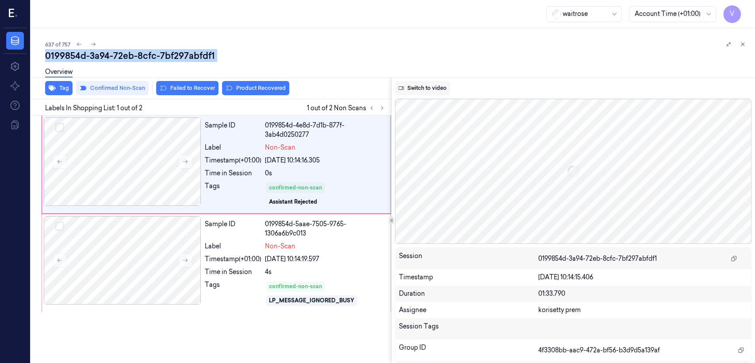
click at [439, 88] on button "Switch to video" at bounding box center [422, 88] width 55 height 14
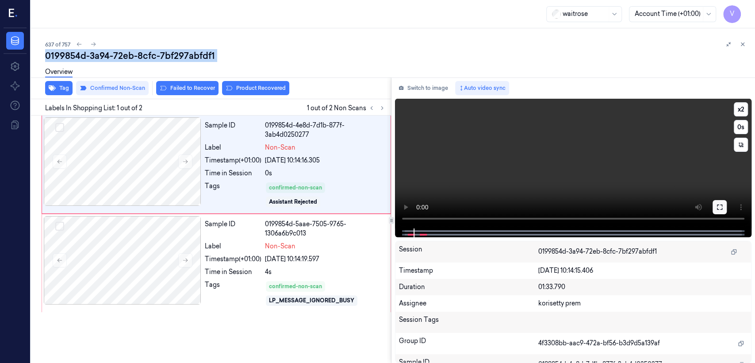
click at [718, 205] on icon at bounding box center [720, 207] width 7 height 7
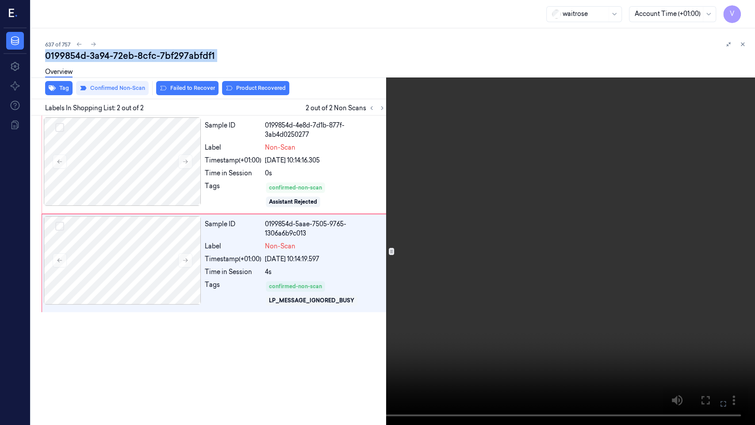
click at [0, 0] on button at bounding box center [0, 0] width 0 height 0
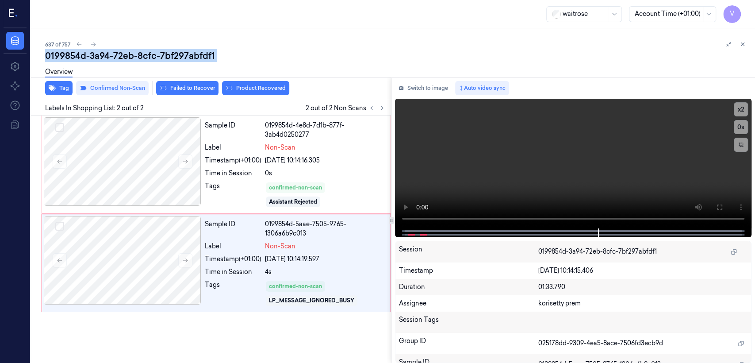
drag, startPoint x: 412, startPoint y: 91, endPoint x: 384, endPoint y: 113, distance: 35.9
click at [412, 91] on button "Switch to image" at bounding box center [423, 88] width 57 height 14
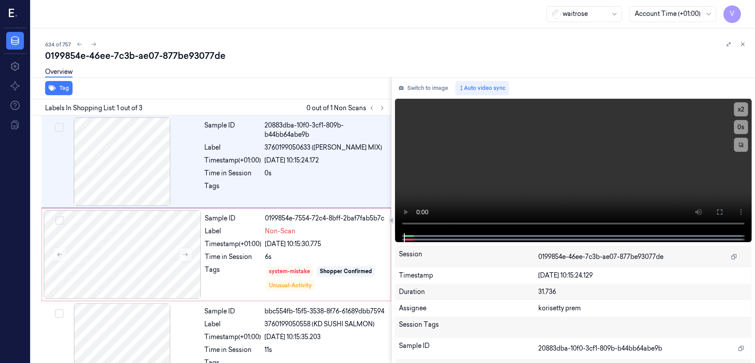
click at [142, 58] on div "0199854e-46ee-7c3b-ae07-877be93077de" at bounding box center [396, 56] width 703 height 12
copy div "ae07"
click at [382, 109] on icon at bounding box center [382, 108] width 2 height 3
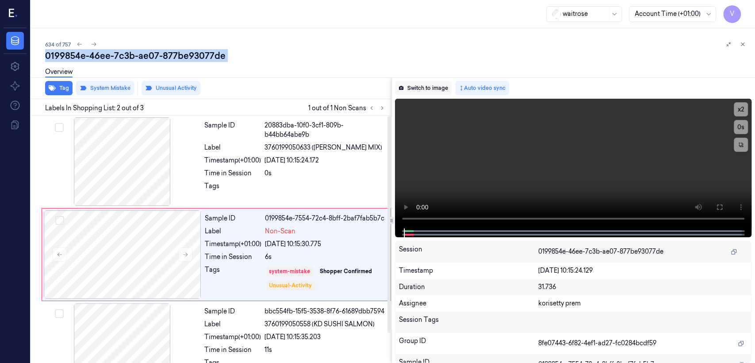
scroll to position [15, 0]
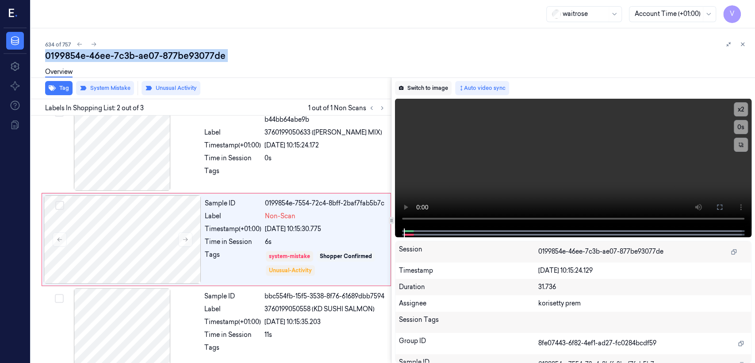
click at [428, 89] on button "Switch to image" at bounding box center [423, 88] width 57 height 14
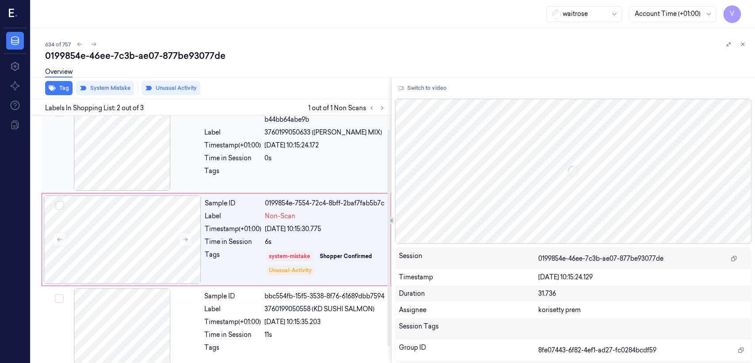
click at [259, 154] on div "Time in Session" at bounding box center [232, 158] width 57 height 9
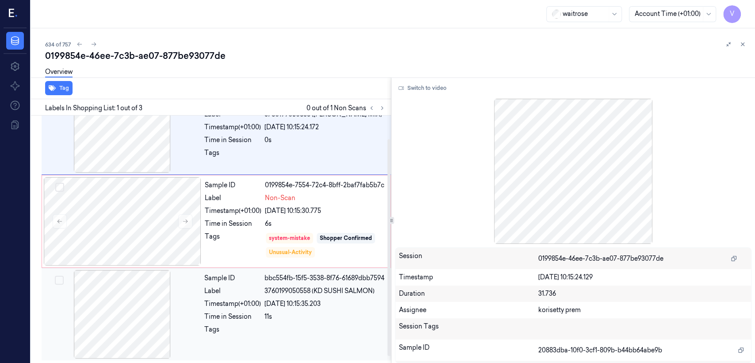
scroll to position [34, 0]
click at [211, 292] on div "Label" at bounding box center [232, 290] width 57 height 9
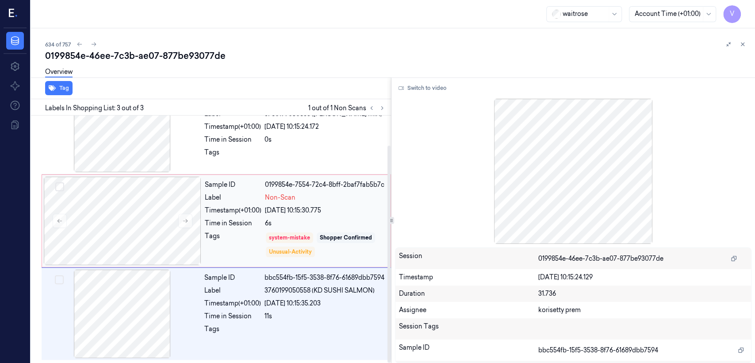
click at [216, 235] on div "Tags" at bounding box center [233, 244] width 57 height 27
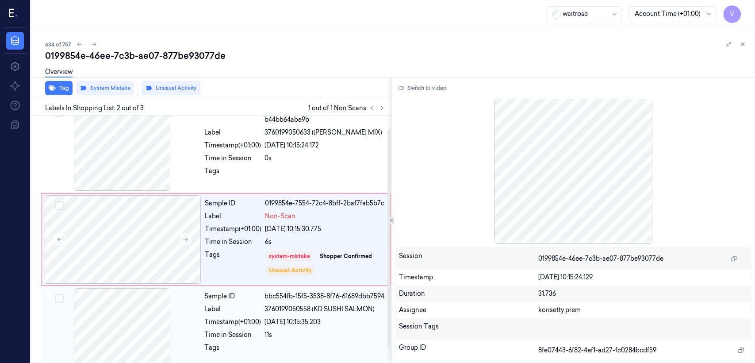
click at [223, 293] on div "Sample ID" at bounding box center [232, 296] width 57 height 9
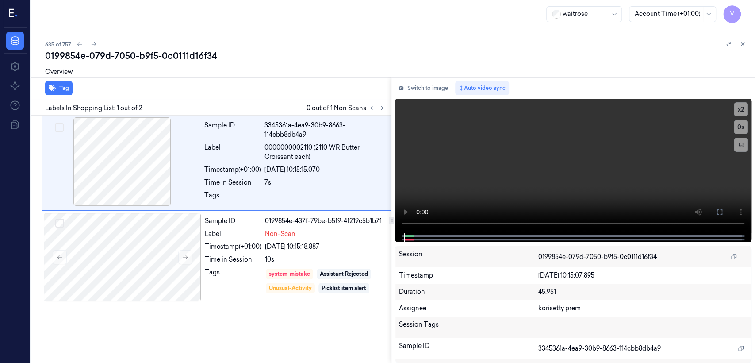
click at [116, 58] on div "0199854e-079d-7050-b9f5-0c0111d16f34" at bounding box center [396, 56] width 703 height 12
copy div "7050"
click at [377, 108] on button at bounding box center [382, 108] width 11 height 11
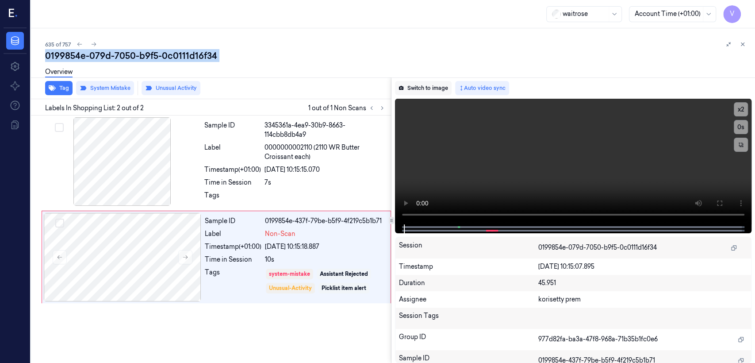
click at [420, 87] on button "Switch to image" at bounding box center [423, 88] width 57 height 14
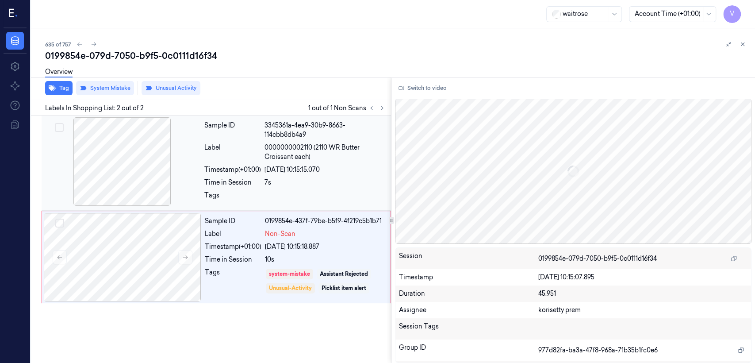
click at [339, 136] on div "3345361a-4ea9-30b9-8663-114cbb8db4a9" at bounding box center [325, 130] width 121 height 19
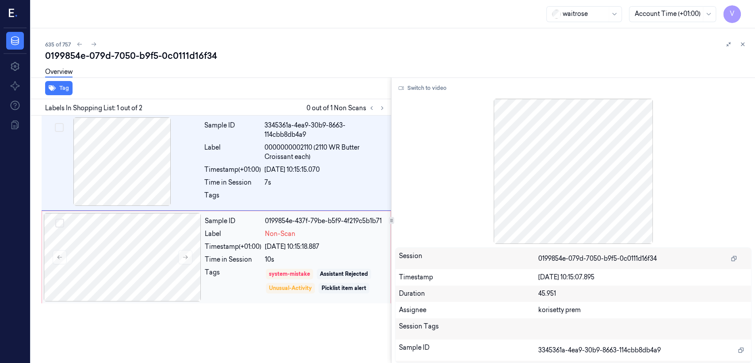
click at [333, 256] on div "10s" at bounding box center [325, 259] width 120 height 9
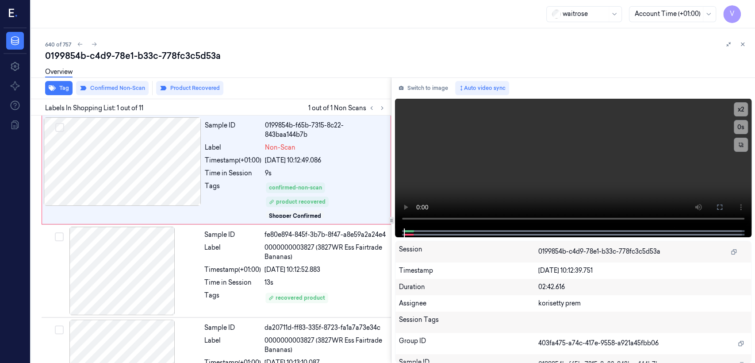
click at [124, 57] on div "0199854b-c4d9-78e1-b33c-778fc3c5d53a" at bounding box center [396, 56] width 703 height 12
copy div "78e1"
click at [384, 109] on icon at bounding box center [382, 108] width 6 height 6
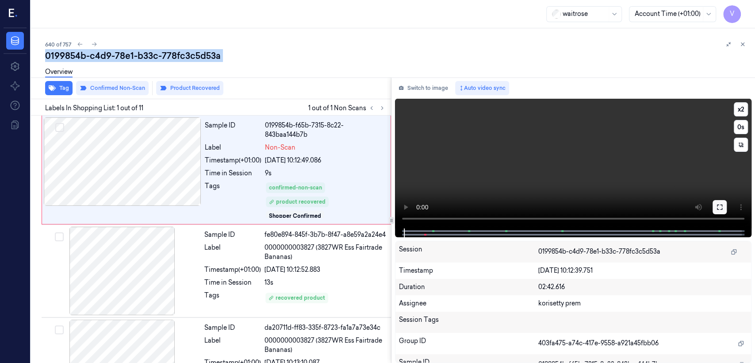
click at [717, 204] on icon at bounding box center [720, 207] width 7 height 7
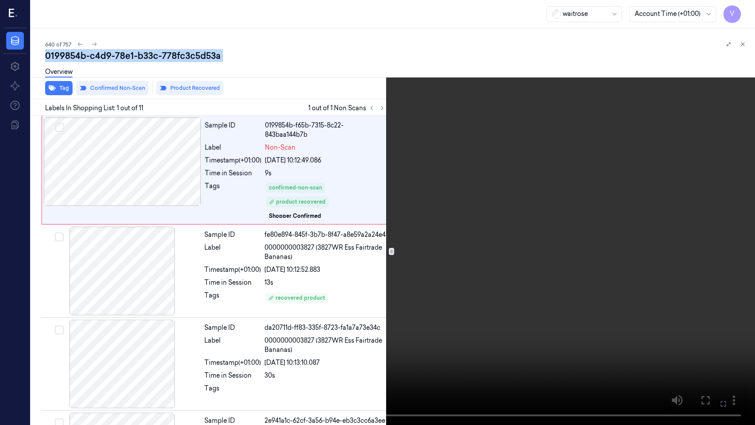
click at [428, 211] on video at bounding box center [377, 212] width 755 height 425
click at [0, 0] on icon at bounding box center [0, 0] width 0 height 0
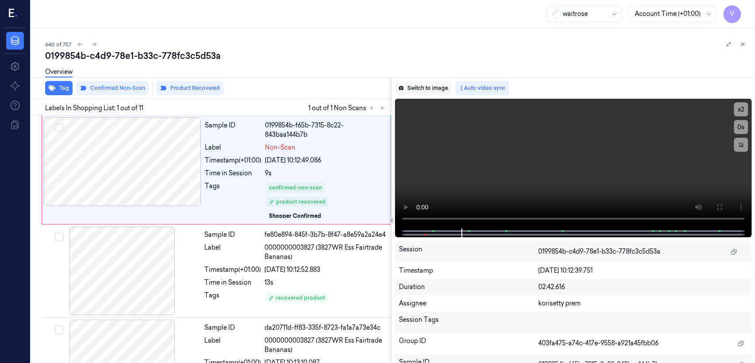
click at [416, 92] on button "Switch to image" at bounding box center [423, 88] width 57 height 14
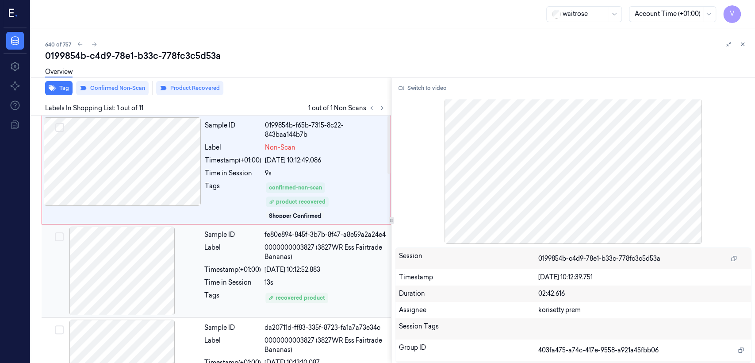
click at [222, 271] on div "Sample ID fe80e894-845f-3b7b-8f47-a8e59a2a24e4 Label 0000000003827 (3827WR Ess …" at bounding box center [295, 271] width 189 height 89
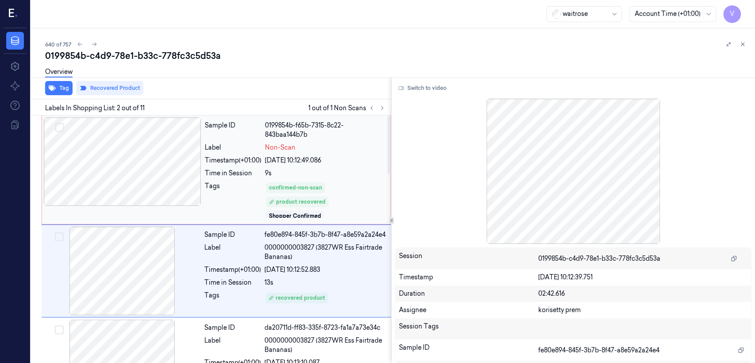
click at [244, 201] on div "Tags" at bounding box center [233, 199] width 57 height 37
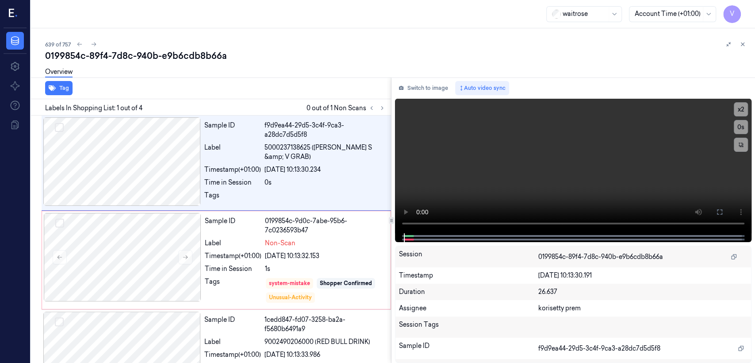
click at [135, 55] on div "0199854c-89f4-7d8c-940b-e9b6cdb8b66a" at bounding box center [396, 56] width 703 height 12
copy div "940b"
click at [413, 83] on button "Switch to image" at bounding box center [423, 88] width 57 height 14
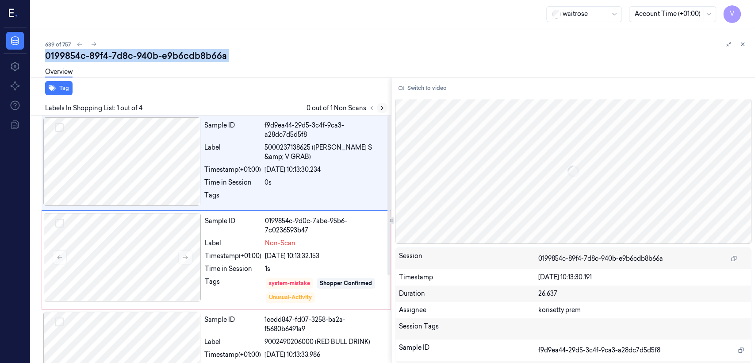
click at [378, 109] on button at bounding box center [382, 108] width 11 height 11
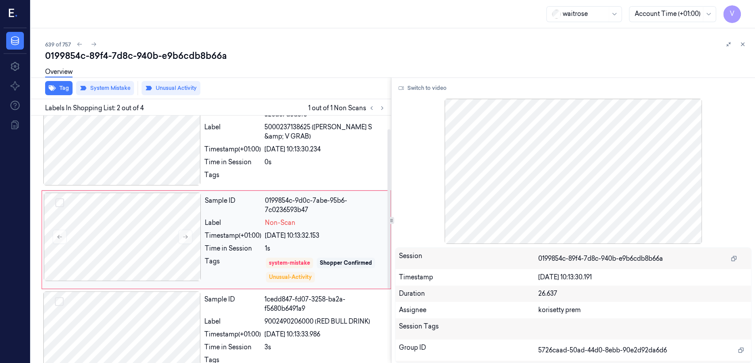
click at [291, 197] on div "0199854c-9d0c-7abe-95b6-7c0236593b47" at bounding box center [325, 205] width 120 height 19
click at [287, 188] on div "Sample ID f9d9ea44-29d5-3c4f-9ca3-a28dc7d5d5f8 Label 5000237138625 (MCCOYS S &a…" at bounding box center [217, 142] width 350 height 95
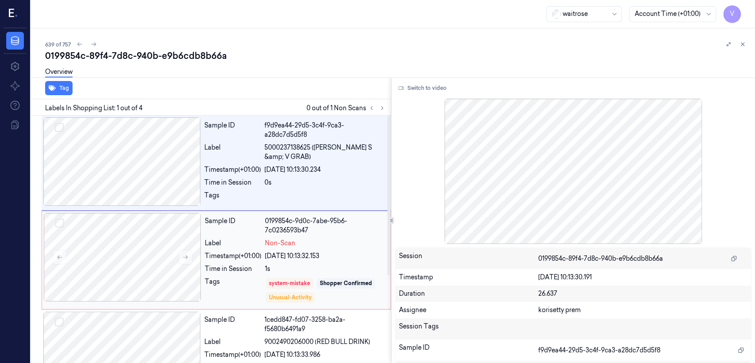
click at [218, 245] on div "Label" at bounding box center [233, 243] width 57 height 9
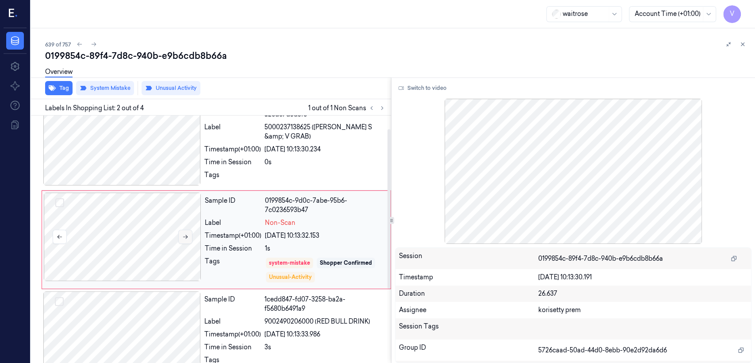
click at [188, 240] on button at bounding box center [185, 237] width 14 height 14
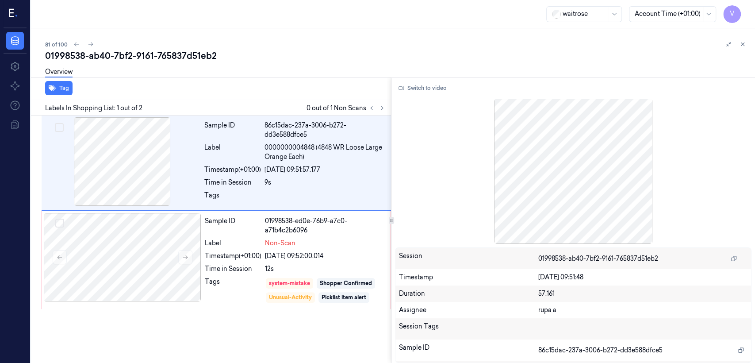
click at [171, 54] on div "01998538-ab40-7bf2-9161-765837d51eb2" at bounding box center [396, 56] width 703 height 12
copy div "765837d51eb2"
click at [285, 135] on div "86c15dac-237a-3006-b272-dd3e588dfce5" at bounding box center [325, 130] width 121 height 19
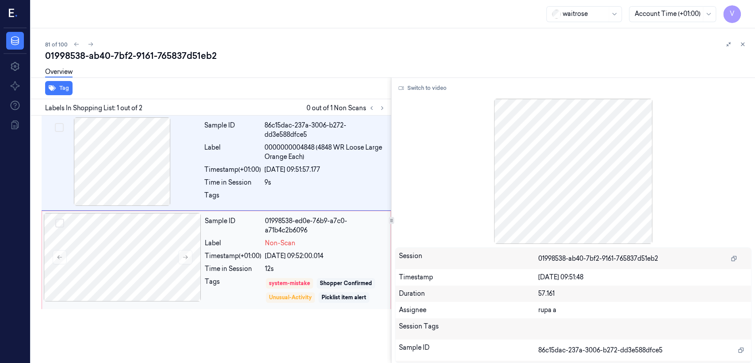
click at [308, 264] on div "12s" at bounding box center [325, 268] width 120 height 9
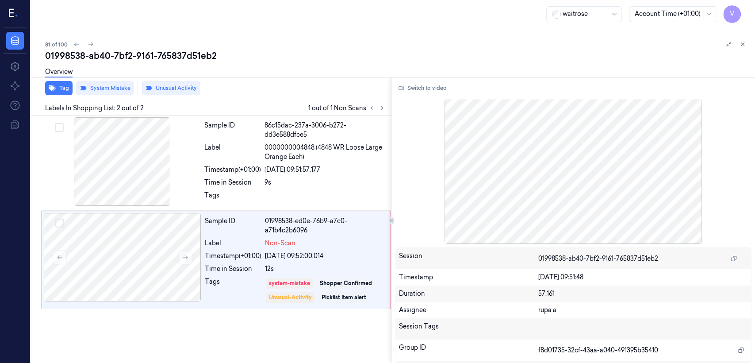
click at [105, 48] on div "81 of 100" at bounding box center [396, 44] width 703 height 11
copy div "01998538"
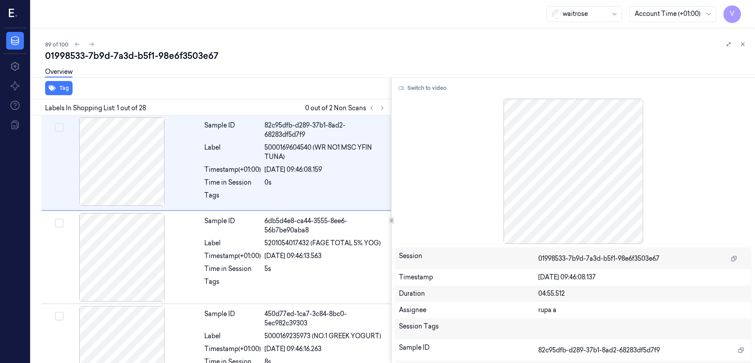
click at [162, 52] on div "01998533-7b9d-7a3d-b5f1-98e6f3503e67" at bounding box center [396, 56] width 703 height 12
copy div "98e6f3503e67"
click at [381, 111] on icon at bounding box center [382, 108] width 6 height 6
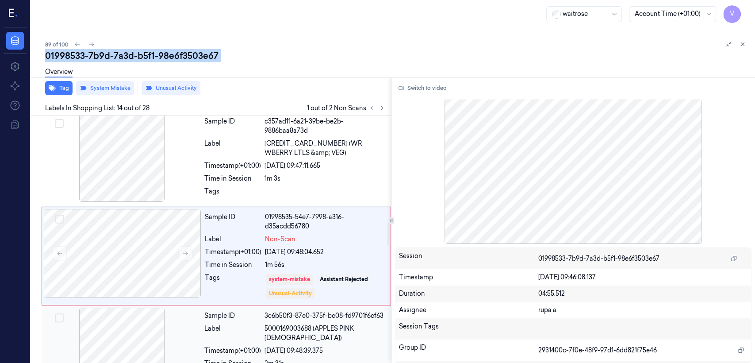
scroll to position [1148, 0]
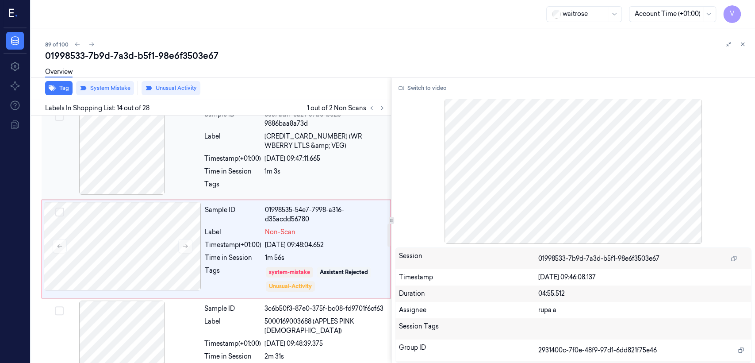
click at [291, 155] on div "Sample ID c357ad11-6a21-39be-be2b-9886baa8a73d Label 5000169381311 (WR WBERRY L…" at bounding box center [295, 151] width 189 height 91
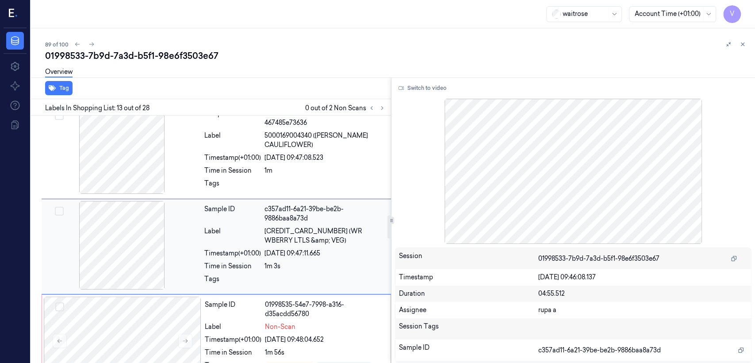
scroll to position [1051, 0]
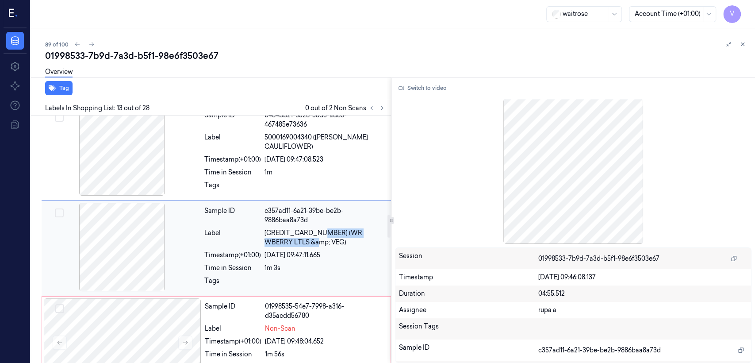
drag, startPoint x: 312, startPoint y: 224, endPoint x: 297, endPoint y: 237, distance: 20.1
click at [297, 237] on span "5000169381311 (WR WBERRY LTLS &amp; VEG)" at bounding box center [325, 237] width 121 height 19
copy span "WR WBERRY LTLS &amp; VEG"
click at [237, 324] on div "Label" at bounding box center [233, 328] width 57 height 9
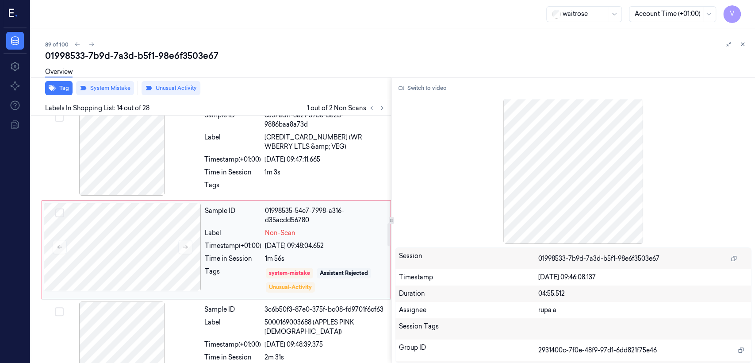
scroll to position [1148, 0]
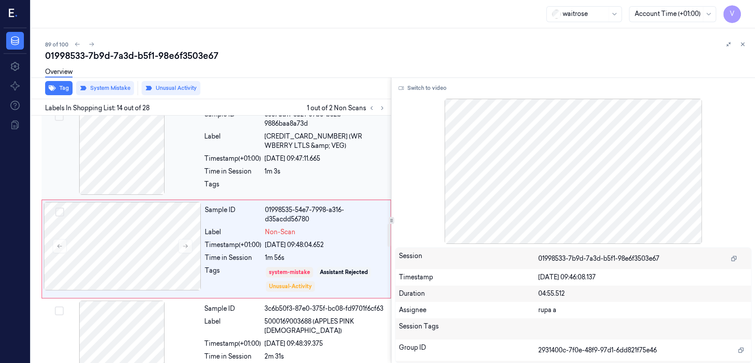
click at [230, 154] on div "Timestamp (+01:00)" at bounding box center [232, 158] width 57 height 9
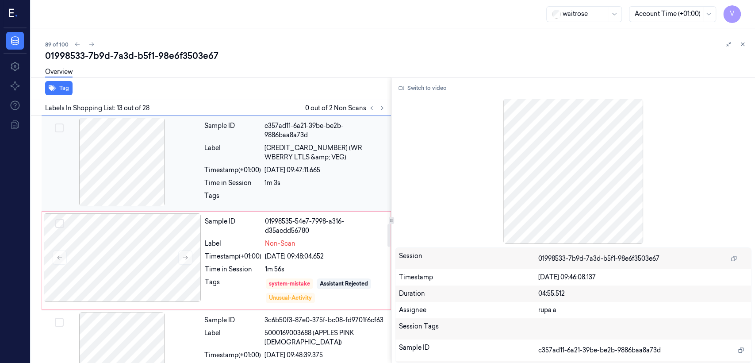
scroll to position [1149, 0]
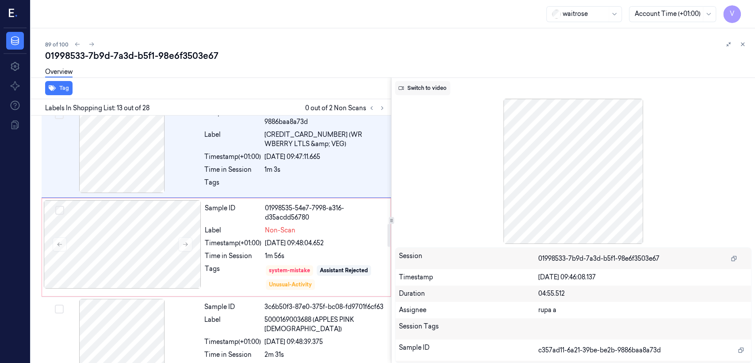
click at [419, 90] on button "Switch to video" at bounding box center [422, 88] width 55 height 14
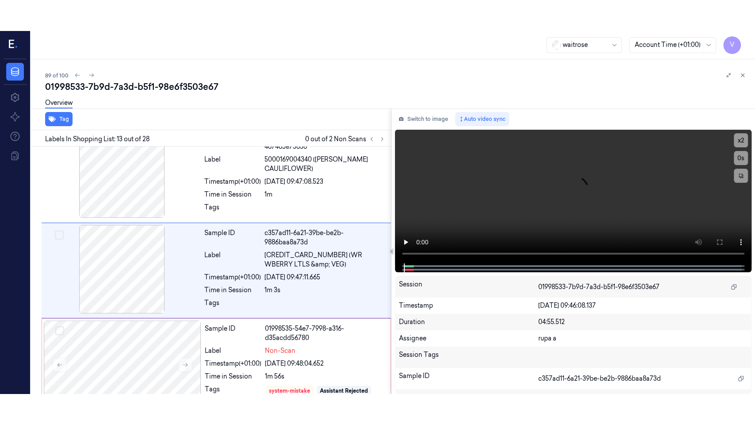
scroll to position [1051, 0]
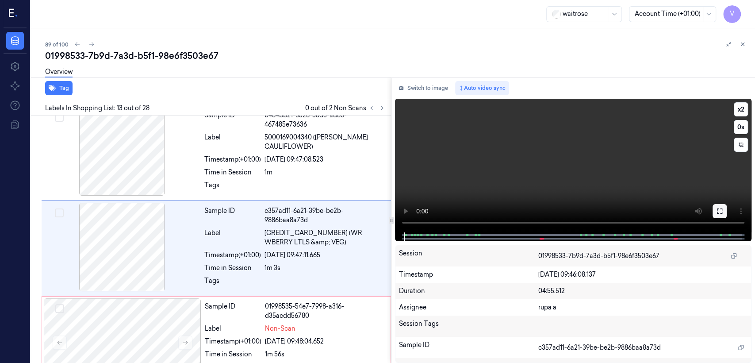
click at [717, 213] on icon at bounding box center [720, 211] width 7 height 7
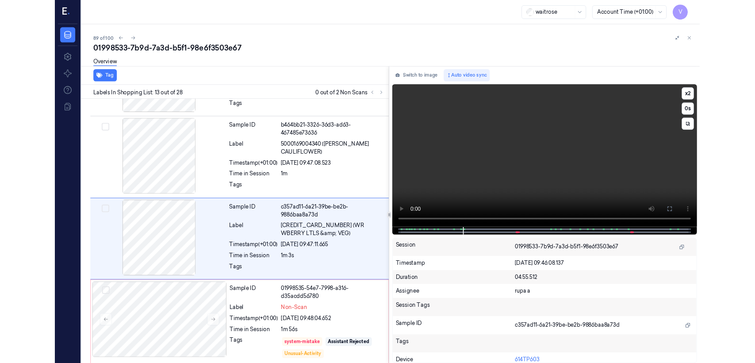
scroll to position [1020, 0]
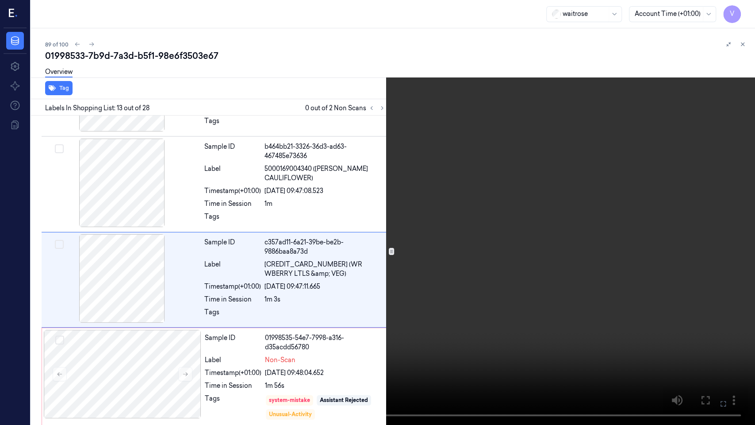
click at [0, 0] on icon at bounding box center [0, 0] width 0 height 0
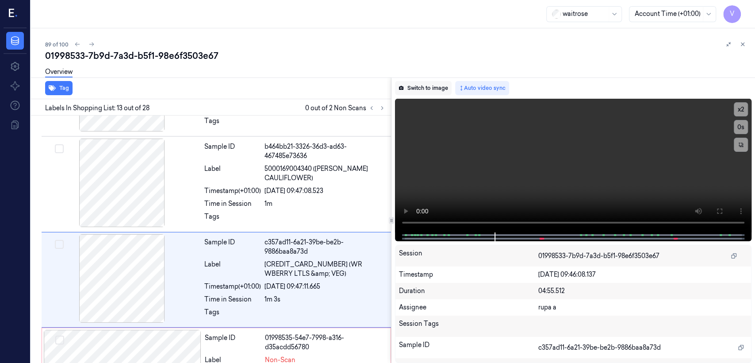
click at [413, 91] on button "Switch to image" at bounding box center [423, 88] width 57 height 14
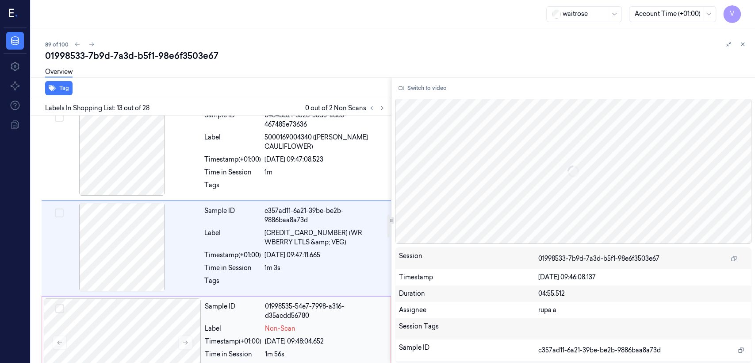
click at [239, 305] on div "Sample ID" at bounding box center [233, 311] width 57 height 19
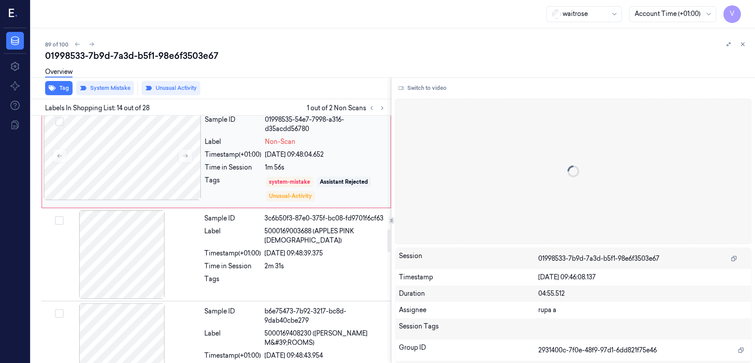
scroll to position [1246, 0]
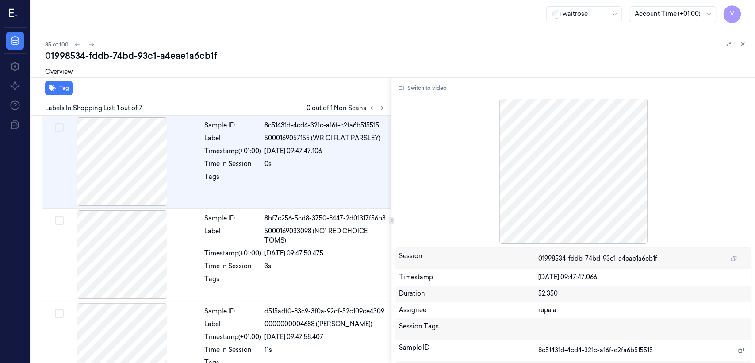
click at [110, 57] on div "01998534-fddb-74bd-93c1-a4eae1a6cb1f" at bounding box center [396, 56] width 703 height 12
copy div "-"
click at [382, 107] on icon at bounding box center [382, 108] width 6 height 6
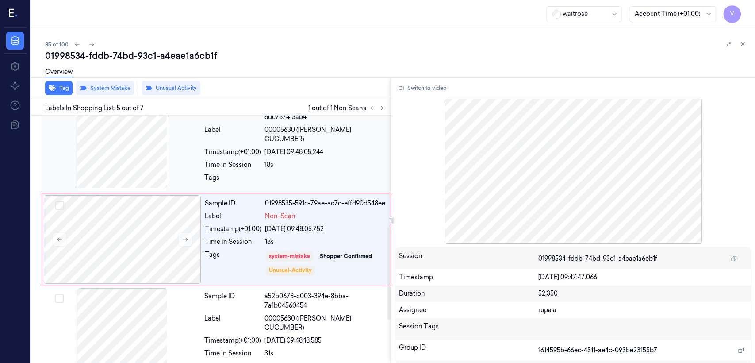
click at [235, 160] on div "Sample ID bb6f8c18-66bb-3501-a7a5-6dc787413ab4 Label 00005630 (WR ESS CUCUMBER)…" at bounding box center [295, 145] width 189 height 91
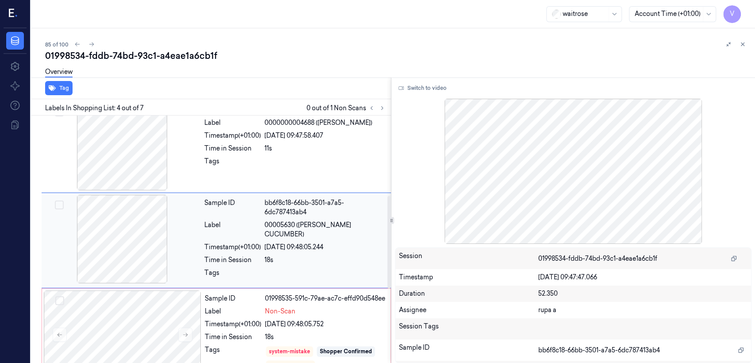
scroll to position [201, 0]
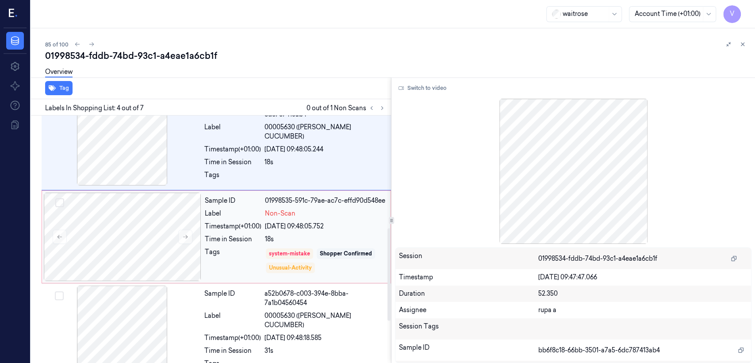
click at [273, 226] on div "Sample ID 01998535-591c-79ae-ac7c-effd90d548ee Label Non-Scan Timestamp (+01:00…" at bounding box center [295, 237] width 188 height 89
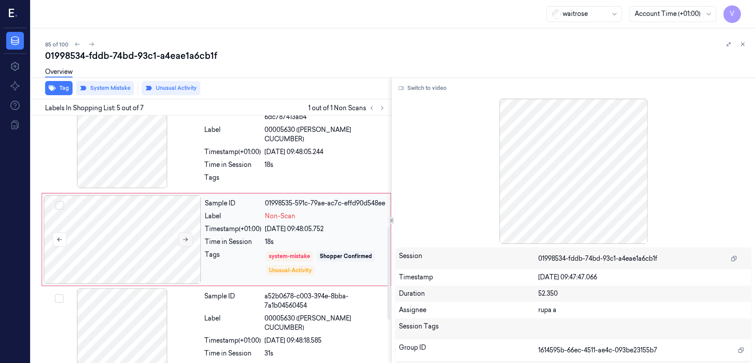
click at [187, 236] on icon at bounding box center [185, 239] width 6 height 6
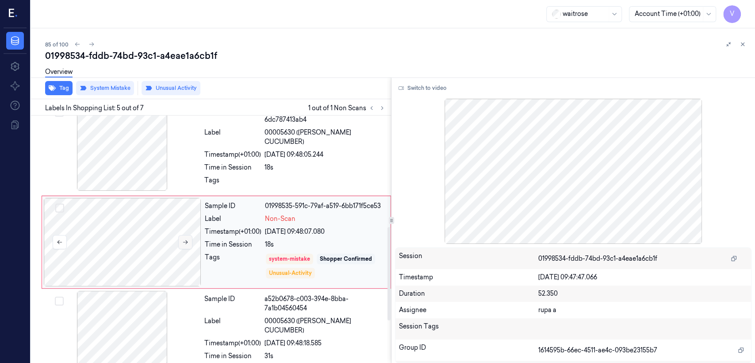
click at [187, 239] on icon at bounding box center [185, 242] width 6 height 6
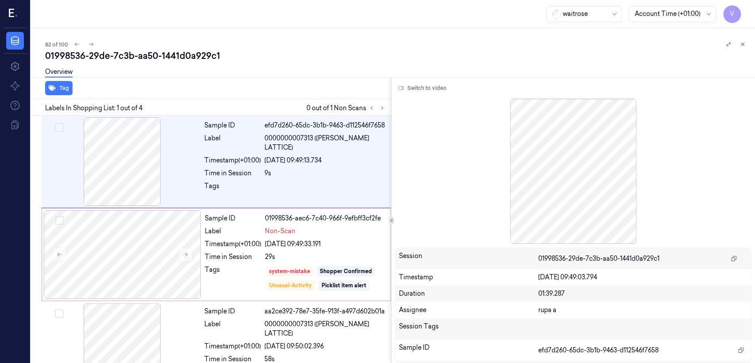
click at [127, 55] on div "01998536-29de-7c3b-aa50-1441d0a929c1" at bounding box center [396, 56] width 703 height 12
copy div "7c3b"
click at [384, 107] on icon at bounding box center [382, 108] width 6 height 6
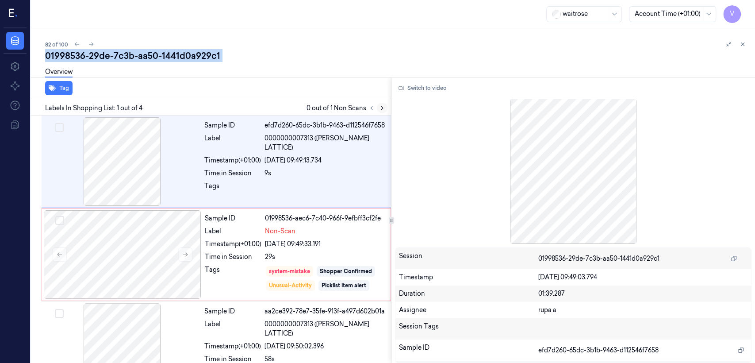
scroll to position [15, 0]
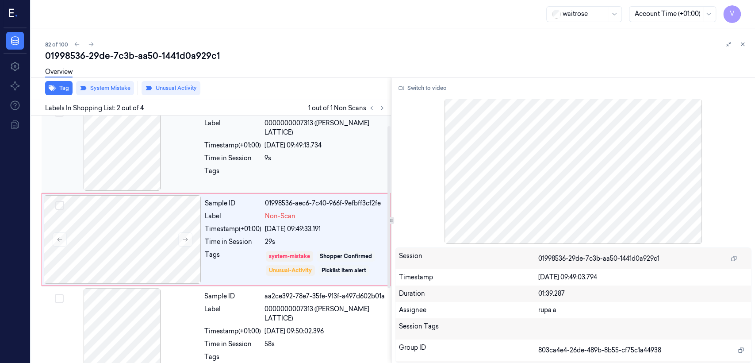
click at [226, 143] on div "Sample ID efd7d260-65dc-3b1b-9463-d112546f7658 Label 0000000007313 (WR CHERRY L…" at bounding box center [295, 146] width 189 height 89
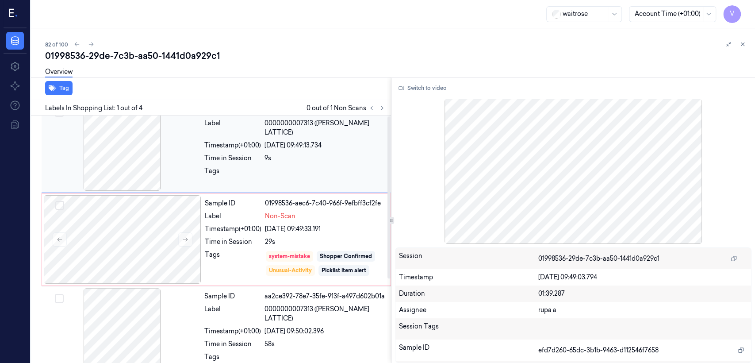
scroll to position [0, 0]
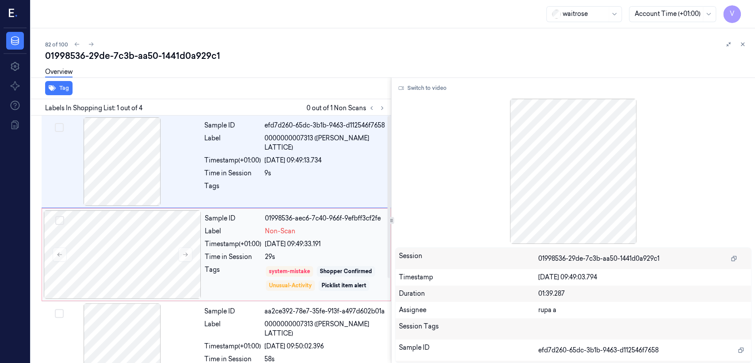
click at [227, 246] on div "Timestamp (+01:00)" at bounding box center [233, 243] width 57 height 9
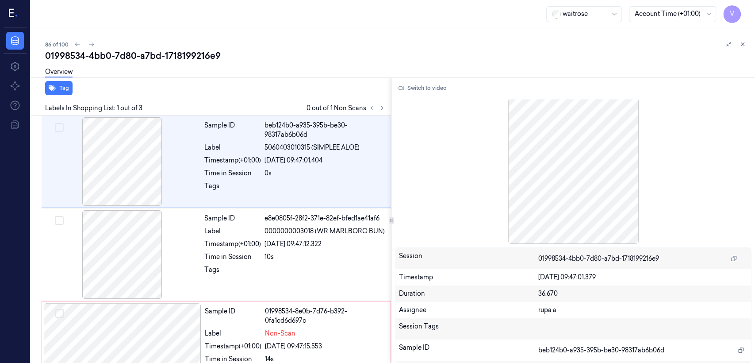
click at [140, 60] on div "01998534-4bb0-7d80-a7bd-1718199216e9" at bounding box center [396, 56] width 703 height 12
copy div "a7bd"
click at [378, 105] on button at bounding box center [382, 108] width 11 height 11
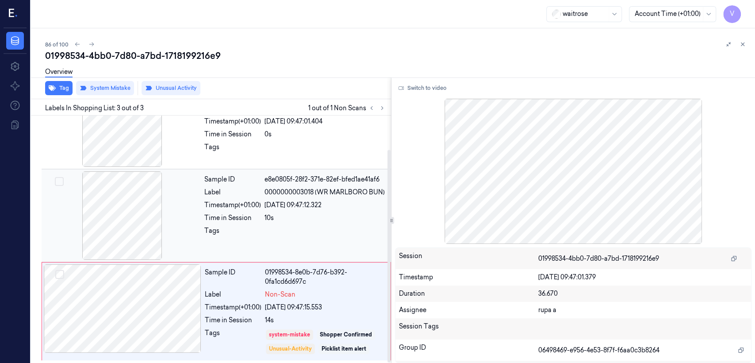
click at [266, 256] on div "Sample ID e8e0805f-28f2-371e-82ef-bfed1ae41af6 Label 0000000003018 (WR MARLBORO…" at bounding box center [295, 215] width 189 height 89
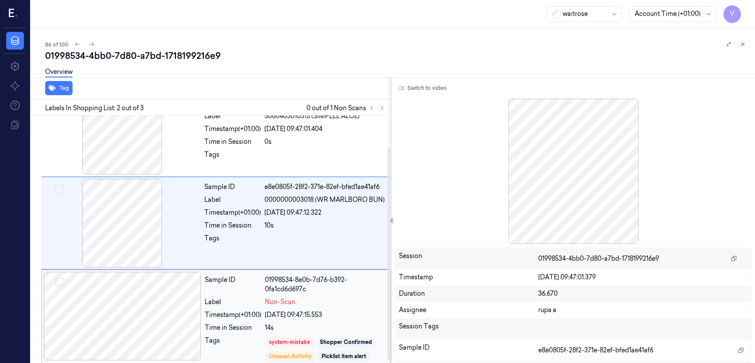
scroll to position [39, 0]
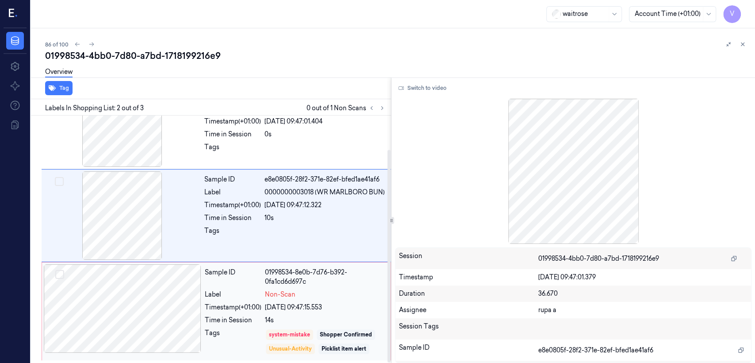
click at [273, 313] on div "Sample ID 01998534-8e0b-7d76-b392-0fa1cd6d697c Label Non-Scan Timestamp (+01:00…" at bounding box center [295, 311] width 188 height 94
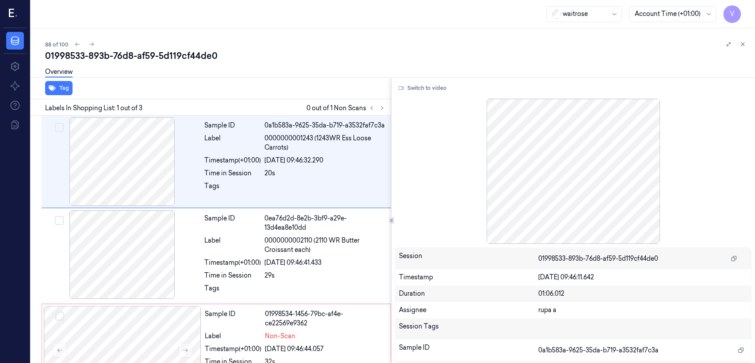
click at [157, 53] on div "01998533-893b-76d8-af59-5d119cf44de0" at bounding box center [396, 56] width 703 height 12
copy div "5d119cf44de0"
click at [378, 108] on button at bounding box center [382, 108] width 11 height 11
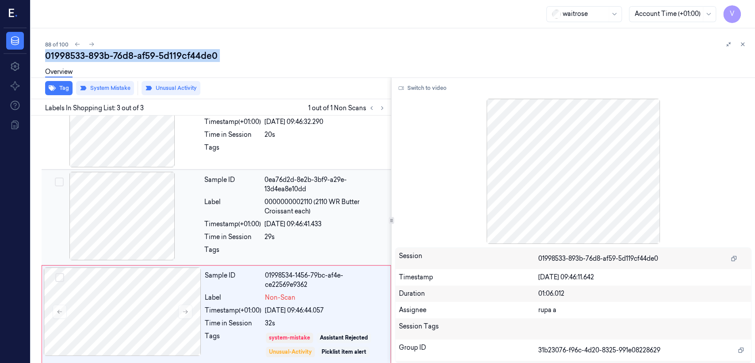
scroll to position [42, 0]
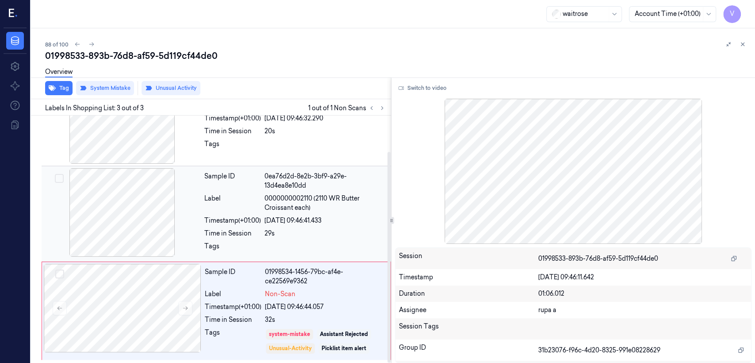
click at [255, 219] on div "Timestamp (+01:00)" at bounding box center [232, 220] width 57 height 9
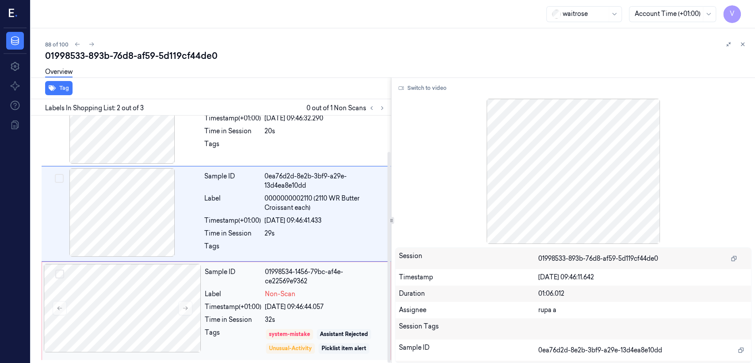
click at [324, 312] on div "Sample ID 01998534-1456-79bc-af4e-ce22569e9362 Label Non-Scan Timestamp (+01:00…" at bounding box center [295, 311] width 188 height 94
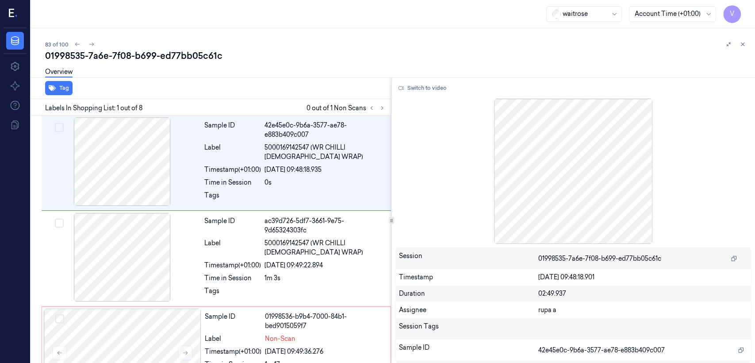
click at [105, 60] on div "01998535-7a6e-7f08-b699-ed77bb05c61c" at bounding box center [396, 56] width 703 height 12
copy div "7a6e"
click at [377, 107] on button at bounding box center [382, 108] width 11 height 11
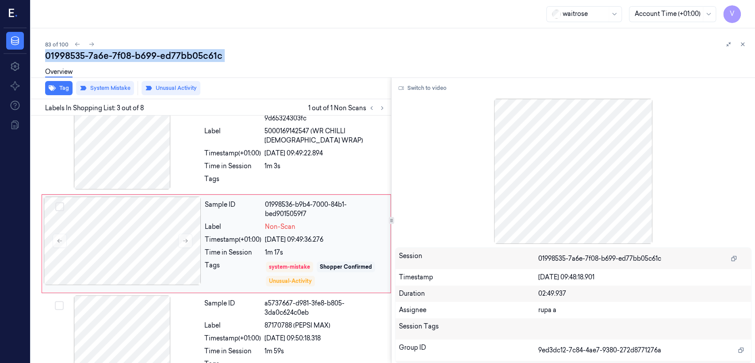
scroll to position [113, 0]
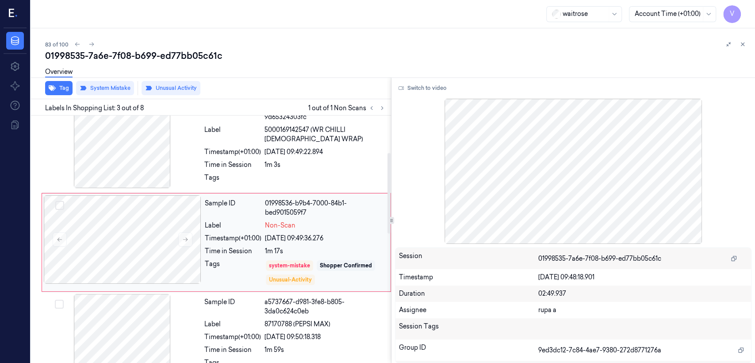
click at [285, 221] on span "Non-Scan" at bounding box center [280, 225] width 31 height 9
click at [241, 160] on div "Time in Session" at bounding box center [232, 164] width 57 height 9
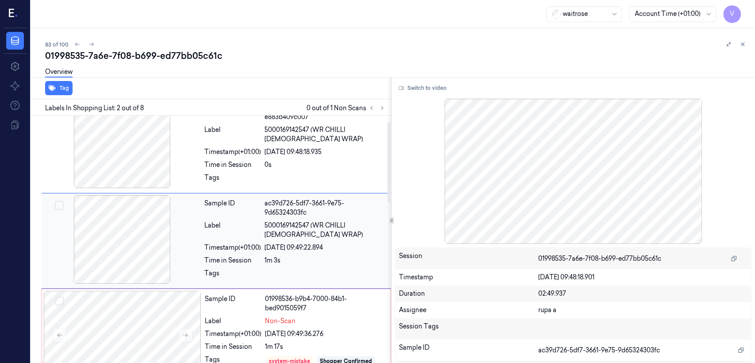
scroll to position [18, 0]
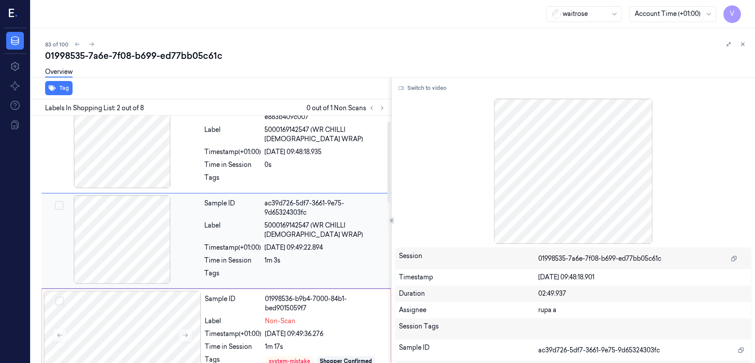
click at [277, 275] on div "Sample ID ac39d726-5df7-3661-9e75-9d65324303fc Label 5000169142547 (WR CHILLI C…" at bounding box center [295, 240] width 189 height 91
click at [271, 305] on div "01998536-b9b4-7000-84b1-bed9015059f7" at bounding box center [325, 303] width 120 height 19
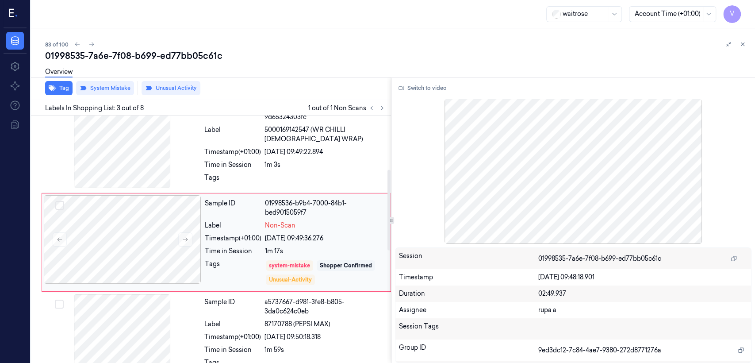
scroll to position [212, 0]
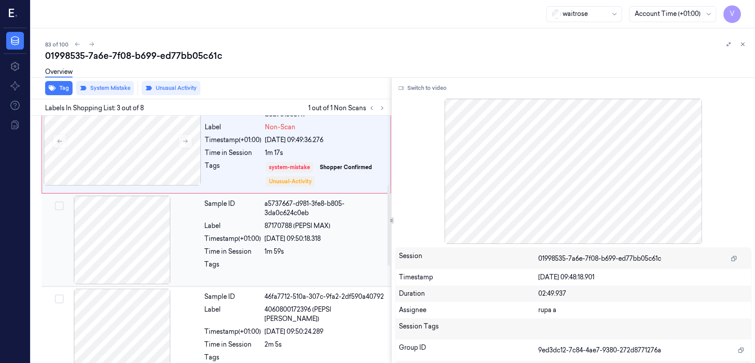
click at [297, 228] on div "Sample ID a5737667-d981-3fe8-b805-3da0c624c0eb Label 87170788 (PEPSI MAX) Times…" at bounding box center [295, 240] width 189 height 89
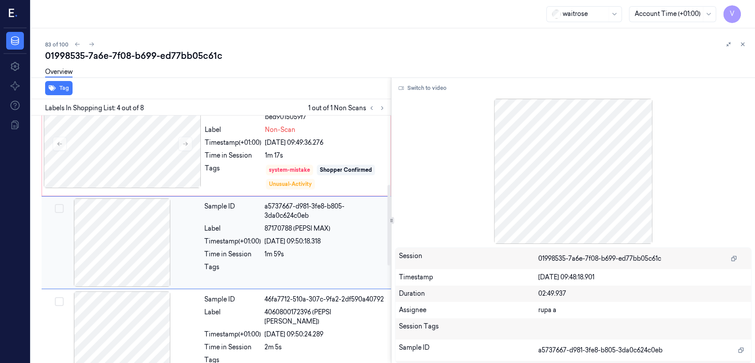
scroll to position [307, 0]
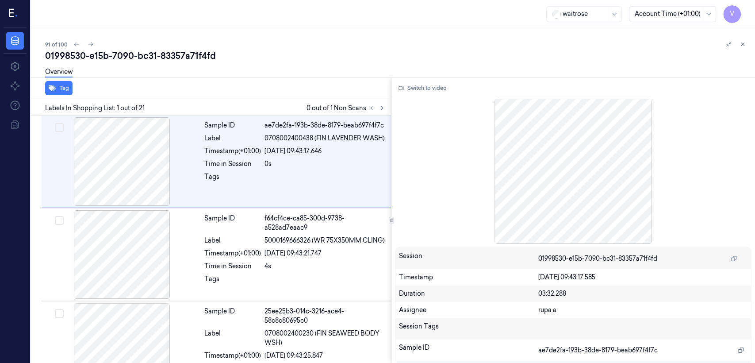
click at [170, 50] on div "01998530-e15b-7090-bc31-83357a71f4fd" at bounding box center [396, 56] width 703 height 12
copy div "83357a71f4fd"
click at [379, 113] on div at bounding box center [376, 108] width 21 height 11
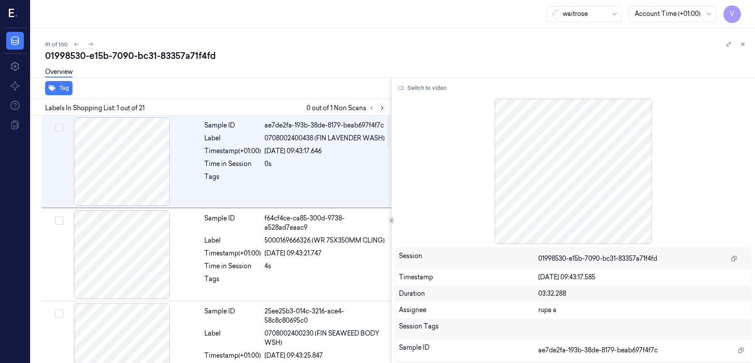
click at [382, 107] on icon at bounding box center [382, 108] width 2 height 3
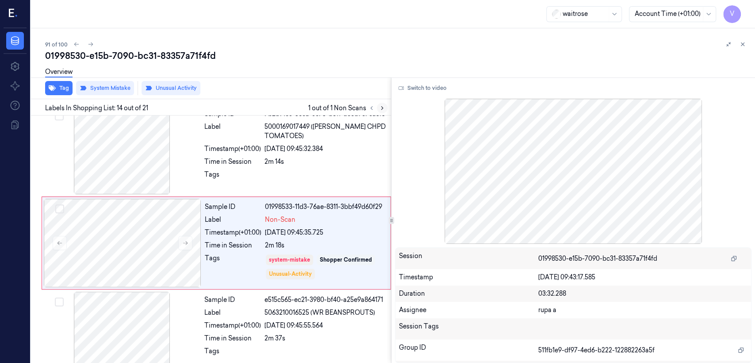
scroll to position [1134, 0]
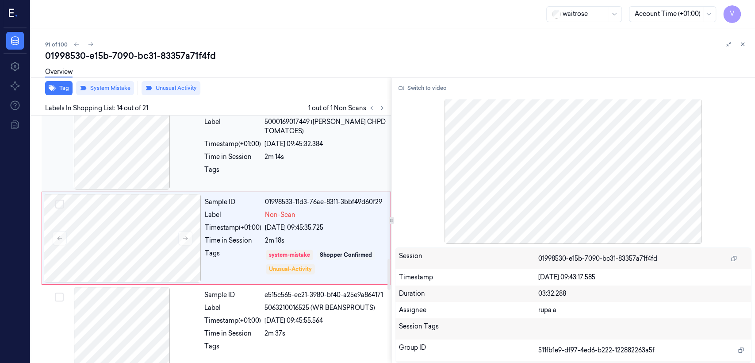
click at [222, 149] on div "Timestamp (+01:00)" at bounding box center [232, 143] width 57 height 9
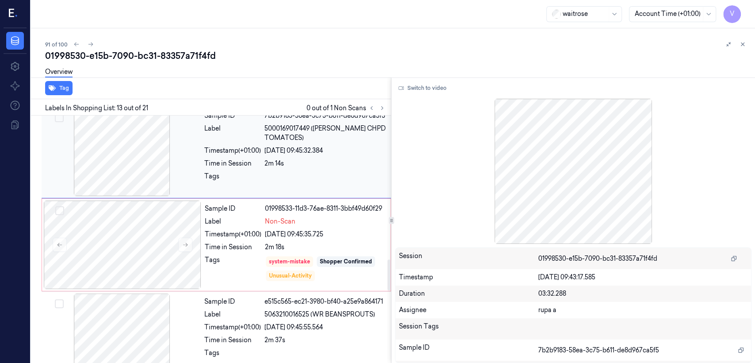
scroll to position [1140, 0]
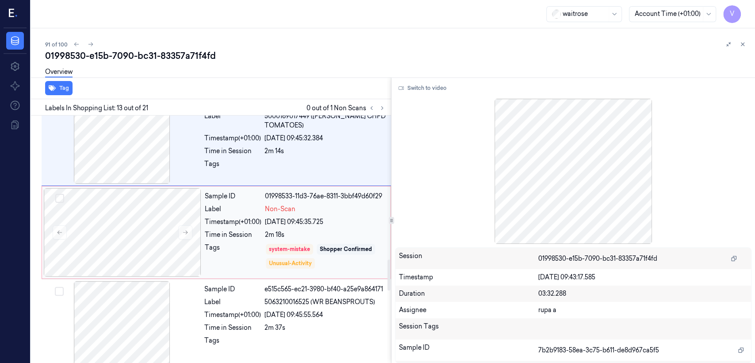
click at [242, 245] on div "Tags" at bounding box center [233, 256] width 57 height 27
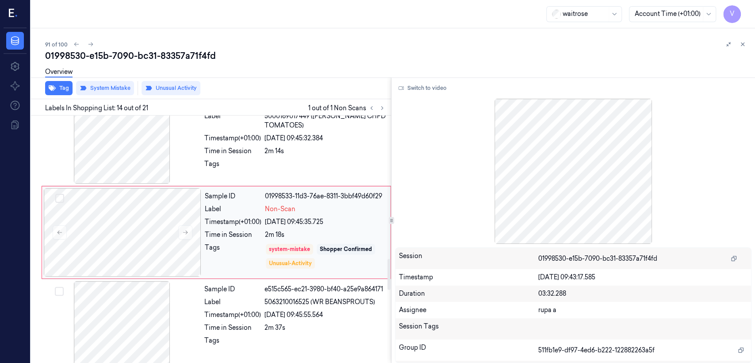
scroll to position [1134, 0]
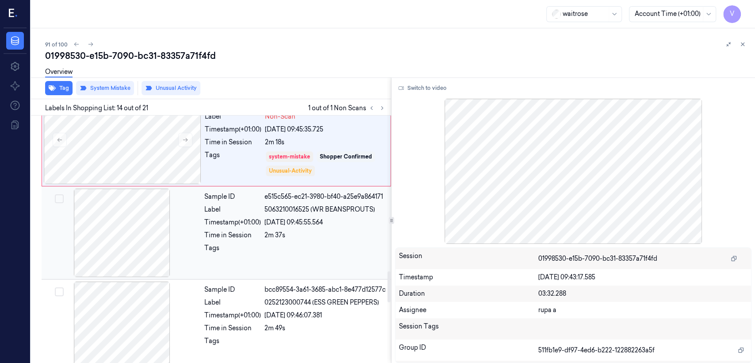
click at [228, 257] on div "Tags" at bounding box center [232, 250] width 57 height 14
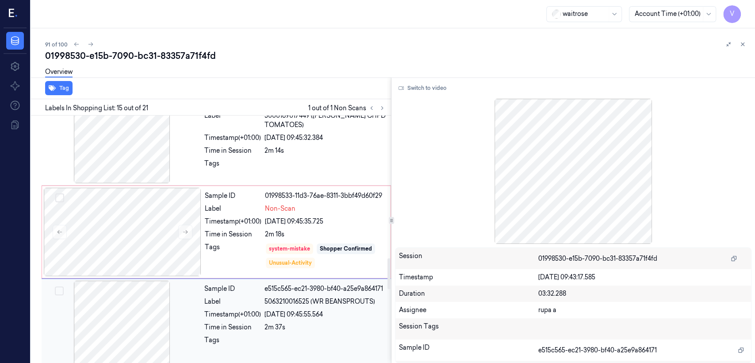
scroll to position [1129, 0]
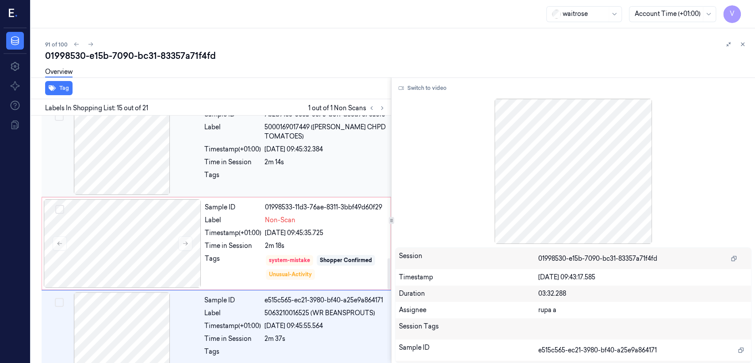
click at [266, 157] on div "Sample ID 7b2b9183-58ea-3c75-b611-de8d967ca5f5 Label 5000169017449 (WR ESS CHPD…" at bounding box center [295, 150] width 189 height 89
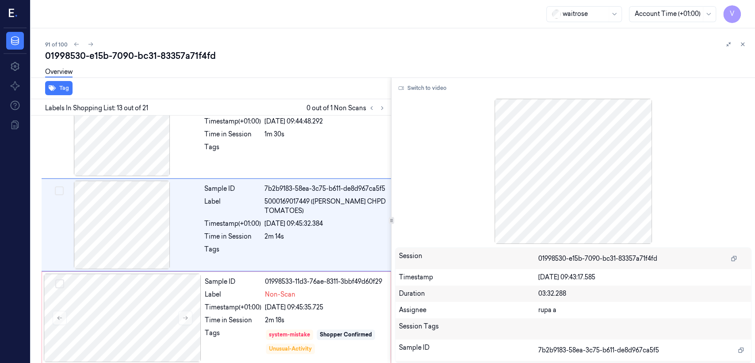
scroll to position [1041, 0]
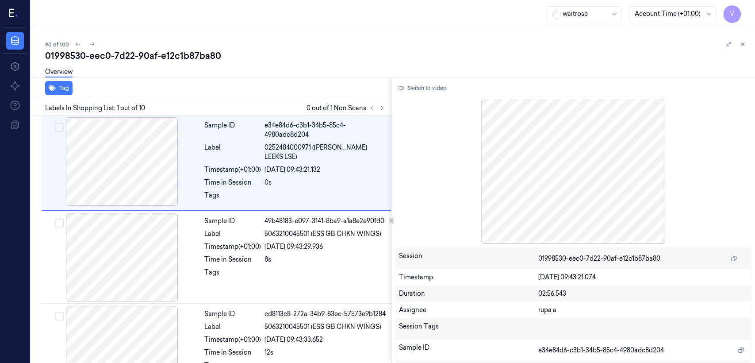
click at [153, 59] on div "01998530-eec0-7d22-90af-e12c1b87ba80" at bounding box center [396, 56] width 703 height 12
copy div "90af"
click at [382, 108] on icon at bounding box center [382, 108] width 2 height 3
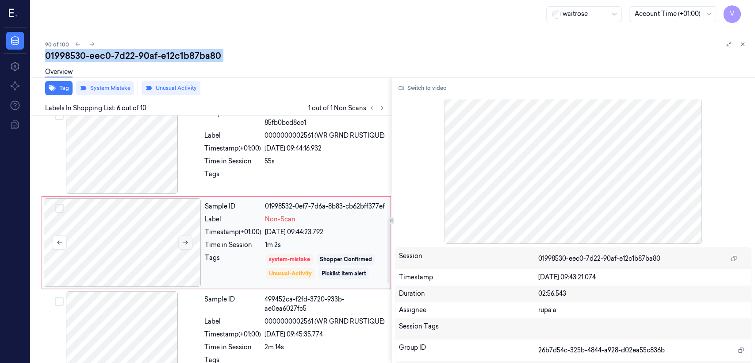
click at [185, 241] on icon at bounding box center [185, 242] width 6 height 6
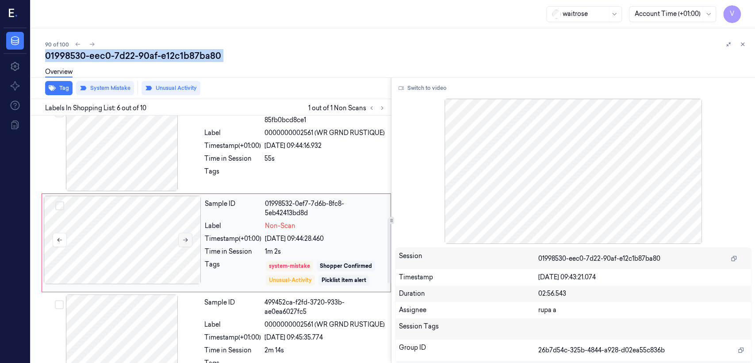
click at [183, 237] on icon at bounding box center [185, 240] width 6 height 6
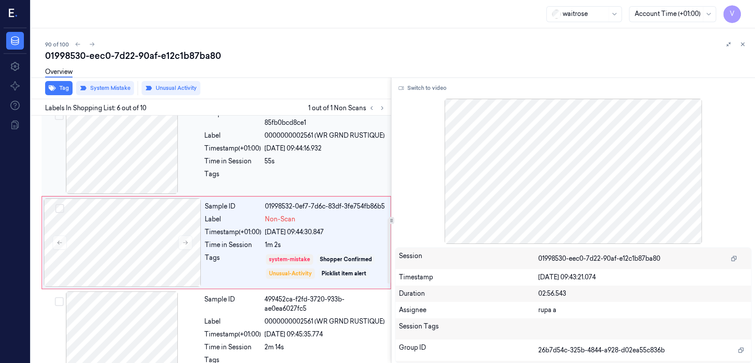
click at [223, 159] on div "Time in Session" at bounding box center [232, 161] width 57 height 9
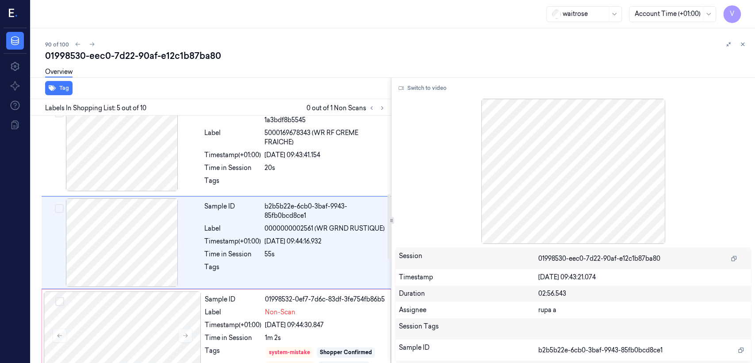
scroll to position [394, 0]
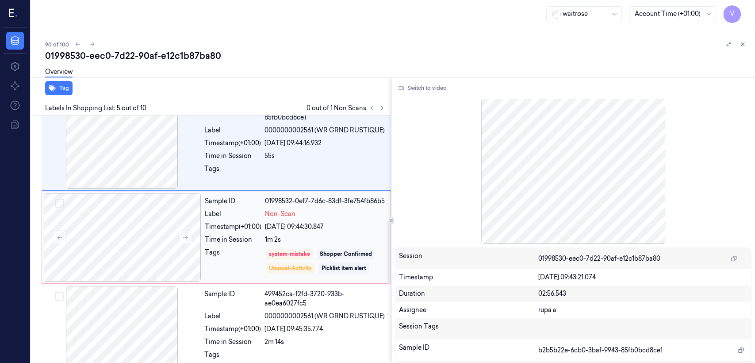
click at [262, 235] on div "Time in Session" at bounding box center [233, 239] width 57 height 9
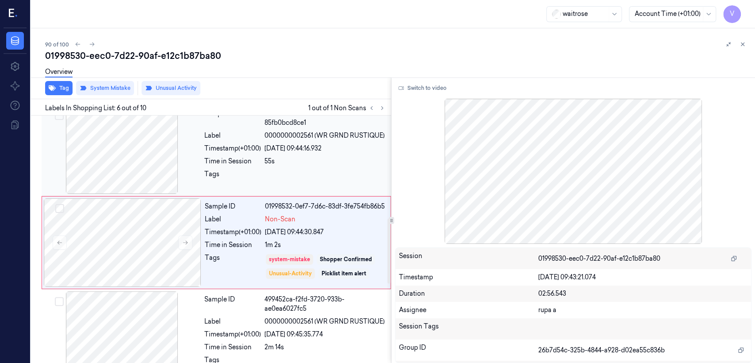
click at [238, 166] on div "Sample ID b2b5b22e-6cb0-3baf-9943-85fb0bcd8ce1 Label 0000000002561 (WR GRND RUS…" at bounding box center [295, 149] width 189 height 89
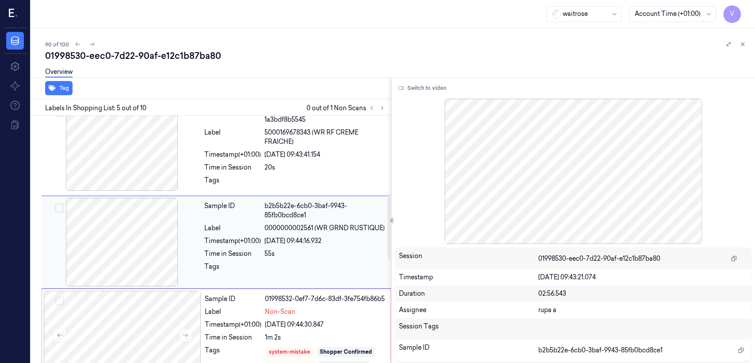
scroll to position [296, 0]
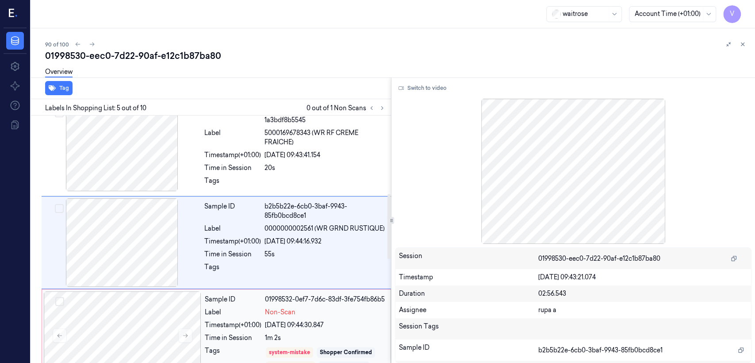
click at [235, 315] on div "Sample ID 01998532-0ef7-7d6c-83df-3fe754fb86b5 Label Non-Scan Timestamp (+01:00…" at bounding box center [295, 335] width 188 height 89
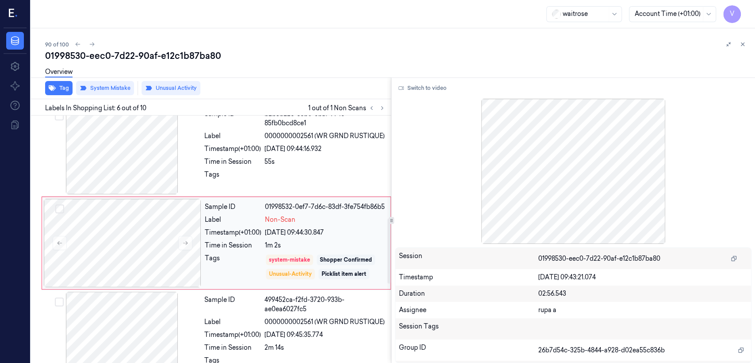
scroll to position [389, 0]
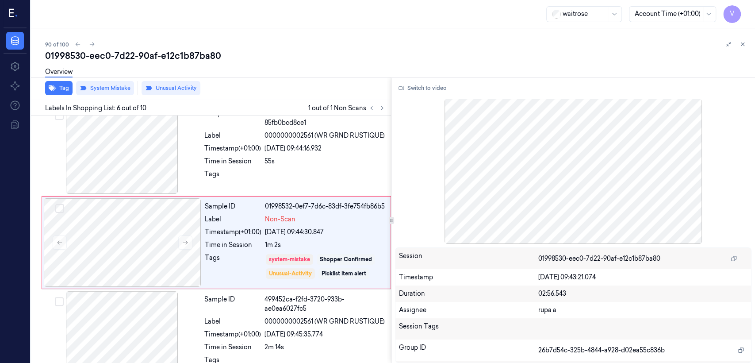
click at [132, 50] on div "01998530-eec0-7d22-90af-e12c1b87ba80" at bounding box center [396, 56] width 703 height 12
copy div "-"
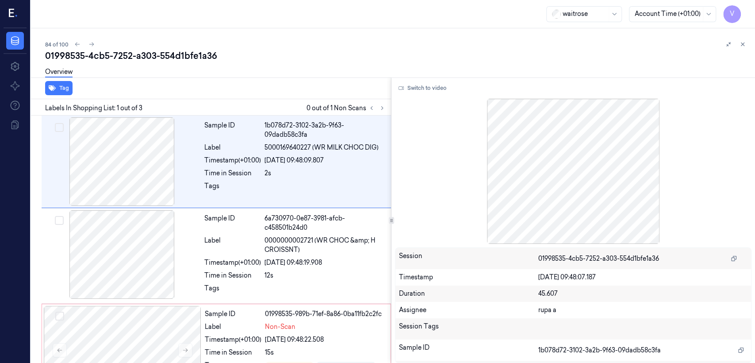
click at [127, 55] on div "01998535-4cb5-7252-a303-554d1bfe1a36" at bounding box center [396, 56] width 703 height 12
copy div "7252"
click at [382, 108] on icon at bounding box center [382, 108] width 6 height 6
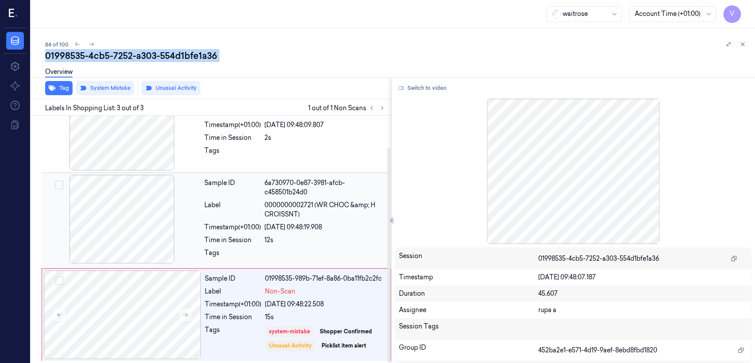
scroll to position [36, 0]
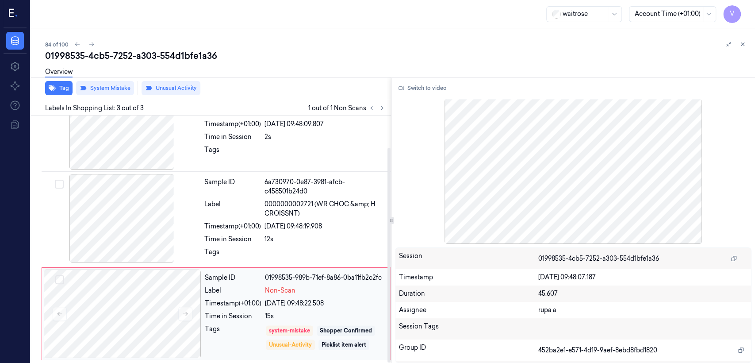
click at [218, 308] on div "Sample ID 01998535-989b-71ef-8a86-0ba11fb2c2fc Label Non-Scan Timestamp (+01:00…" at bounding box center [295, 314] width 188 height 89
click at [184, 212] on div at bounding box center [122, 218] width 158 height 89
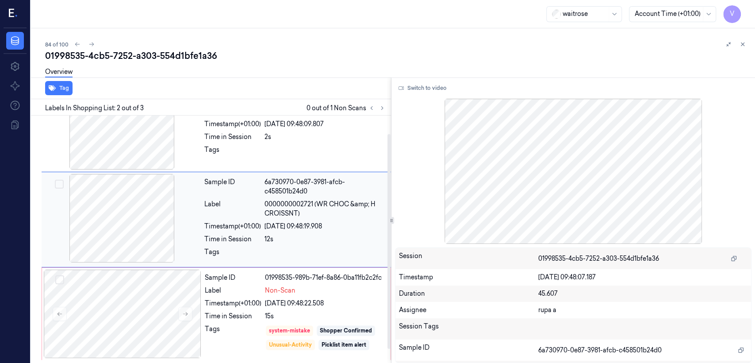
scroll to position [16, 0]
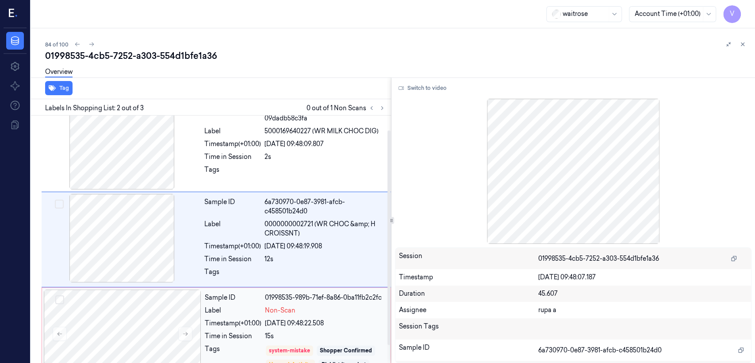
click at [293, 323] on div "26/09/2025 09:48:22.508" at bounding box center [325, 323] width 120 height 9
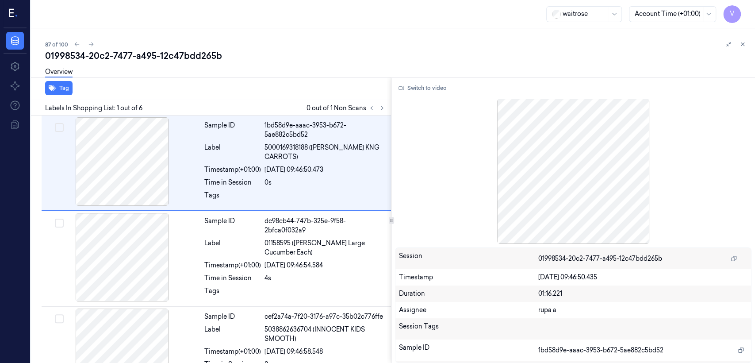
click at [132, 58] on div "01998534-20c2-7477-a495-12c47bdd265b" at bounding box center [396, 56] width 703 height 12
copy div "-"
click at [382, 111] on icon at bounding box center [382, 108] width 6 height 6
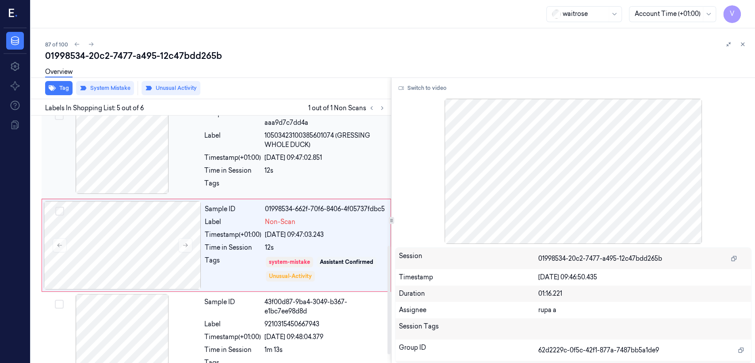
click at [205, 179] on div "Tags" at bounding box center [232, 186] width 57 height 14
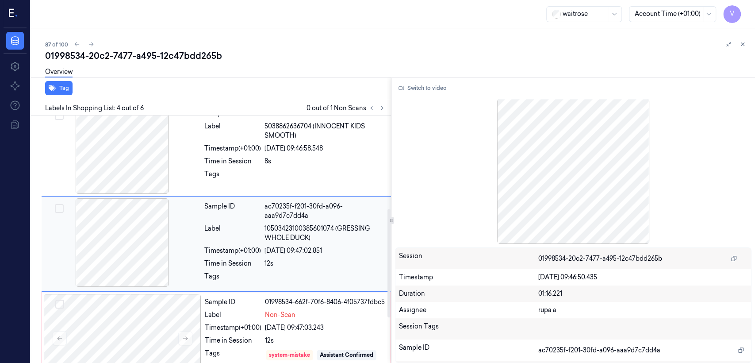
scroll to position [301, 0]
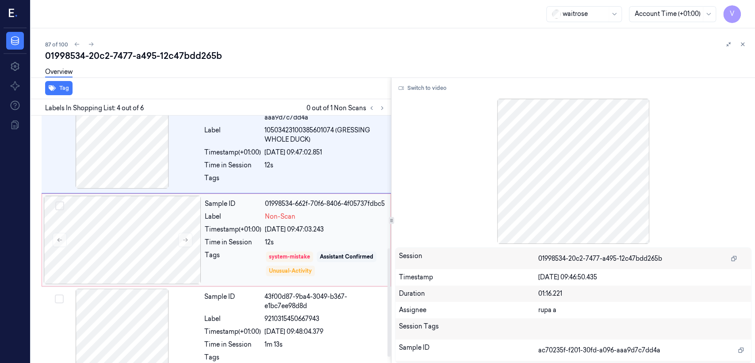
click at [229, 216] on div "Sample ID 01998534-662f-70f6-8406-4f05737fdbc5 Label Non-Scan Timestamp (+01:00…" at bounding box center [295, 240] width 188 height 89
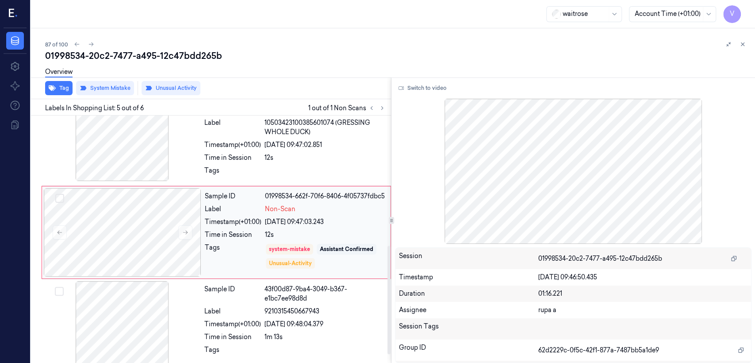
scroll to position [315, 0]
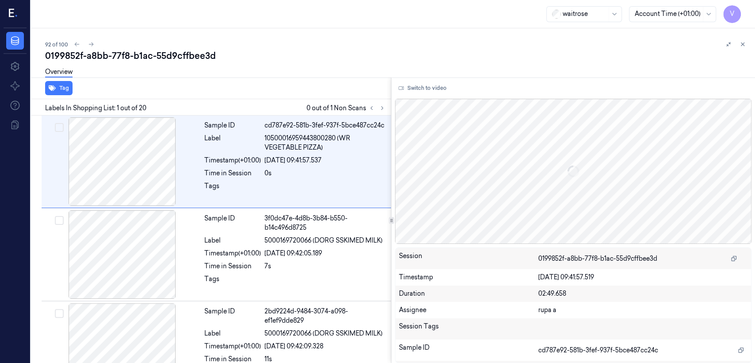
click at [189, 57] on div "0199852f-a8bb-77f8-b1ac-55d9cffbee3d" at bounding box center [396, 56] width 703 height 12
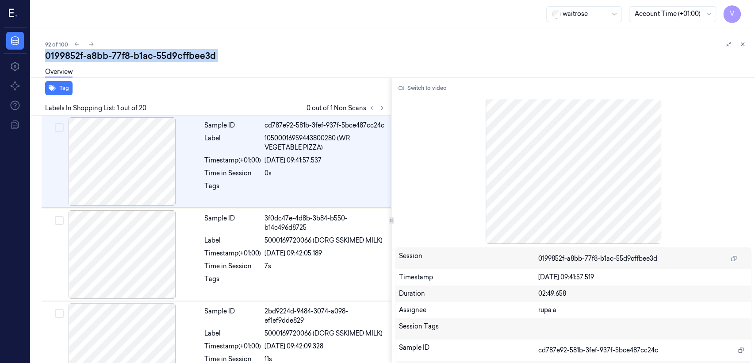
click at [189, 57] on div "0199852f-a8bb-77f8-b1ac-55d9cffbee3d" at bounding box center [396, 56] width 703 height 12
copy div "55d9cffbee3d"
click at [385, 111] on icon at bounding box center [382, 108] width 6 height 6
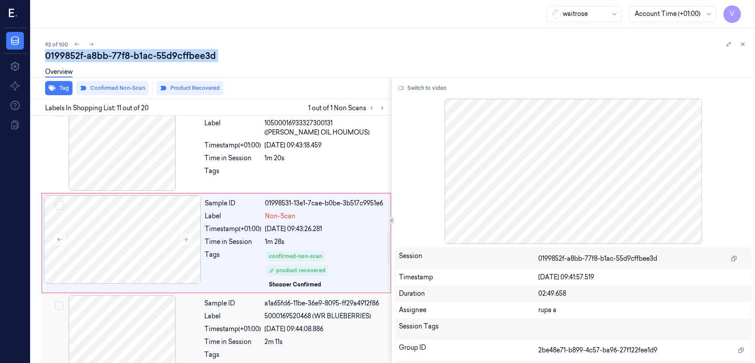
scroll to position [958, 0]
drag, startPoint x: 327, startPoint y: 170, endPoint x: 425, endPoint y: 147, distance: 100.5
click at [327, 171] on div at bounding box center [325, 173] width 121 height 14
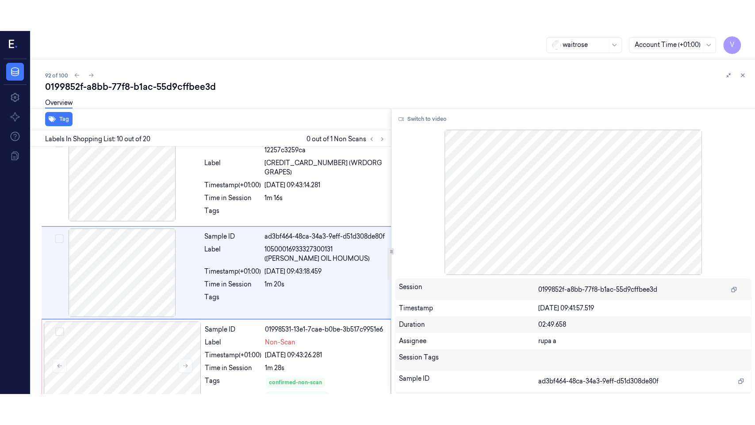
scroll to position [763, 0]
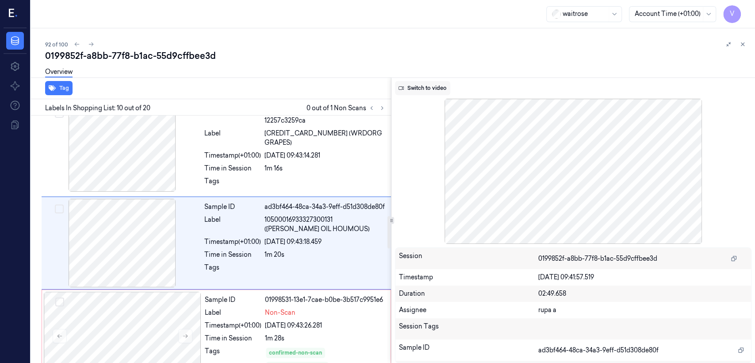
click at [425, 90] on button "Switch to video" at bounding box center [422, 88] width 55 height 14
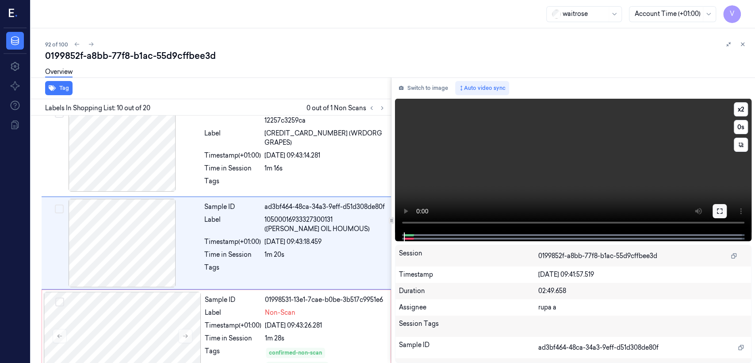
click at [714, 208] on button at bounding box center [720, 211] width 14 height 14
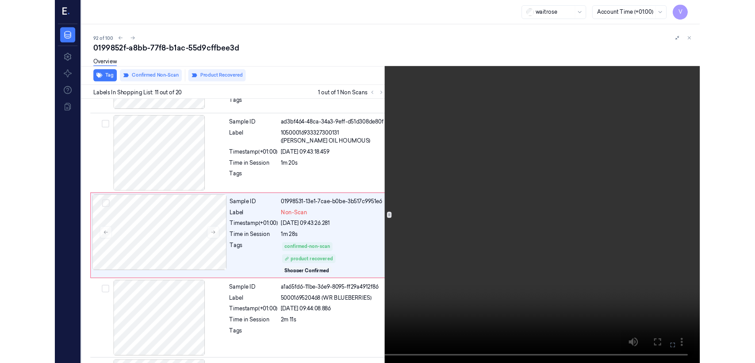
scroll to position [828, 0]
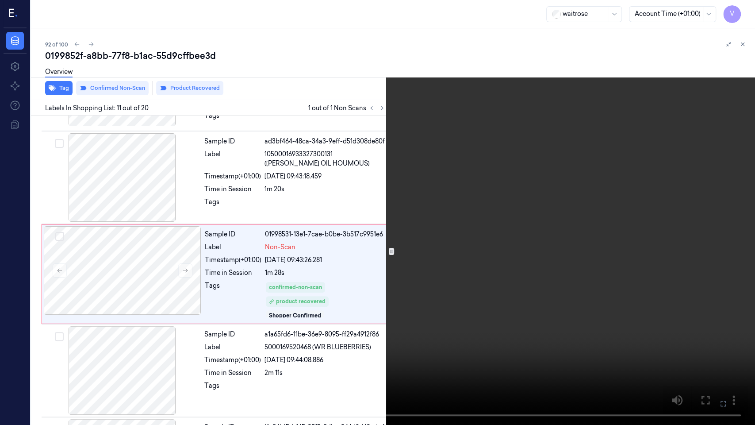
click at [0, 0] on icon at bounding box center [0, 0] width 0 height 0
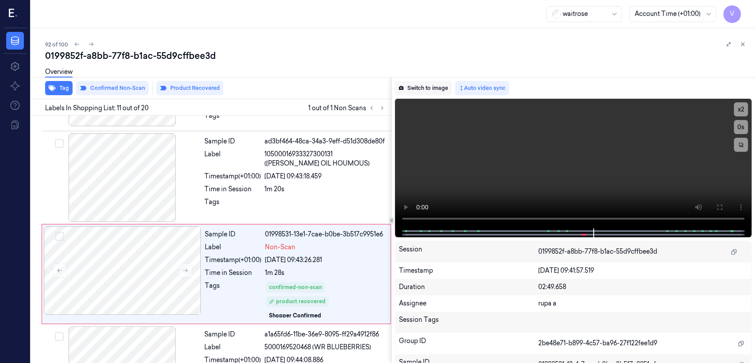
click at [444, 89] on button "Switch to image" at bounding box center [423, 88] width 57 height 14
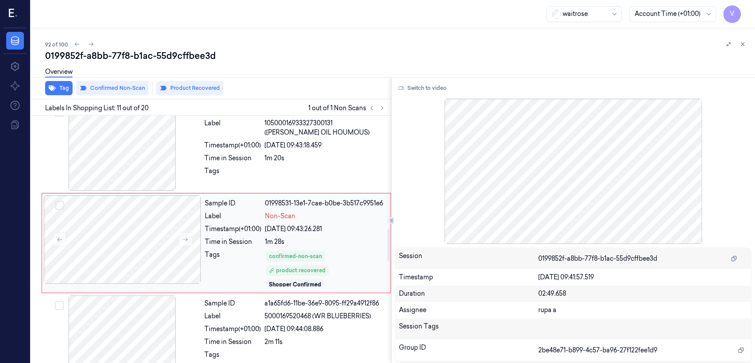
click at [270, 212] on span "Non-Scan" at bounding box center [280, 216] width 31 height 9
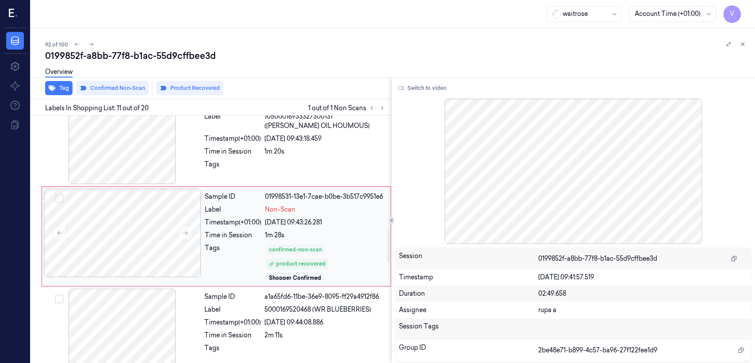
click at [299, 221] on div "26/09/2025 09:43:26.281" at bounding box center [325, 222] width 120 height 9
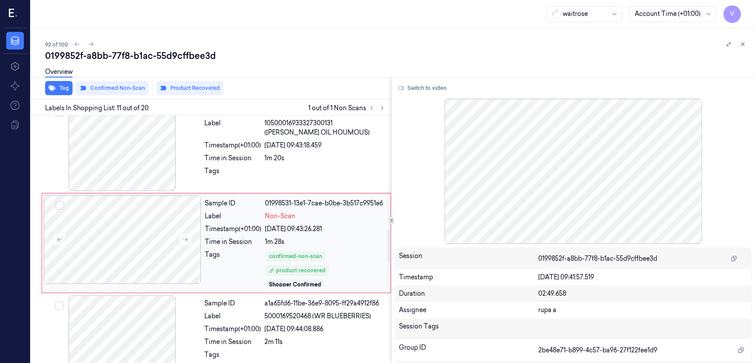
scroll to position [958, 0]
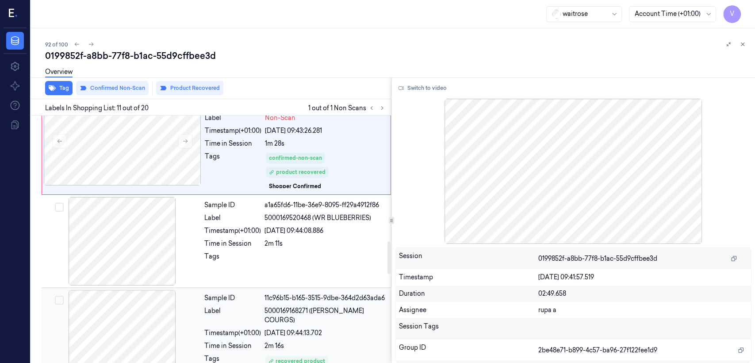
click at [292, 295] on div "11c96b15-b165-3515-9dbe-364d2d63ada6" at bounding box center [325, 297] width 121 height 9
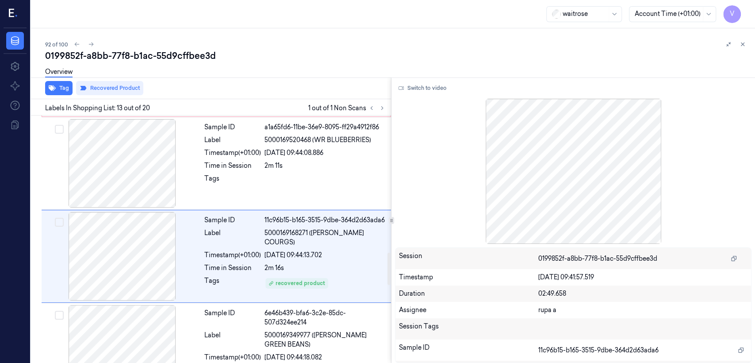
scroll to position [1048, 0]
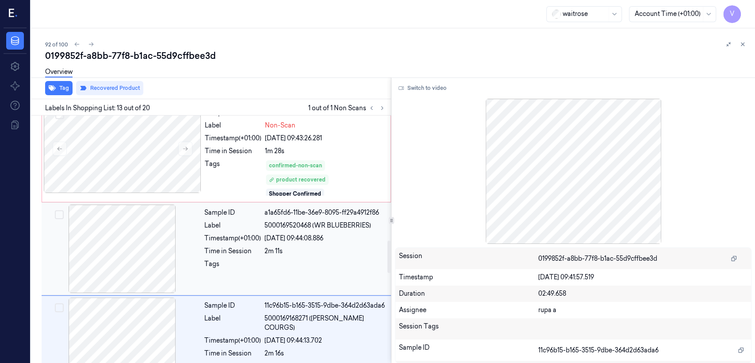
click at [234, 228] on div "Sample ID a1a65fd6-11be-36e9-8095-ff29a4912f86 Label 5000169520468 (WR BLUEBERR…" at bounding box center [295, 248] width 189 height 89
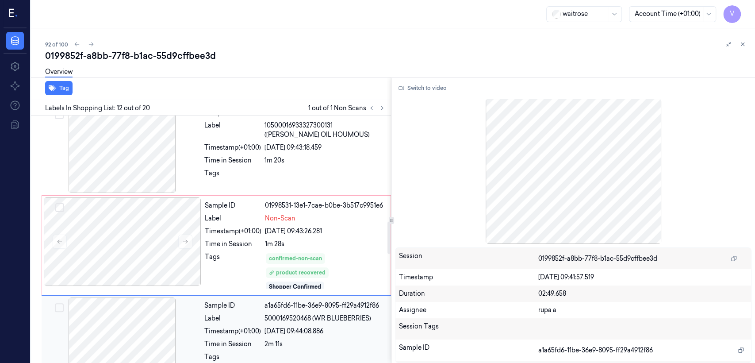
scroll to position [759, 0]
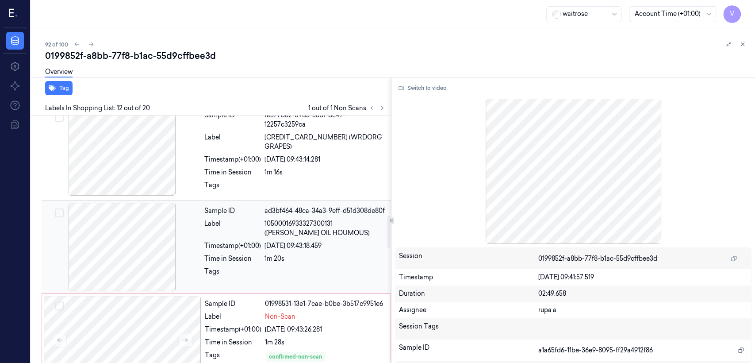
click at [234, 233] on div "Label" at bounding box center [232, 228] width 57 height 19
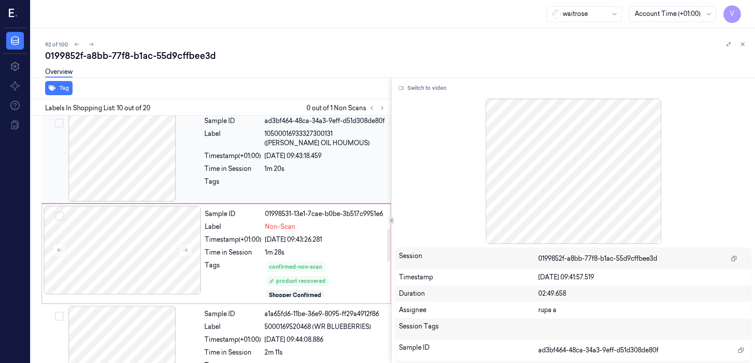
scroll to position [861, 0]
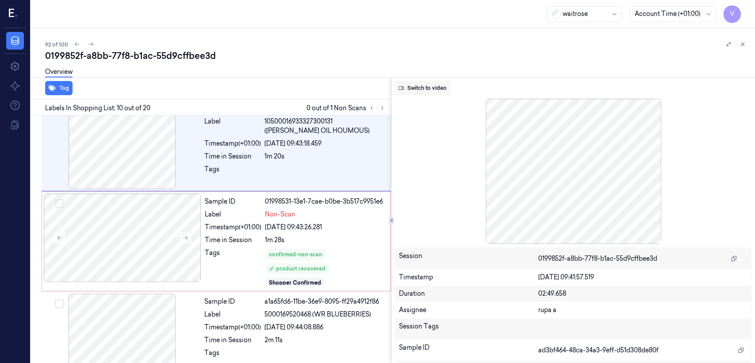
click at [416, 85] on button "Switch to video" at bounding box center [422, 88] width 55 height 14
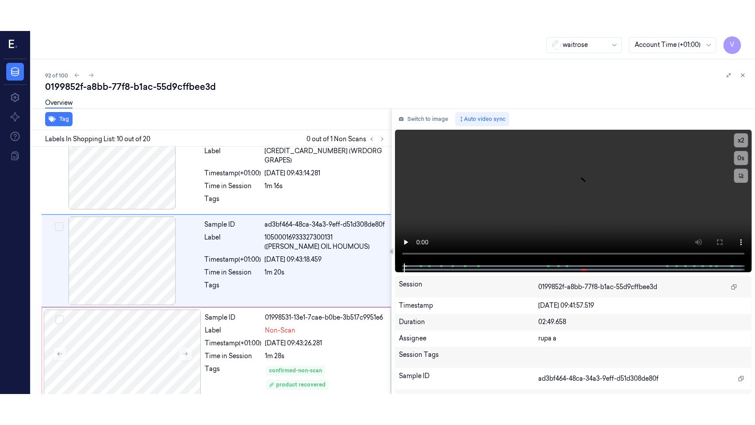
scroll to position [763, 0]
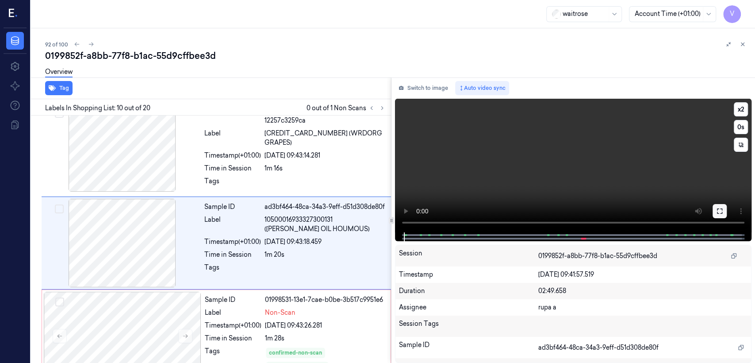
click at [720, 214] on icon at bounding box center [719, 210] width 5 height 5
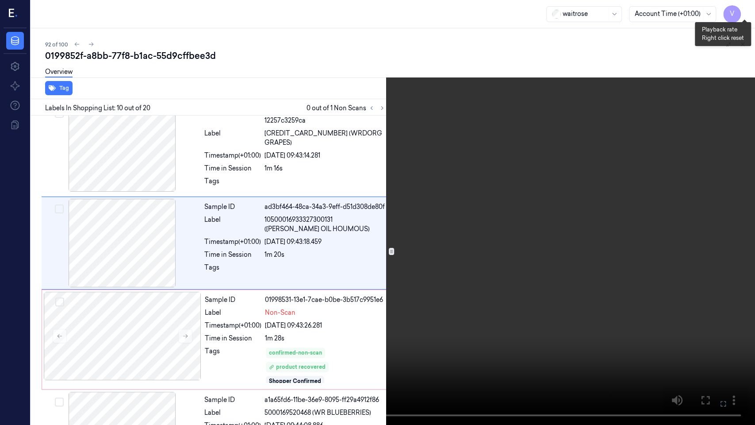
click at [747, 12] on button "x 2" at bounding box center [745, 11] width 14 height 14
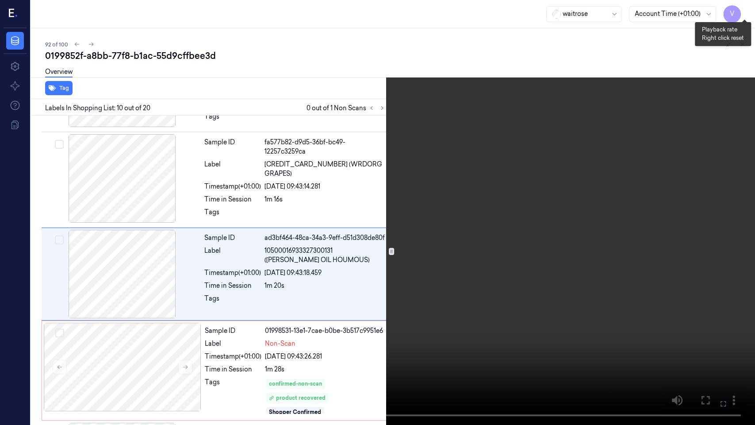
click at [747, 12] on button "x 4" at bounding box center [745, 11] width 14 height 14
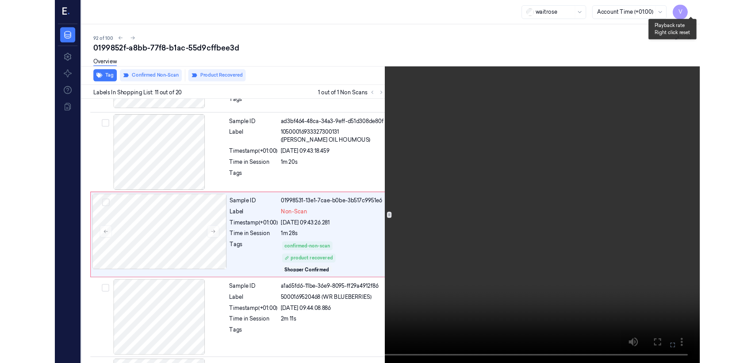
scroll to position [828, 0]
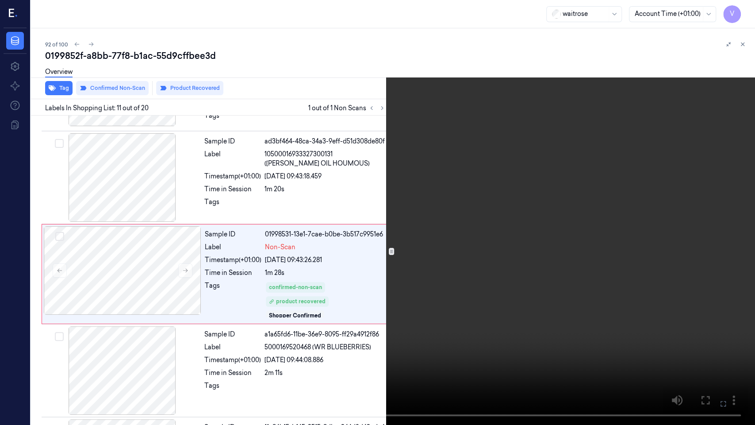
click at [0, 0] on icon at bounding box center [0, 0] width 0 height 0
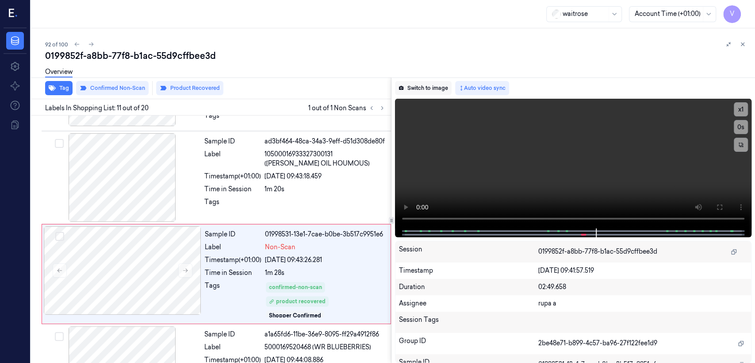
click at [430, 93] on button "Switch to image" at bounding box center [423, 88] width 57 height 14
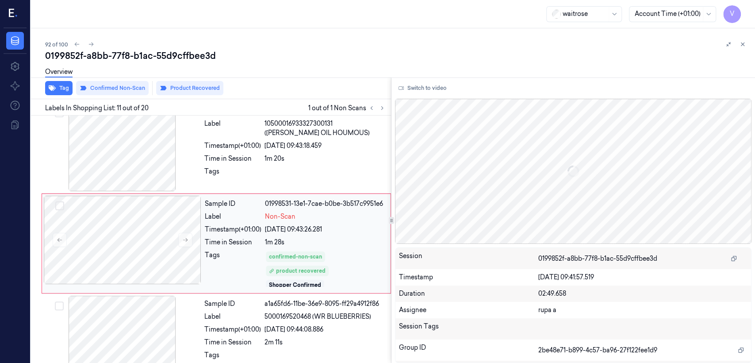
scroll to position [859, 0]
click at [316, 237] on div "1m 28s" at bounding box center [325, 241] width 120 height 9
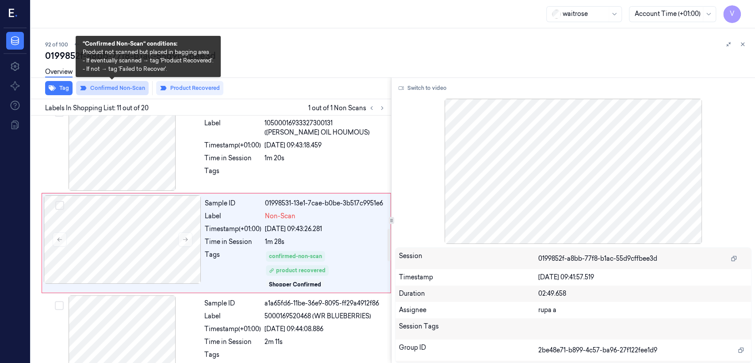
click at [129, 93] on button "Confirmed Non-Scan" at bounding box center [112, 88] width 73 height 14
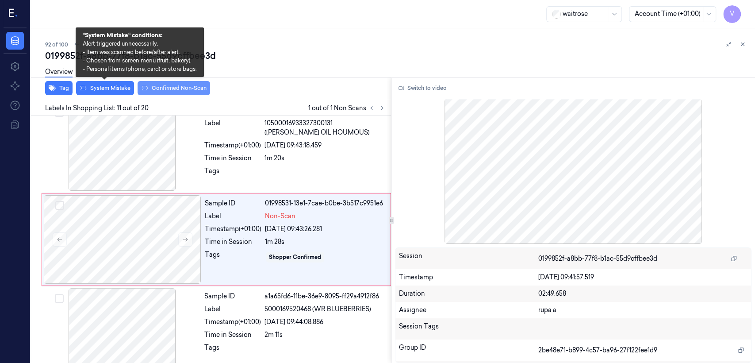
scroll to position [856, 0]
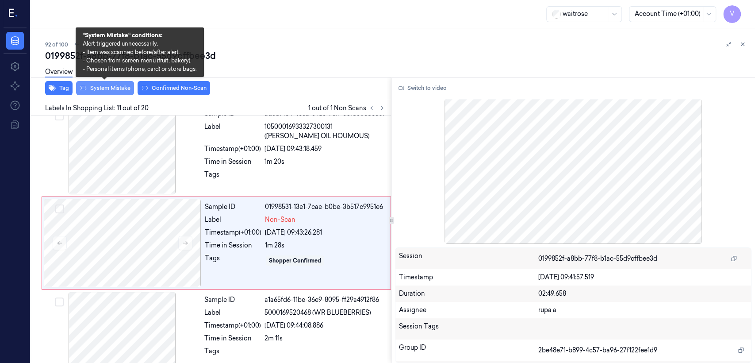
click at [117, 86] on button "System Mistake" at bounding box center [105, 88] width 58 height 14
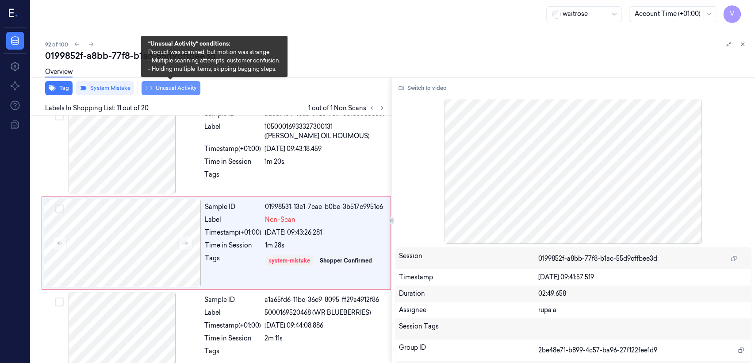
click at [149, 88] on icon at bounding box center [148, 88] width 7 height 7
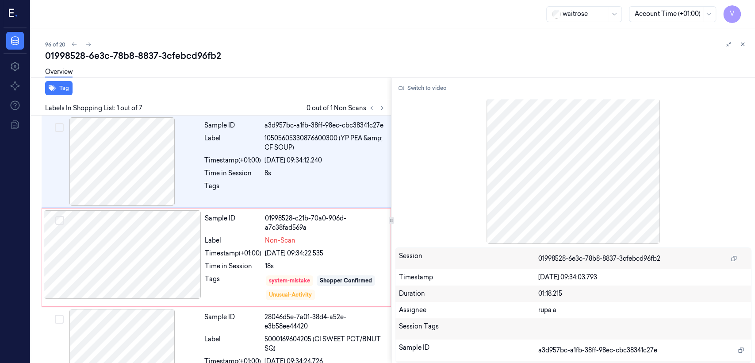
click at [162, 50] on div "01998528-6e3c-78b8-8837-3cfebcd96fb2" at bounding box center [396, 56] width 703 height 12
copy div "3cfebcd96fb2"
click at [386, 107] on button at bounding box center [382, 108] width 11 height 11
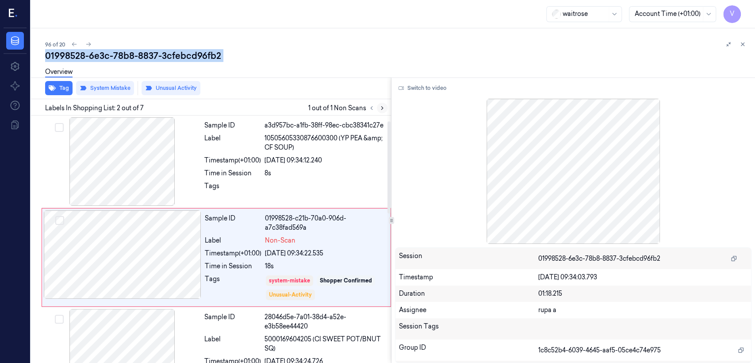
scroll to position [18, 0]
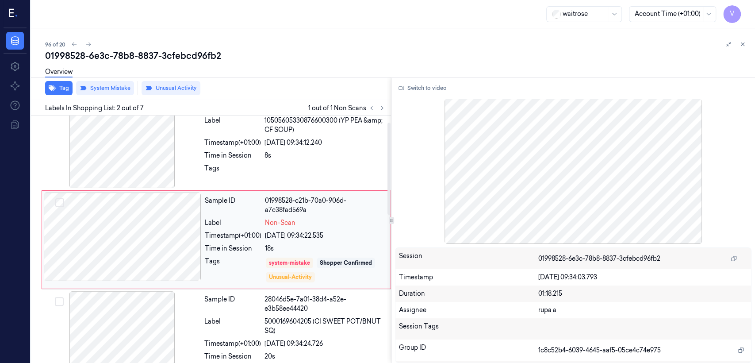
click at [238, 247] on div "Time in Session" at bounding box center [233, 248] width 57 height 9
click at [276, 173] on div at bounding box center [325, 171] width 121 height 14
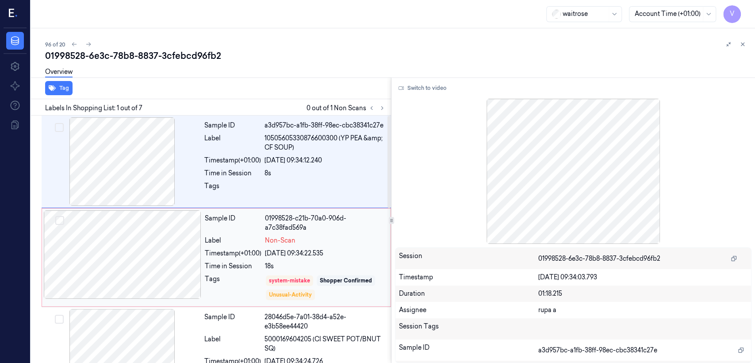
click at [265, 270] on div "Time in Session 18s" at bounding box center [295, 266] width 181 height 9
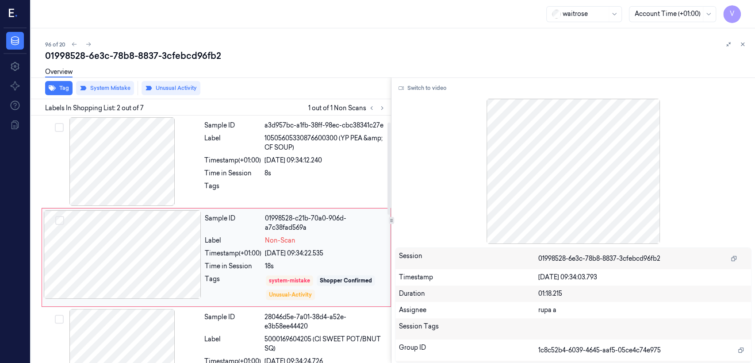
scroll to position [18, 0]
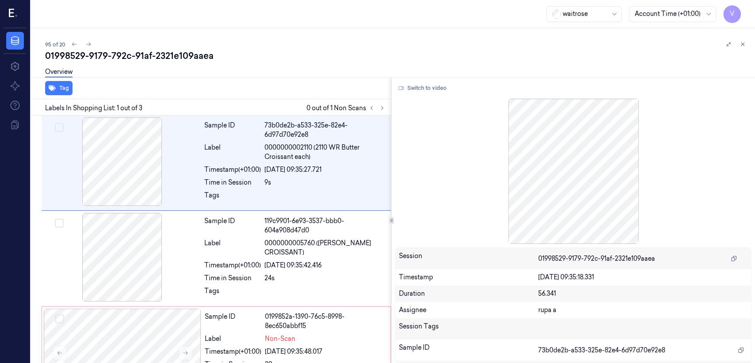
click at [171, 54] on div "01998529-9179-792c-91af-2321e109aaea" at bounding box center [396, 56] width 703 height 12
copy div "2321e109aaea"
click at [382, 107] on icon at bounding box center [382, 108] width 2 height 3
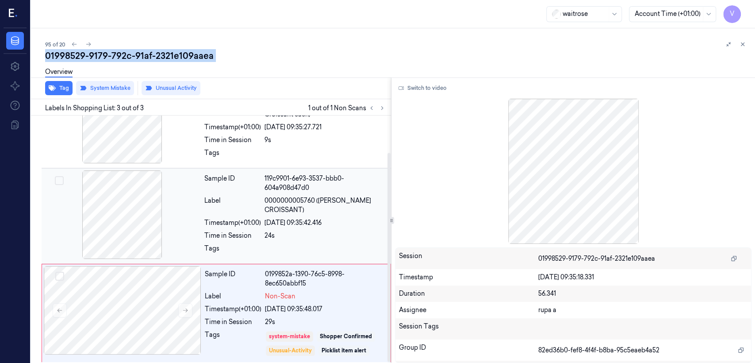
scroll to position [45, 0]
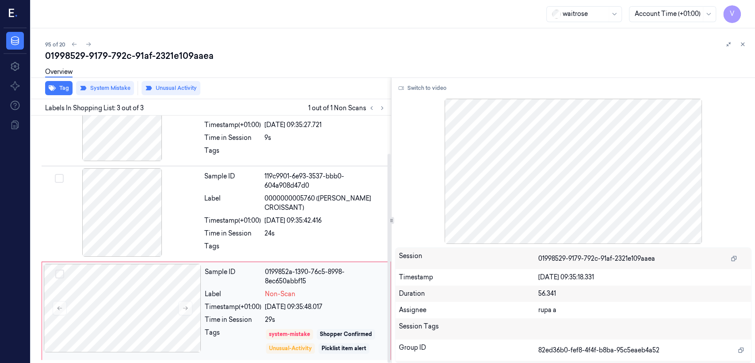
click at [282, 284] on div "0199852a-1390-76c5-8998-8ec650abbf15" at bounding box center [325, 276] width 120 height 19
click at [324, 222] on div "[DATE] 09:35:42.416" at bounding box center [325, 220] width 121 height 9
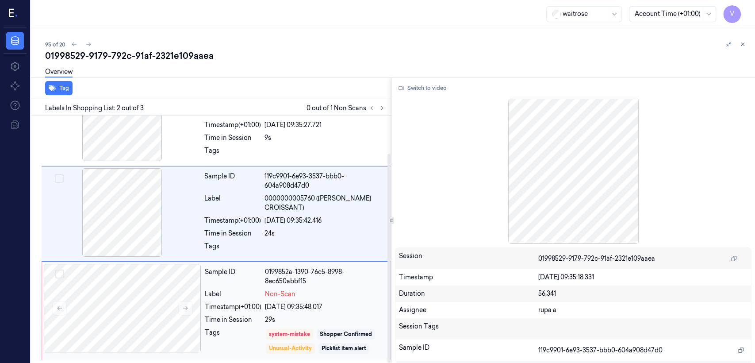
click at [343, 317] on div "29s" at bounding box center [325, 319] width 120 height 9
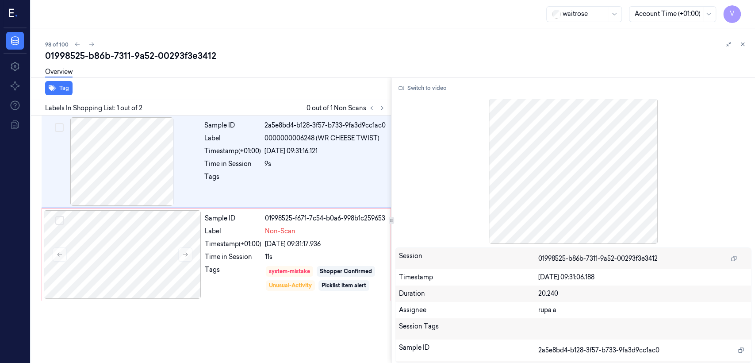
click at [166, 57] on div "01998525-b86b-7311-9a52-00293f3e3412" at bounding box center [396, 56] width 703 height 12
copy div "00293f3e3412"
click at [262, 153] on div "Timestamp (+01:00) 26/09/2025 09:31:16.121" at bounding box center [294, 150] width 181 height 9
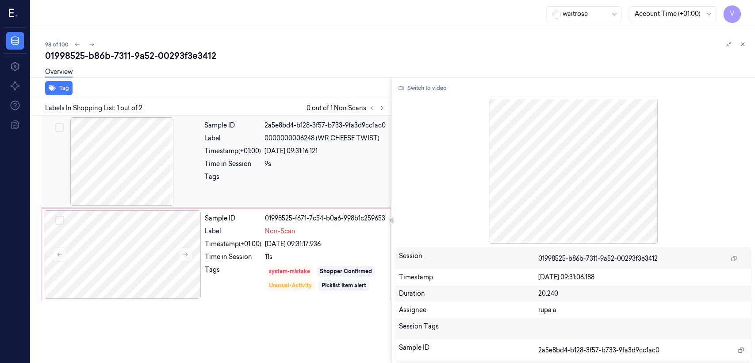
click at [235, 185] on div "Tags" at bounding box center [232, 179] width 57 height 14
click at [221, 262] on div "Time in Session" at bounding box center [233, 256] width 57 height 9
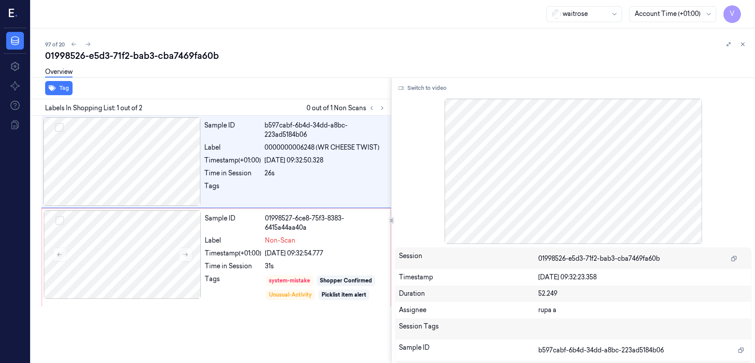
click at [170, 55] on div "01998526-e5d3-71f2-bab3-cba7469fa60b" at bounding box center [396, 56] width 703 height 12
copy div "cba7469fa60b"
click at [381, 106] on icon at bounding box center [382, 108] width 6 height 6
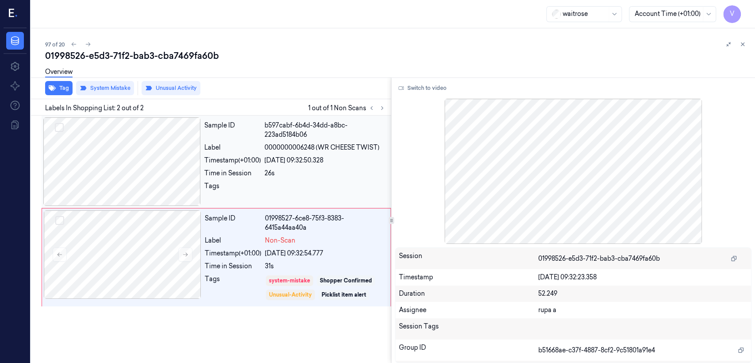
click at [248, 181] on div "Tags" at bounding box center [232, 188] width 57 height 14
click at [160, 254] on div at bounding box center [123, 254] width 158 height 89
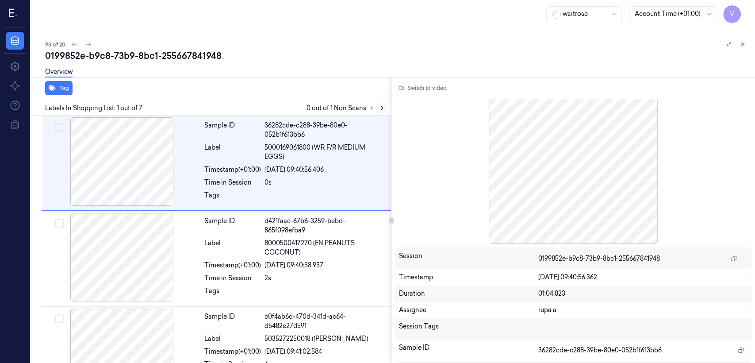
click at [385, 111] on icon at bounding box center [382, 108] width 6 height 6
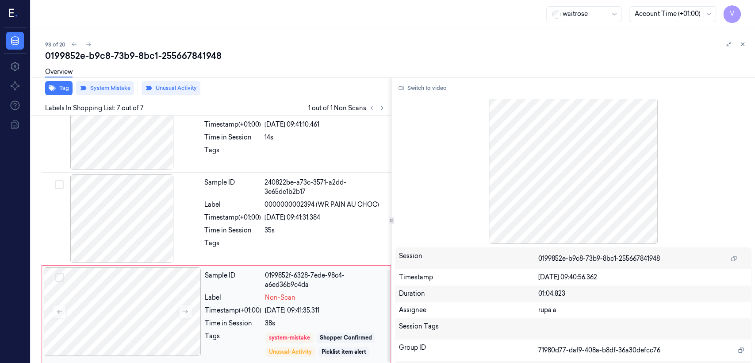
scroll to position [416, 0]
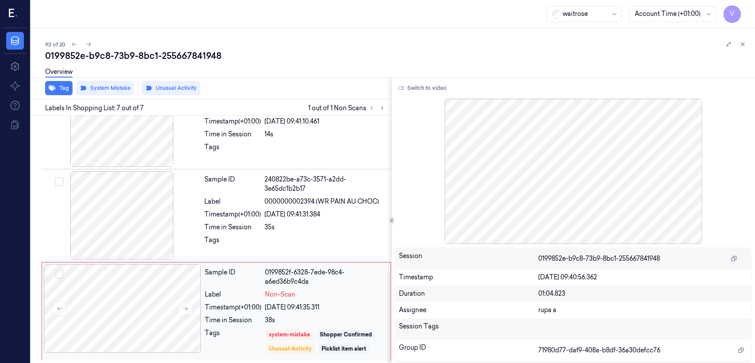
click at [247, 307] on div "Timestamp (+01:00)" at bounding box center [233, 307] width 57 height 9
click at [299, 204] on span "0000000002394 (WR PAIN AU CHOC)" at bounding box center [322, 201] width 115 height 9
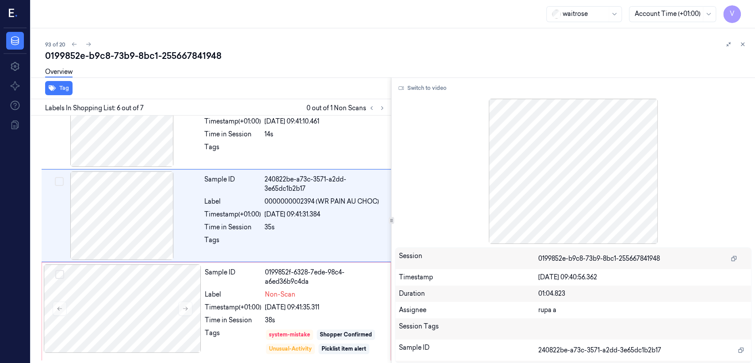
click at [178, 54] on div "0199852e-b9c8-73b9-8bc1-255667841948" at bounding box center [396, 56] width 703 height 12
copy div "255667841948"
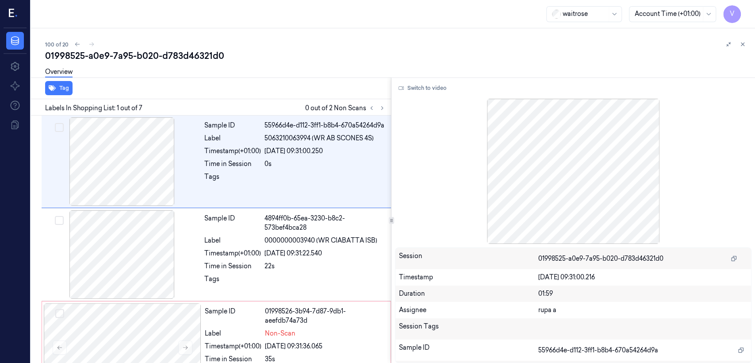
click at [191, 54] on div "01998525-a0e9-7a95-b020-d783d46321d0" at bounding box center [396, 56] width 703 height 12
copy div "d783d46321d0"
click at [379, 108] on icon at bounding box center [382, 108] width 6 height 6
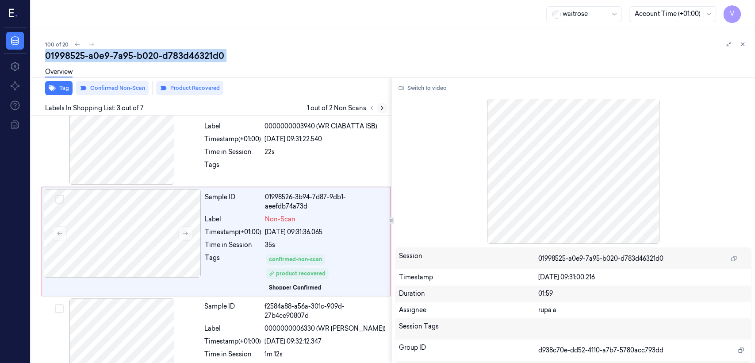
scroll to position [116, 0]
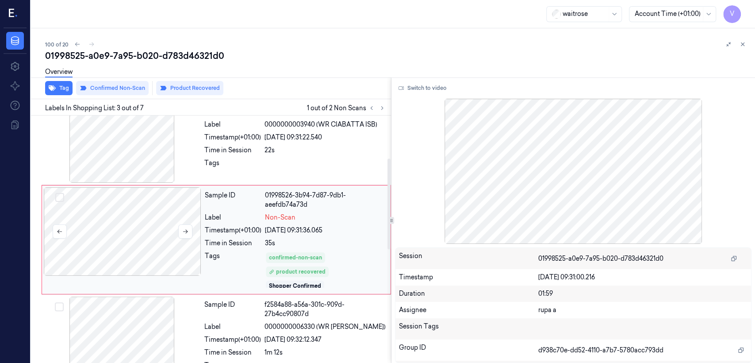
click at [201, 243] on div at bounding box center [123, 231] width 158 height 89
click at [295, 162] on div at bounding box center [325, 165] width 121 height 14
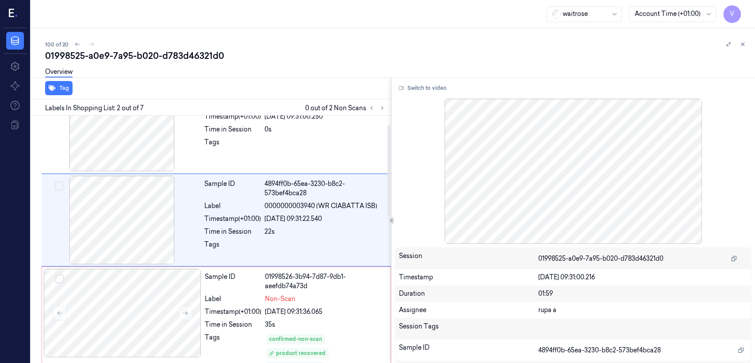
scroll to position [15, 0]
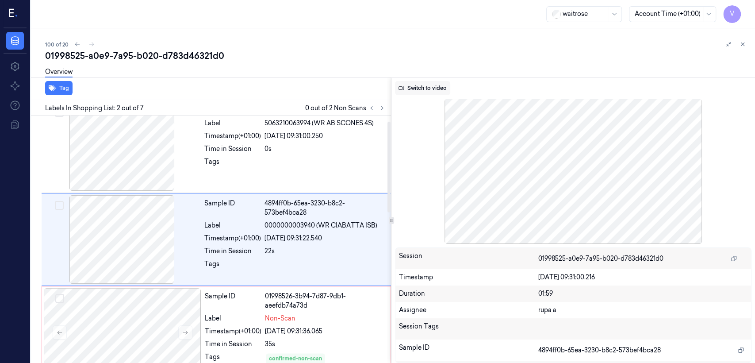
click at [427, 88] on button "Switch to video" at bounding box center [422, 88] width 55 height 14
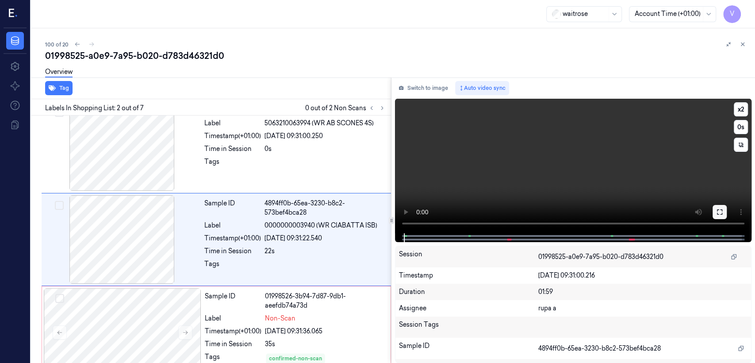
click at [713, 211] on button at bounding box center [720, 212] width 14 height 14
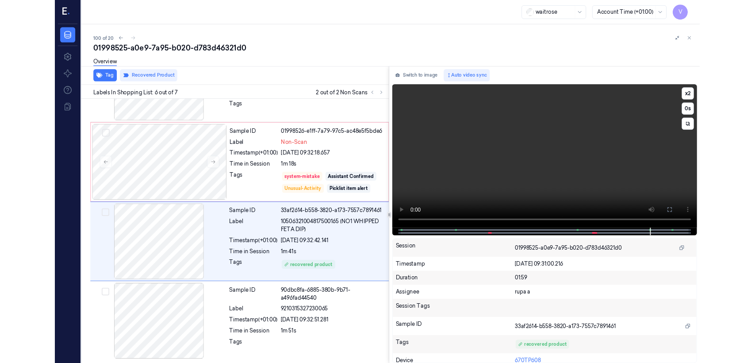
scroll to position [362, 0]
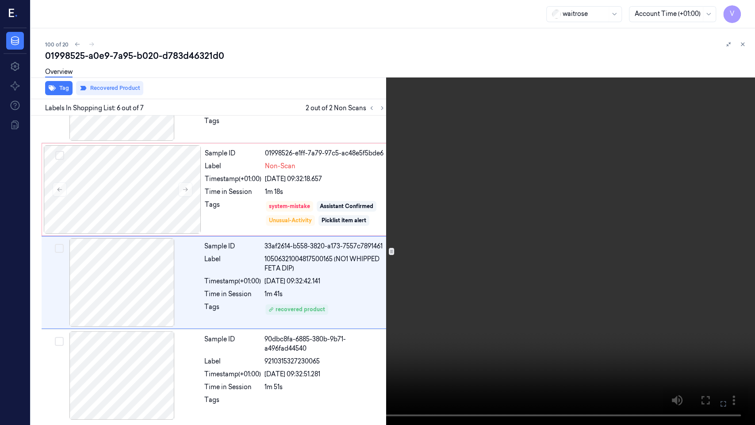
drag, startPoint x: 720, startPoint y: 400, endPoint x: 720, endPoint y: 358, distance: 42.5
click at [0, 0] on icon at bounding box center [0, 0] width 0 height 0
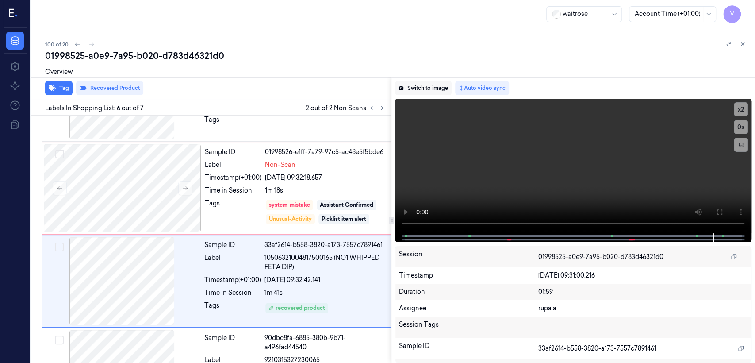
click at [423, 90] on button "Switch to image" at bounding box center [423, 88] width 57 height 14
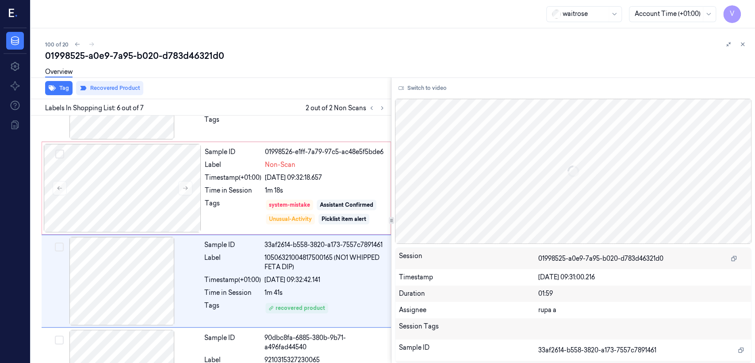
scroll to position [405, 0]
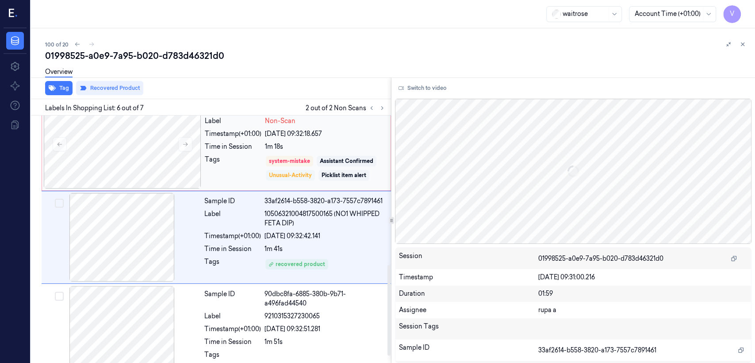
click at [277, 172] on div "Unusual-Activity" at bounding box center [290, 175] width 49 height 11
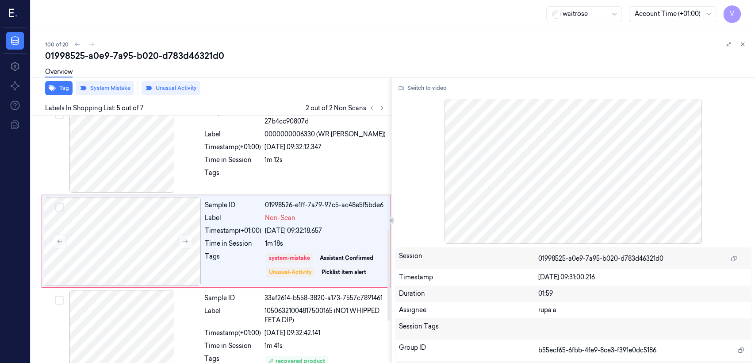
scroll to position [312, 0]
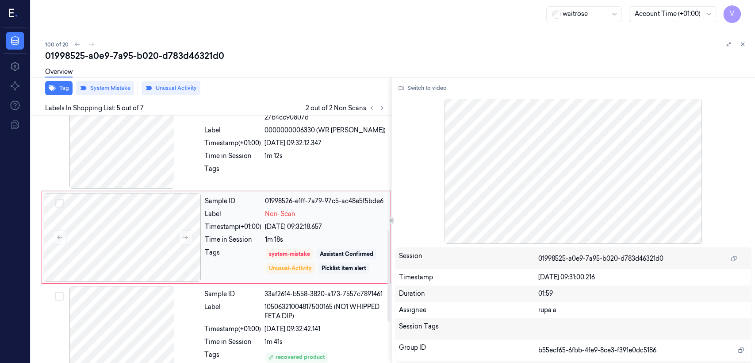
click at [227, 254] on div "Tags" at bounding box center [233, 261] width 57 height 27
click at [182, 237] on icon at bounding box center [185, 237] width 6 height 6
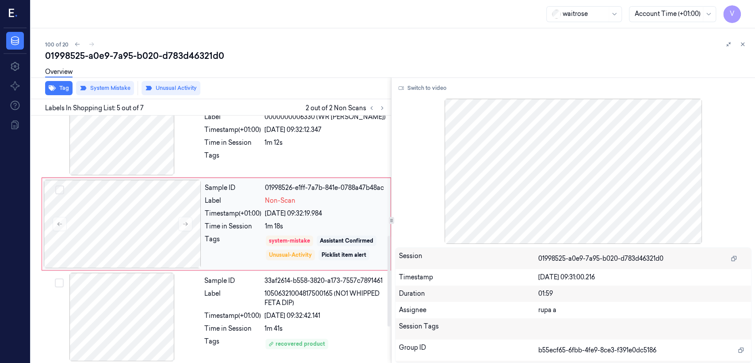
click at [252, 236] on div "Tags" at bounding box center [233, 248] width 57 height 27
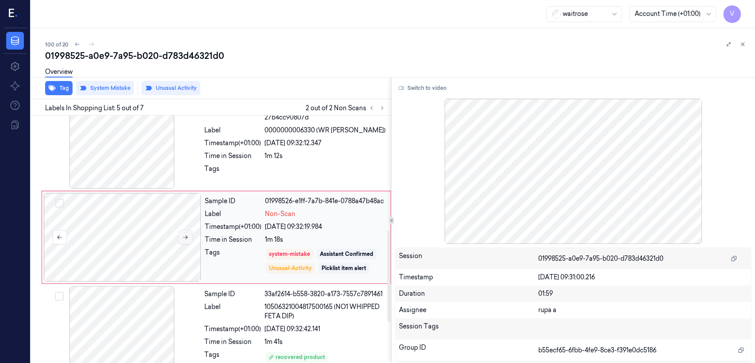
click at [187, 239] on icon at bounding box center [185, 237] width 5 height 4
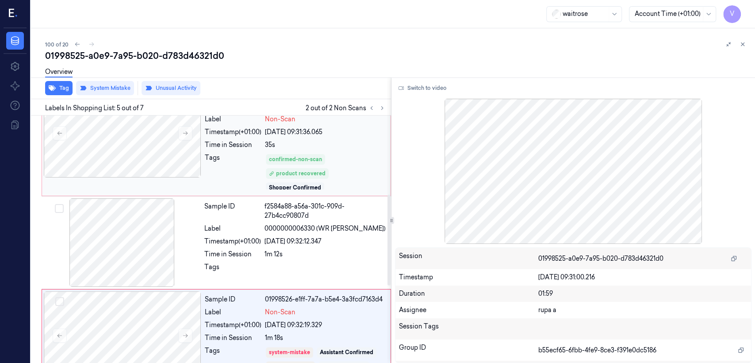
click at [218, 171] on div "Tags" at bounding box center [233, 171] width 57 height 37
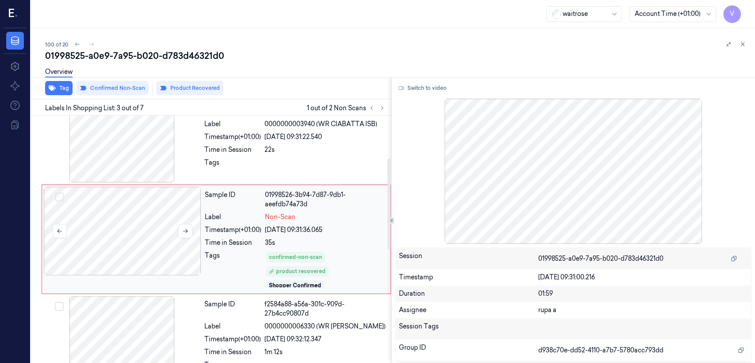
scroll to position [116, 0]
click at [188, 229] on icon at bounding box center [185, 231] width 6 height 6
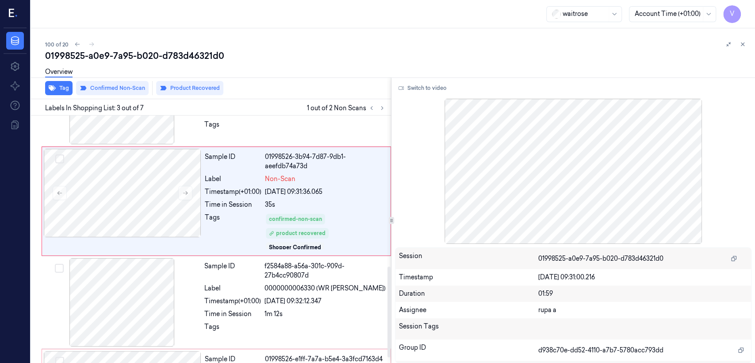
click at [278, 250] on div "Sample ID 55966d4e-d112-3ff1-b8b4-670a54264d9a Label 5063210063994 (WR AB SCONE…" at bounding box center [209, 296] width 364 height 670
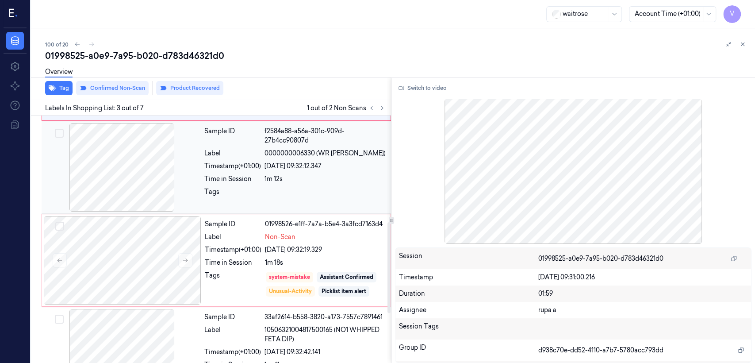
scroll to position [424, 0]
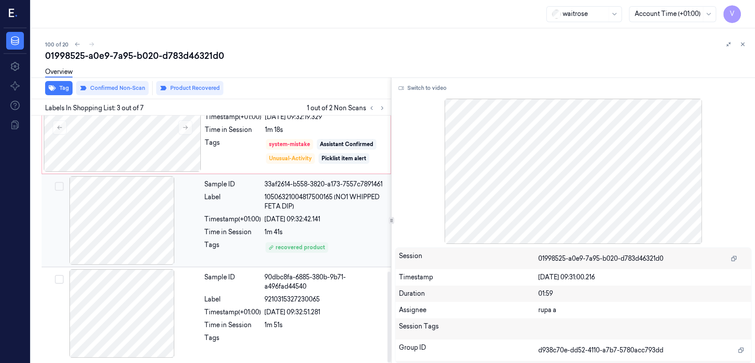
click at [195, 239] on div at bounding box center [122, 220] width 158 height 89
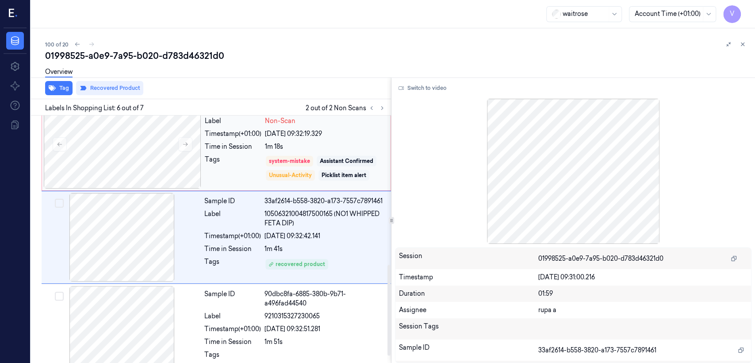
click at [220, 158] on div "Tags" at bounding box center [233, 168] width 57 height 27
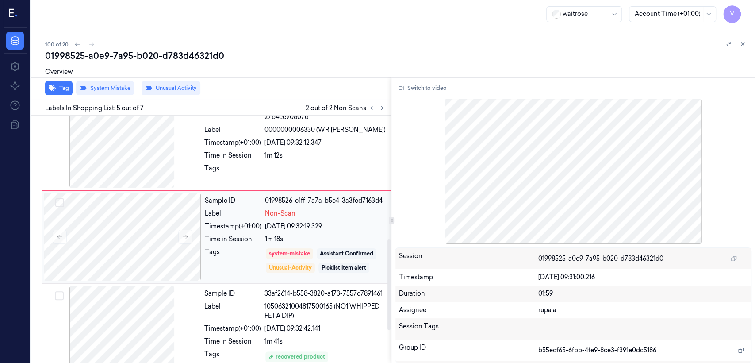
scroll to position [312, 0]
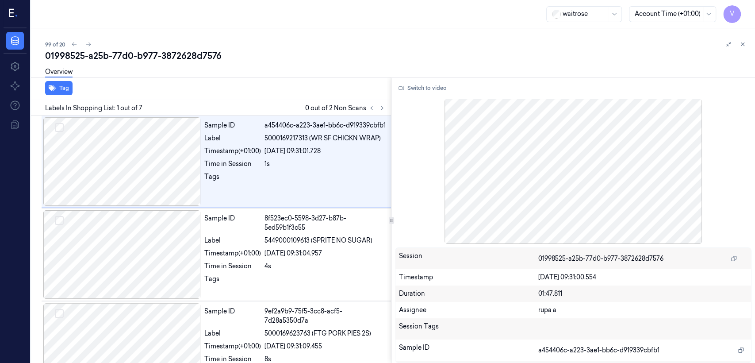
click at [194, 57] on div "01998525-a25b-77d0-b977-3872628d7576" at bounding box center [396, 56] width 703 height 12
copy div "3872628d7576"
click at [387, 111] on div at bounding box center [376, 108] width 21 height 11
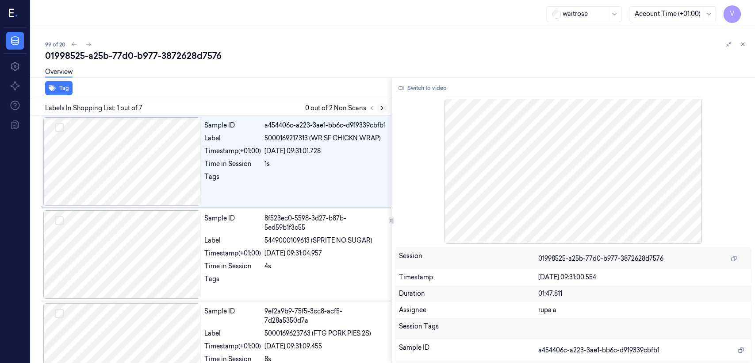
click at [384, 108] on icon at bounding box center [382, 108] width 6 height 6
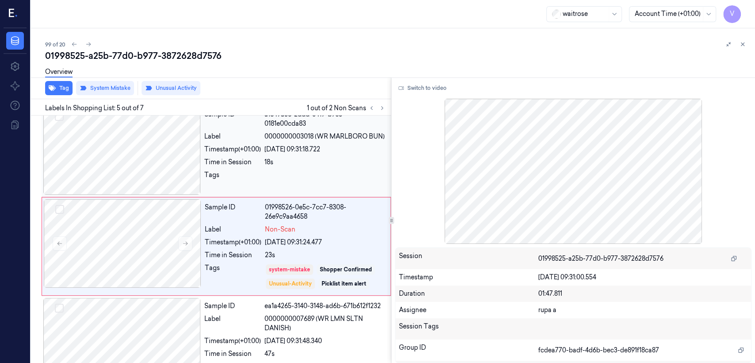
scroll to position [297, 0]
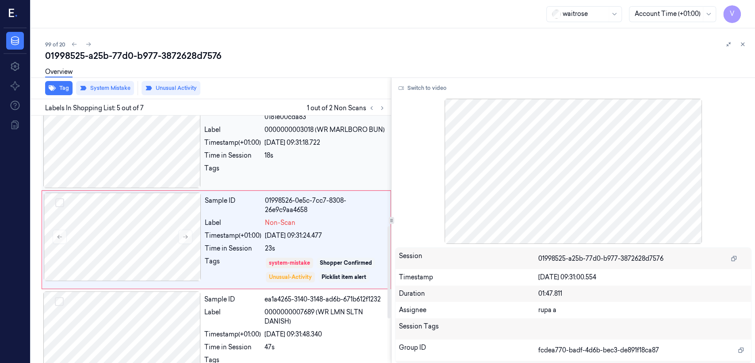
click at [278, 158] on div "18s" at bounding box center [325, 155] width 121 height 9
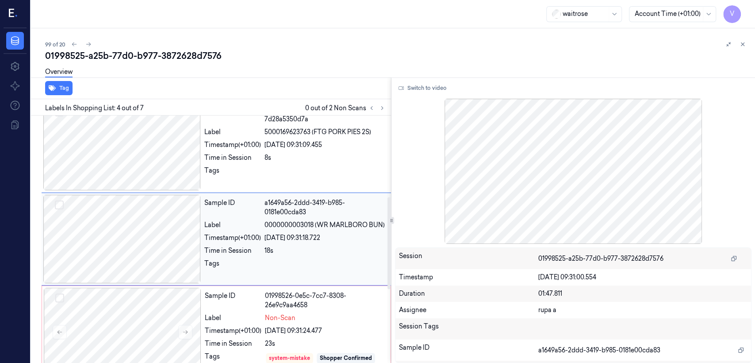
scroll to position [201, 0]
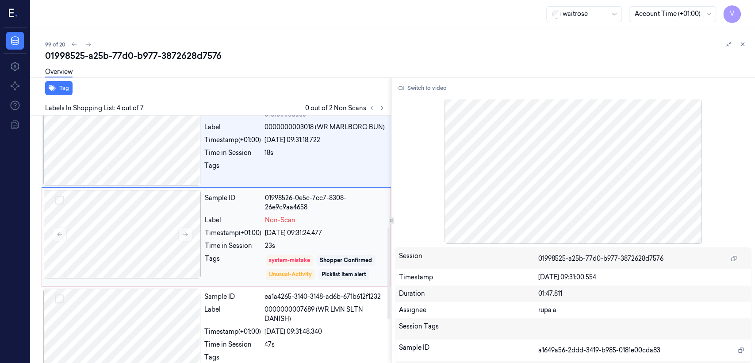
click at [271, 247] on div "23s" at bounding box center [325, 245] width 120 height 9
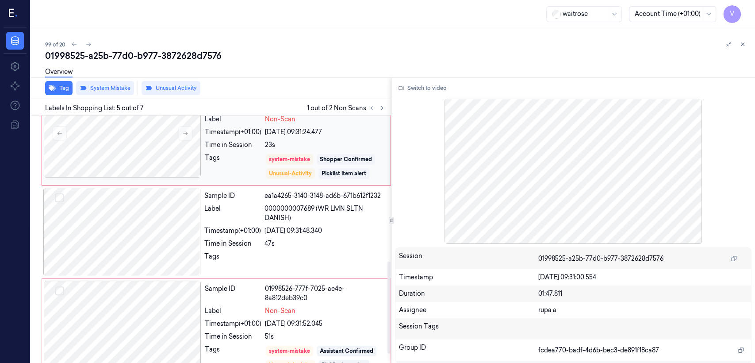
scroll to position [416, 0]
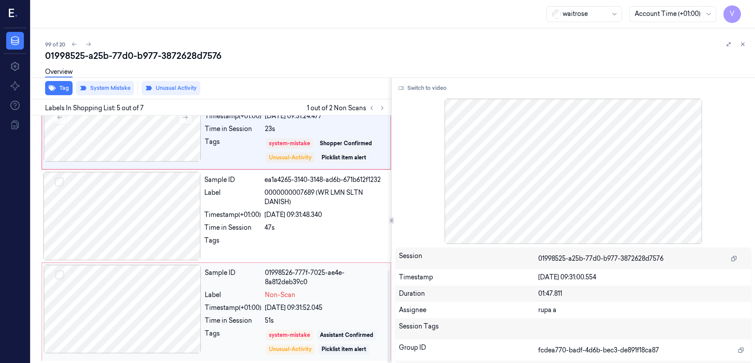
click at [263, 290] on div "Label Non-Scan" at bounding box center [295, 294] width 181 height 9
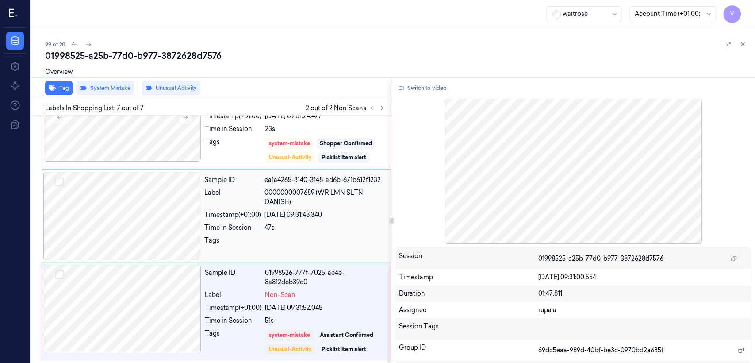
click at [297, 230] on div "47s" at bounding box center [325, 227] width 121 height 9
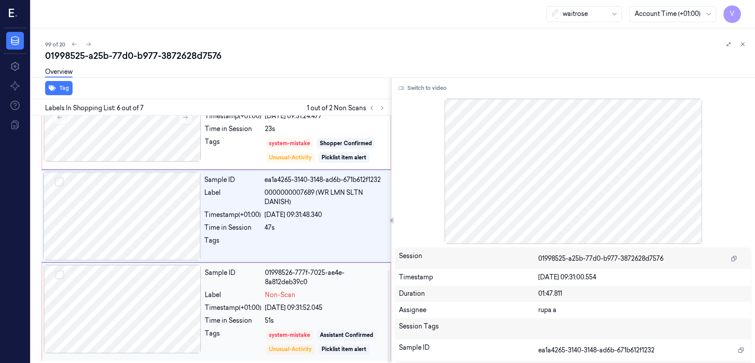
click at [313, 290] on div "Non-Scan" at bounding box center [325, 294] width 120 height 9
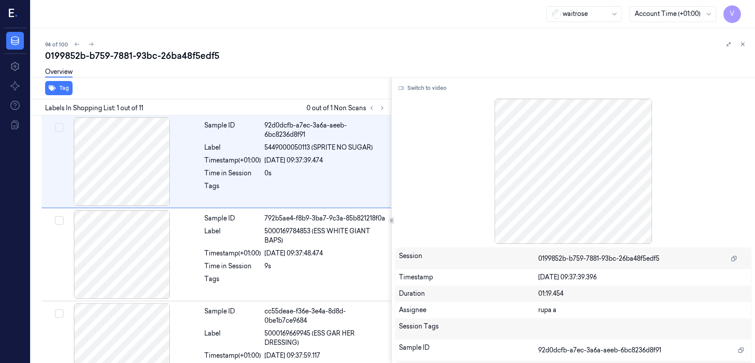
click at [183, 58] on div "0199852b-b759-7881-93bc-26ba48f5edf5" at bounding box center [396, 56] width 703 height 12
copy div "26ba48f5edf5"
click at [382, 111] on icon at bounding box center [382, 108] width 6 height 6
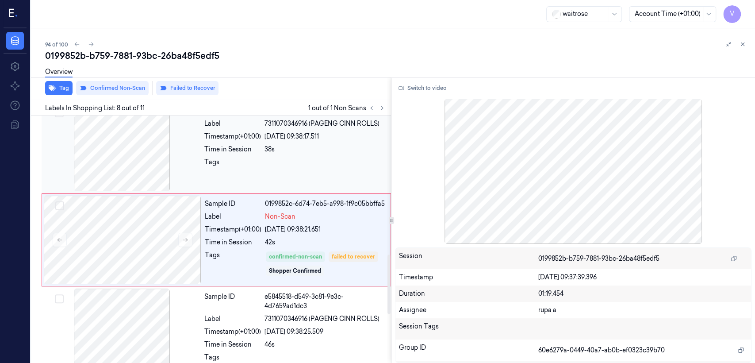
click at [295, 171] on div at bounding box center [325, 165] width 121 height 14
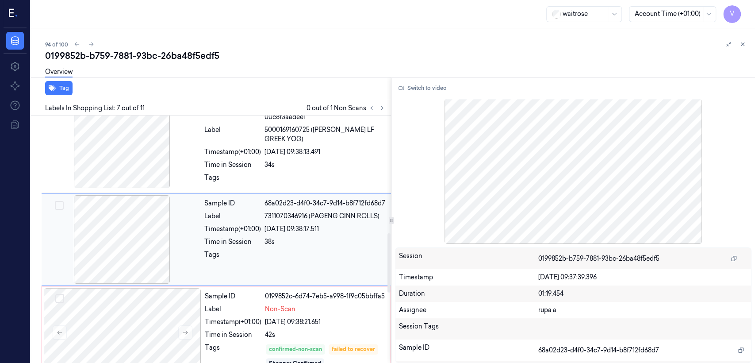
scroll to position [487, 0]
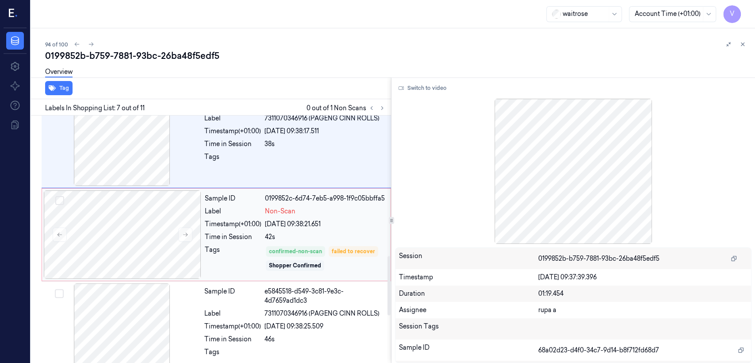
click at [281, 225] on div "[DATE] 09:38:21.651" at bounding box center [325, 224] width 120 height 9
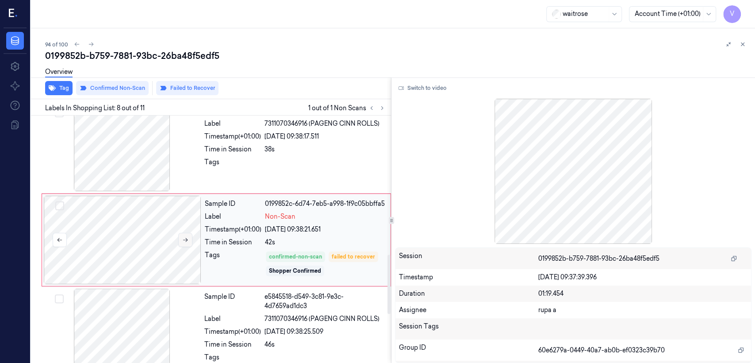
click at [186, 238] on icon at bounding box center [185, 240] width 5 height 4
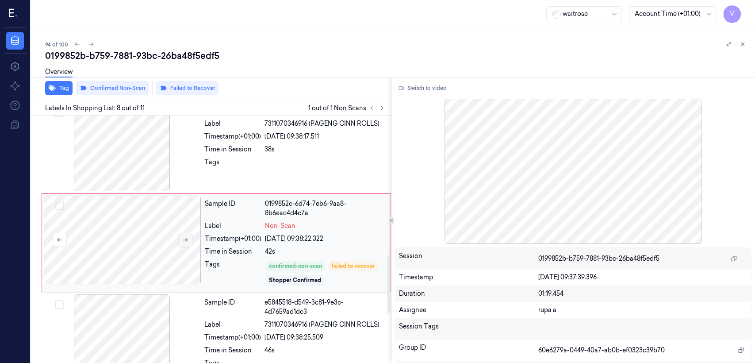
scroll to position [583, 0]
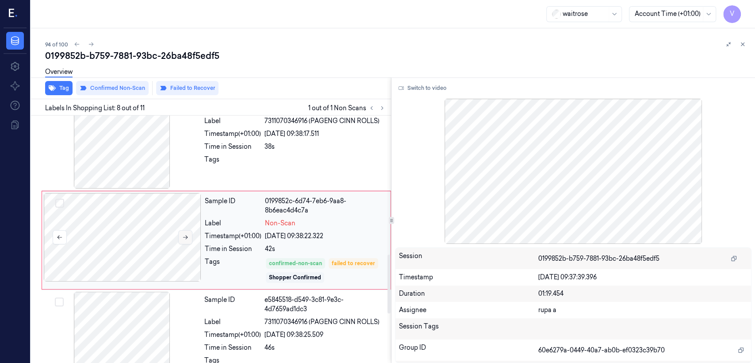
click at [186, 238] on icon at bounding box center [185, 237] width 6 height 6
click at [231, 157] on div "Tags" at bounding box center [232, 162] width 57 height 14
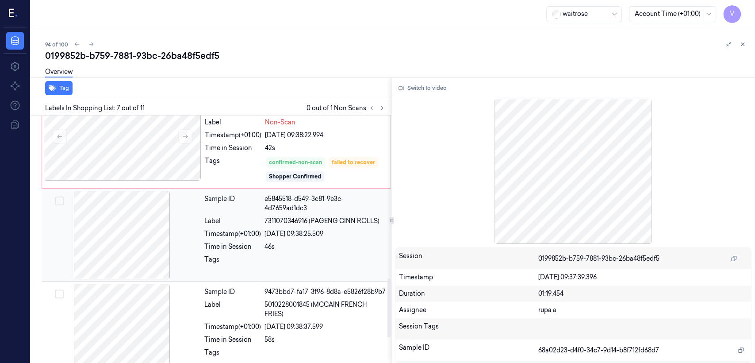
click at [239, 242] on div "Time in Session" at bounding box center [232, 246] width 57 height 9
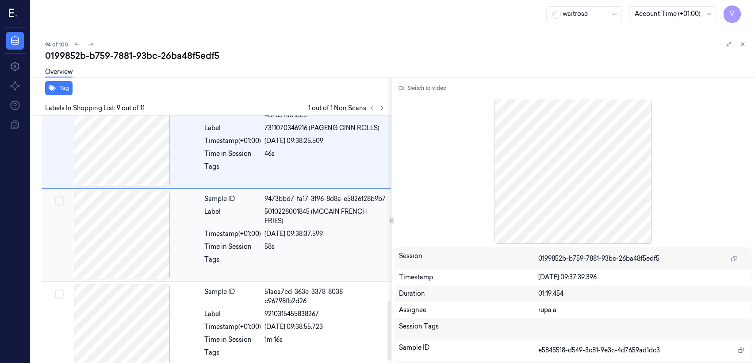
click at [215, 247] on div "Time in Session" at bounding box center [232, 246] width 57 height 9
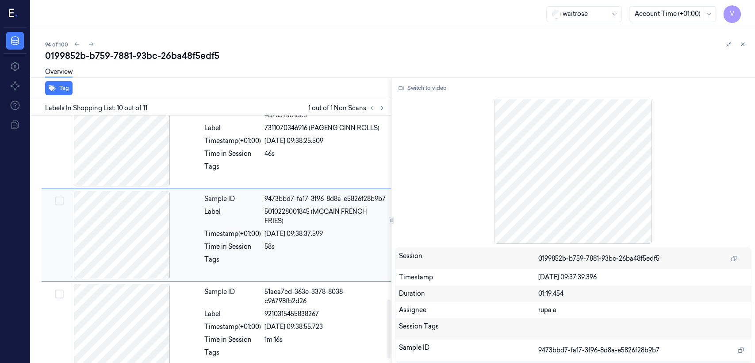
scroll to position [771, 0]
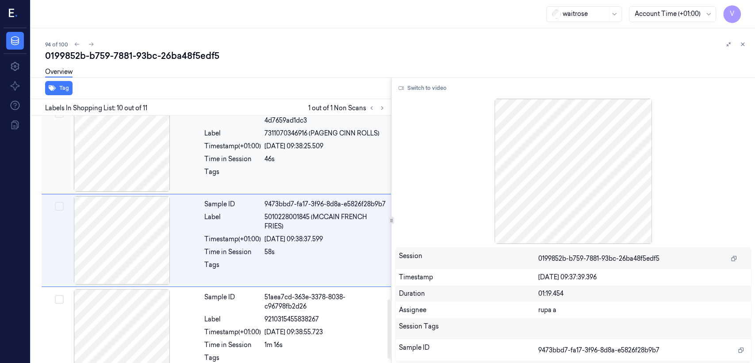
click at [250, 155] on div "Time in Session" at bounding box center [232, 158] width 57 height 9
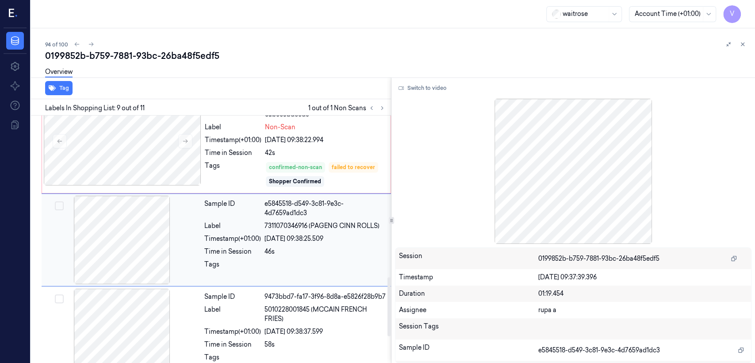
scroll to position [678, 0]
click at [247, 164] on div "Tags" at bounding box center [233, 175] width 57 height 27
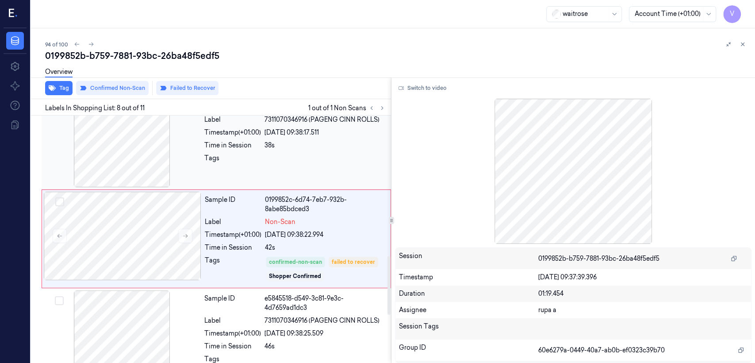
scroll to position [583, 0]
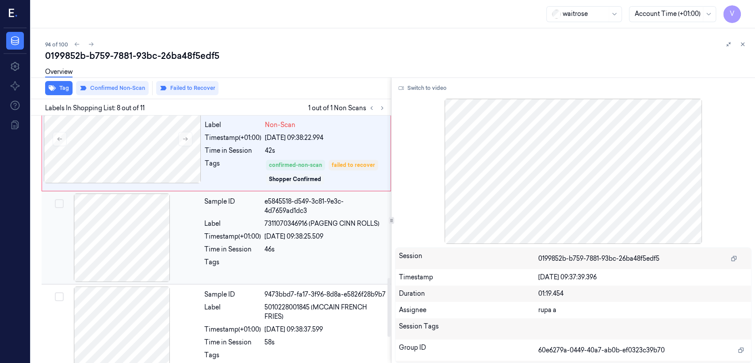
click at [234, 245] on div "Time in Session" at bounding box center [232, 249] width 57 height 9
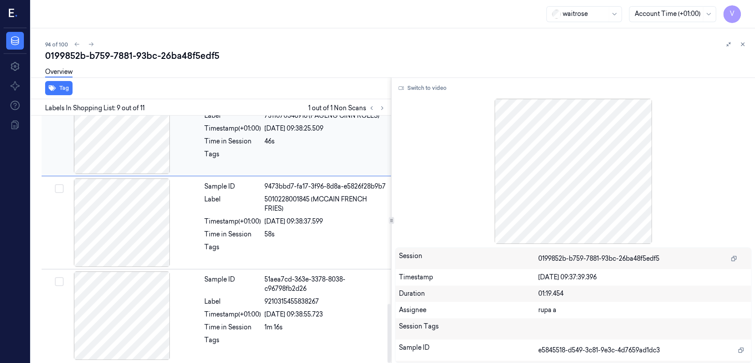
scroll to position [790, 0]
click at [225, 207] on div "Label" at bounding box center [232, 203] width 57 height 19
click at [258, 206] on div "Label" at bounding box center [232, 203] width 57 height 19
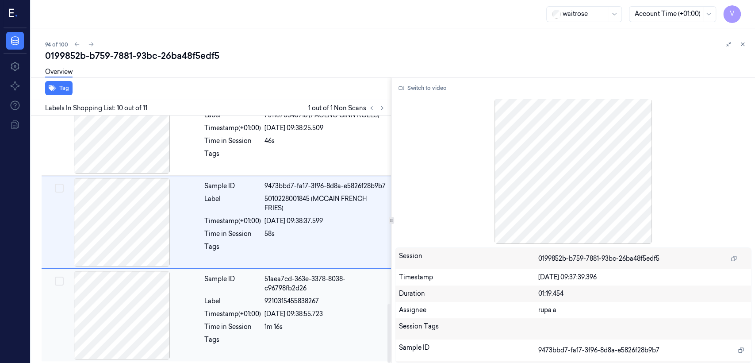
click at [246, 283] on div "Sample ID" at bounding box center [232, 283] width 57 height 19
